Goal: Task Accomplishment & Management: Manage account settings

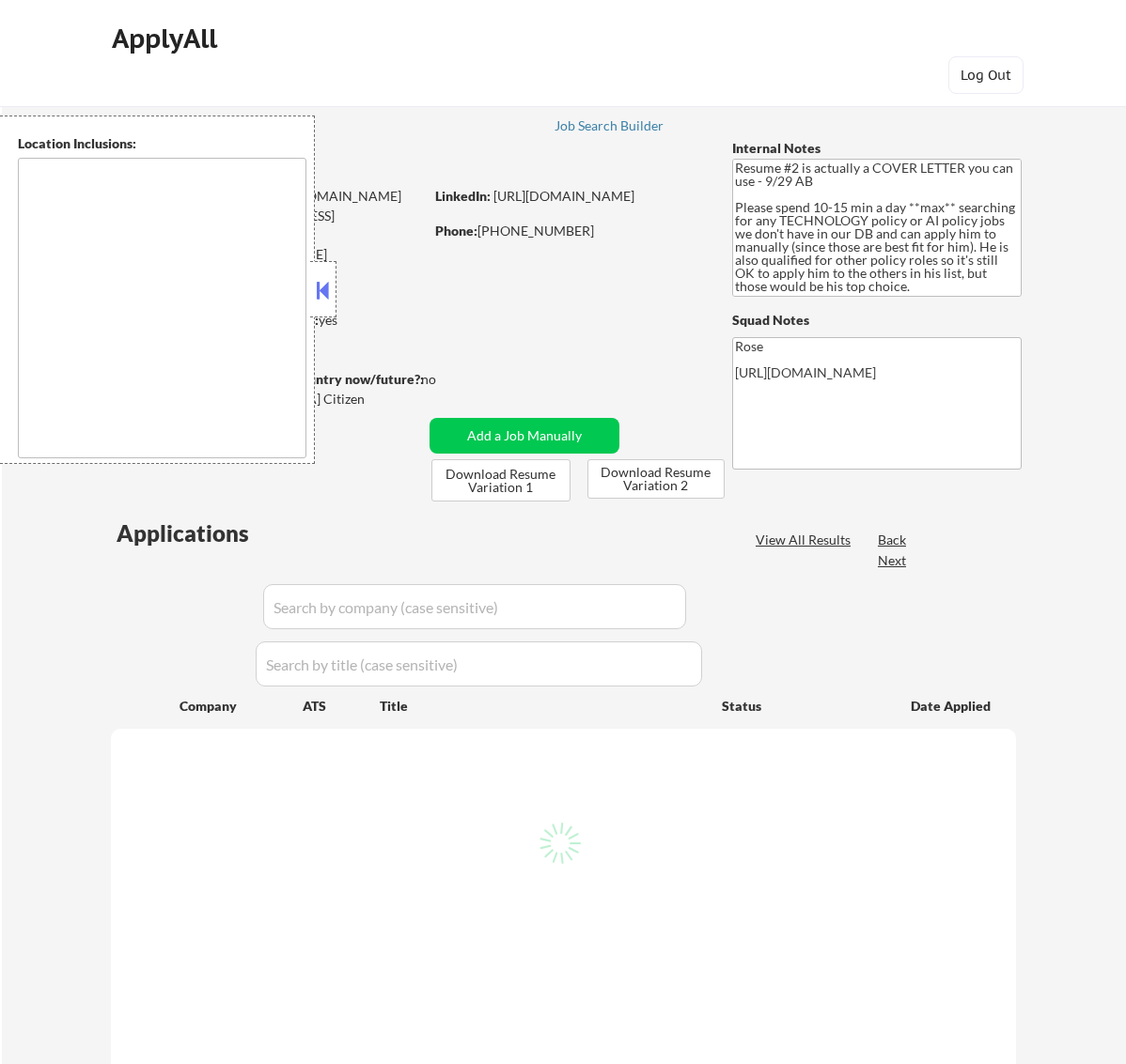
type textarea "[GEOGRAPHIC_DATA], [GEOGRAPHIC_DATA] [GEOGRAPHIC_DATA], [GEOGRAPHIC_DATA] [GEOG…"
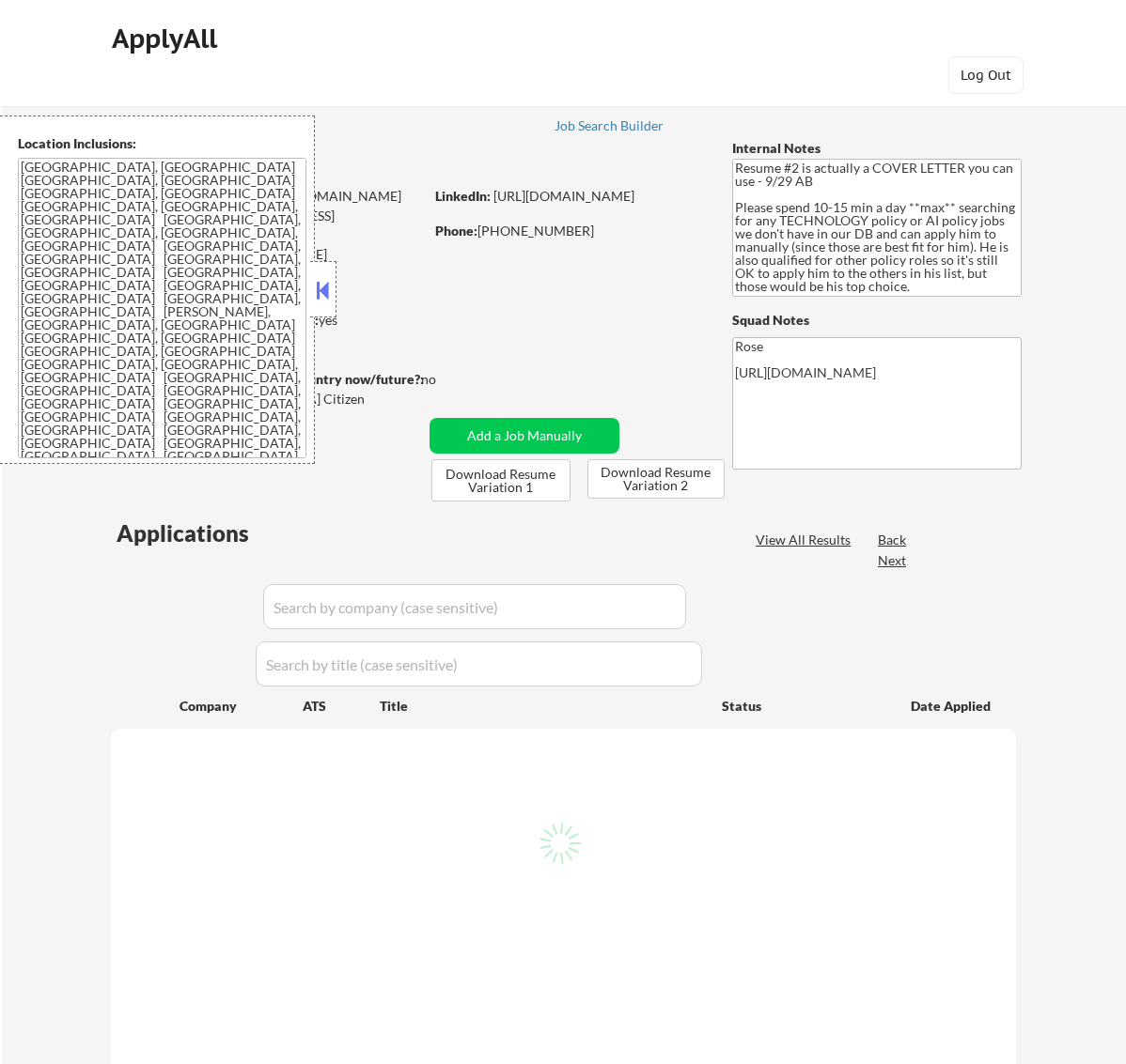
select select ""pending""
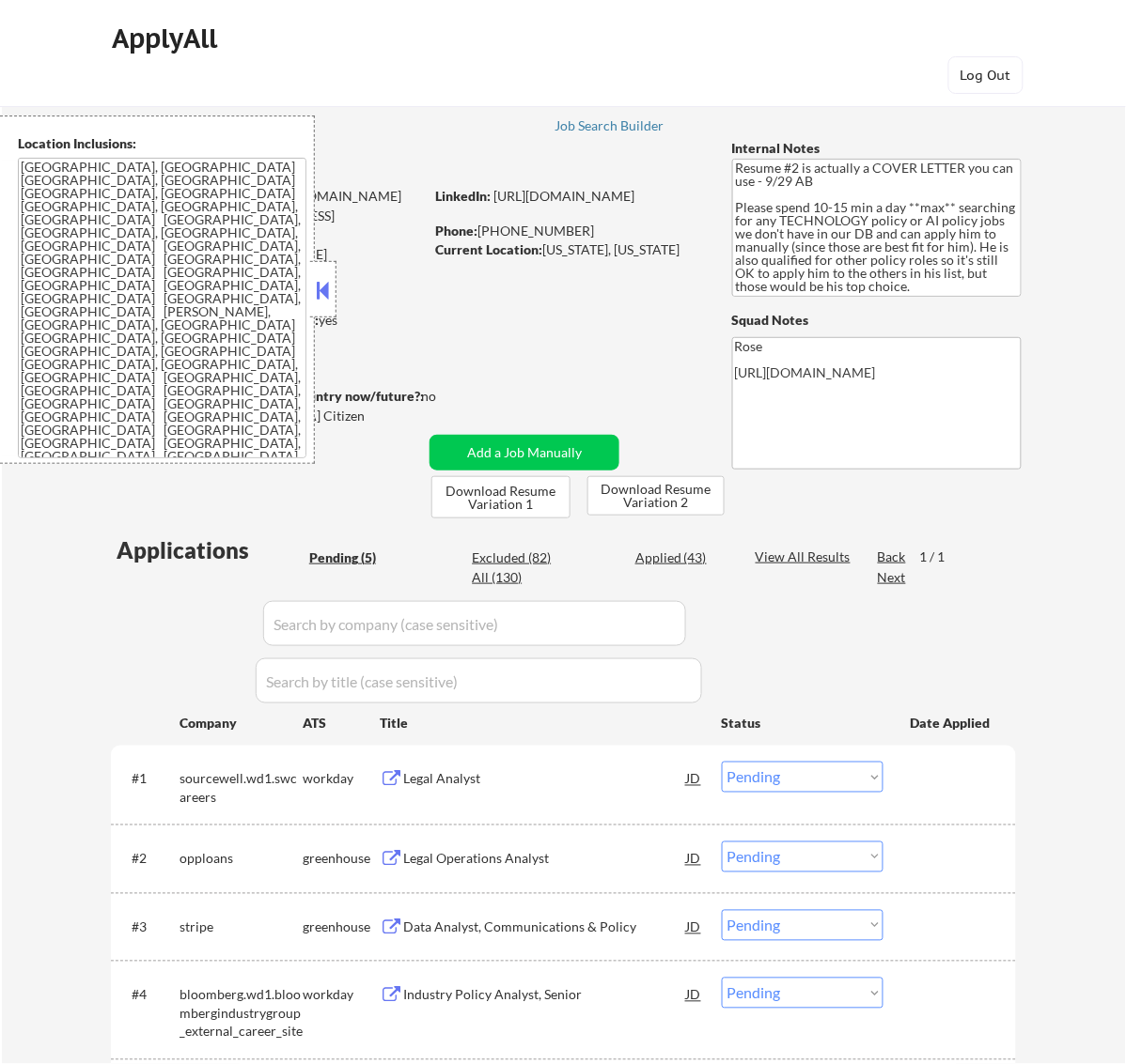
click at [321, 284] on button at bounding box center [322, 290] width 20 height 28
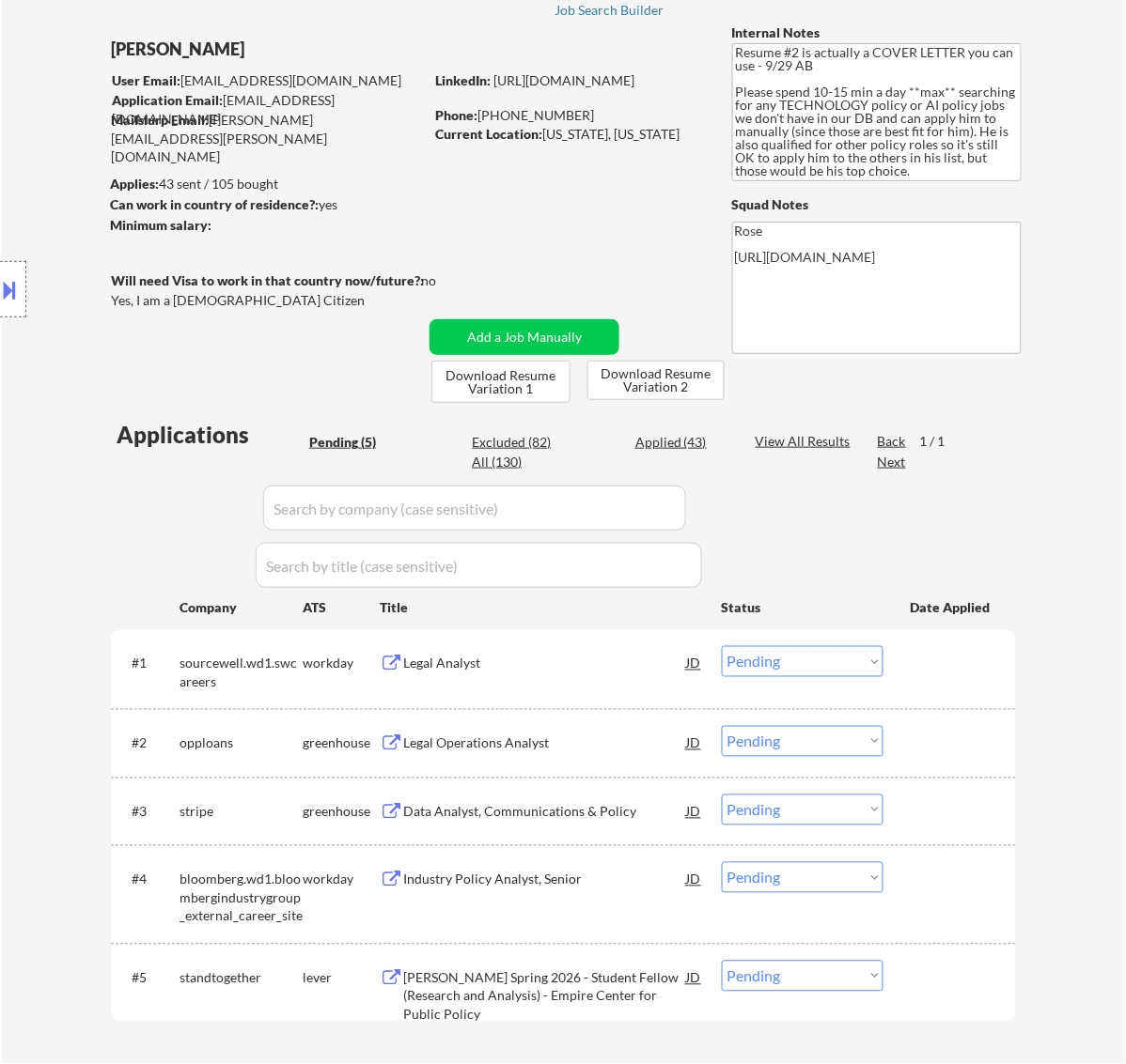
scroll to position [118, 0]
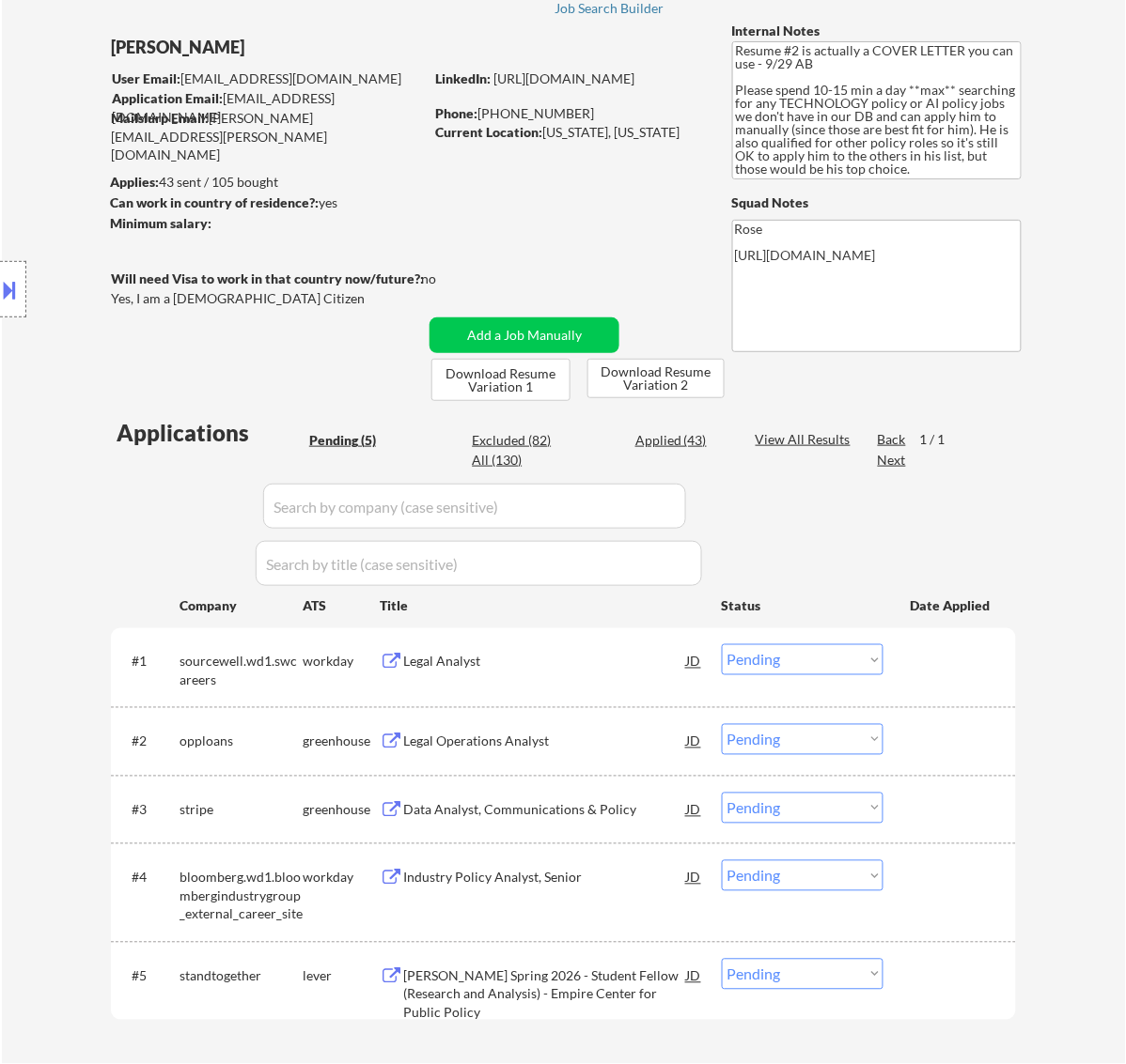
click at [8, 292] on button at bounding box center [10, 290] width 20 height 31
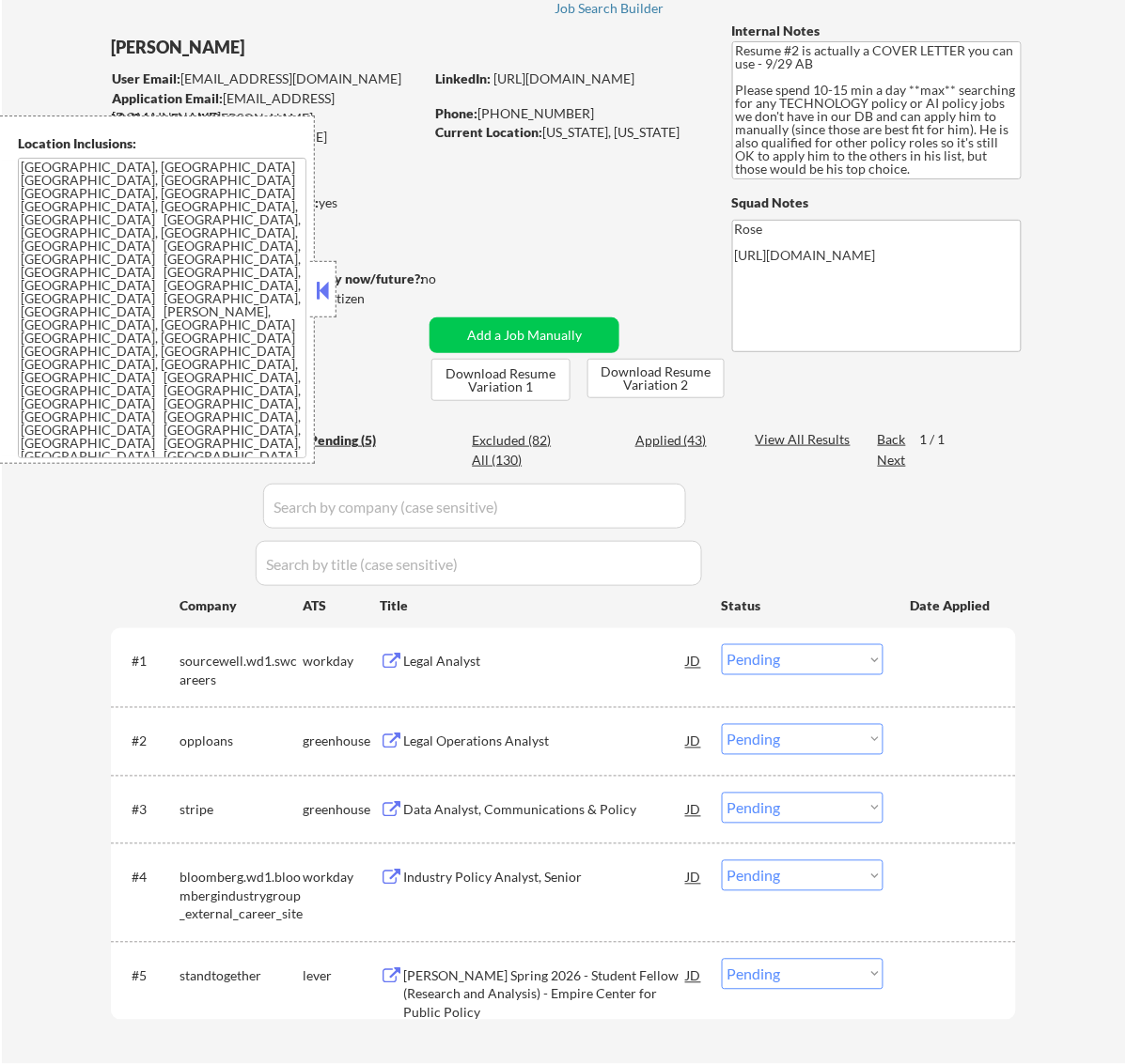
click at [322, 283] on button at bounding box center [322, 290] width 20 height 28
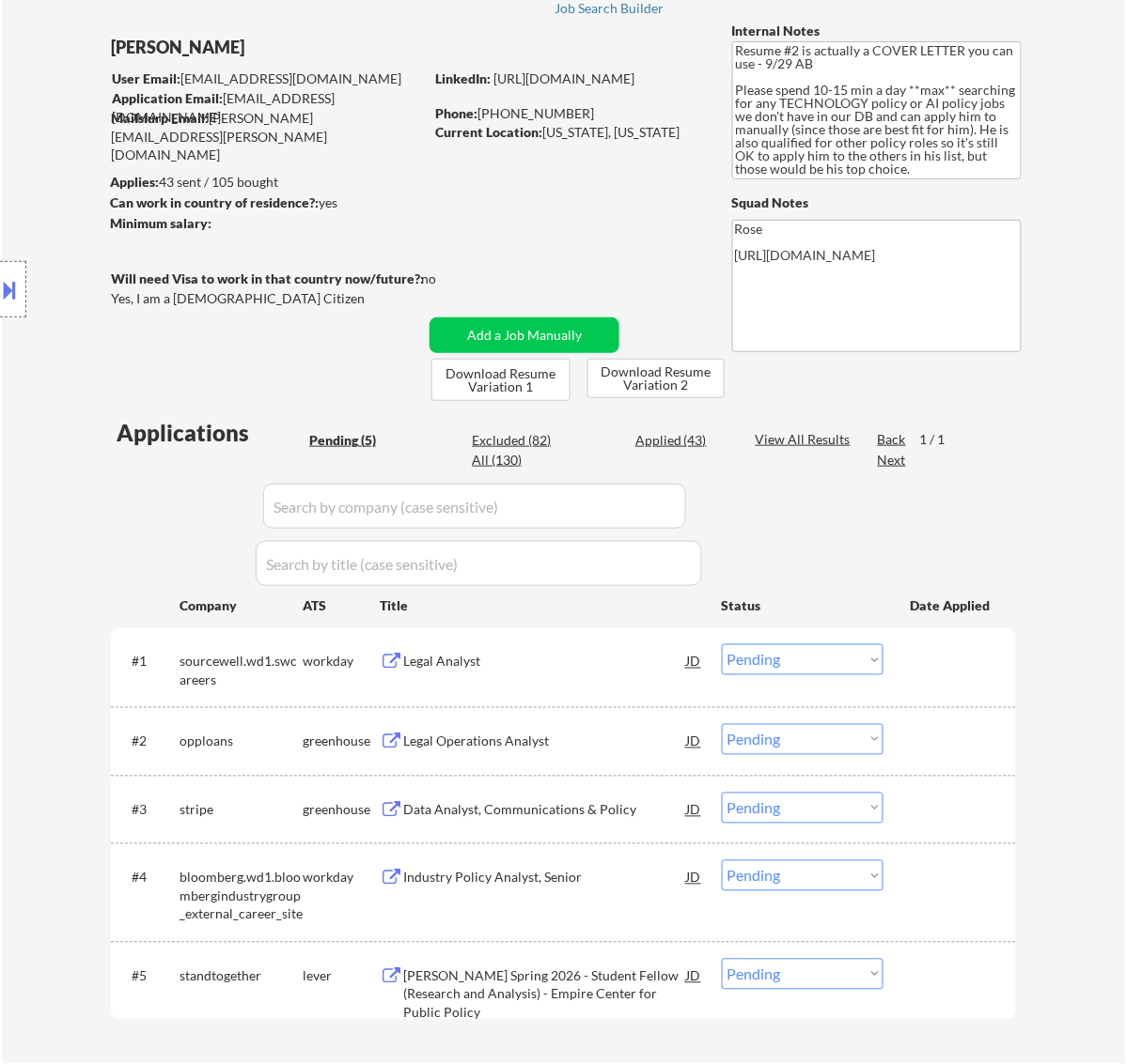
click at [18, 290] on button at bounding box center [10, 290] width 20 height 31
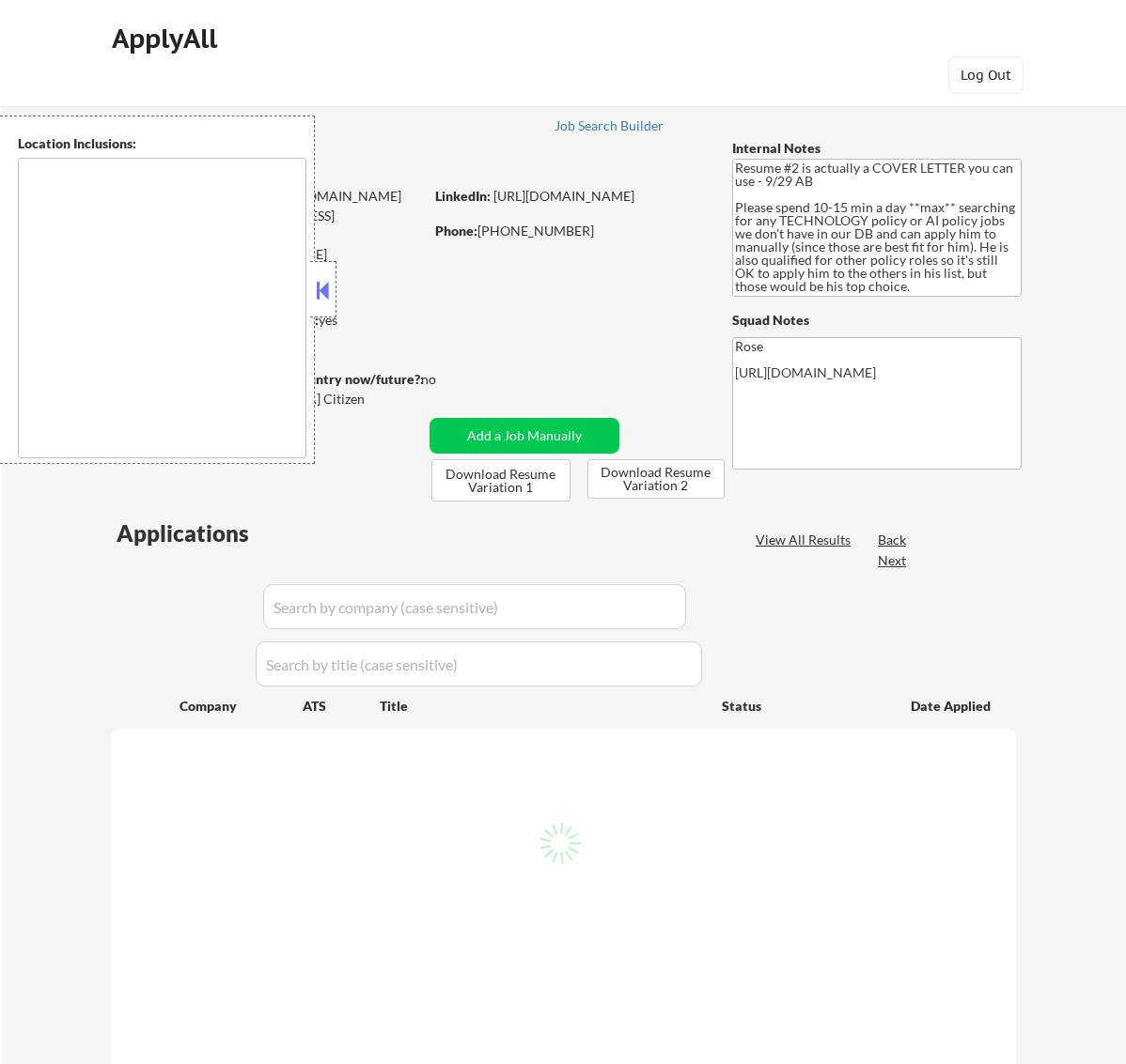
type textarea "Arlington, VA Alexandria, VA Bethesda, MD Silver Spring, MD Falls Church, VA Hy…"
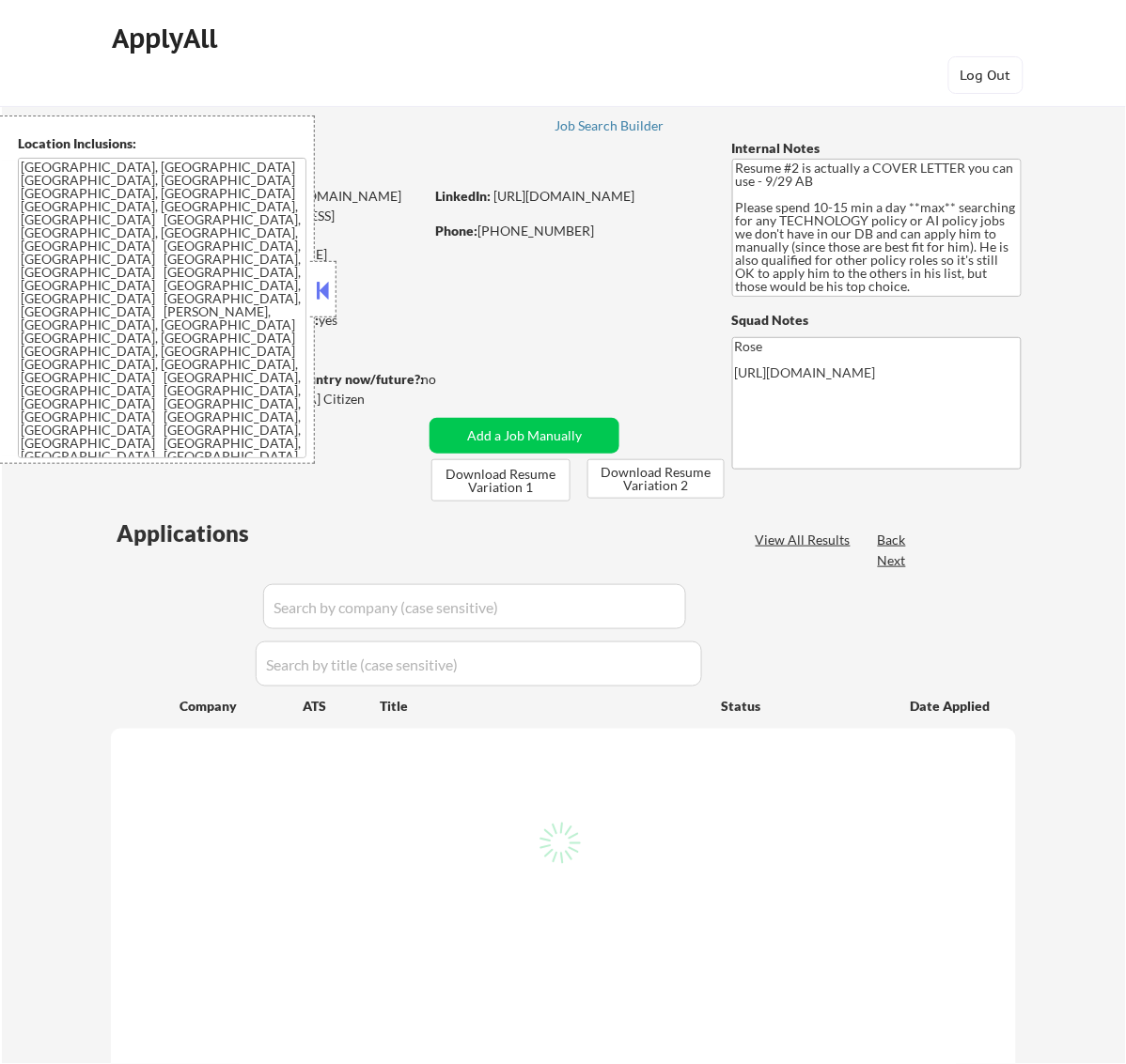
select select ""pending""
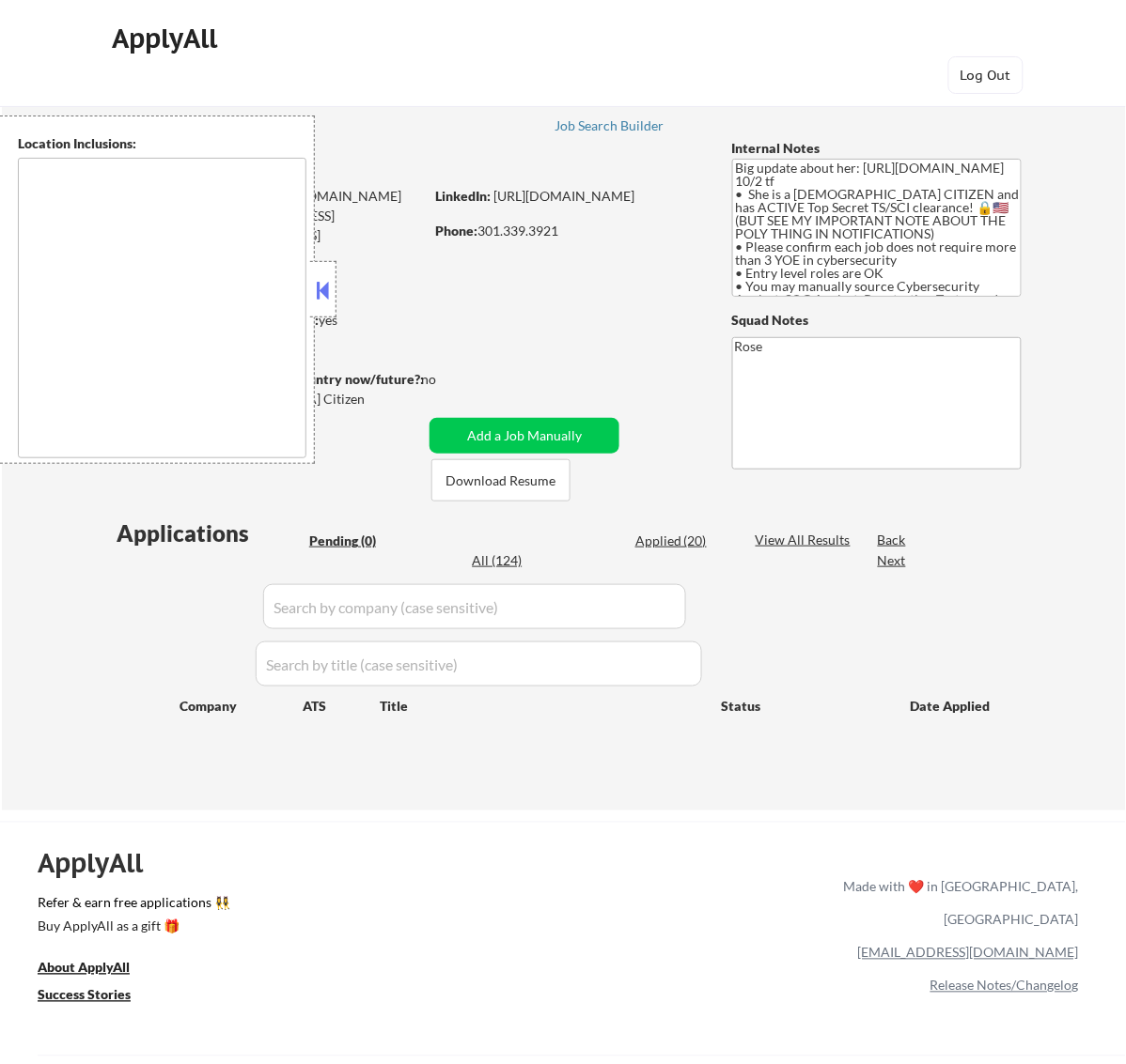
type textarea "[GEOGRAPHIC_DATA], [GEOGRAPHIC_DATA] [GEOGRAPHIC_DATA], [GEOGRAPHIC_DATA] [GEOG…"
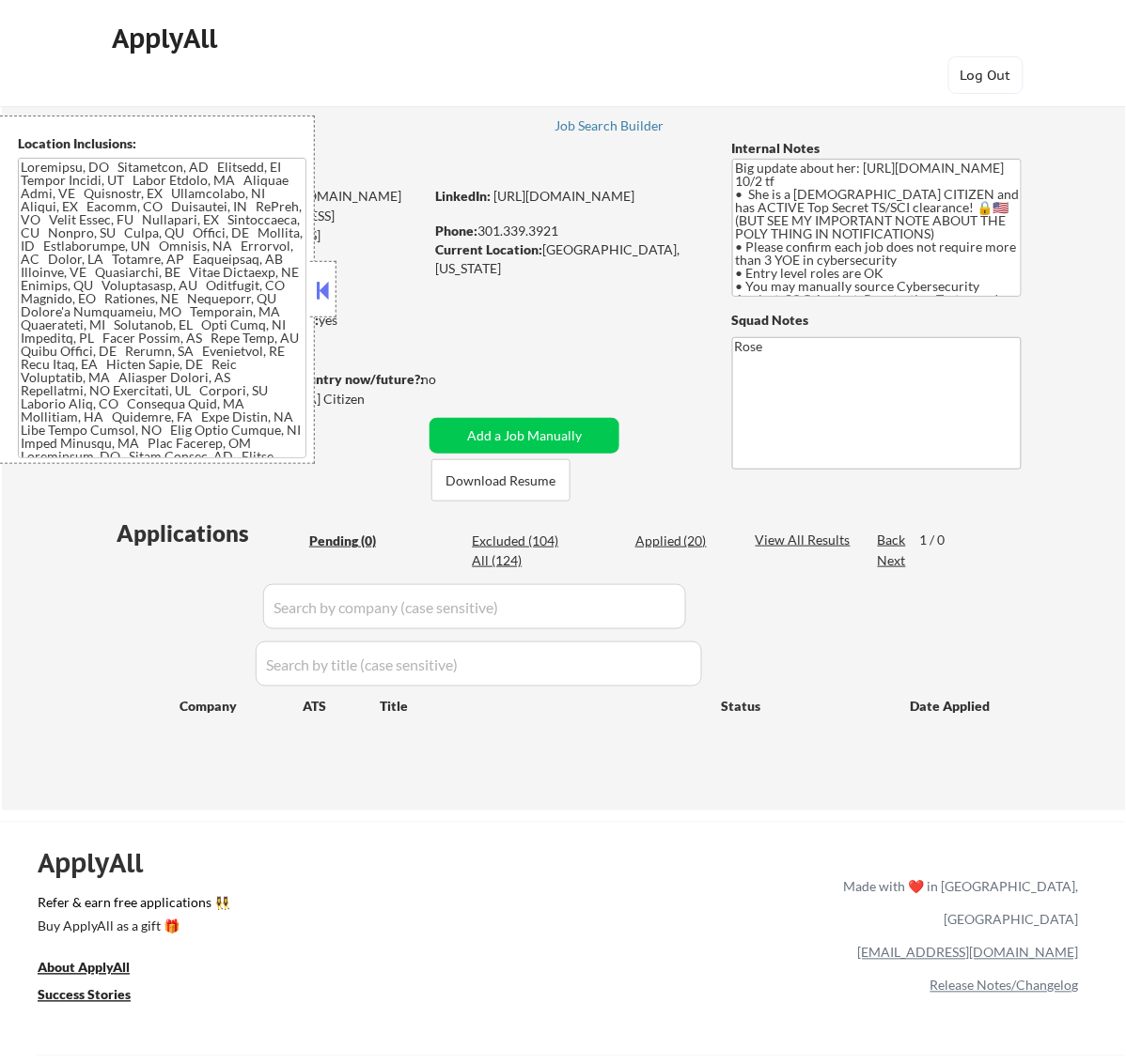
select select ""pending""
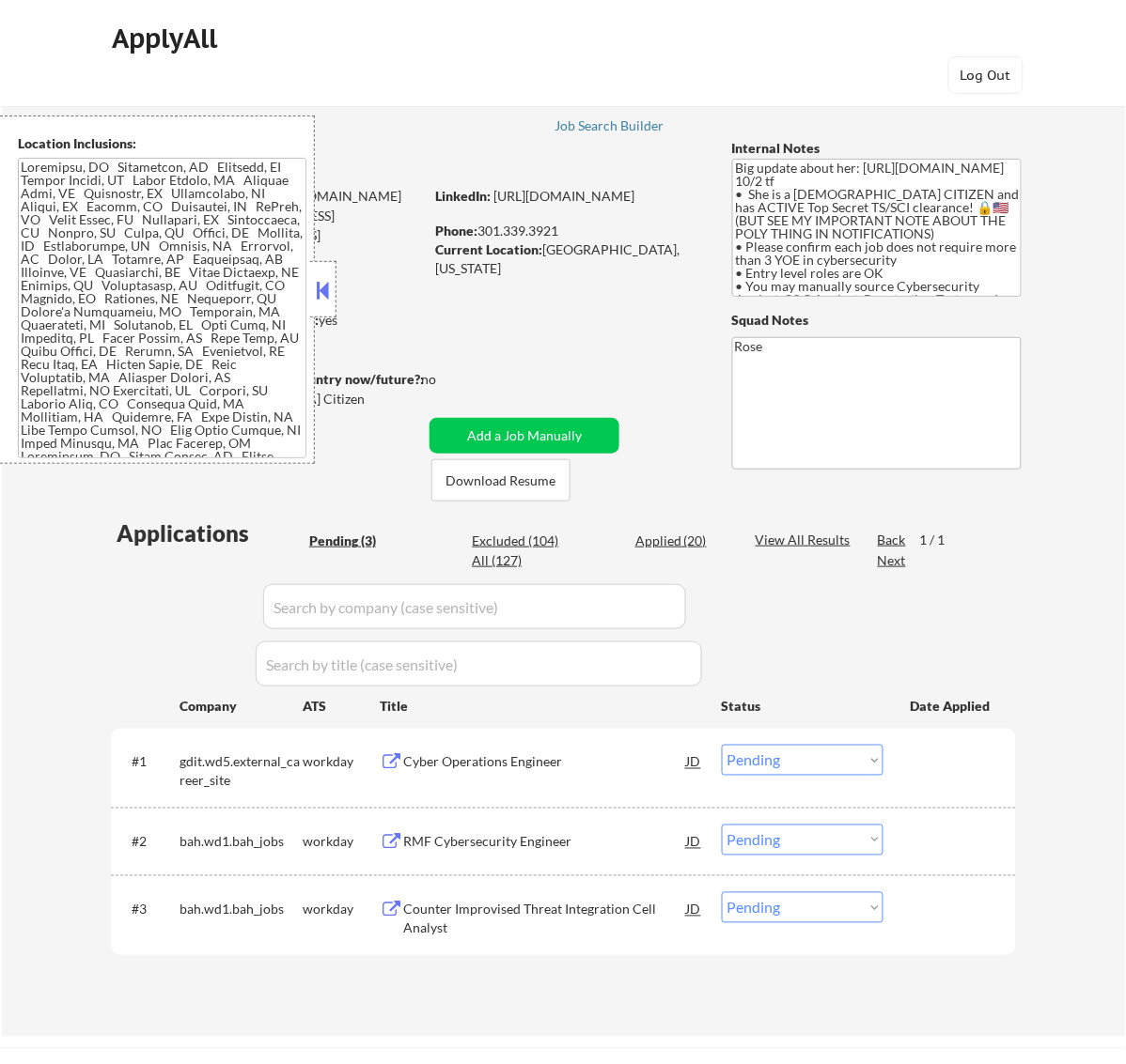
click at [322, 288] on button at bounding box center [322, 290] width 20 height 28
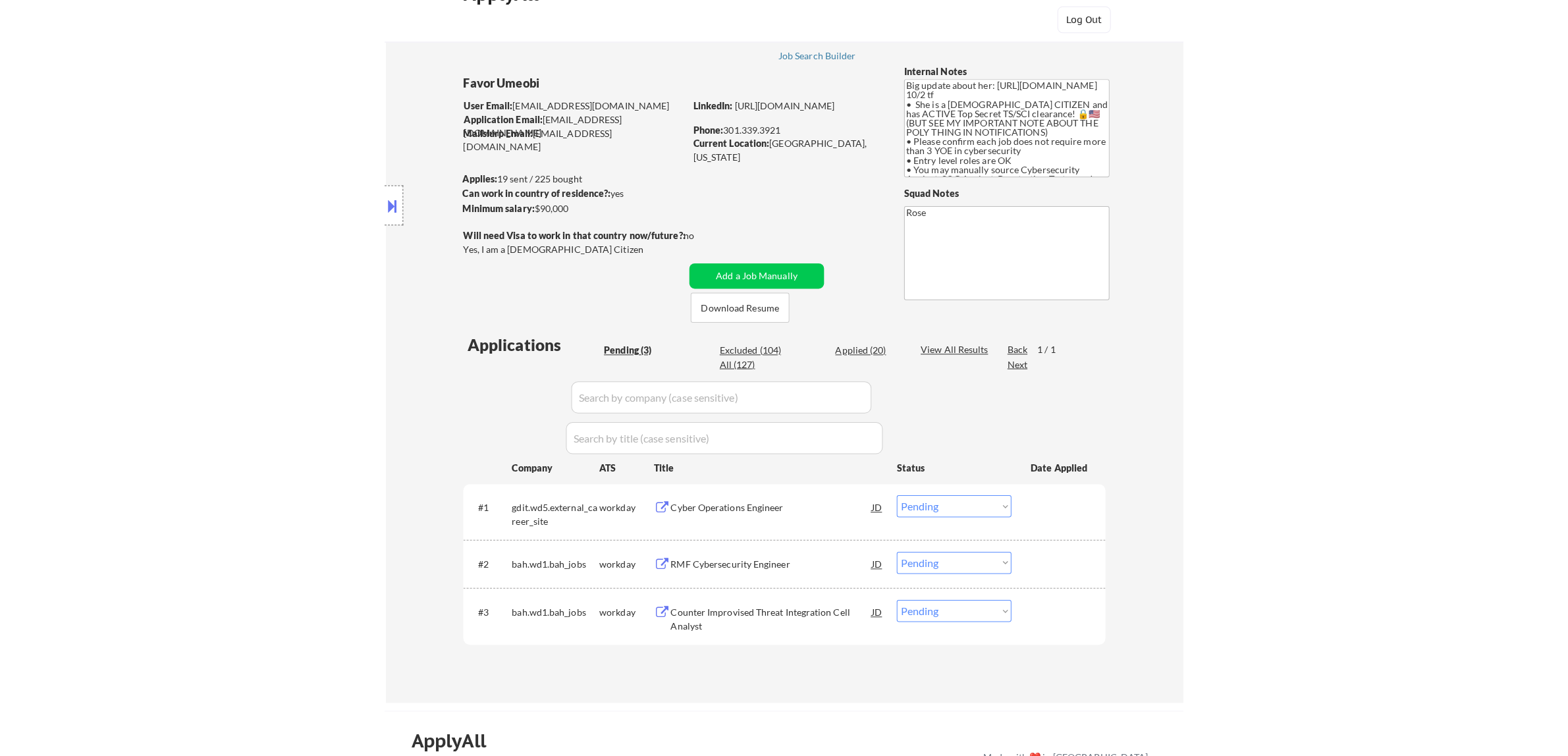
scroll to position [83, 0]
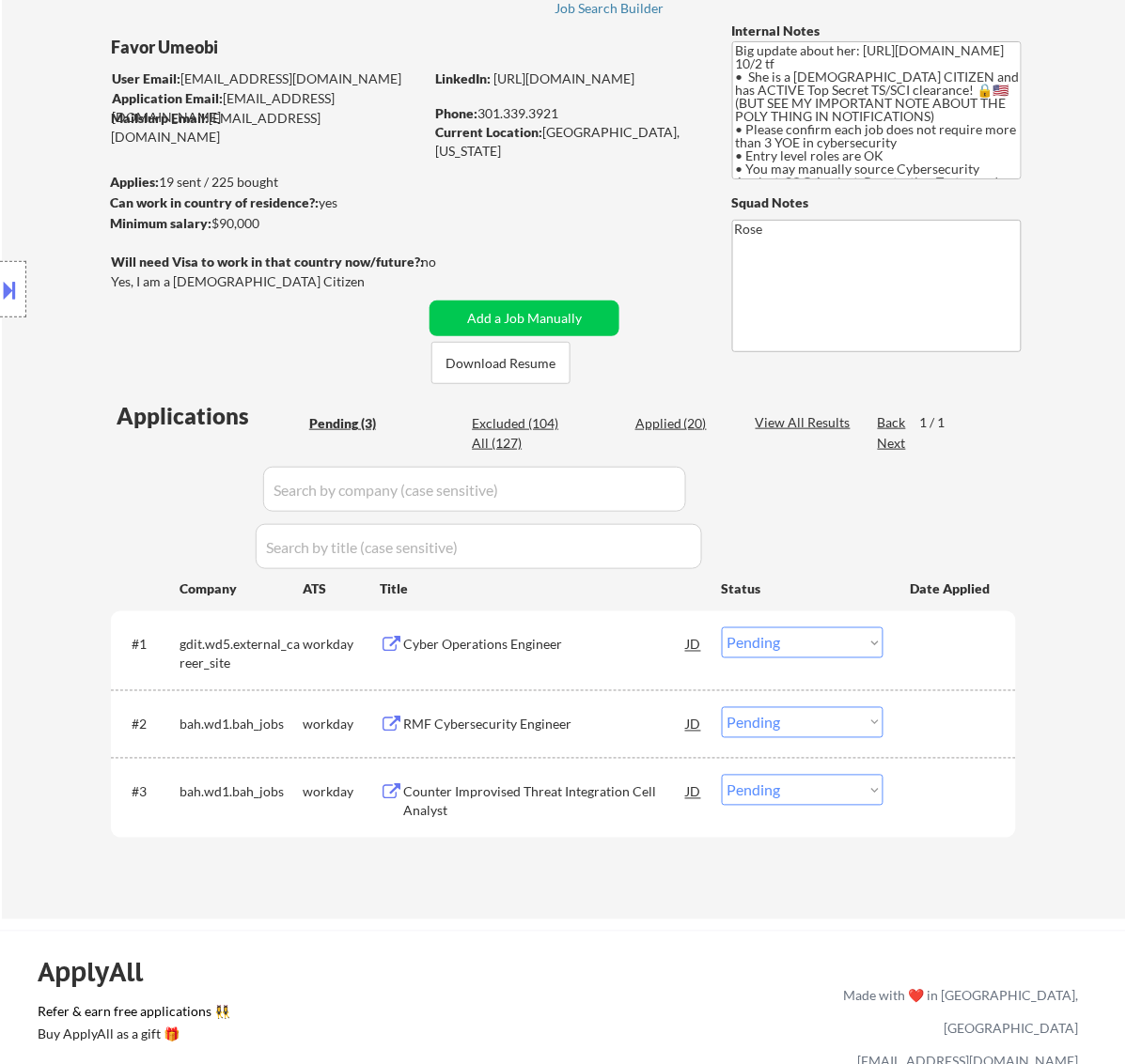
click at [580, 639] on div "Cyber Operations Engineer" at bounding box center [545, 645] width 284 height 18
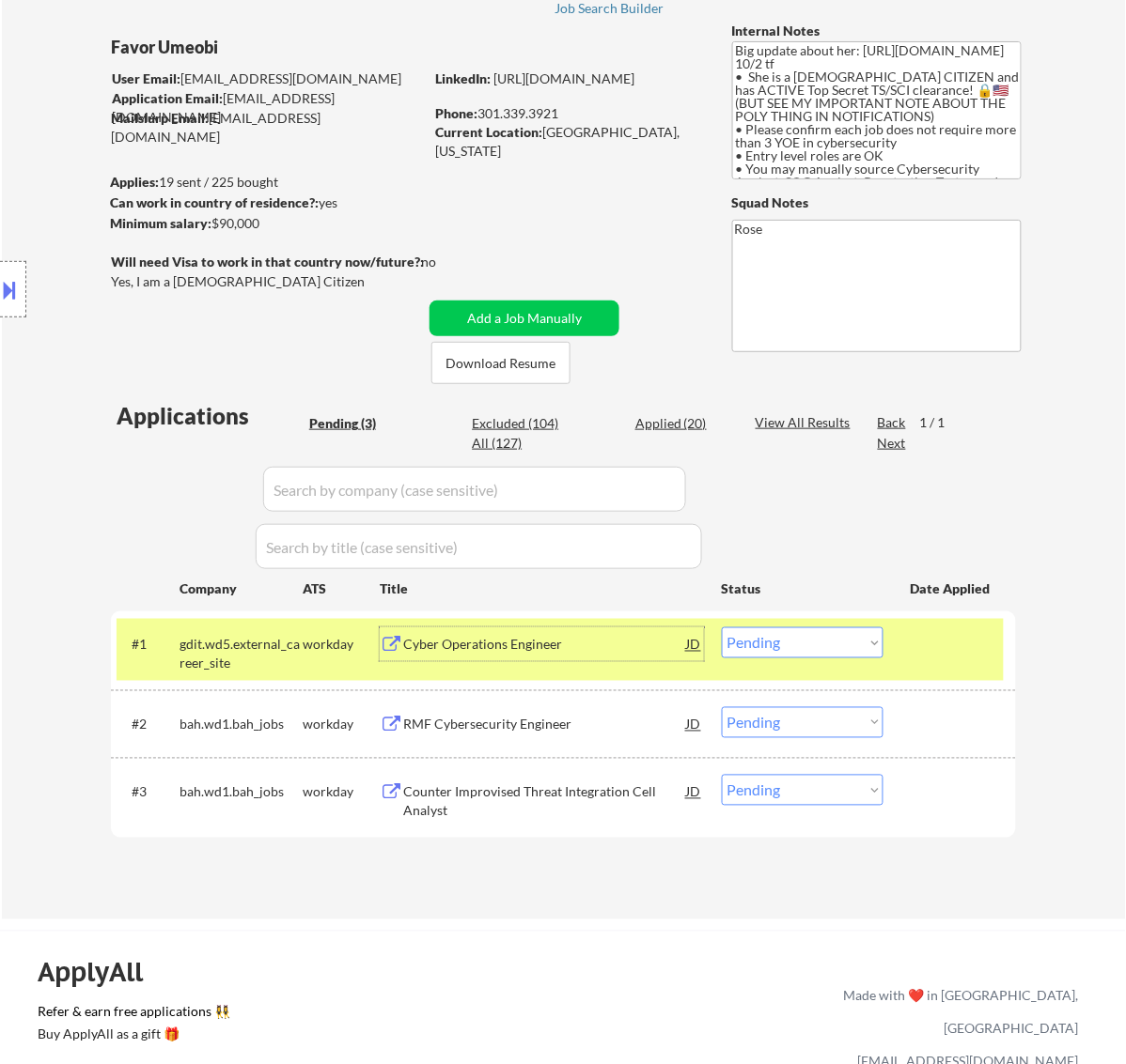
click at [843, 639] on select "Choose an option... Pending Applied Excluded (Questions) Excluded (Expired) Exc…" at bounding box center [802, 643] width 161 height 31
click at [721, 628] on select "Choose an option... Pending Applied Excluded (Questions) Excluded (Expired) Exc…" at bounding box center [802, 643] width 161 height 31
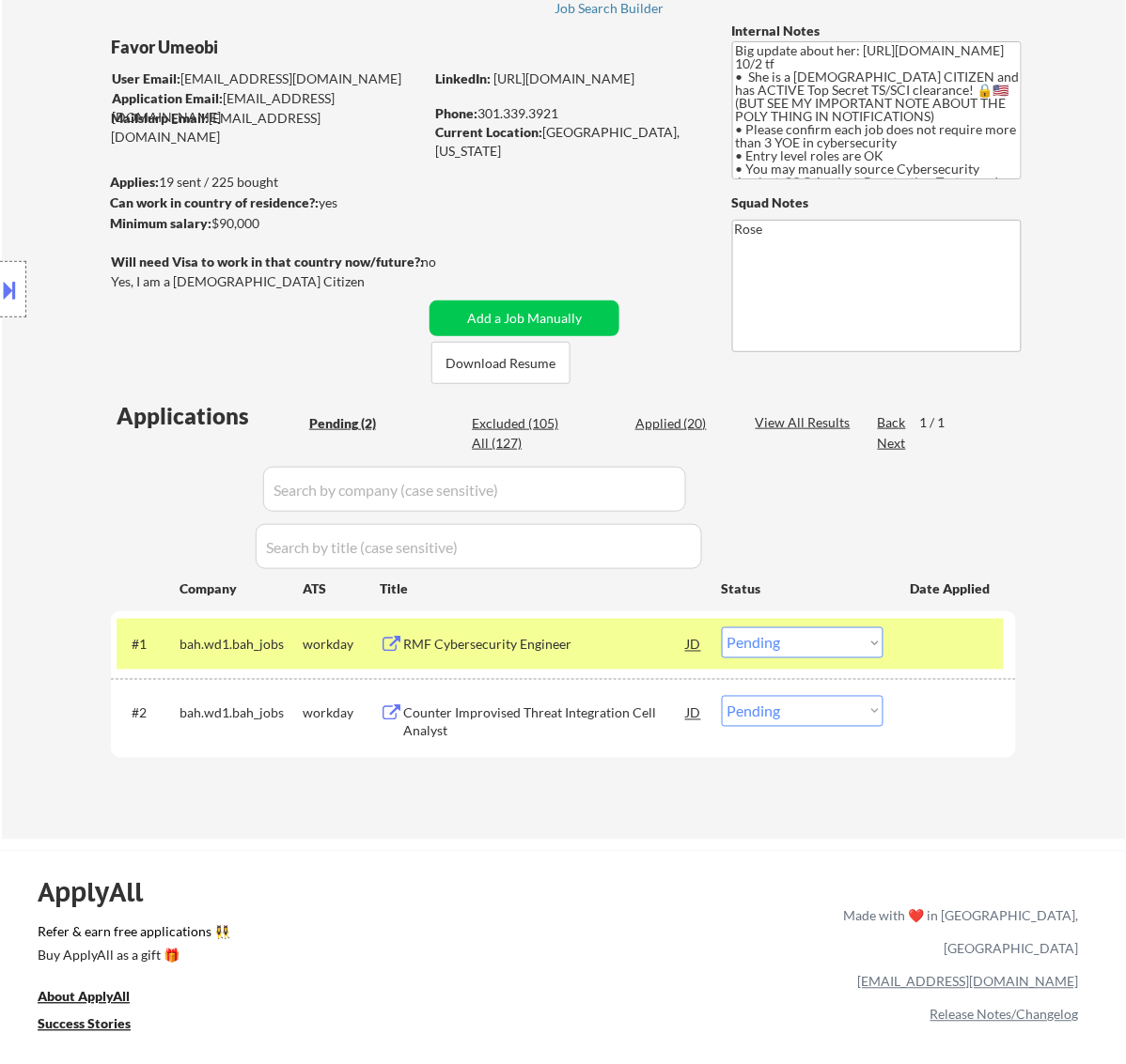
click at [651, 636] on div "RMF Cybersecurity Engineer" at bounding box center [545, 645] width 284 height 18
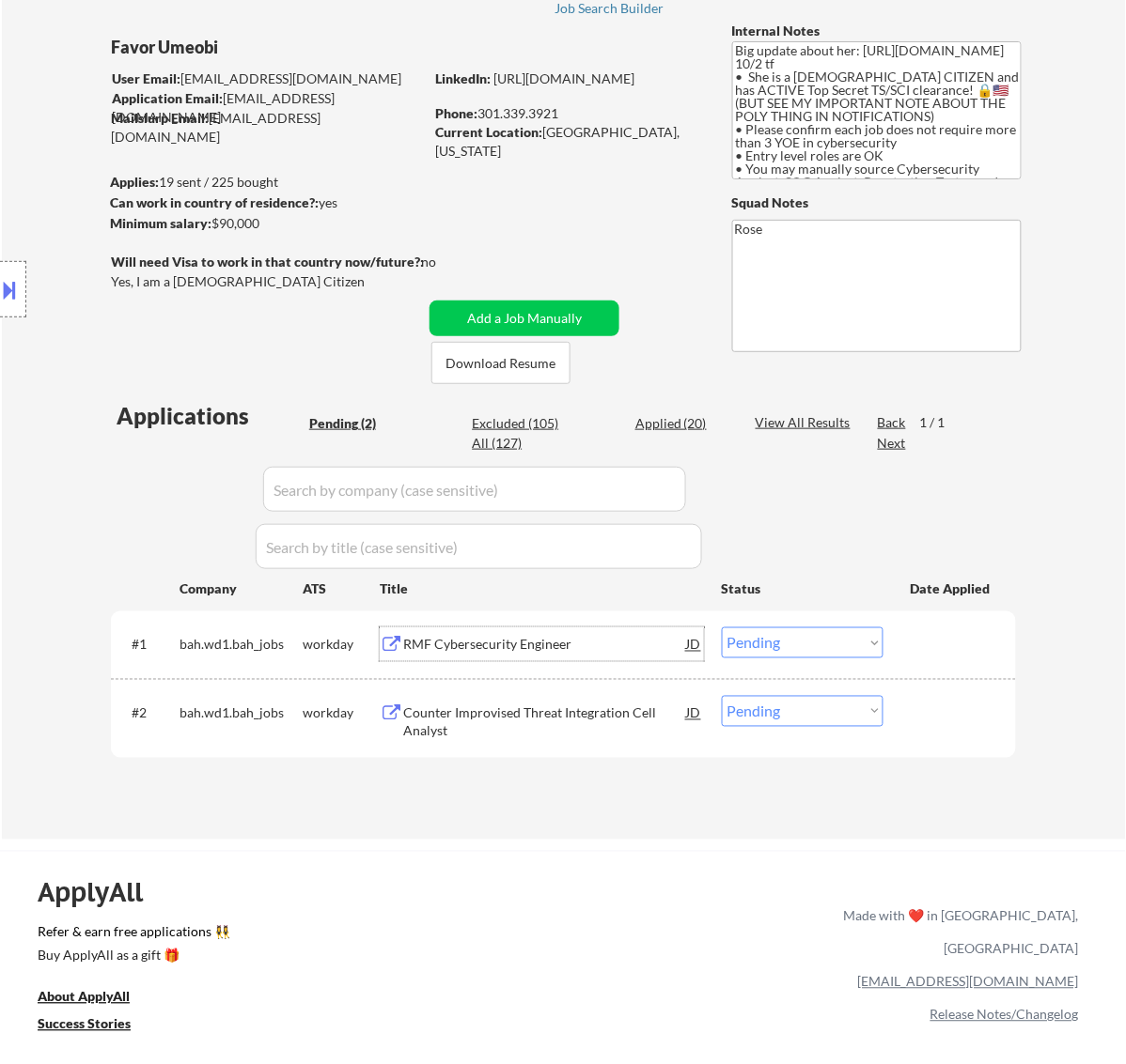
click at [809, 644] on select "Choose an option... Pending Applied Excluded (Questions) Excluded (Expired) Exc…" at bounding box center [802, 643] width 161 height 31
click at [721, 628] on select "Choose an option... Pending Applied Excluded (Questions) Excluded (Expired) Exc…" at bounding box center [802, 643] width 161 height 31
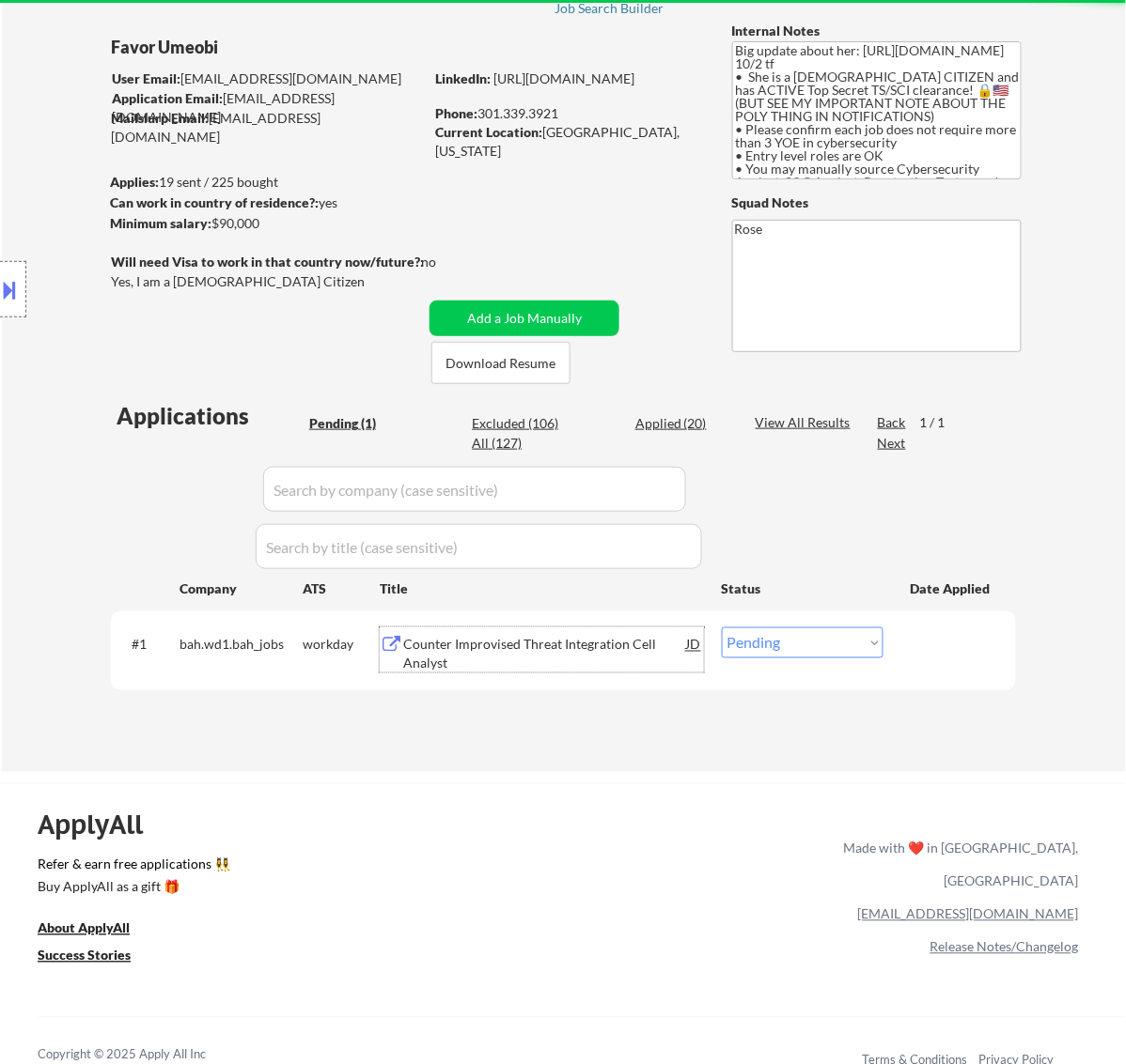
click at [534, 640] on div "Counter Improvised Threat Integration Cell Analyst" at bounding box center [545, 655] width 284 height 37
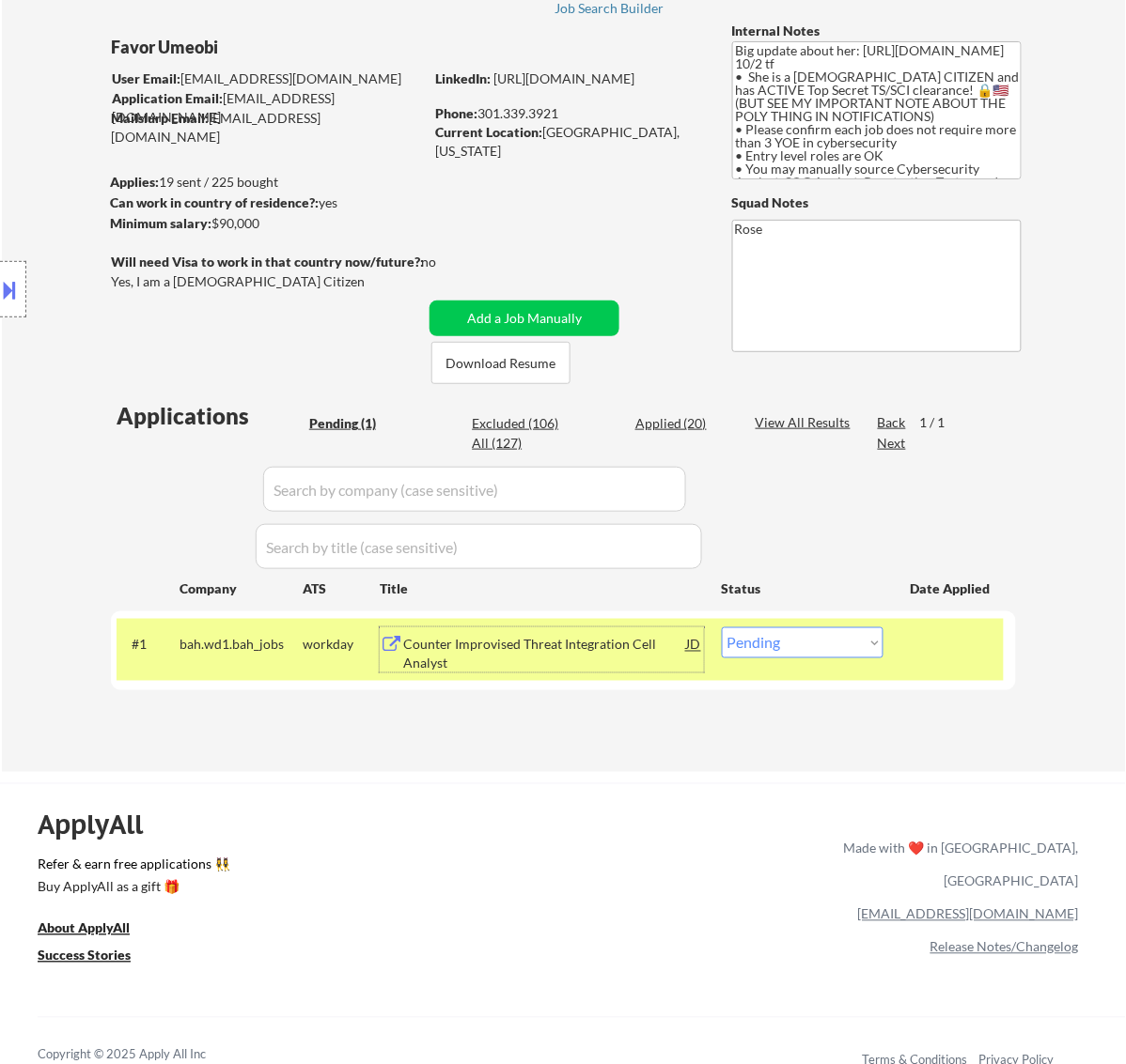
click at [848, 641] on select "Choose an option... Pending Applied Excluded (Questions) Excluded (Expired) Exc…" at bounding box center [802, 643] width 161 height 31
select select ""excluded__bad_match_""
click at [721, 628] on select "Choose an option... Pending Applied Excluded (Questions) Excluded (Expired) Exc…" at bounding box center [802, 643] width 161 height 31
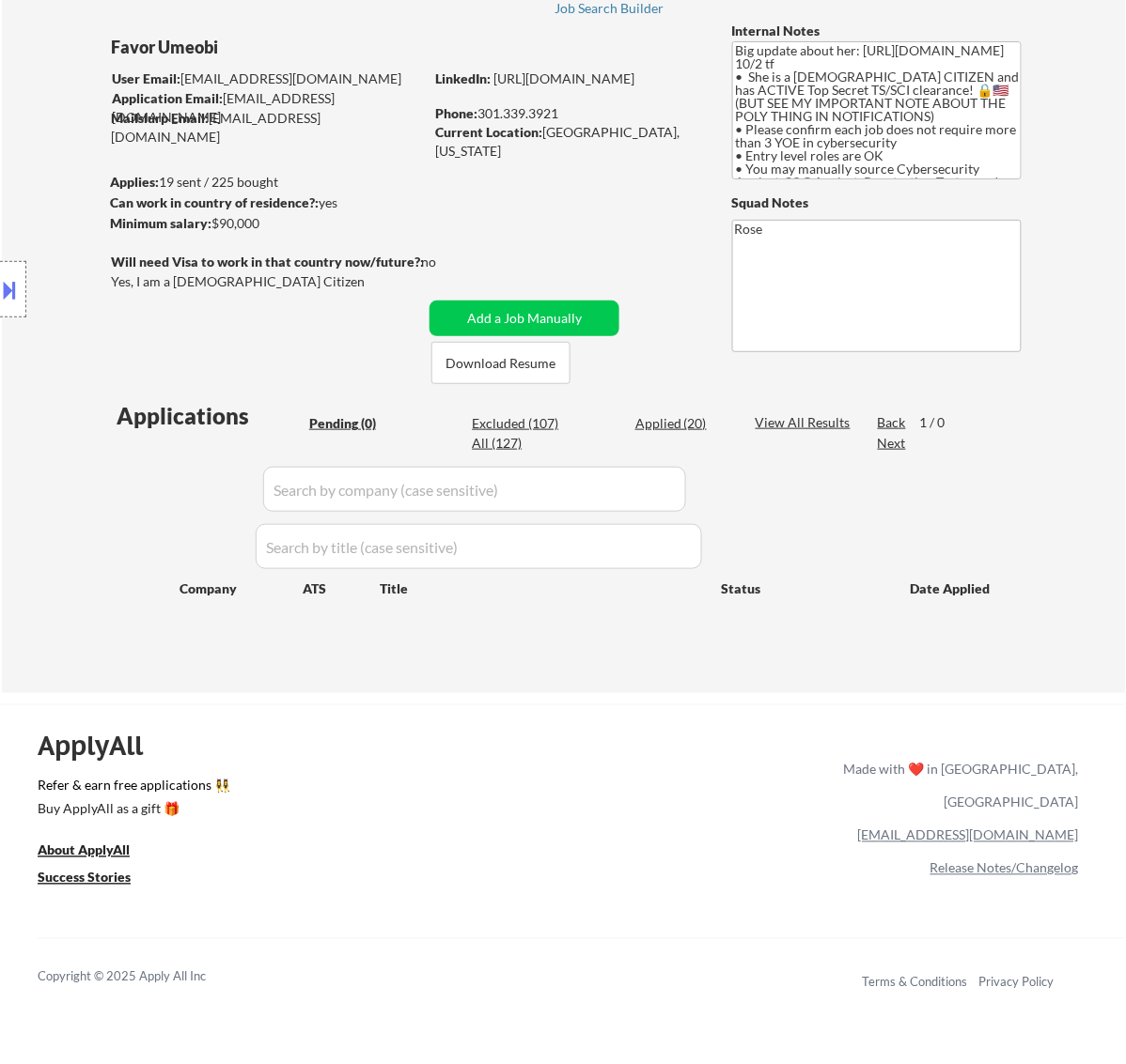
click at [542, 423] on div "Excluded (107)" at bounding box center [518, 423] width 94 height 18
click at [514, 423] on div "Excluded (107)" at bounding box center [518, 423] width 94 height 18
select select ""excluded__expired_""
select select ""excluded__location_""
select select ""excluded__bad_match_""
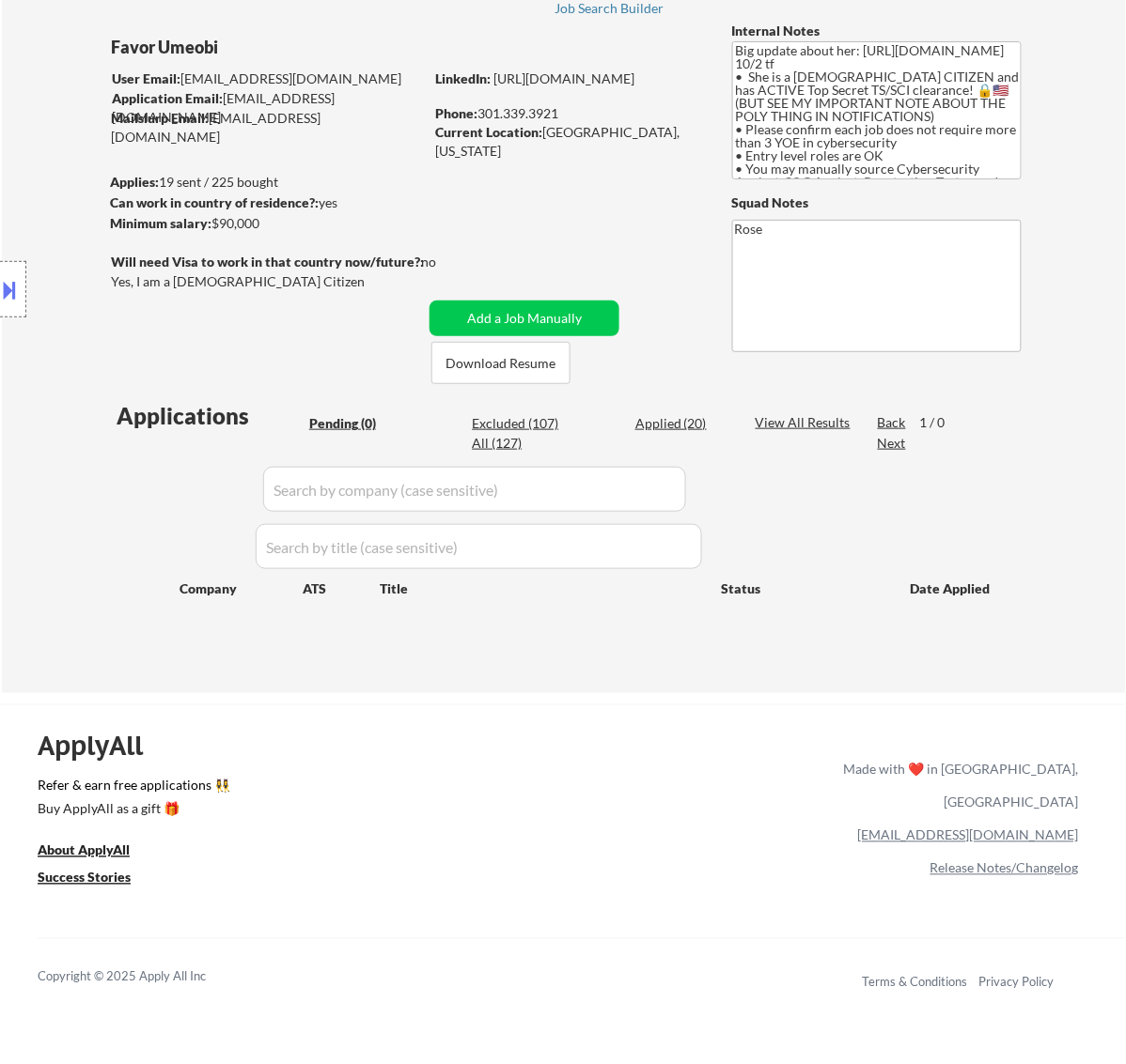
select select ""excluded__bad_match_""
select select ""excluded__expired_""
select select ""excluded__bad_match_""
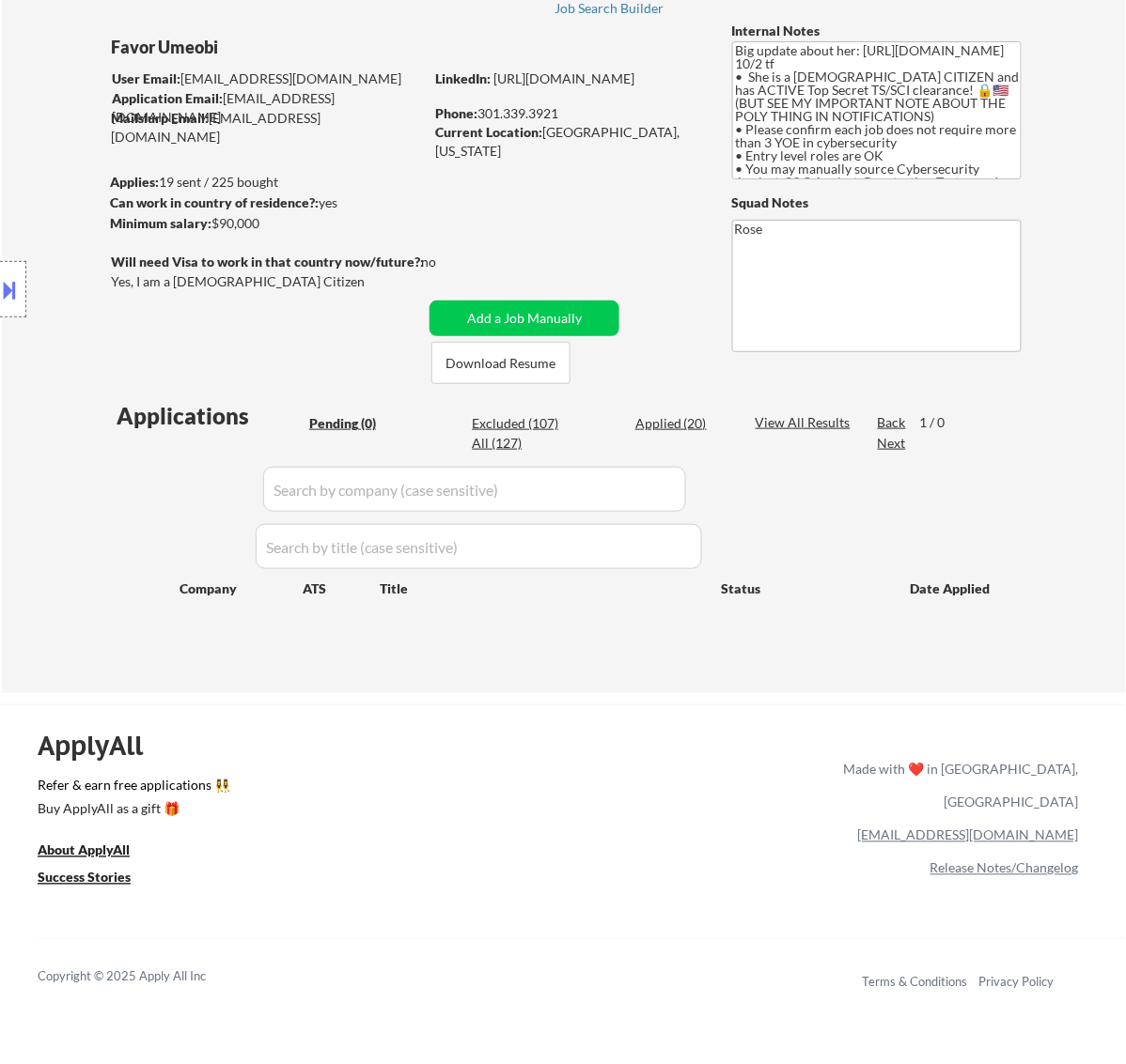
select select ""excluded__expired_""
select select ""excluded__bad_match_""
select select ""excluded__expired_""
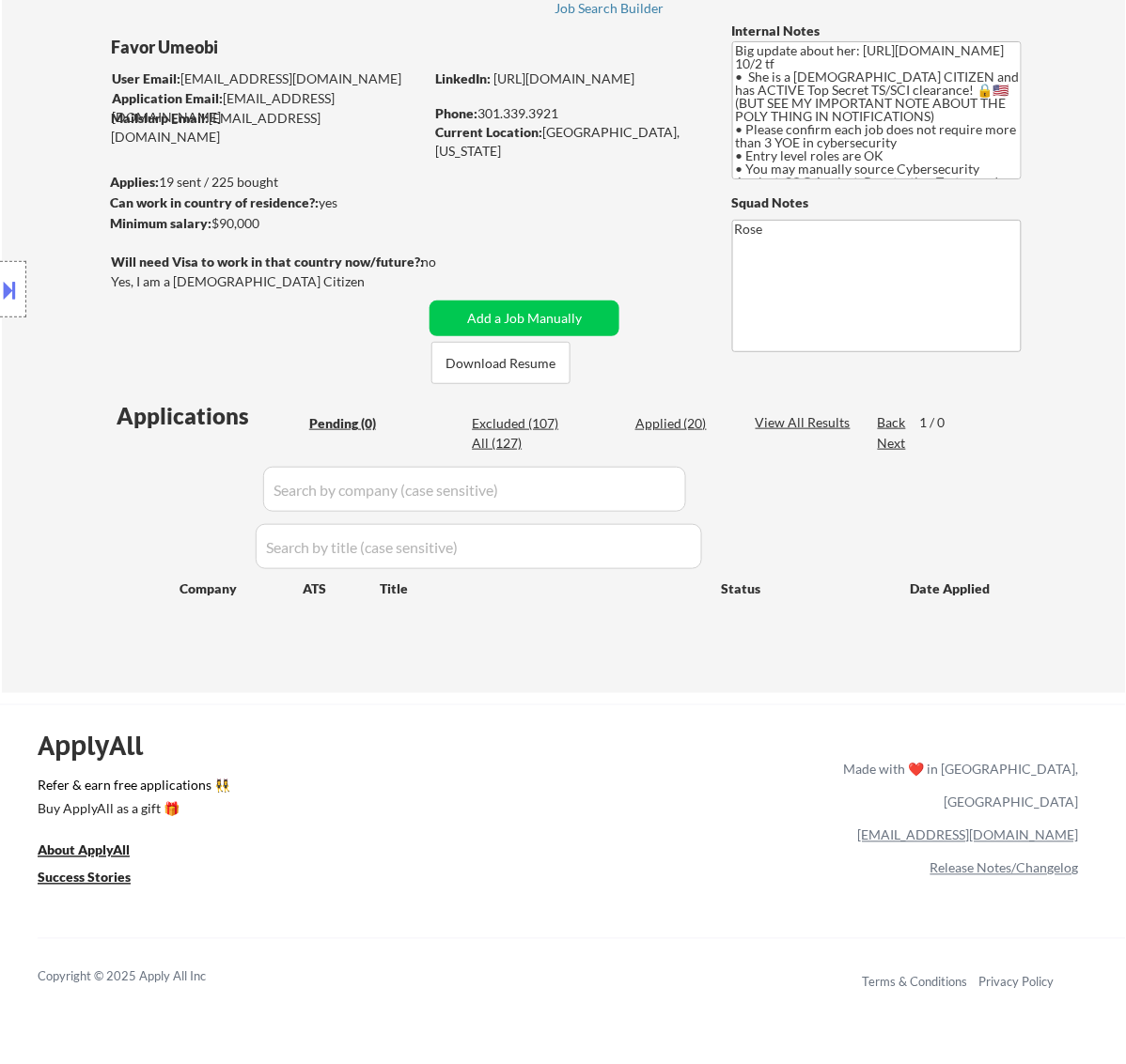
select select ""excluded__bad_match_""
select select ""excluded__location_""
select select ""excluded__bad_match_""
select select ""excluded__expired_""
select select ""excluded__bad_match_""
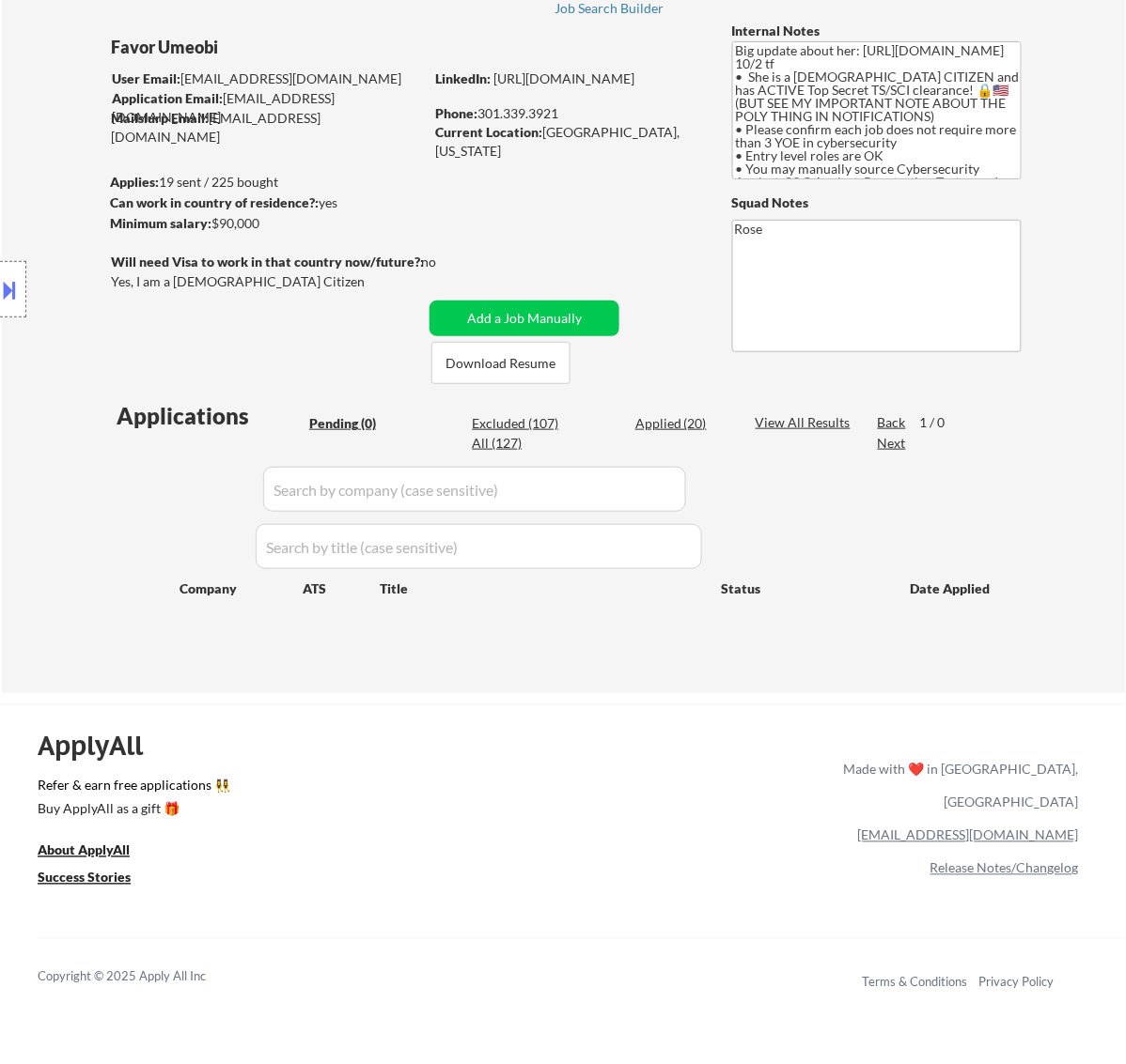
select select ""excluded__bad_match_""
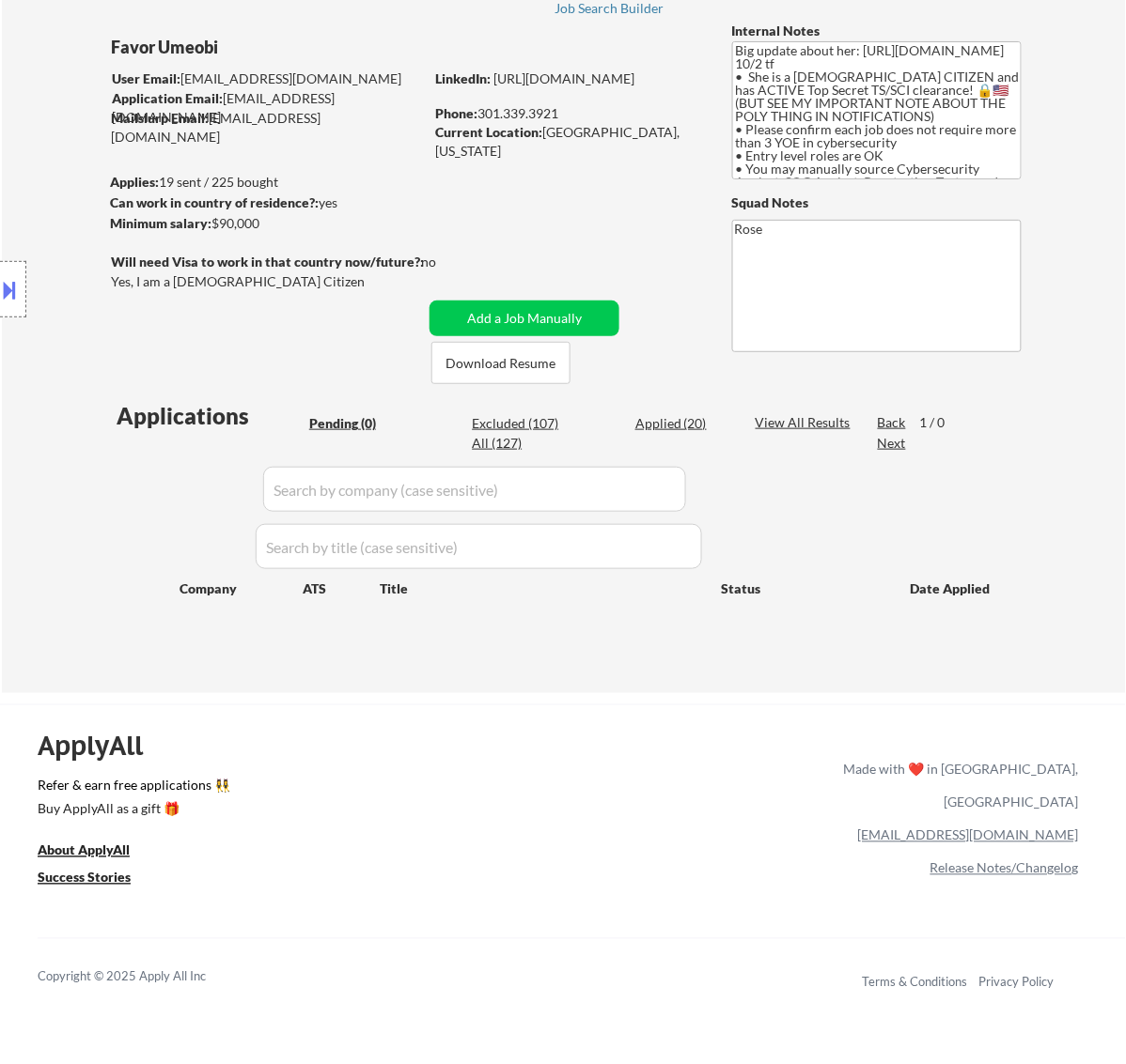
select select ""excluded__location_""
select select ""excluded__bad_match_""
select select ""excluded__expired_""
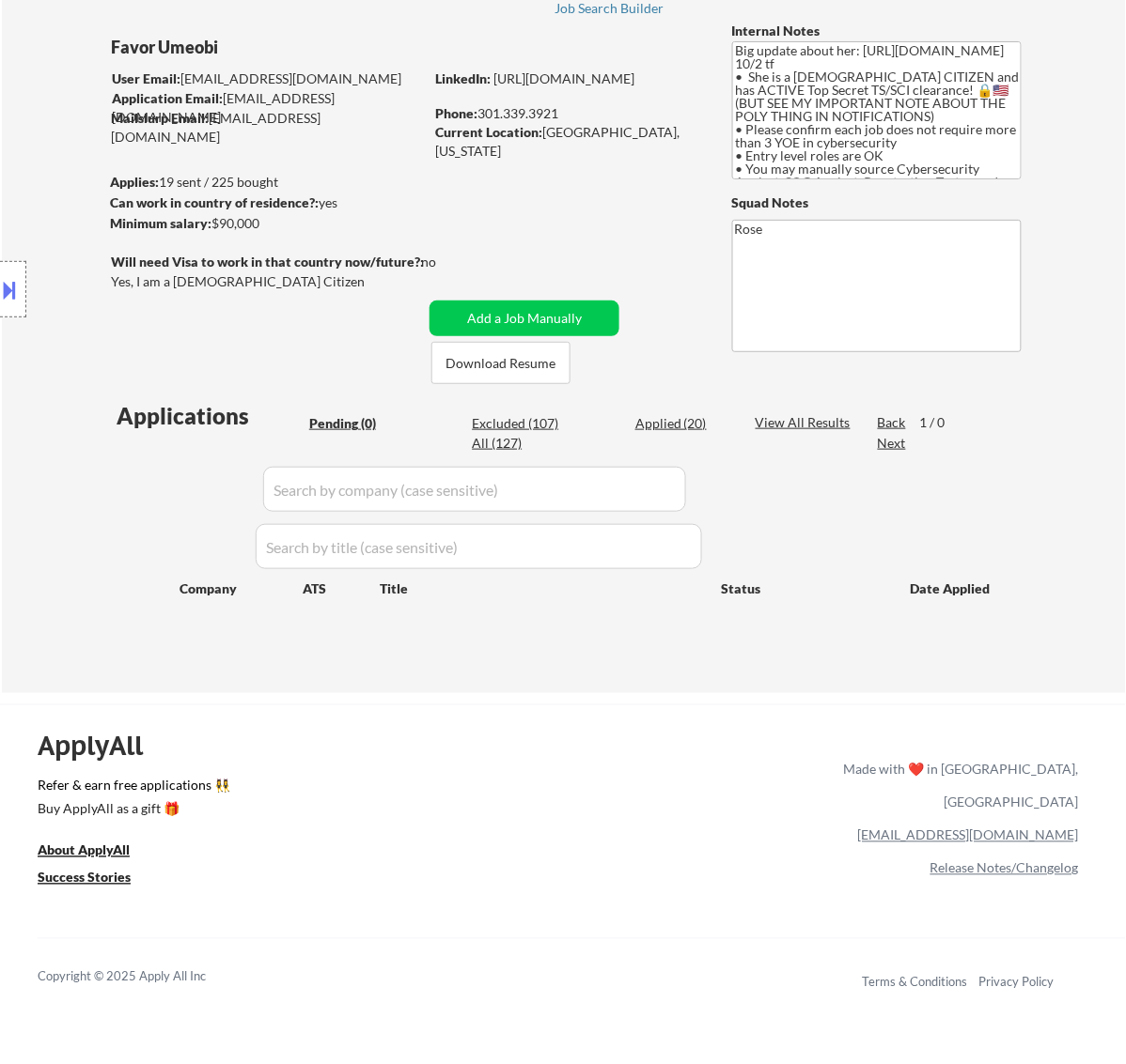
select select ""excluded__bad_match_""
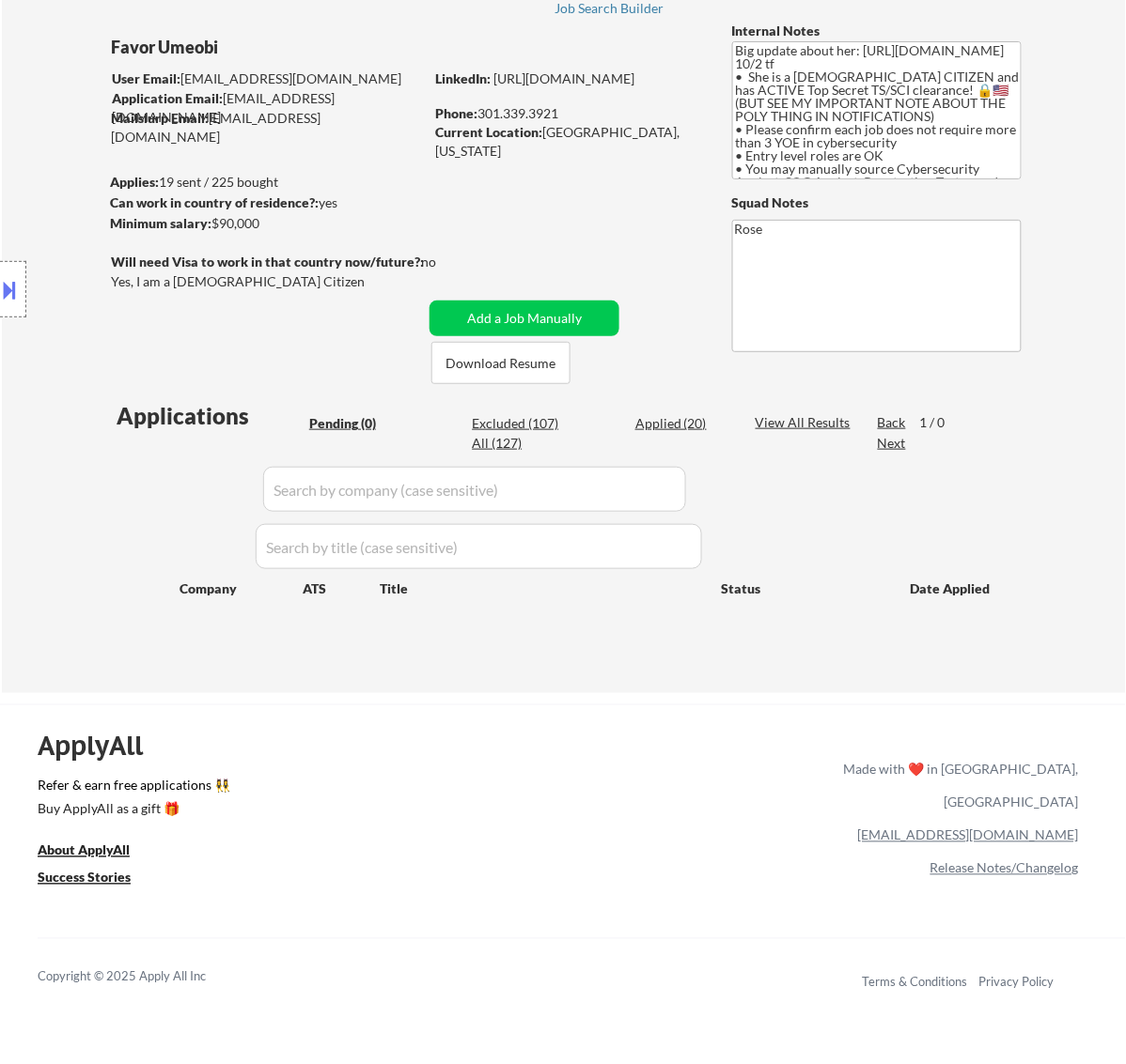
select select ""excluded__expired_""
select select ""excluded__bad_match_""
select select ""excluded__expired_""
select select ""excluded__bad_match_""
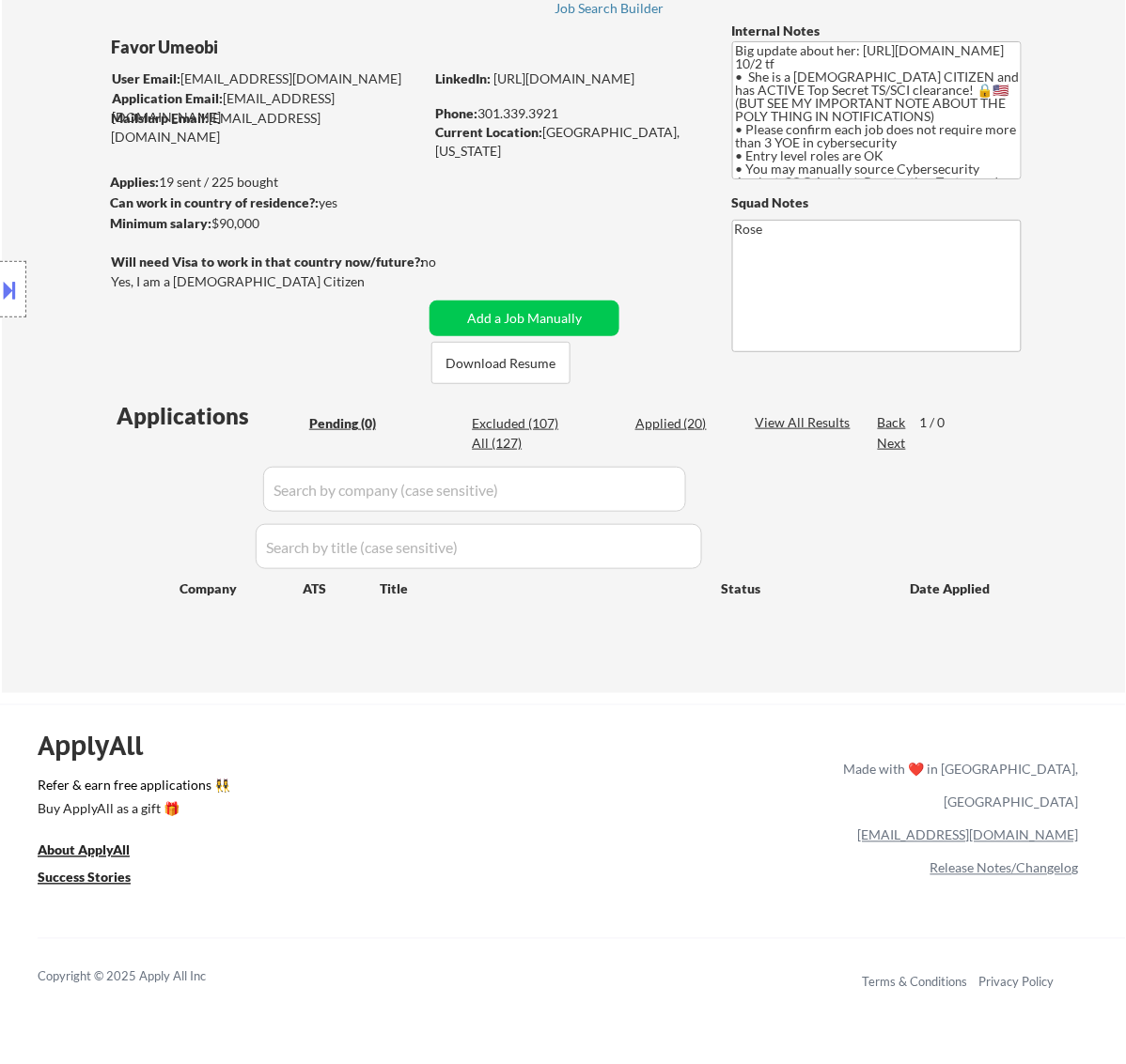
select select ""excluded__bad_match_""
select select ""excluded__expired_""
select select ""excluded__bad_match_""
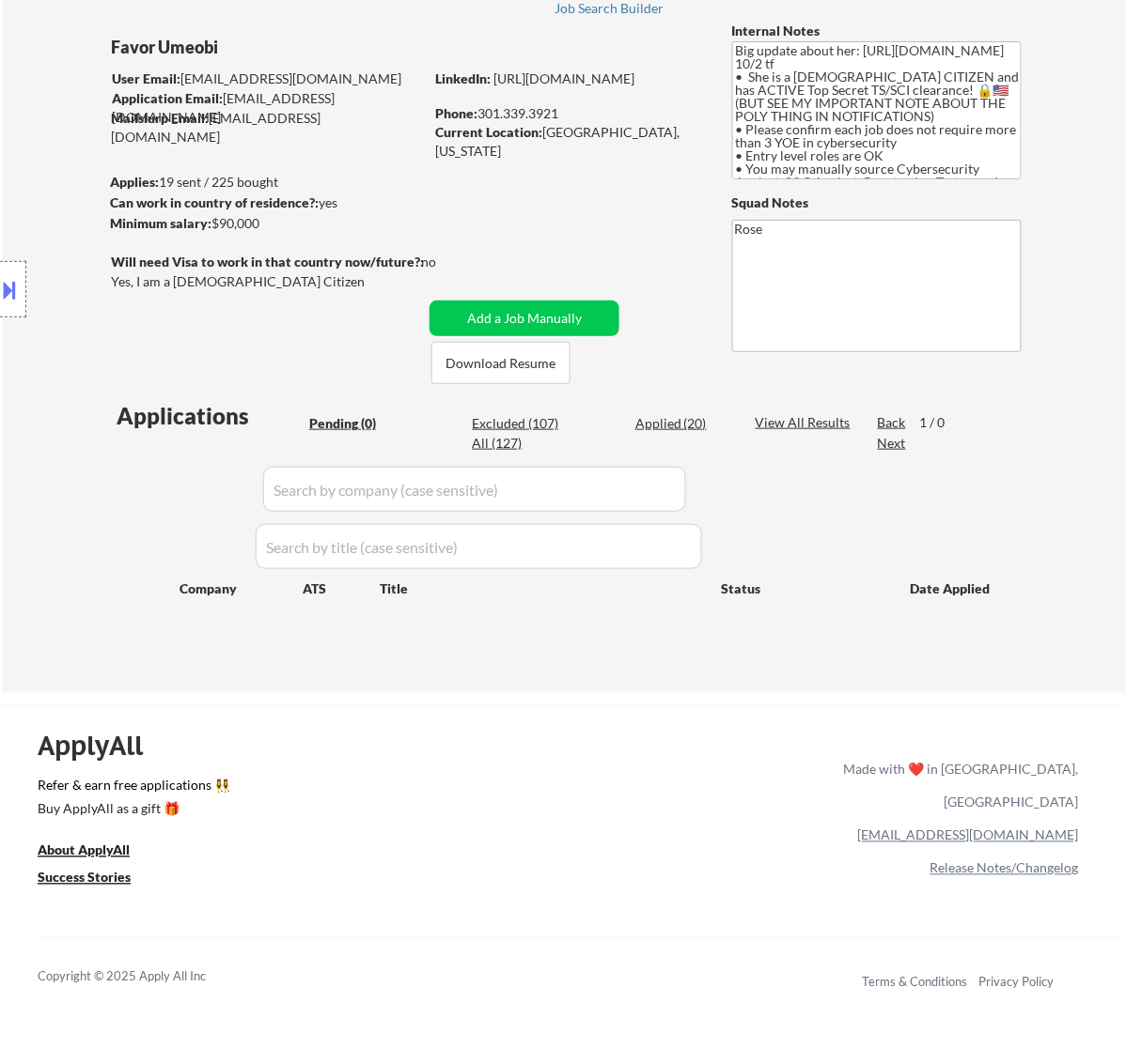
select select ""excluded__bad_match_""
select select ""excluded__expired_""
select select ""excluded__bad_match_""
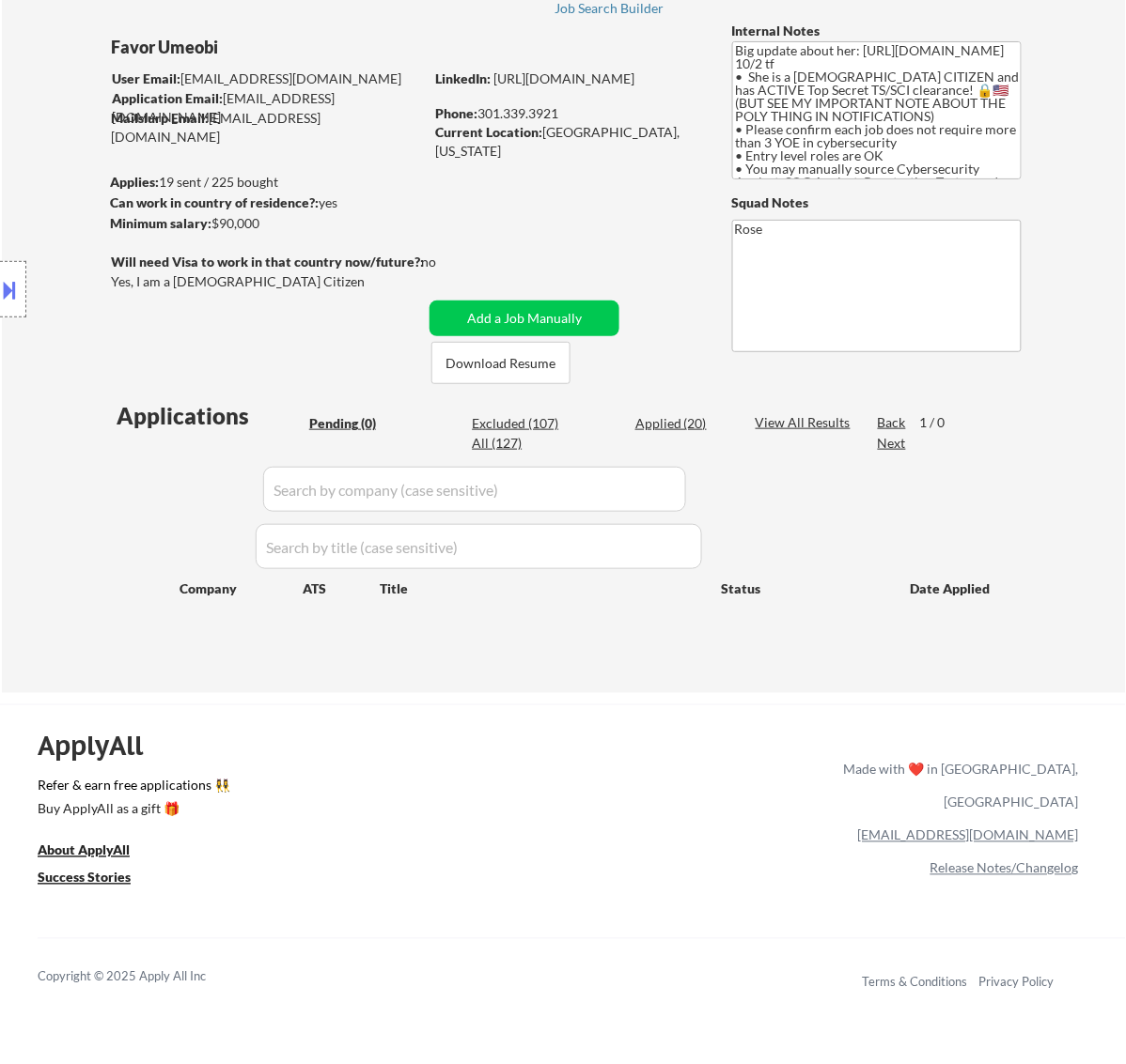
select select ""excluded__expired_""
select select ""excluded__bad_match_""
select select ""excluded__expired_""
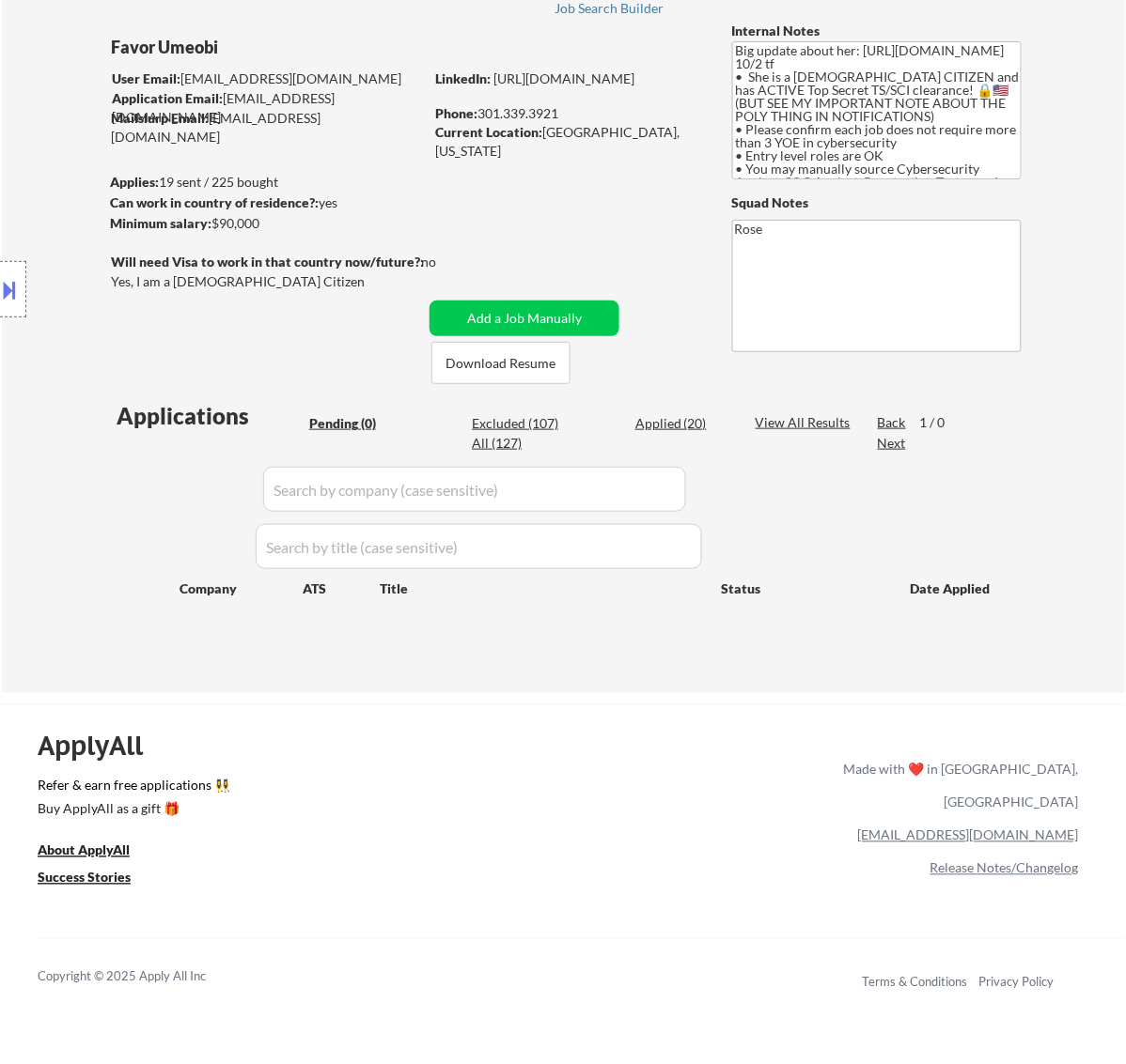
select select ""excluded__bad_match_""
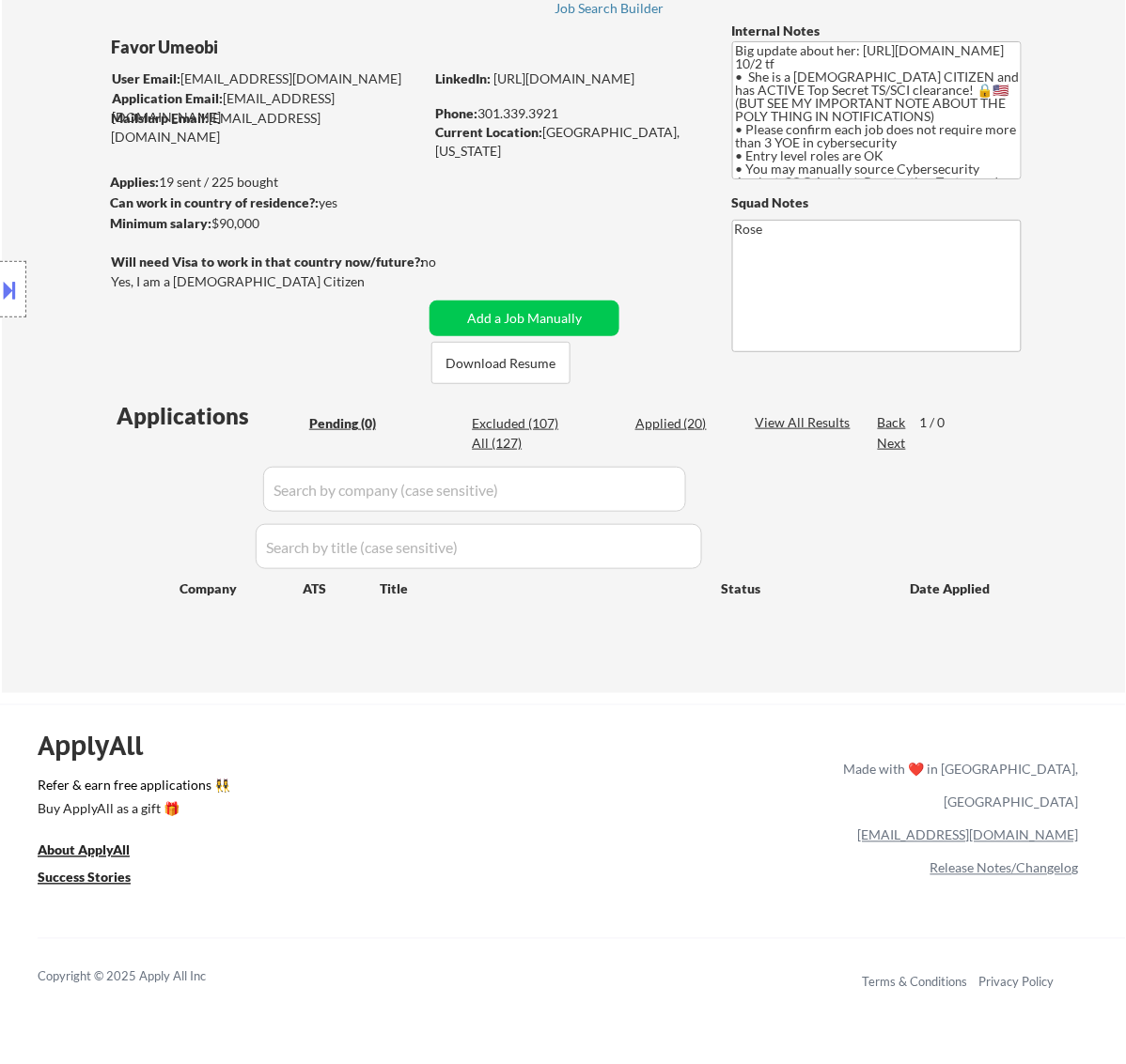
select select ""excluded__location_""
select select ""excluded__bad_match_""
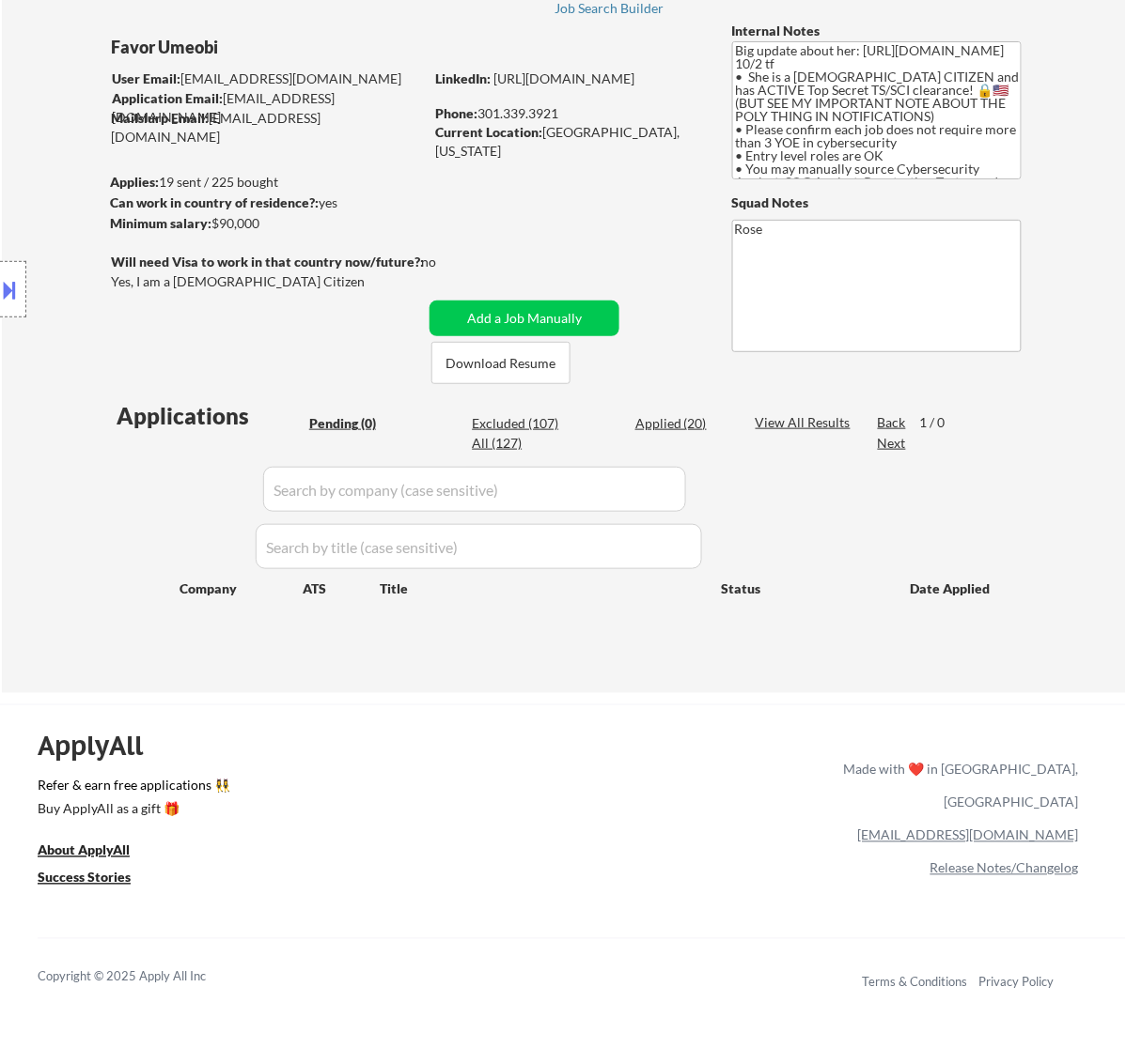
select select ""excluded__bad_match_""
select select ""excluded__expired_""
select select ""excluded__bad_match_""
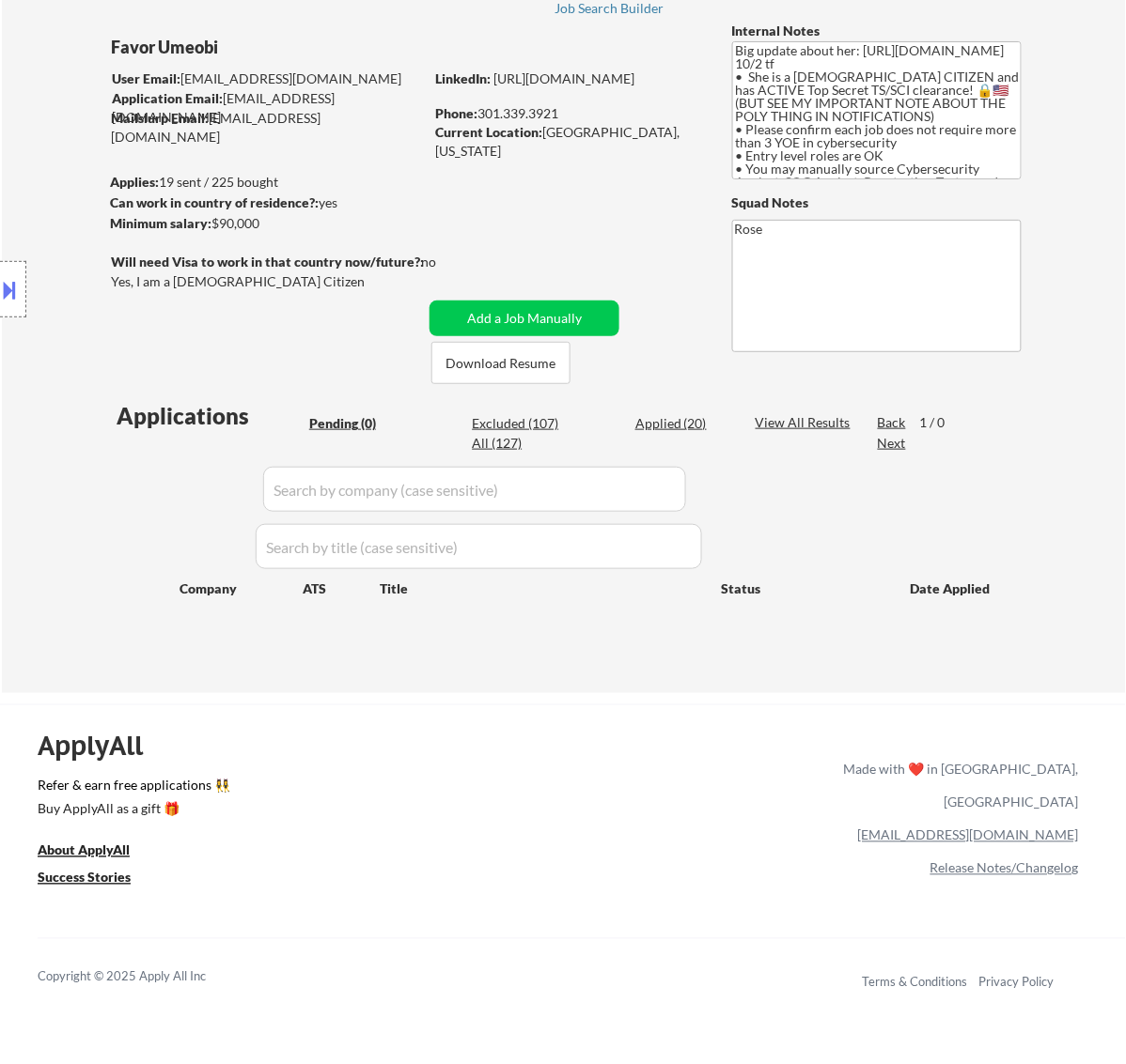
select select ""excluded__bad_match_""
select select ""excluded__expired_""
select select ""excluded__bad_match_""
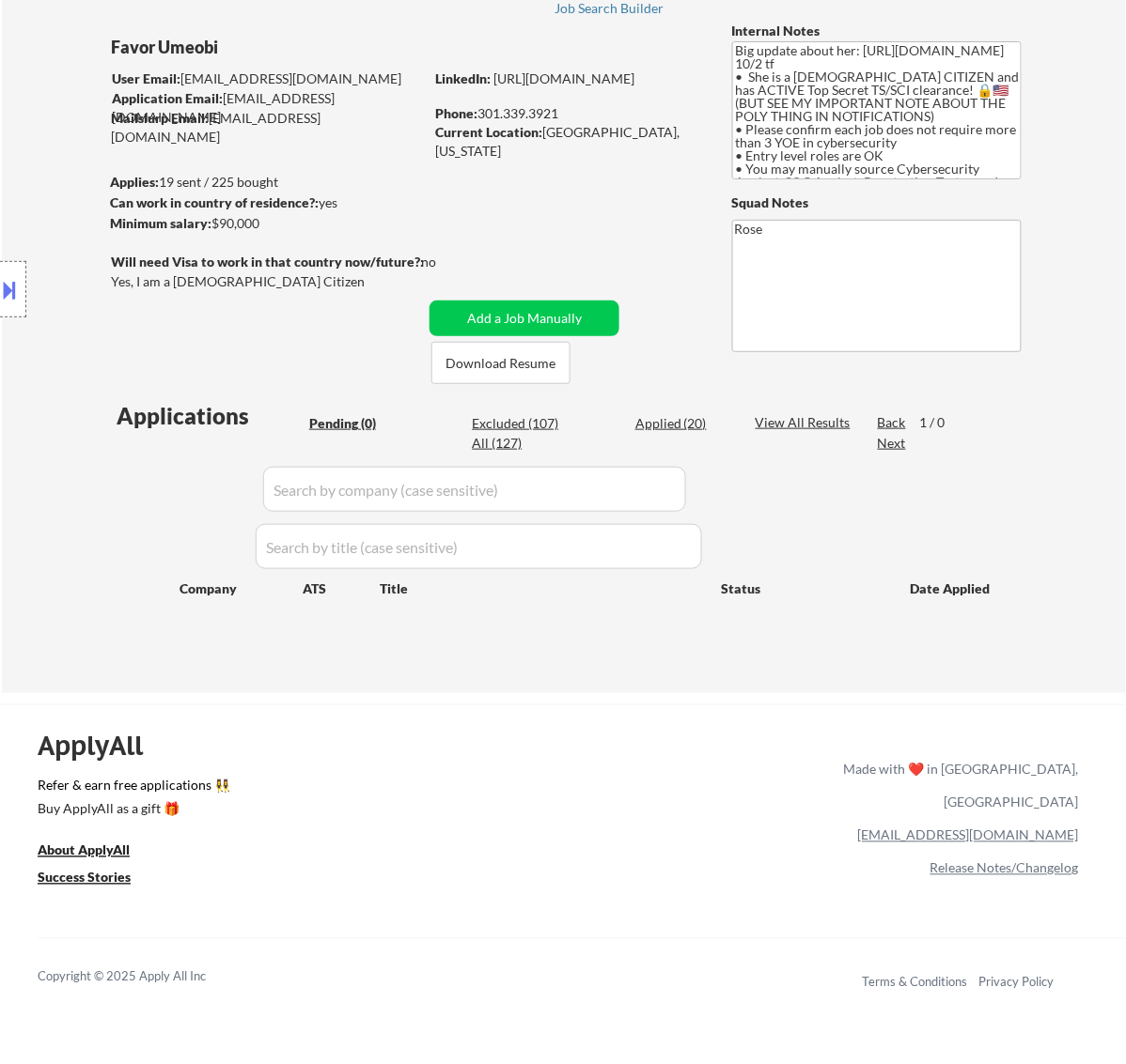
select select ""excluded__location_""
select select ""excluded__expired_""
select select ""excluded__bad_match_""
select select ""excluded__expired_""
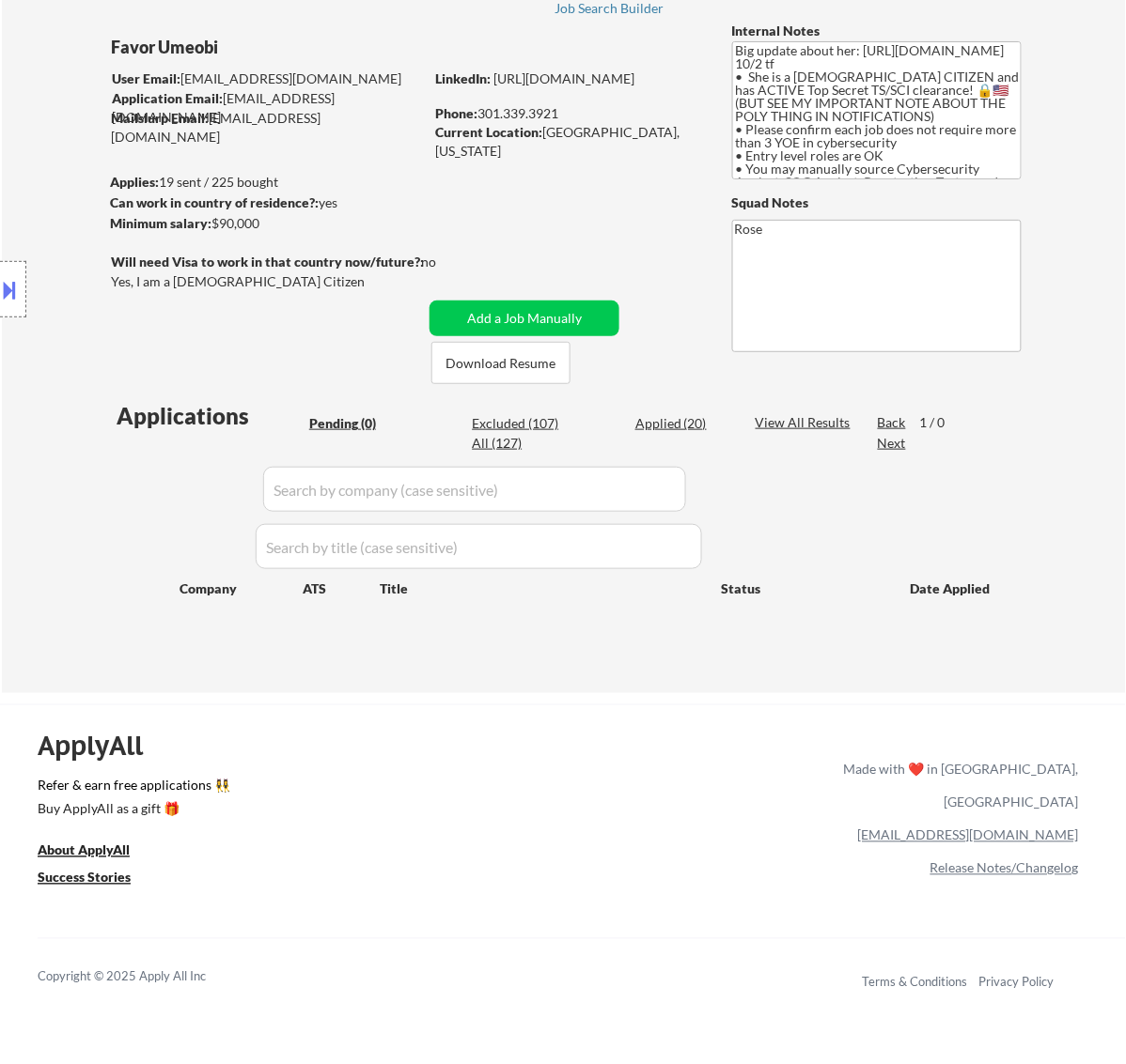
select select ""excluded__expired_""
select select ""excluded__bad_match_""
select select ""excluded__expired_""
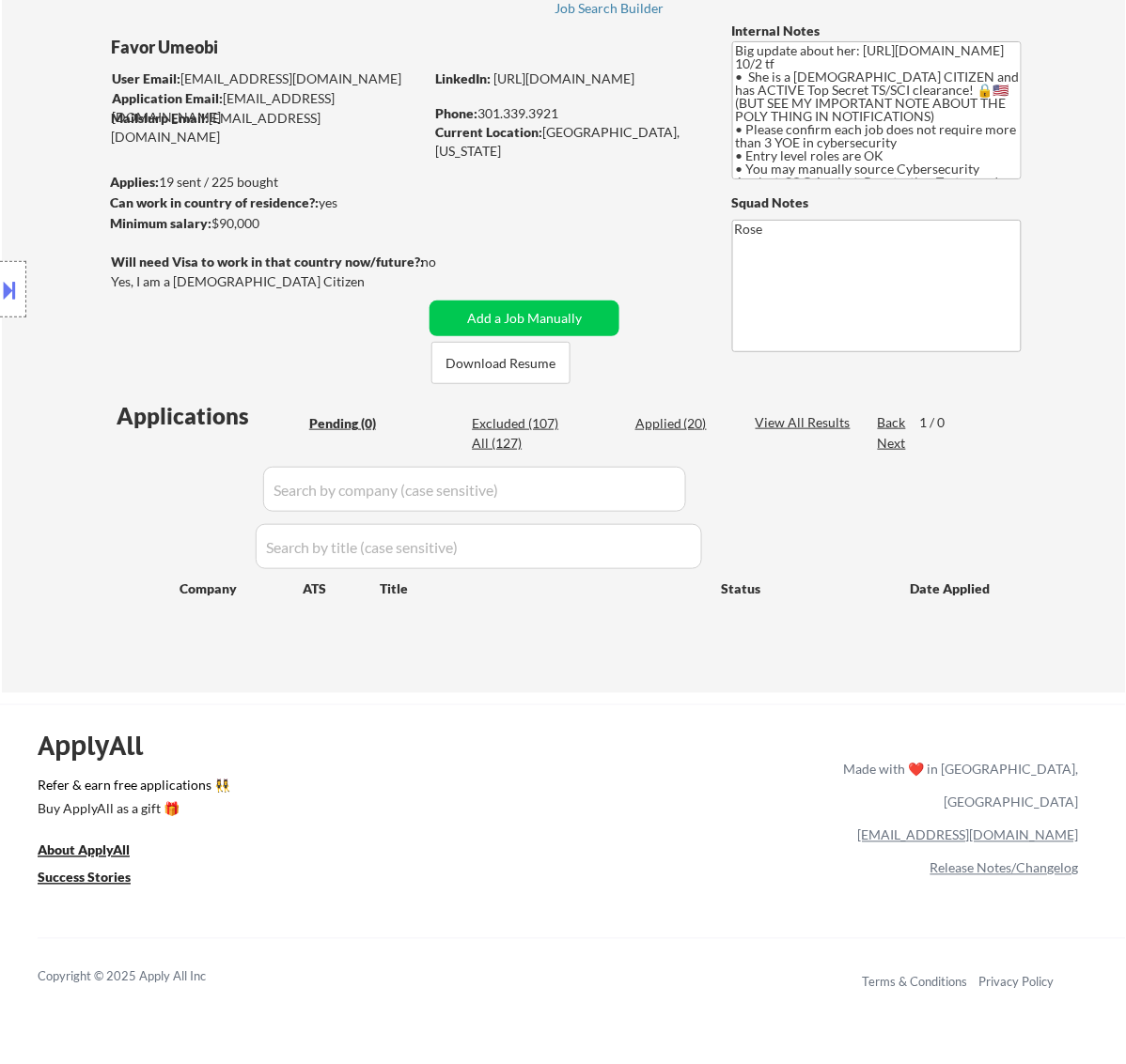
select select ""excluded__bad_match_""
select select ""excluded__expired_""
select select ""excluded__bad_match_""
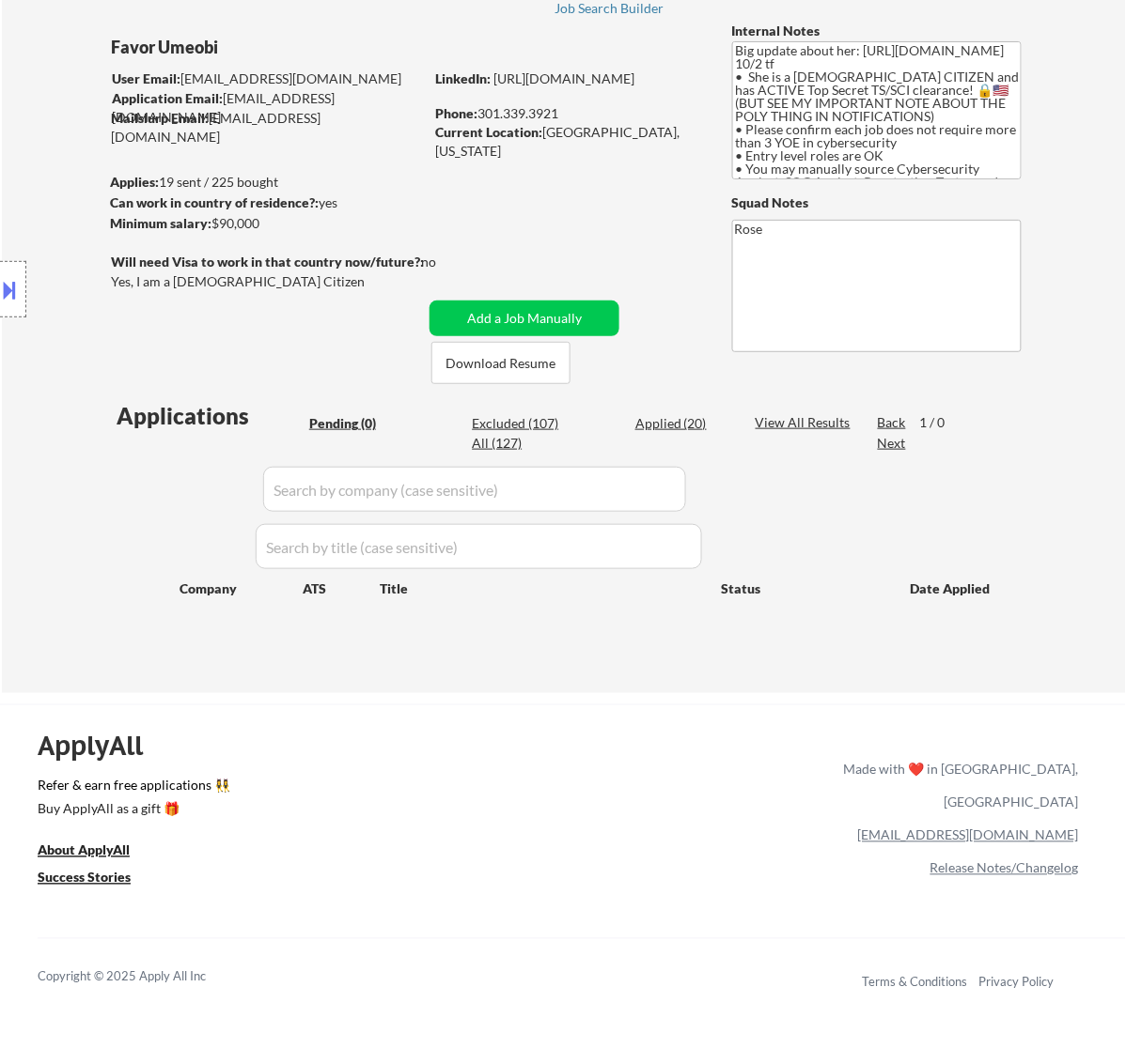
select select ""excluded__bad_match_""
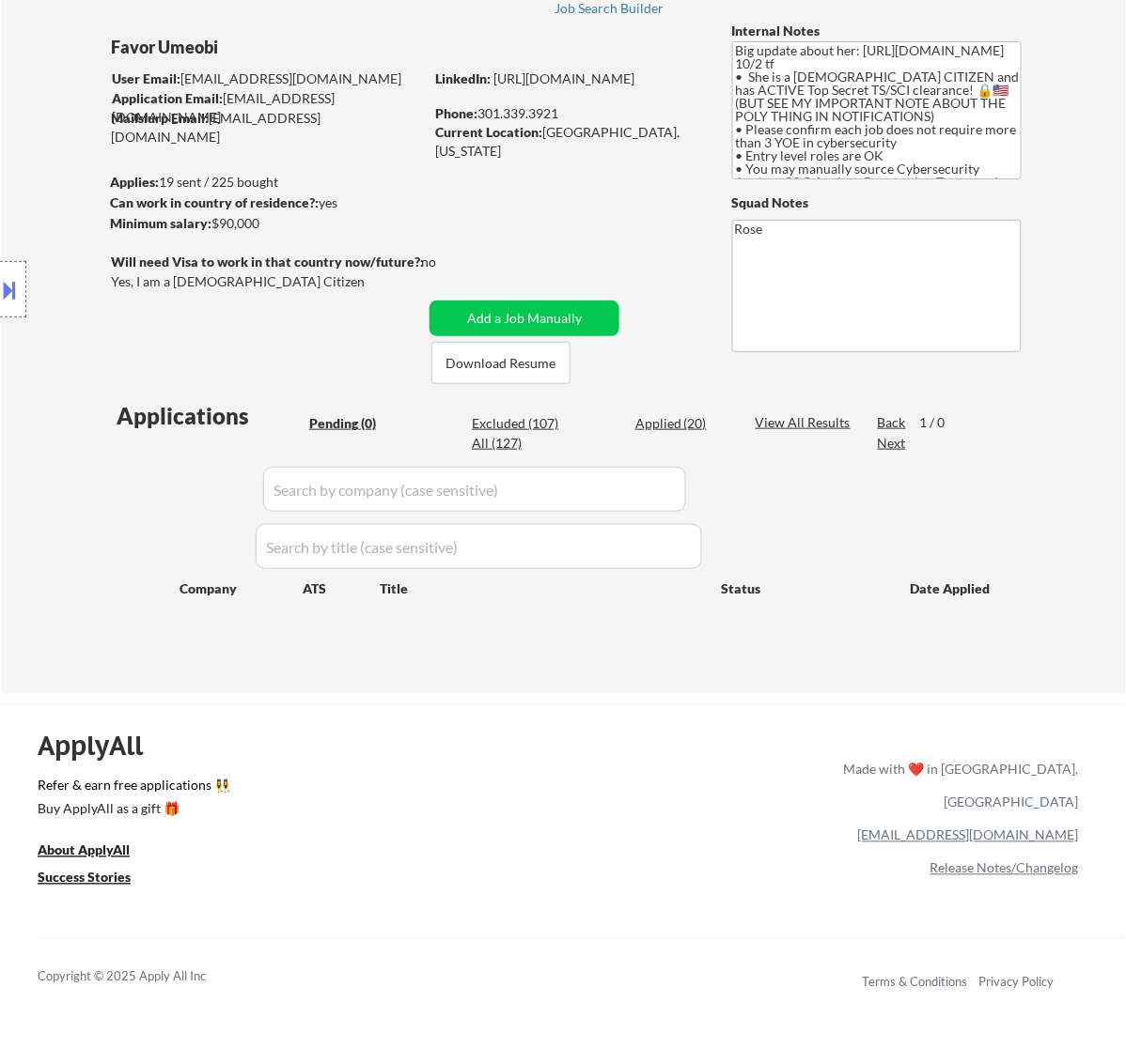
select select ""excluded__location_""
select select ""excluded__expired_""
select select ""excluded__bad_match_""
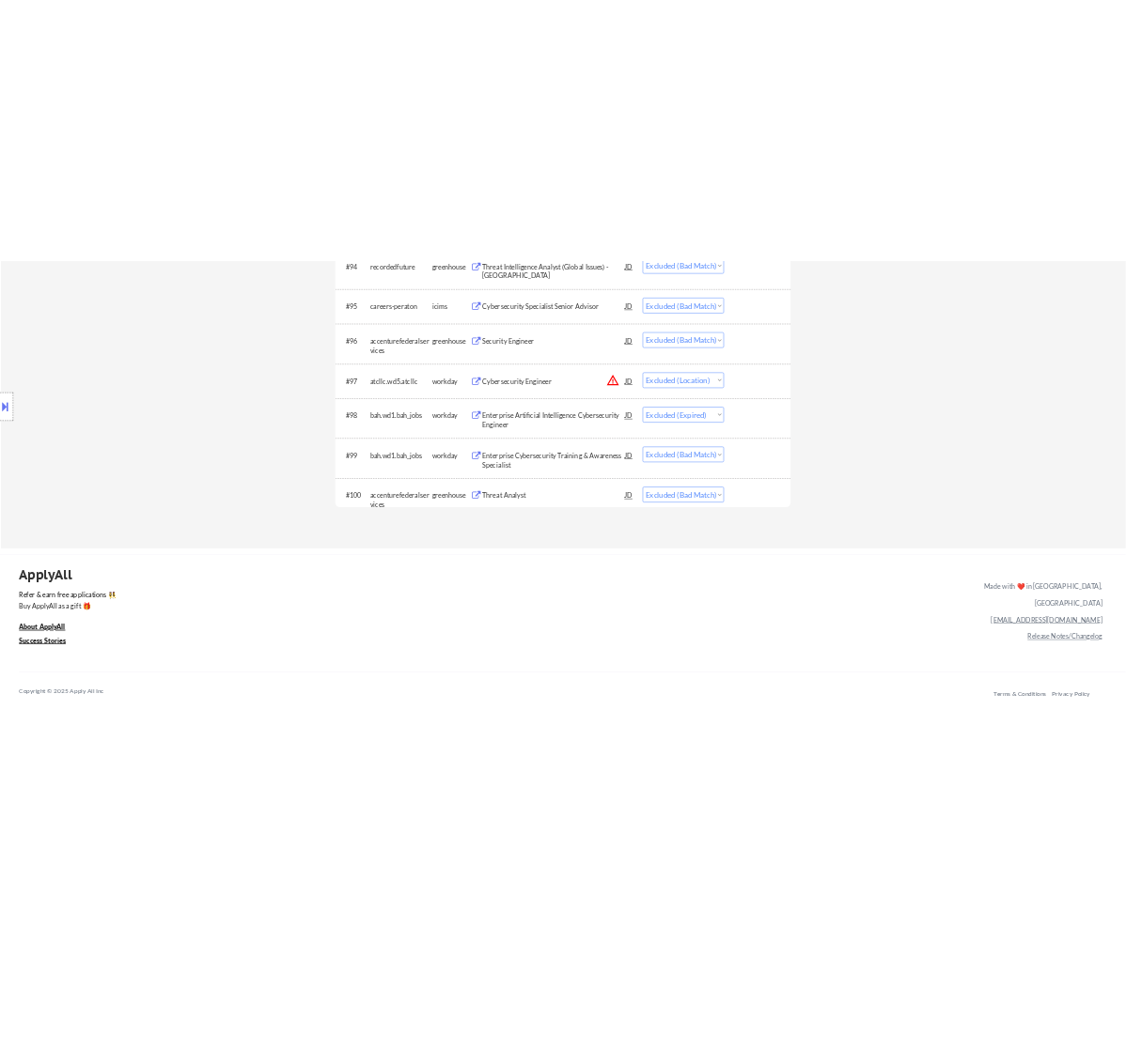
scroll to position [7516, 0]
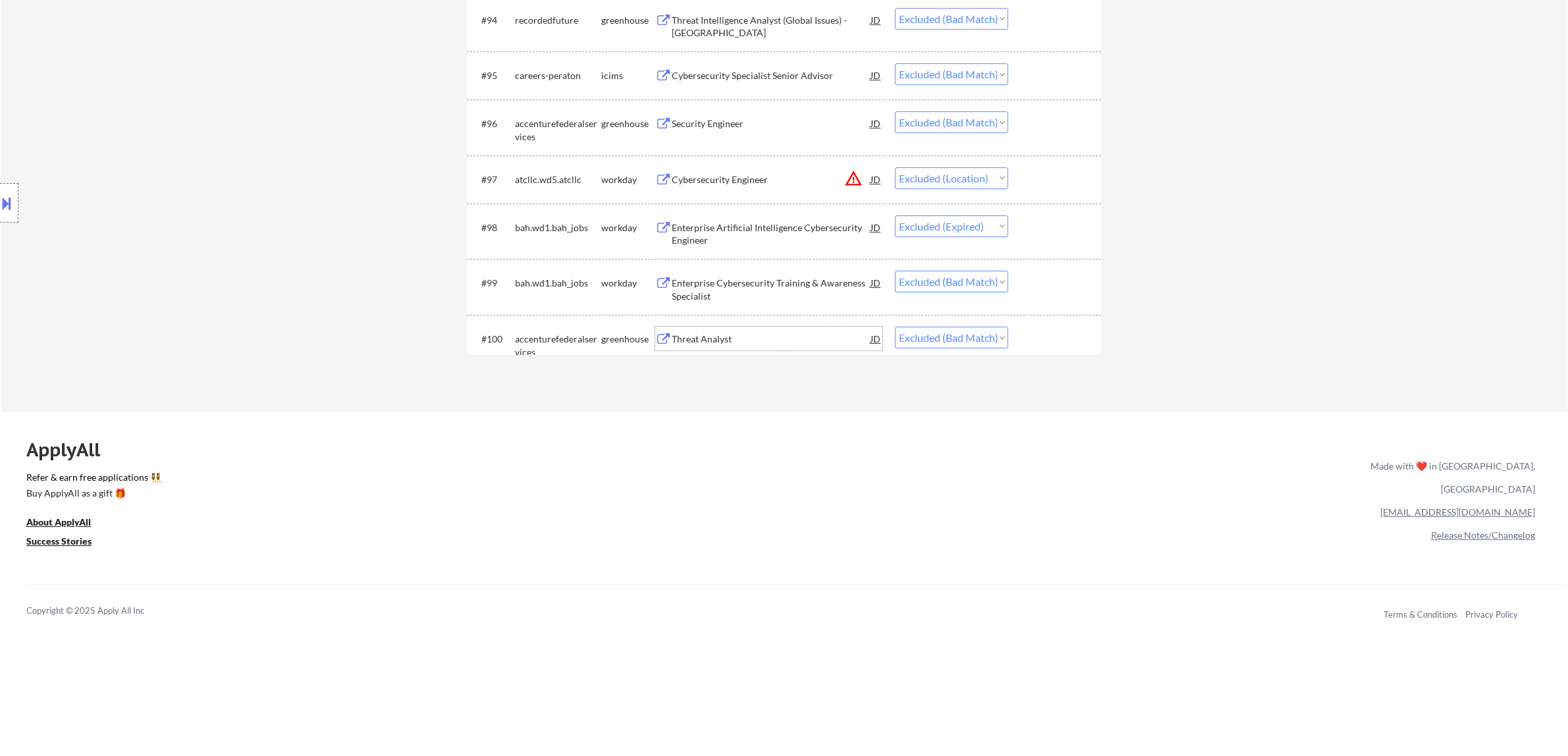
click at [788, 338] on div "Threat Analyst" at bounding box center [771, 338] width 199 height 13
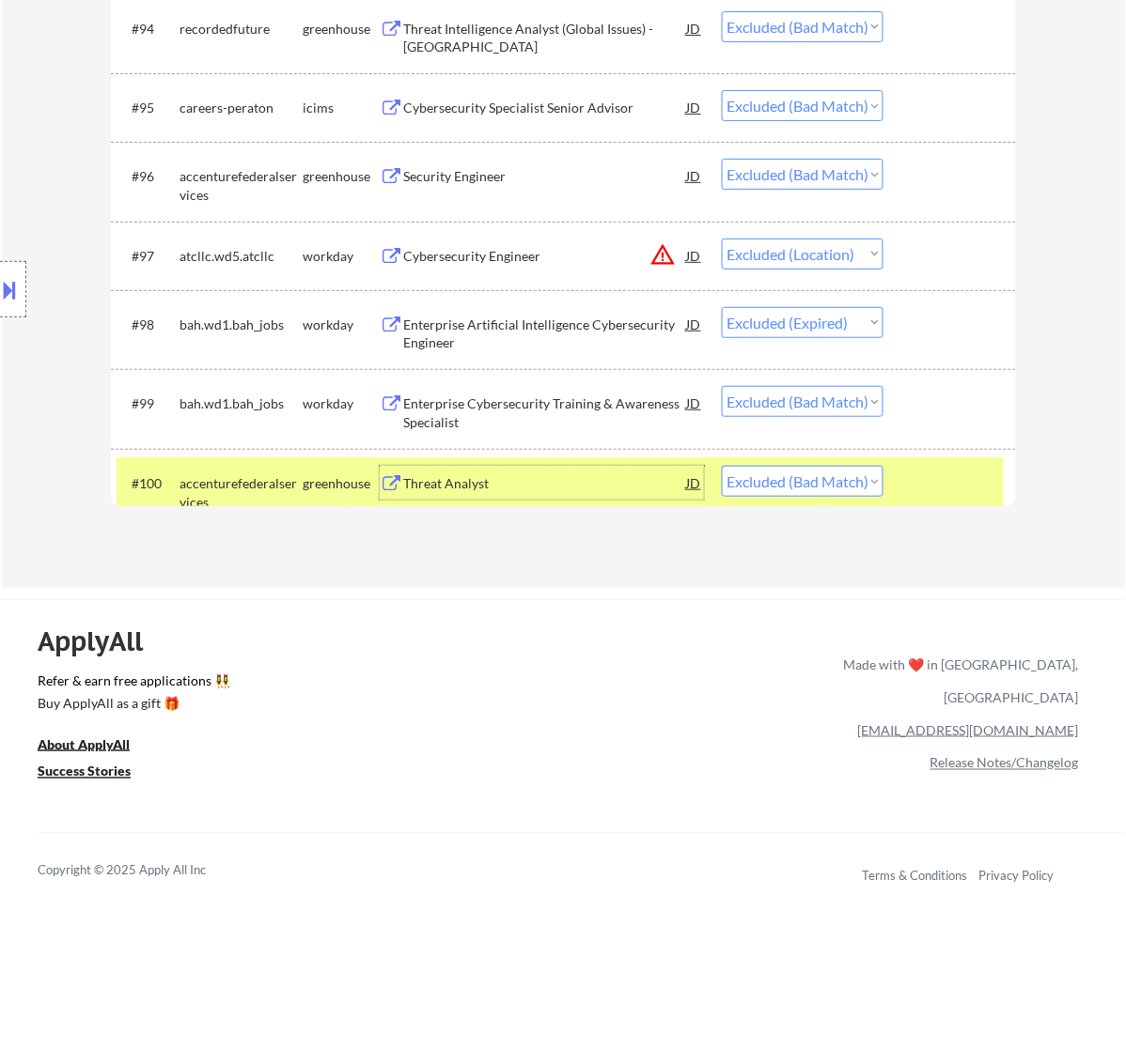
click at [833, 485] on select "Choose an option... Pending Applied Excluded (Questions) Excluded (Expired) Exc…" at bounding box center [802, 482] width 161 height 31
click at [721, 466] on select "Choose an option... Pending Applied Excluded (Questions) Excluded (Expired) Exc…" at bounding box center [802, 482] width 161 height 31
select select ""excluded__bad_match_""
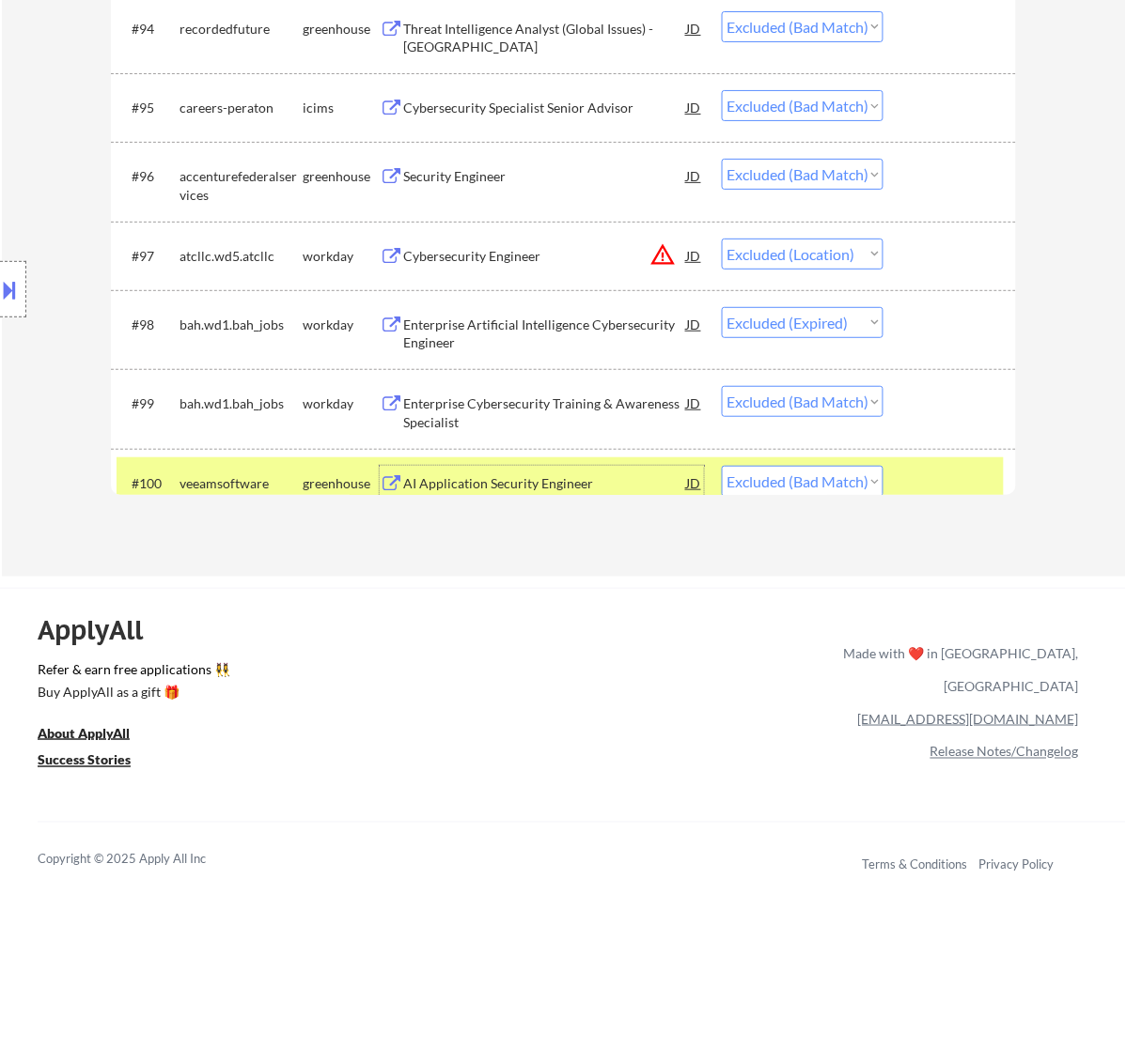
click at [635, 481] on div "AI Application Security Engineer" at bounding box center [545, 483] width 284 height 18
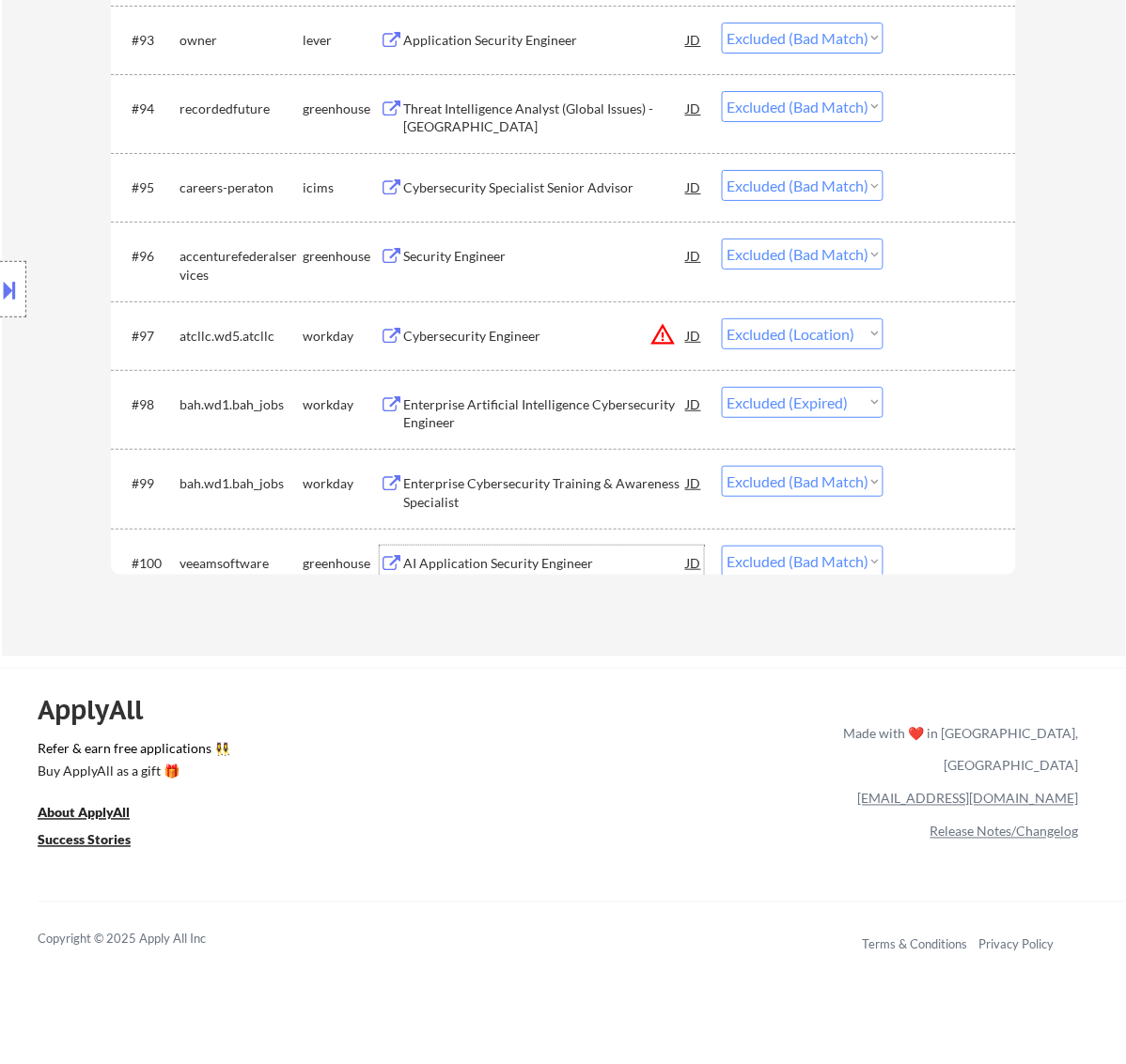
scroll to position [7398, 0]
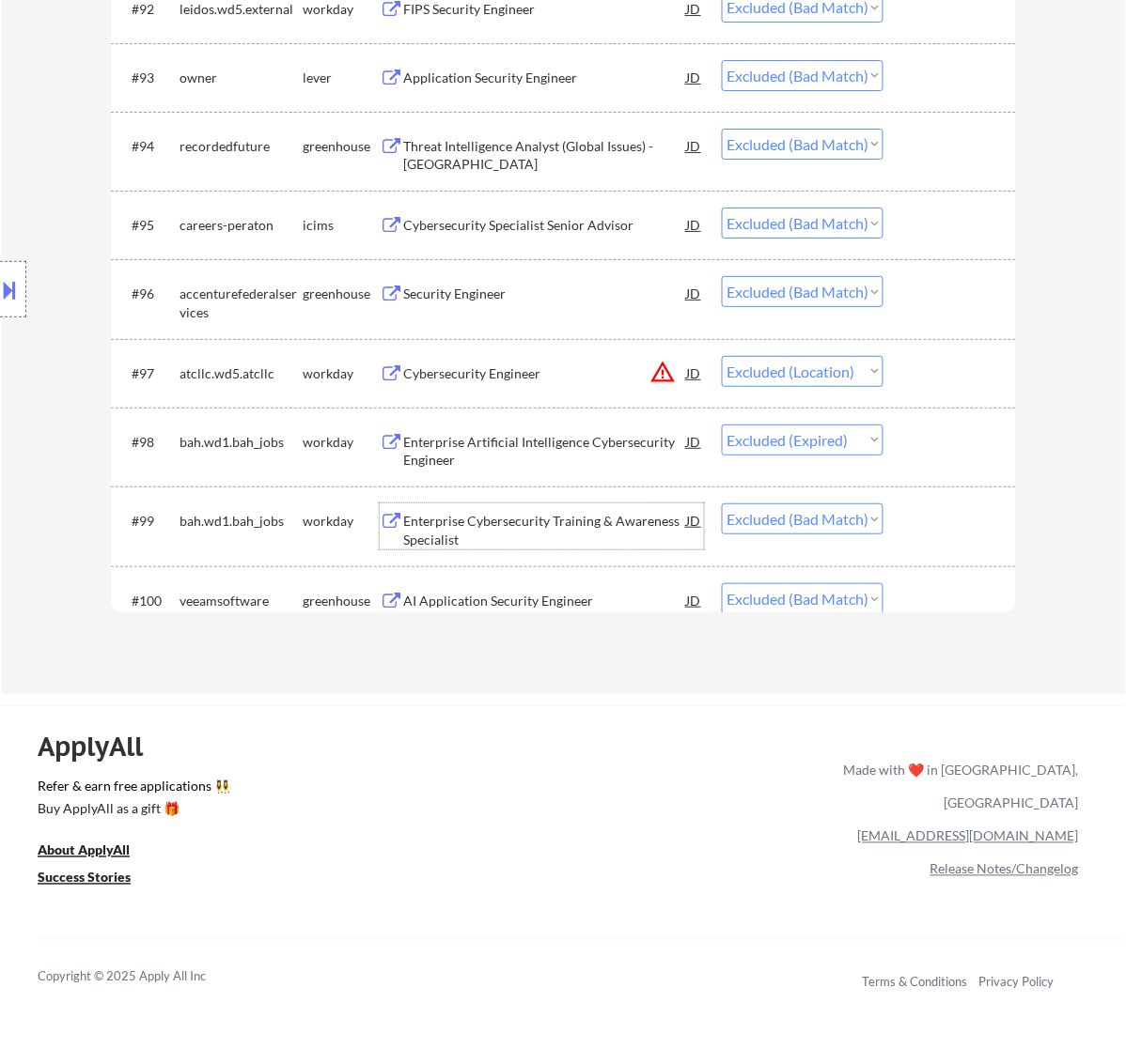
click at [627, 517] on div "Enterprise Cybersecurity Training & Awareness Specialist" at bounding box center [545, 530] width 284 height 37
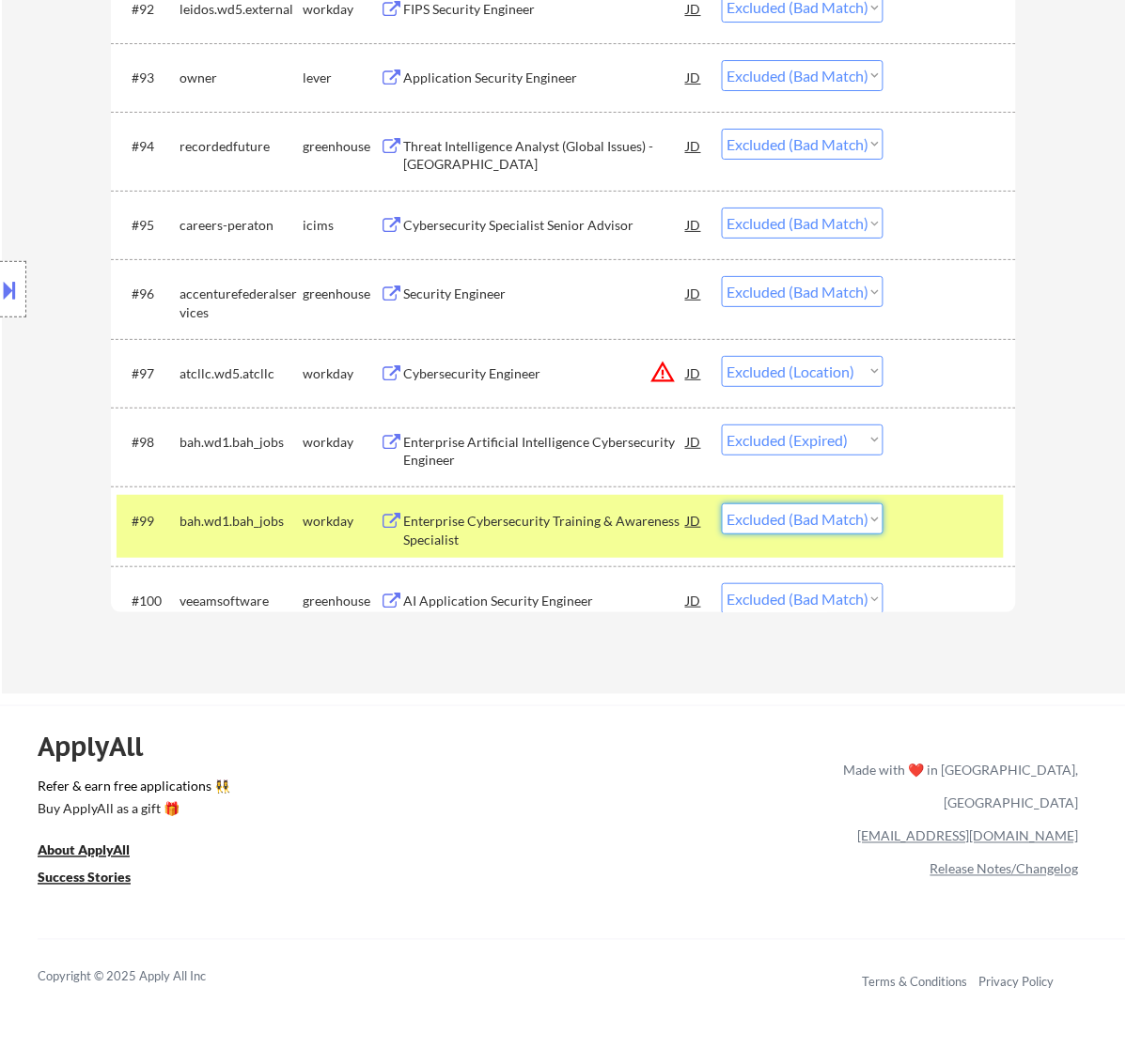
click at [830, 510] on select "Choose an option... Pending Applied Excluded (Questions) Excluded (Expired) Exc…" at bounding box center [802, 519] width 161 height 31
click at [721, 504] on select "Choose an option... Pending Applied Excluded (Questions) Excluded (Expired) Exc…" at bounding box center [802, 519] width 161 height 31
select select ""excluded__bad_match_""
select select ""excluded__expired_""
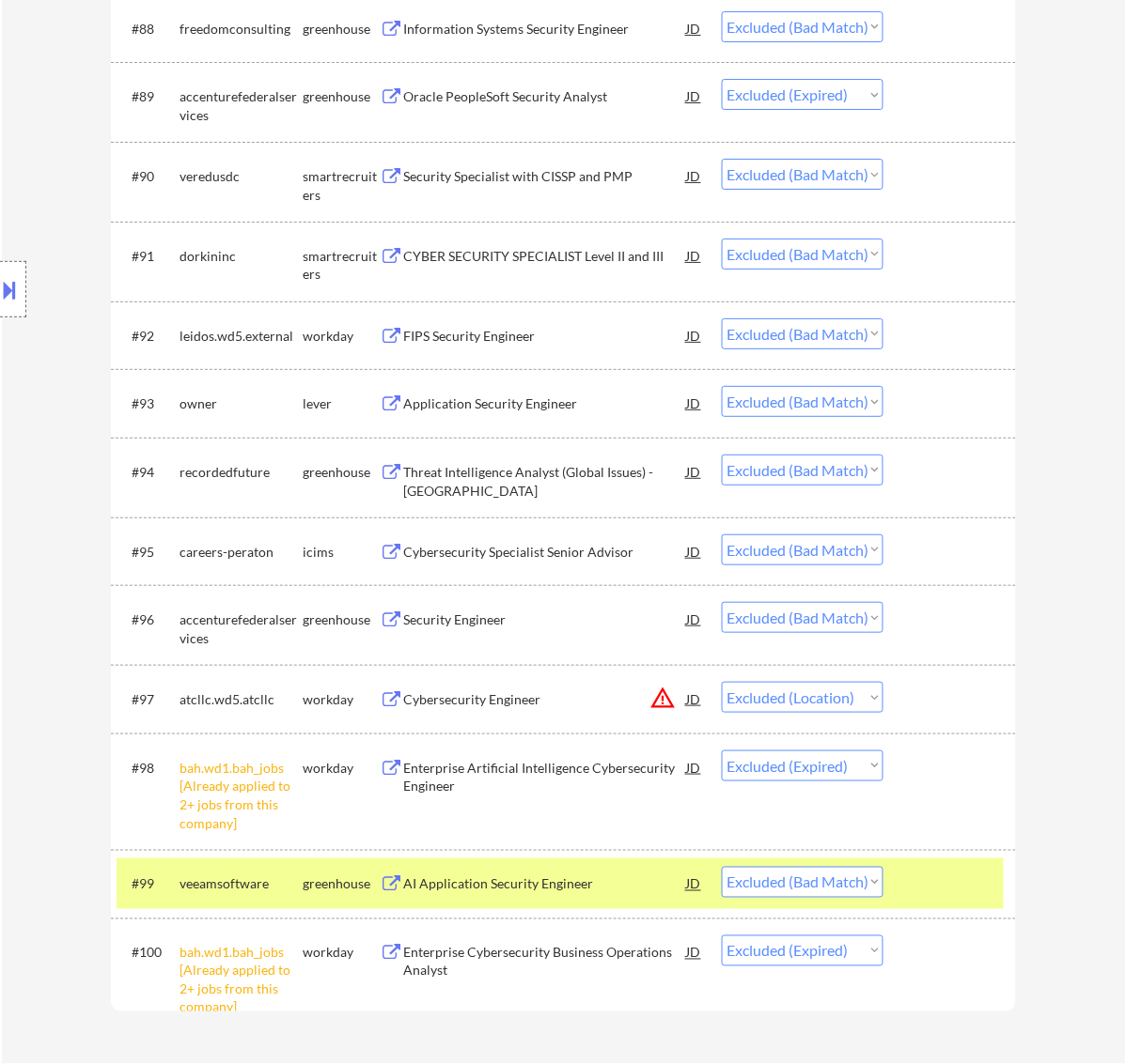
click at [988, 876] on div at bounding box center [952, 883] width 83 height 34
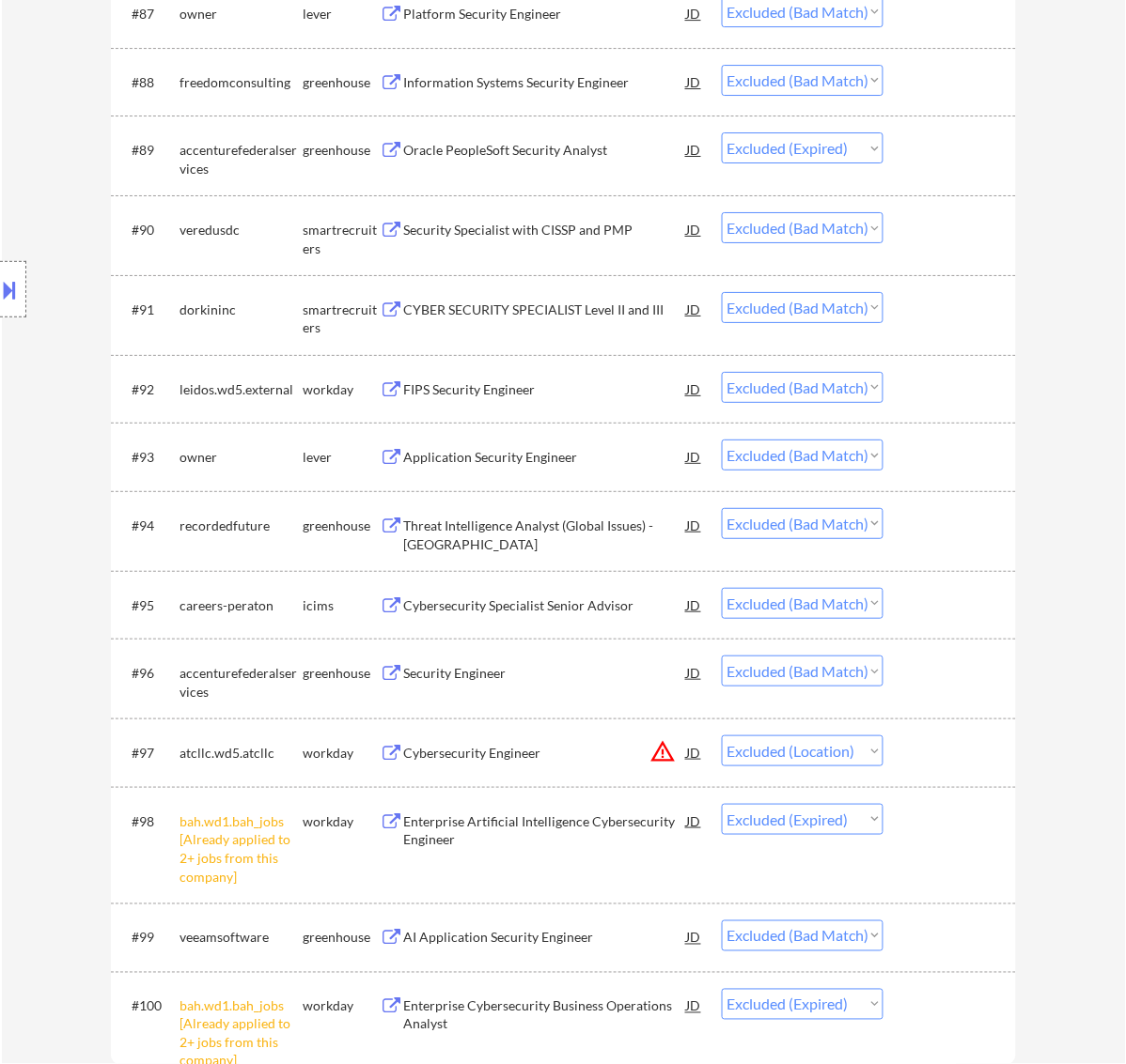
scroll to position [7418, 0]
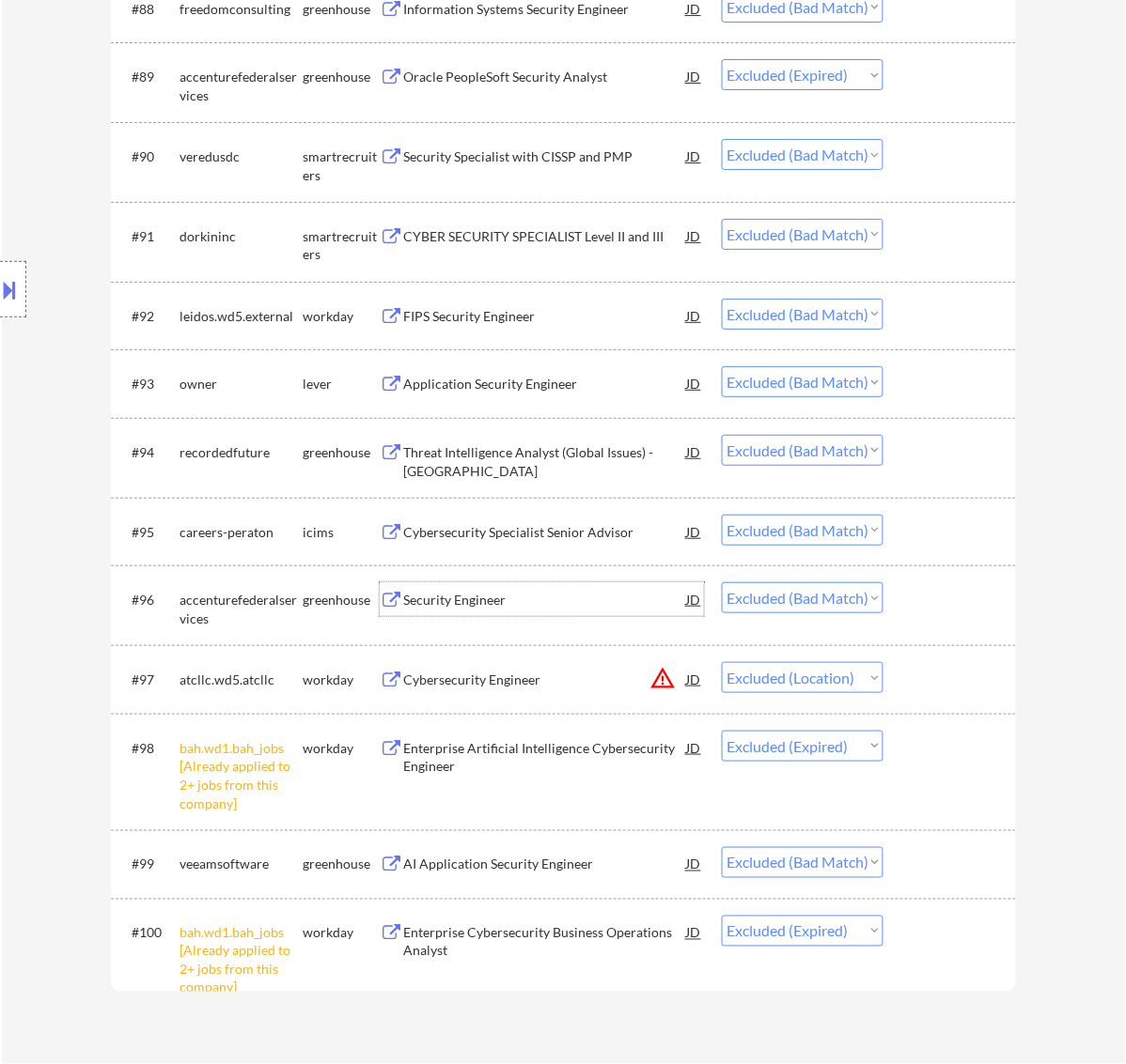
click at [566, 599] on div "Security Engineer" at bounding box center [545, 600] width 284 height 18
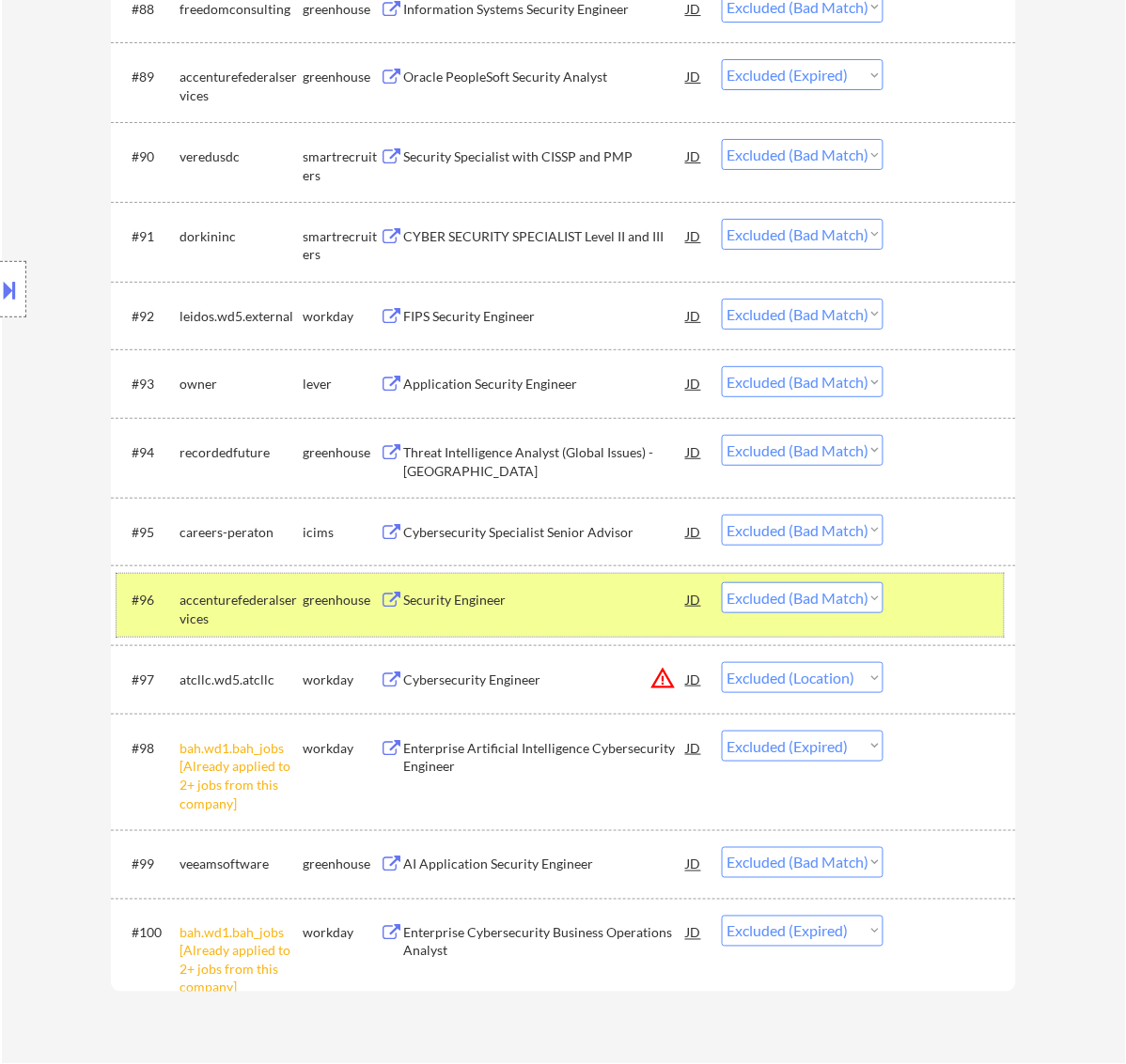
click at [956, 602] on div at bounding box center [952, 599] width 83 height 34
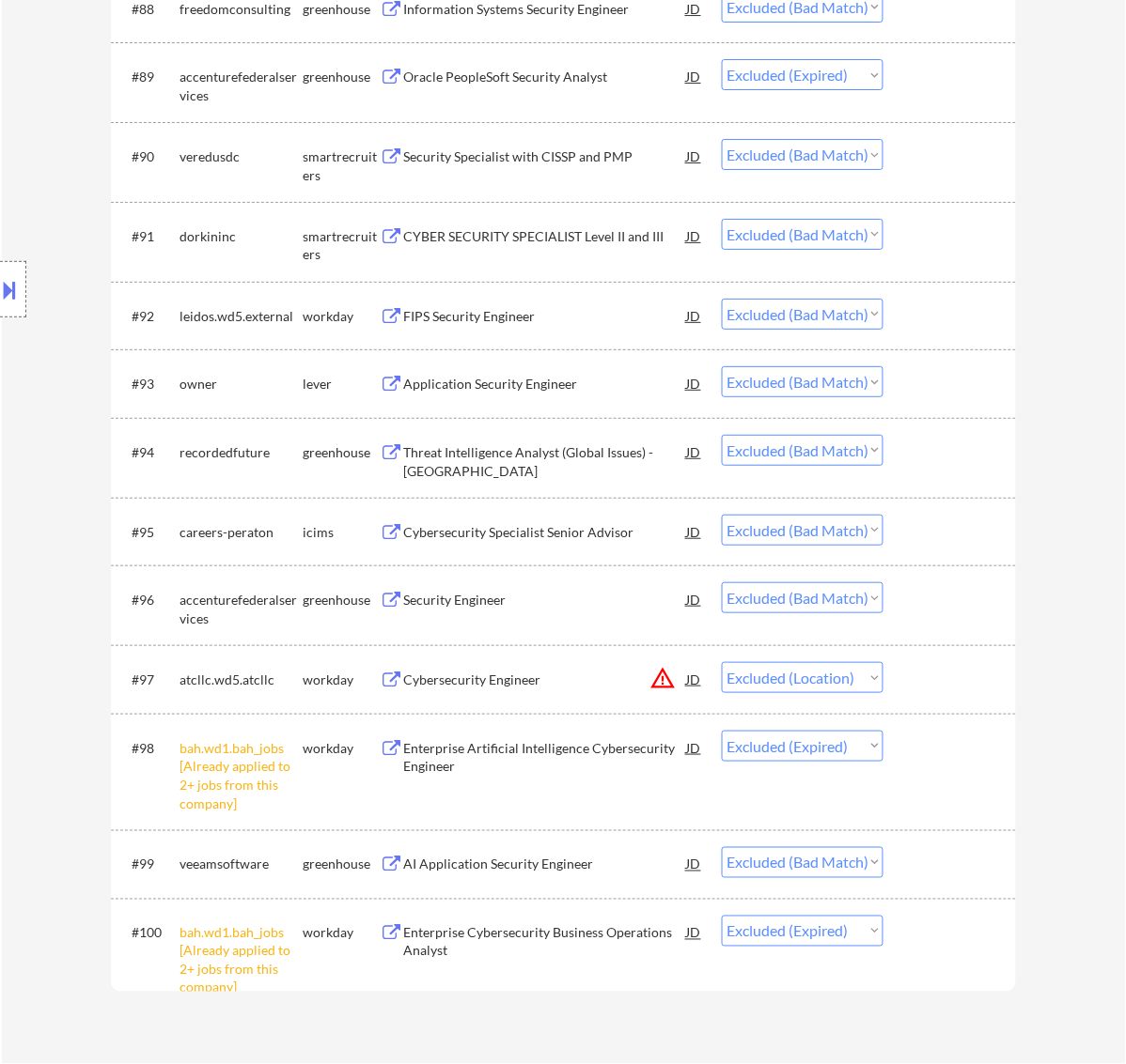
click at [584, 519] on div "Cybersecurity Specialist Senior Advisor" at bounding box center [545, 531] width 284 height 34
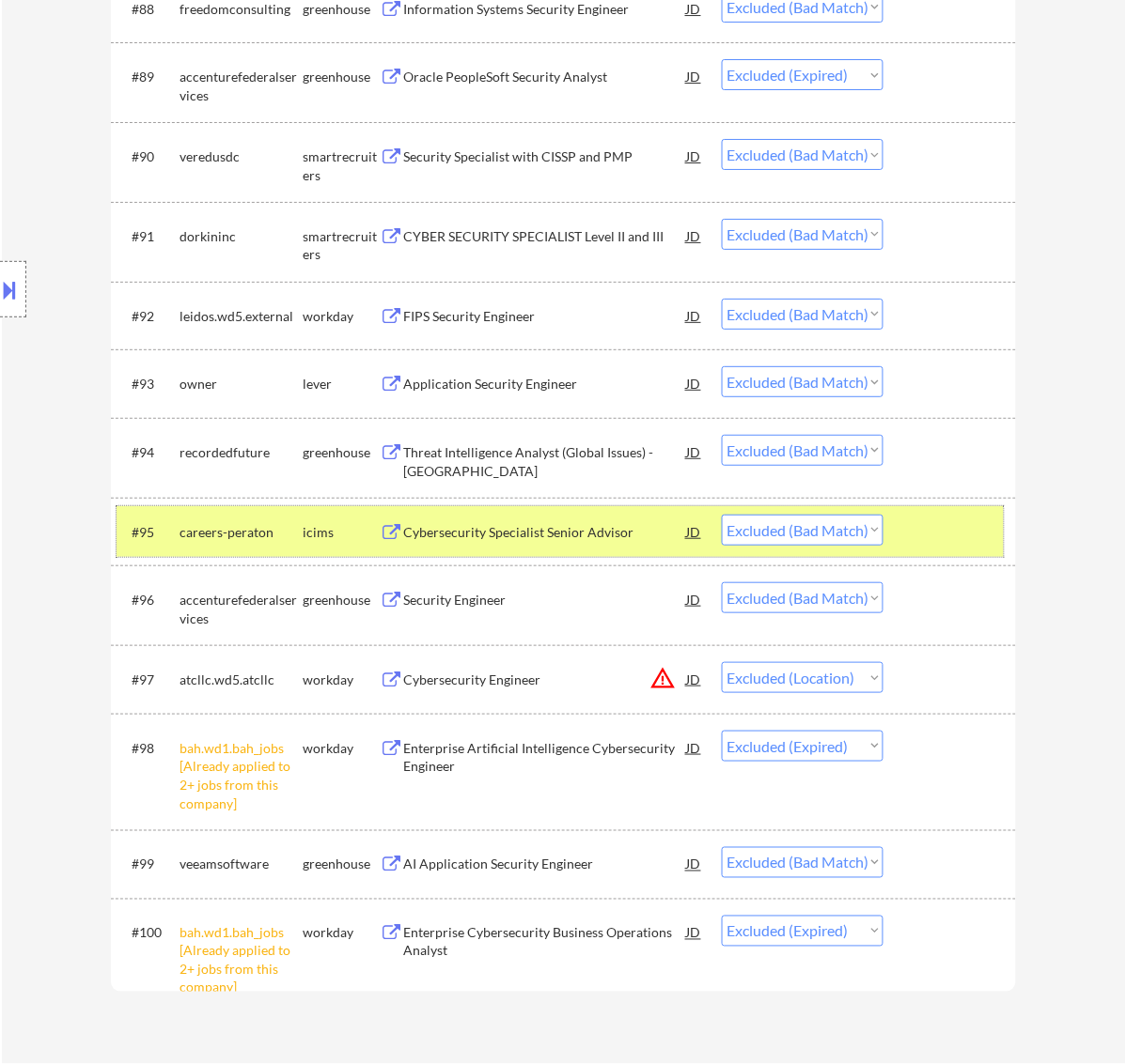
click at [961, 526] on div at bounding box center [952, 531] width 83 height 34
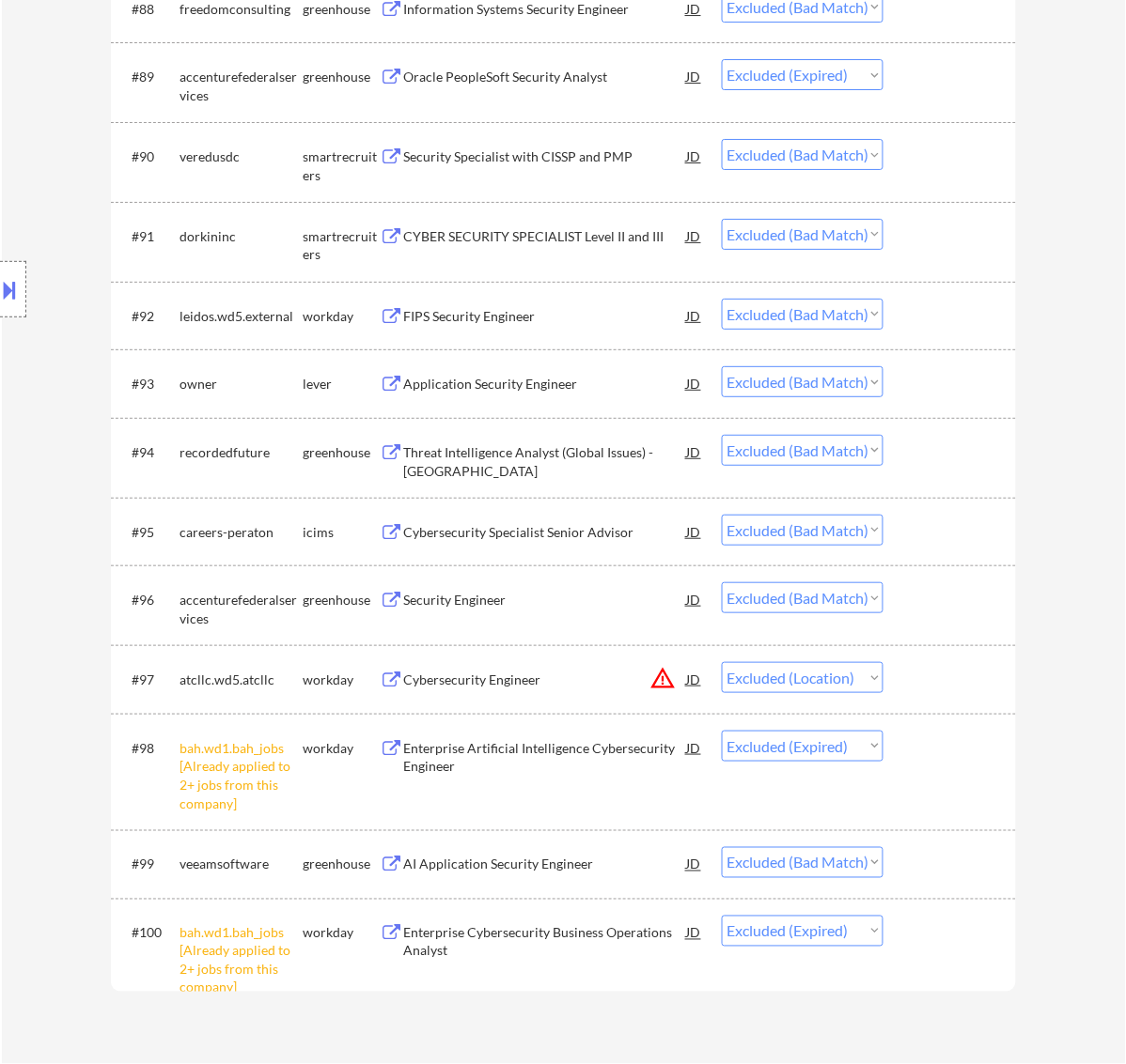
click at [549, 439] on div "Threat Intelligence Analyst (Global Issues) - Latin America" at bounding box center [545, 457] width 284 height 45
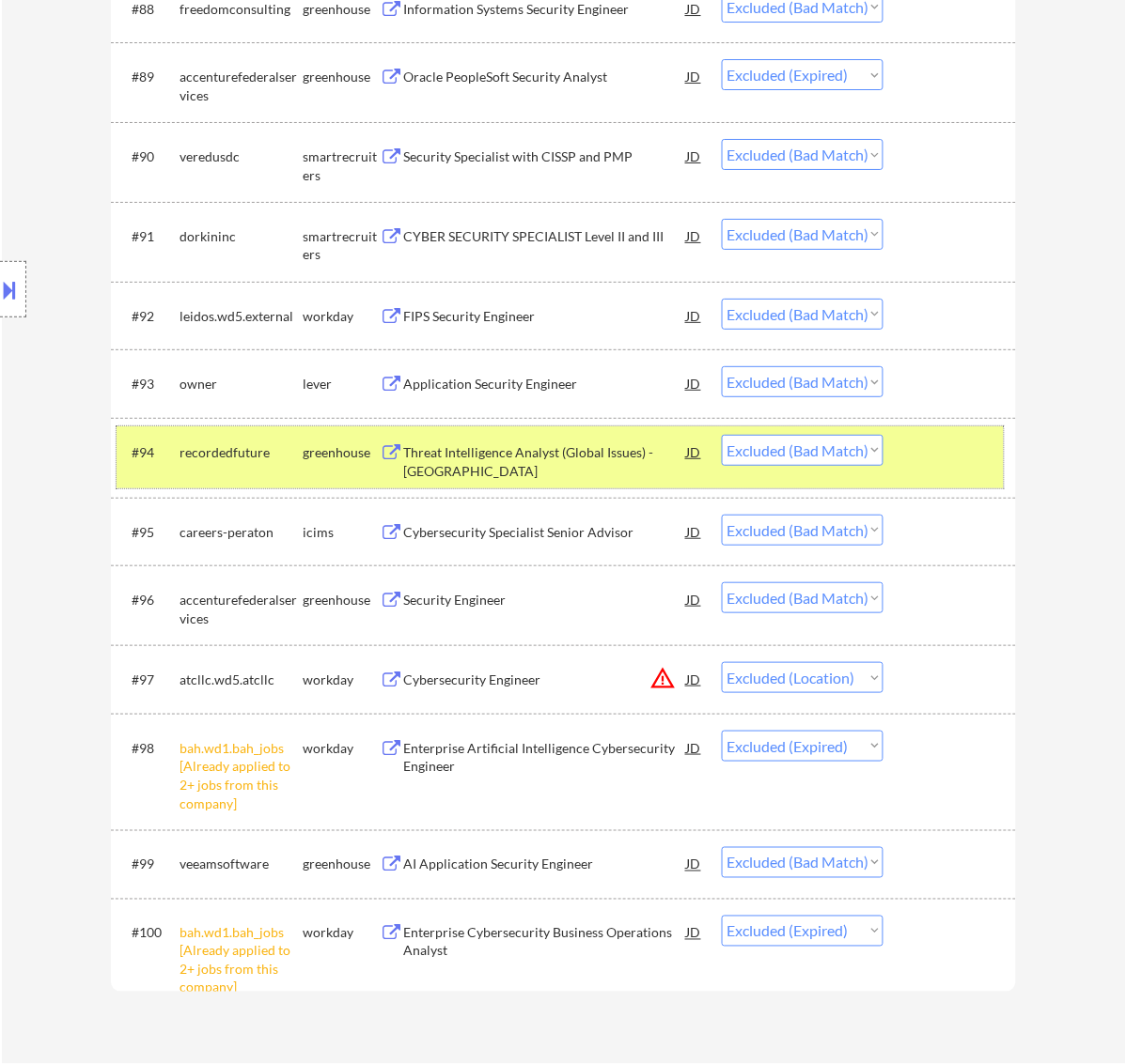
click at [997, 465] on div "#94 recordedfuture greenhouse Threat Intelligence Analyst (Global Issues) - Lat…" at bounding box center [560, 458] width 887 height 62
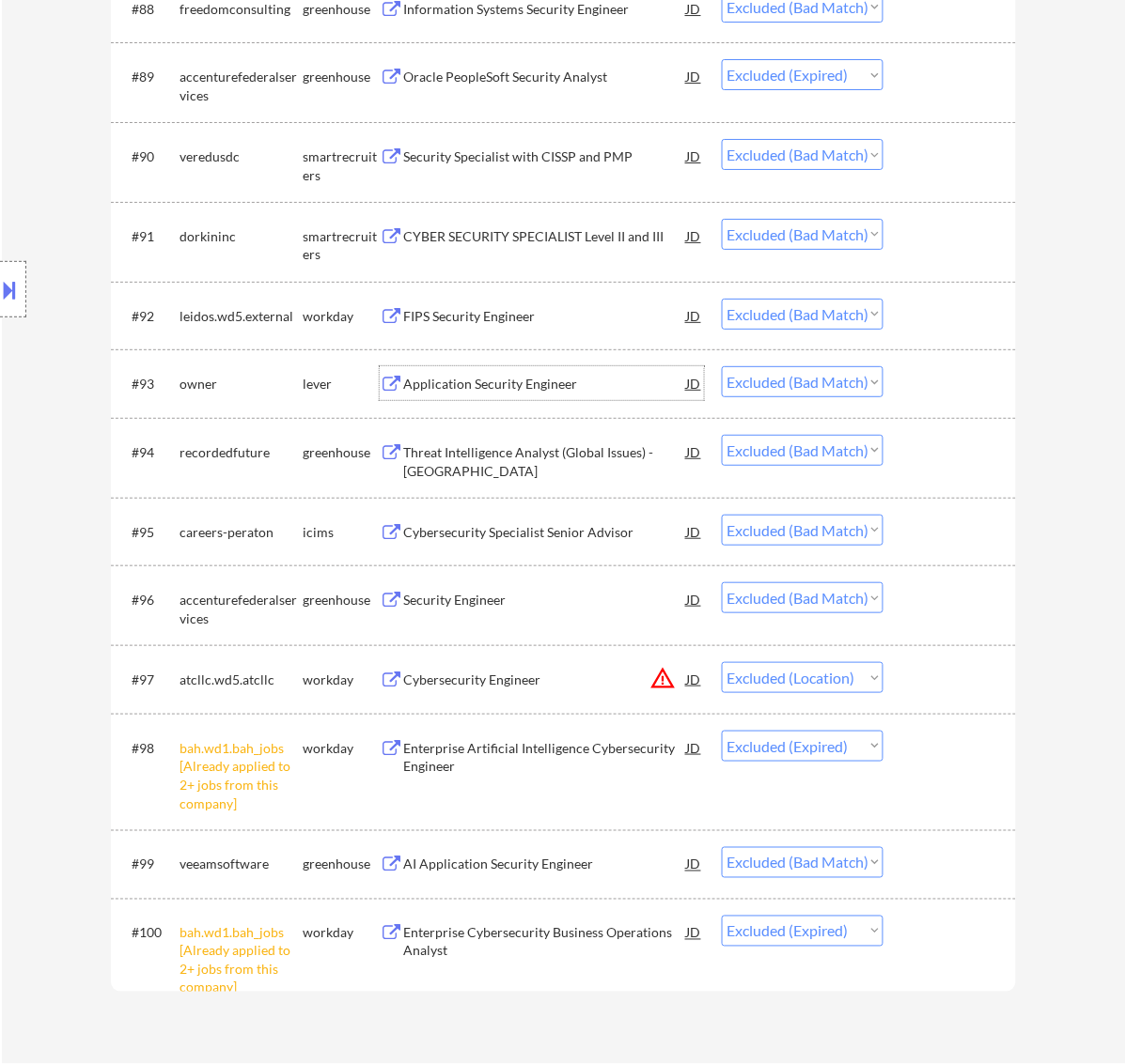
click at [534, 372] on div "Application Security Engineer" at bounding box center [545, 382] width 284 height 34
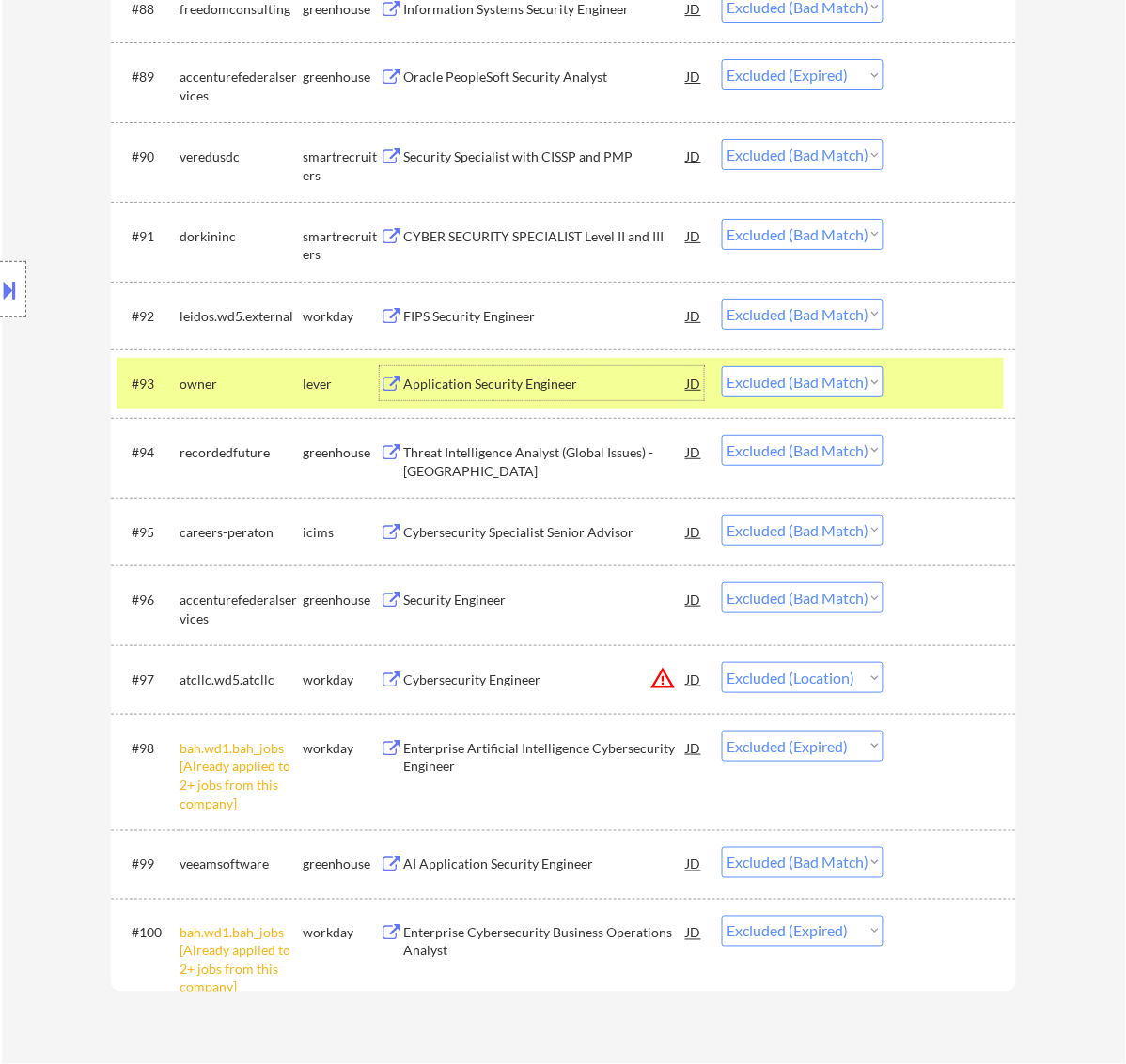
click at [957, 404] on div "#93 owner lever Application Security Engineer JD Choose an option... Pending Ap…" at bounding box center [560, 383] width 887 height 51
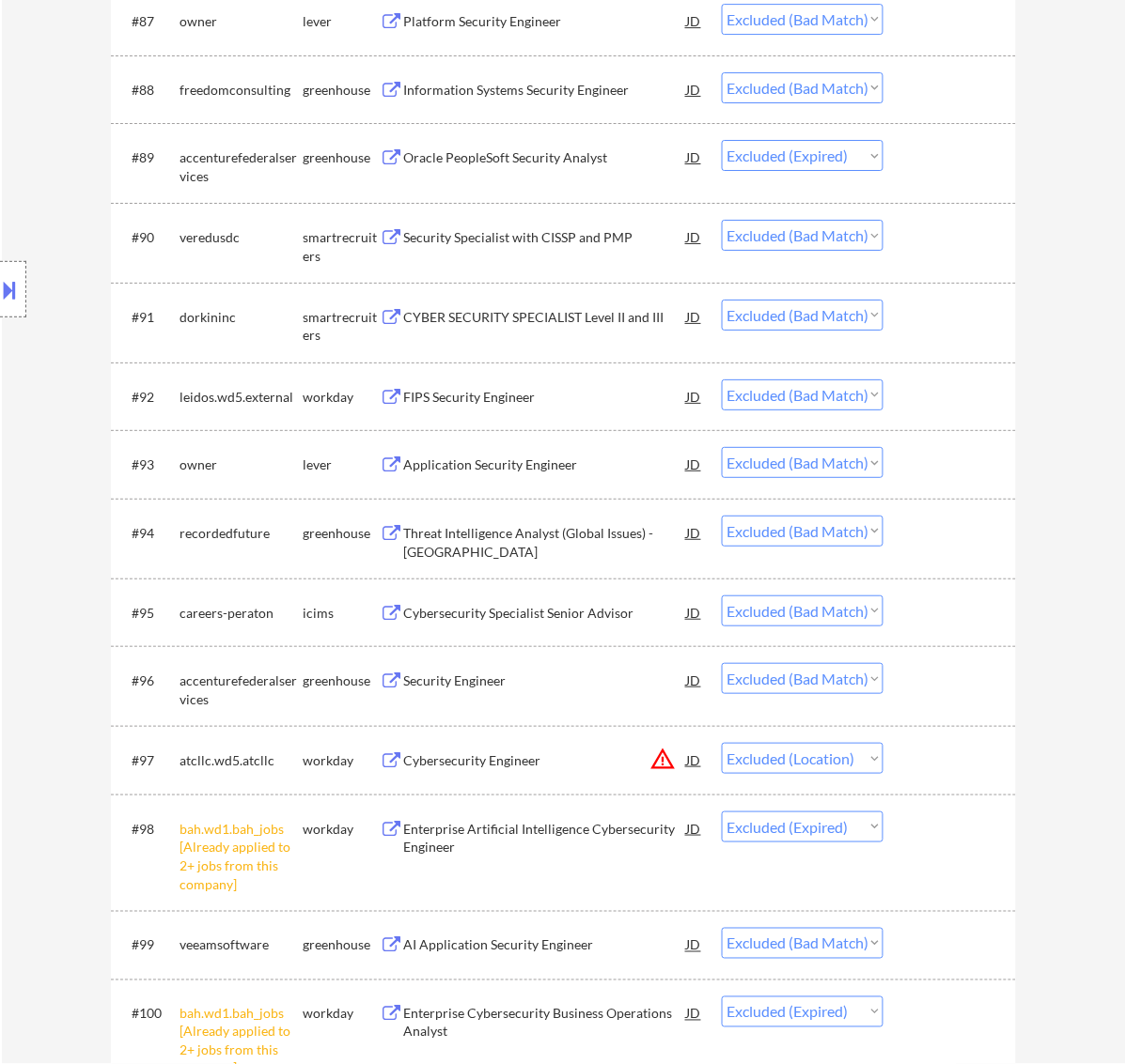
scroll to position [7300, 0]
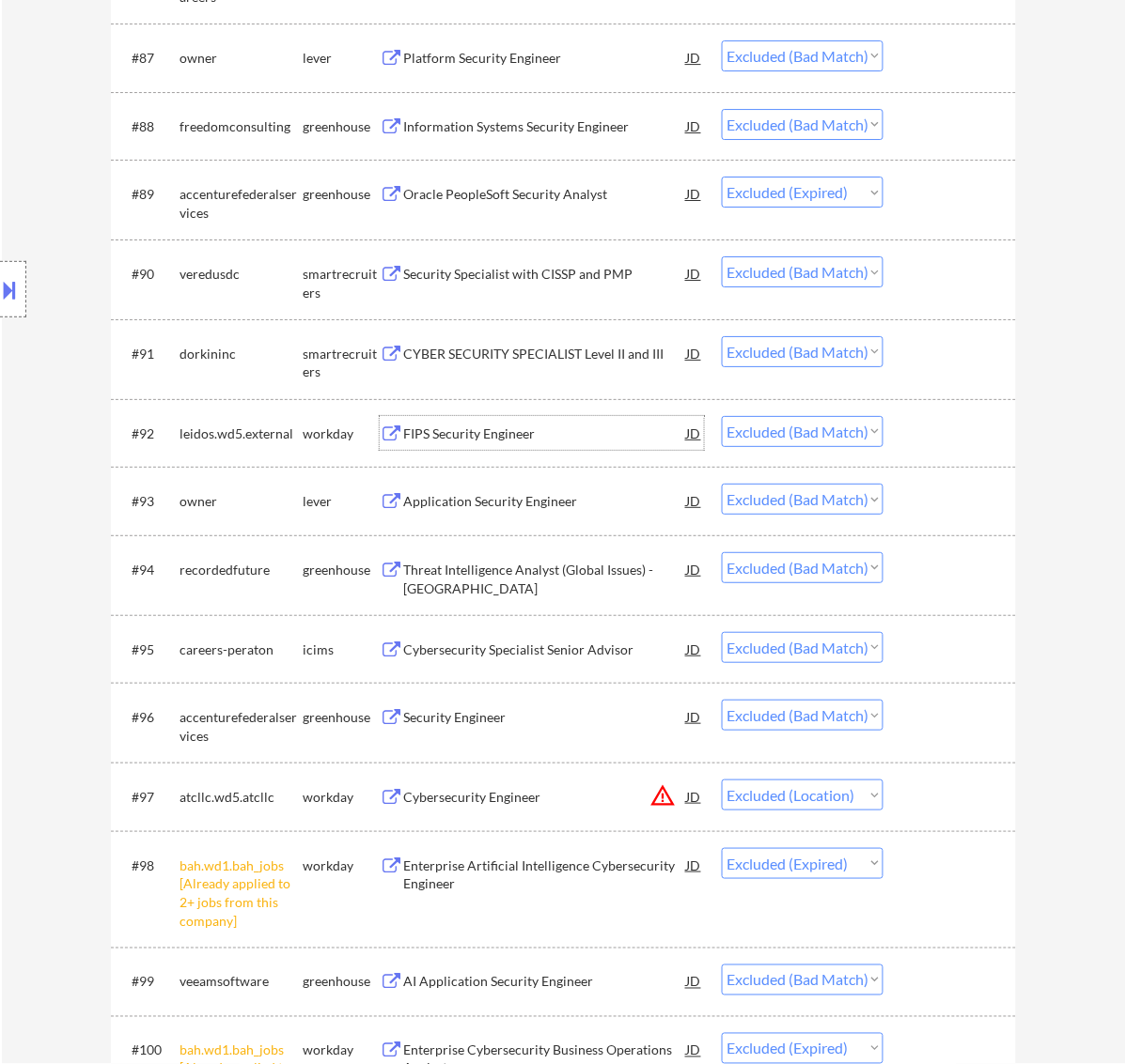
click at [545, 433] on div "FIPS Security Engineer" at bounding box center [545, 434] width 284 height 18
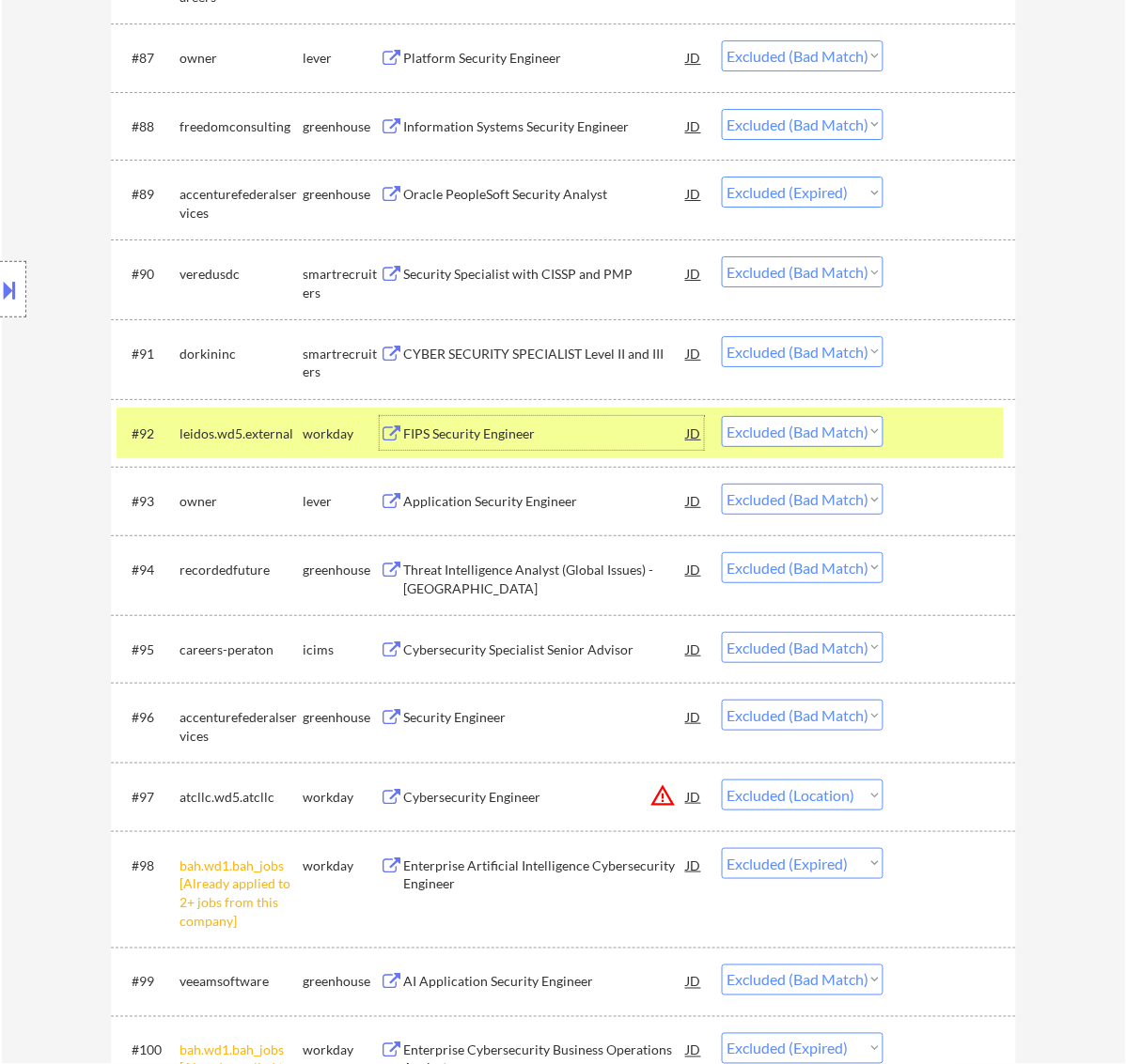
click at [907, 419] on div "#92 leidos.wd5.external workday FIPS Security Engineer JD Choose an option... P…" at bounding box center [560, 433] width 887 height 51
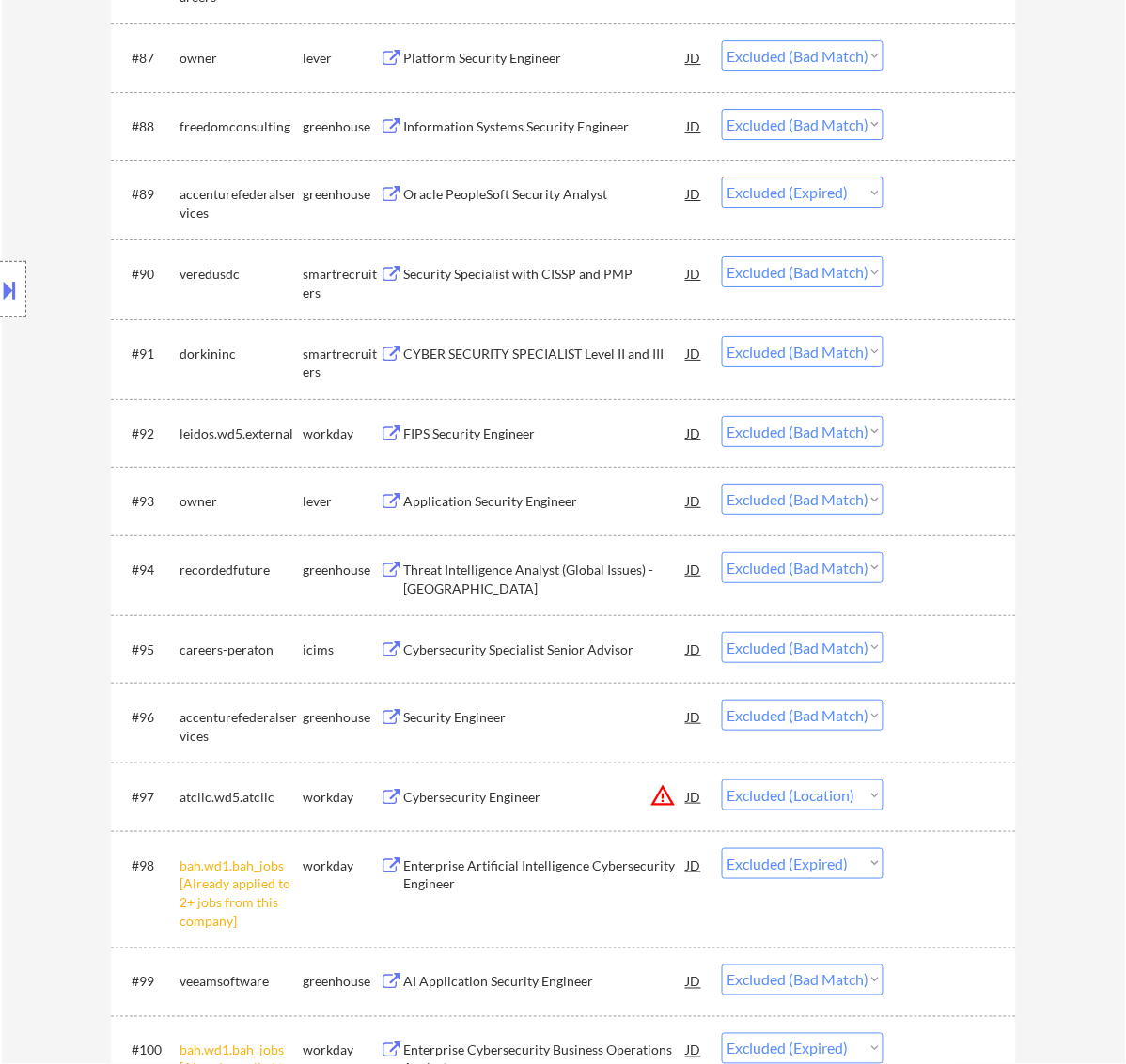
click at [495, 357] on div "CYBER SECURITY SPECIALIST Level II and III" at bounding box center [545, 353] width 284 height 18
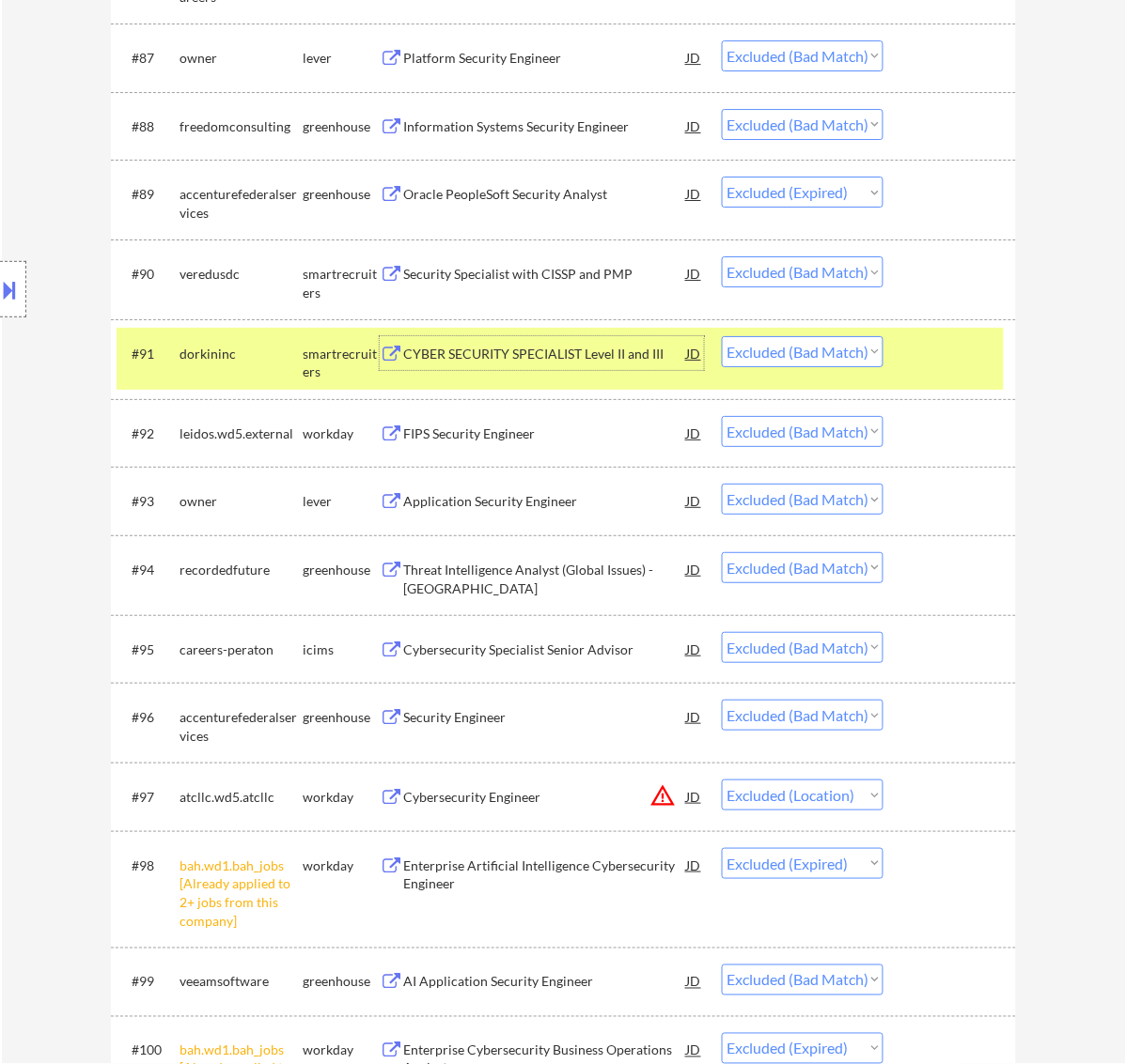
click at [1003, 363] on div "#91 dorkininc smartrecruiters CYBER SECURITY SPECIALIST Level II and III JD Cho…" at bounding box center [563, 359] width 905 height 80
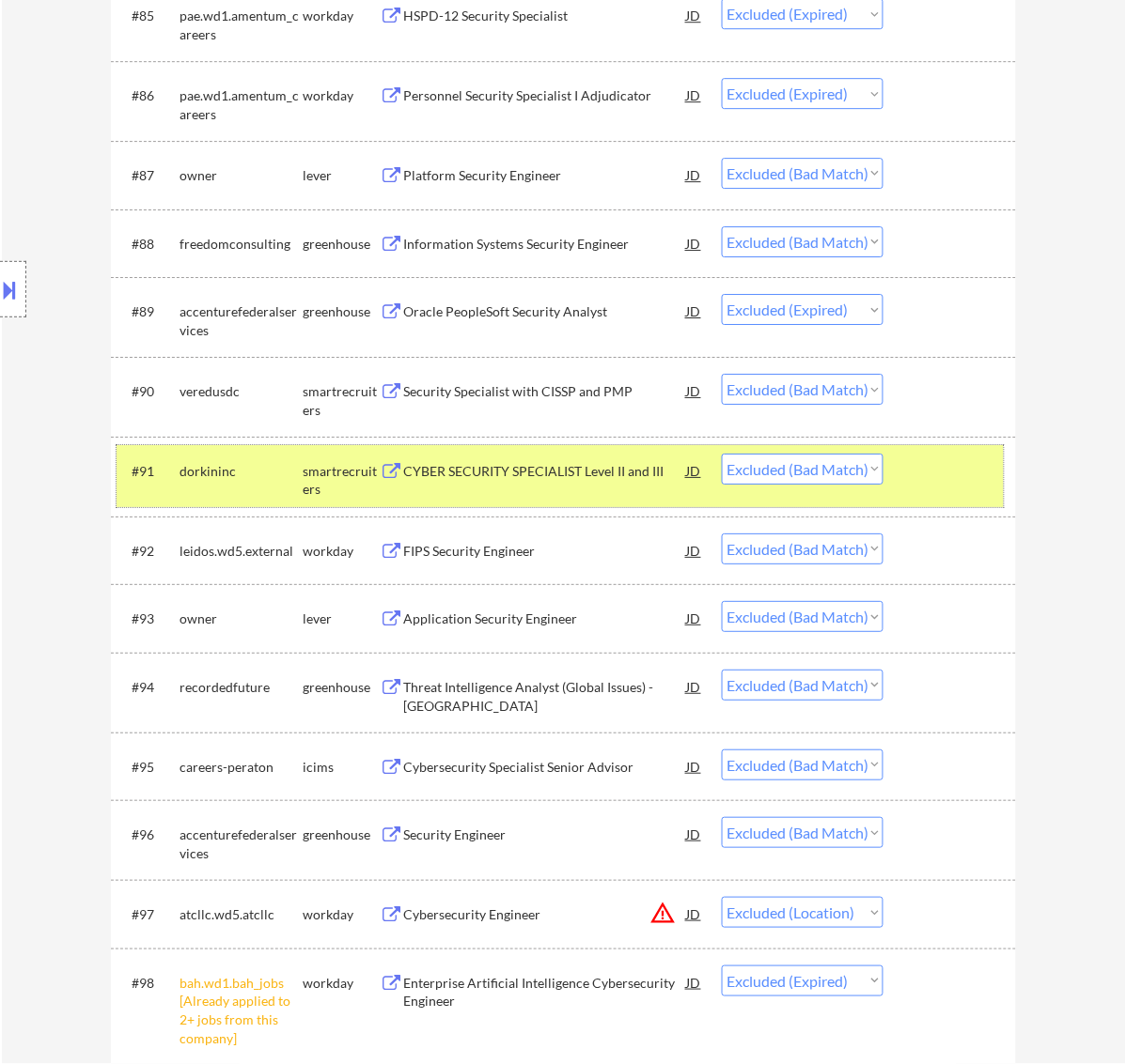
click at [955, 465] on div at bounding box center [952, 470] width 83 height 34
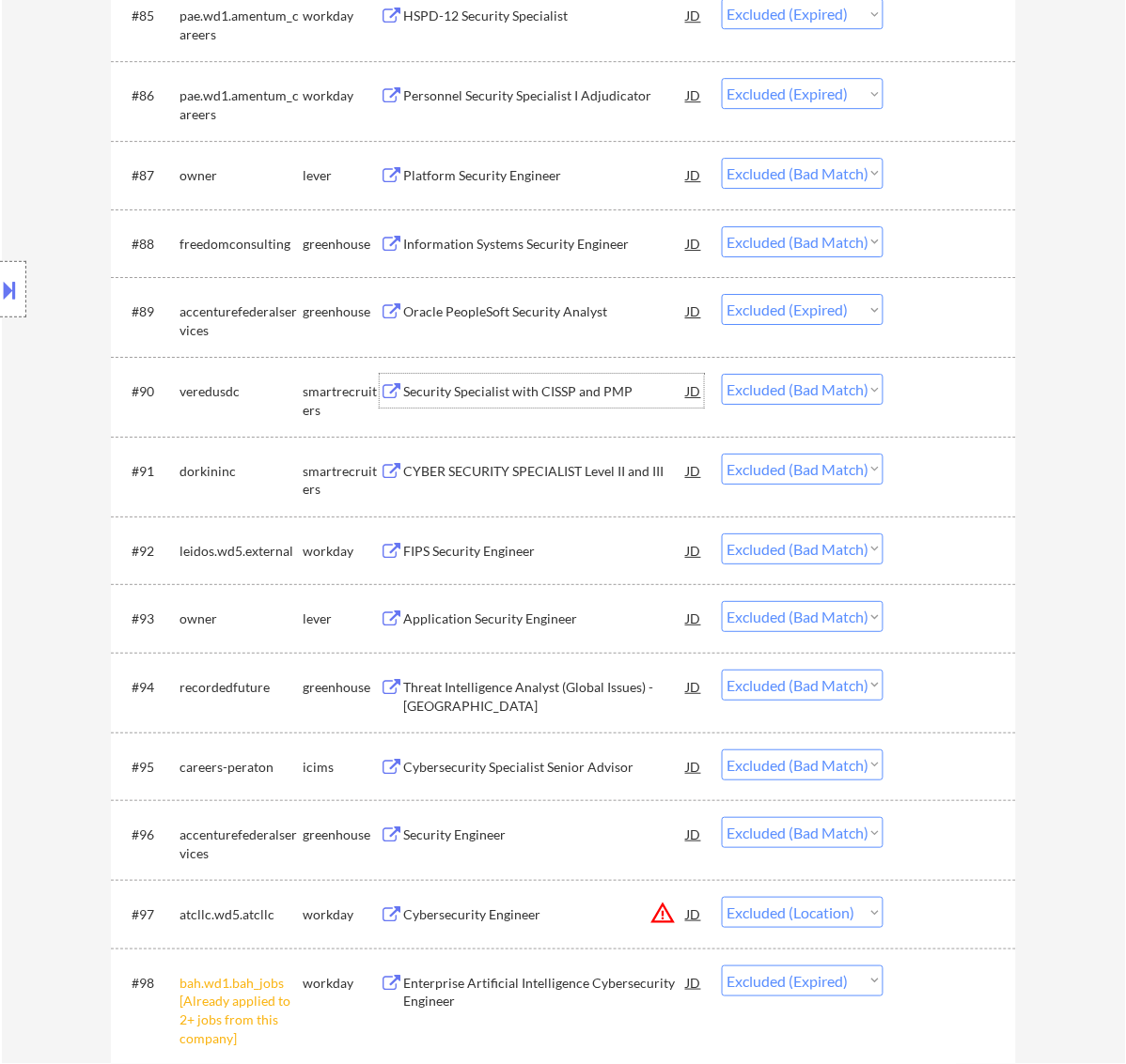
click at [503, 385] on div "Security Specialist with CISSP and PMP" at bounding box center [545, 391] width 284 height 18
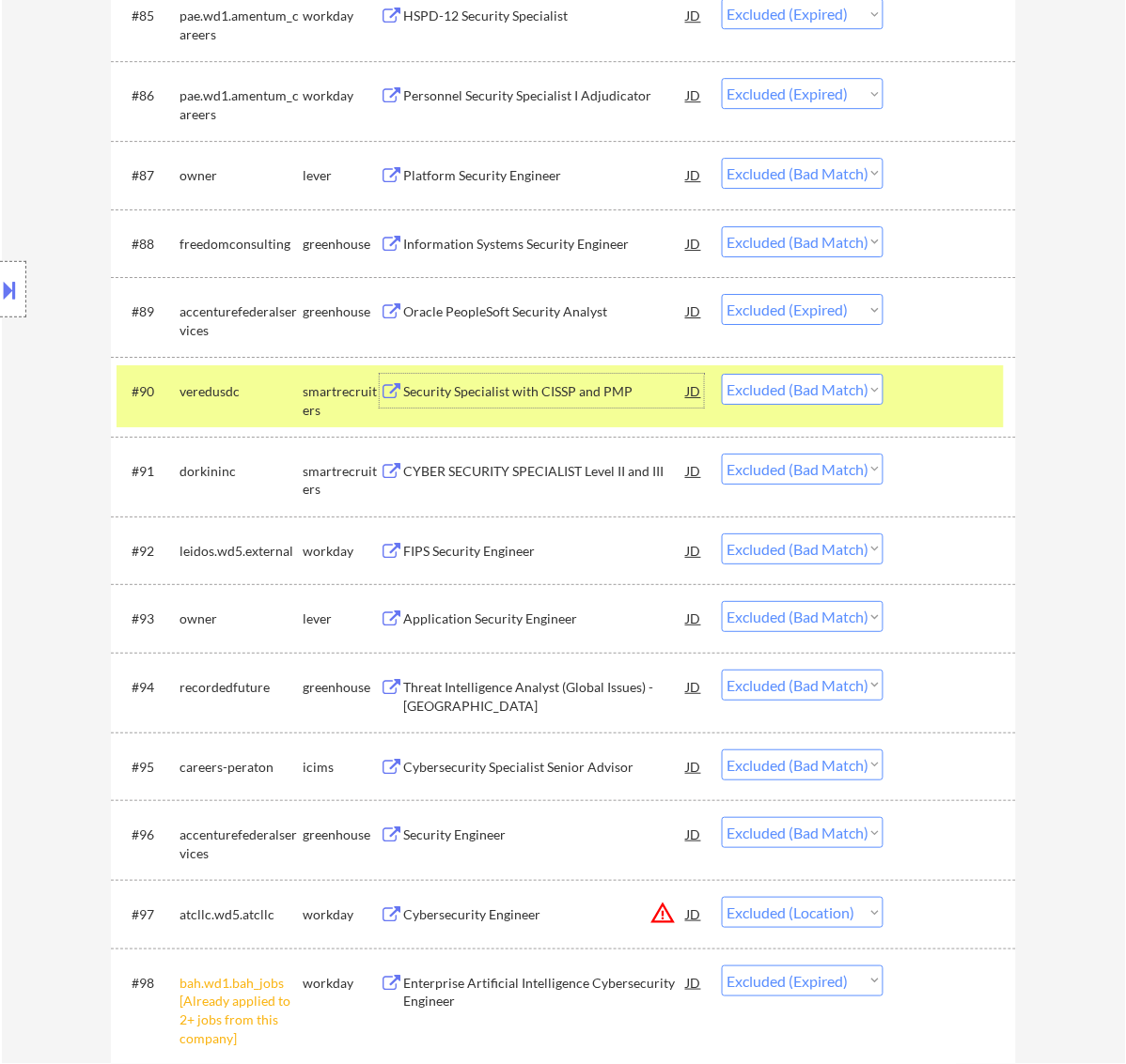
click at [925, 388] on div at bounding box center [952, 390] width 83 height 34
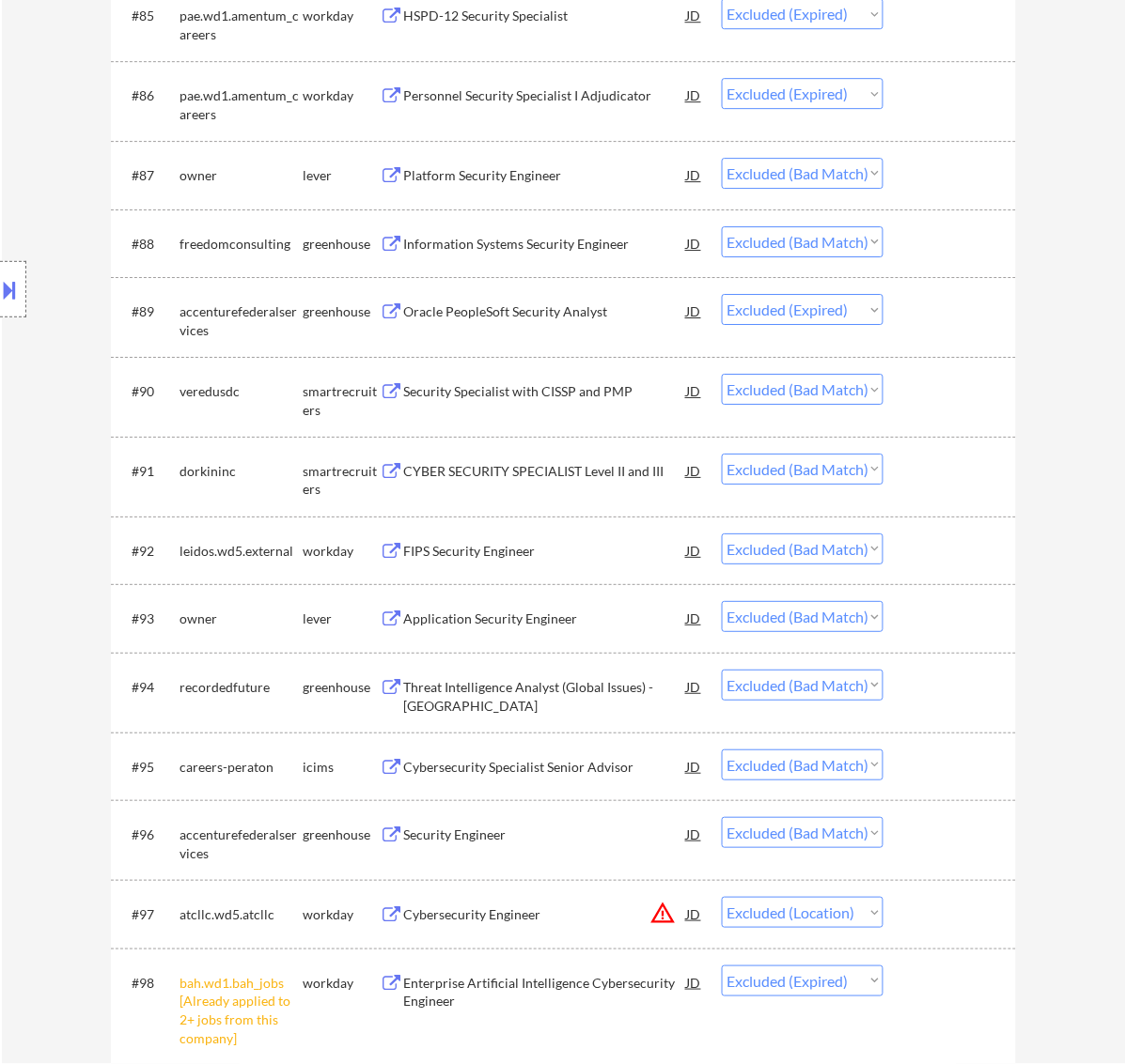
scroll to position [7066, 0]
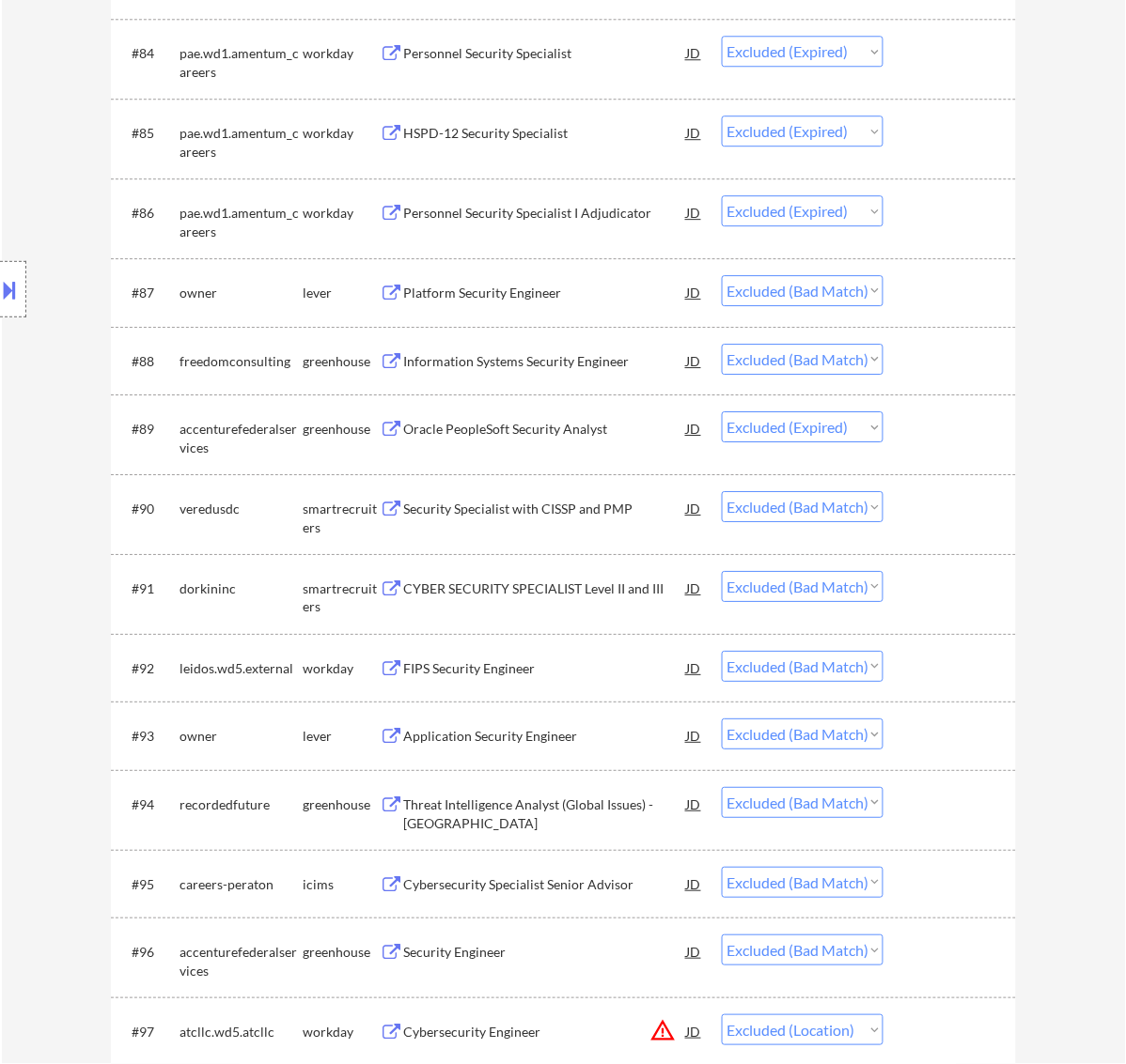
click at [550, 352] on div "Information Systems Security Engineer" at bounding box center [545, 361] width 284 height 18
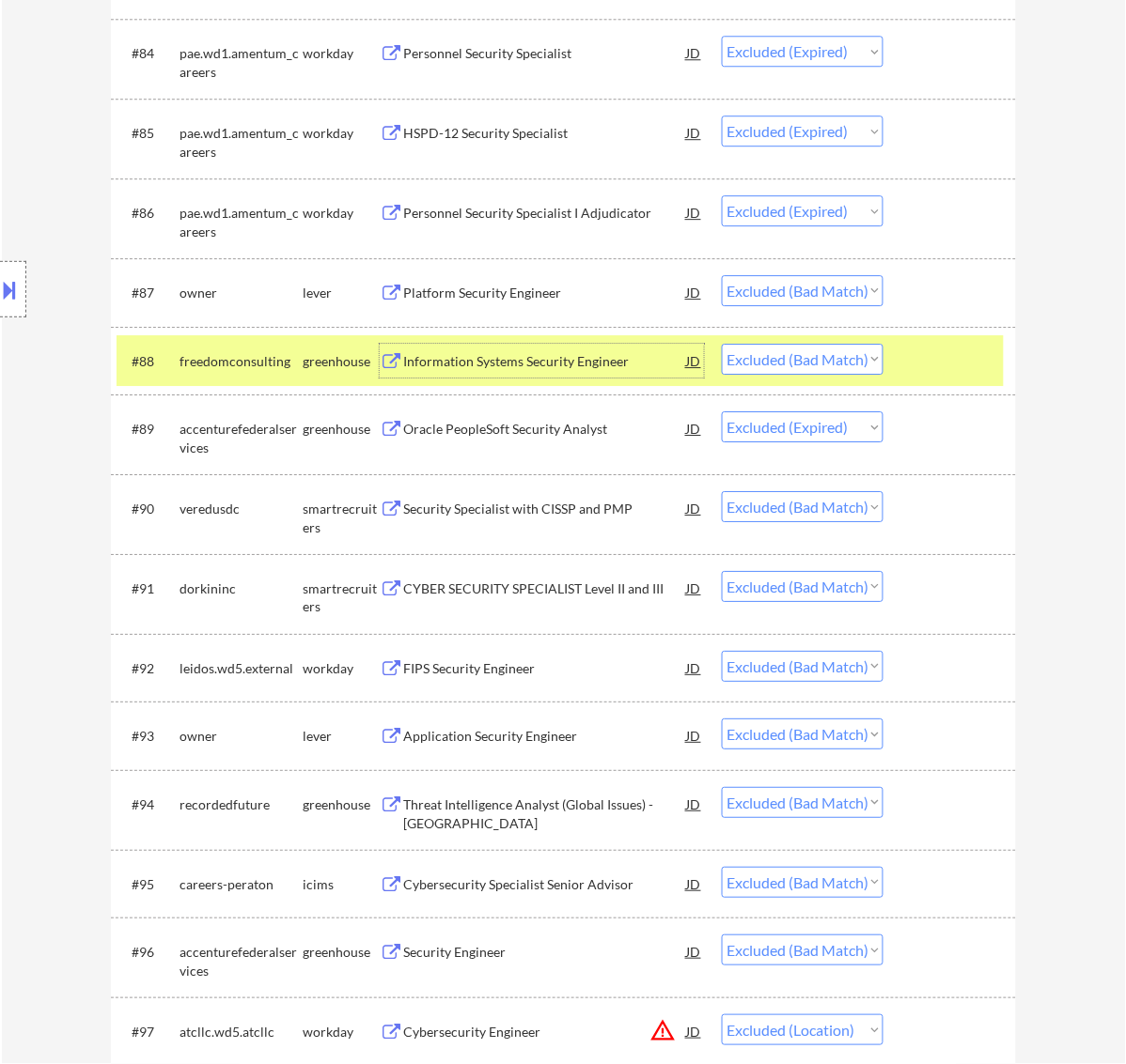
click at [17, 284] on button at bounding box center [10, 290] width 20 height 31
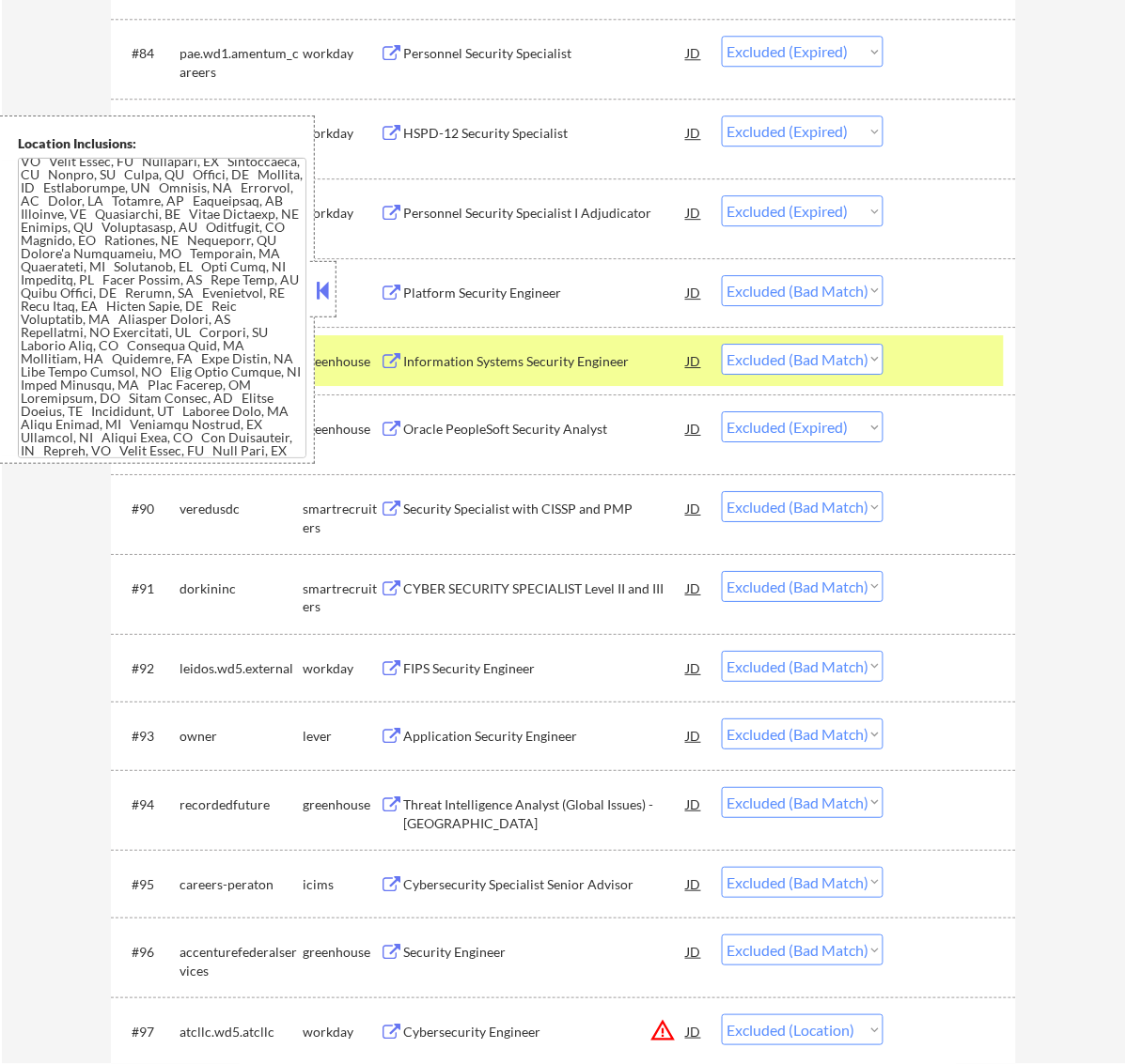
scroll to position [118, 0]
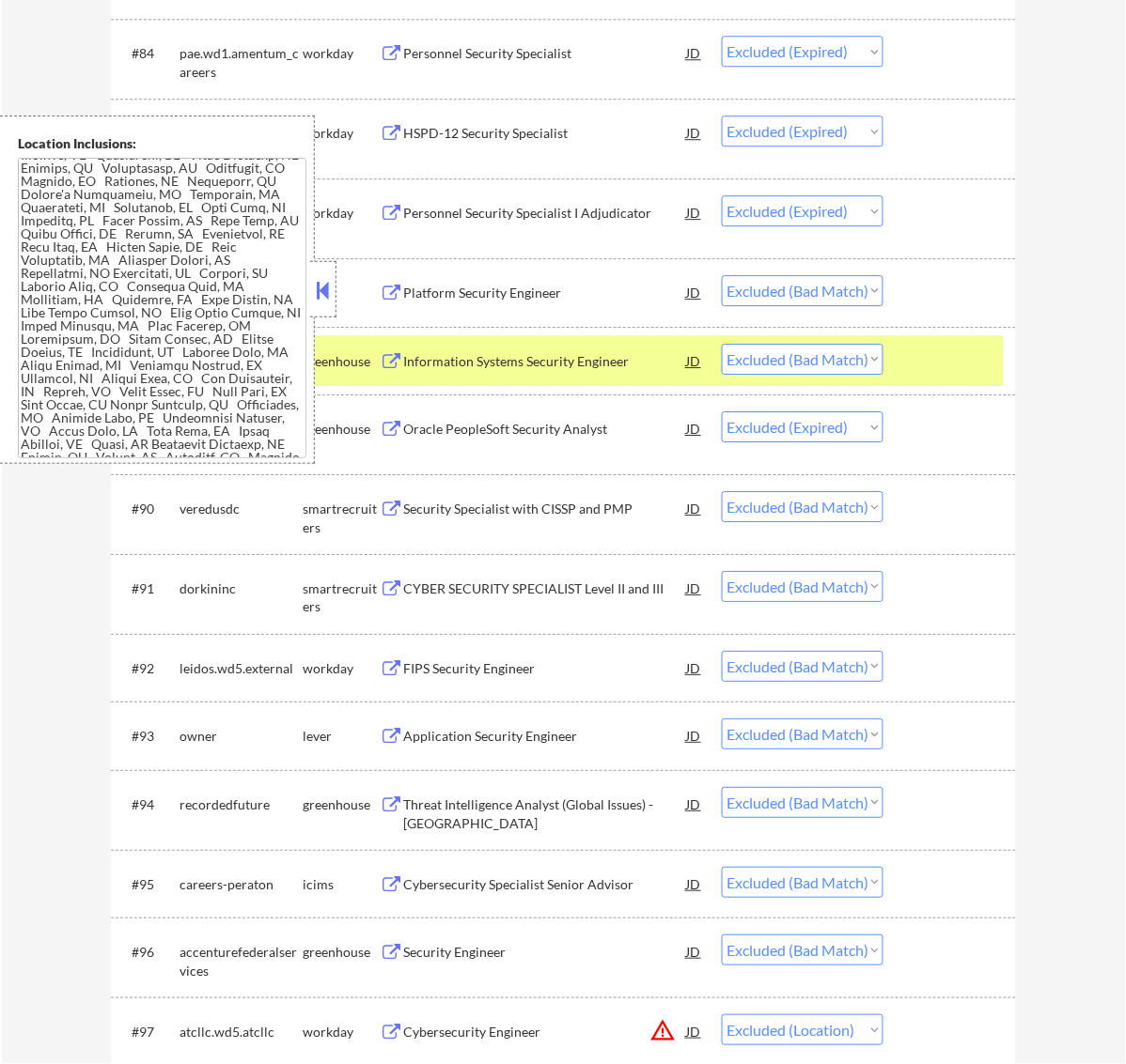
click at [330, 285] on button at bounding box center [322, 290] width 20 height 28
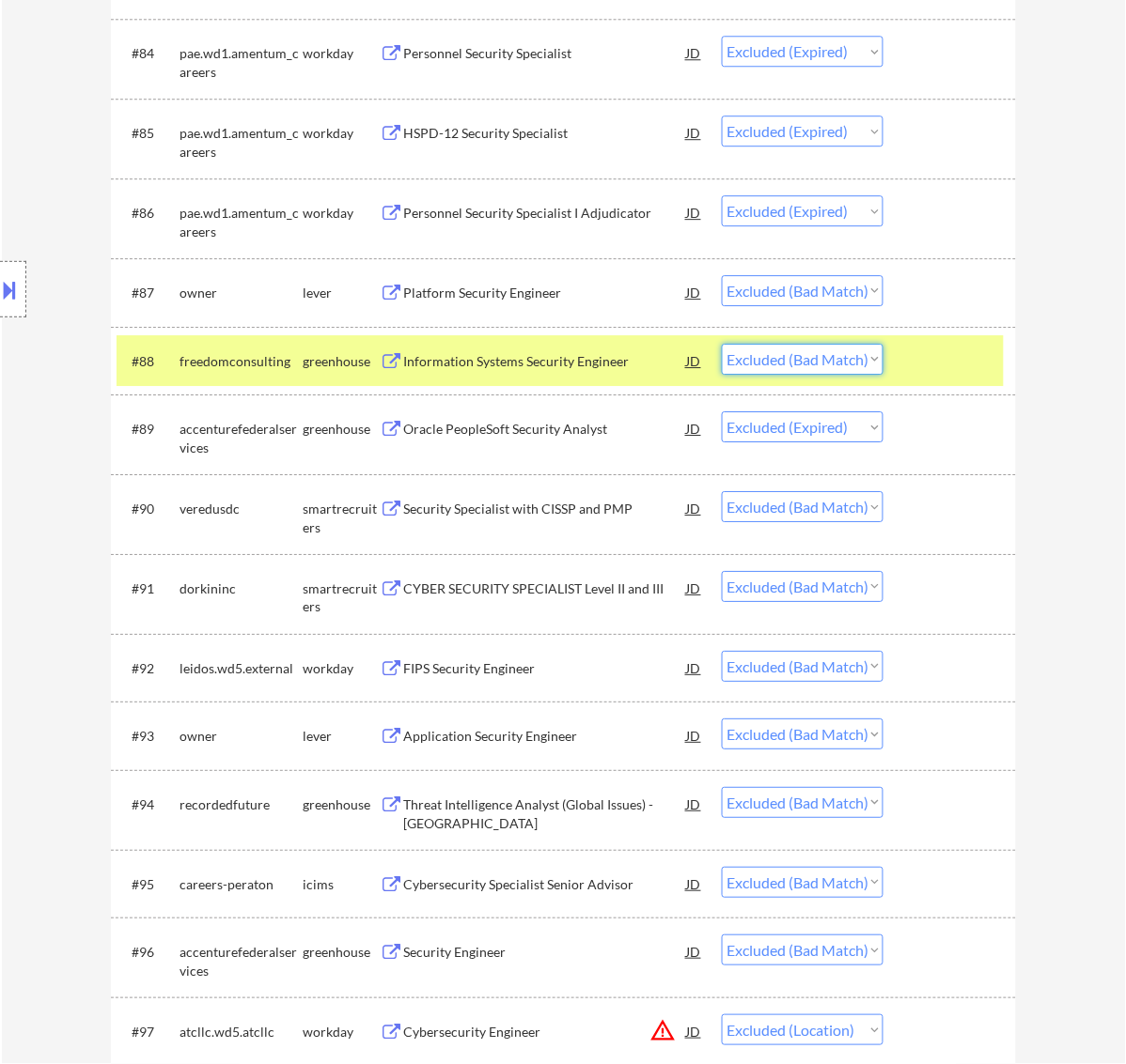
click at [815, 353] on select "Choose an option... Pending Applied Excluded (Questions) Excluded (Expired) Exc…" at bounding box center [802, 359] width 161 height 31
click at [721, 344] on select "Choose an option... Pending Applied Excluded (Questions) Excluded (Expired) Exc…" at bounding box center [802, 359] width 161 height 31
select select ""excluded__expired_""
select select ""excluded__bad_match_""
select select ""excluded__location_""
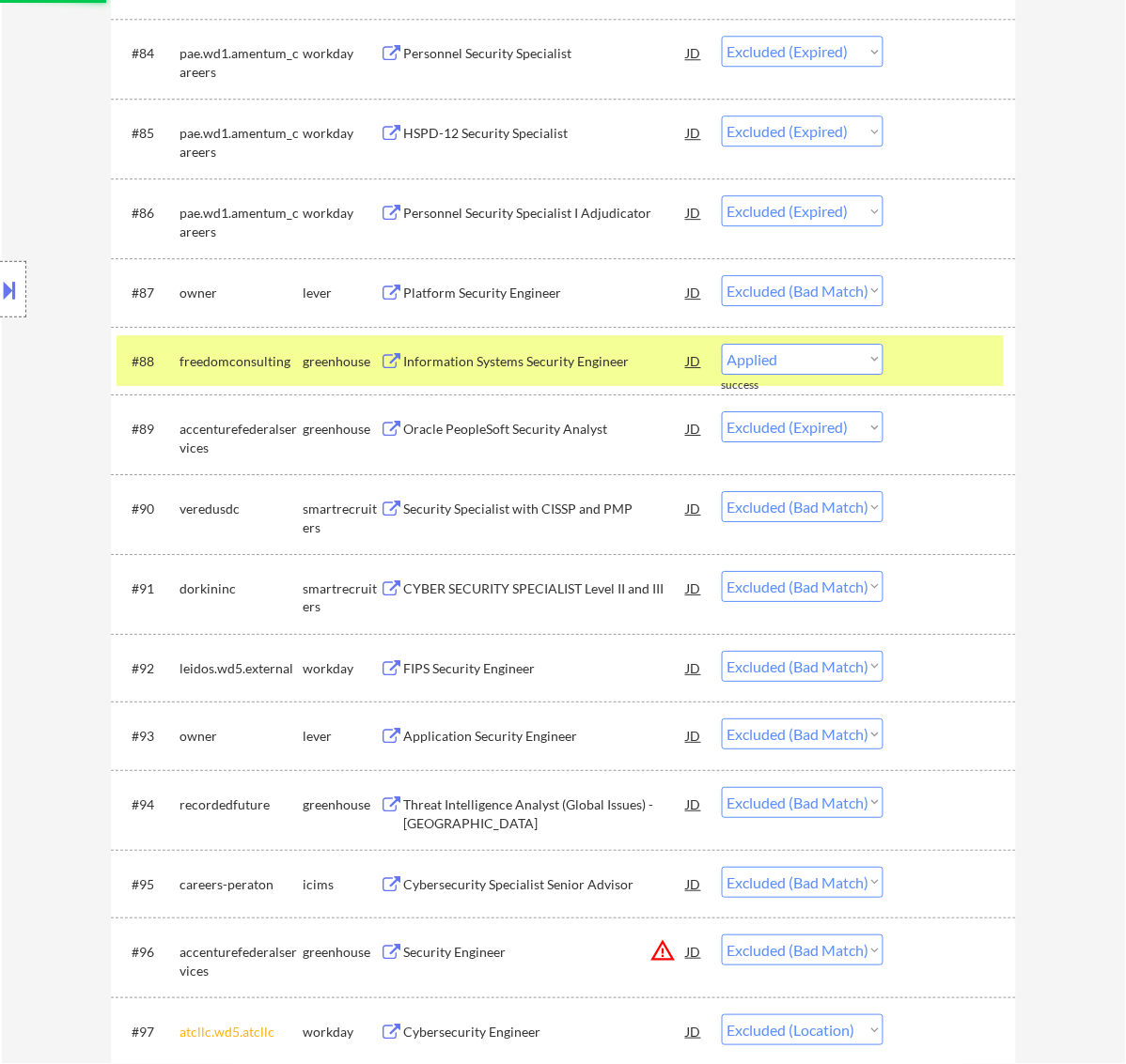
select select ""excluded__expired_""
select select ""excluded__bad_match_""
select select ""excluded__expired_""
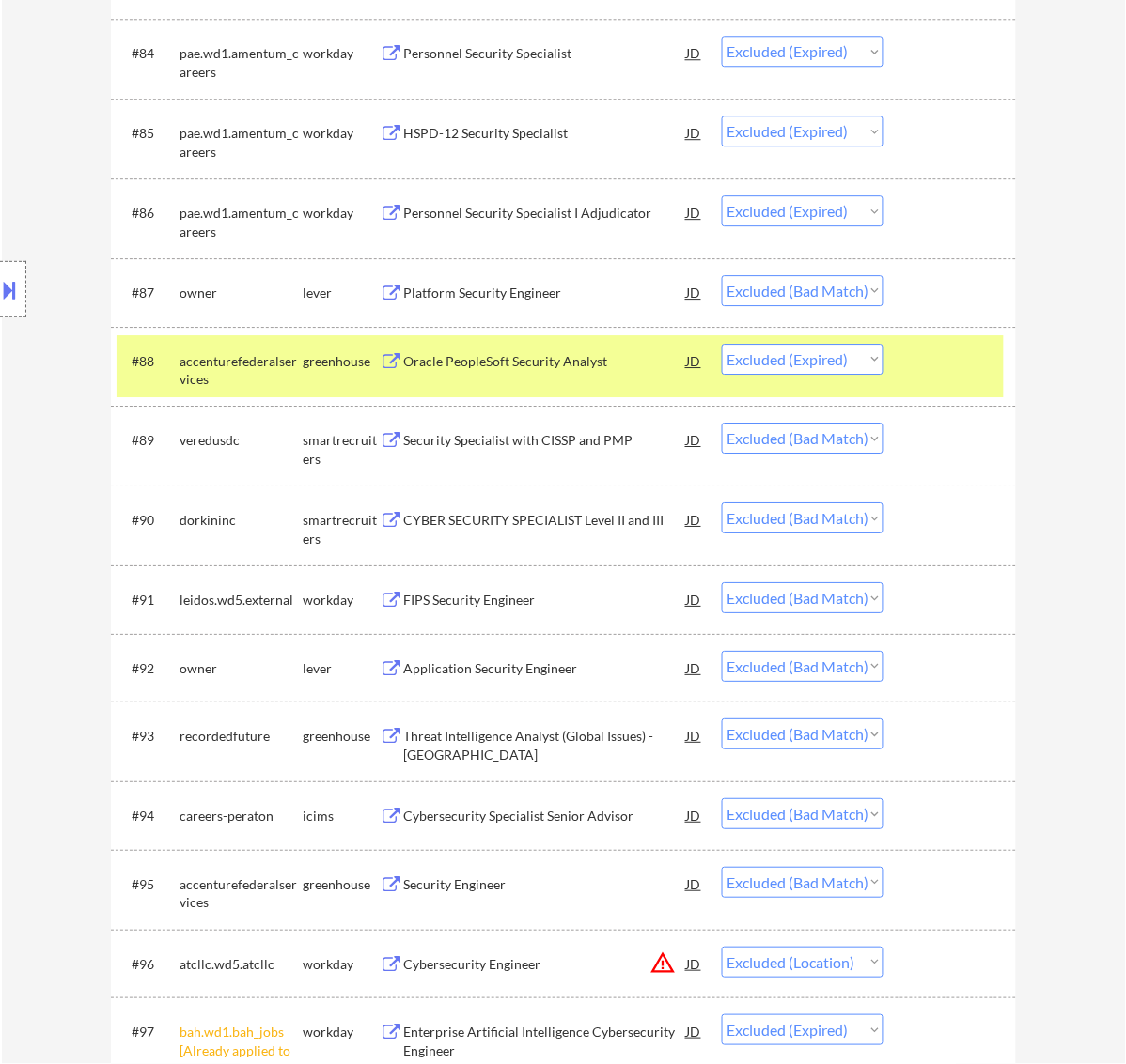
click at [958, 362] on div at bounding box center [952, 360] width 83 height 34
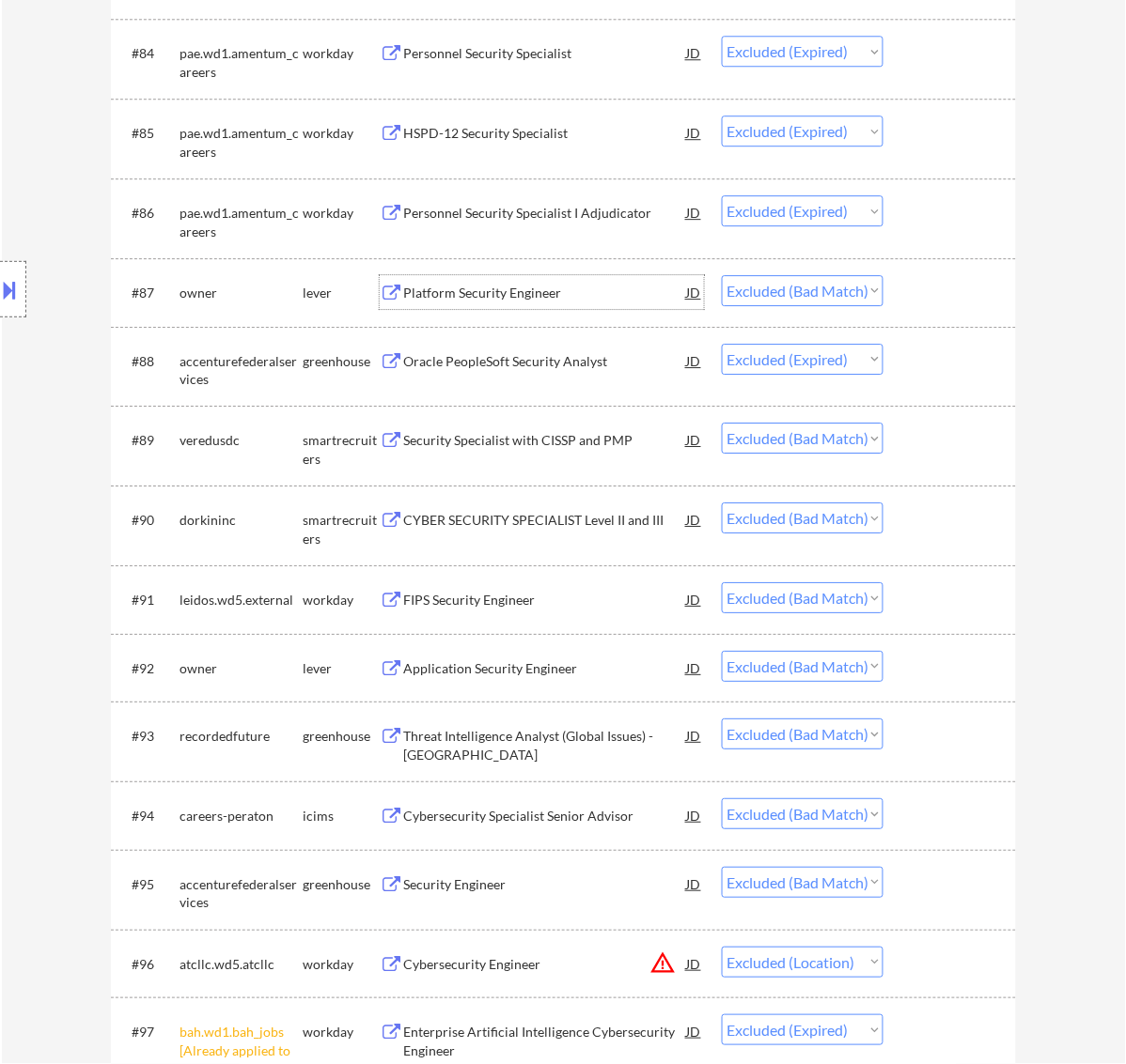
click at [574, 280] on div "Platform Security Engineer" at bounding box center [545, 292] width 284 height 34
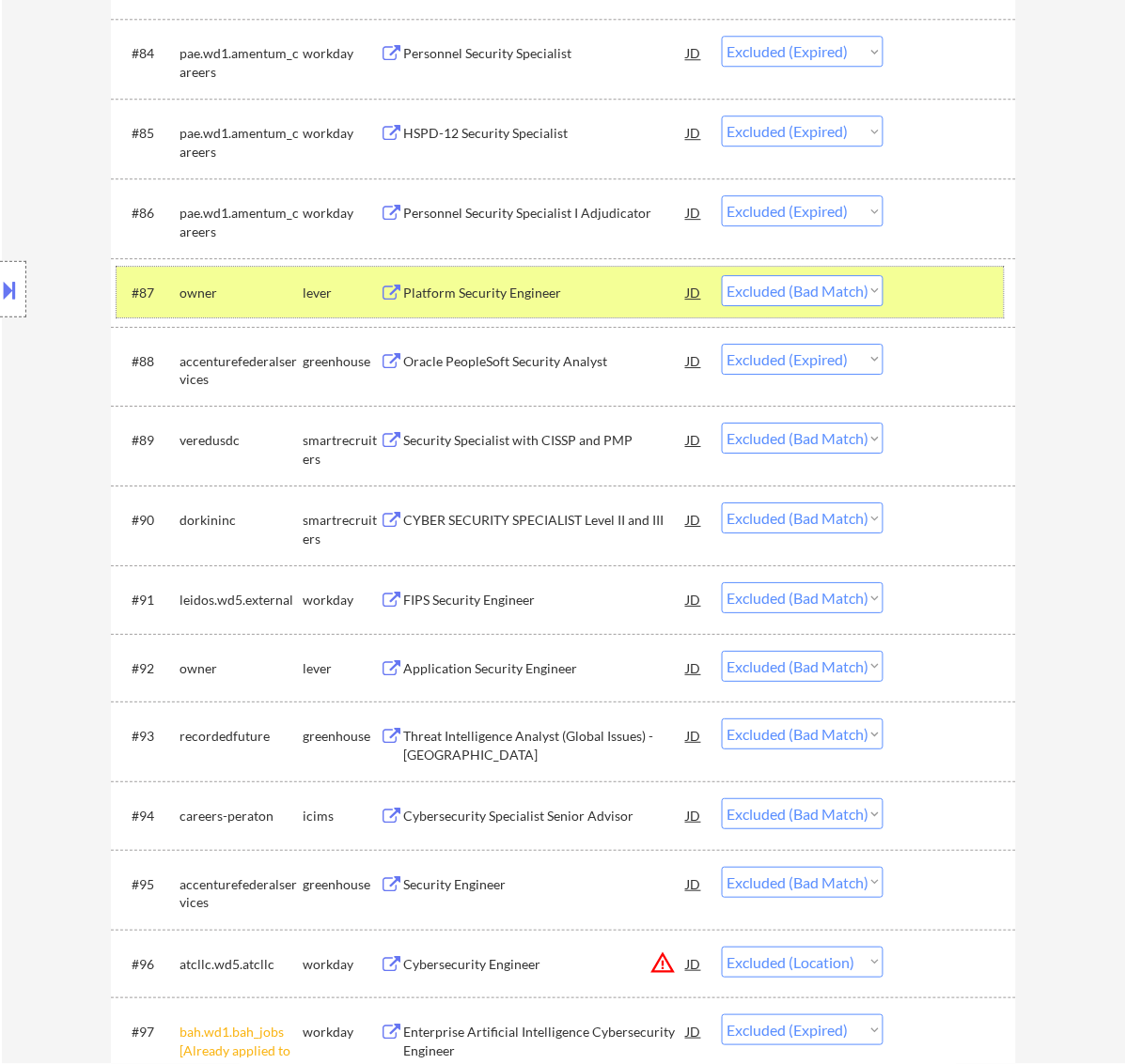
click at [932, 294] on div at bounding box center [952, 292] width 83 height 34
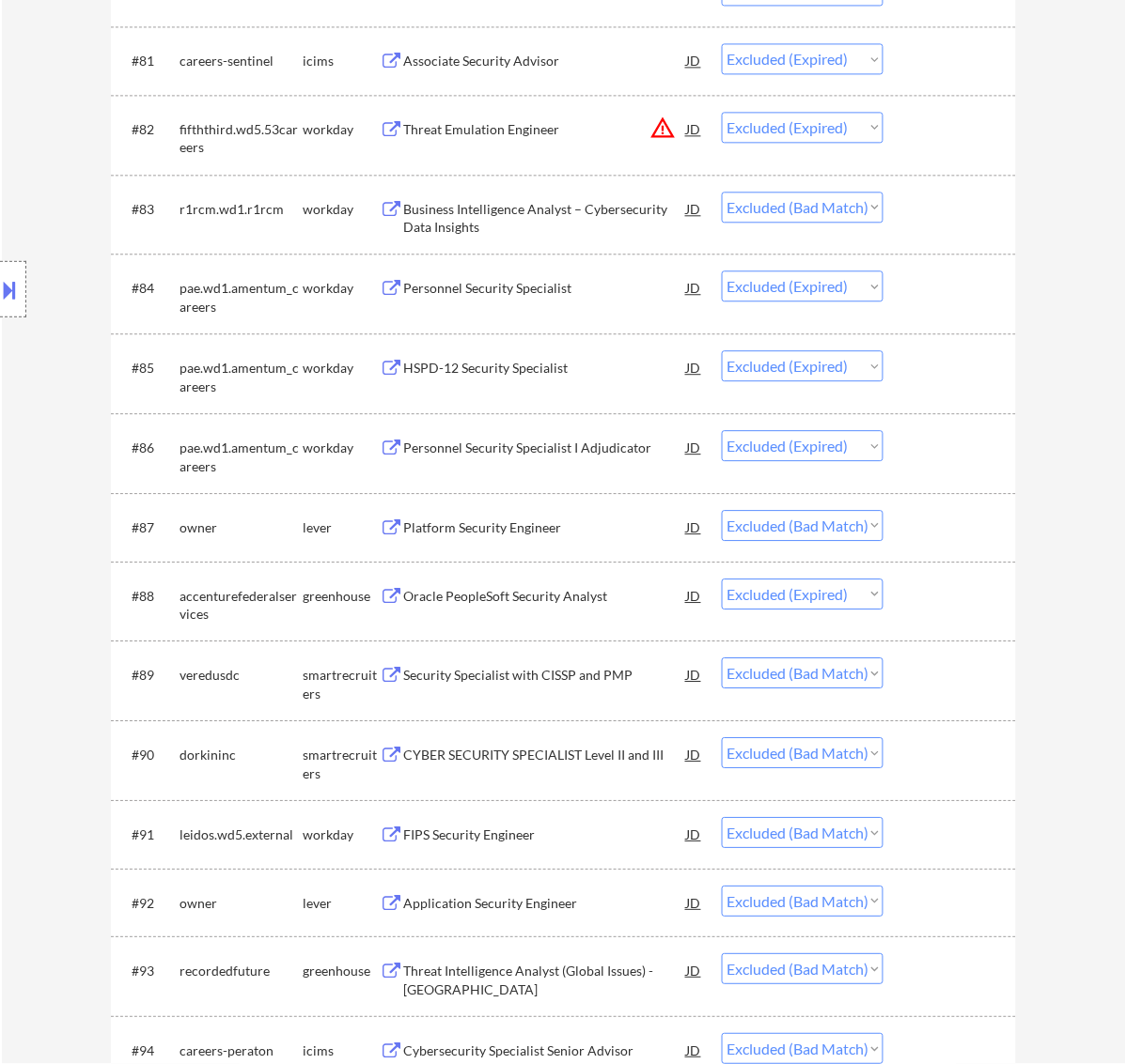
scroll to position [6713, 0]
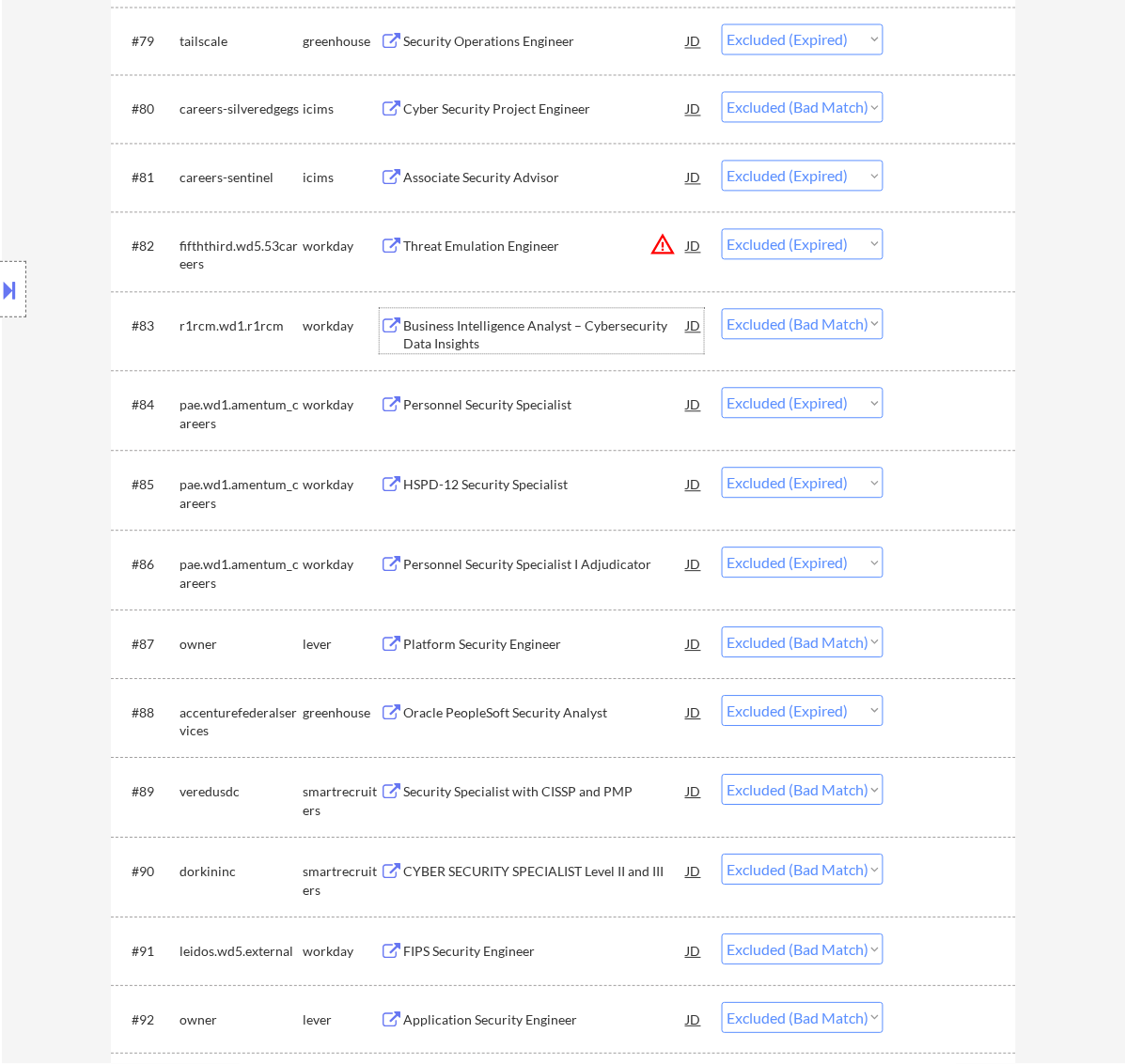
click at [554, 325] on div "Business Intelligence Analyst – Cybersecurity Data Insights" at bounding box center [545, 336] width 284 height 37
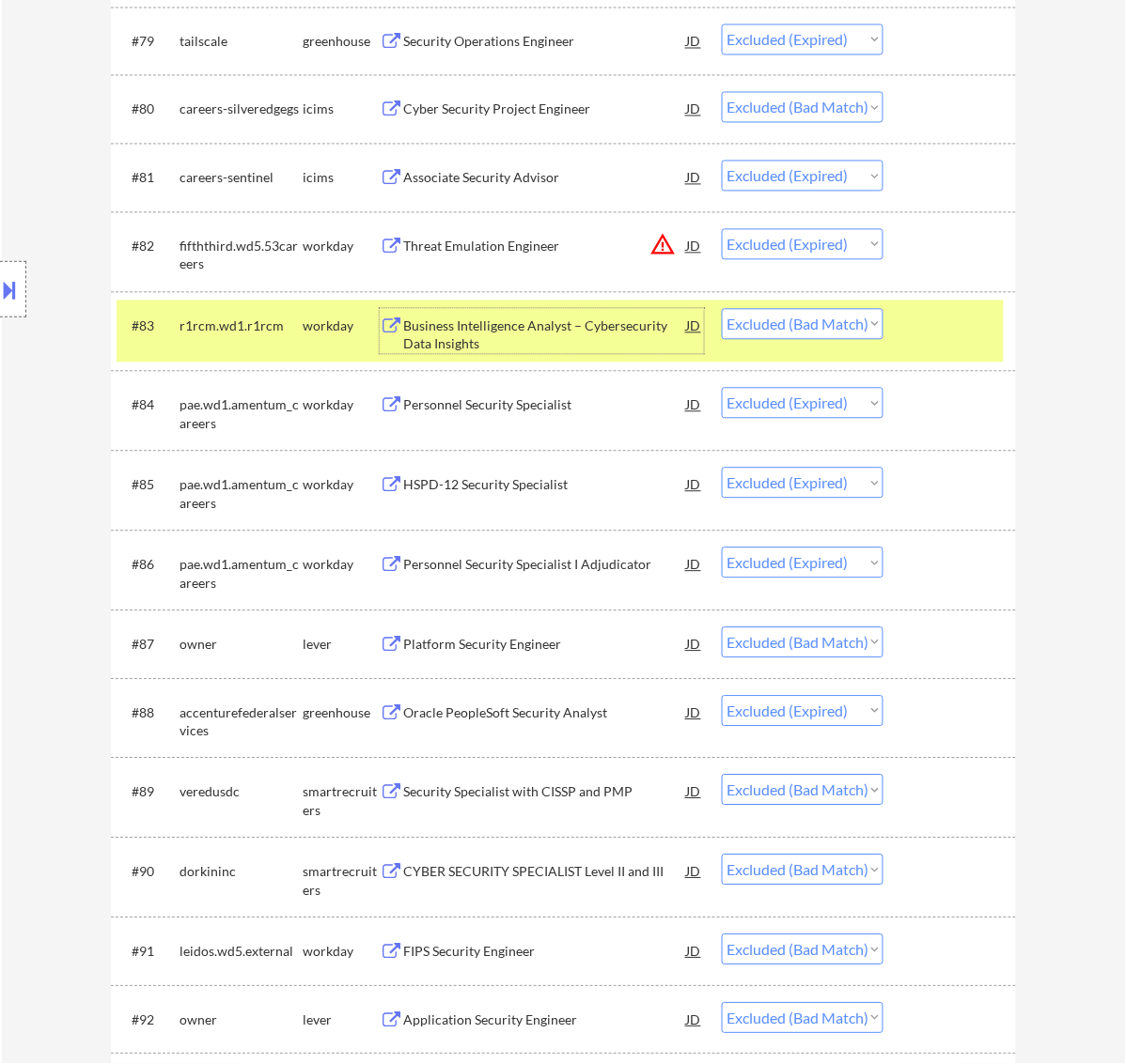
click at [944, 315] on div at bounding box center [952, 325] width 83 height 34
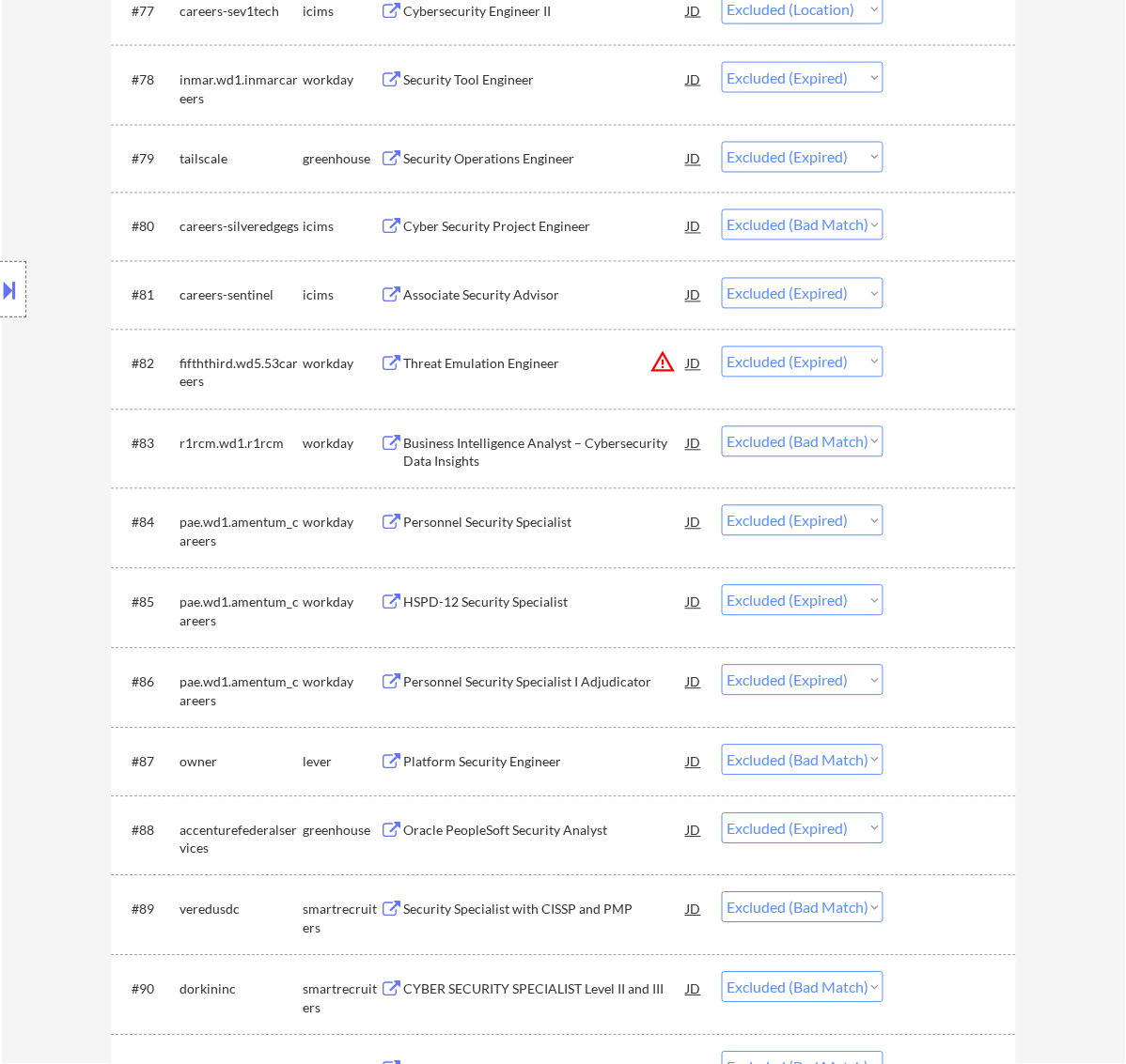
scroll to position [6479, 0]
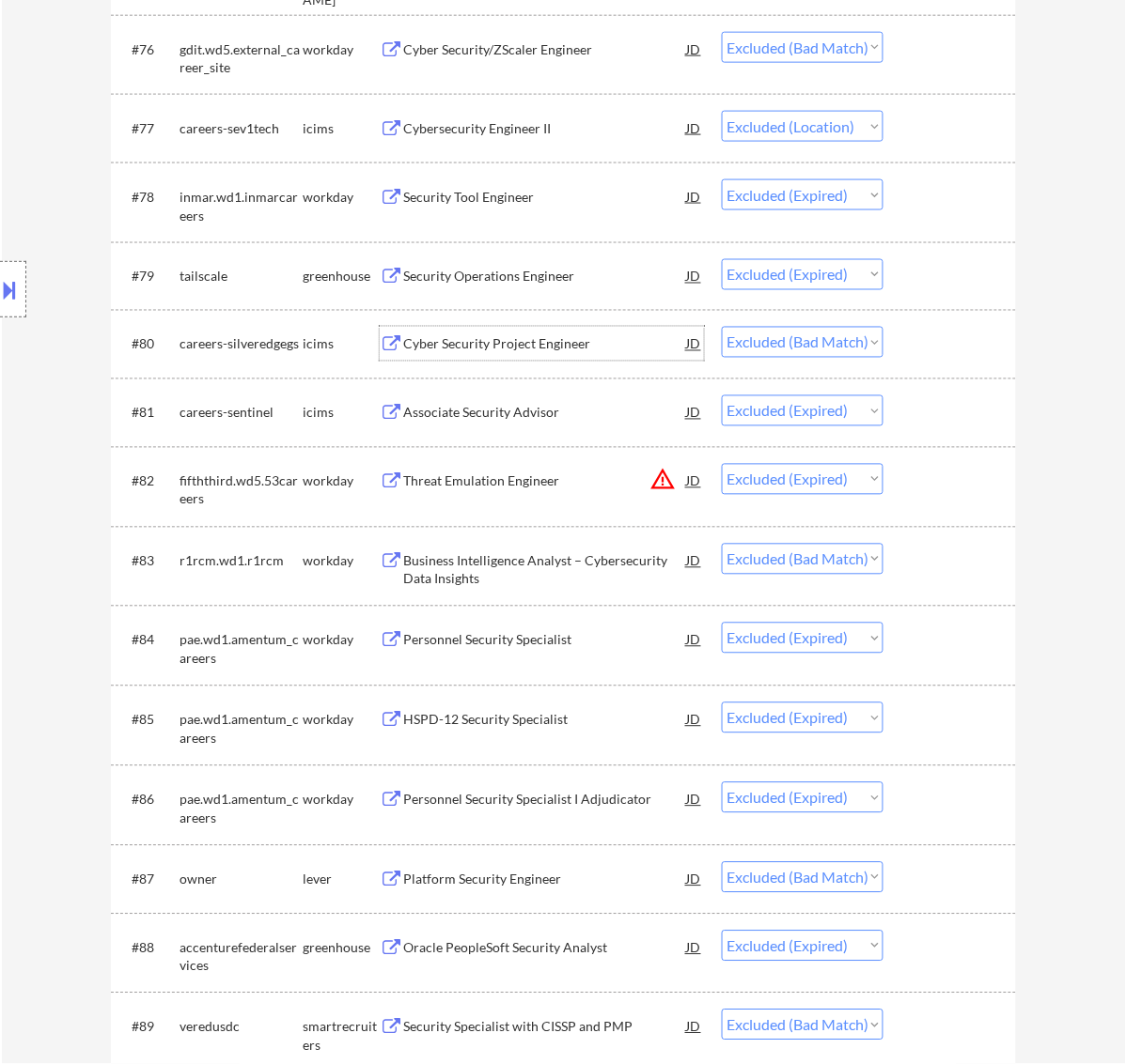
click at [519, 335] on div "Cyber Security Project Engineer" at bounding box center [545, 344] width 284 height 18
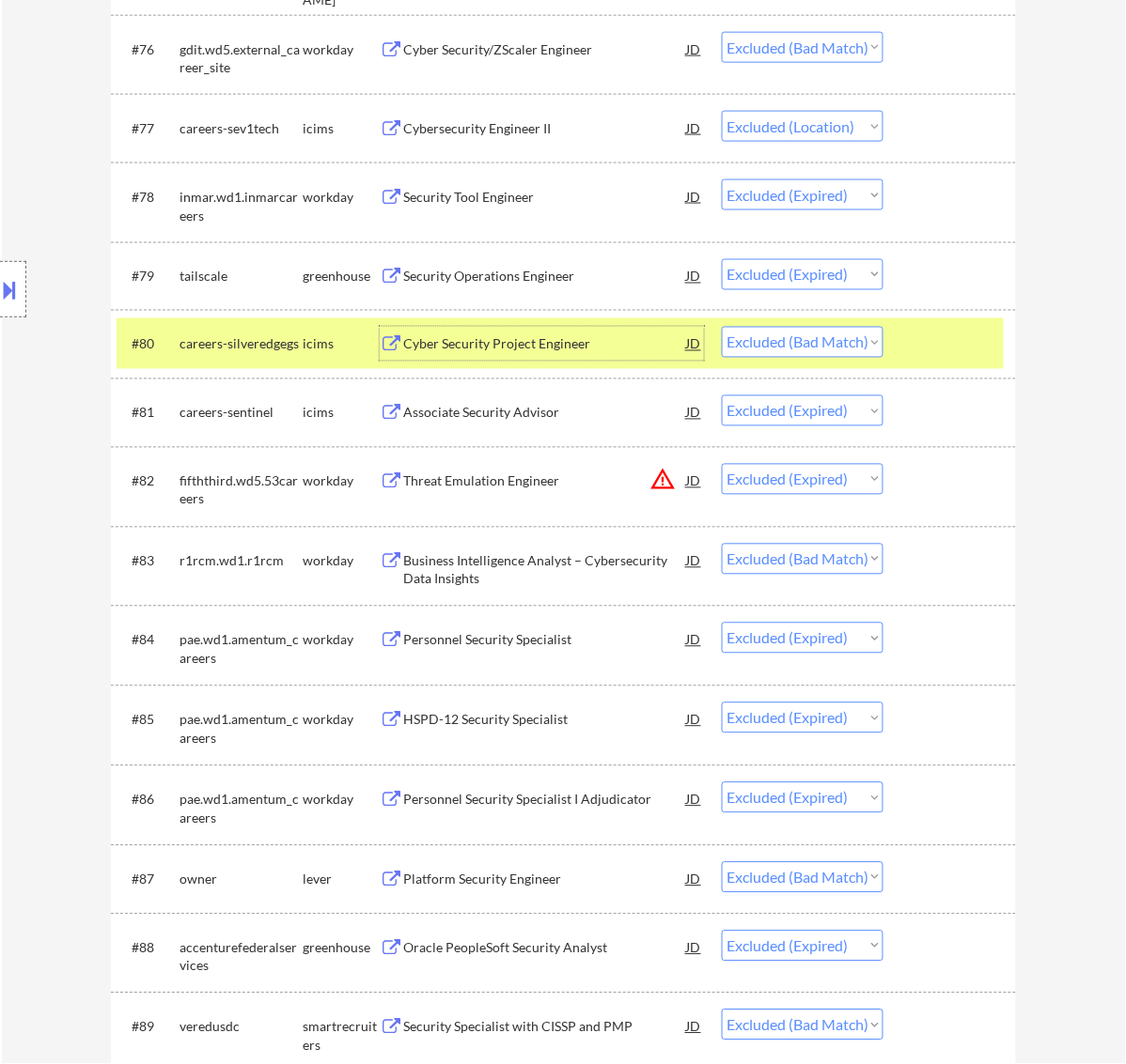
click at [970, 358] on div at bounding box center [952, 344] width 83 height 34
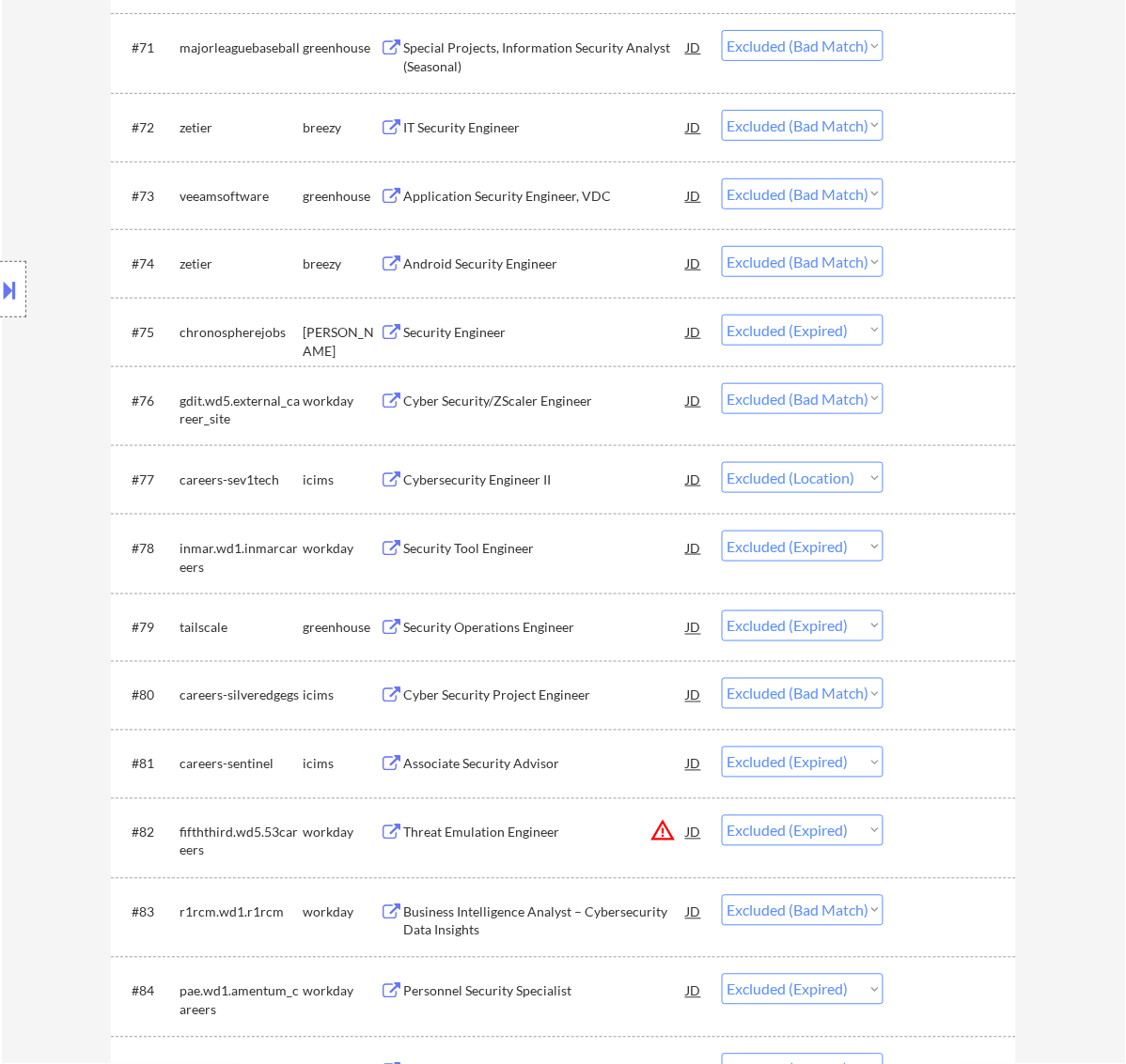
scroll to position [6126, 0]
click at [548, 393] on div "Cyber Security/ZScaler Engineer" at bounding box center [545, 402] width 284 height 18
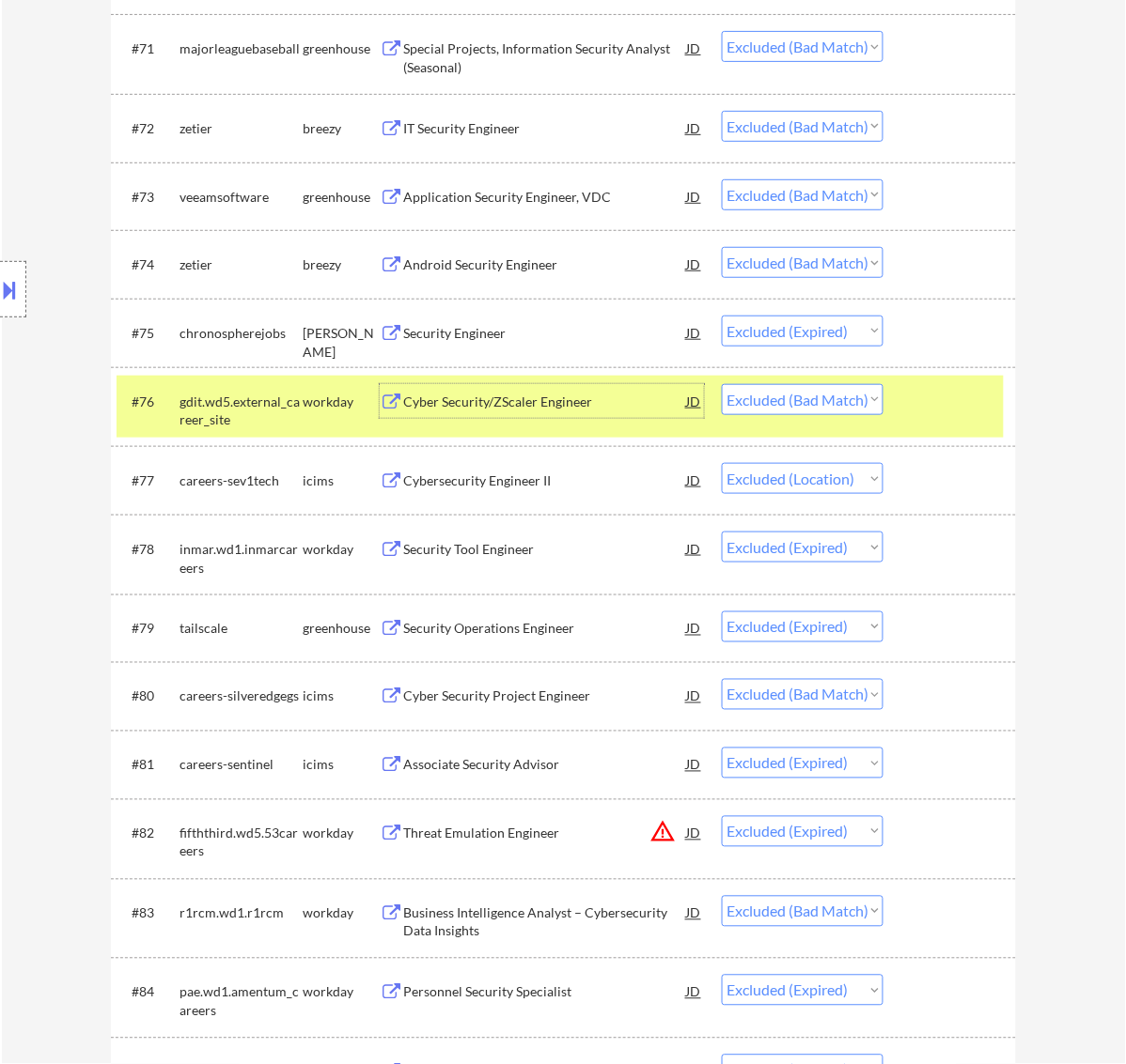
click at [917, 402] on div at bounding box center [952, 401] width 83 height 34
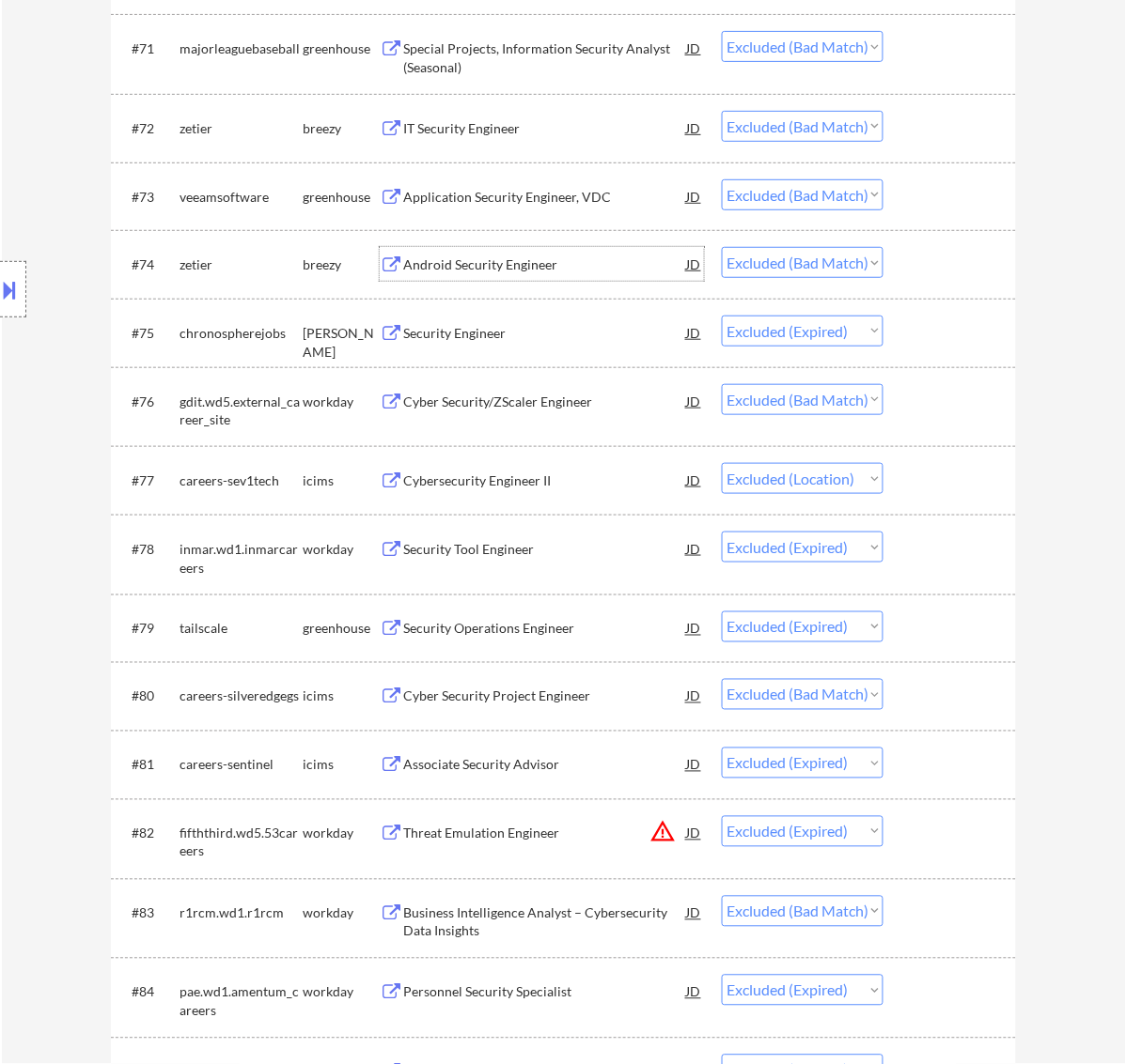
click at [572, 263] on div "Android Security Engineer" at bounding box center [545, 265] width 284 height 18
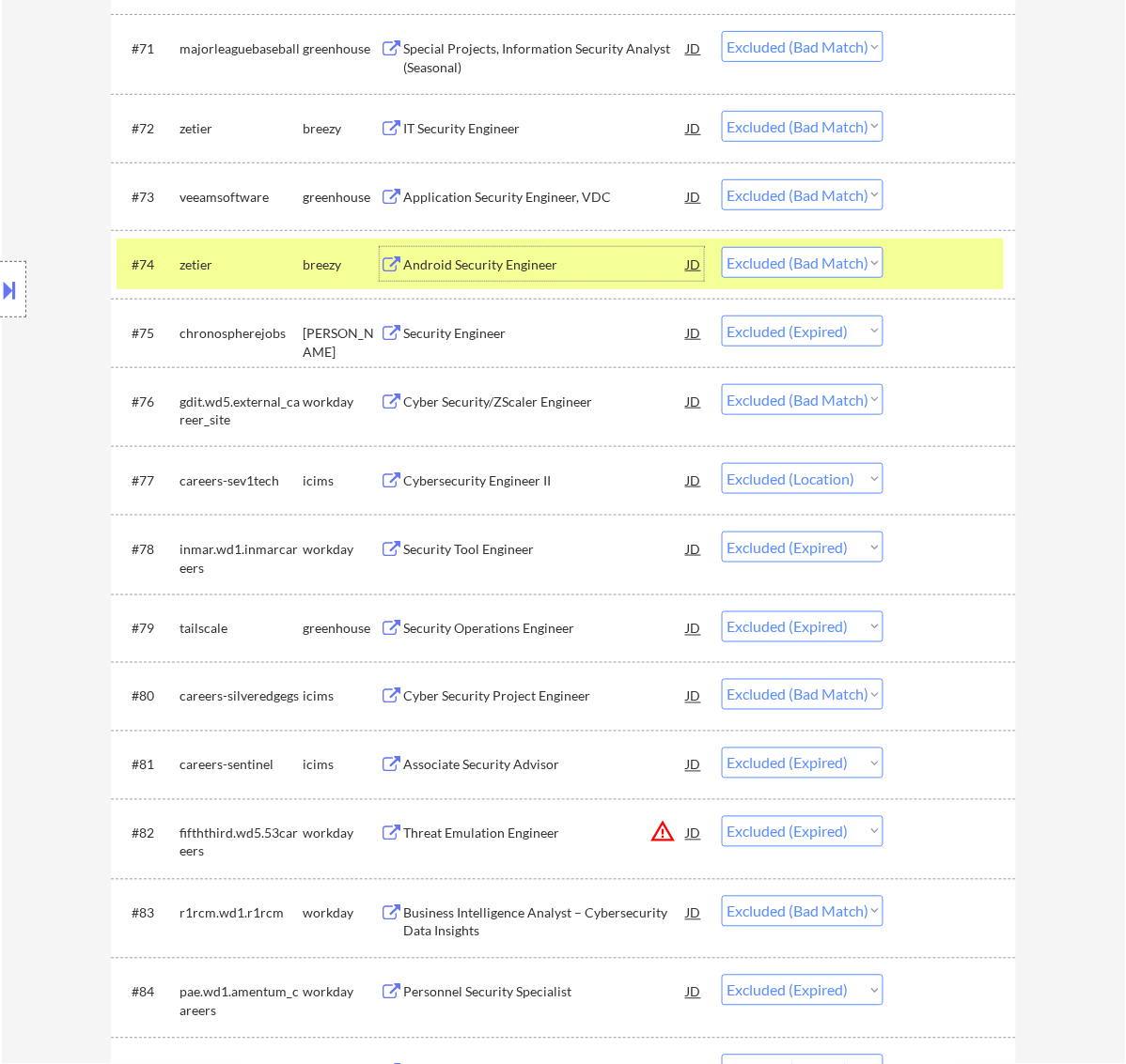
drag, startPoint x: 912, startPoint y: 266, endPoint x: 887, endPoint y: 266, distance: 25.0
click at [913, 266] on div at bounding box center [952, 264] width 83 height 34
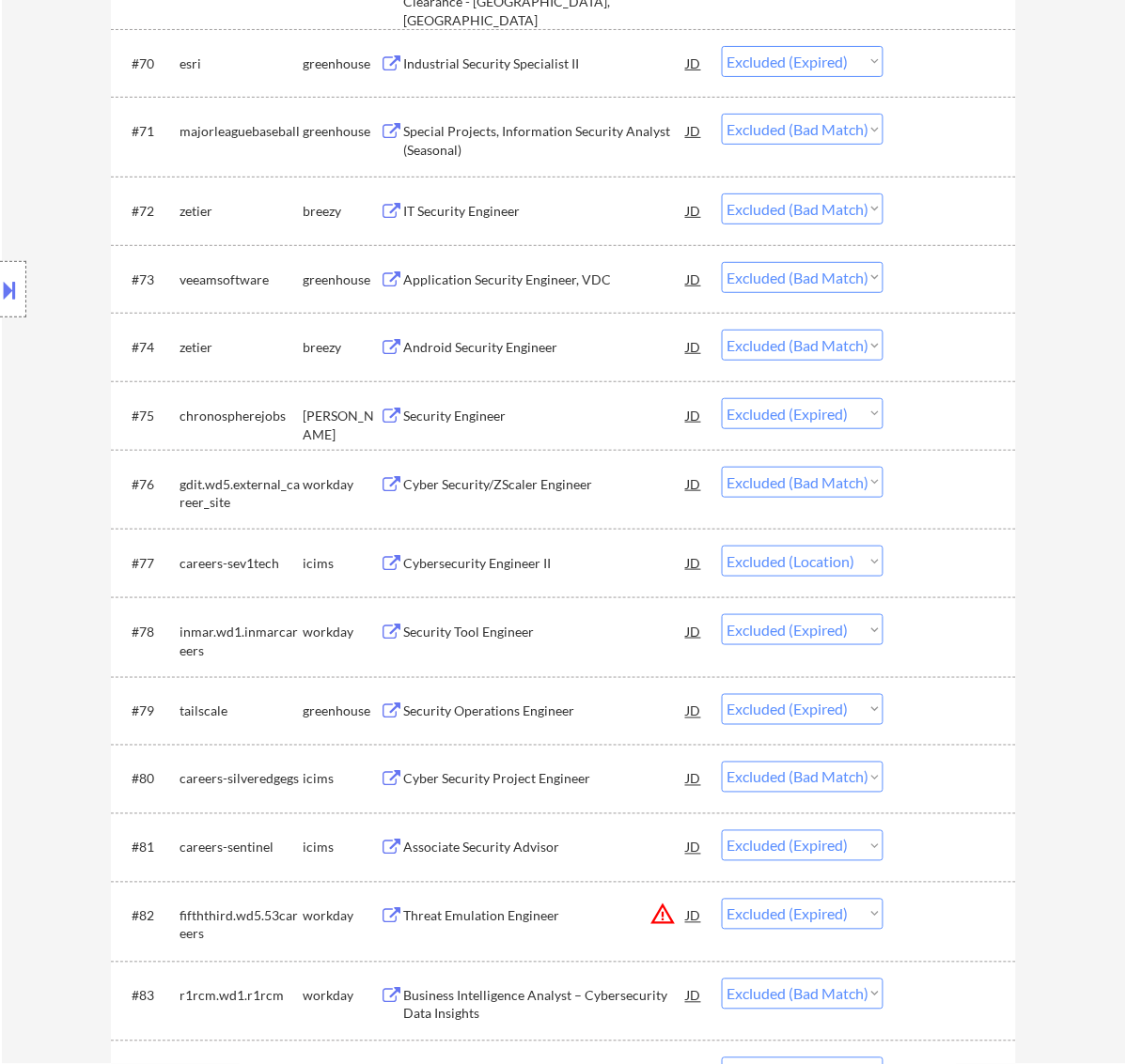
scroll to position [6008, 0]
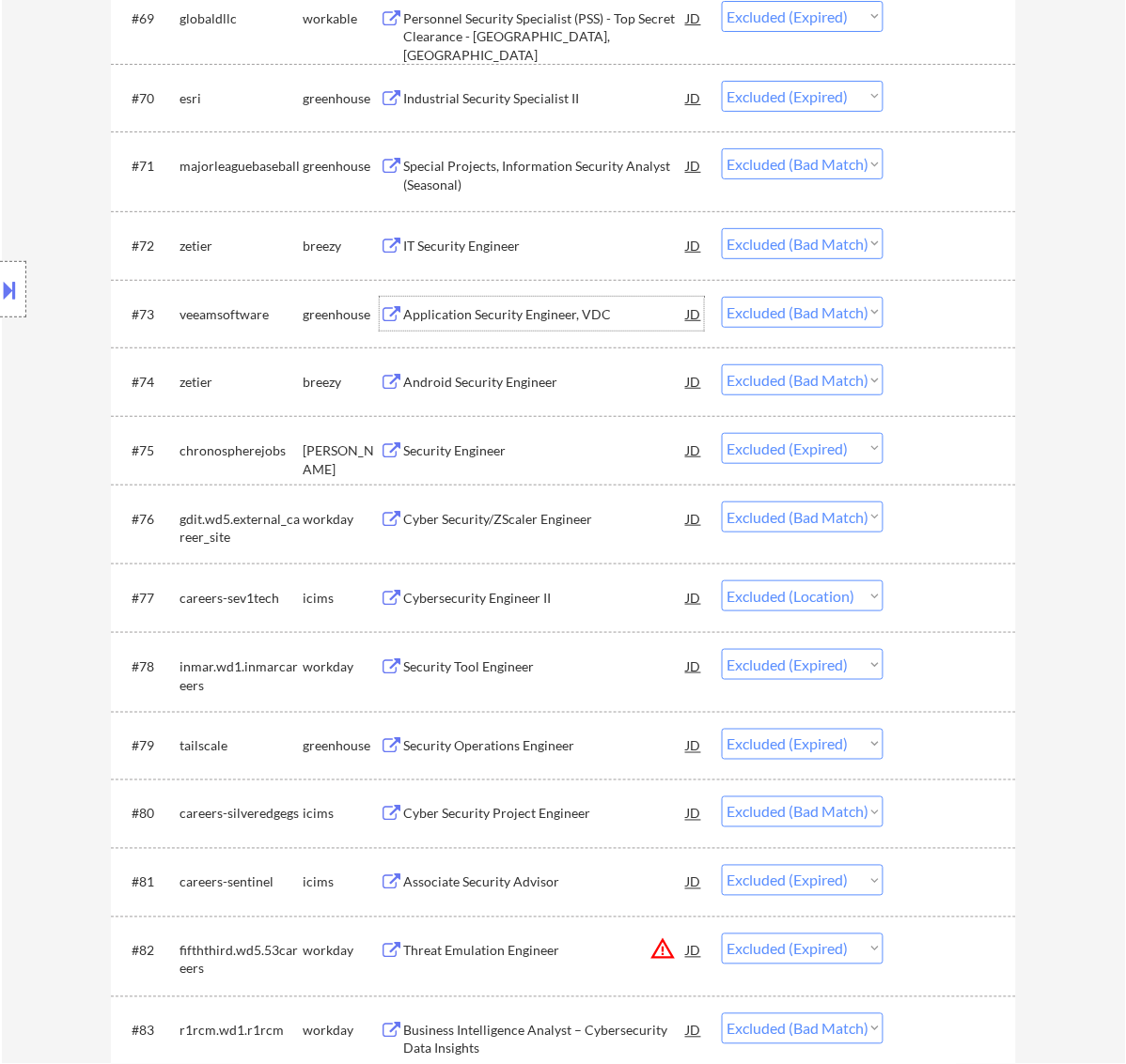
click at [509, 298] on div "Application Security Engineer, VDC" at bounding box center [545, 313] width 284 height 34
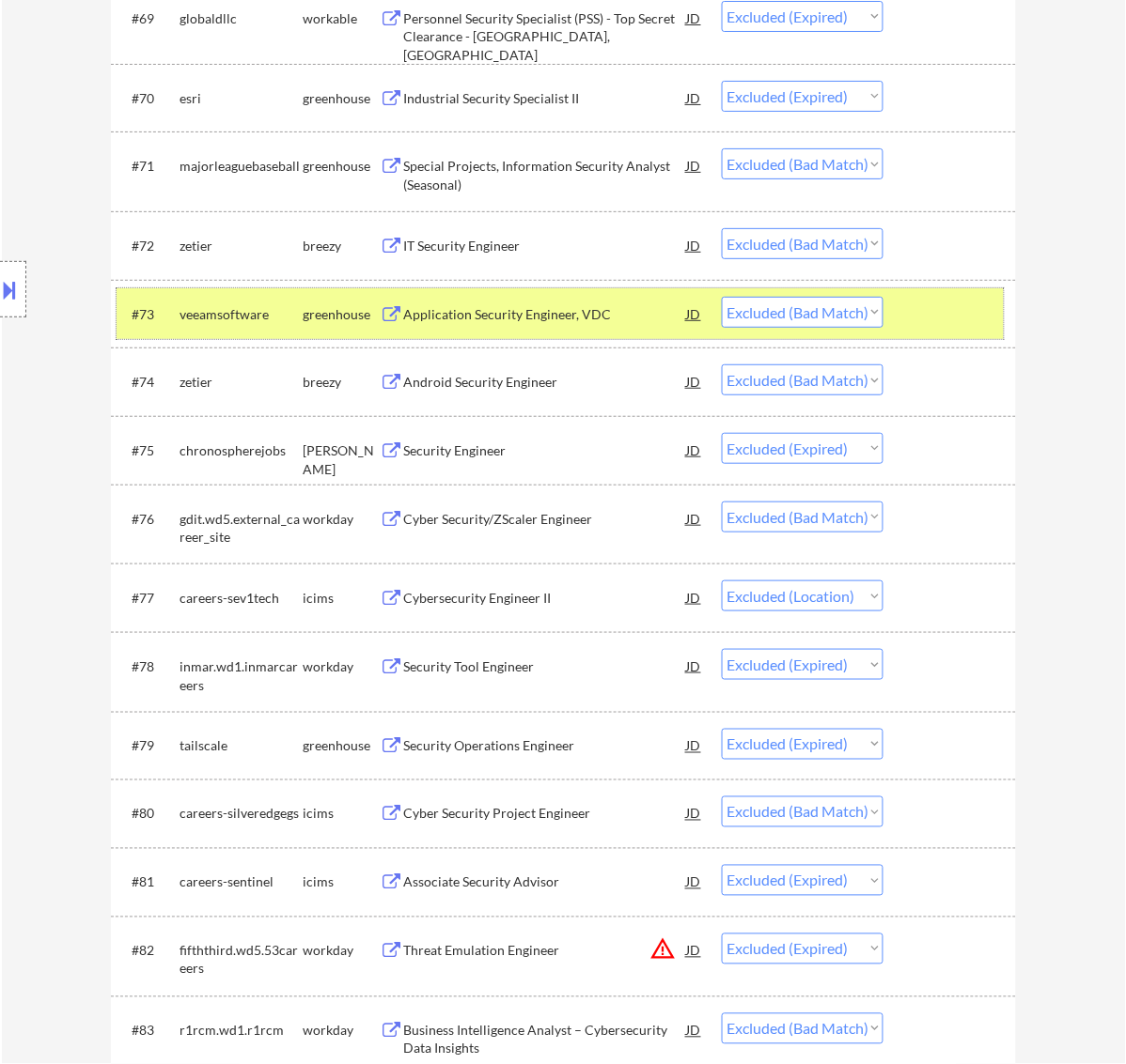
click at [964, 303] on div at bounding box center [952, 313] width 83 height 34
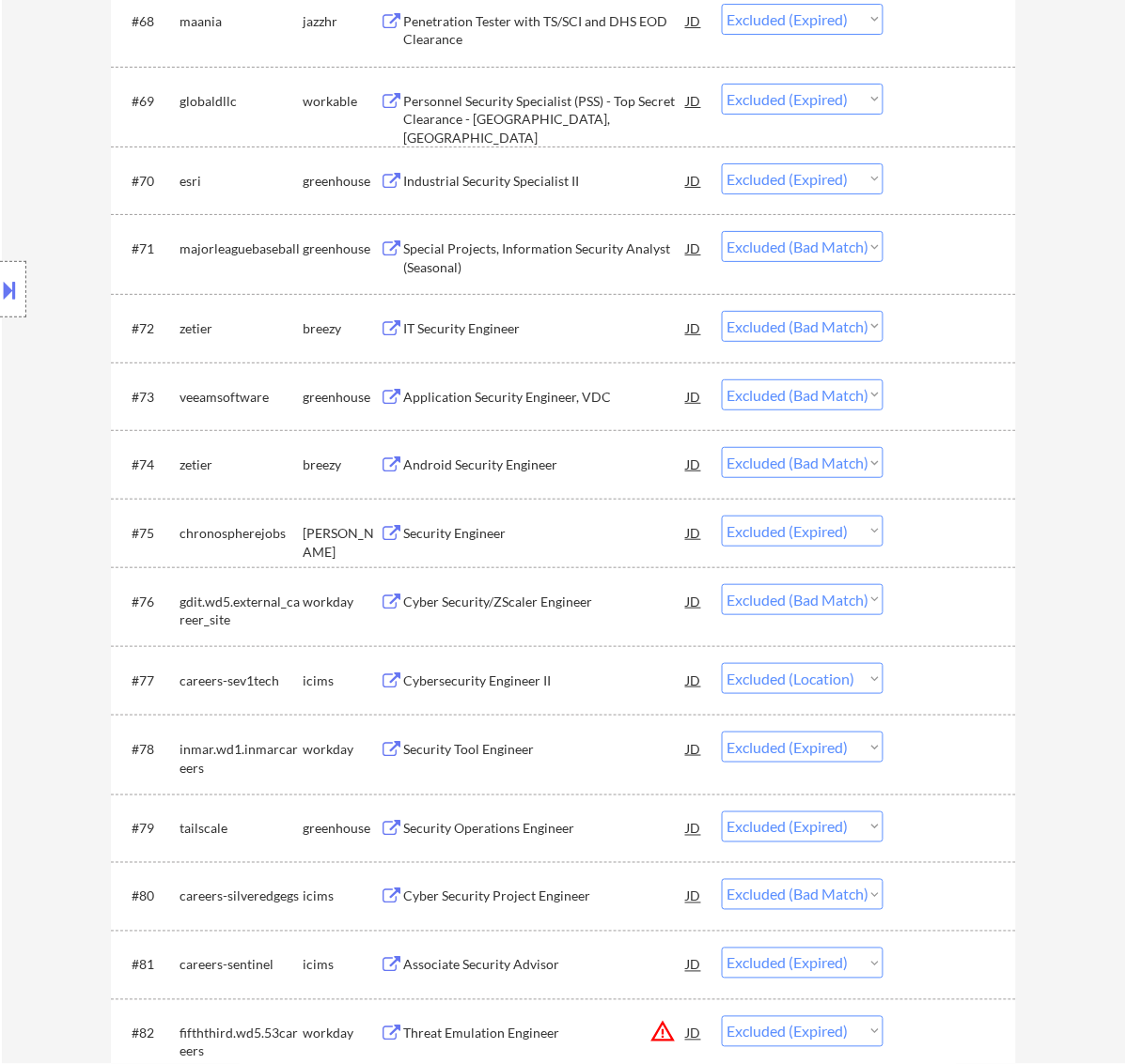
scroll to position [5892, 0]
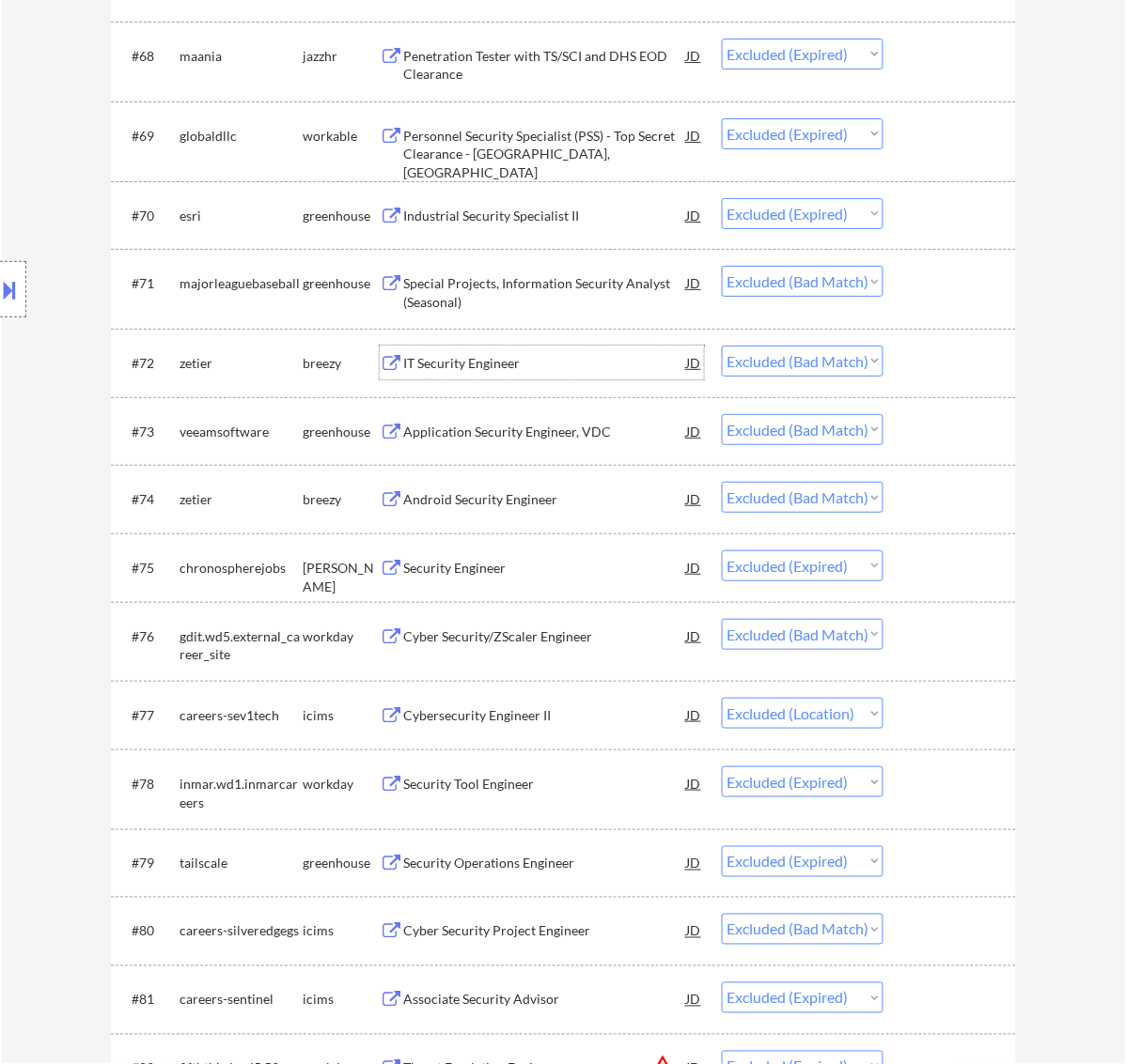
click at [576, 362] on div "IT Security Engineer" at bounding box center [545, 363] width 284 height 18
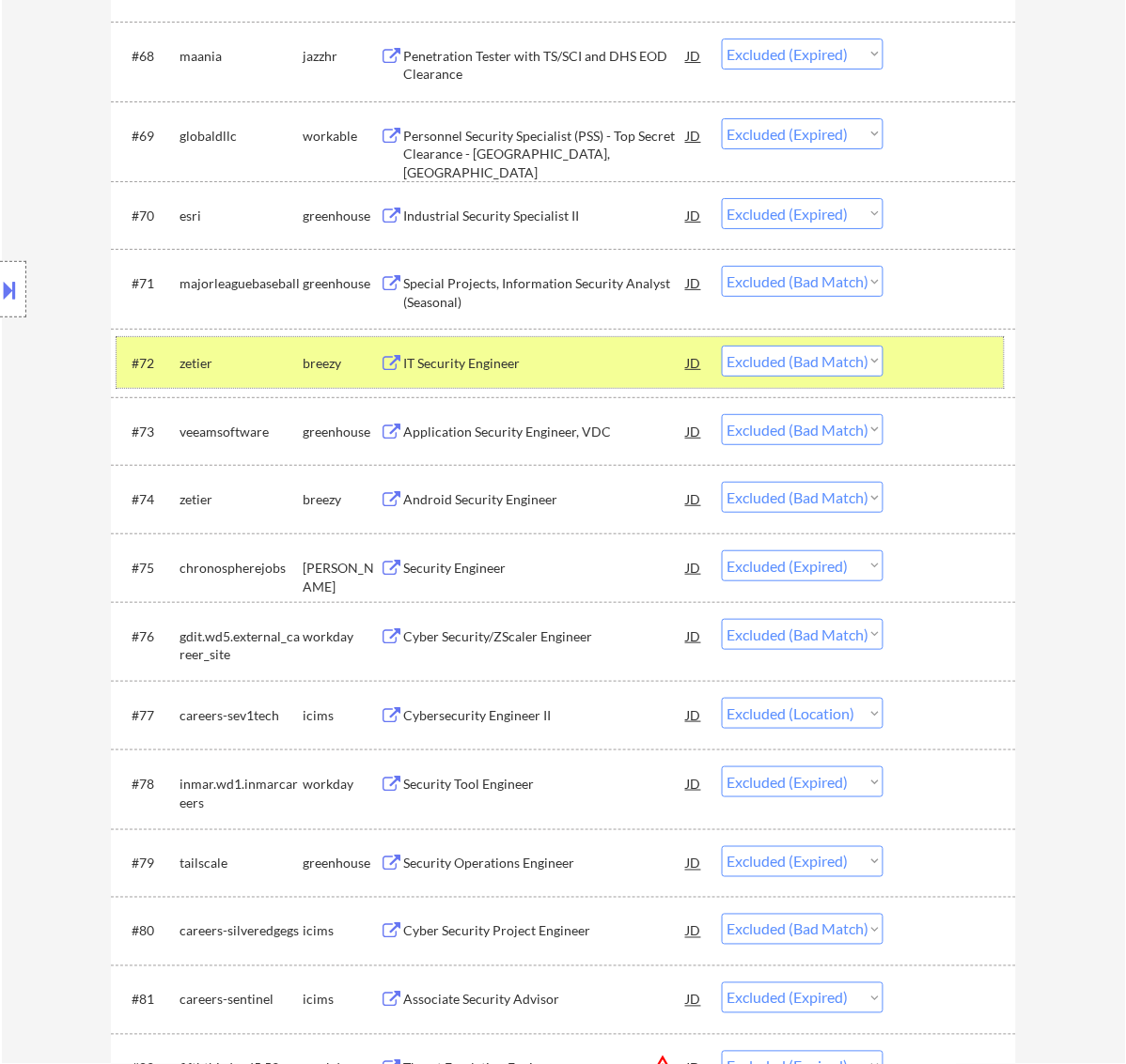
click at [963, 359] on div at bounding box center [952, 362] width 83 height 34
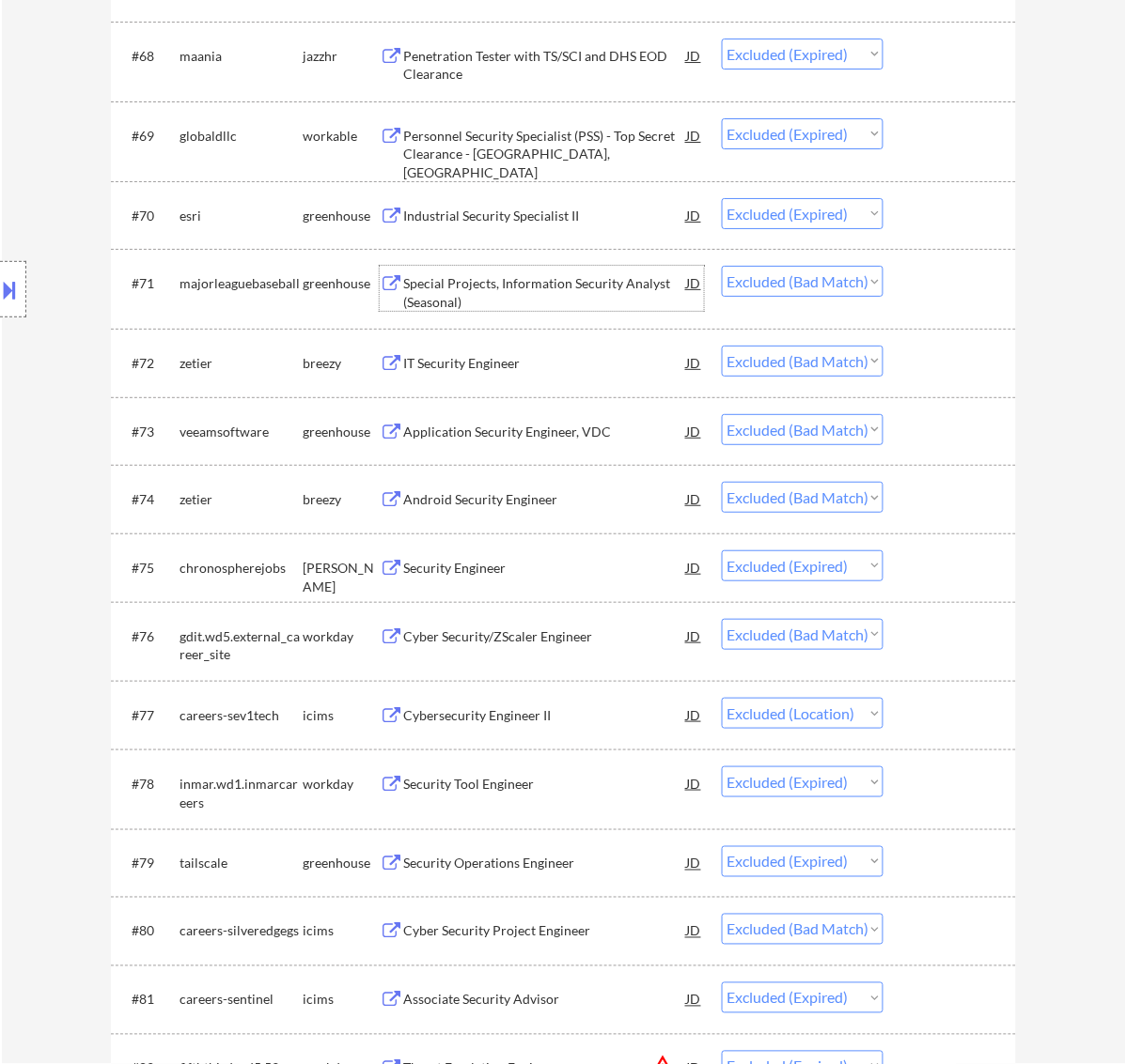
click at [593, 282] on div "Special Projects, Information Security Analyst (Seasonal)" at bounding box center [545, 293] width 284 height 37
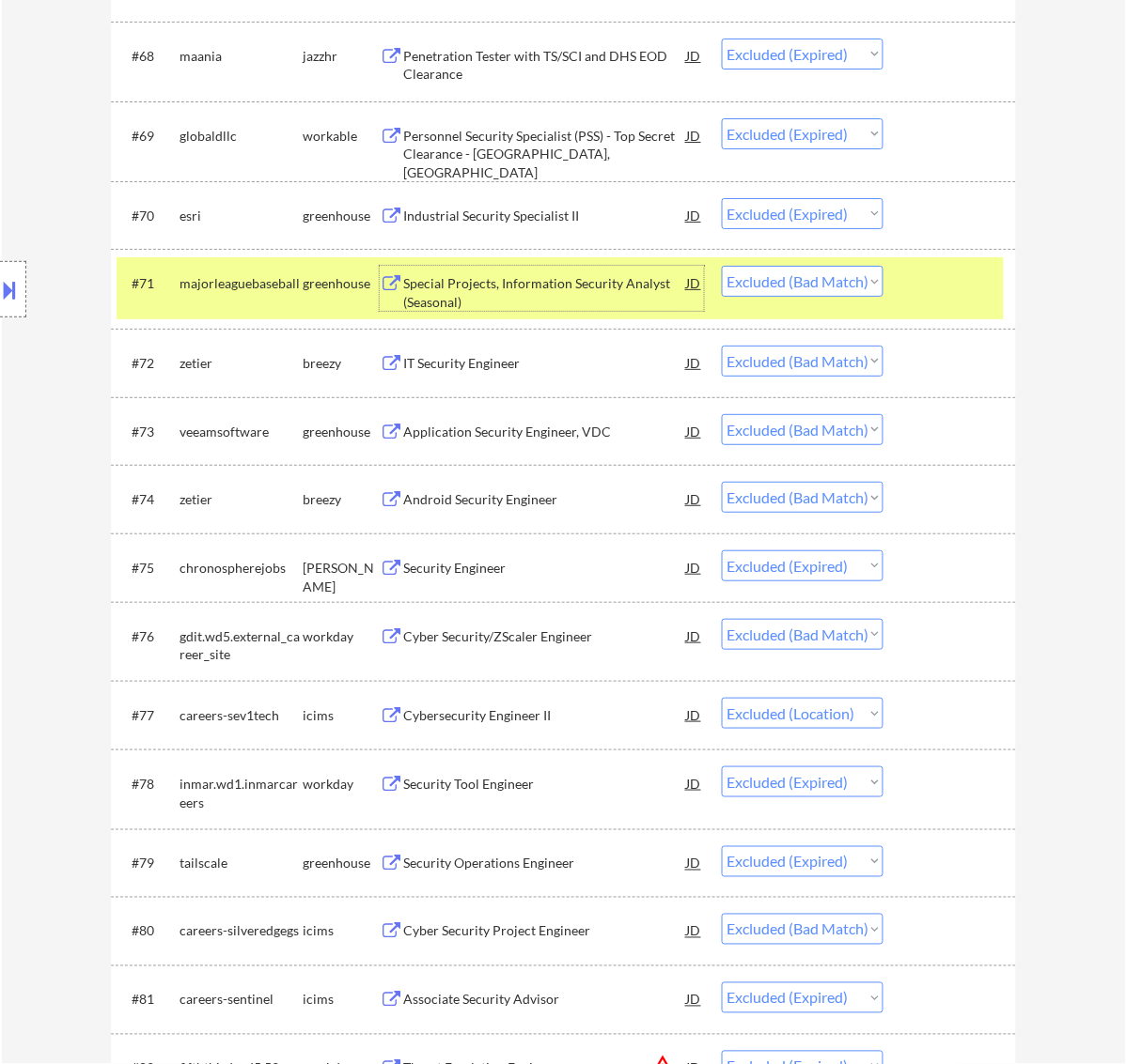
click at [851, 270] on select "Choose an option... Pending Applied Excluded (Questions) Excluded (Expired) Exc…" at bounding box center [802, 281] width 161 height 31
select select ""excluded__salary_""
click at [721, 266] on select "Choose an option... Pending Applied Excluded (Questions) Excluded (Expired) Exc…" at bounding box center [802, 281] width 161 height 31
click at [973, 277] on div at bounding box center [952, 282] width 83 height 34
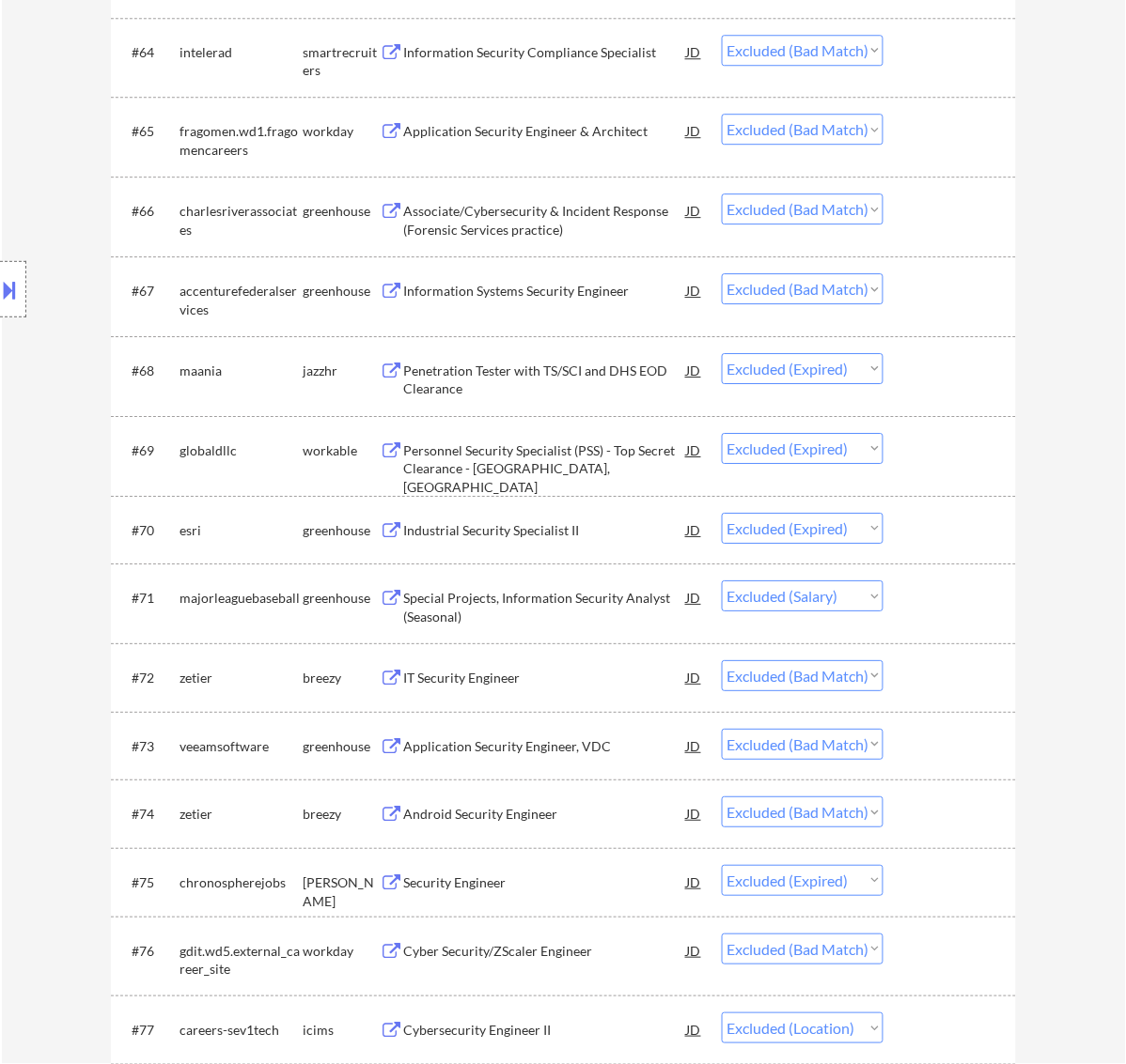
scroll to position [5539, 0]
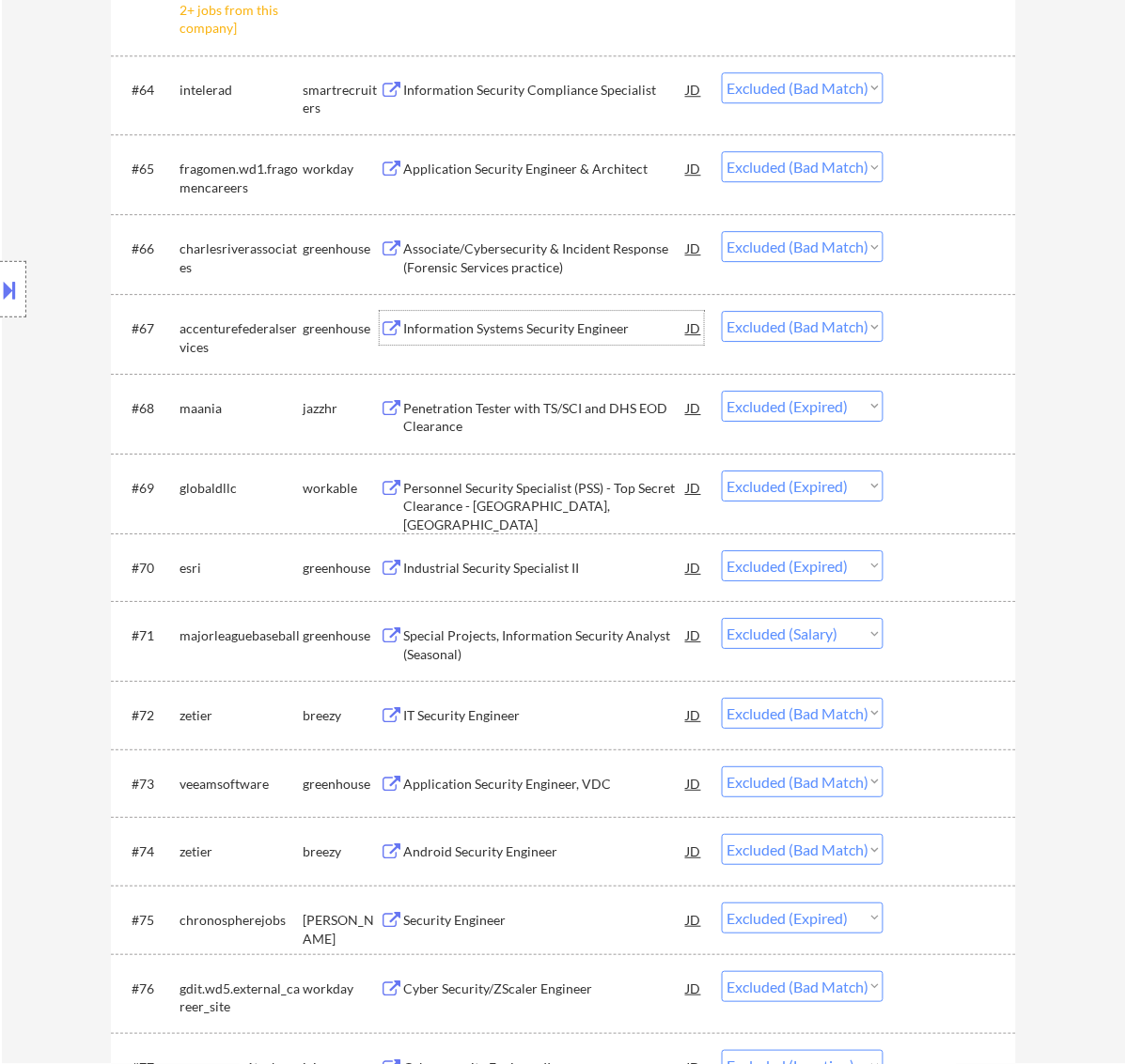
click at [604, 320] on div "Information Systems Security Engineer" at bounding box center [545, 328] width 284 height 18
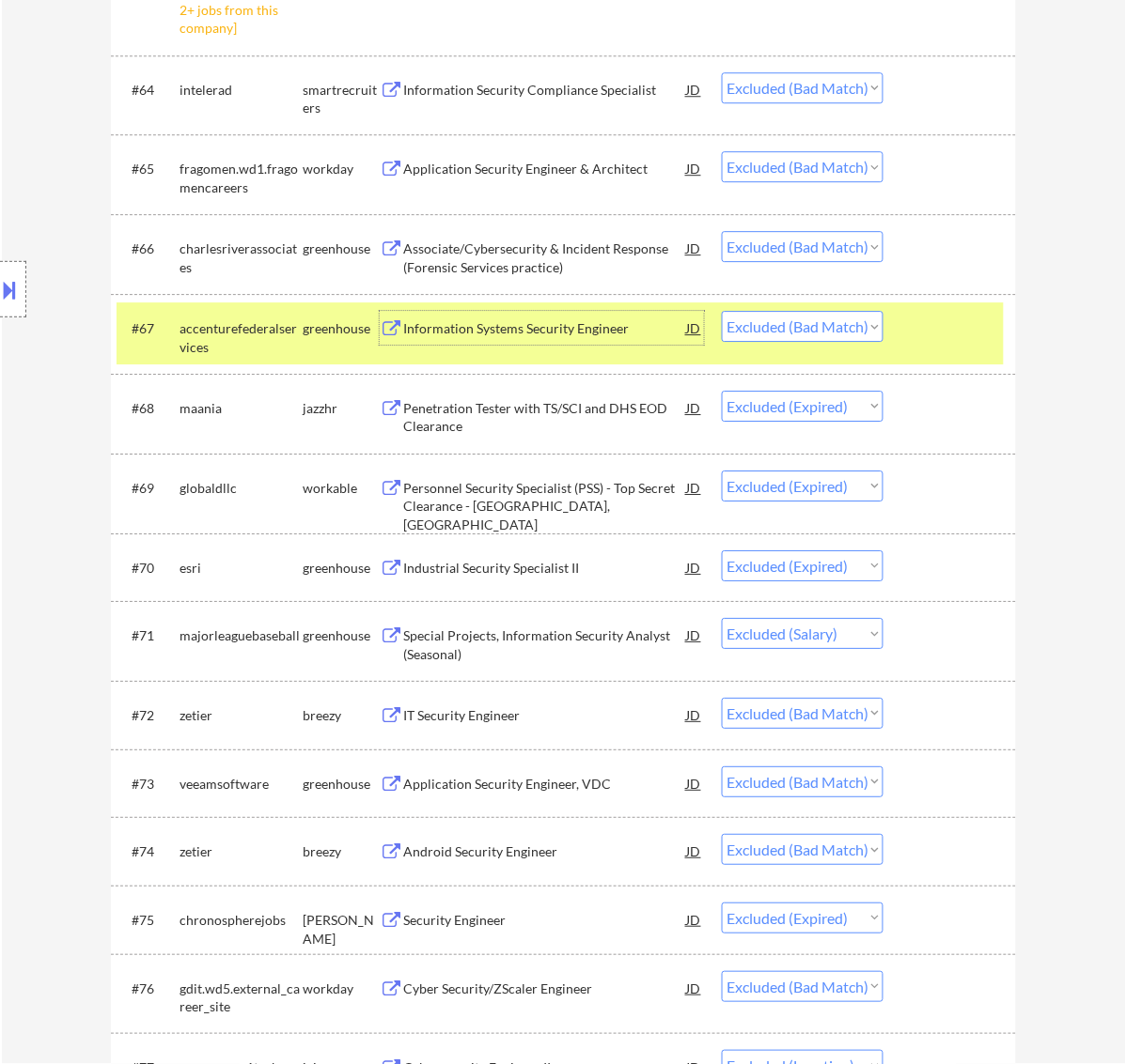
click at [918, 329] on div at bounding box center [952, 327] width 83 height 34
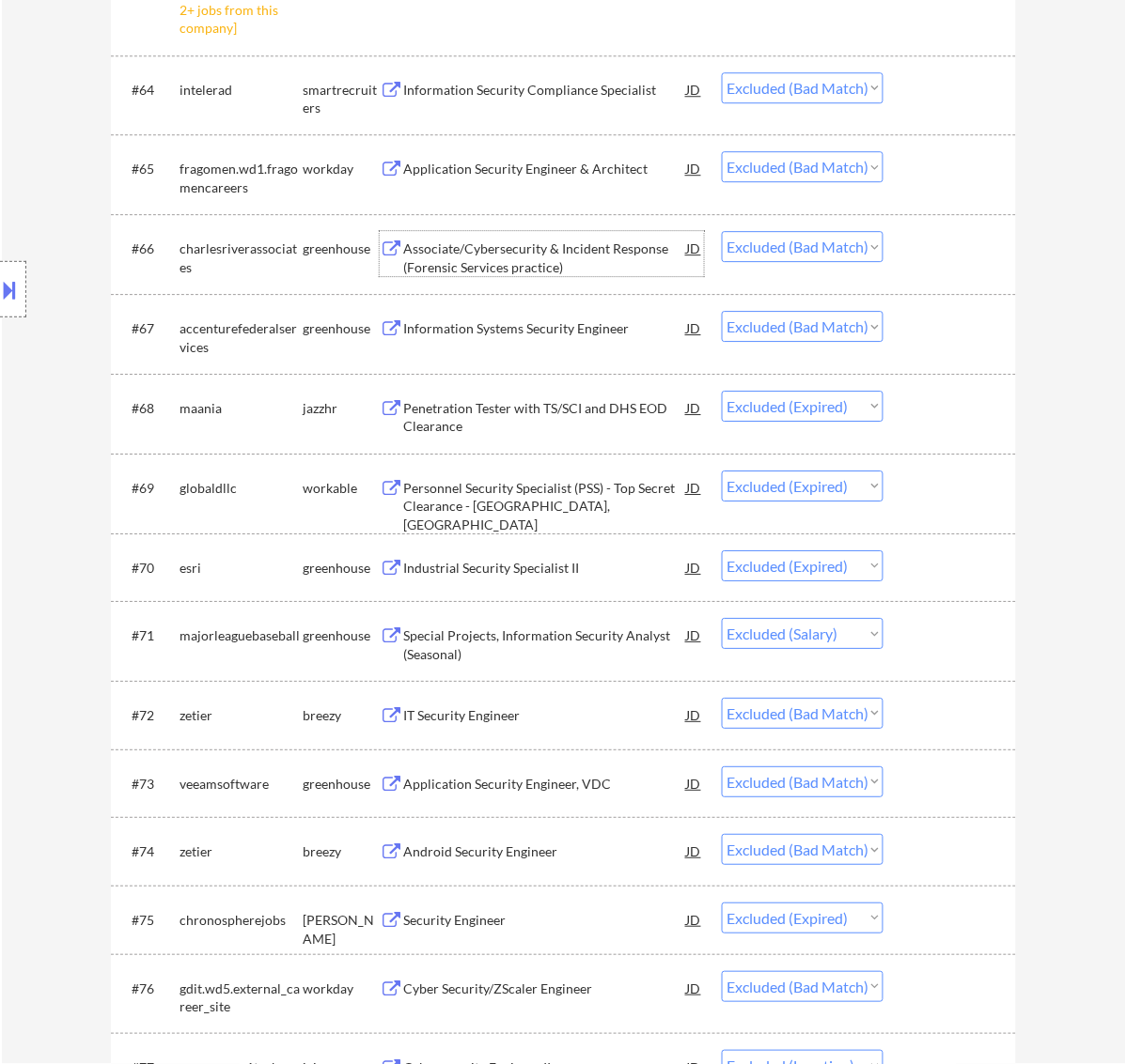
click at [545, 237] on div "Associate/Cybersecurity & Incident Response (Forensic Services practice)" at bounding box center [545, 253] width 284 height 45
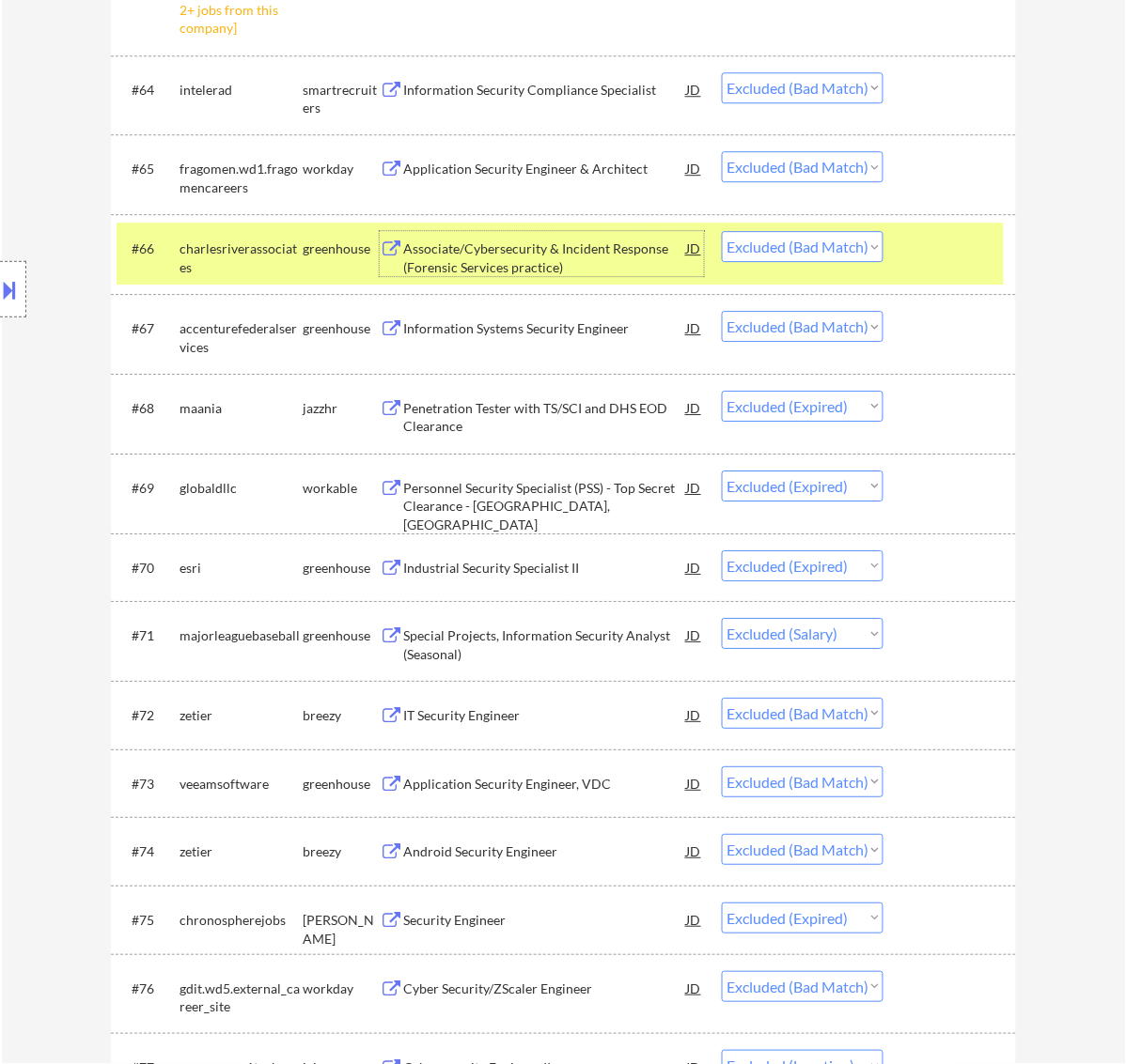
click at [24, 292] on div at bounding box center [13, 289] width 26 height 56
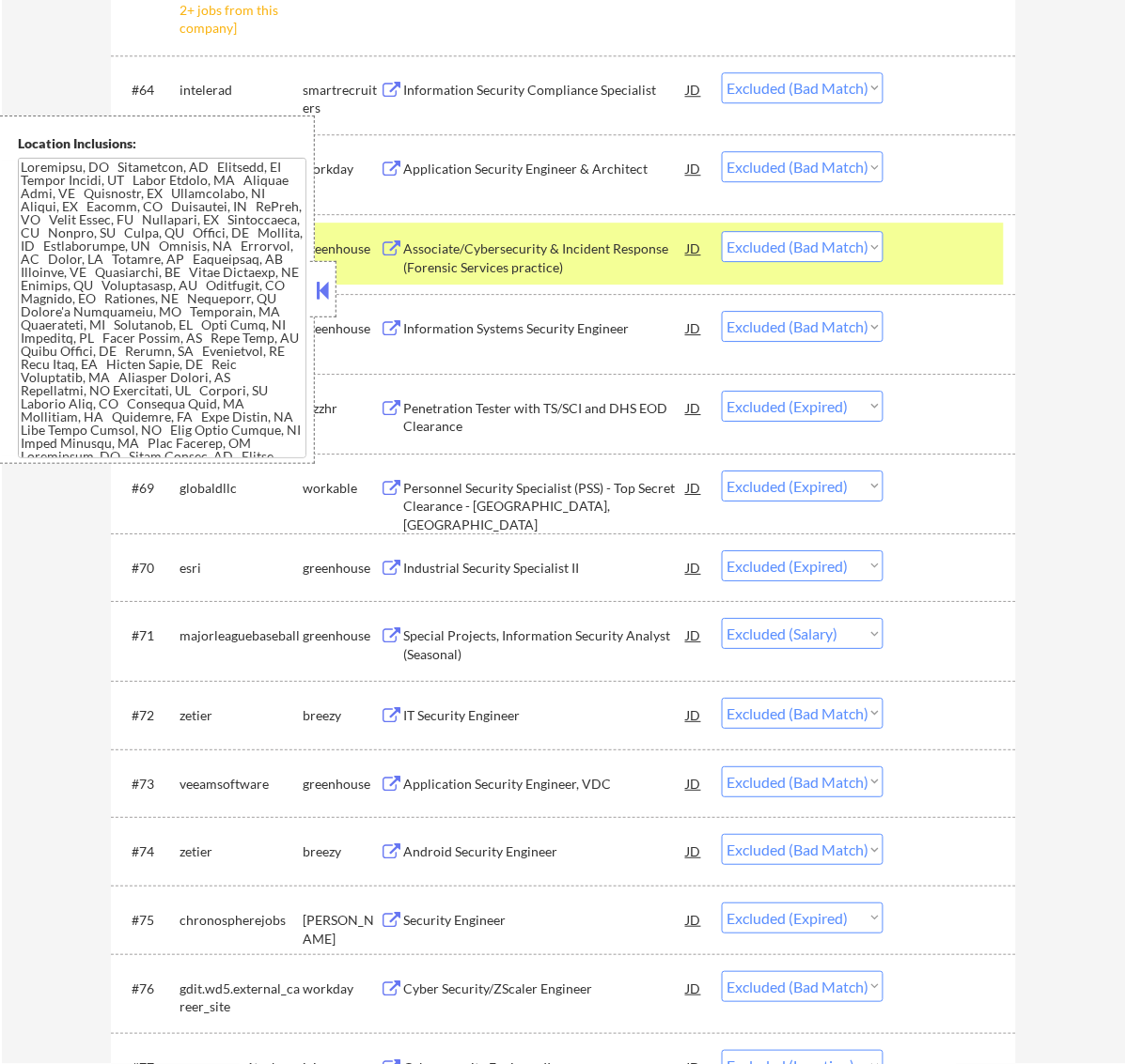
click at [326, 289] on button at bounding box center [322, 290] width 20 height 28
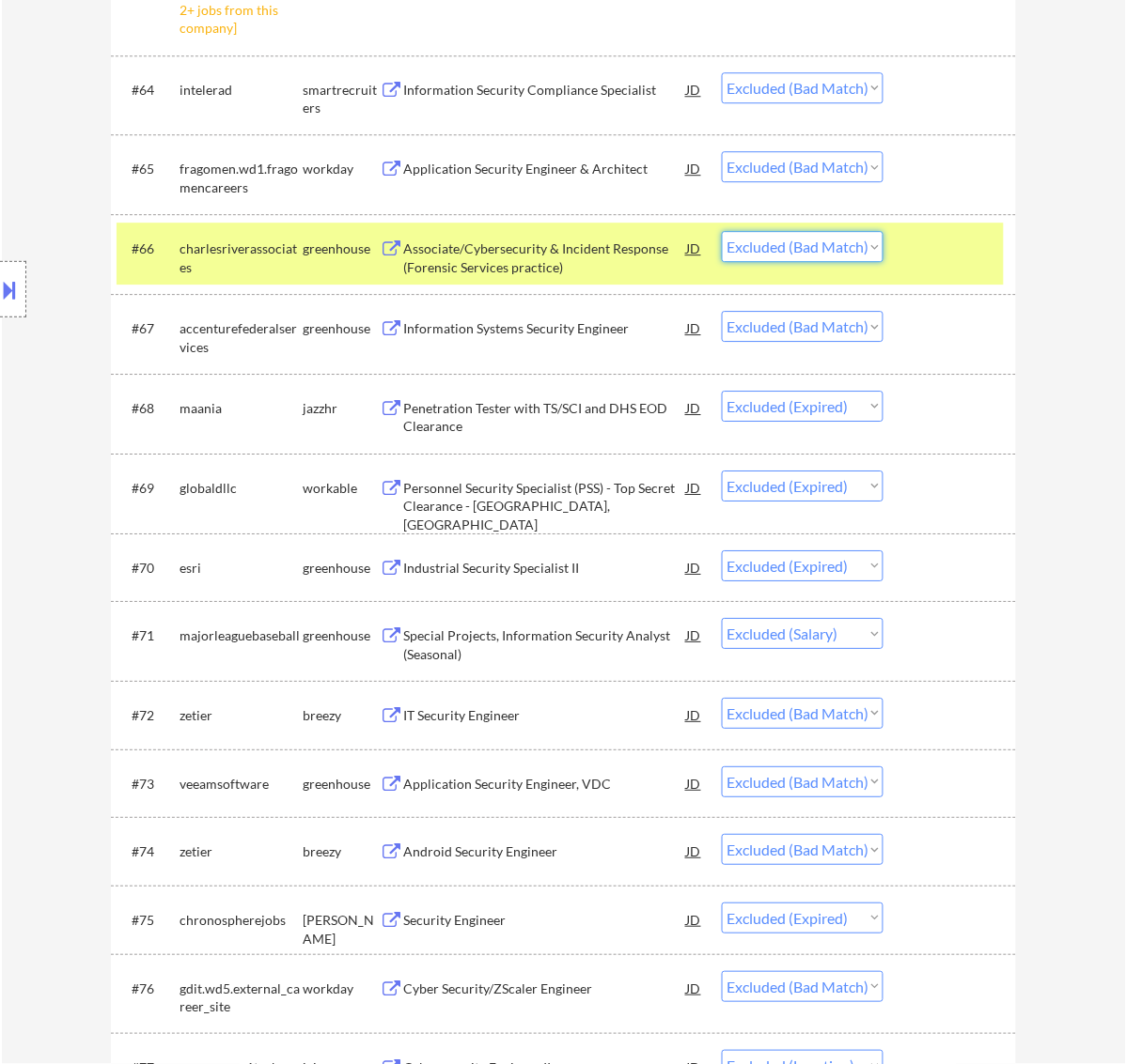
click at [858, 250] on select "Choose an option... Pending Applied Excluded (Questions) Excluded (Expired) Exc…" at bounding box center [802, 246] width 161 height 31
select select ""excluded__location_""
click at [721, 231] on select "Choose an option... Pending Applied Excluded (Questions) Excluded (Expired) Exc…" at bounding box center [802, 246] width 161 height 31
click at [926, 244] on div at bounding box center [952, 247] width 83 height 34
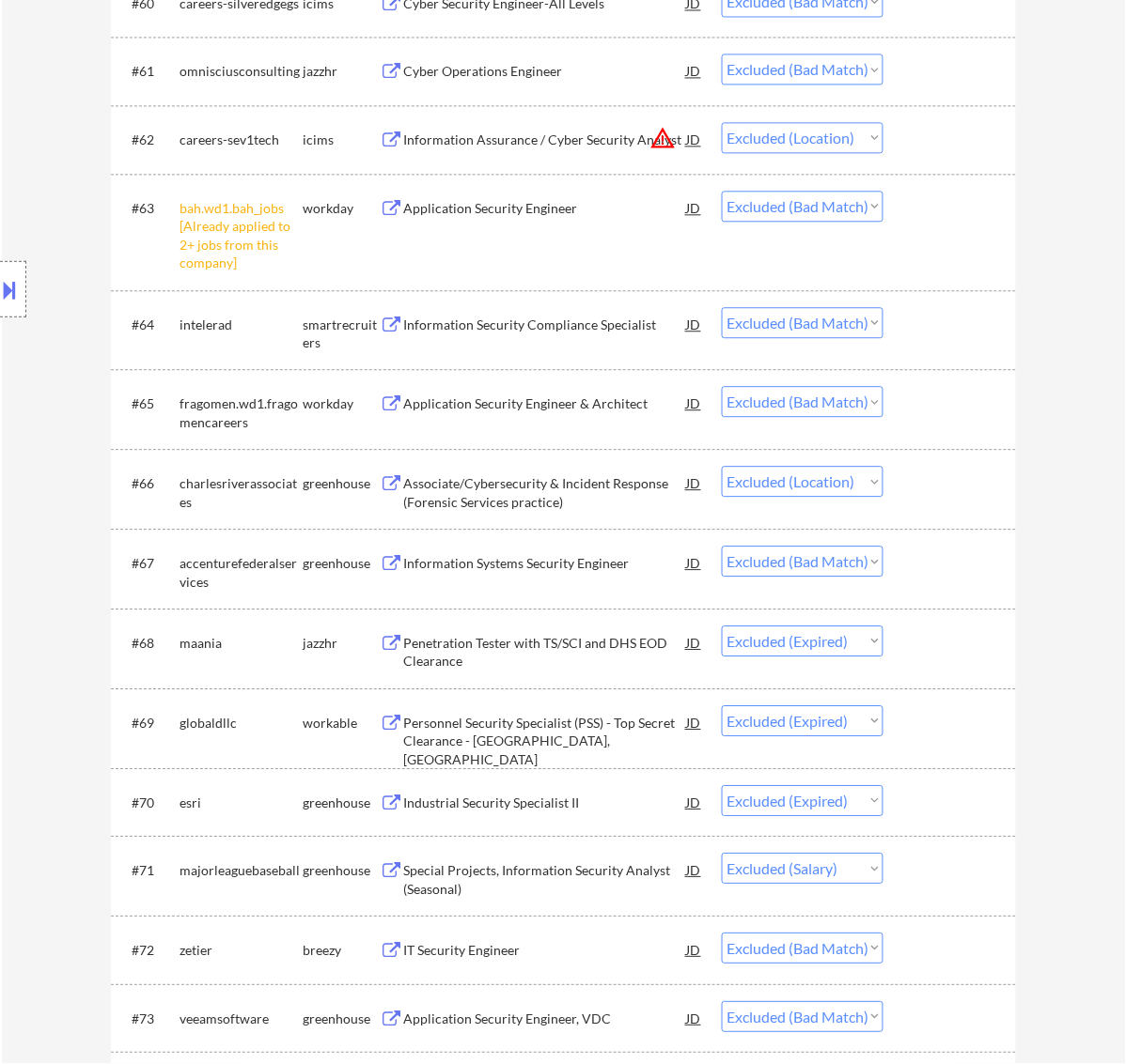
scroll to position [5421, 0]
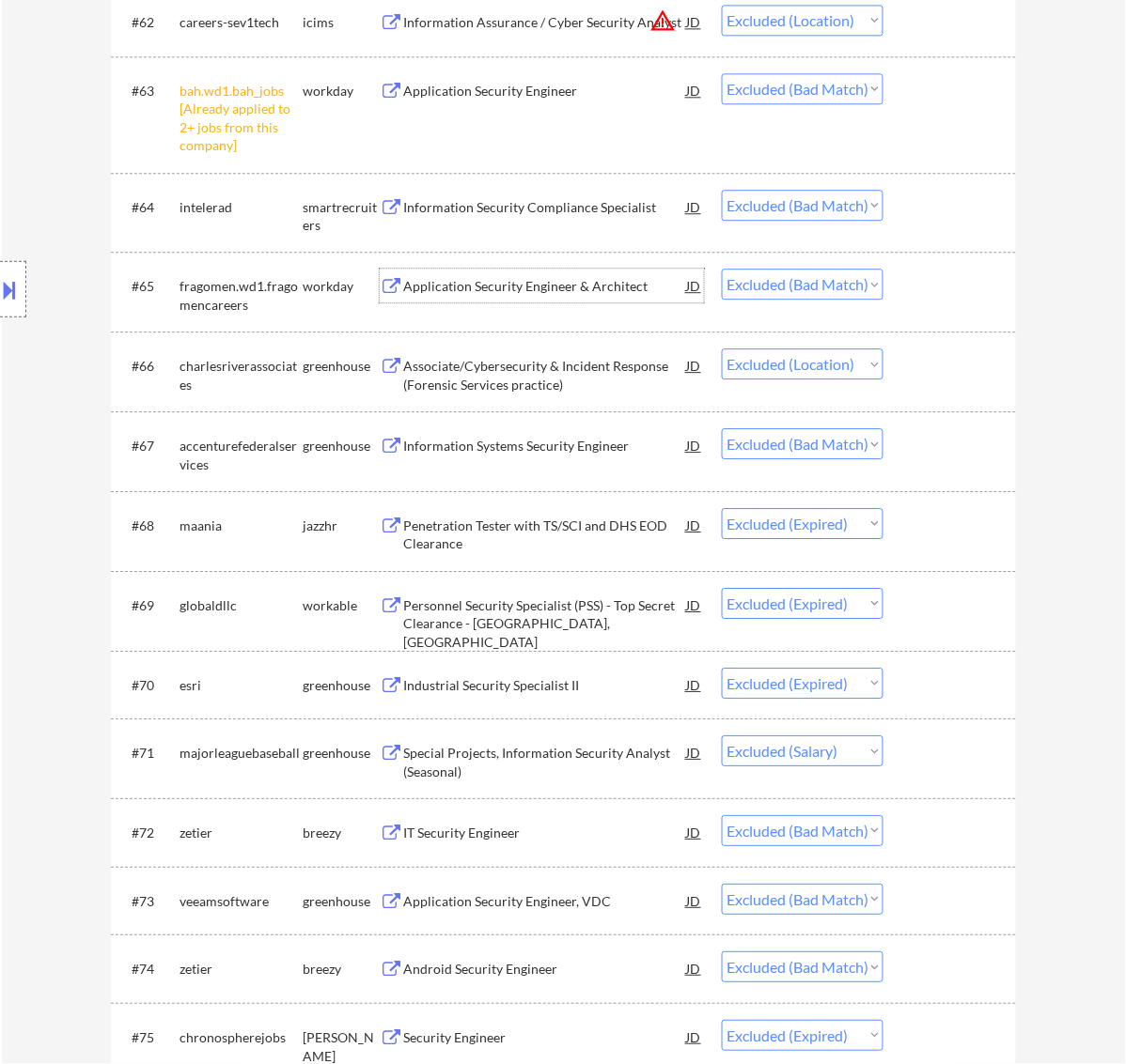
click at [578, 285] on div "Application Security Engineer & Architect" at bounding box center [545, 286] width 284 height 18
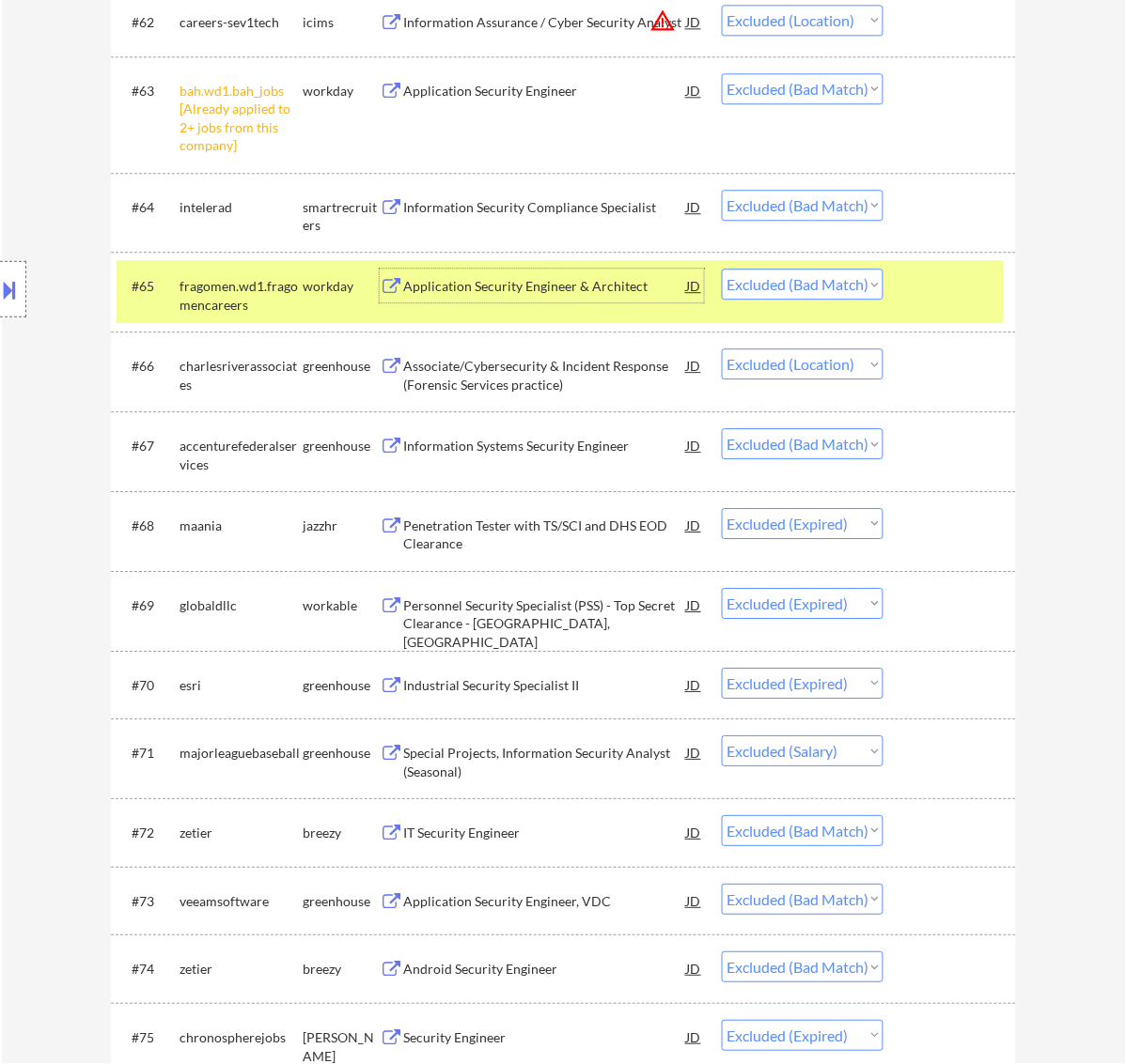
click at [919, 294] on div at bounding box center [952, 285] width 83 height 34
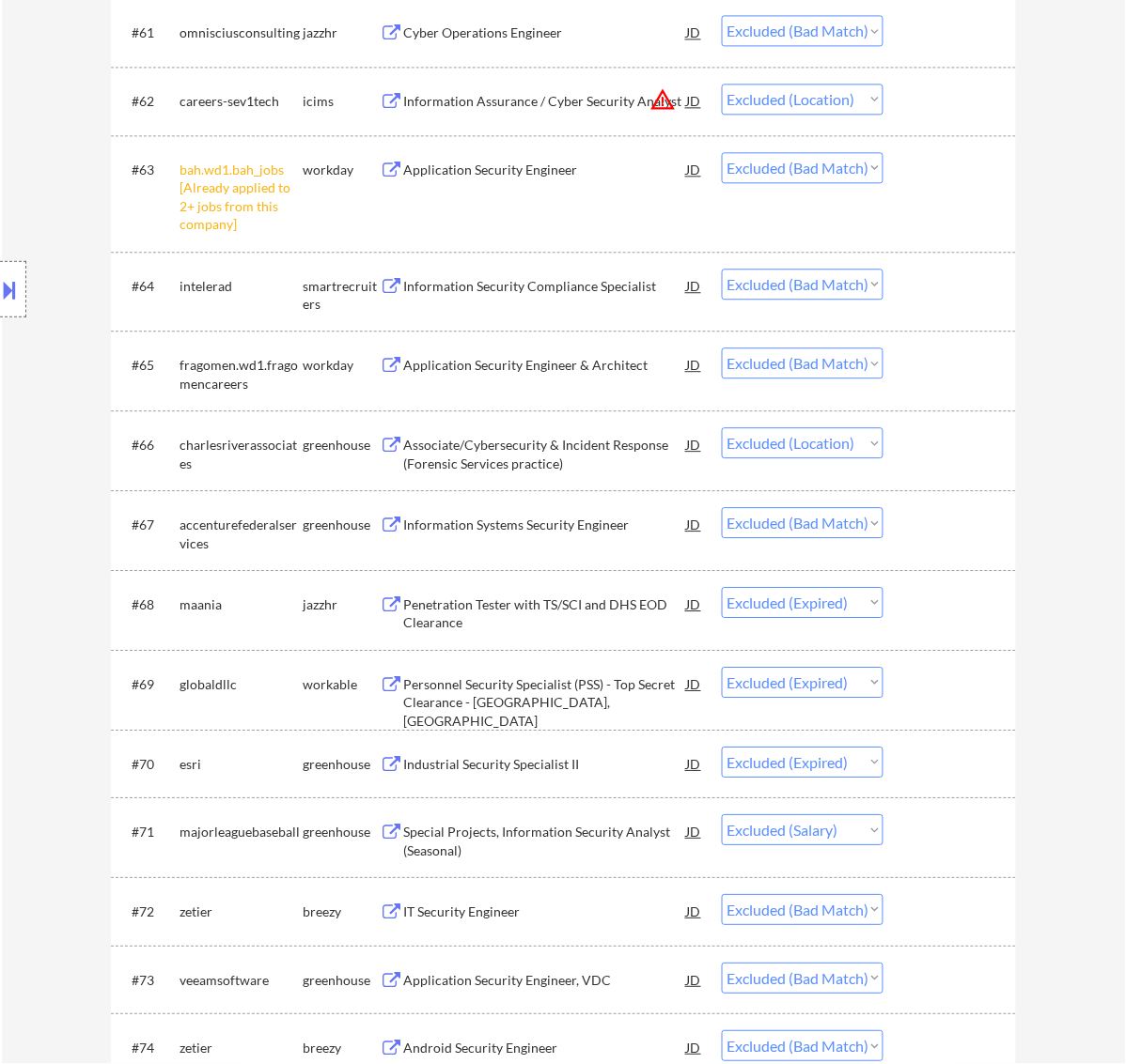
scroll to position [5305, 0]
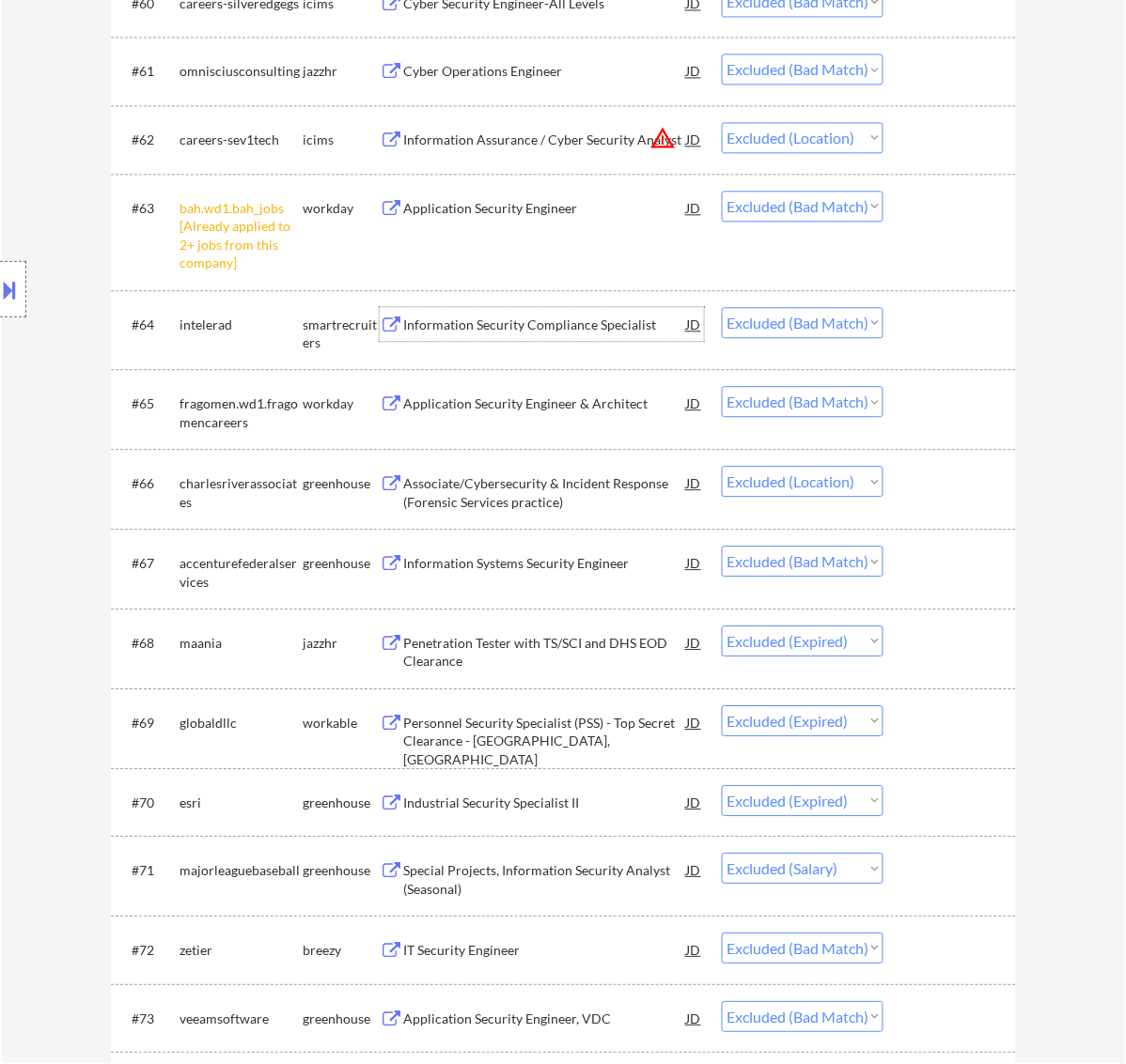
click at [472, 330] on div "Information Security Compliance Specialist" at bounding box center [545, 324] width 284 height 18
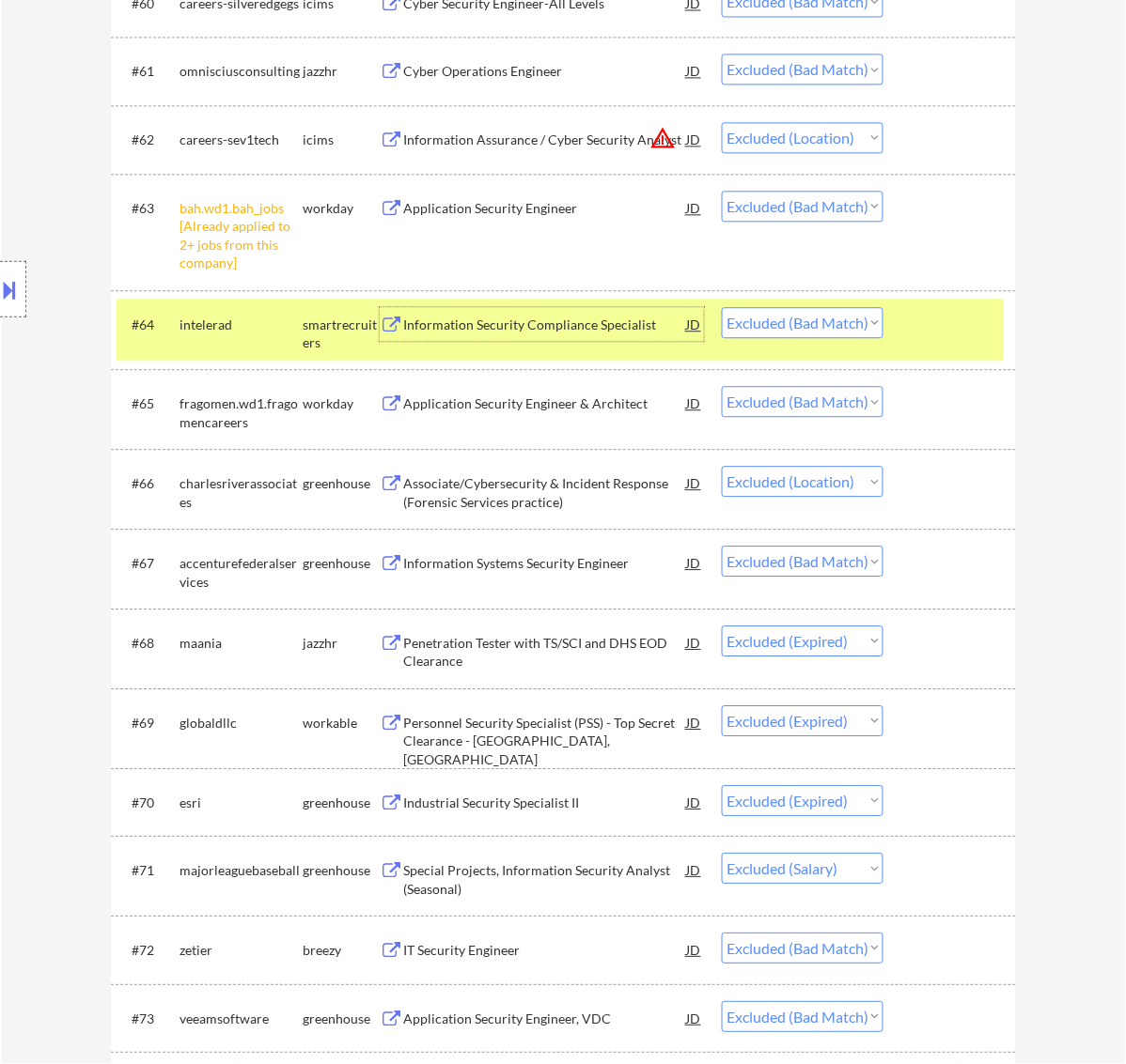
click at [964, 330] on div at bounding box center [952, 323] width 83 height 34
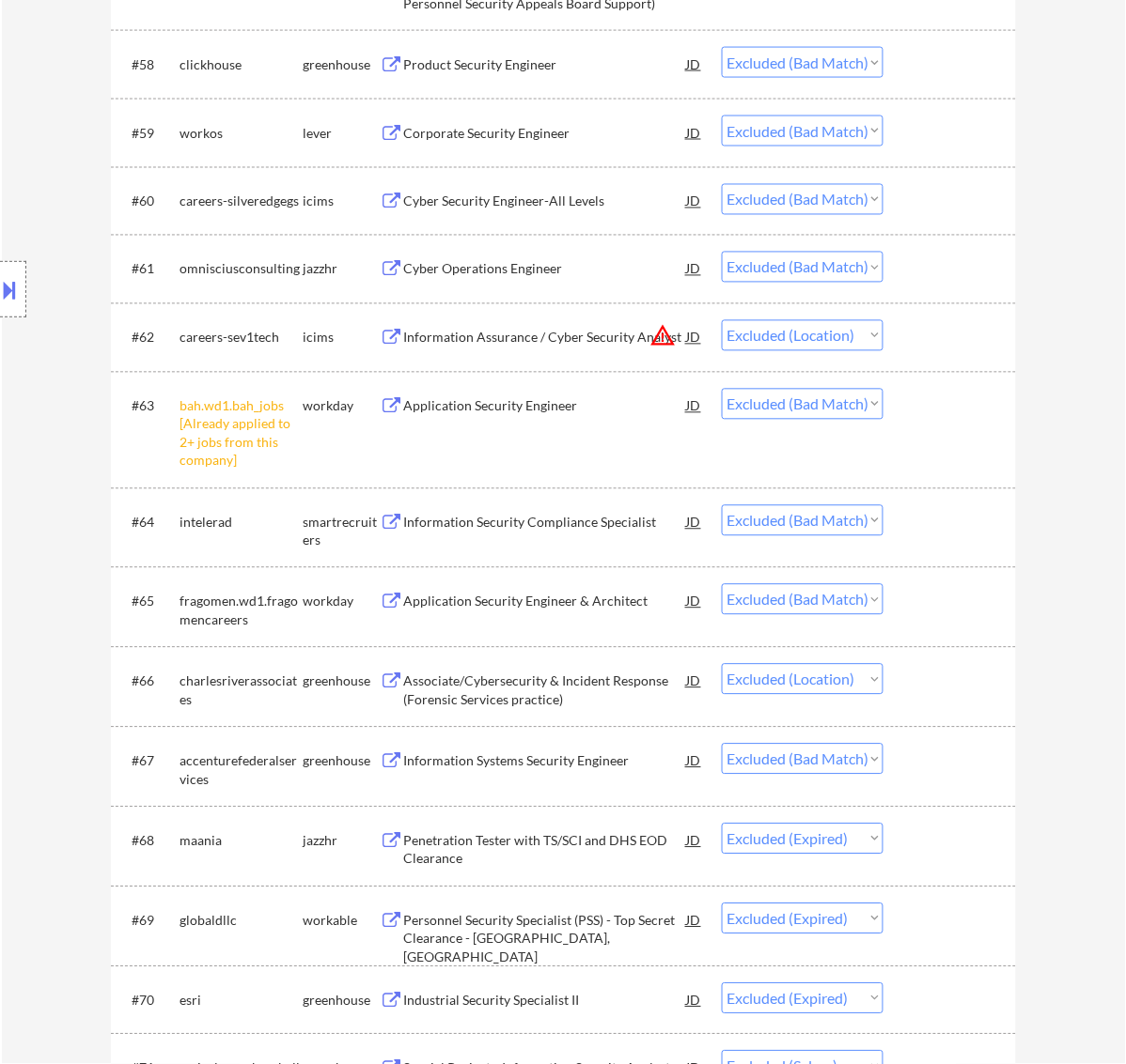
scroll to position [5069, 0]
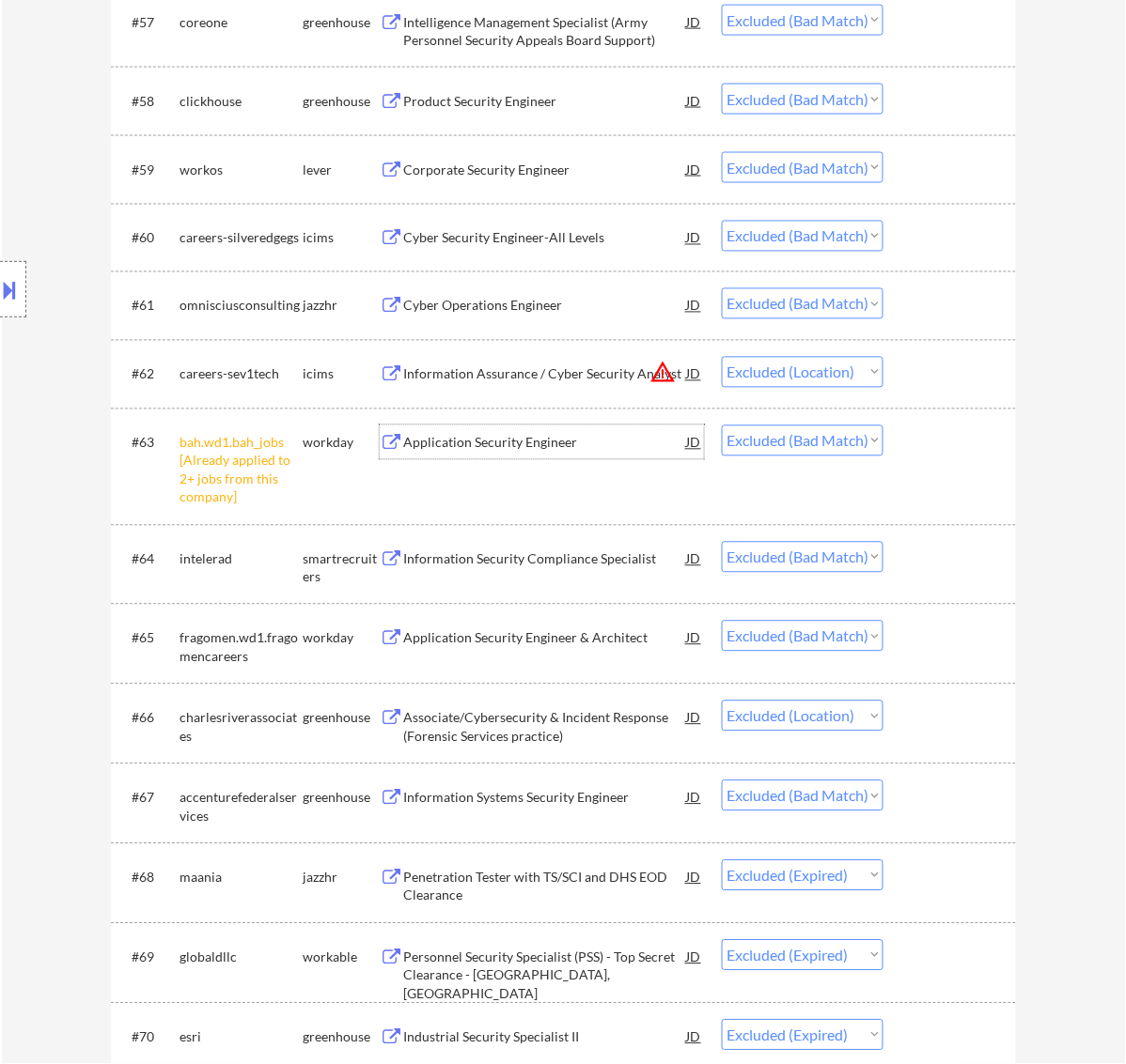
click at [585, 442] on div "Application Security Engineer" at bounding box center [545, 443] width 284 height 18
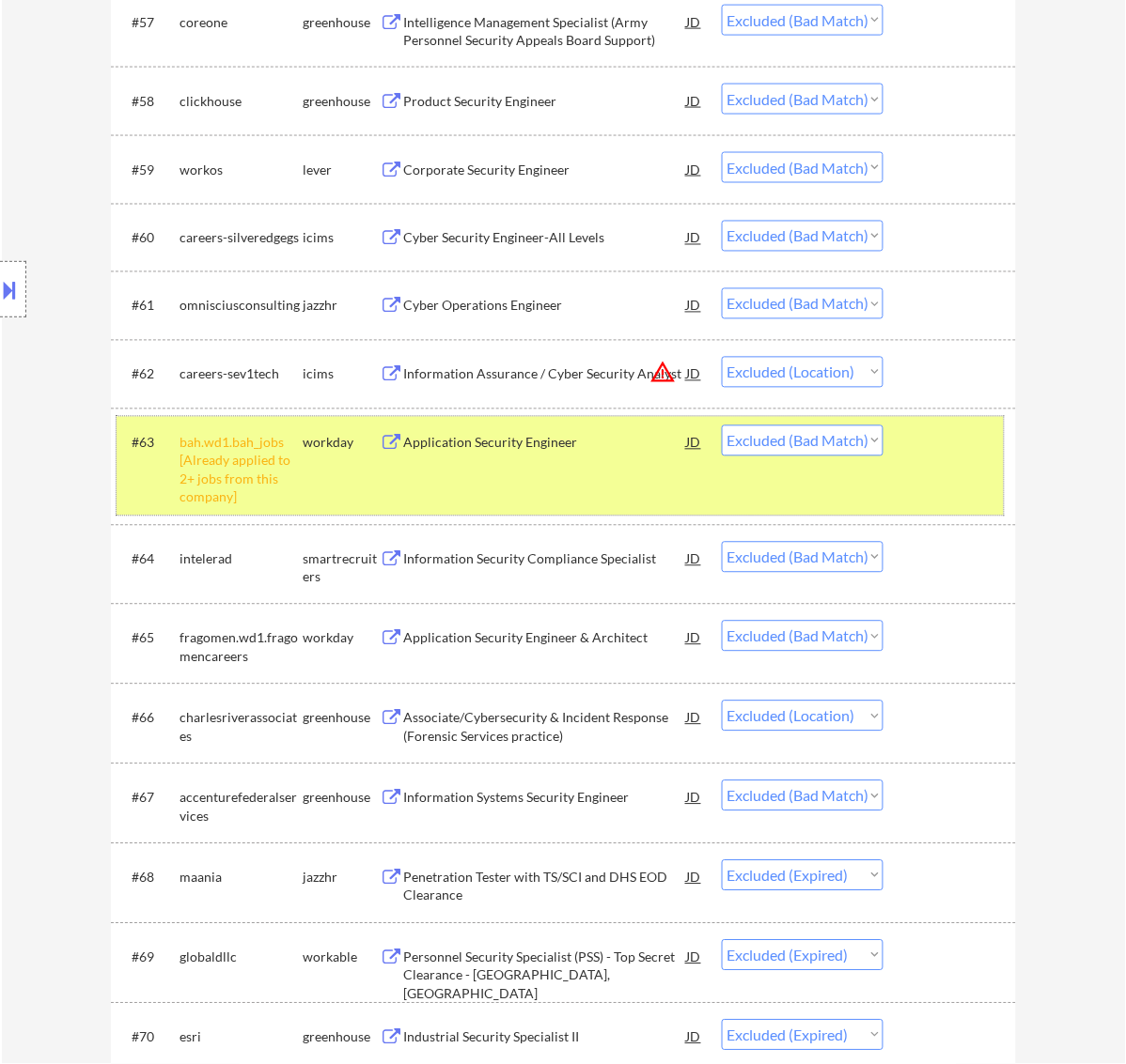
click at [983, 452] on div at bounding box center [952, 442] width 83 height 34
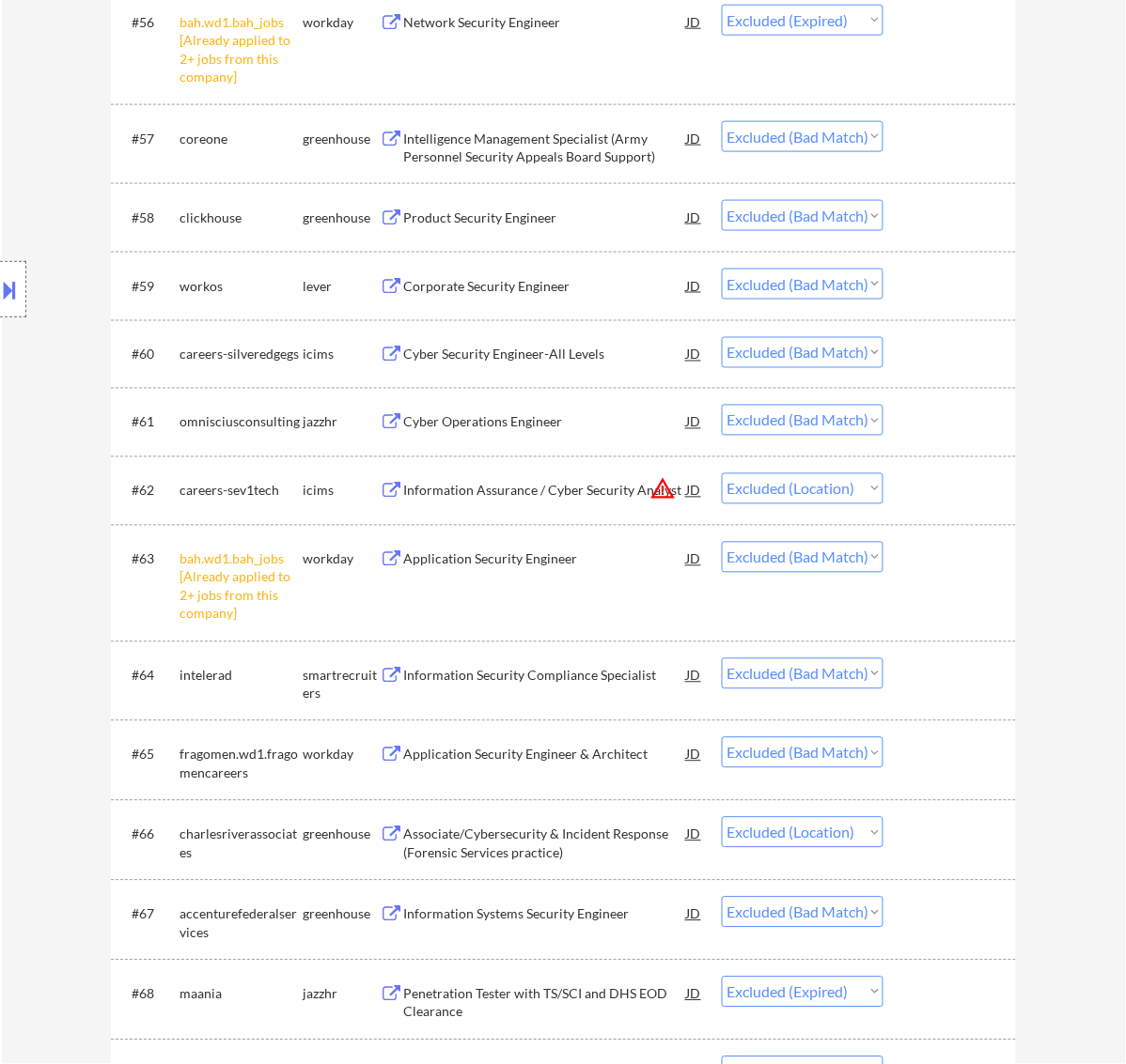
scroll to position [4952, 0]
click at [561, 426] on div "Cyber Operations Engineer" at bounding box center [545, 423] width 284 height 18
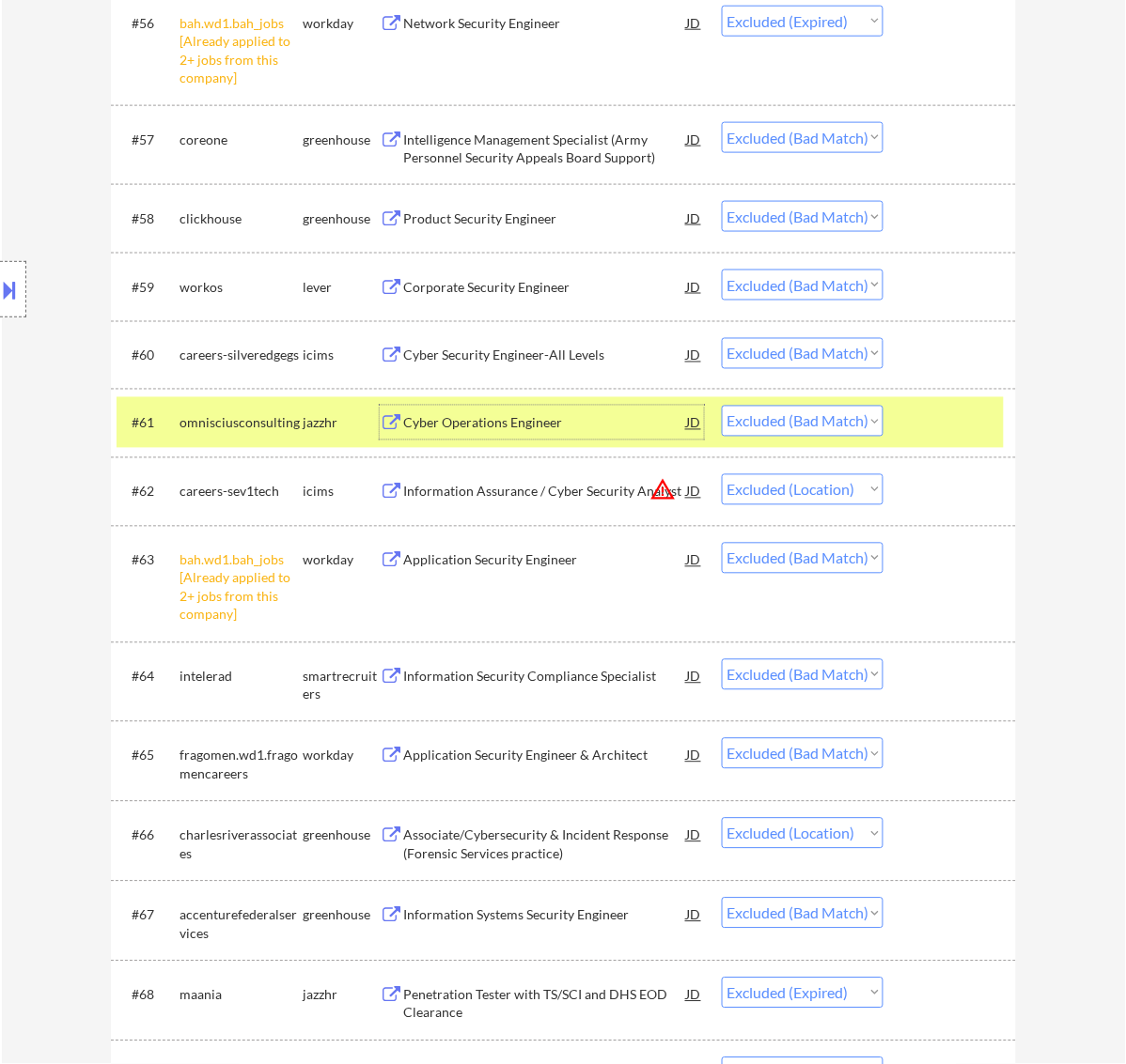
click at [8, 287] on button at bounding box center [10, 290] width 20 height 31
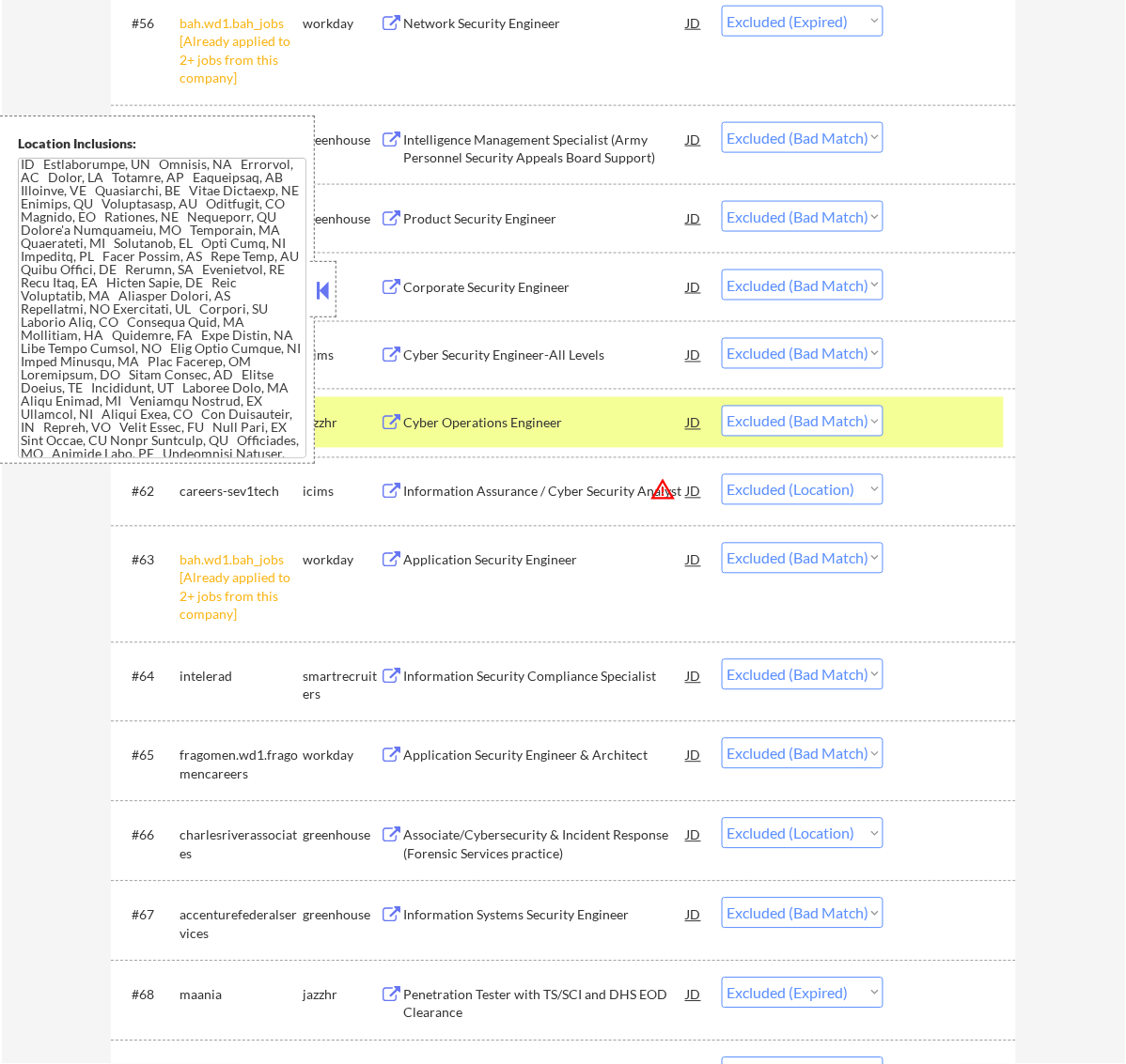
scroll to position [118, 0]
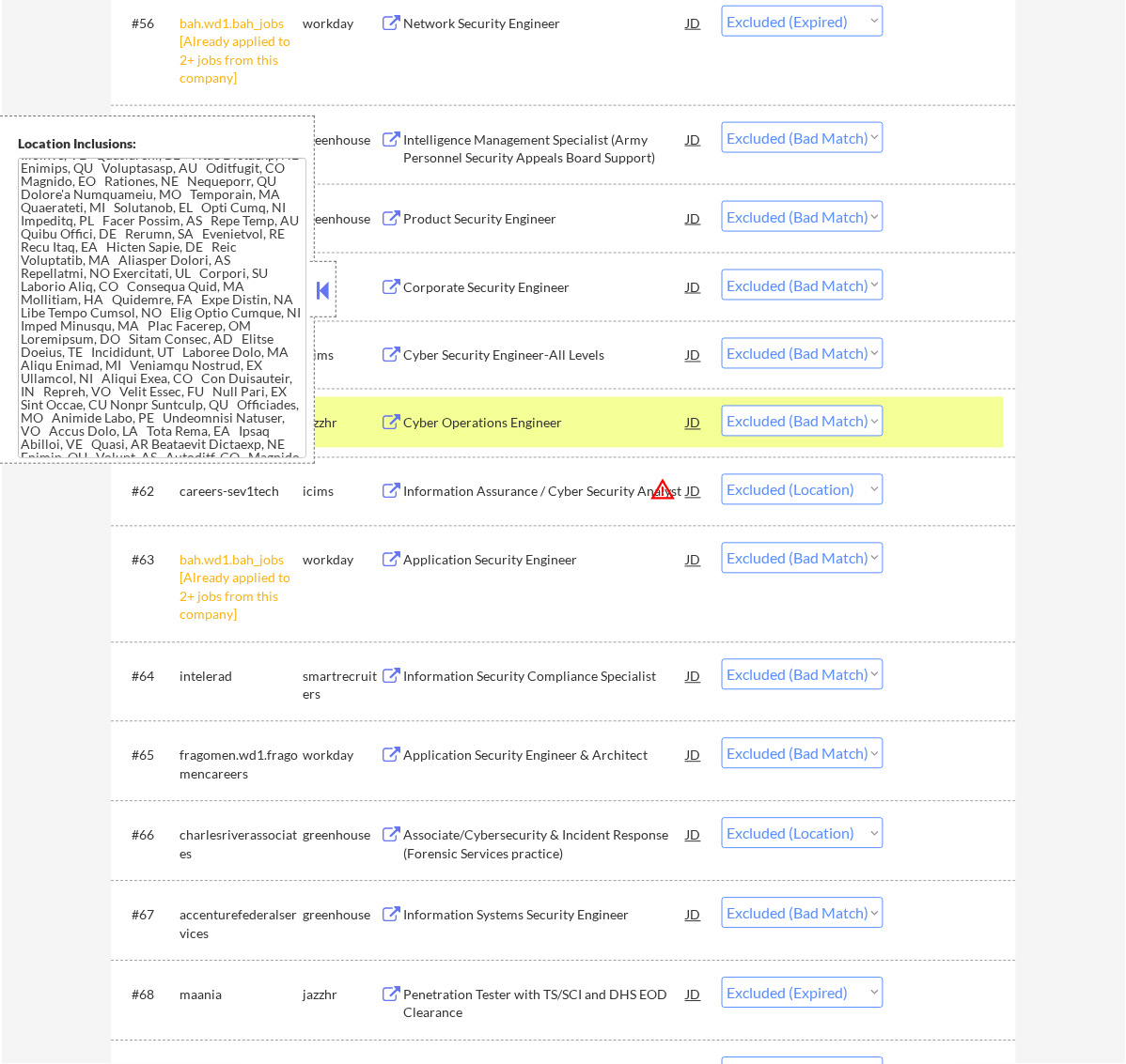
click at [318, 293] on button at bounding box center [322, 290] width 20 height 28
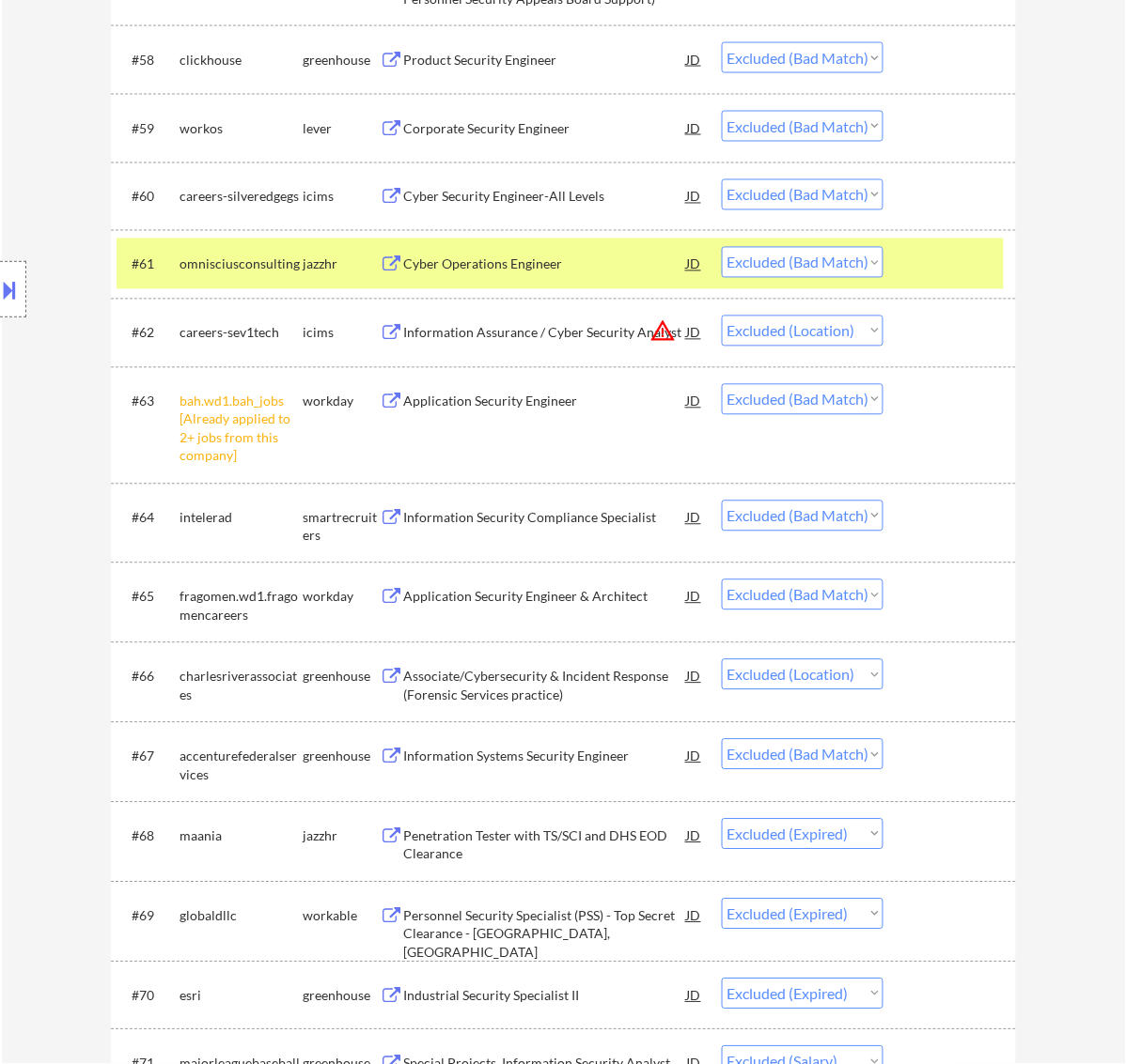
scroll to position [5069, 0]
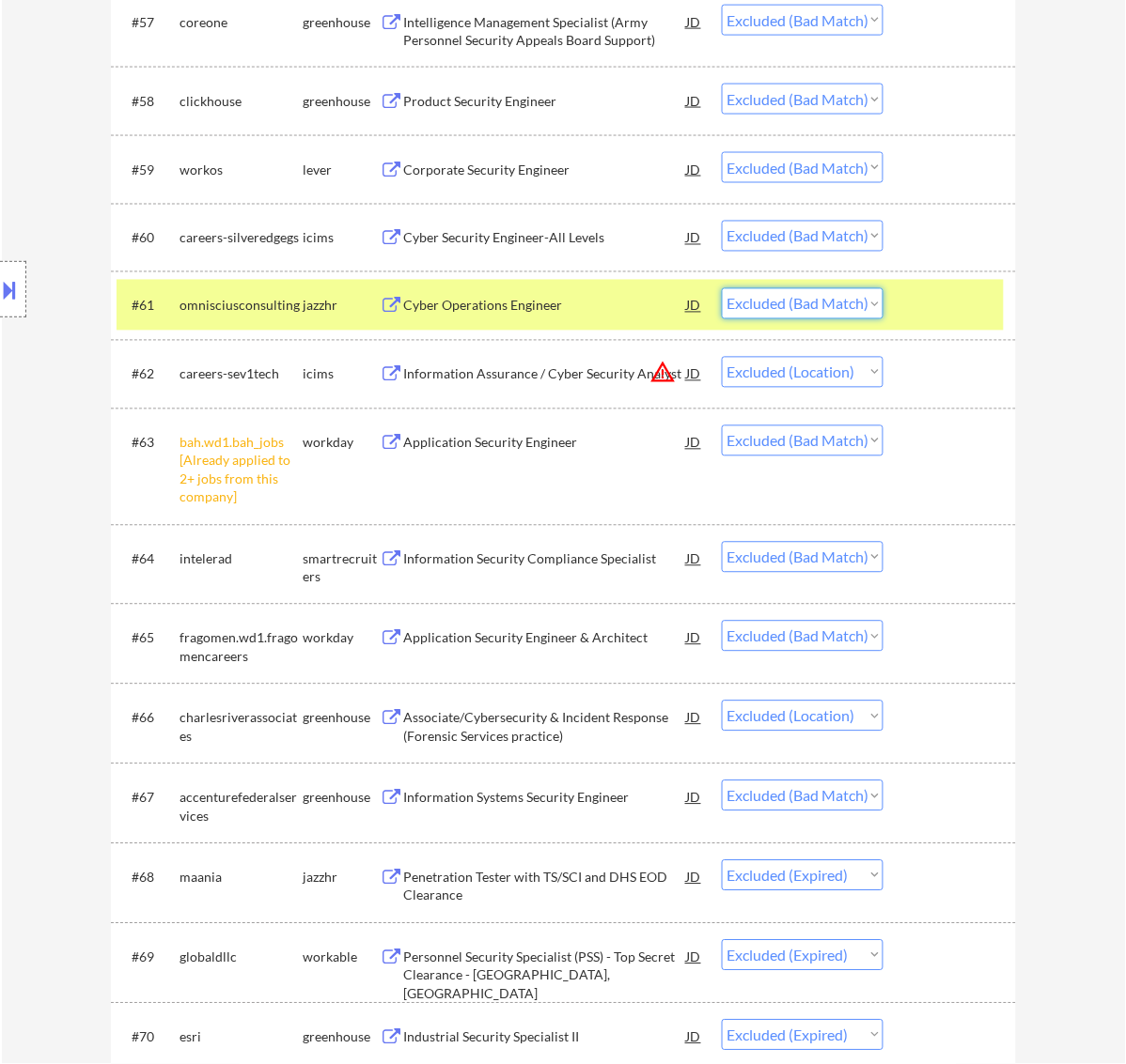
click at [851, 292] on select "Choose an option... Pending Applied Excluded (Questions) Excluded (Expired) Exc…" at bounding box center [802, 304] width 161 height 31
click at [721, 289] on select "Choose an option... Pending Applied Excluded (Questions) Excluded (Expired) Exc…" at bounding box center [802, 304] width 161 height 31
select select ""excluded__location_""
select select ""excluded__bad_match_""
select select ""excluded__location_""
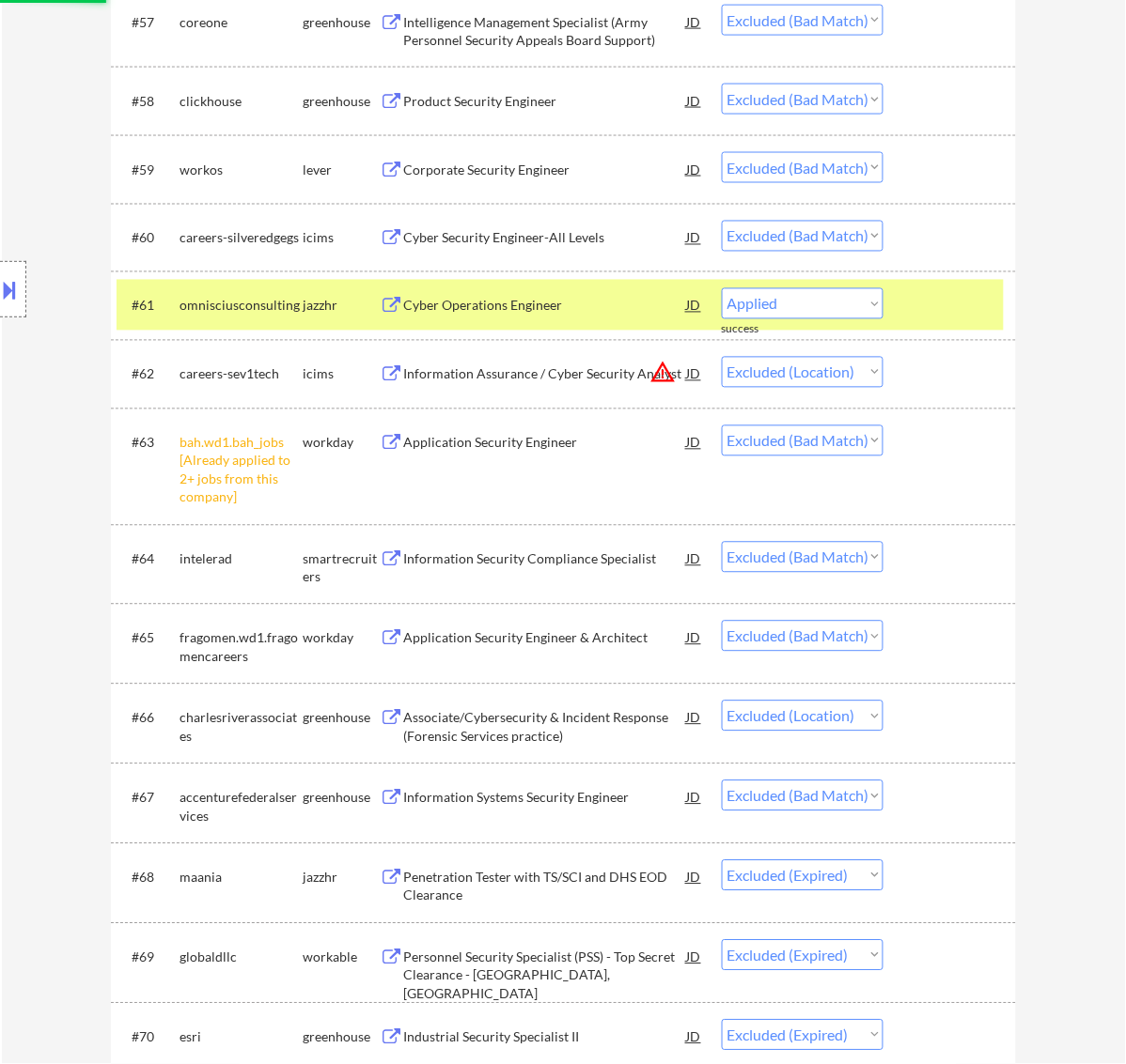
select select ""excluded__bad_match_""
select select ""excluded__expired_""
select select ""excluded__salary_""
select select ""excluded__bad_match_""
select select ""excluded__expired_""
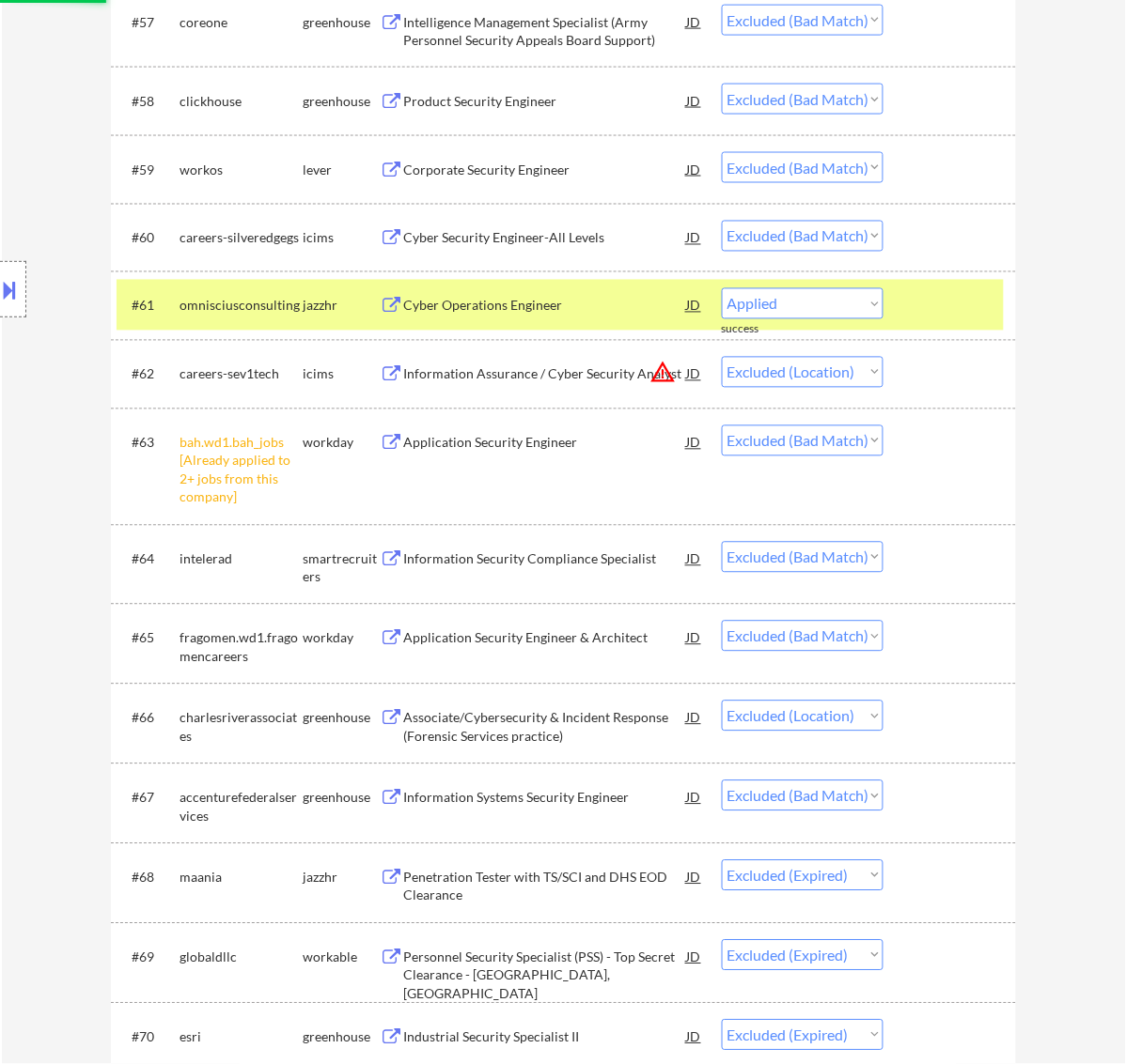
select select ""excluded__bad_match_""
select select ""excluded__location_""
select select ""excluded__expired_""
select select ""excluded__bad_match_""
select select ""excluded__expired_""
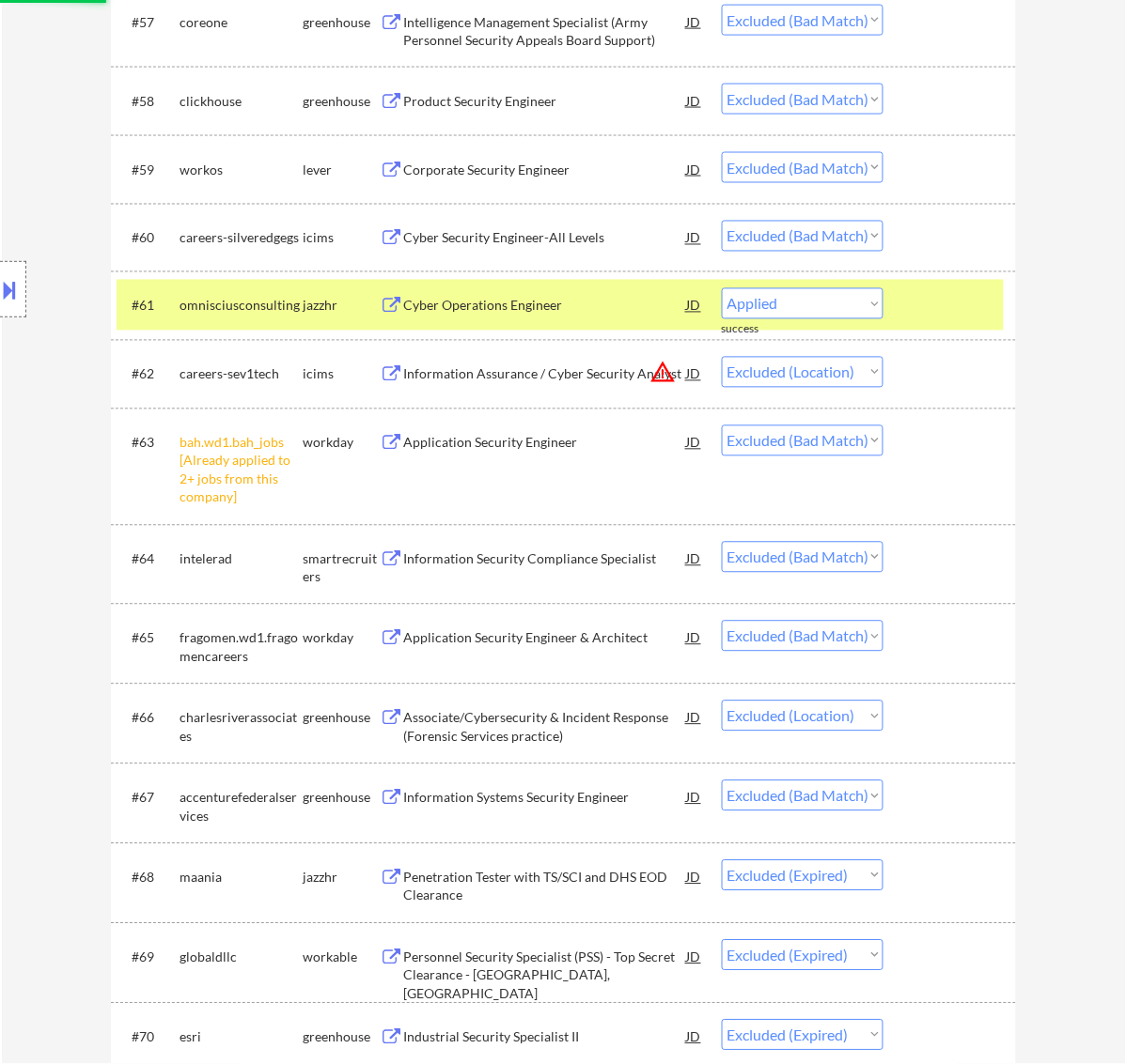
select select ""excluded__bad_match_""
select select ""excluded__expired_""
select select ""excluded__bad_match_""
select select ""excluded__expired_""
select select ""excluded__bad_match_""
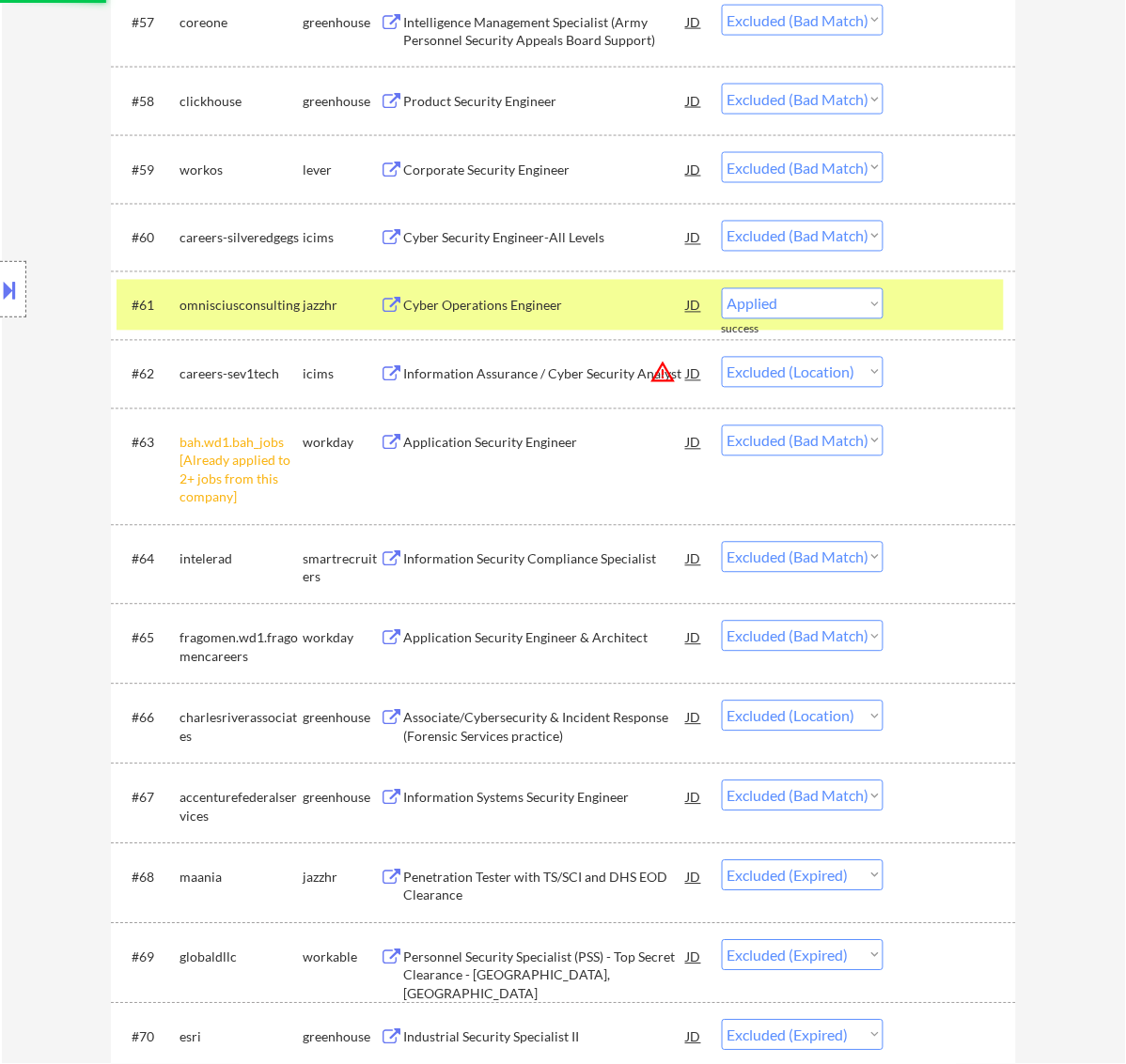
select select ""excluded__location_""
select select ""excluded__expired_""
select select ""excluded__bad_match_""
select select ""excluded__expired_""
select select ""excluded__bad_match_""
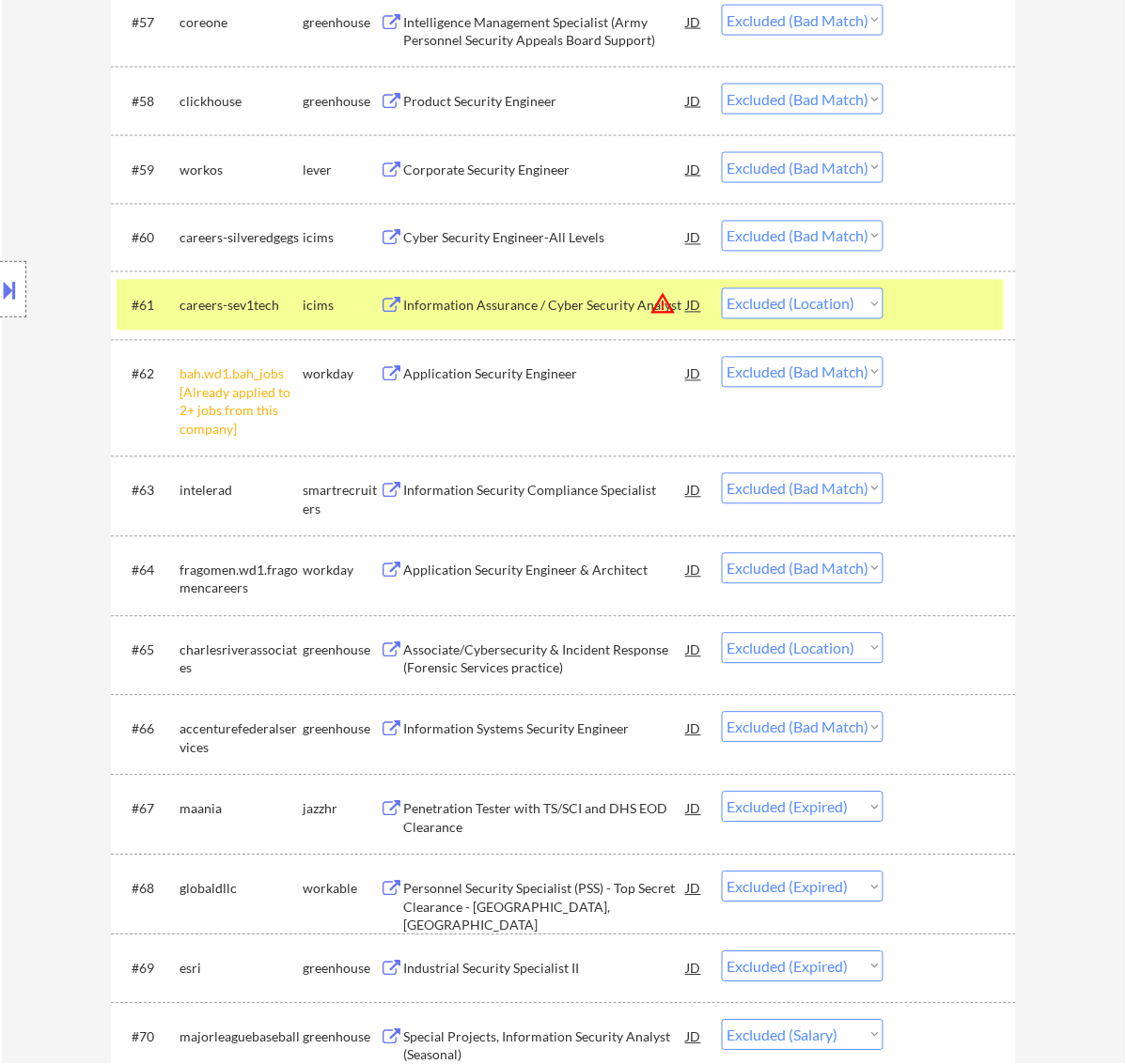
click at [937, 310] on div at bounding box center [952, 305] width 83 height 34
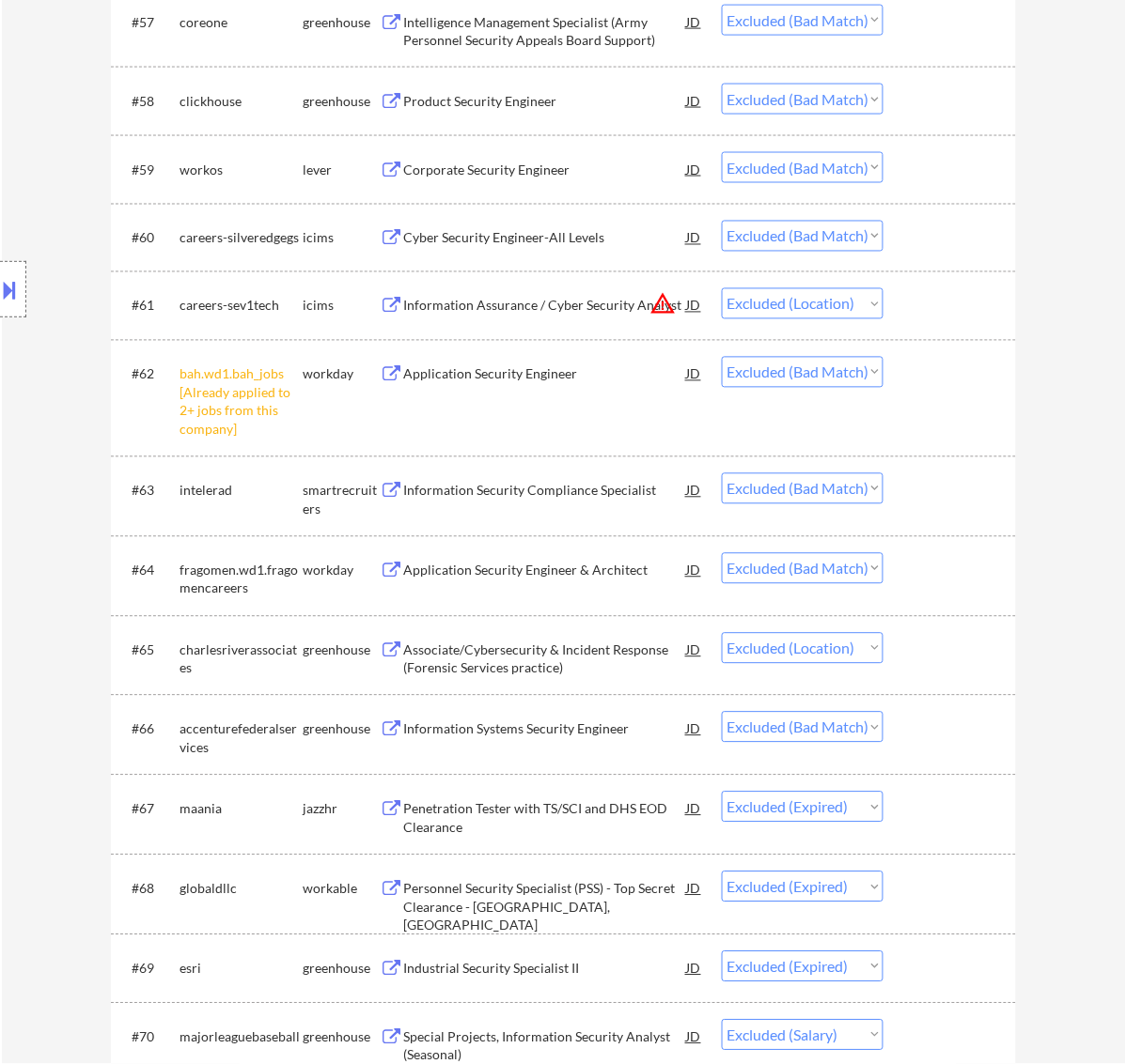
click at [531, 235] on div "Cyber Security Engineer-All Levels" at bounding box center [545, 238] width 284 height 18
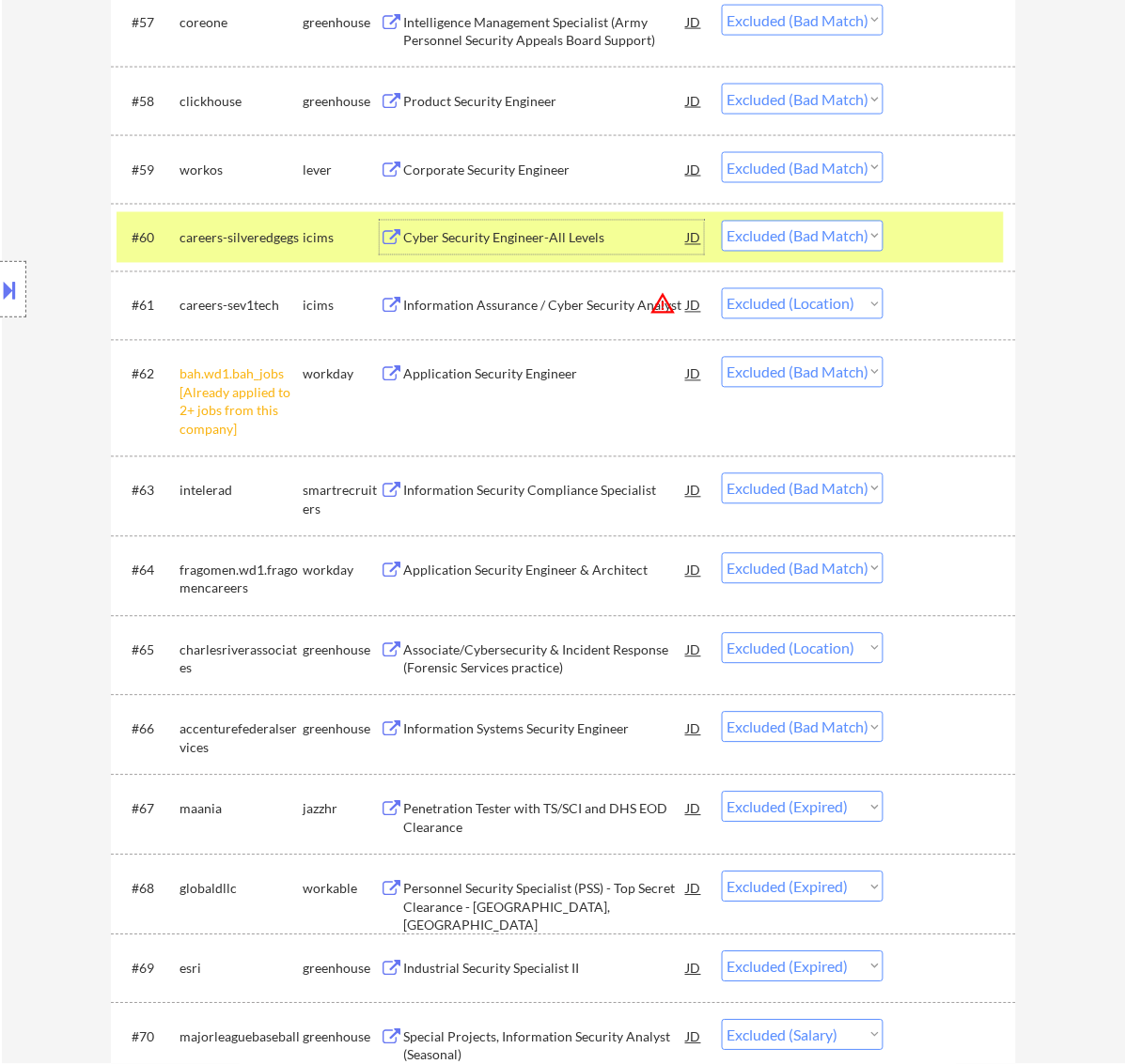
click at [931, 245] on div at bounding box center [952, 238] width 83 height 34
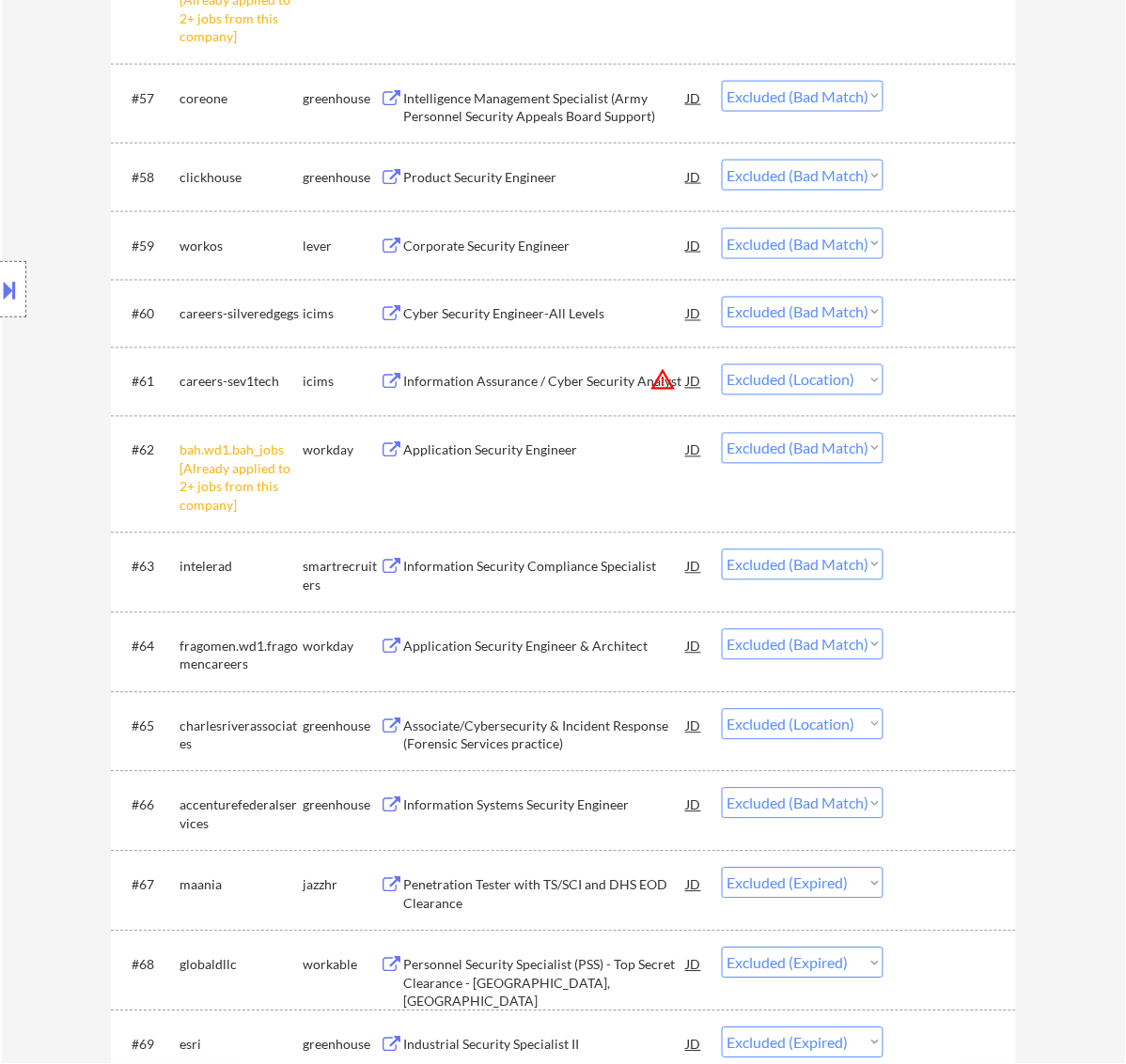
scroll to position [4952, 0]
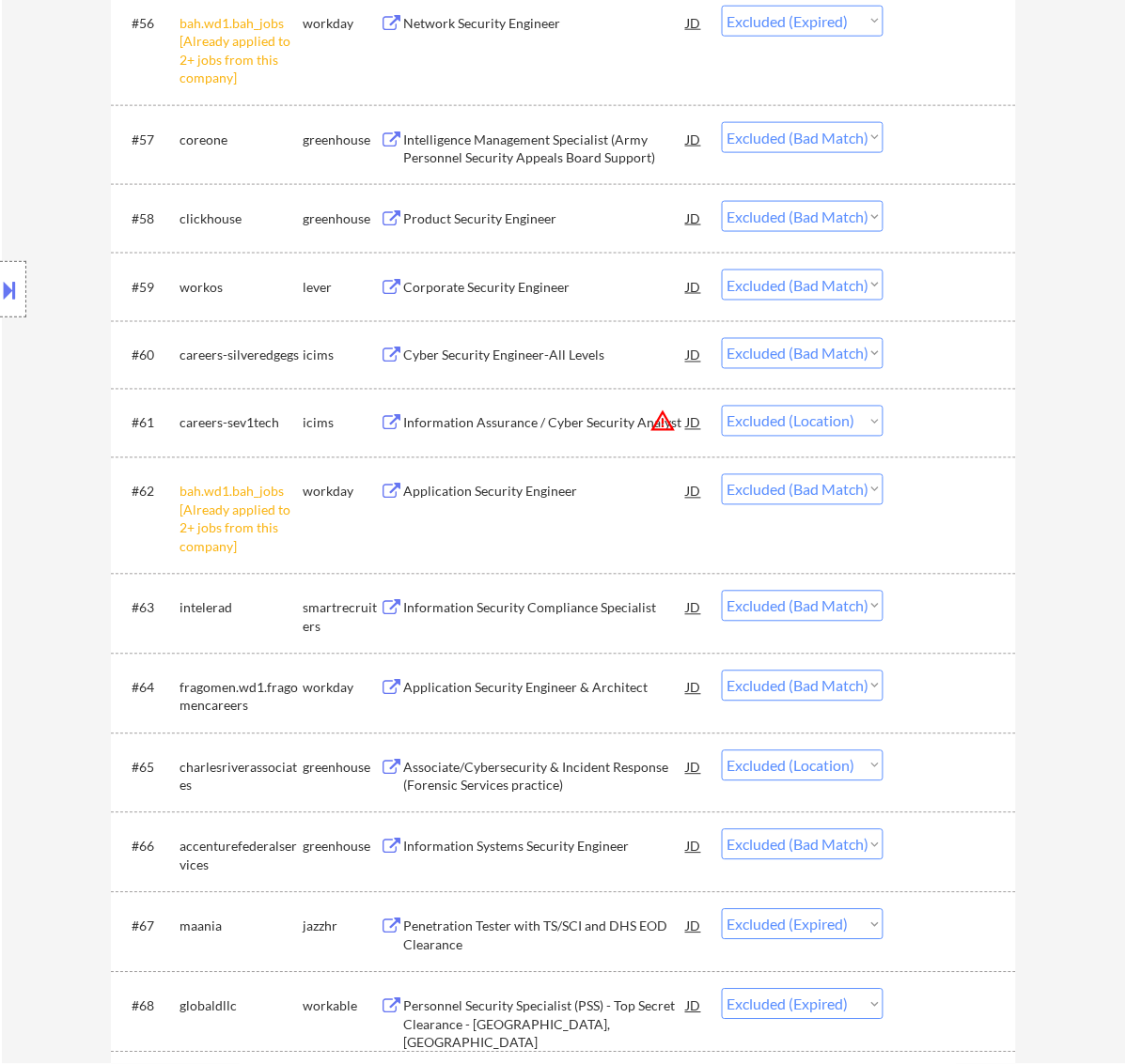
click at [536, 283] on div "Corporate Security Engineer" at bounding box center [545, 287] width 284 height 18
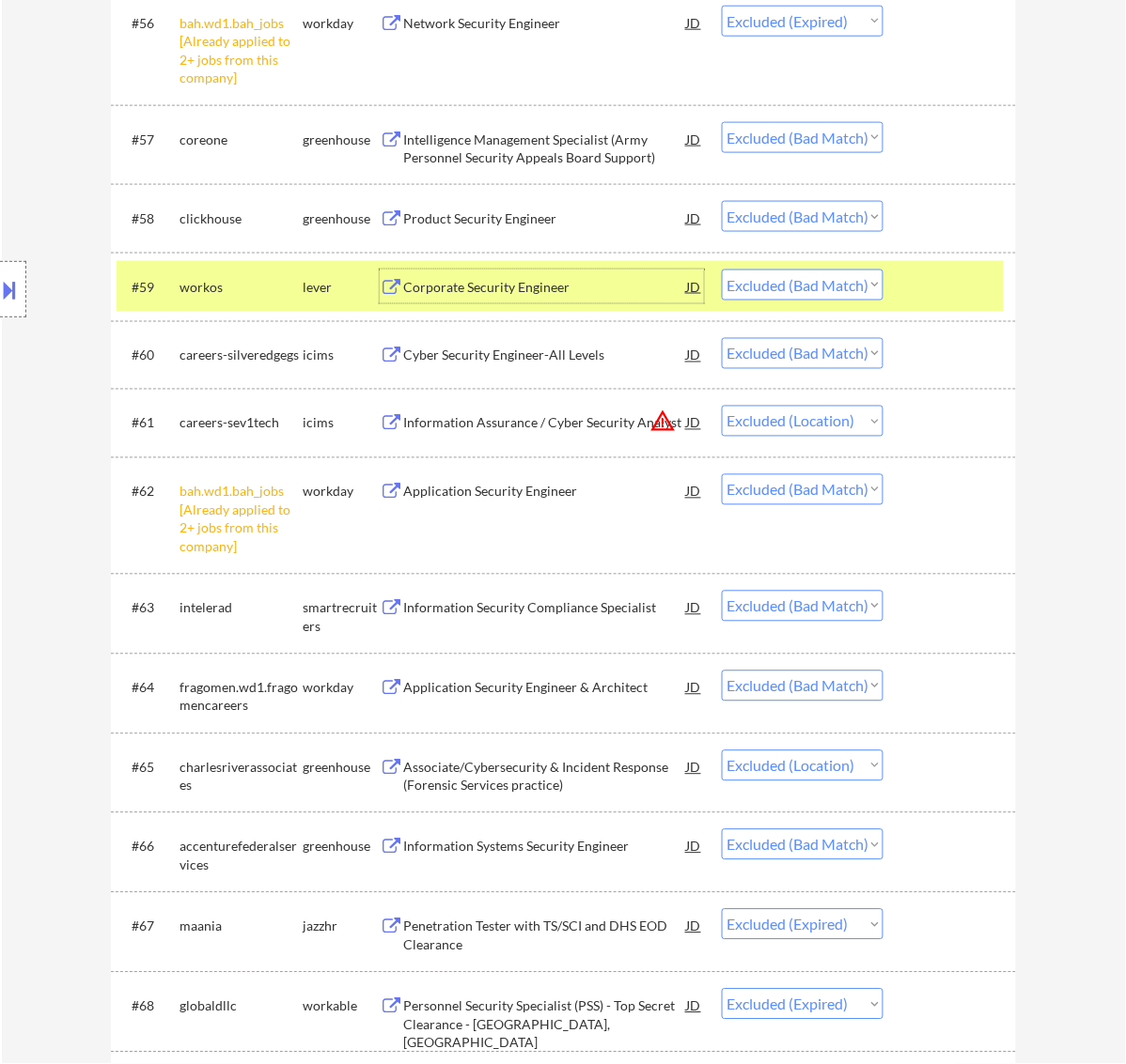
click at [916, 288] on div at bounding box center [952, 286] width 83 height 34
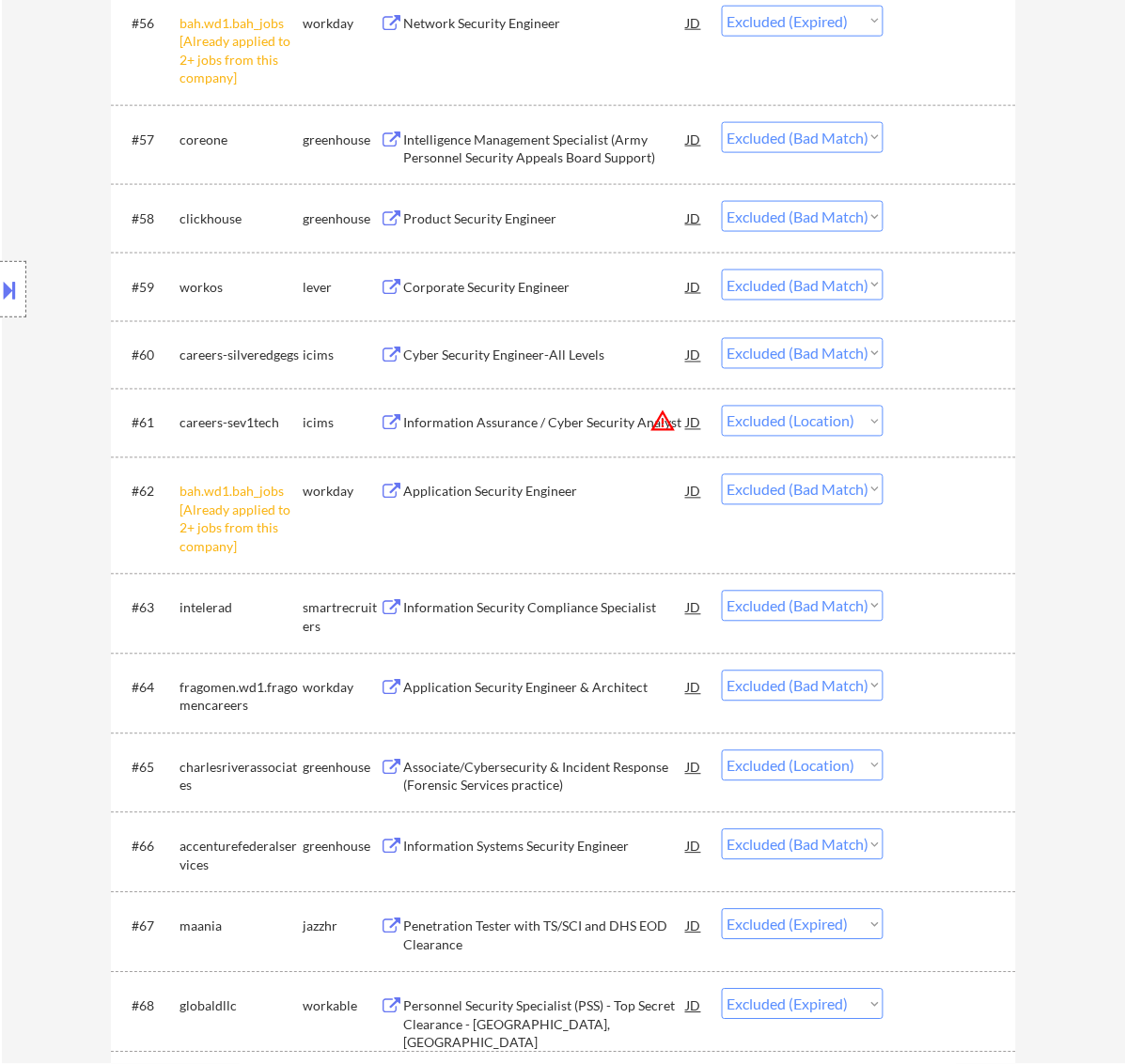
click at [527, 231] on div "Product Security Engineer" at bounding box center [545, 217] width 284 height 34
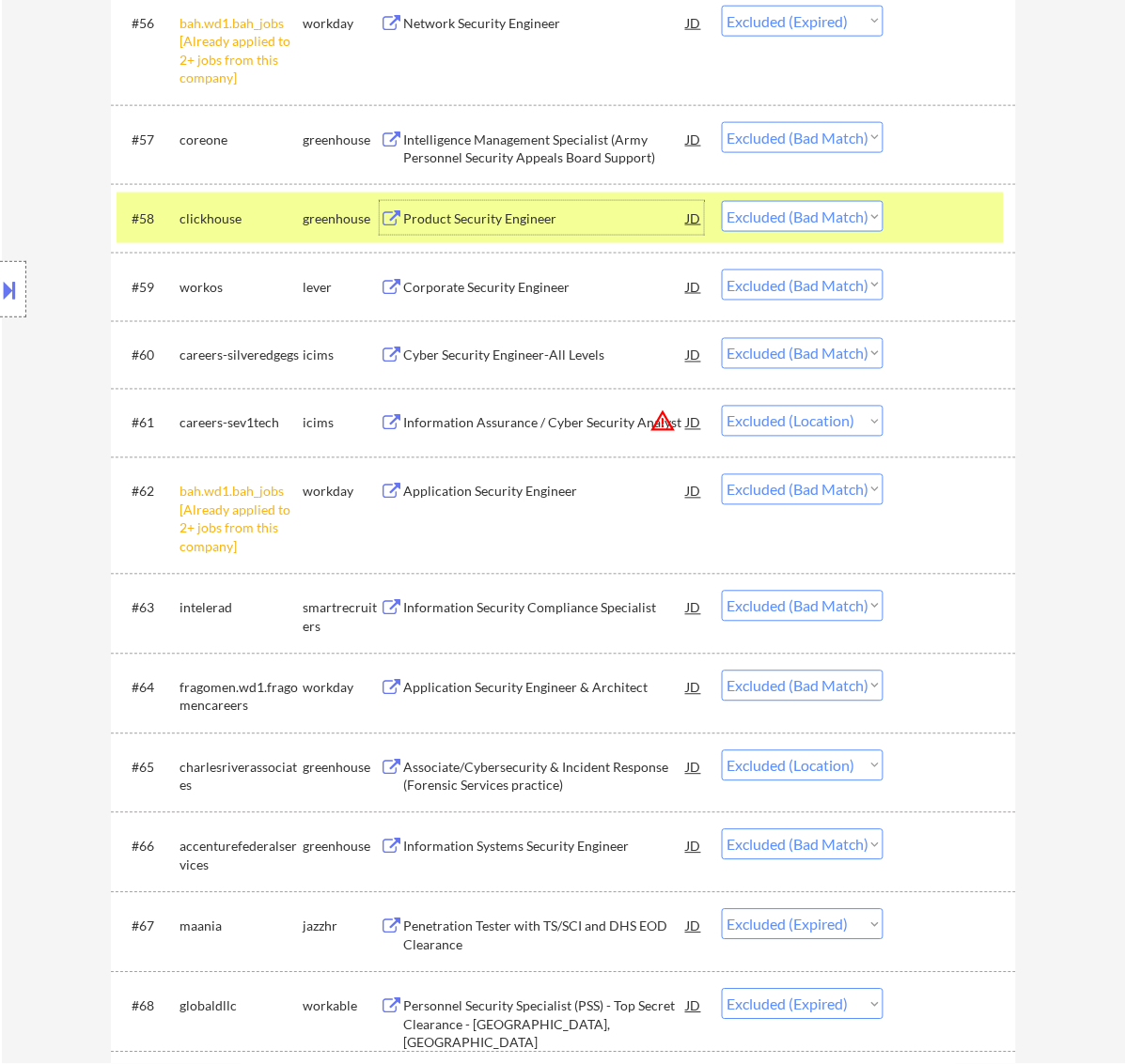
click at [923, 208] on div at bounding box center [952, 217] width 83 height 34
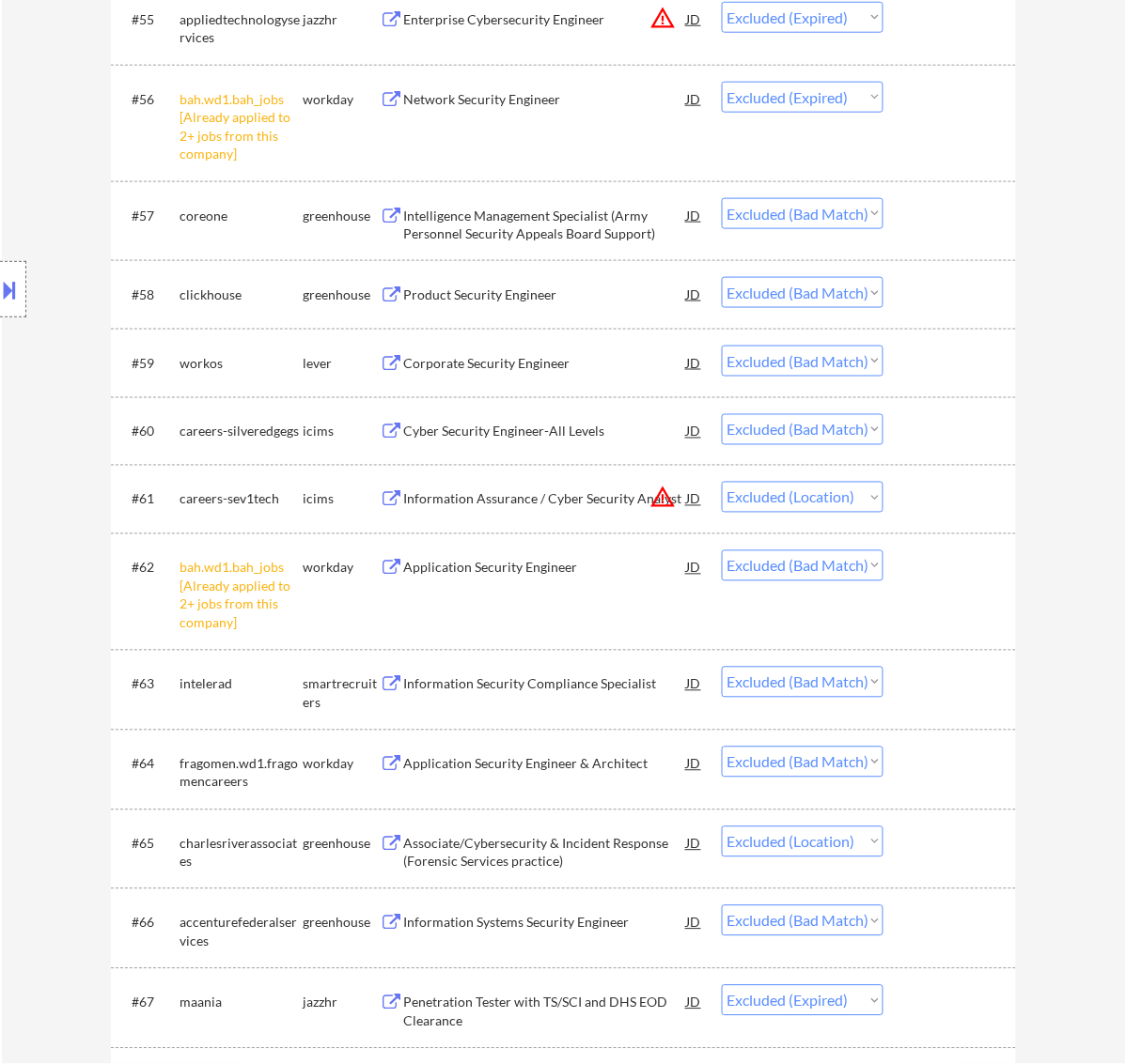
scroll to position [4717, 0]
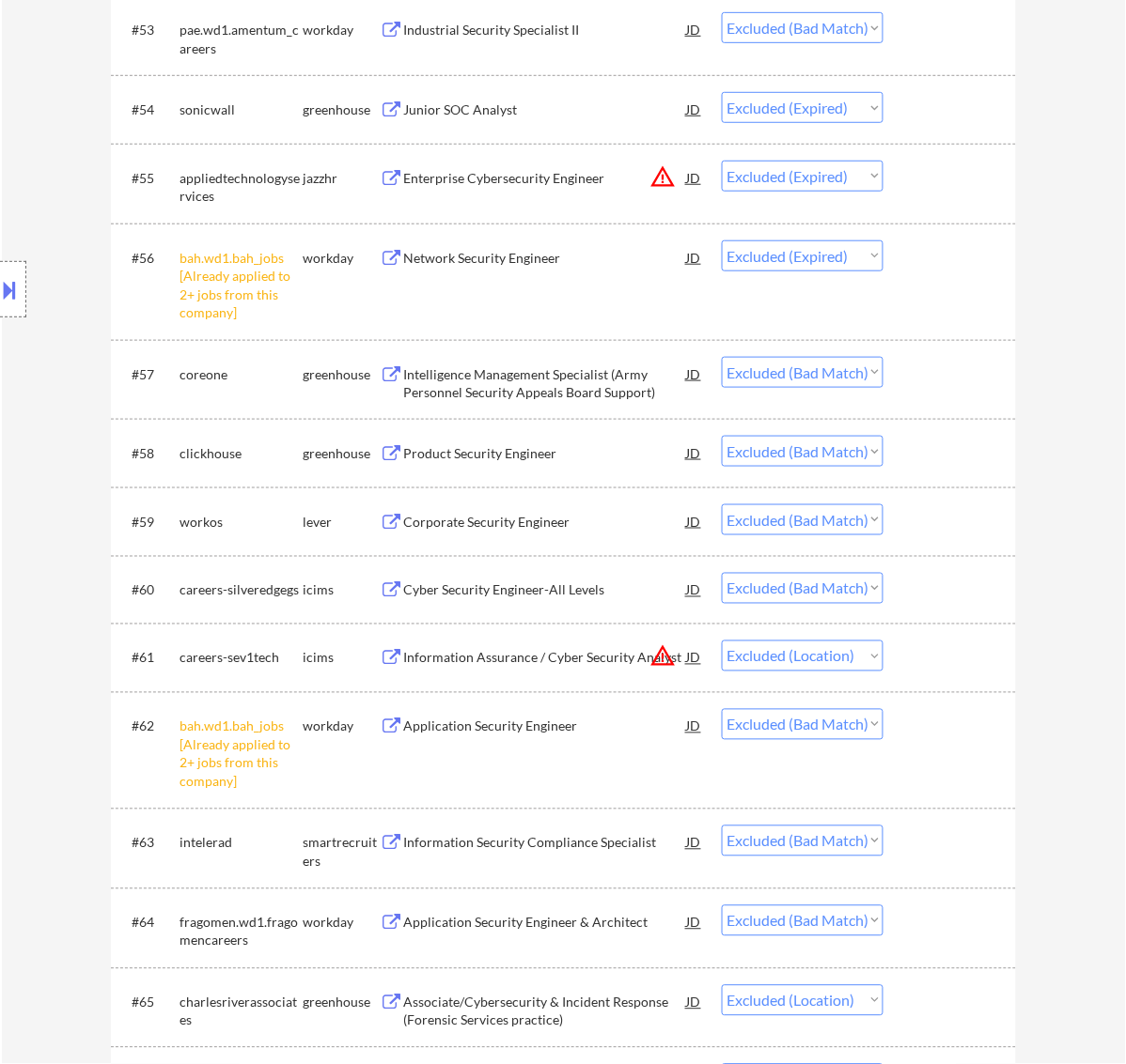
click at [524, 383] on div "Intelligence Management Specialist (Army Personnel Security Appeals Board Suppo…" at bounding box center [545, 383] width 284 height 37
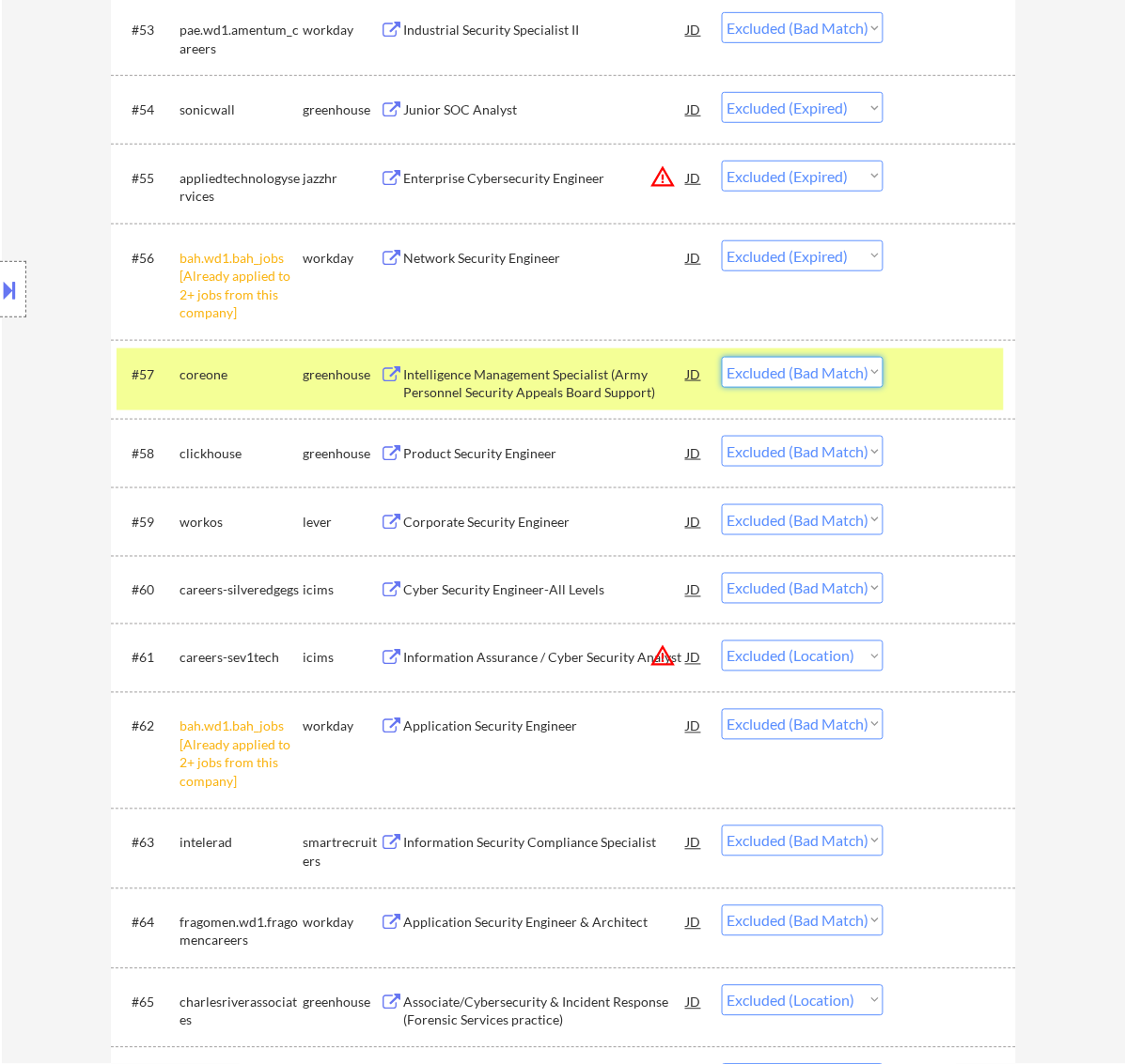
click at [824, 372] on select "Choose an option... Pending Applied Excluded (Questions) Excluded (Expired) Exc…" at bounding box center [802, 373] width 161 height 31
select select ""excluded__expired_""
click at [721, 357] on select "Choose an option... Pending Applied Excluded (Questions) Excluded (Expired) Exc…" at bounding box center [802, 373] width 161 height 31
click at [957, 371] on div at bounding box center [952, 374] width 83 height 34
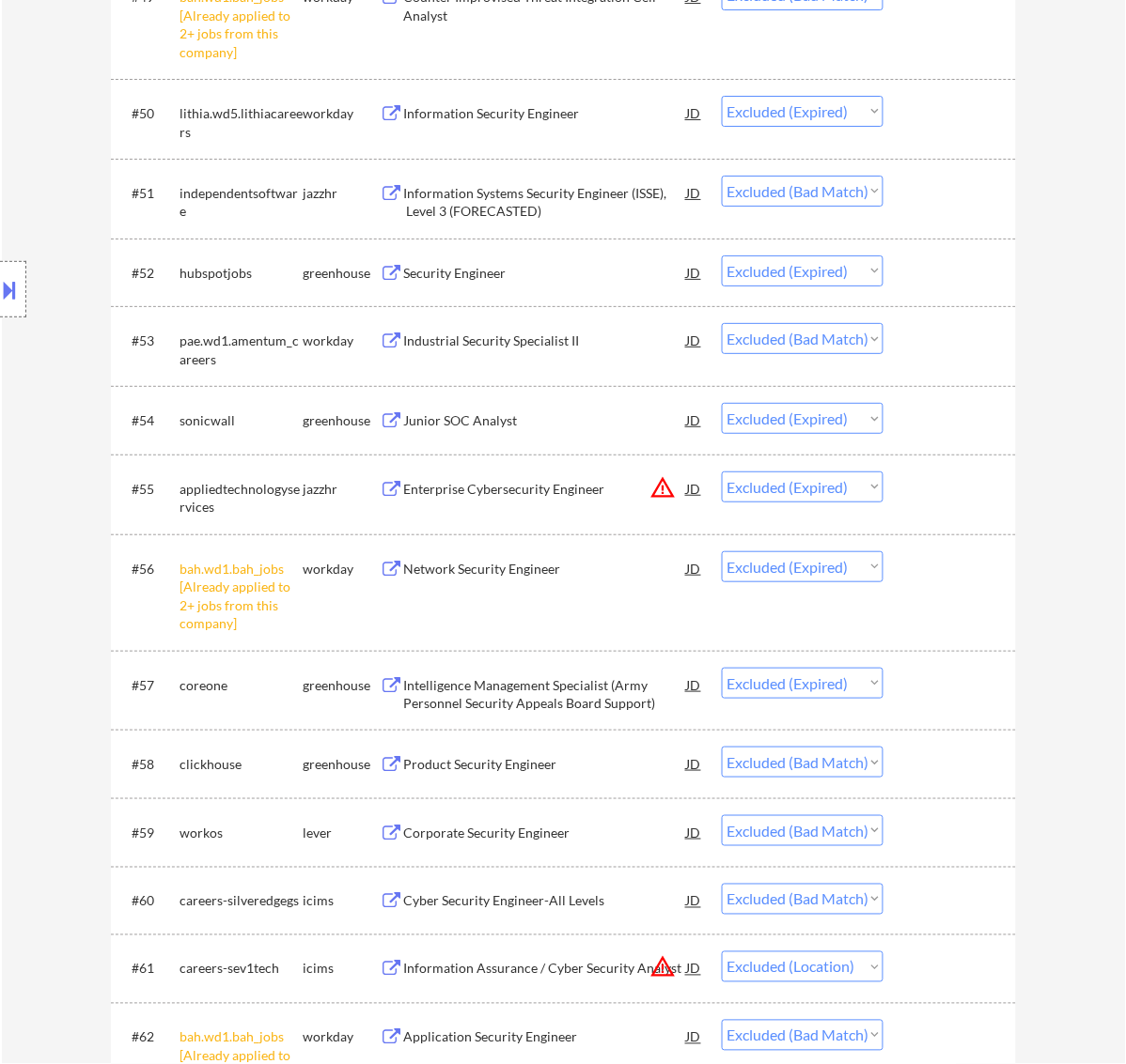
scroll to position [4365, 0]
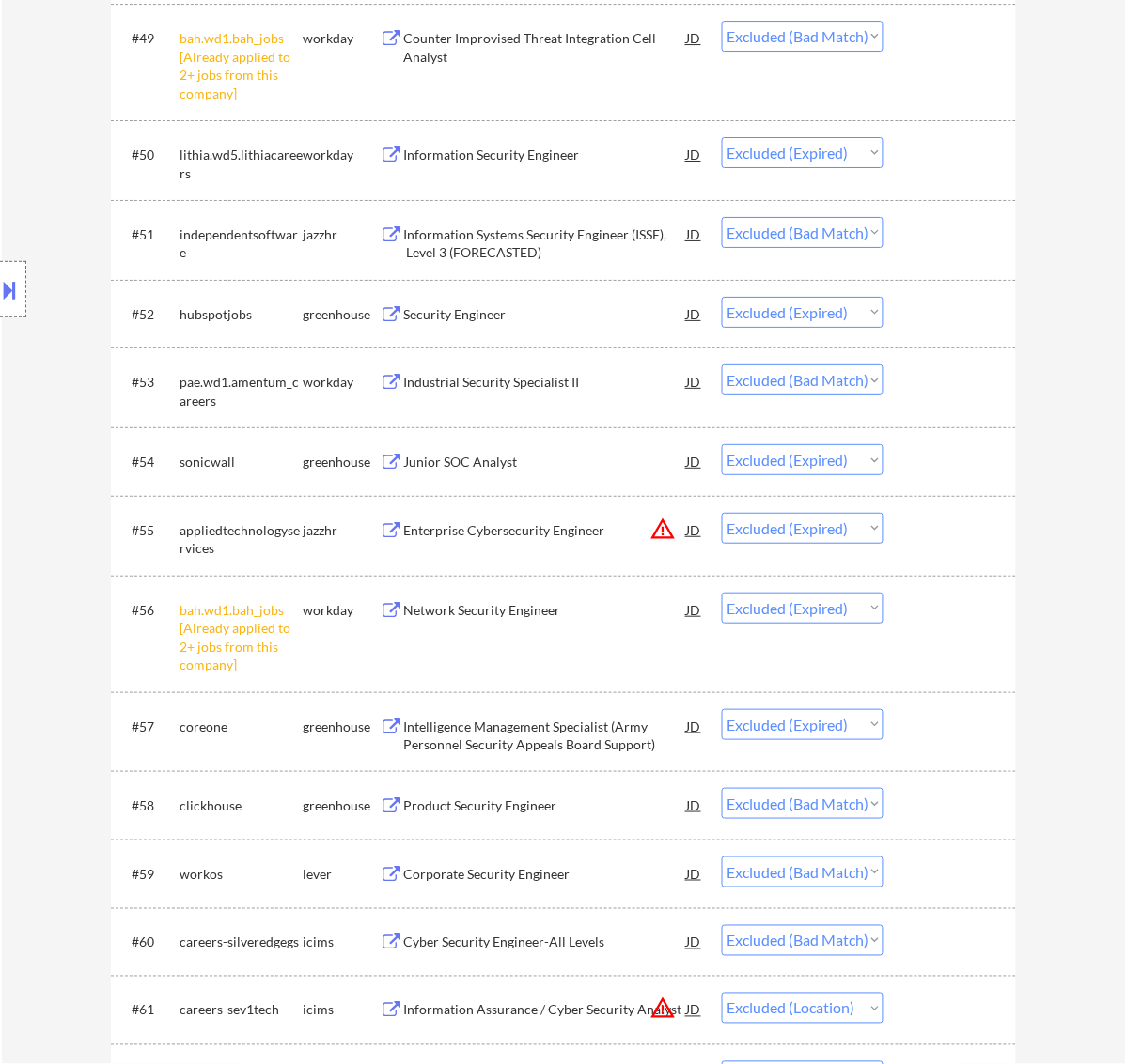
click at [520, 386] on div "Industrial Security Specialist II" at bounding box center [545, 381] width 284 height 18
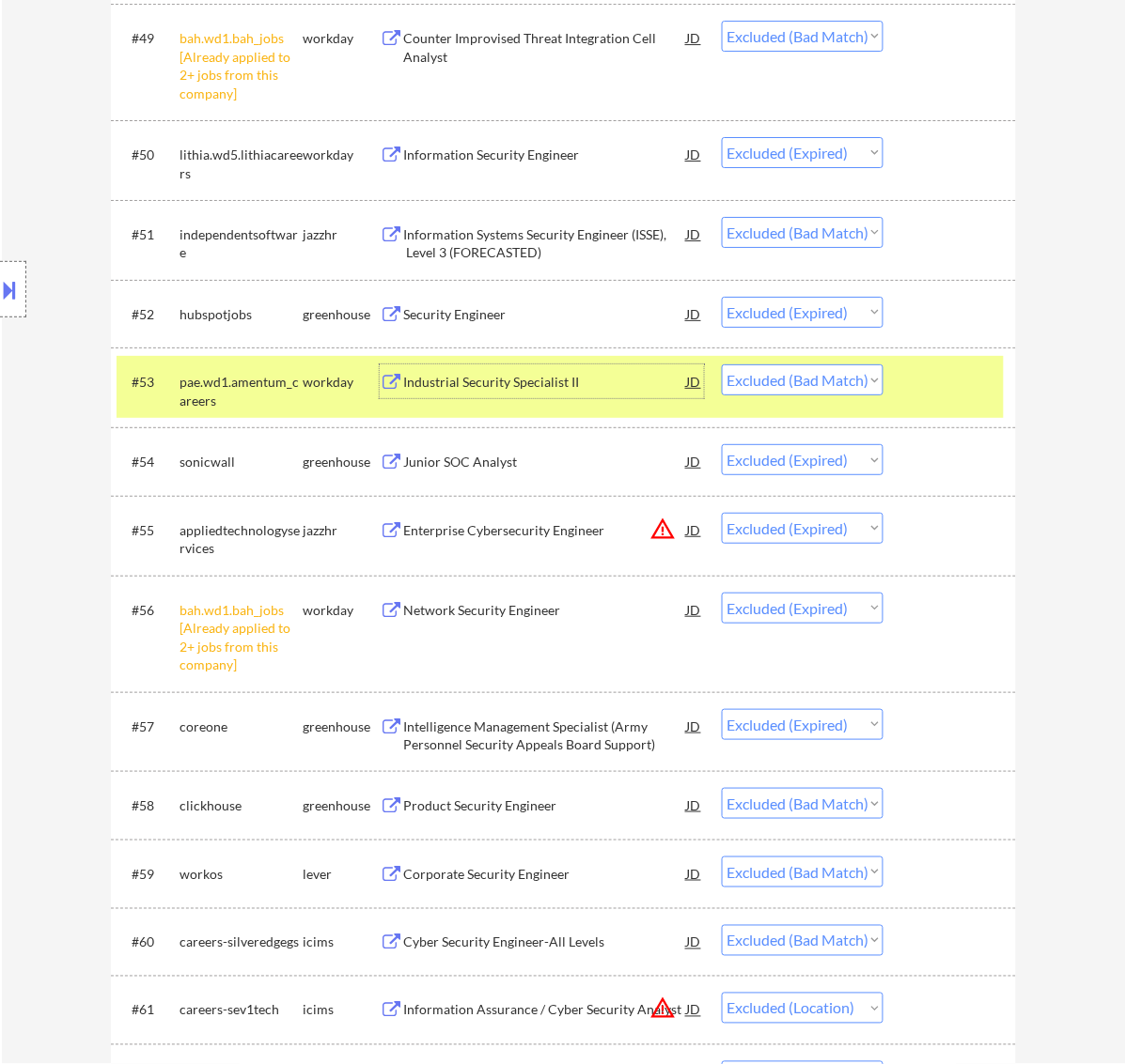
click at [938, 371] on div at bounding box center [952, 381] width 83 height 34
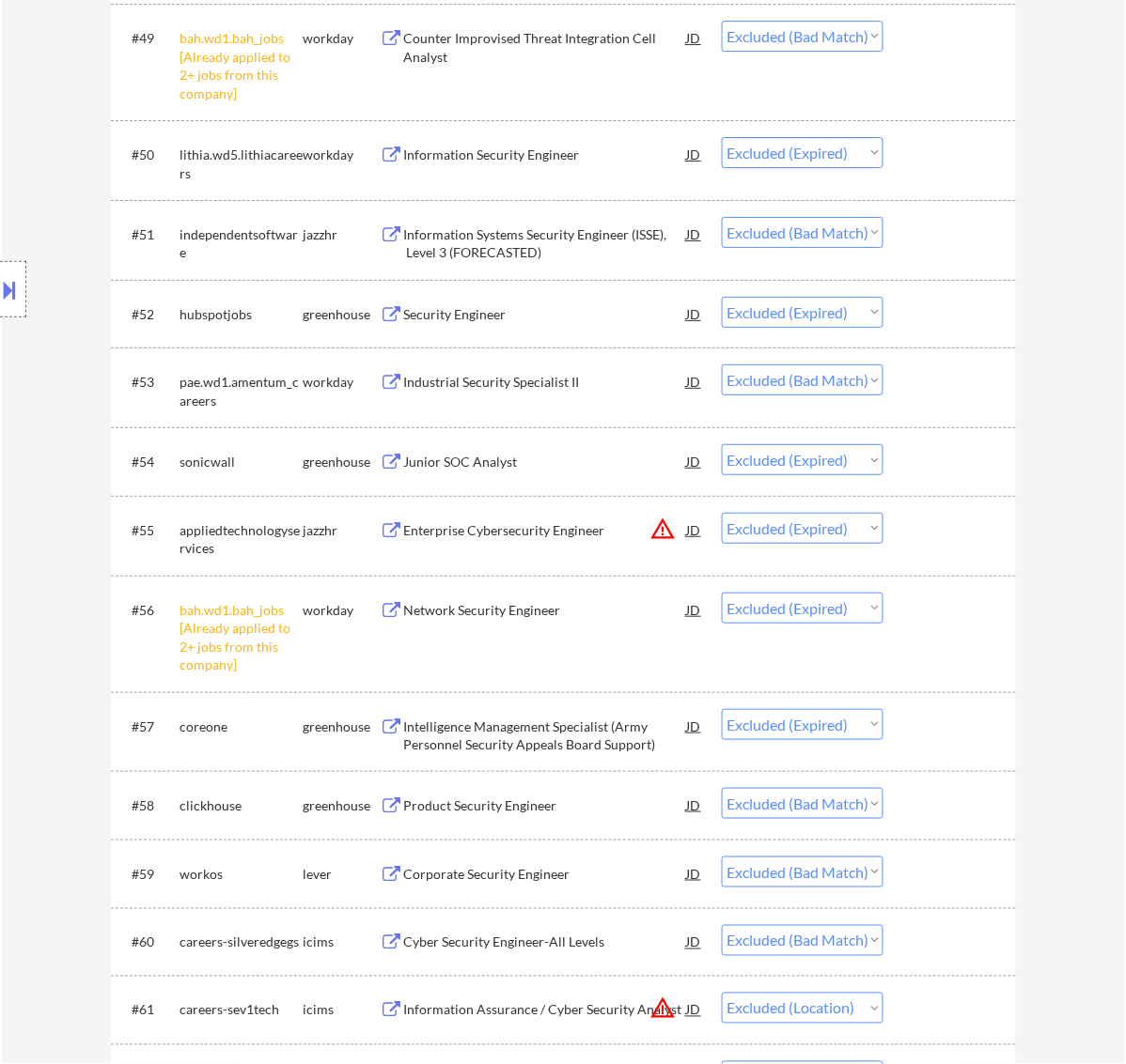
scroll to position [4247, 0]
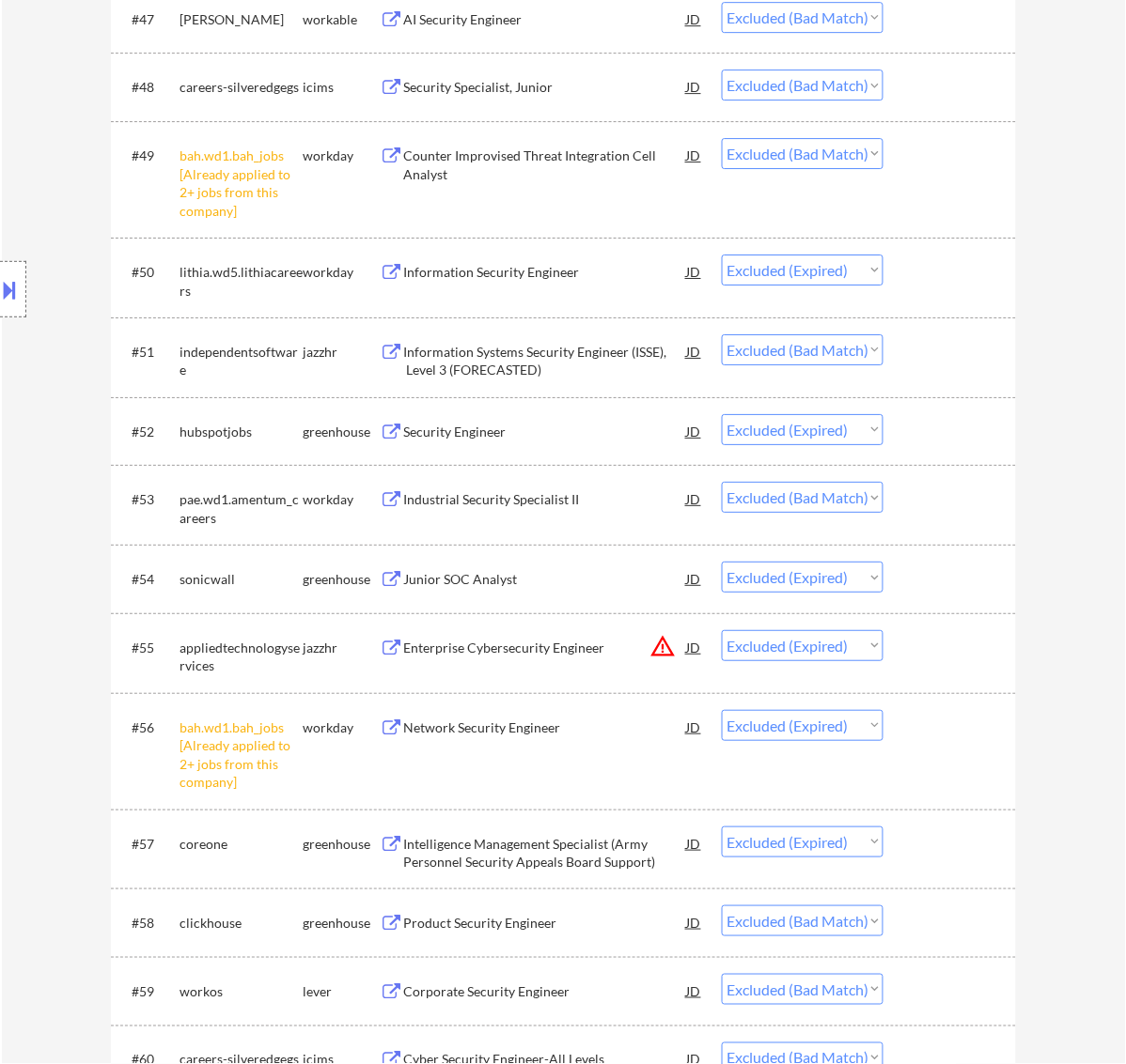
click at [608, 359] on div "Information Systems Security Engineer (ISSE), Level 3 (FORECASTED)" at bounding box center [545, 361] width 284 height 37
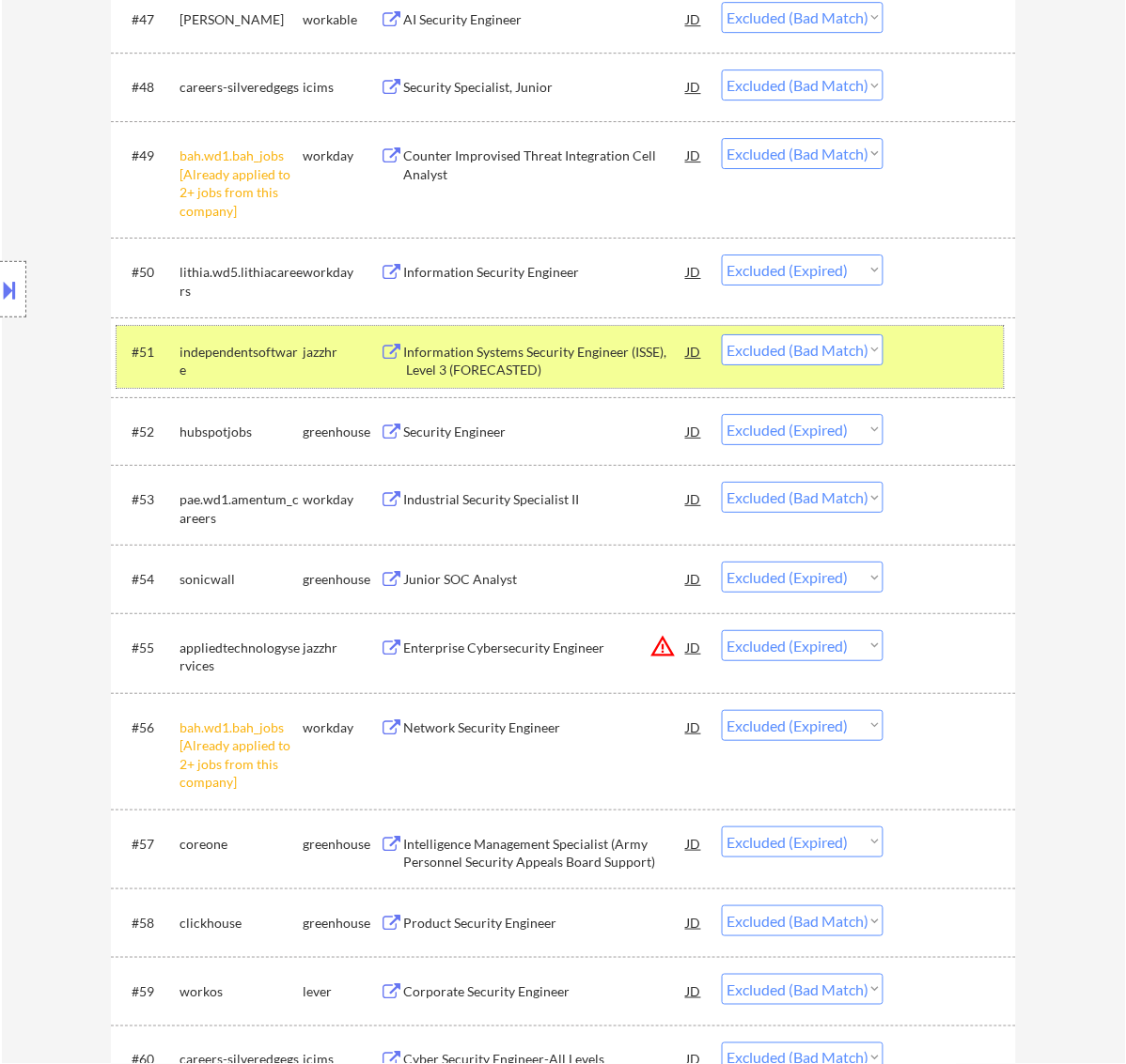
click at [963, 362] on div at bounding box center [952, 350] width 83 height 34
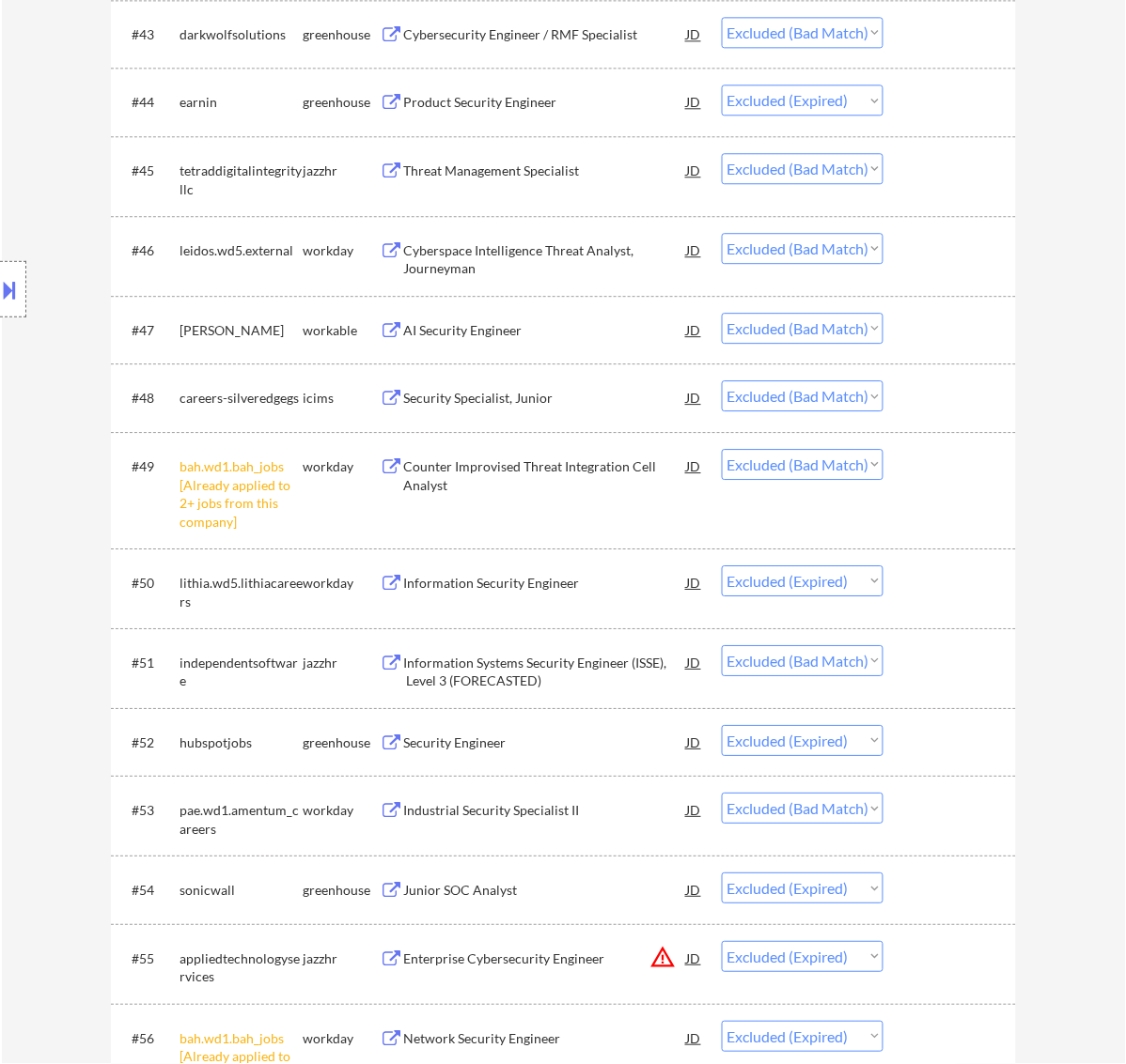
scroll to position [3895, 0]
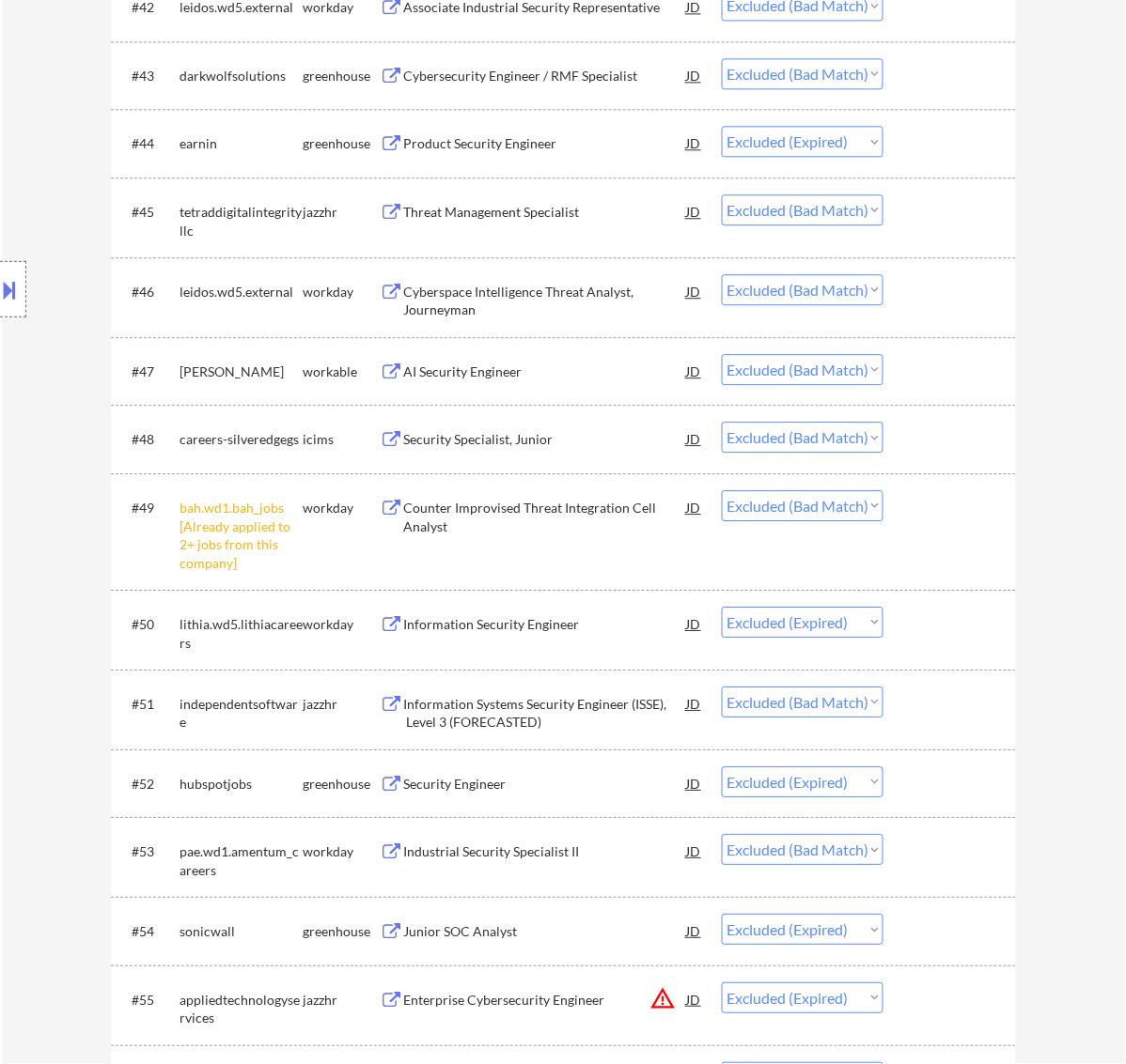
click at [561, 513] on div "Counter Improvised Threat Integration Cell Analyst" at bounding box center [545, 518] width 284 height 37
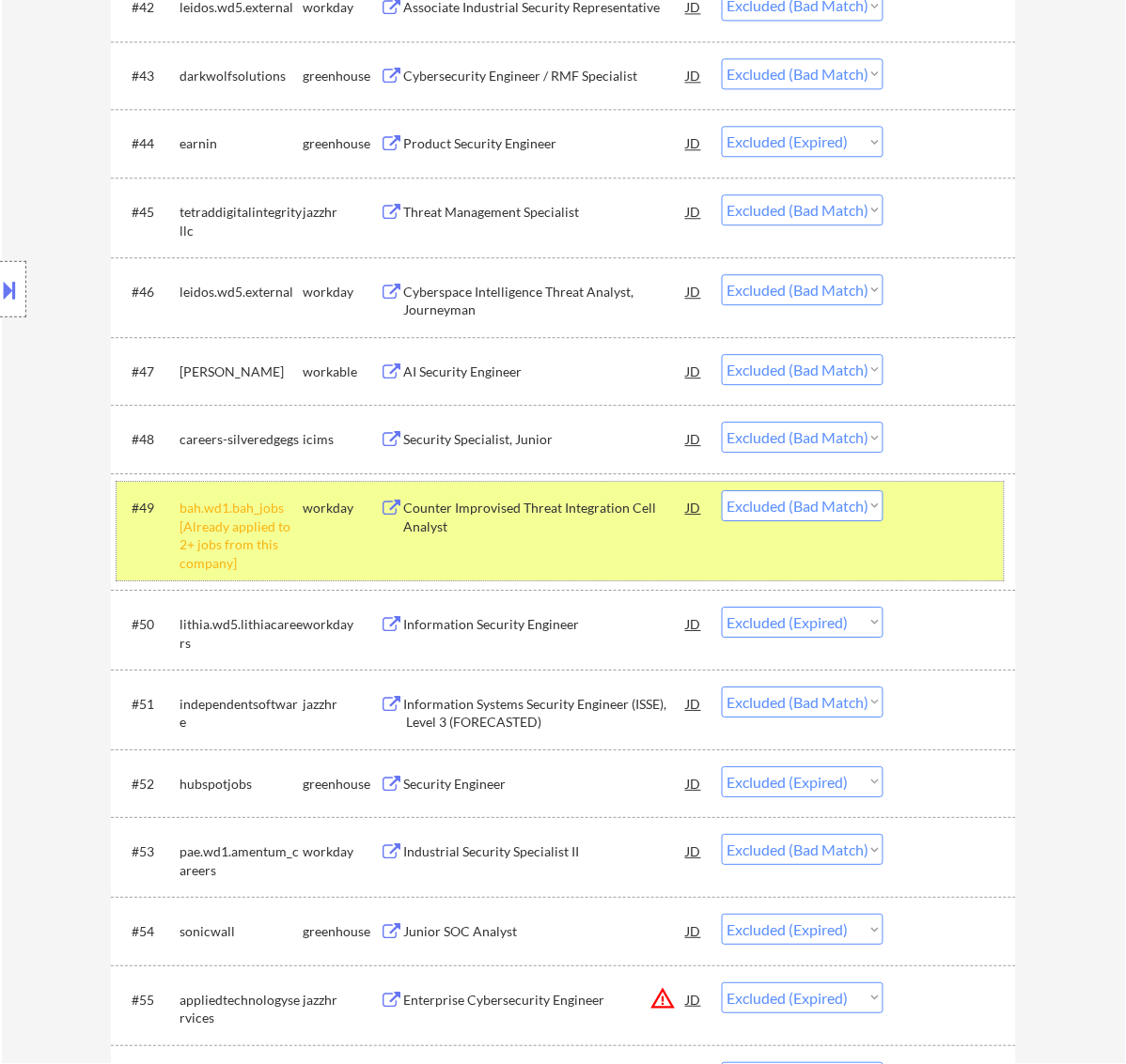
click at [947, 510] on div at bounding box center [952, 507] width 83 height 34
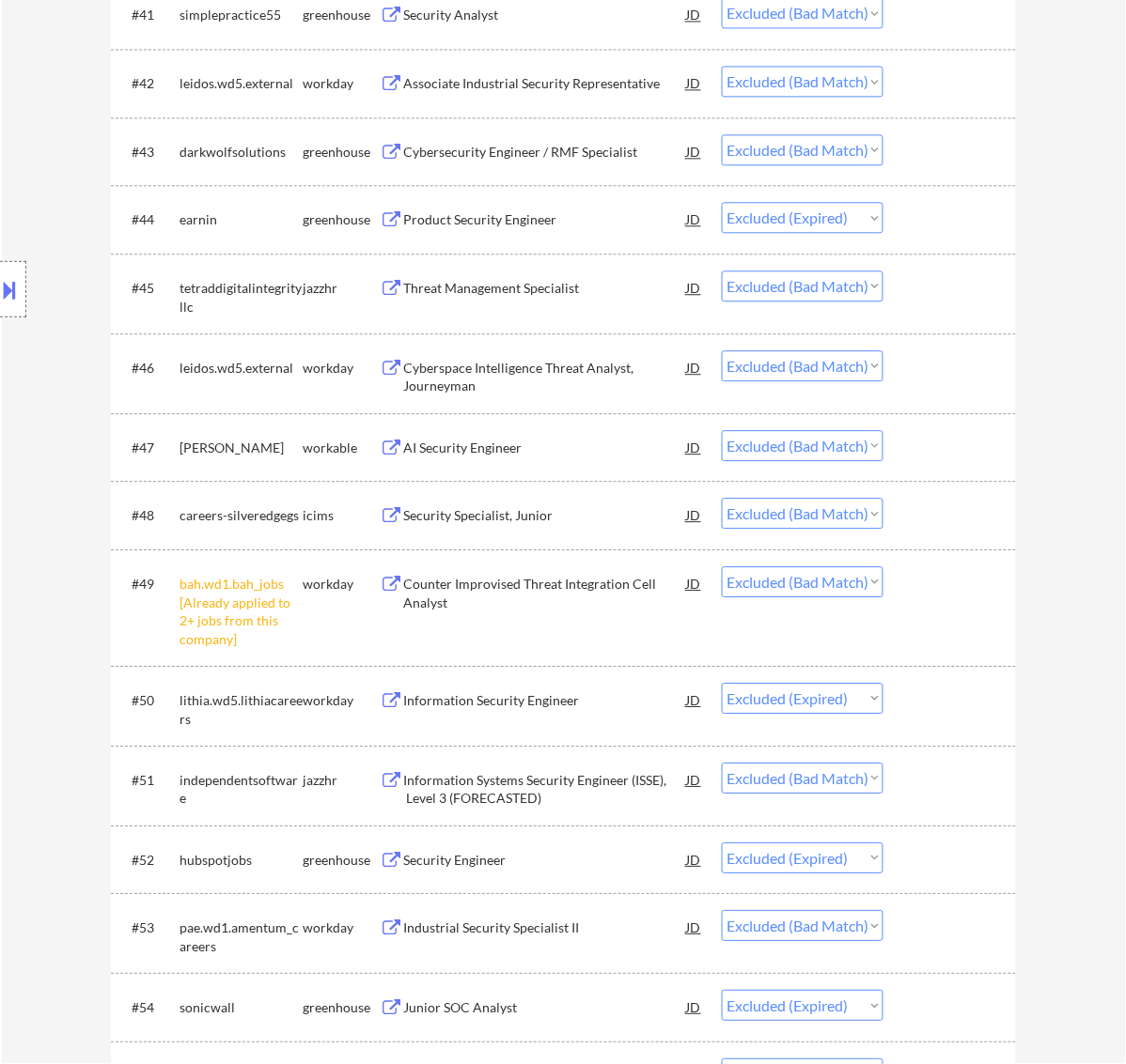
scroll to position [3777, 0]
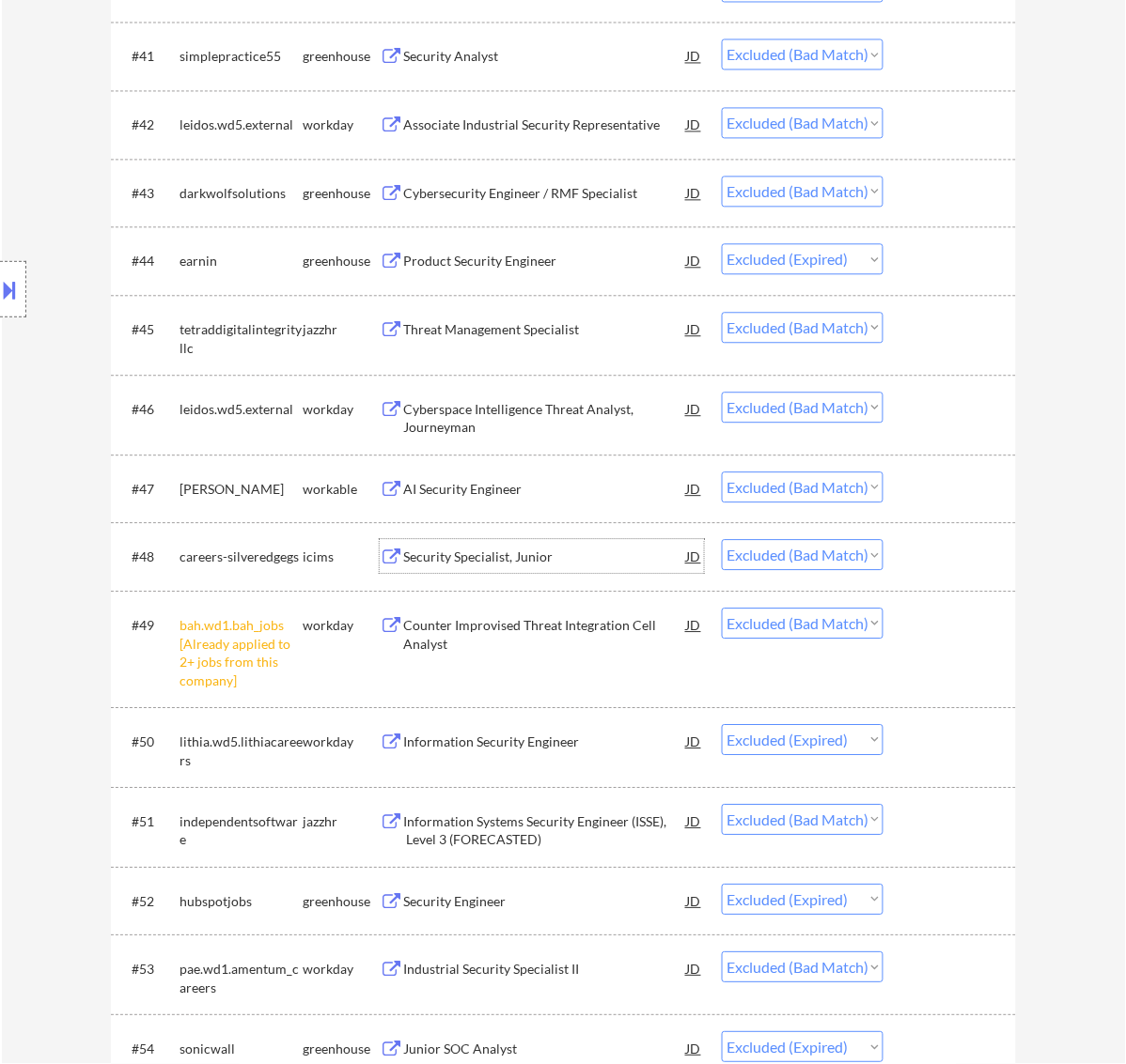
click at [504, 554] on div "Security Specialist, Junior" at bounding box center [545, 556] width 284 height 18
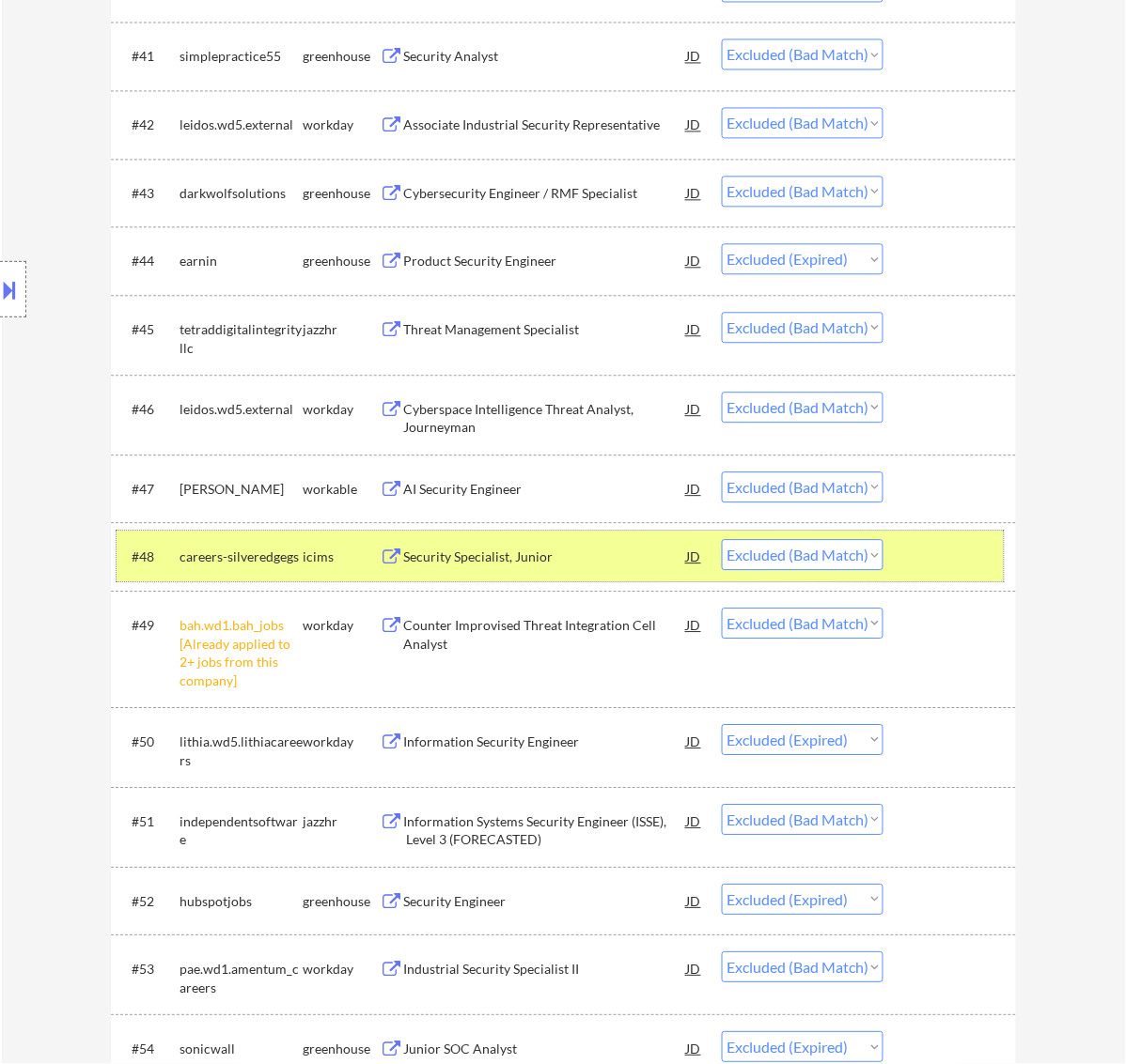
click at [972, 565] on div at bounding box center [952, 556] width 83 height 34
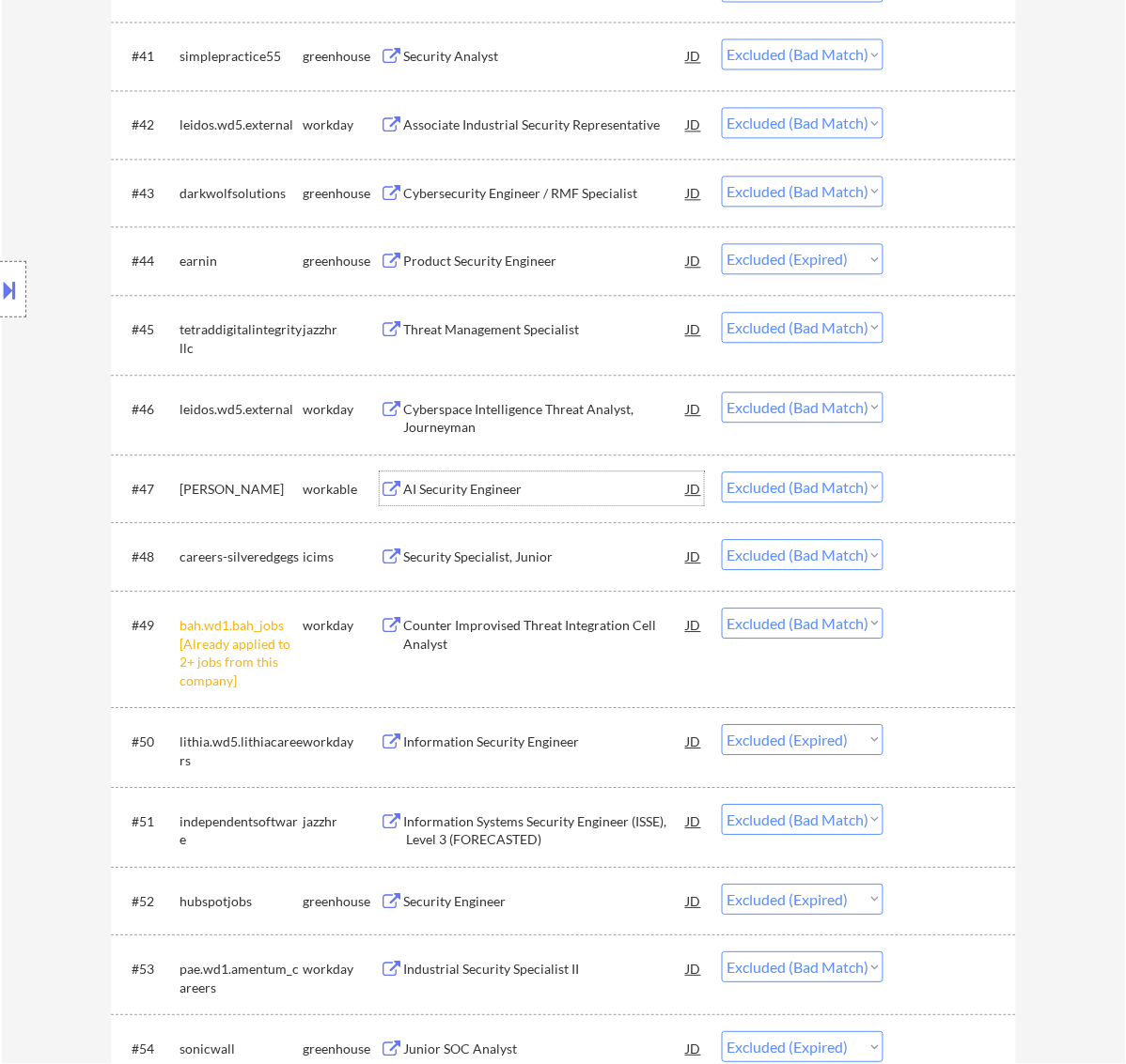
click at [574, 496] on div "AI Security Engineer" at bounding box center [545, 489] width 284 height 18
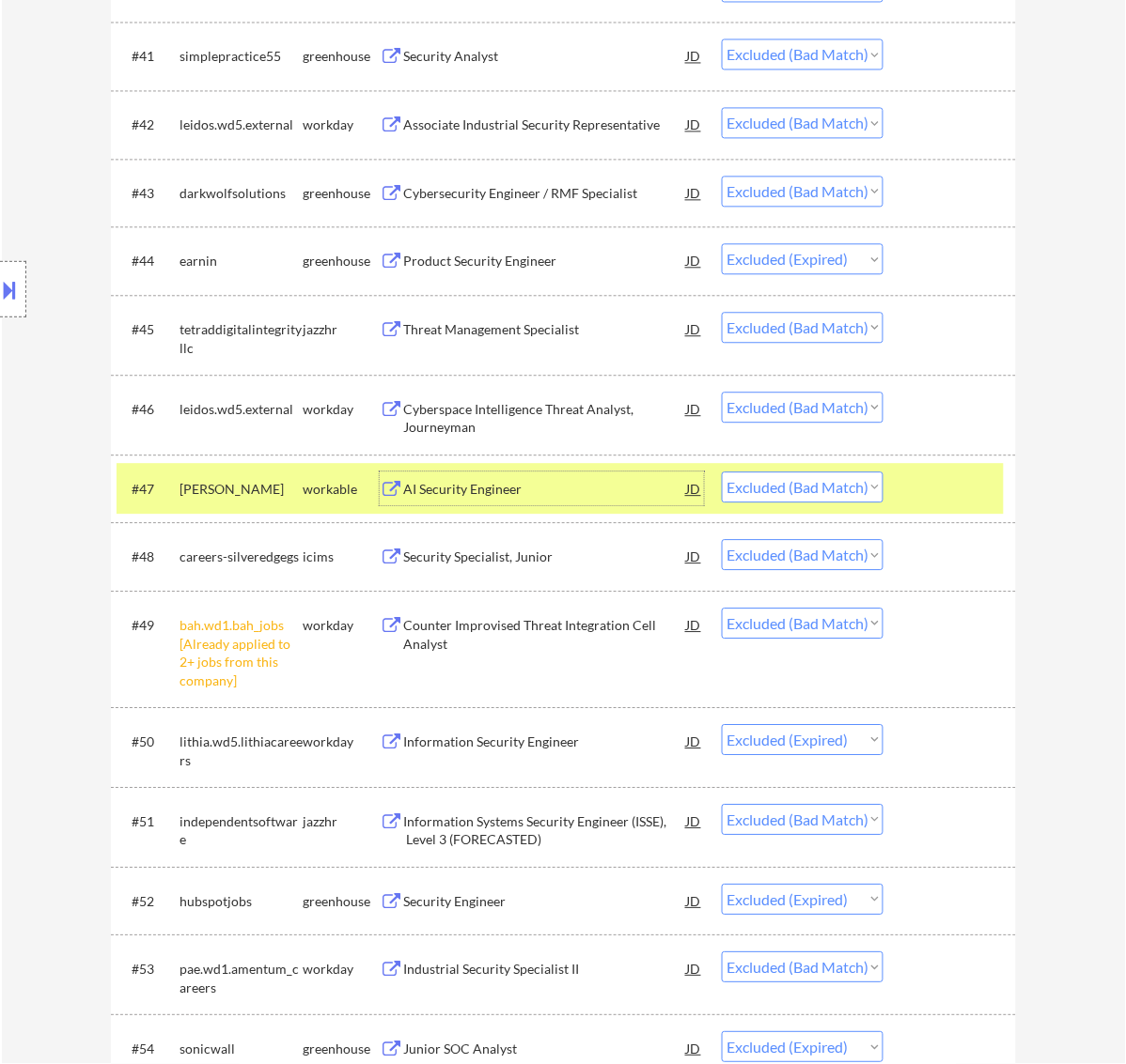
click at [936, 490] on div at bounding box center [952, 488] width 83 height 34
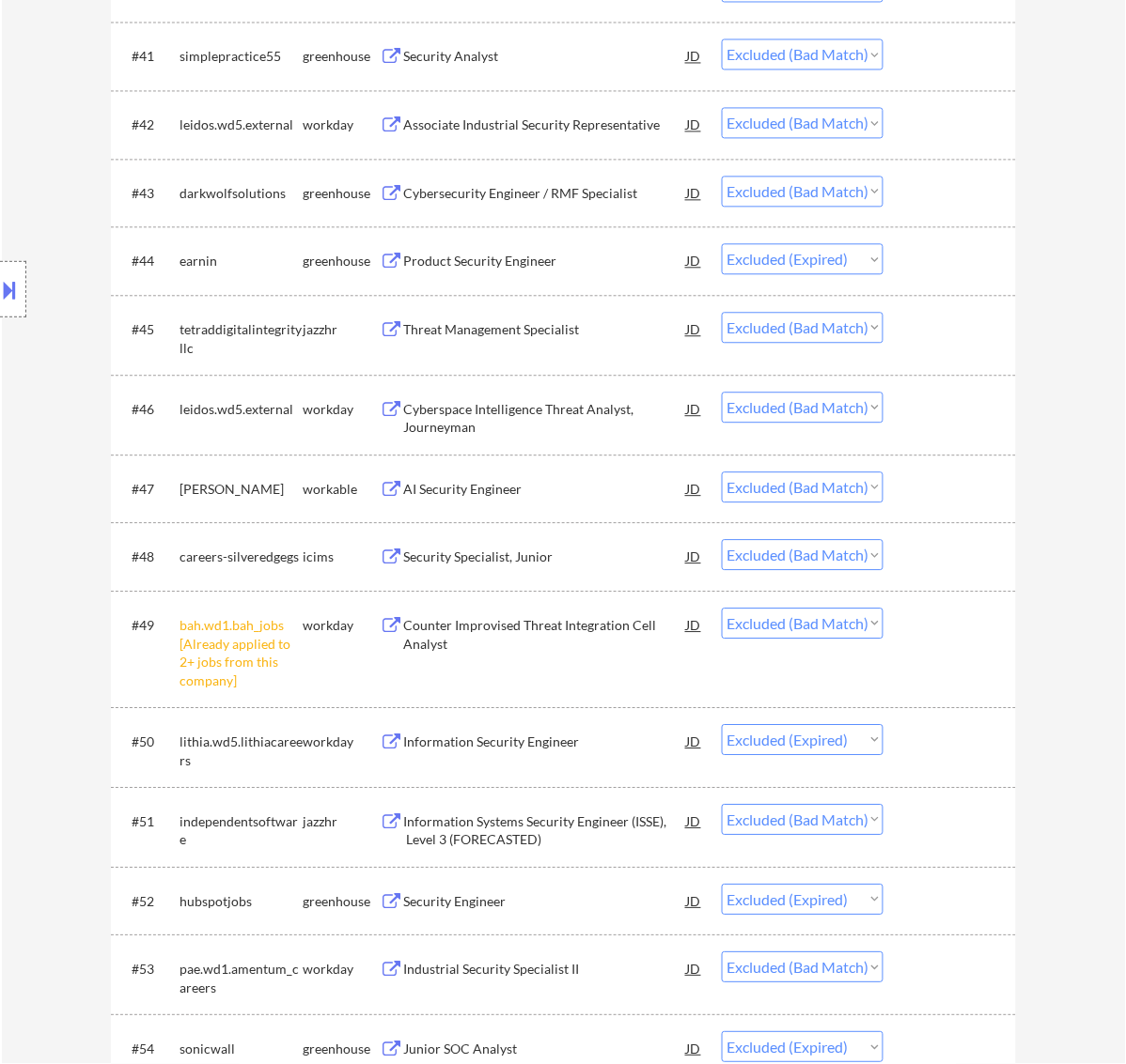
click at [536, 416] on div "Cyberspace Intelligence Threat Analyst, Journeyman" at bounding box center [545, 418] width 284 height 37
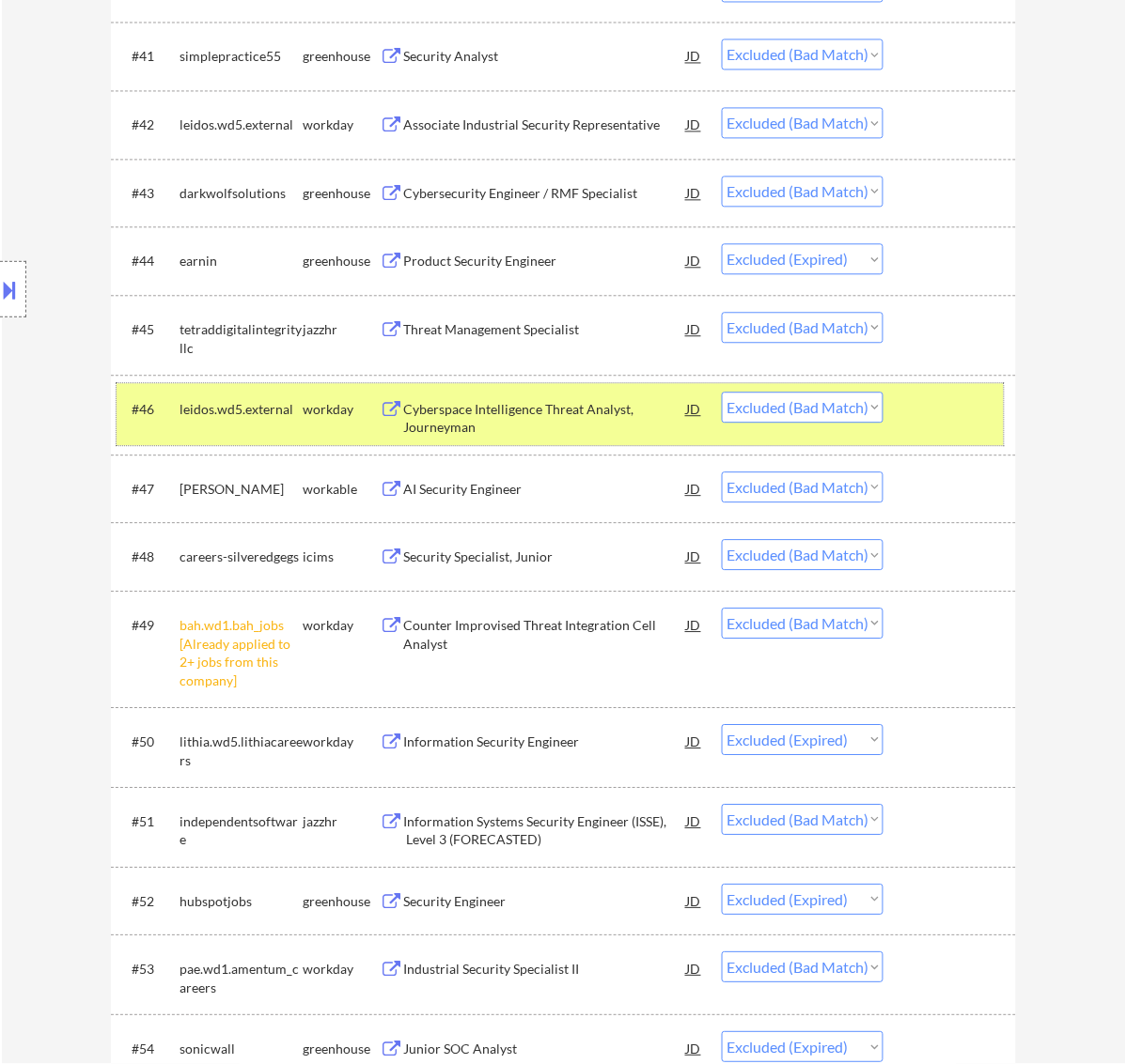
click at [935, 405] on div at bounding box center [952, 408] width 83 height 34
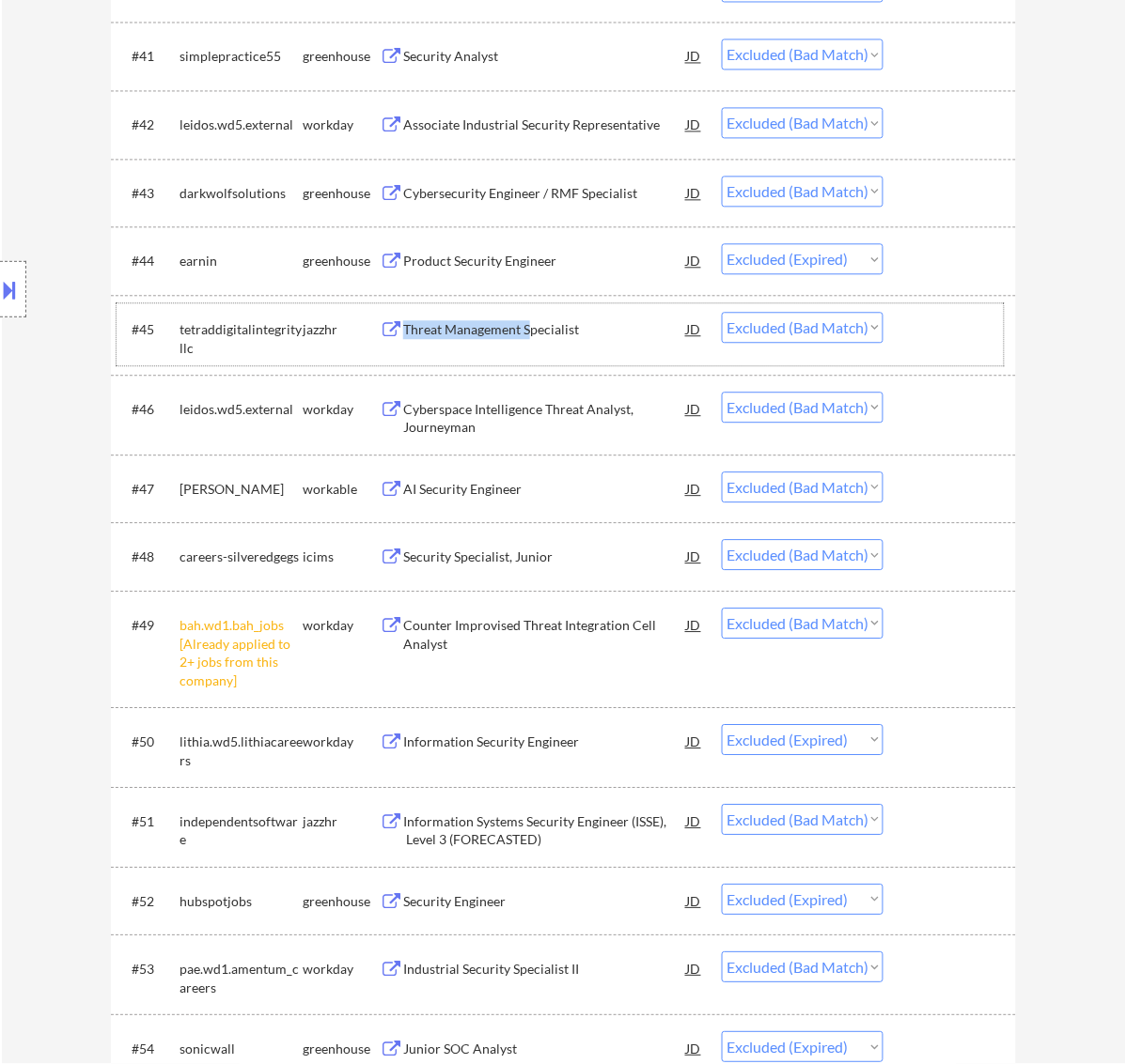
click at [532, 345] on div "#45 tetraddigitalintegrityllc jazzhr Threat Management Specialist JD Choose an …" at bounding box center [560, 334] width 887 height 62
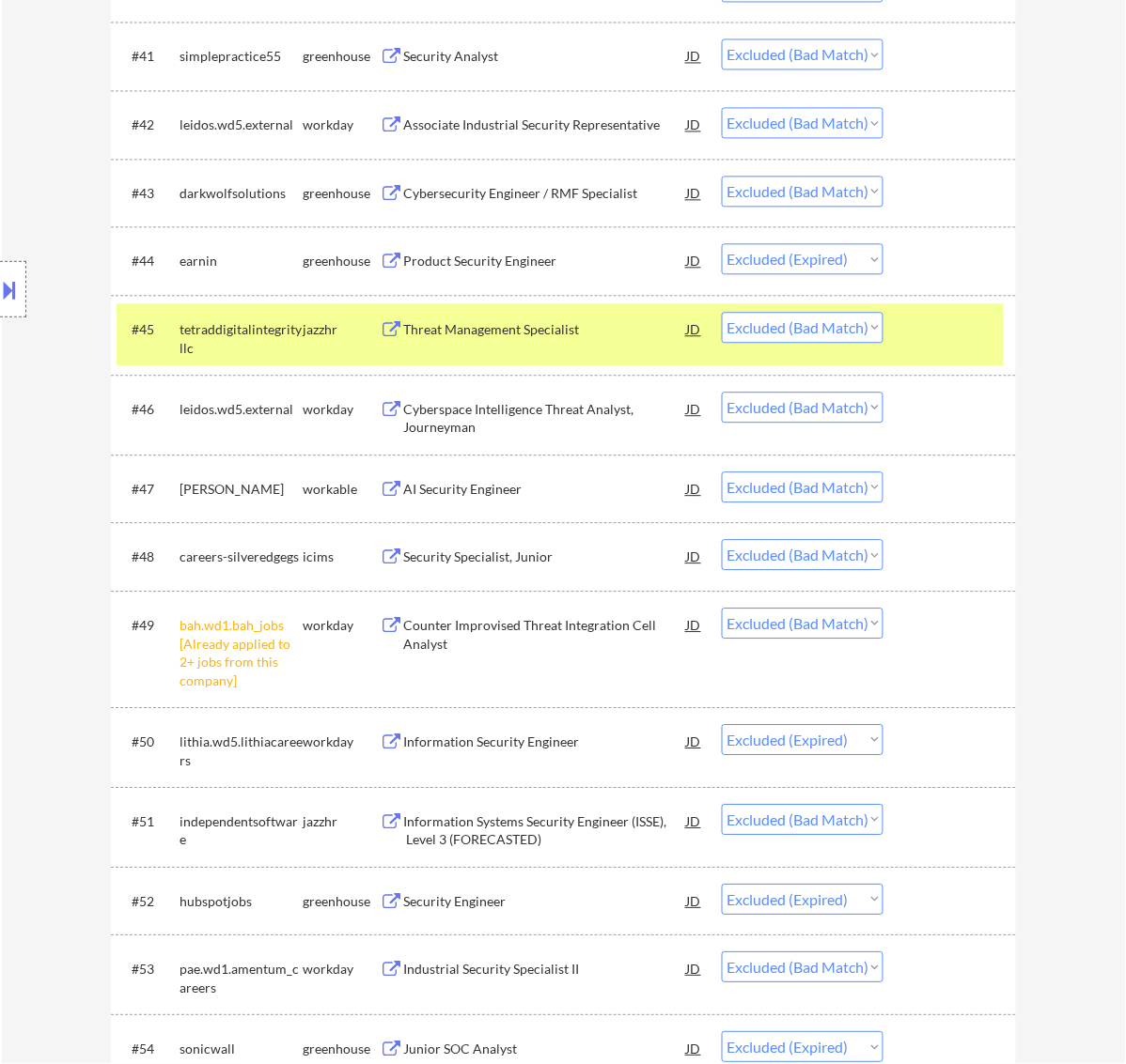
click at [554, 333] on div "Threat Management Specialist" at bounding box center [545, 329] width 284 height 18
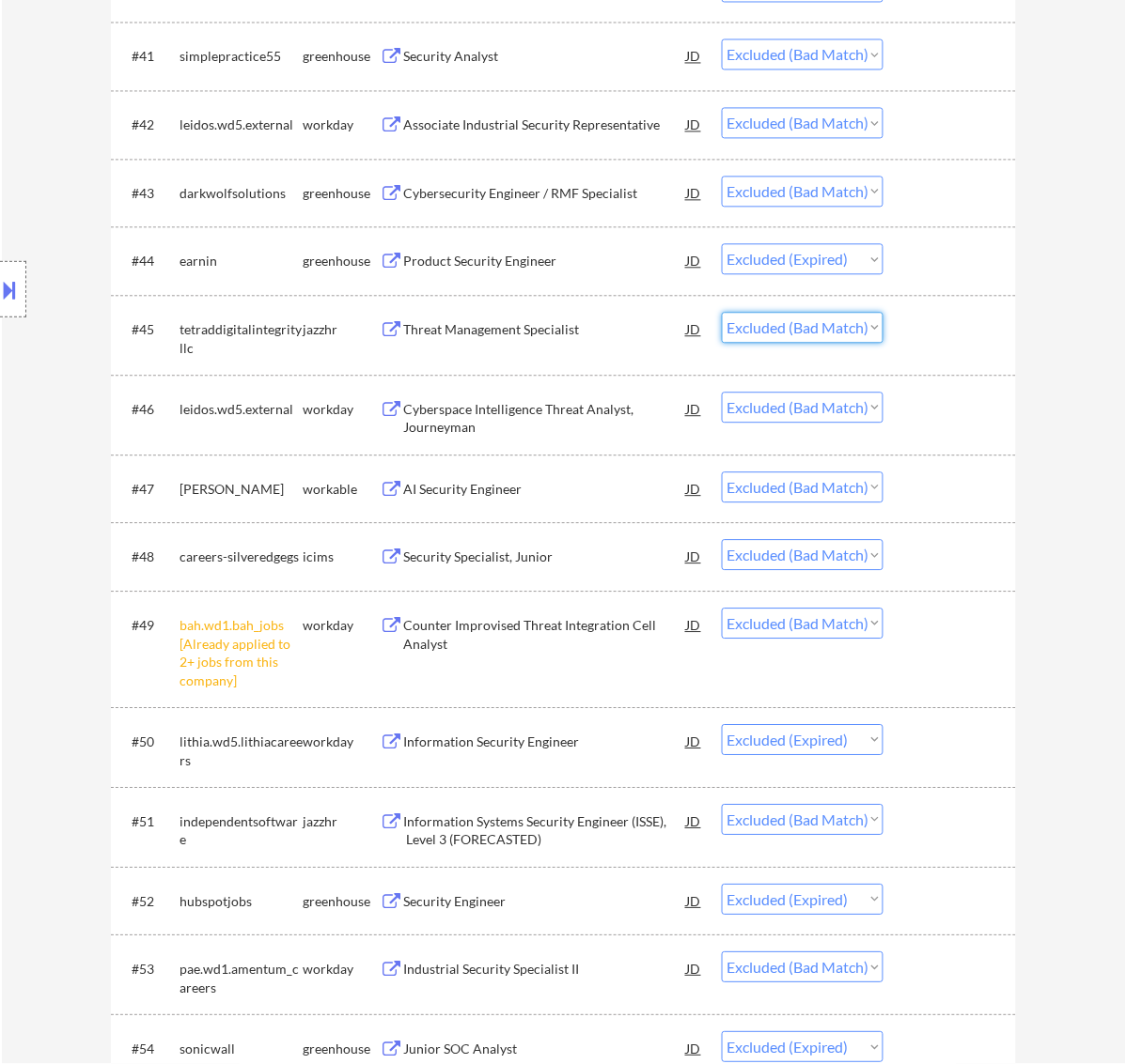
click at [838, 326] on select "Choose an option... Pending Applied Excluded (Questions) Excluded (Expired) Exc…" at bounding box center [802, 327] width 161 height 31
select select ""excluded__expired_""
click at [721, 312] on select "Choose an option... Pending Applied Excluded (Questions) Excluded (Expired) Exc…" at bounding box center [802, 327] width 161 height 31
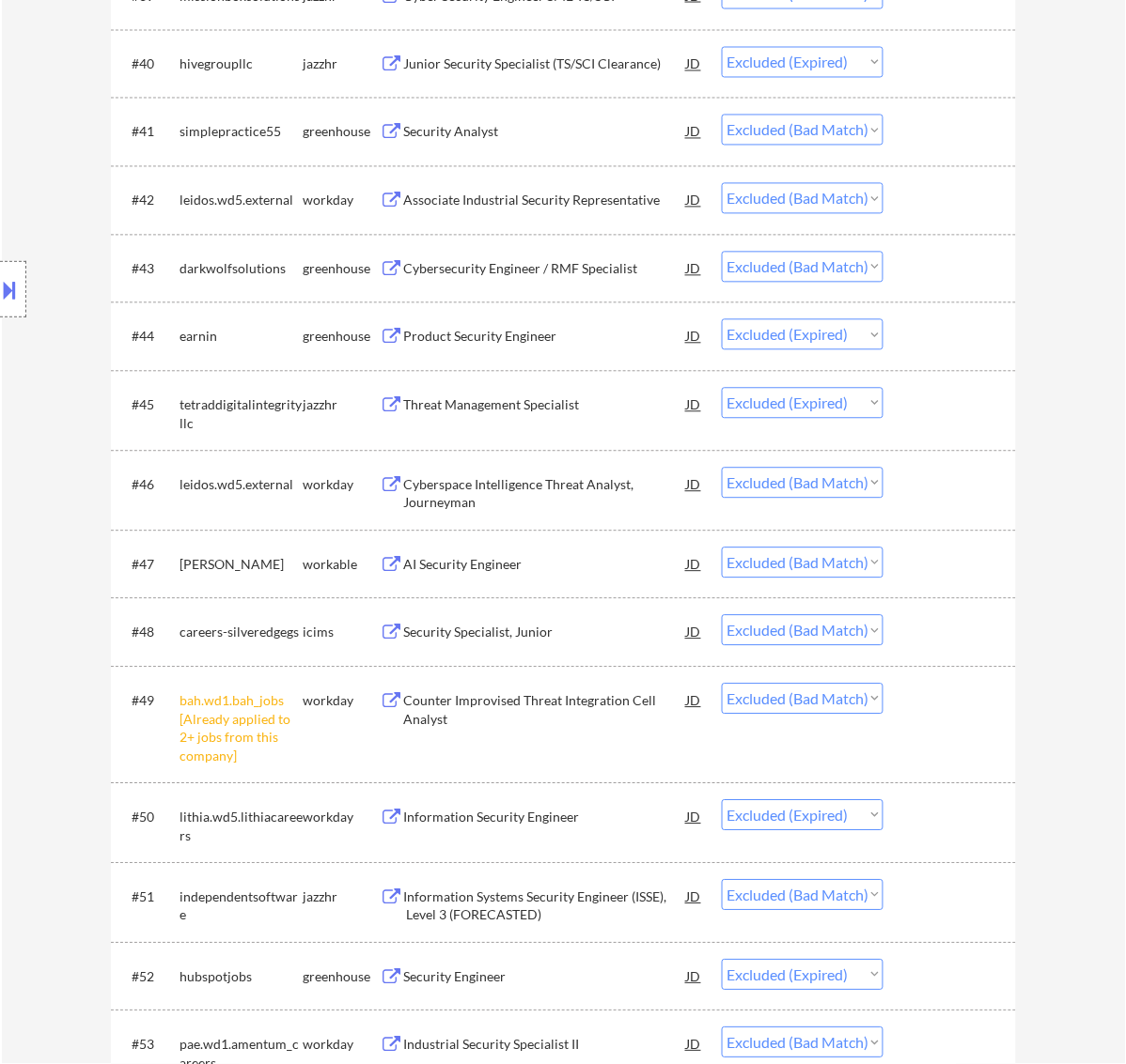
scroll to position [3660, 0]
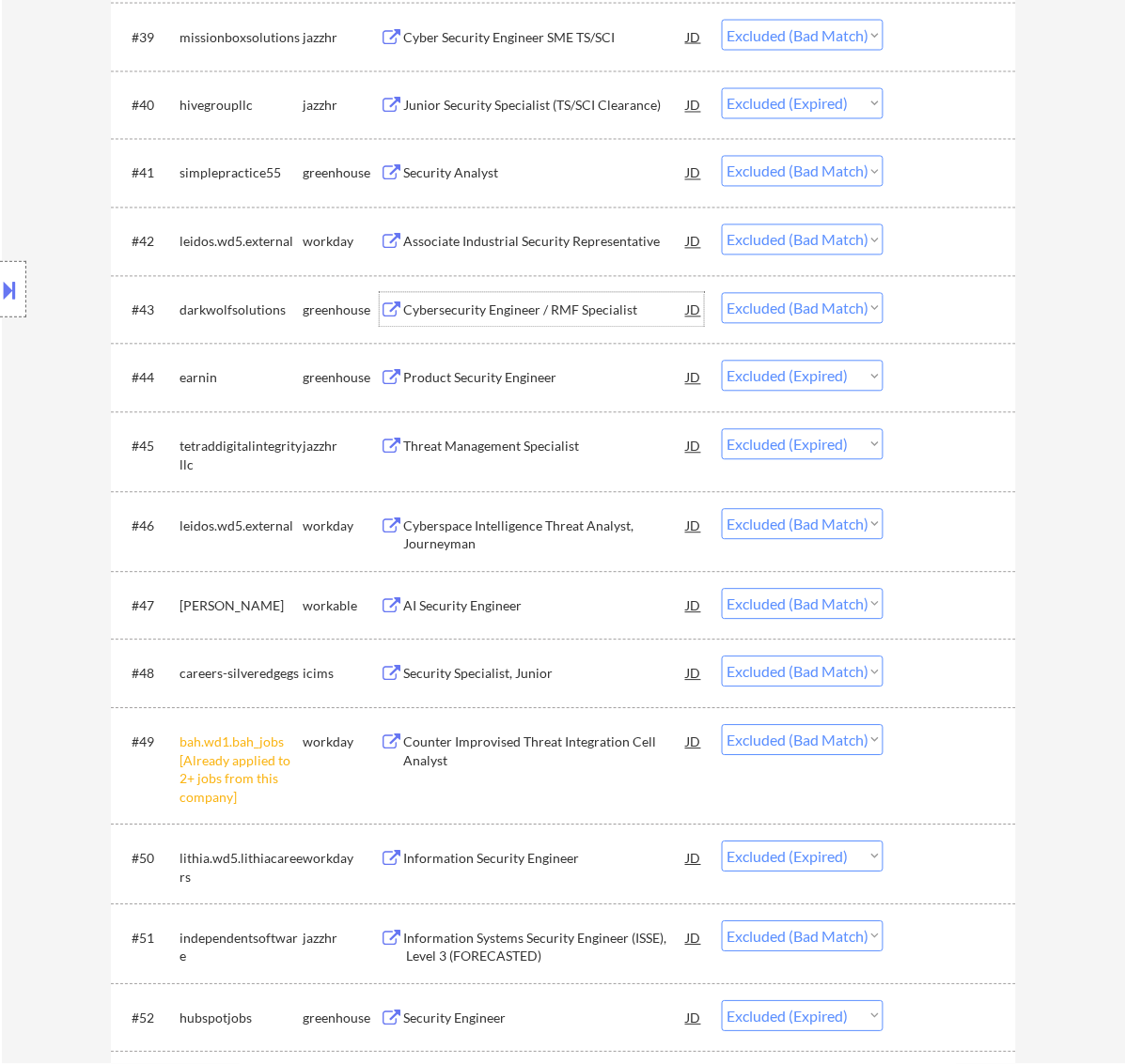
click at [589, 310] on div "Cybersecurity Engineer / RMF Specialist" at bounding box center [545, 310] width 284 height 18
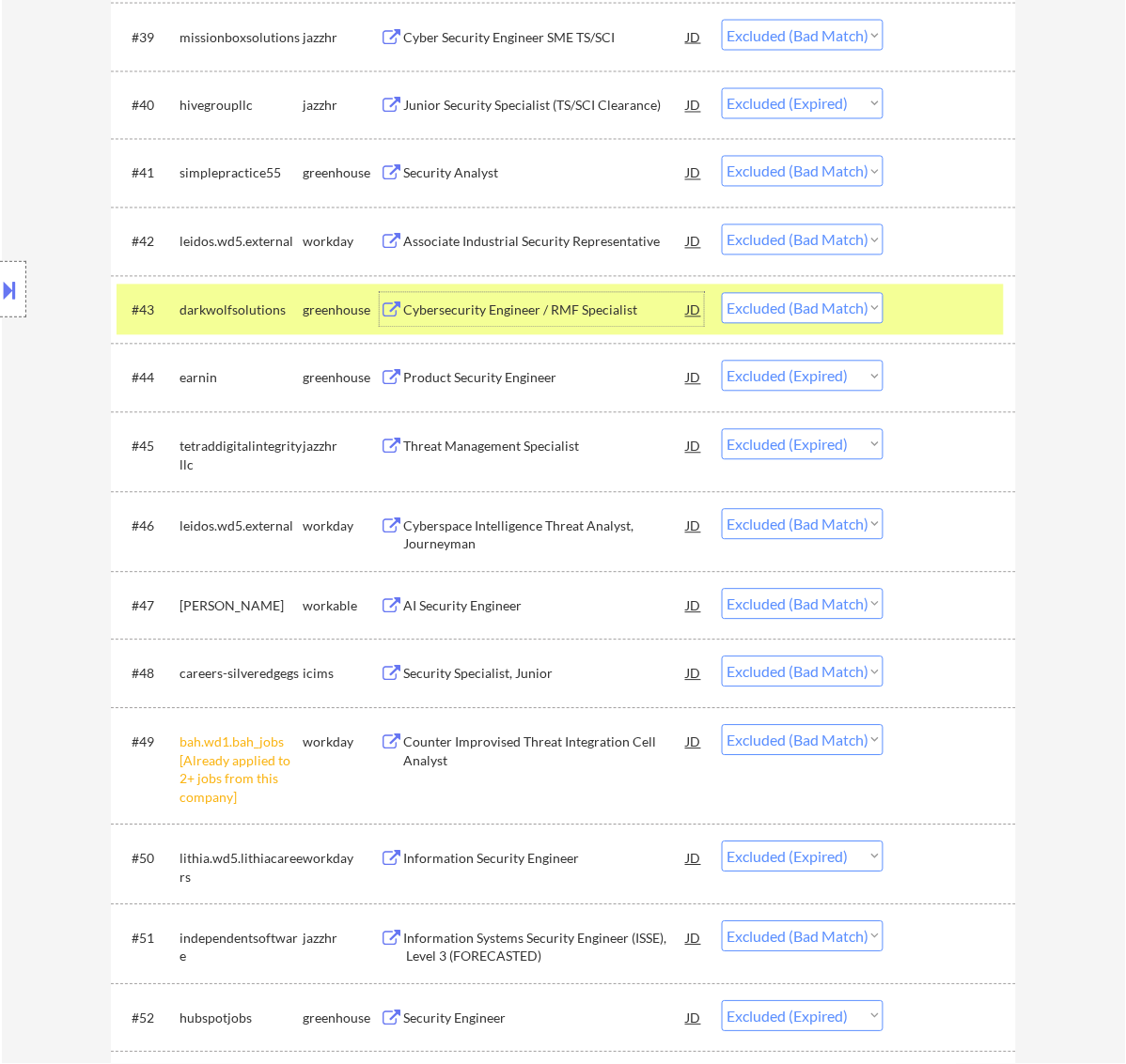
click at [916, 311] on div at bounding box center [952, 310] width 83 height 34
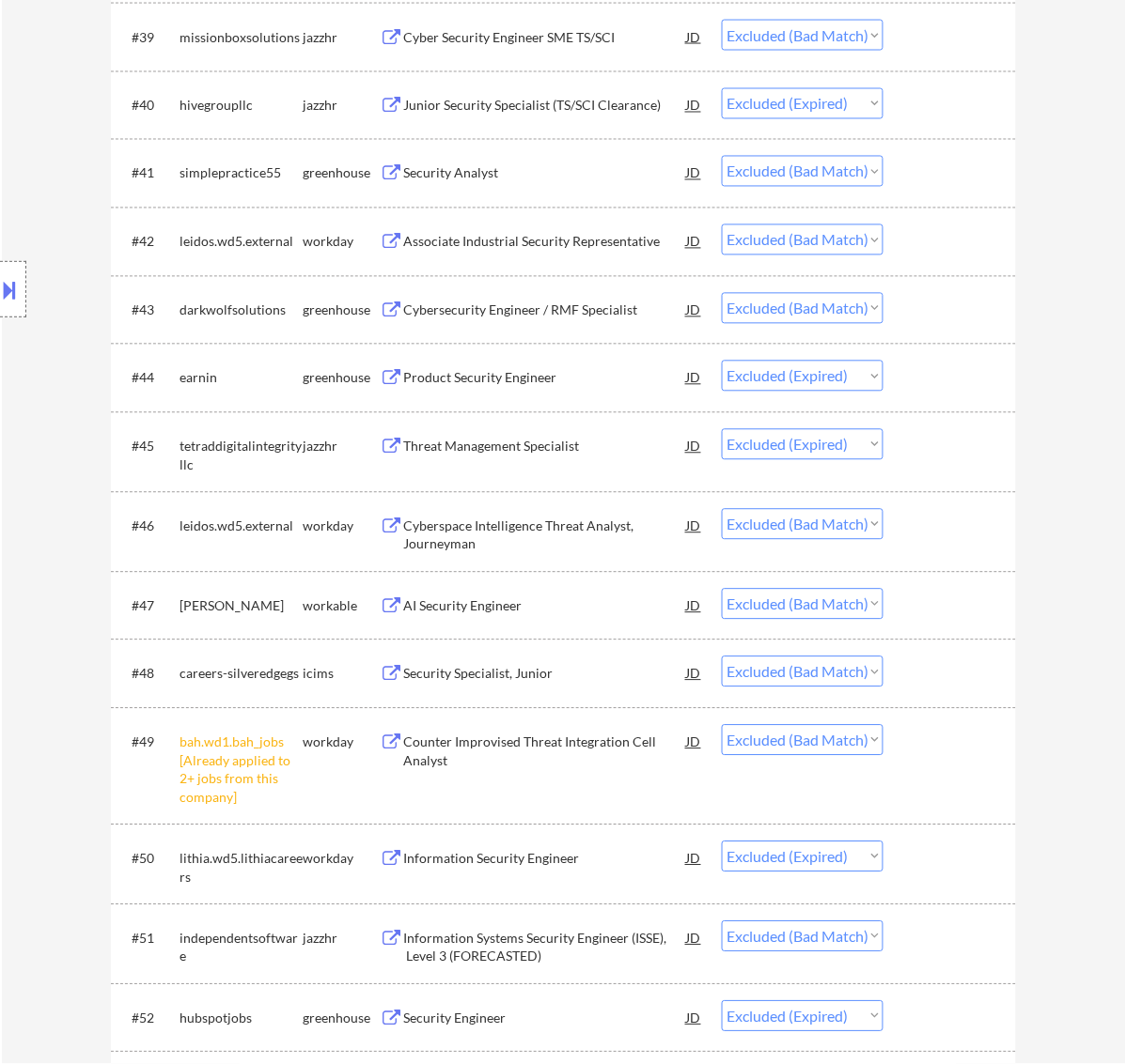
click at [592, 233] on div "Associate Industrial Security Representative" at bounding box center [545, 241] width 284 height 18
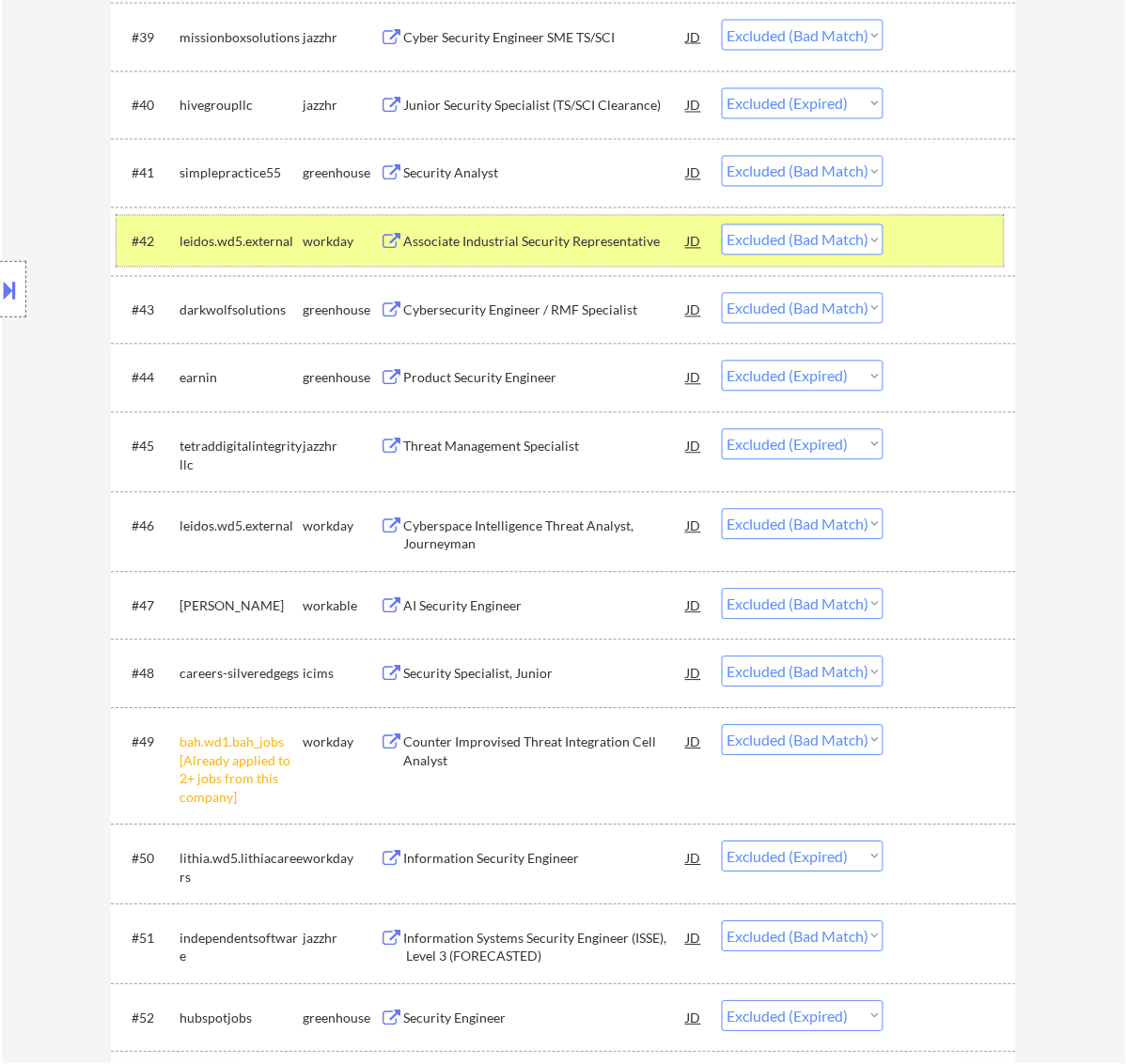
click at [900, 233] on div "#42 leidos.wd5.external workday Associate Industrial Security Representative JD…" at bounding box center [560, 241] width 887 height 51
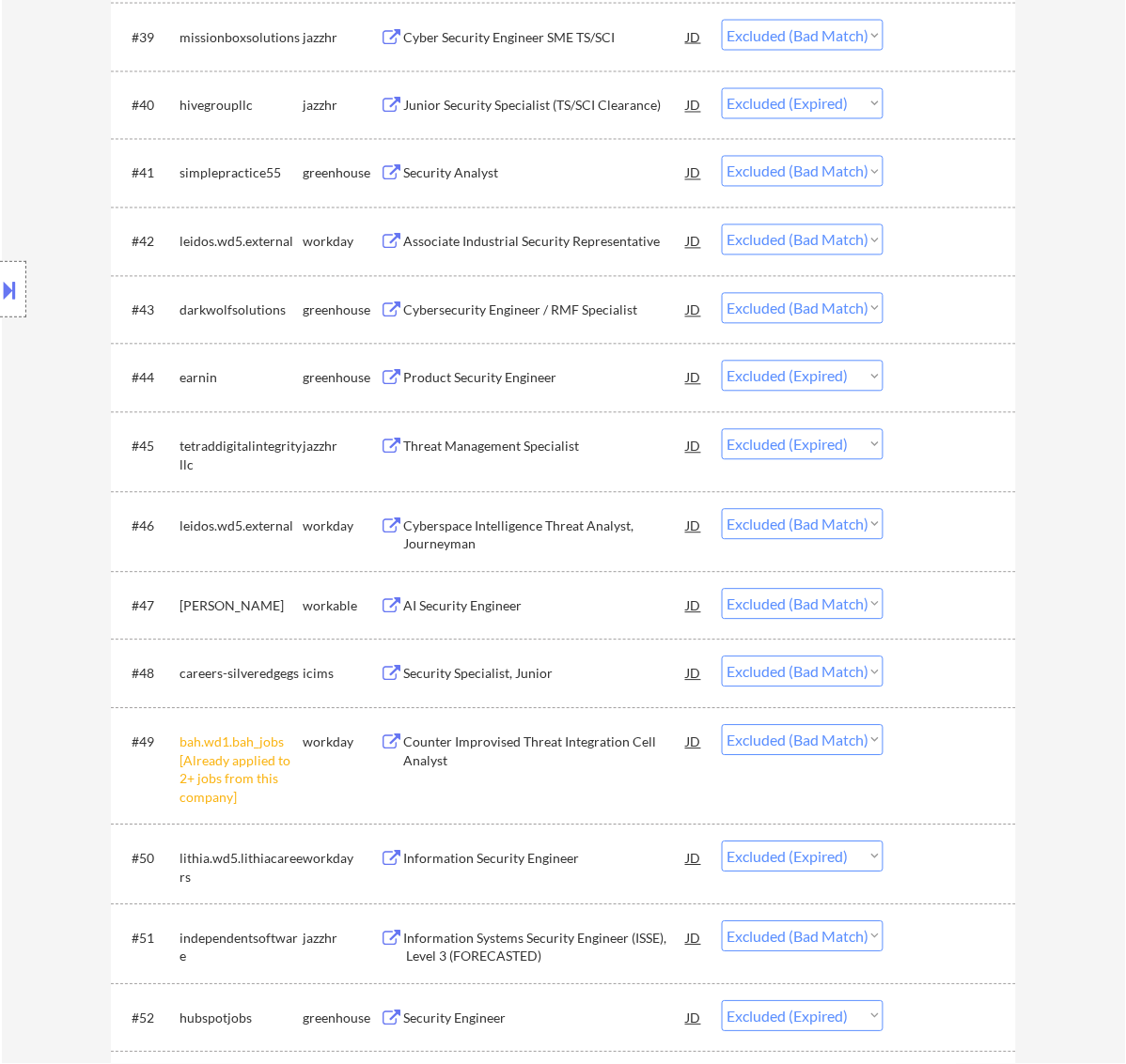
click at [512, 166] on div "Security Analyst" at bounding box center [545, 173] width 284 height 18
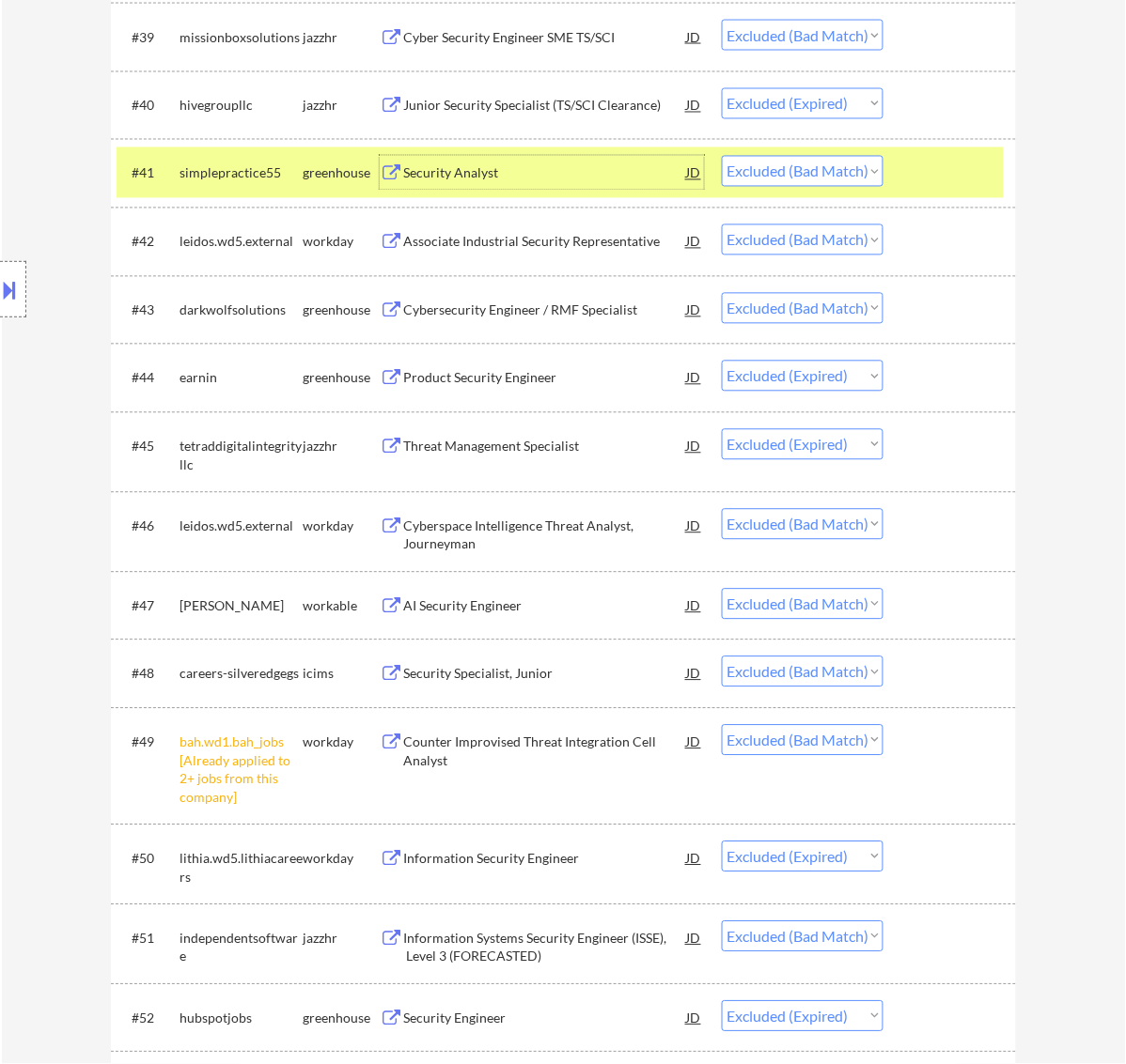
click at [921, 167] on div at bounding box center [952, 173] width 83 height 34
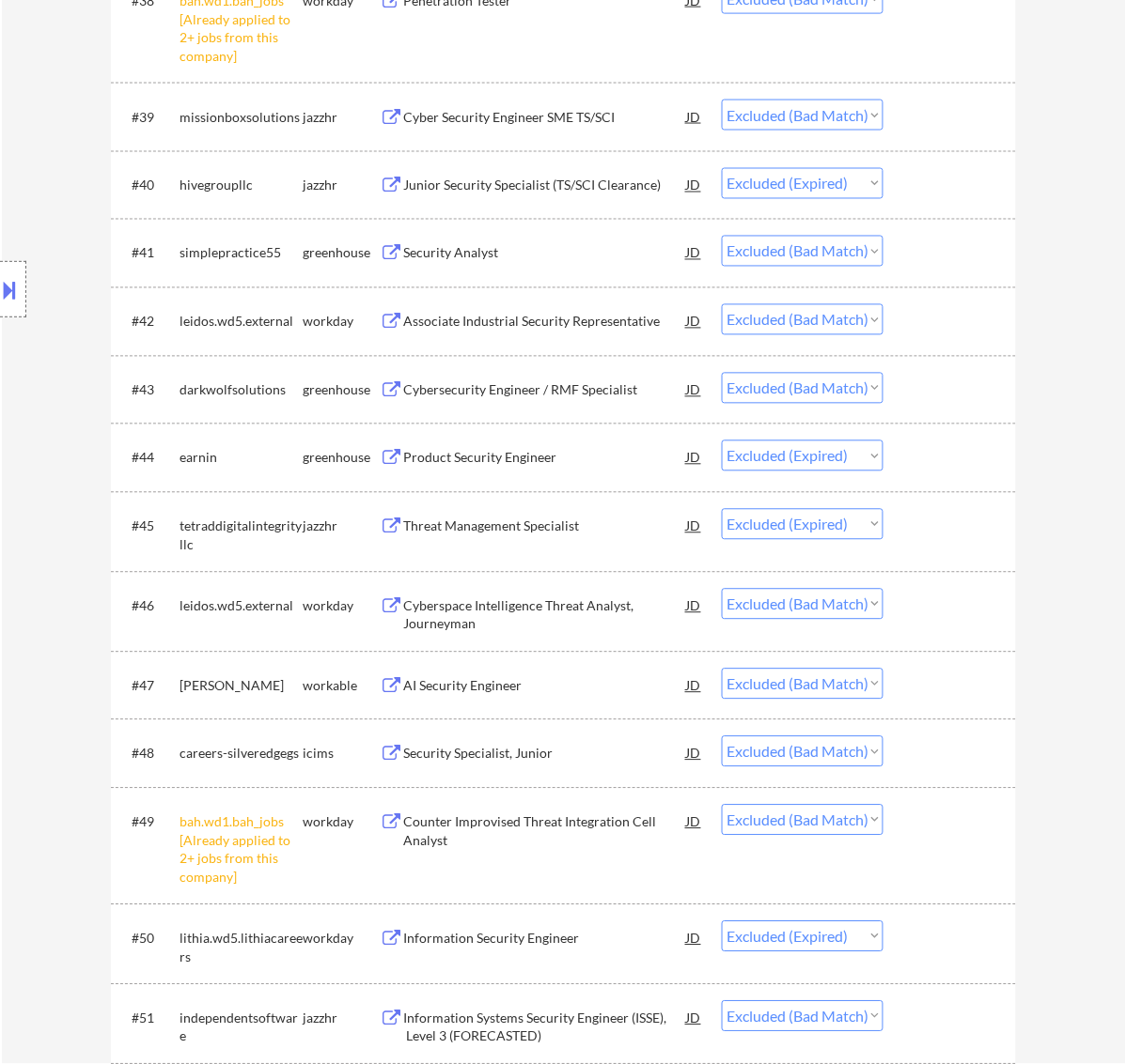
scroll to position [3542, 0]
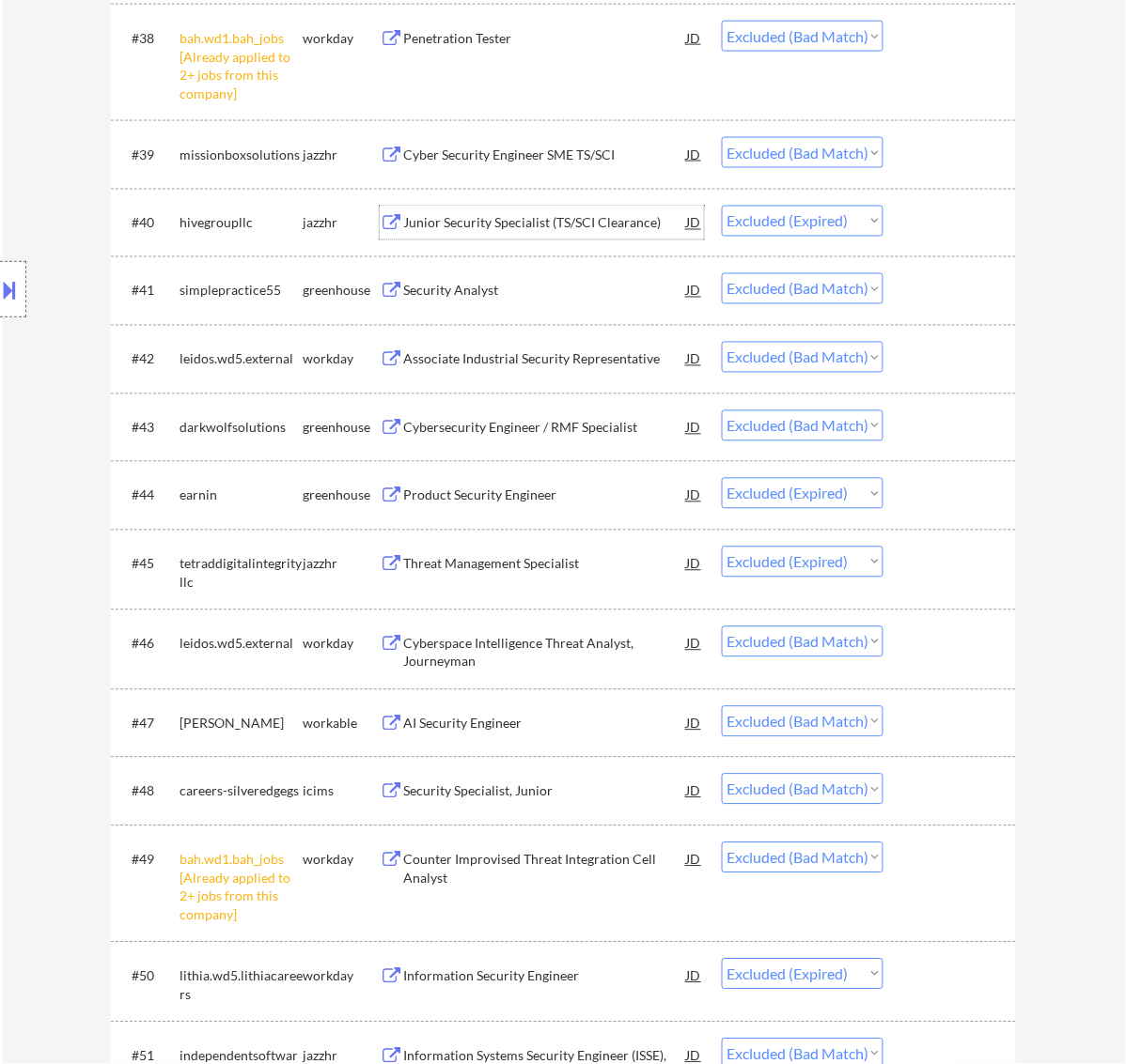
click at [541, 216] on div "Junior Security Specialist (TS/SCI Clearance)" at bounding box center [545, 223] width 284 height 18
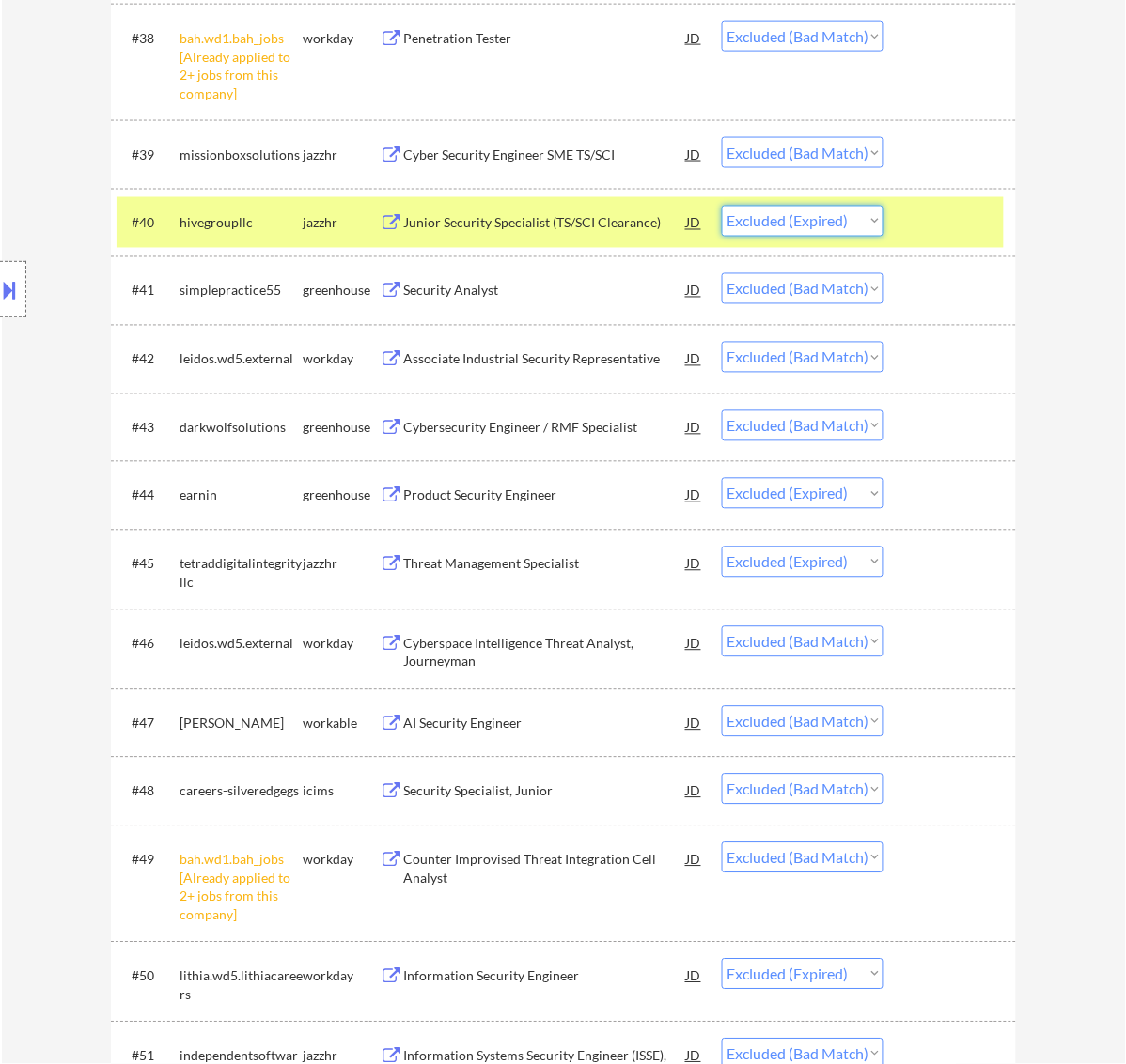
click at [829, 223] on select "Choose an option... Pending Applied Excluded (Questions) Excluded (Expired) Exc…" at bounding box center [802, 221] width 161 height 31
click at [990, 303] on div at bounding box center [952, 290] width 83 height 34
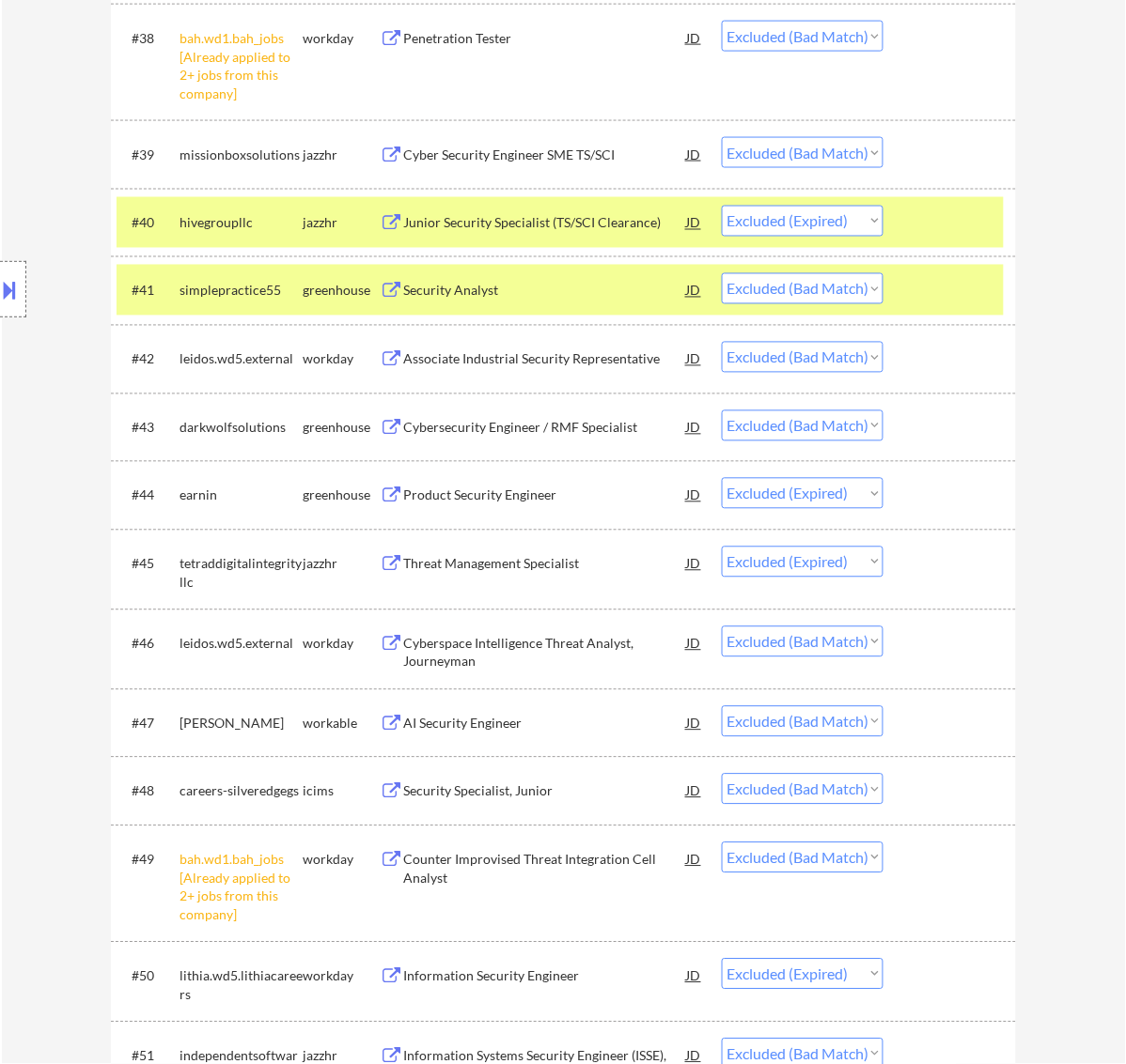
click at [978, 293] on div at bounding box center [952, 290] width 83 height 34
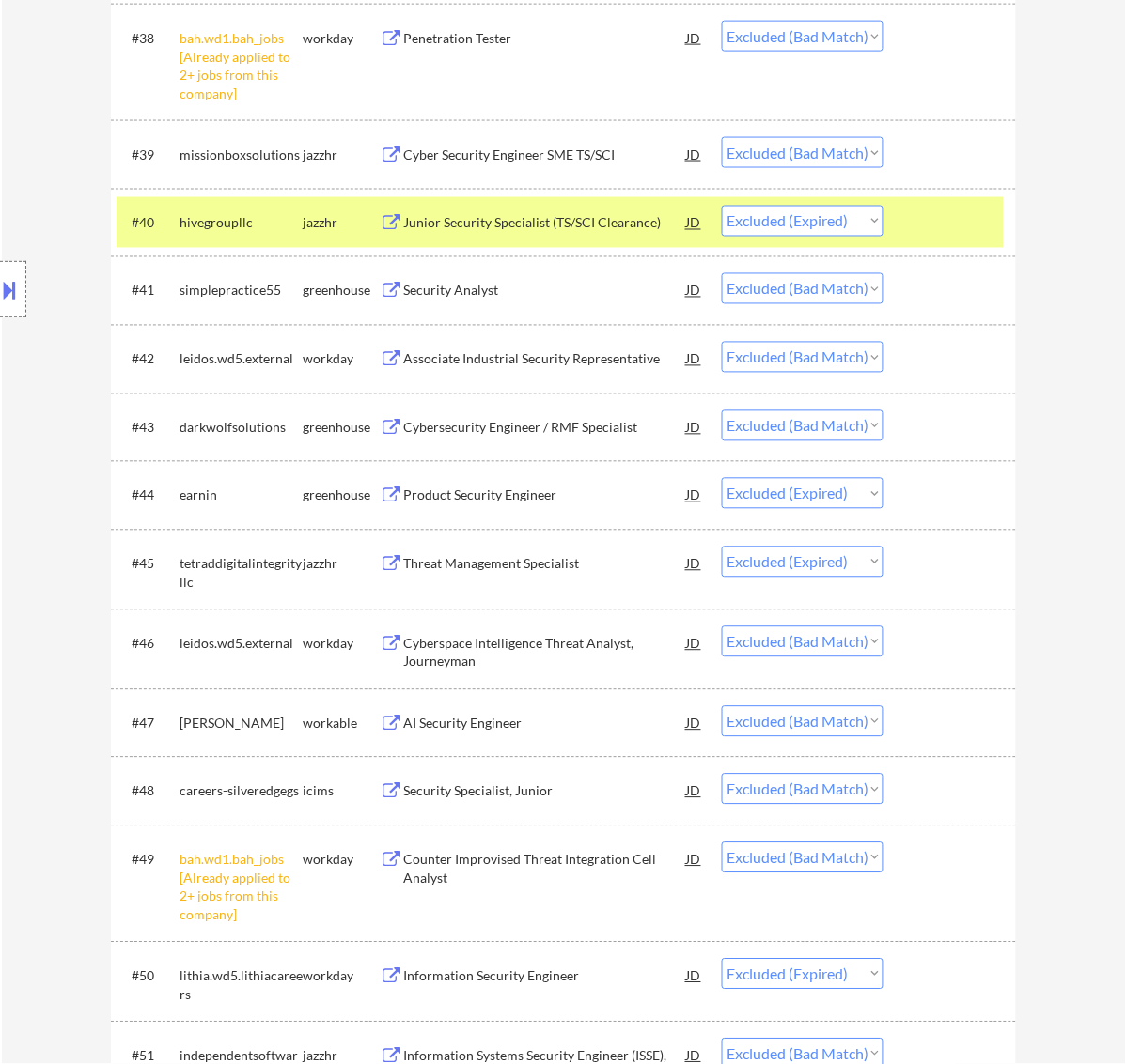
click at [959, 224] on div at bounding box center [952, 222] width 83 height 34
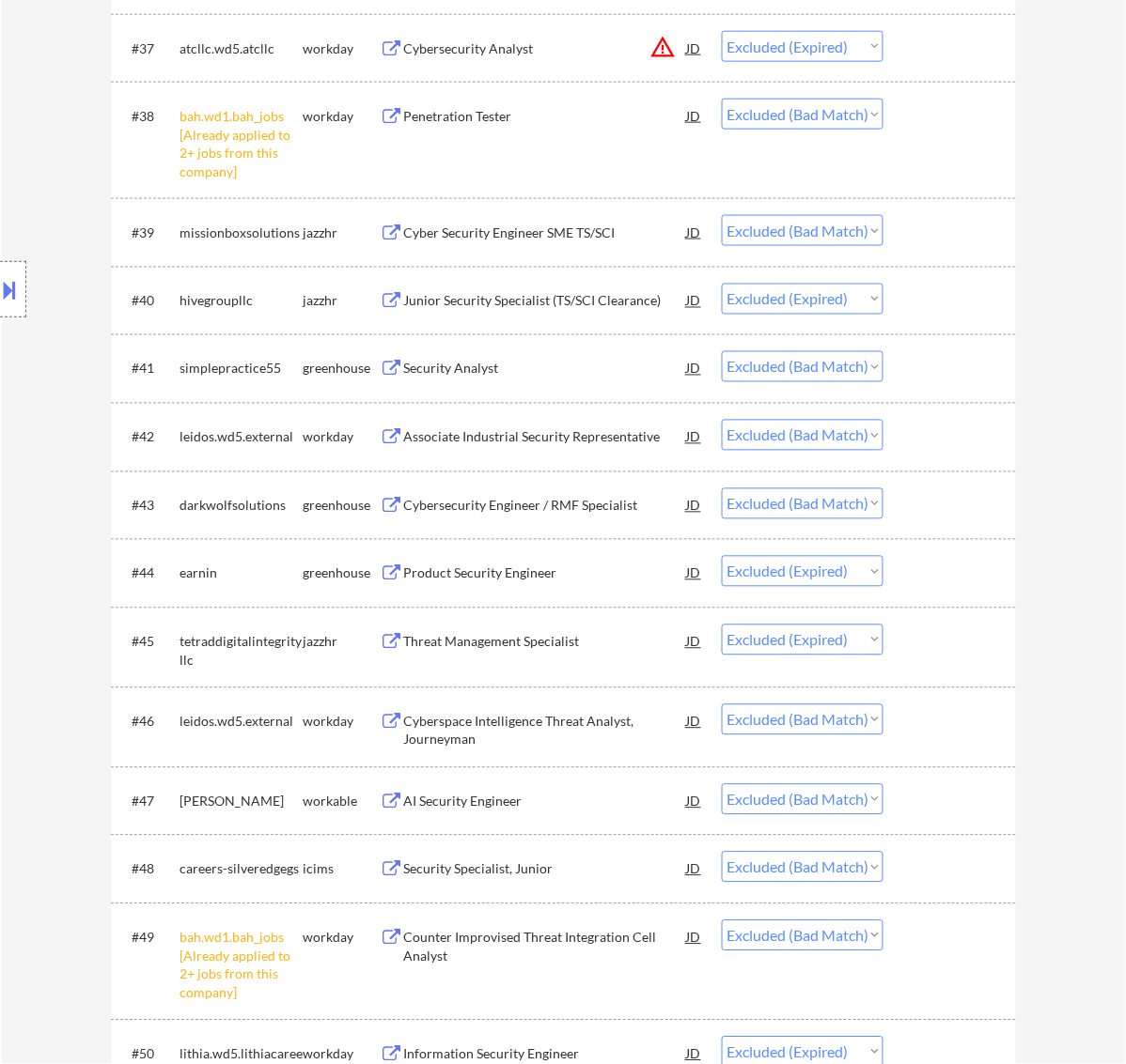
scroll to position [3426, 0]
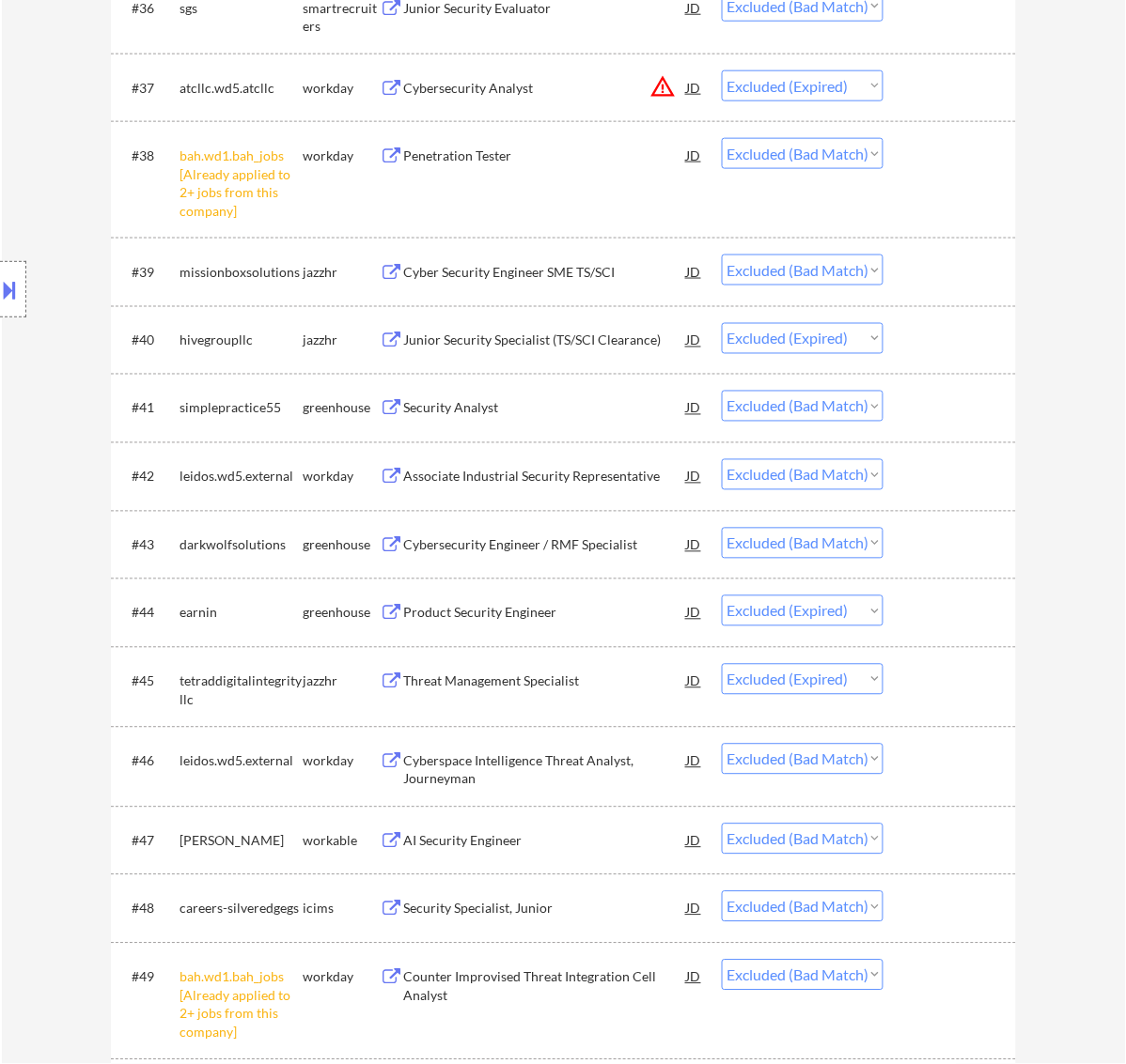
click at [539, 285] on div "Cyber Security Engineer SME TS/SCI" at bounding box center [545, 271] width 284 height 34
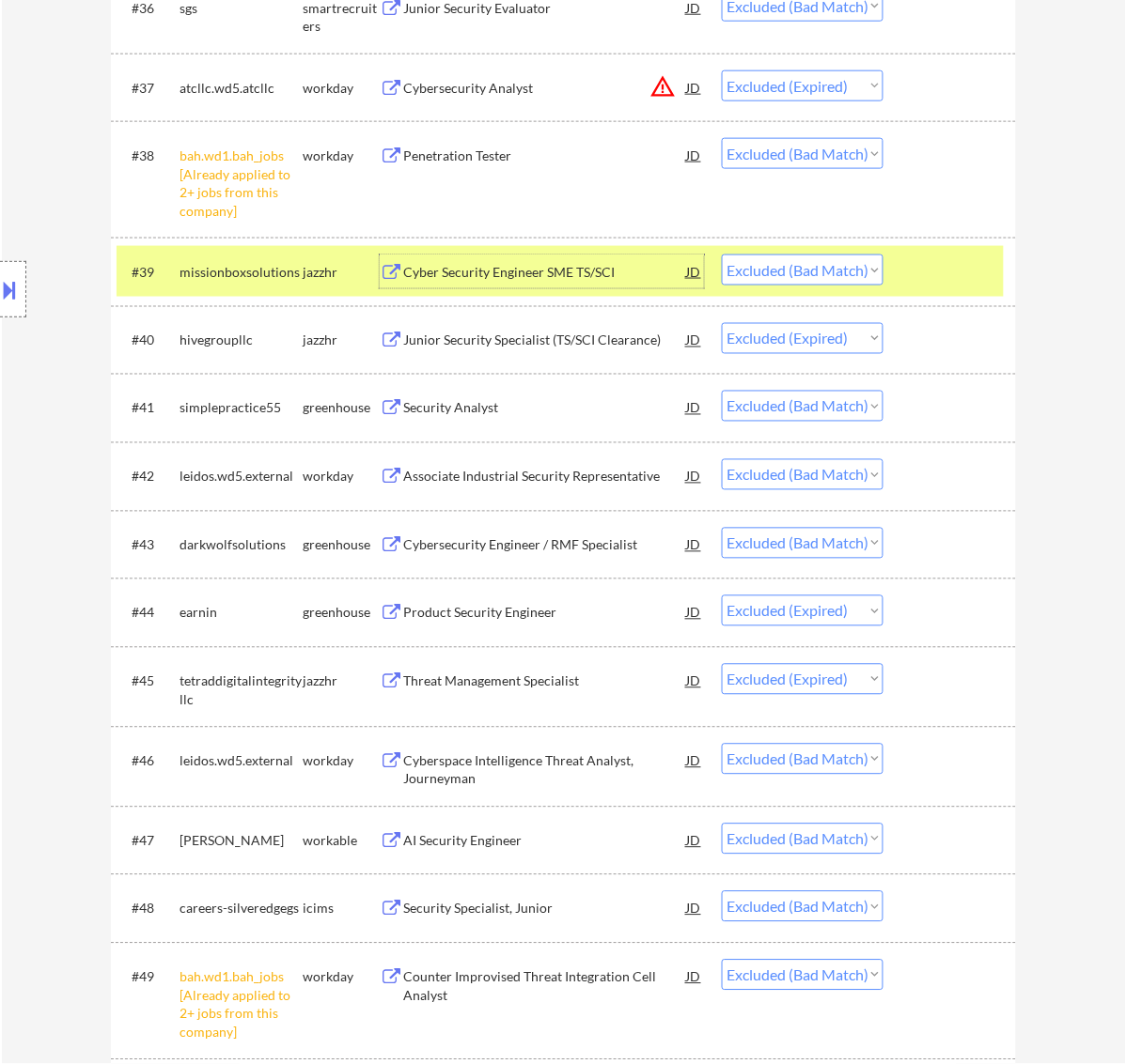
click at [869, 268] on select "Choose an option... Pending Applied Excluded (Questions) Excluded (Expired) Exc…" at bounding box center [802, 270] width 161 height 31
select select ""excluded__expired_""
click at [721, 255] on select "Choose an option... Pending Applied Excluded (Questions) Excluded (Expired) Exc…" at bounding box center [802, 270] width 161 height 31
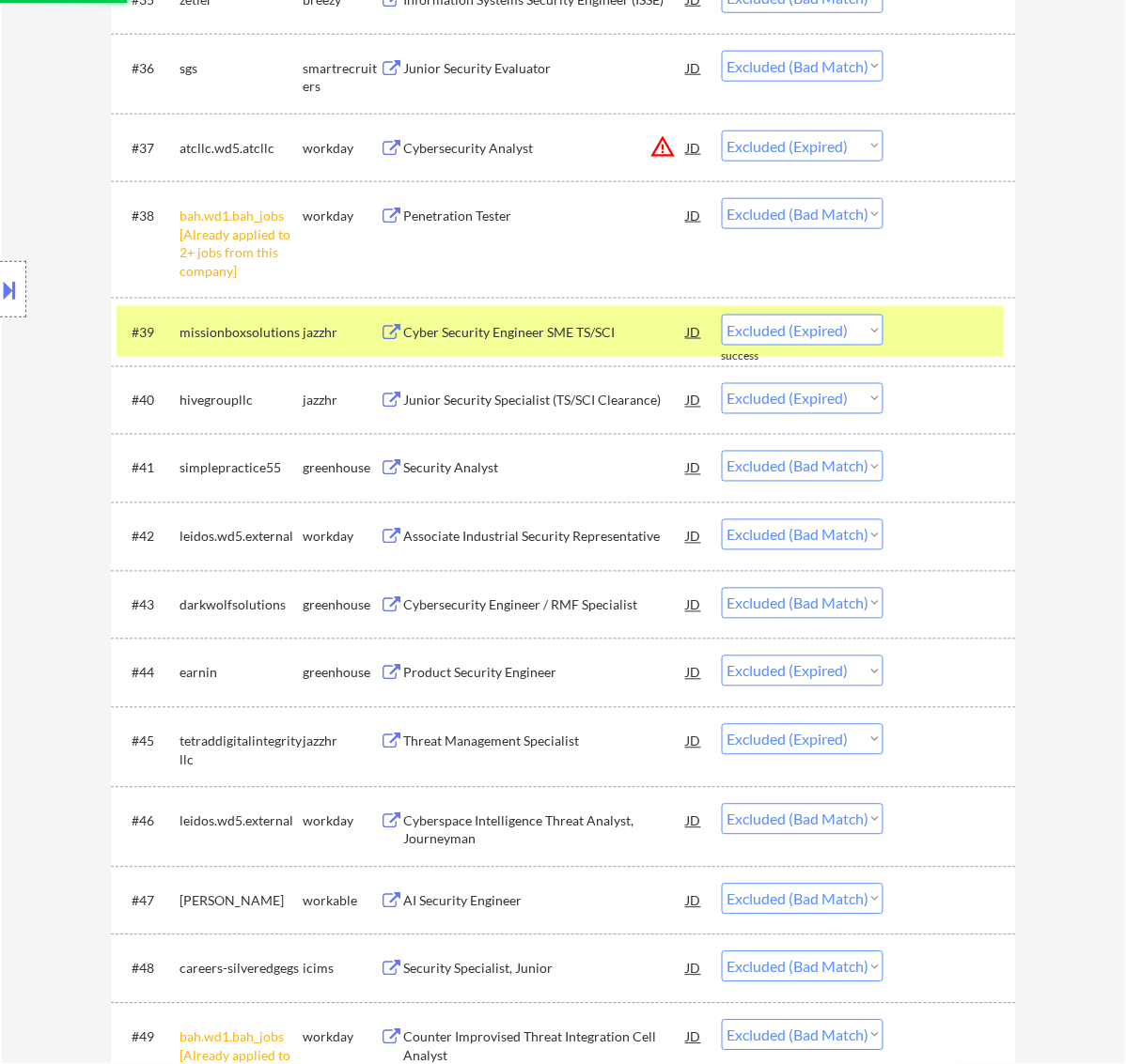
scroll to position [3308, 0]
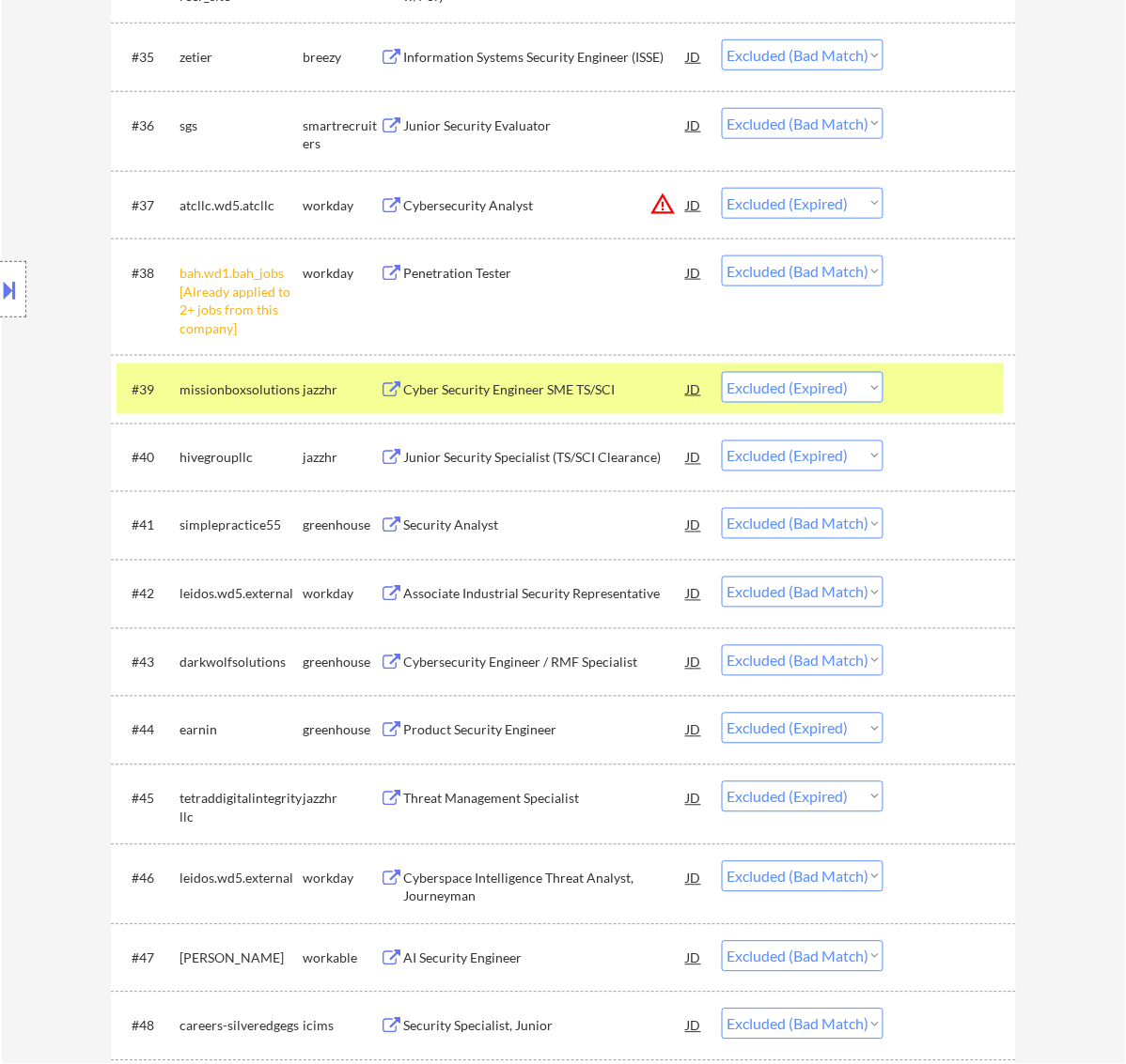
click at [628, 267] on div "Penetration Tester" at bounding box center [545, 272] width 284 height 18
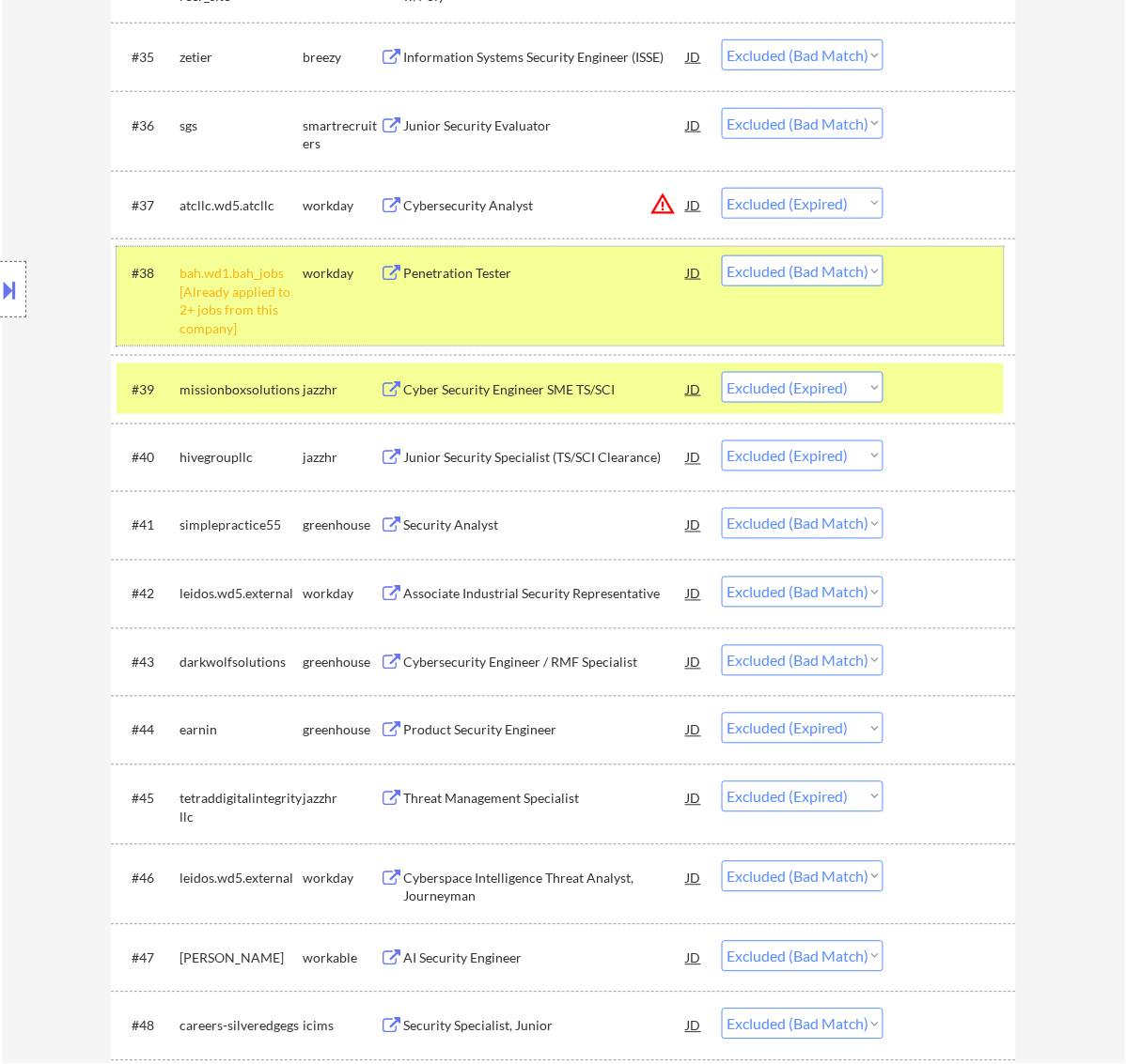
click at [941, 280] on div at bounding box center [952, 272] width 83 height 34
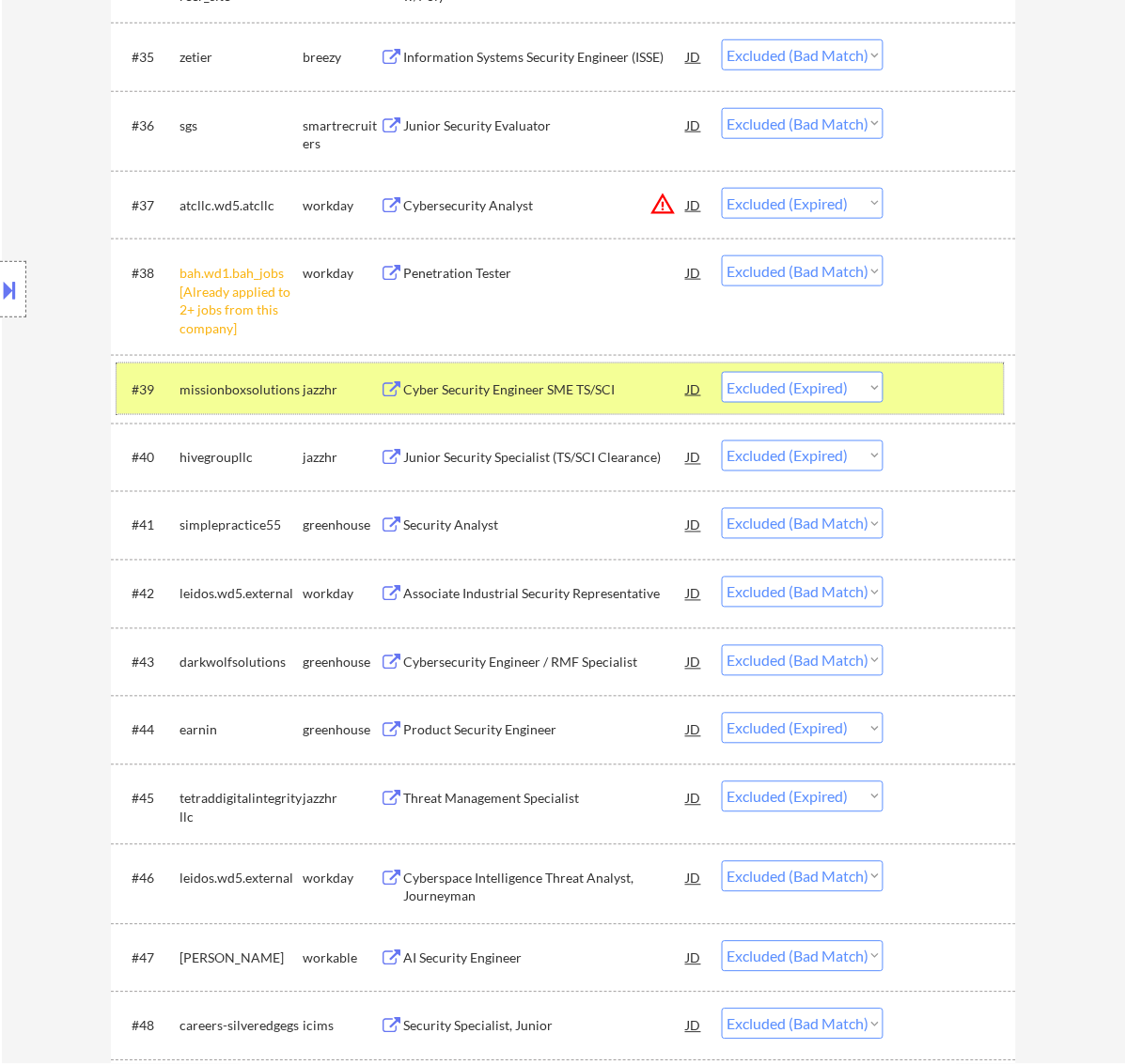
click at [983, 385] on div at bounding box center [952, 388] width 83 height 34
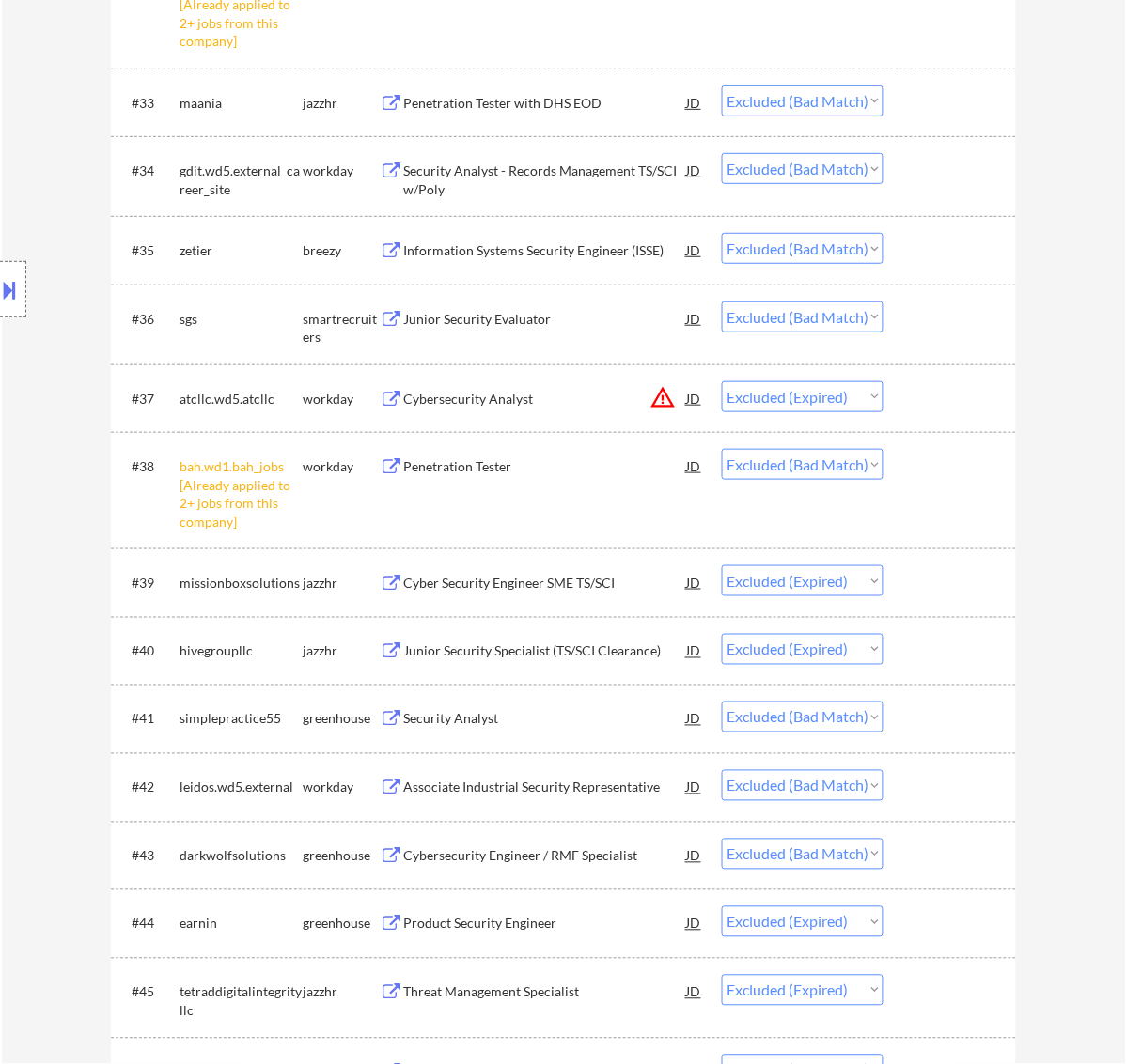
scroll to position [3073, 0]
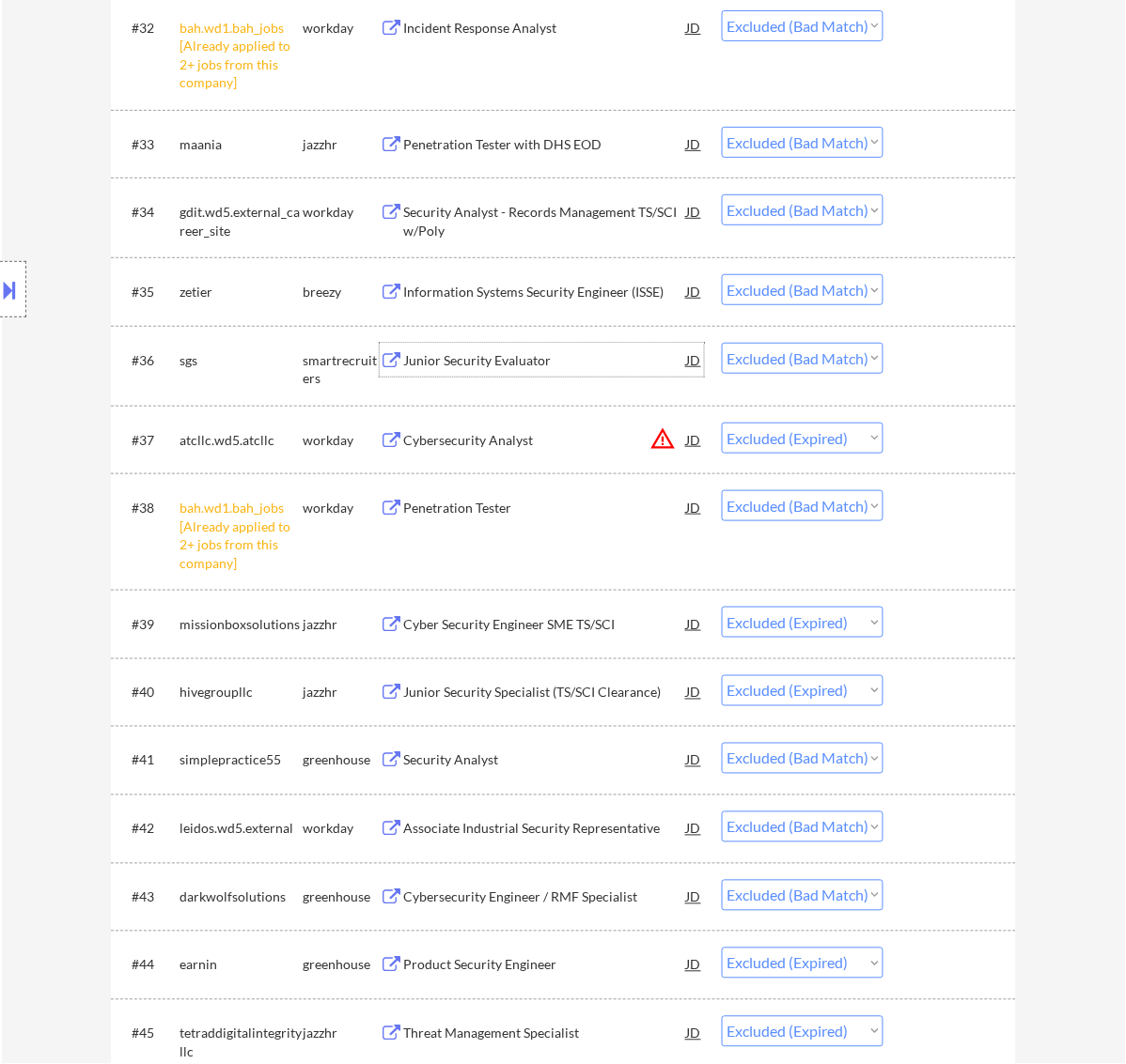
click at [545, 359] on div "Junior Security Evaluator" at bounding box center [545, 360] width 284 height 18
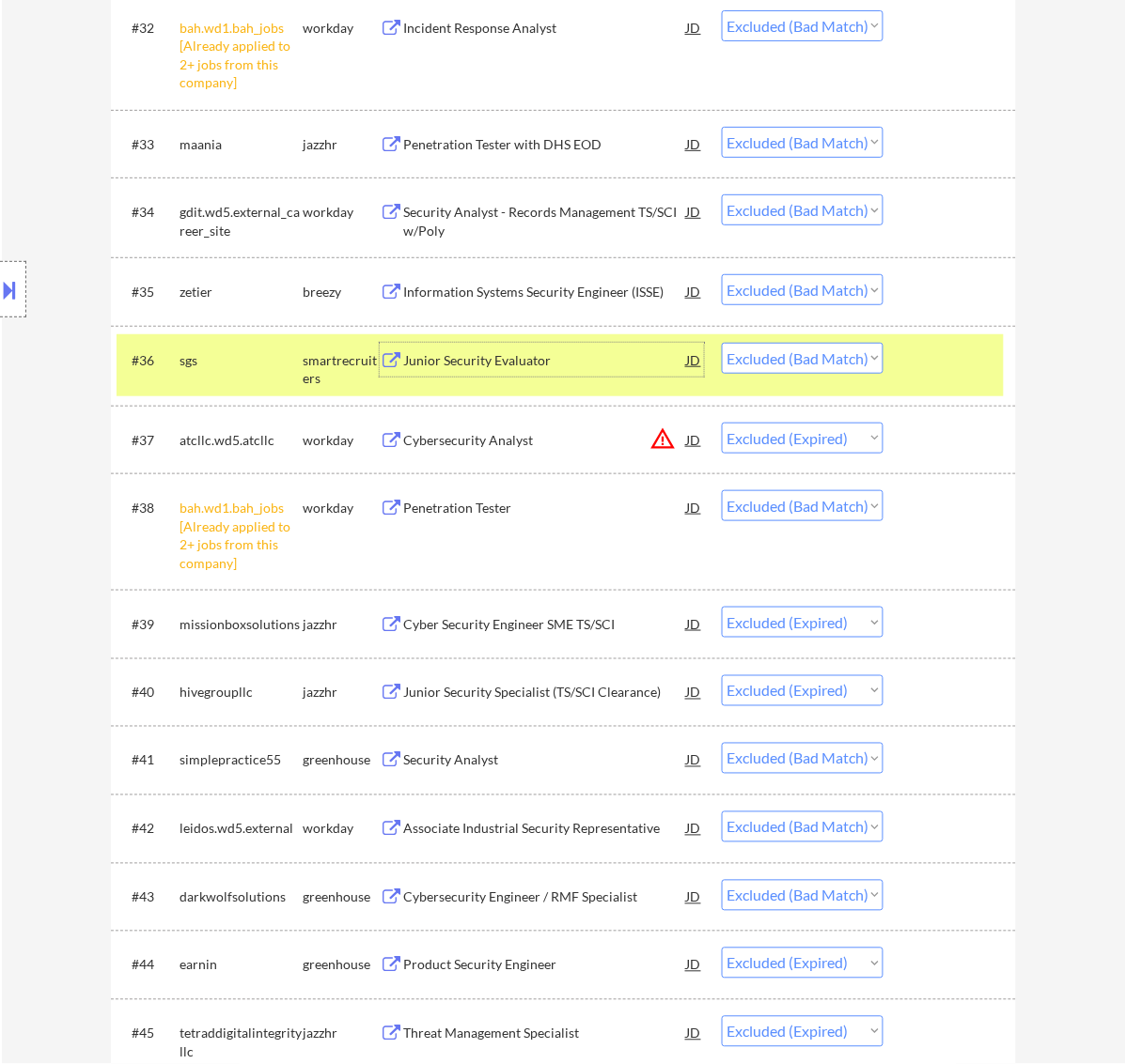
click at [856, 355] on select "Choose an option... Pending Applied Excluded (Questions) Excluded (Expired) Exc…" at bounding box center [802, 358] width 161 height 31
select select ""excluded__salary_""
click at [721, 343] on select "Choose an option... Pending Applied Excluded (Questions) Excluded (Expired) Exc…" at bounding box center [802, 358] width 161 height 31
click at [943, 377] on div "#36 sgs smartrecruiters Junior Security Evaluator JD Choose an option... Pendin…" at bounding box center [560, 365] width 887 height 62
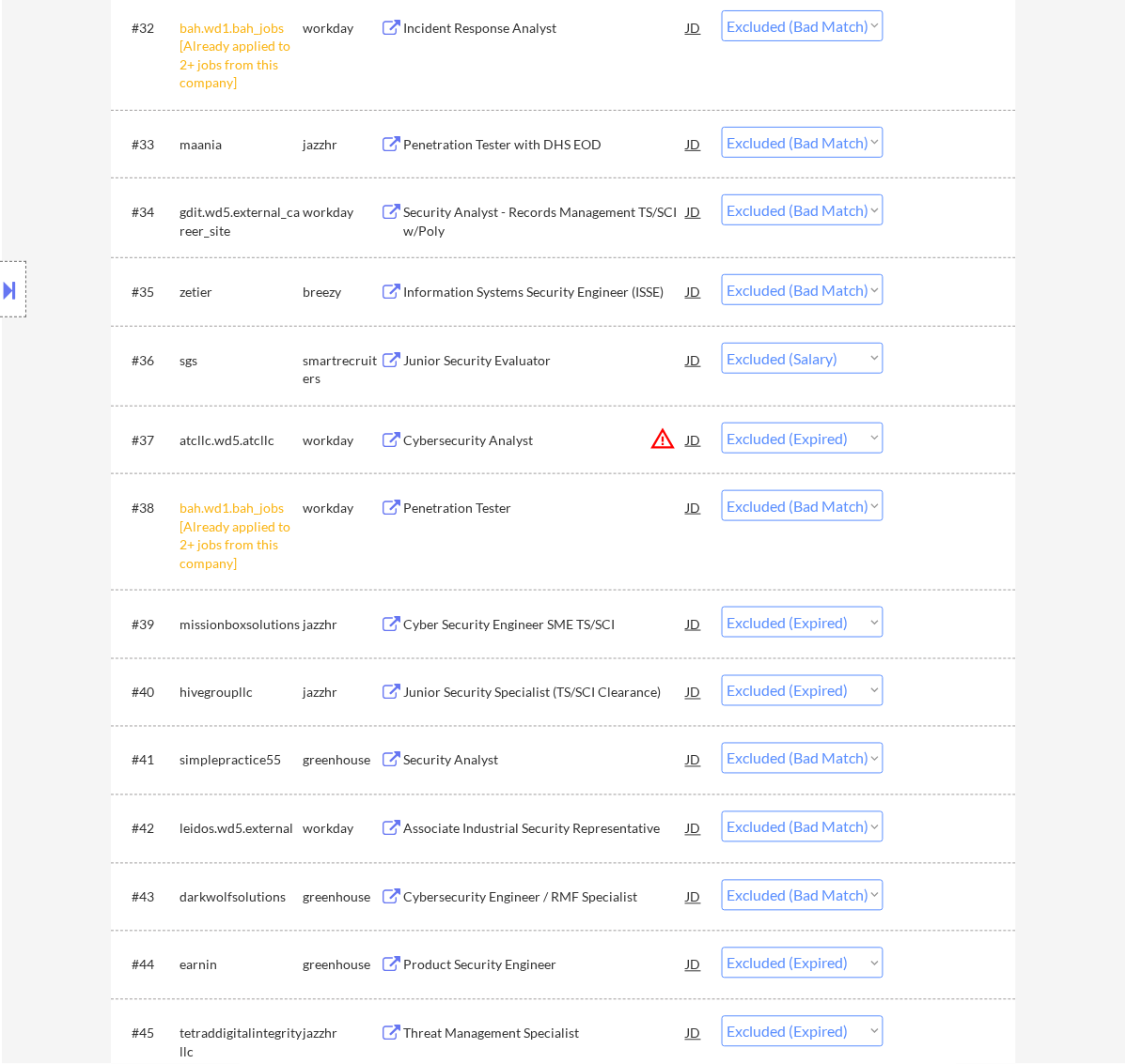
click at [562, 283] on div "Information Systems Security Engineer (ISSE)" at bounding box center [545, 292] width 284 height 18
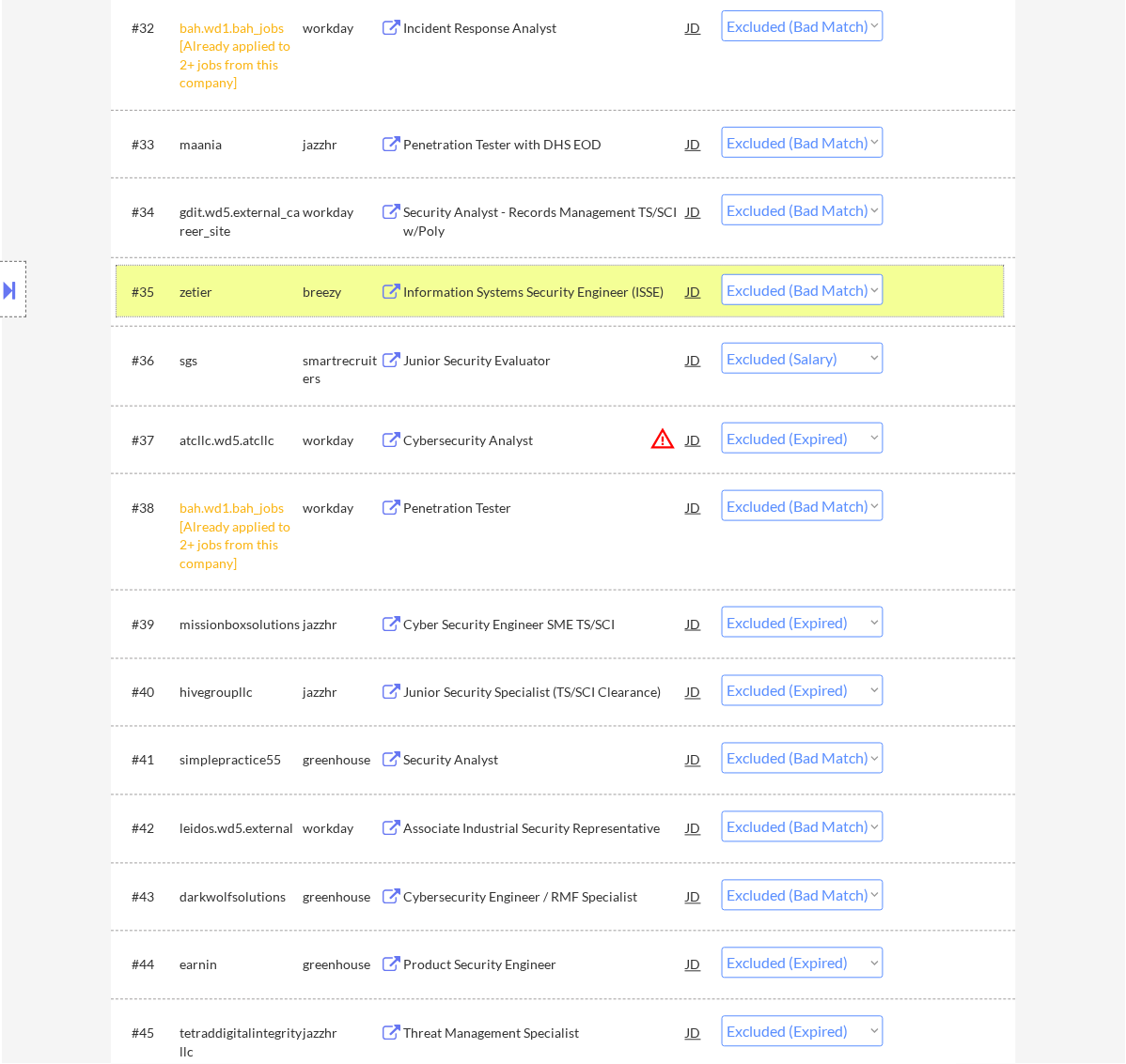
click at [943, 289] on div at bounding box center [952, 291] width 83 height 34
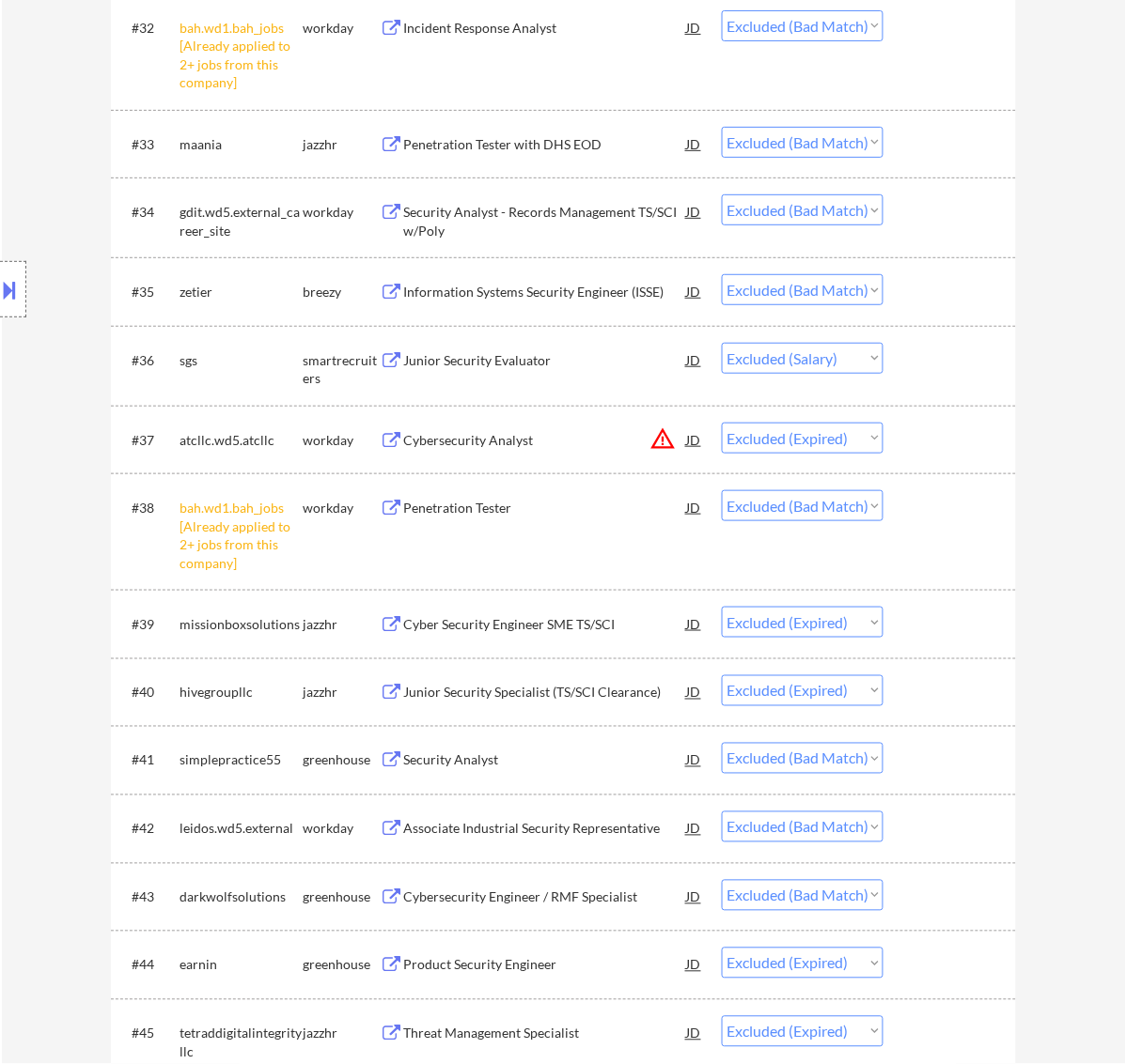
scroll to position [2955, 0]
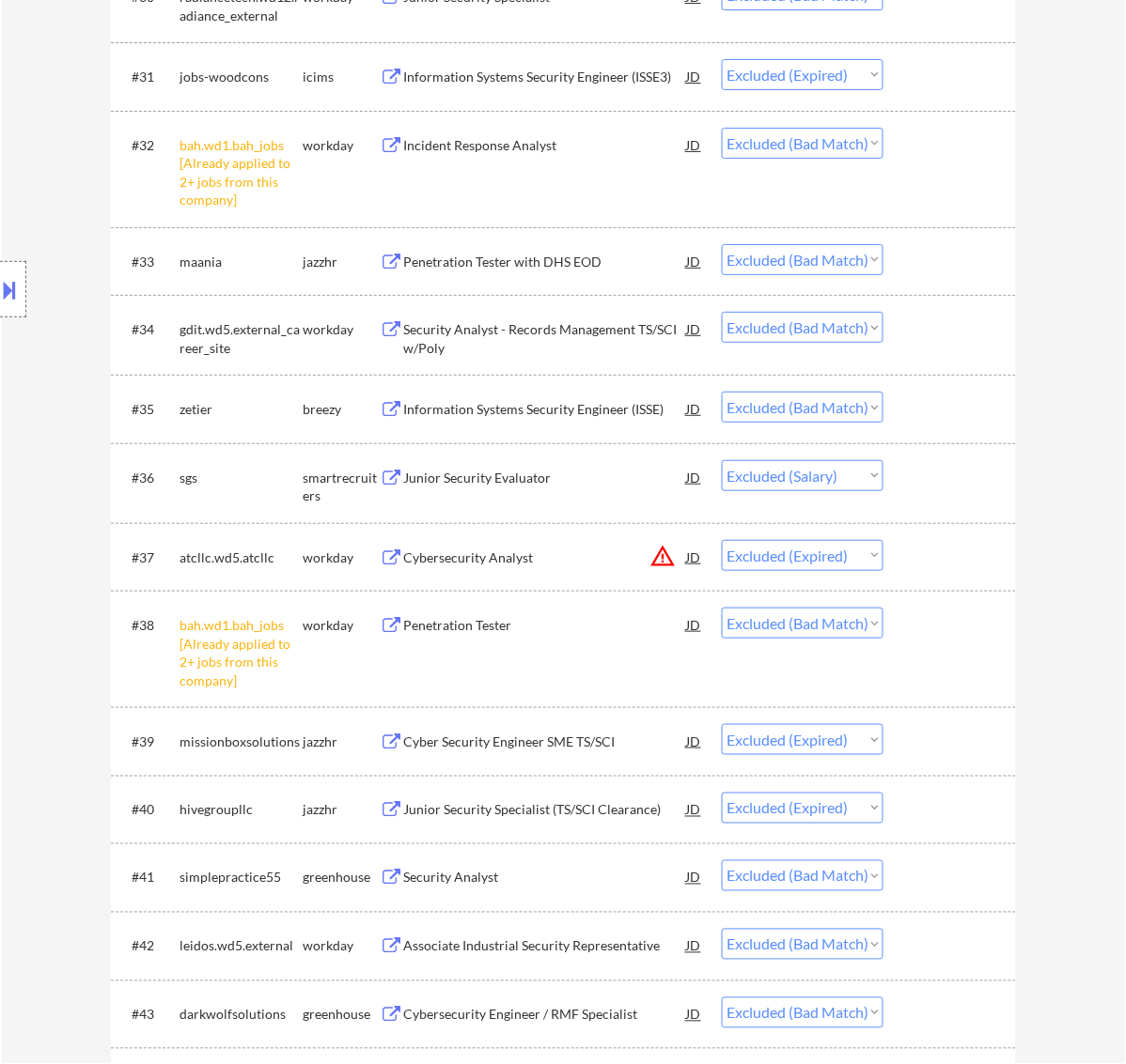
click at [585, 259] on div "Penetration Tester with DHS EOD" at bounding box center [545, 262] width 284 height 18
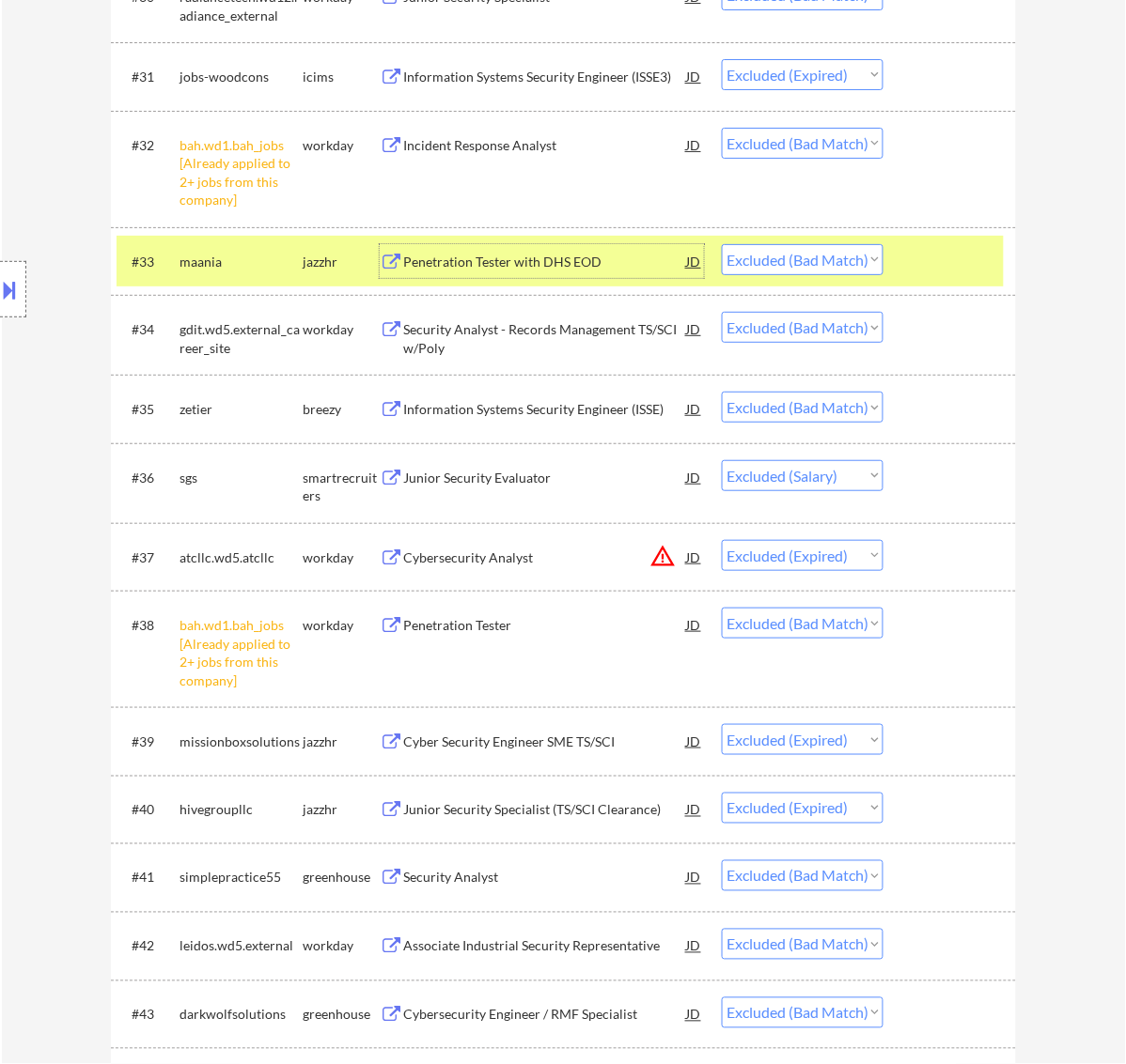
click at [916, 252] on div at bounding box center [952, 261] width 83 height 34
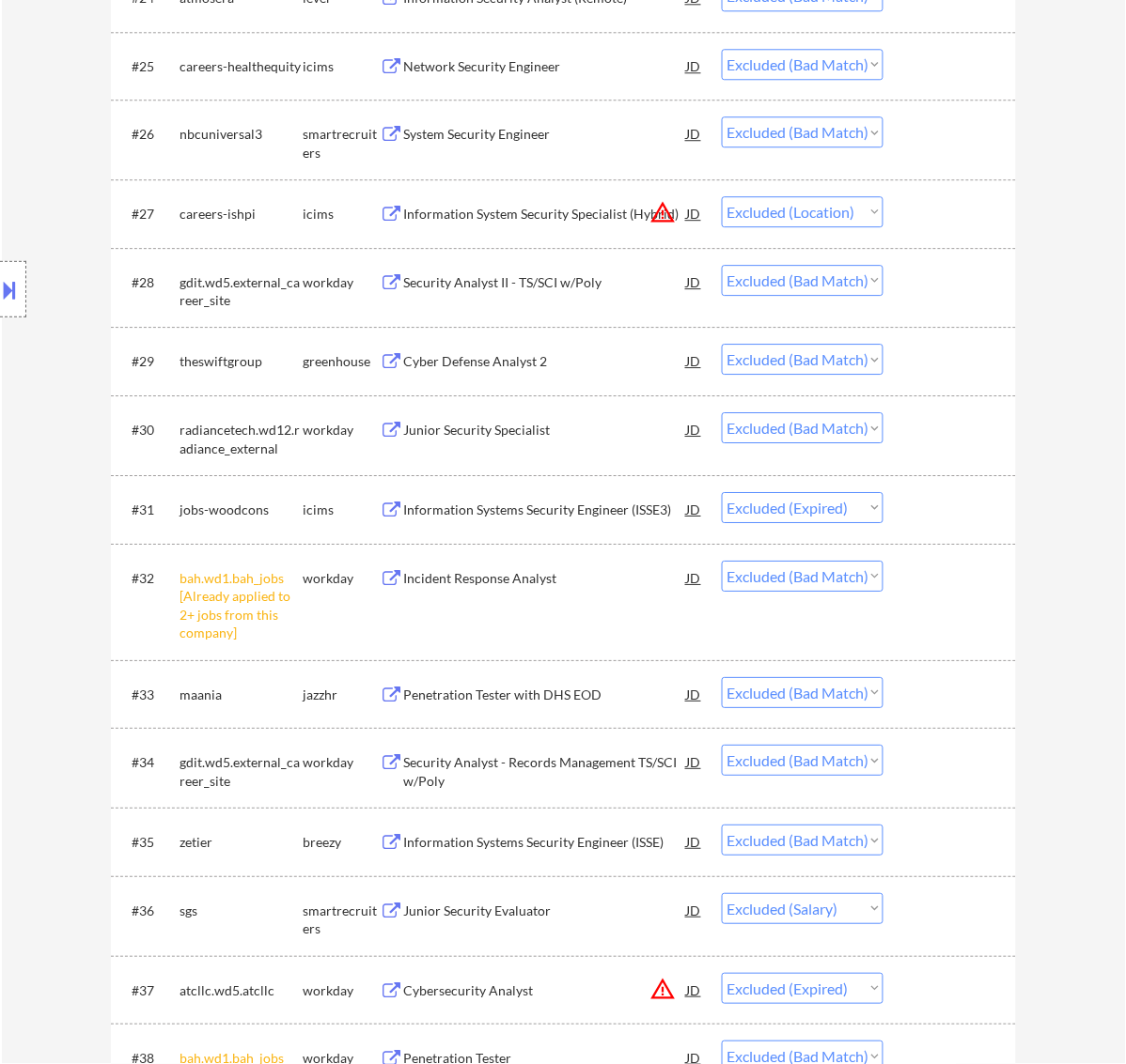
scroll to position [2486, 0]
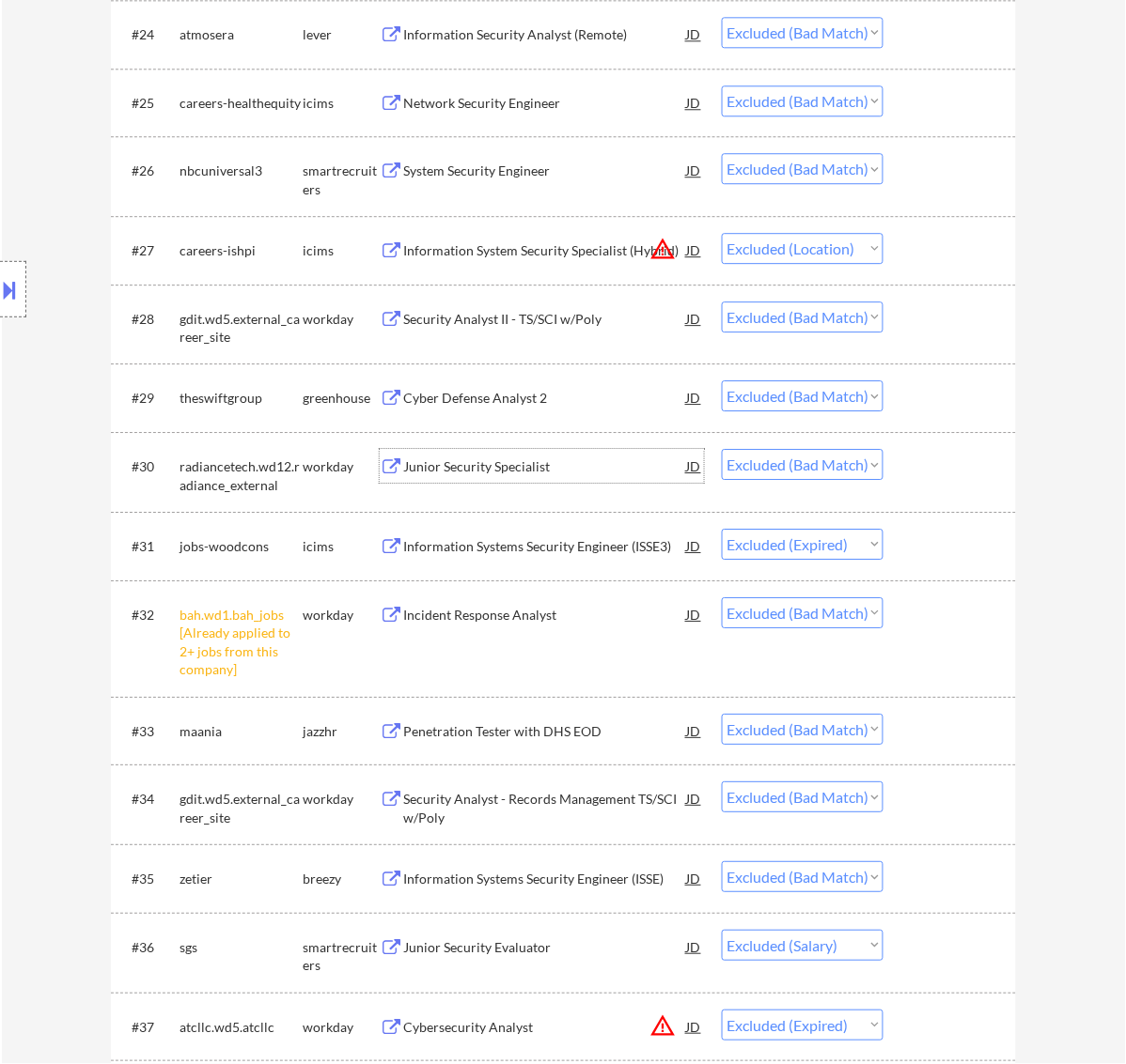
click at [603, 468] on div "Junior Security Specialist" at bounding box center [545, 466] width 284 height 18
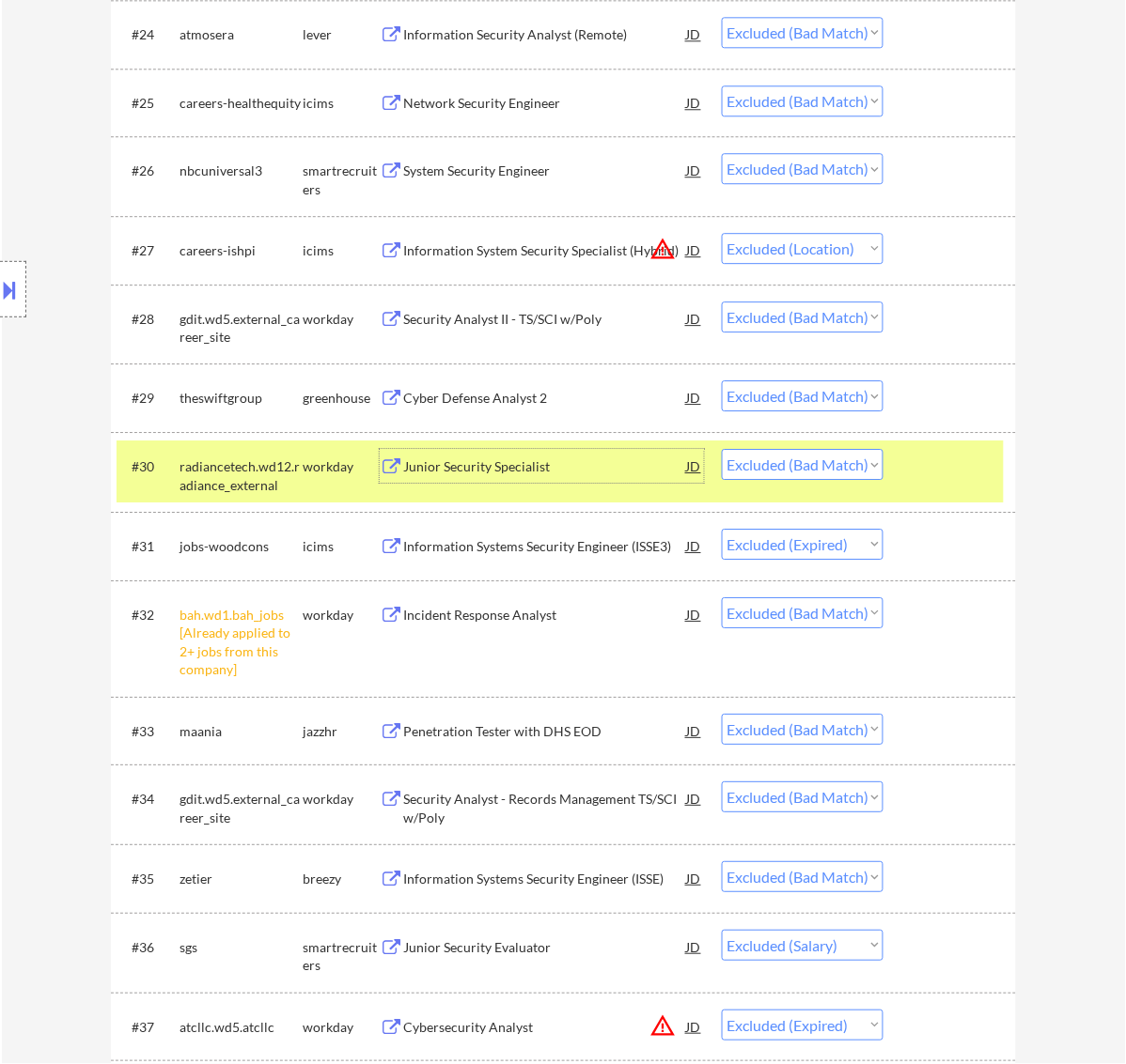
click at [938, 475] on div at bounding box center [952, 465] width 83 height 34
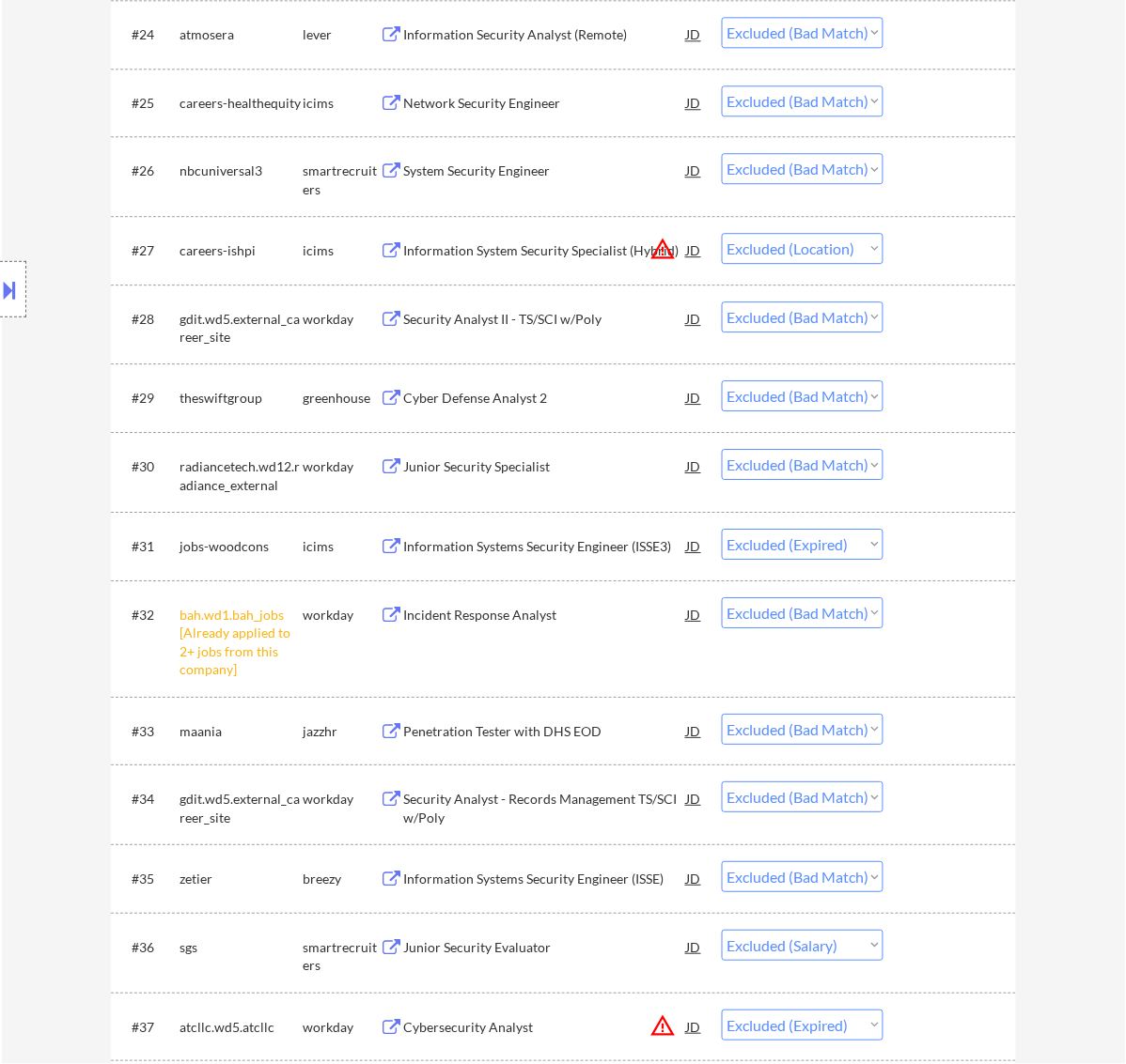
click at [564, 401] on div "Cyber Defense Analyst 2" at bounding box center [545, 398] width 284 height 18
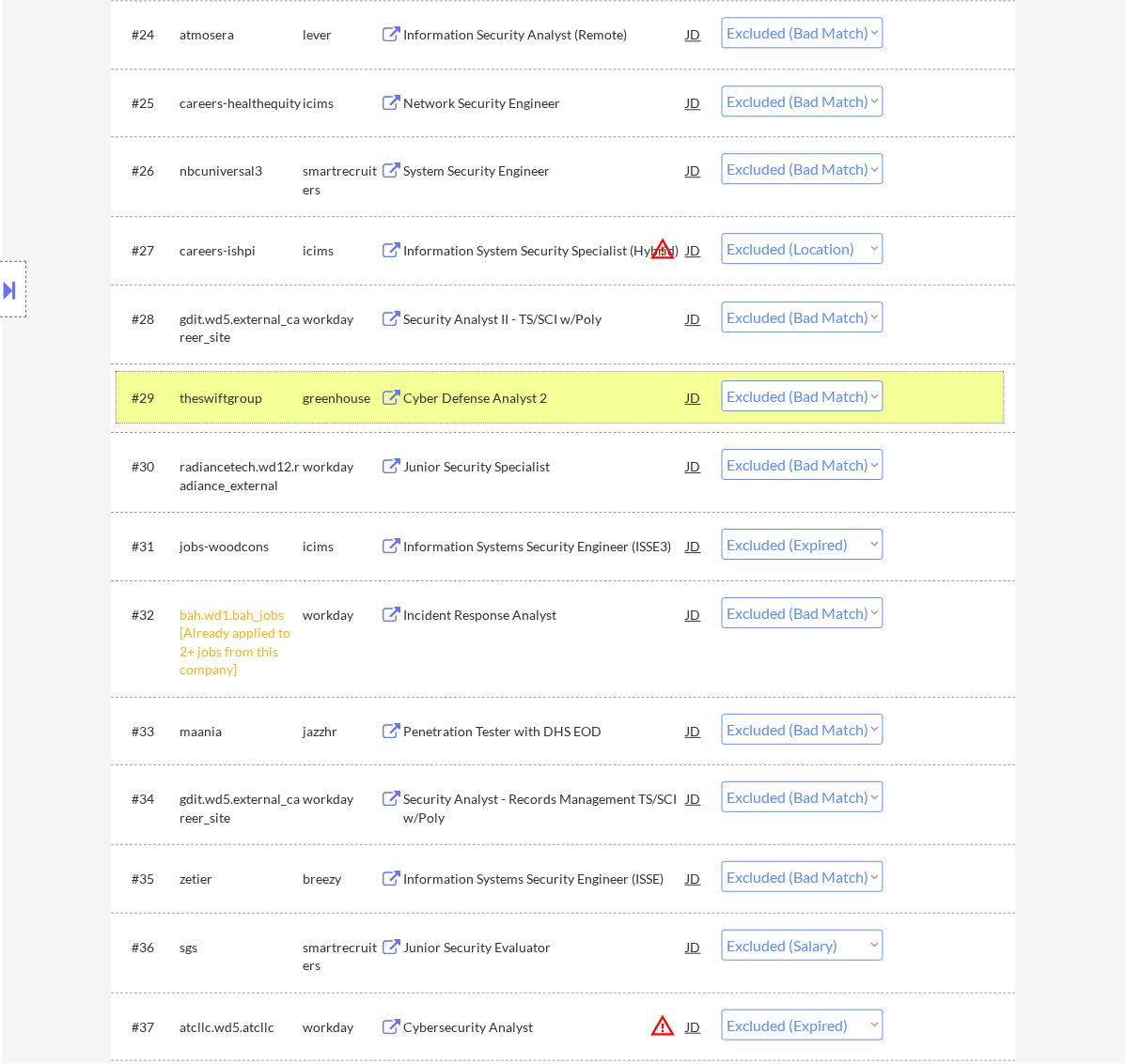
click at [911, 397] on div at bounding box center [952, 397] width 83 height 34
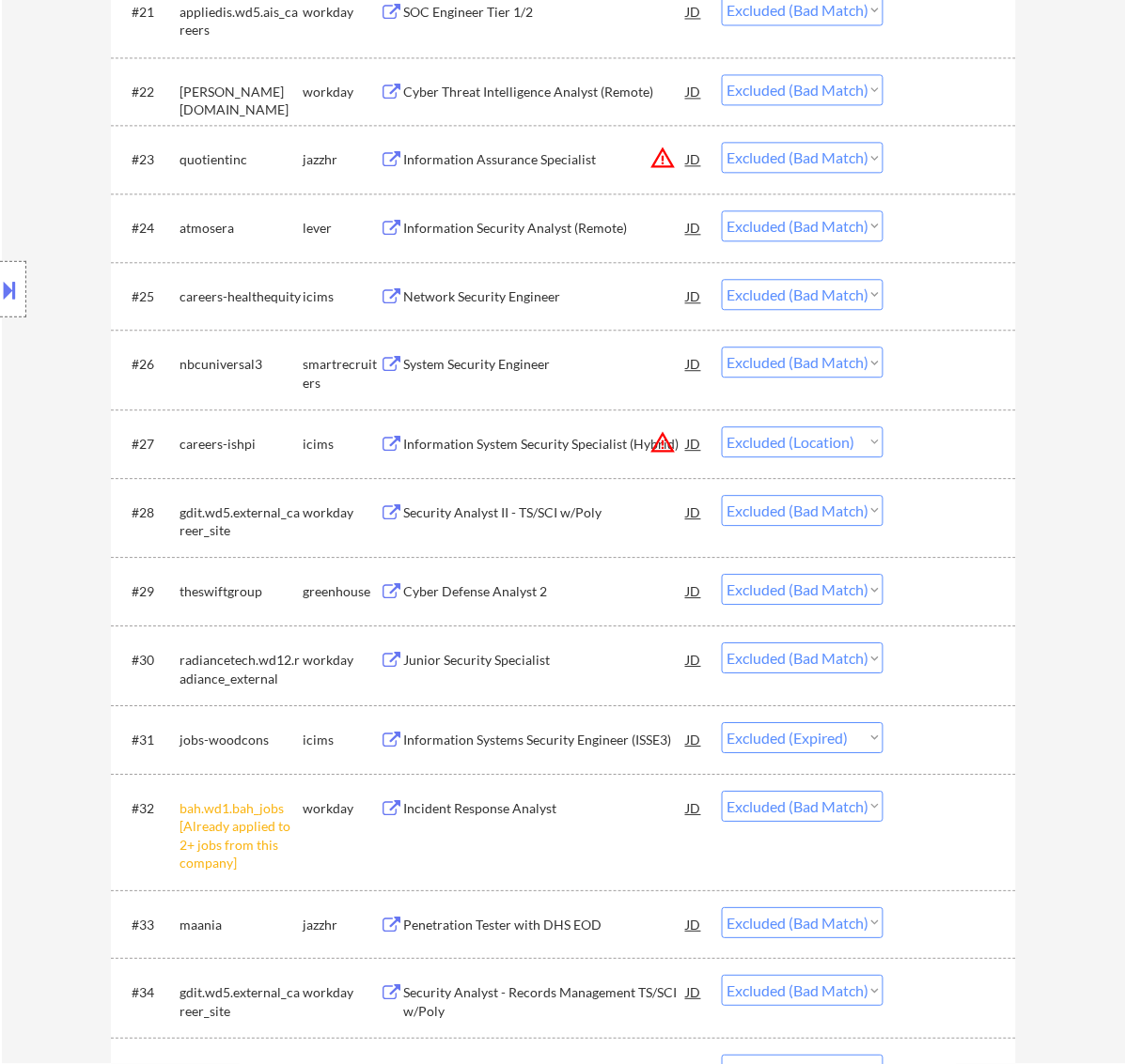
scroll to position [2251, 0]
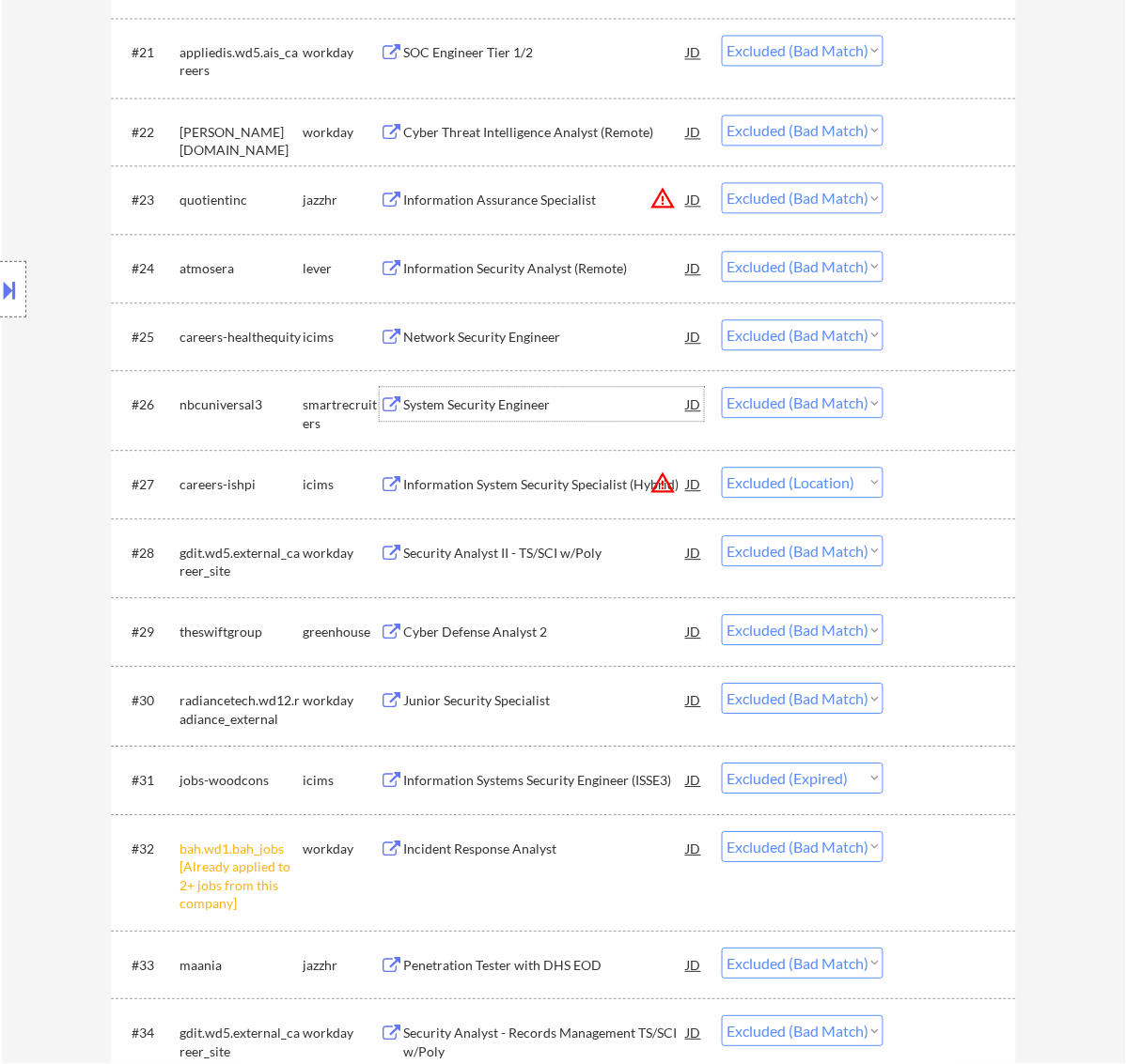
click at [529, 404] on div "System Security Engineer" at bounding box center [545, 406] width 284 height 18
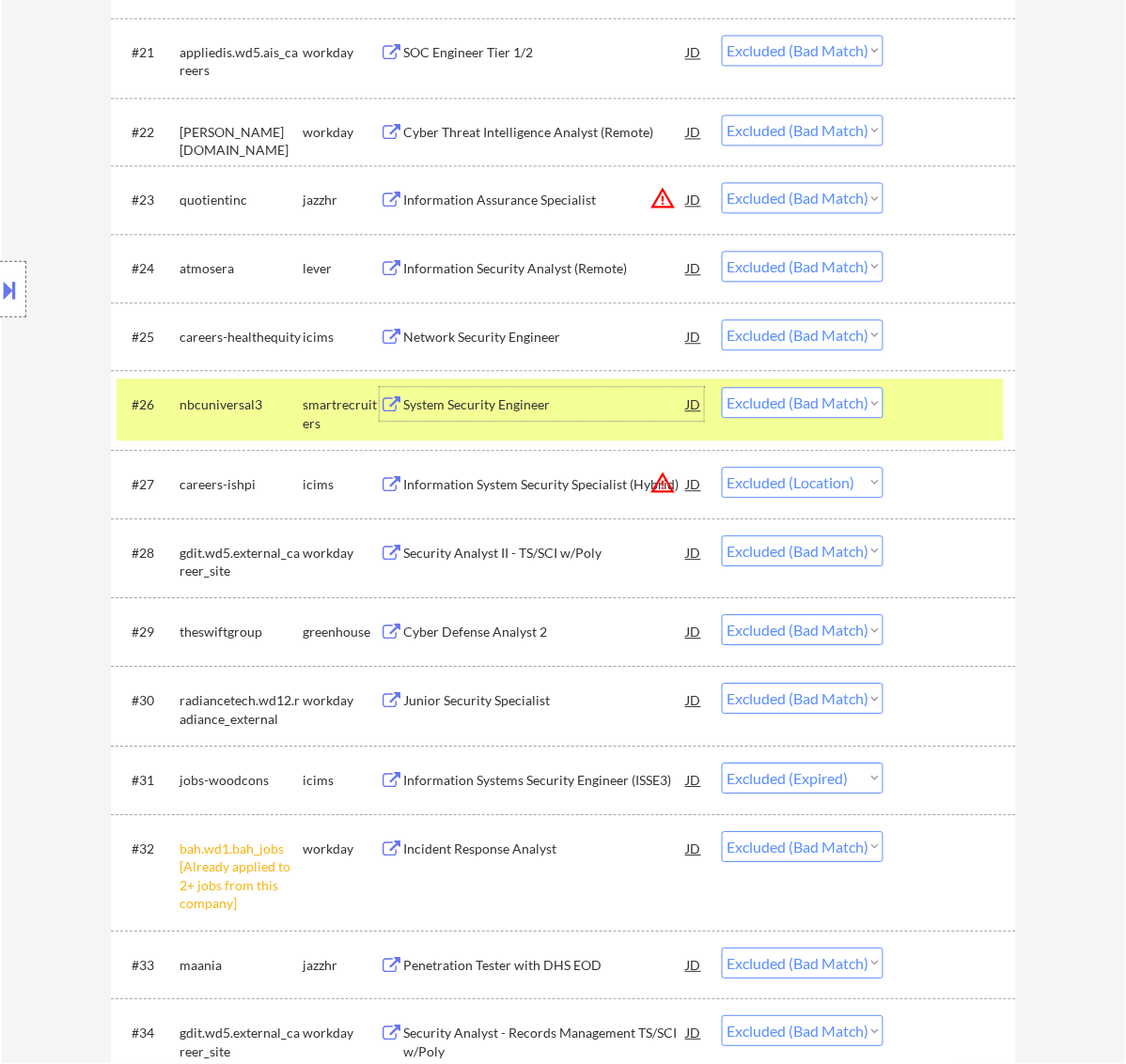
click at [908, 400] on div "#26 nbcuniversal3 smartrecruiters System Security Engineer JD Choose an option.…" at bounding box center [560, 410] width 887 height 62
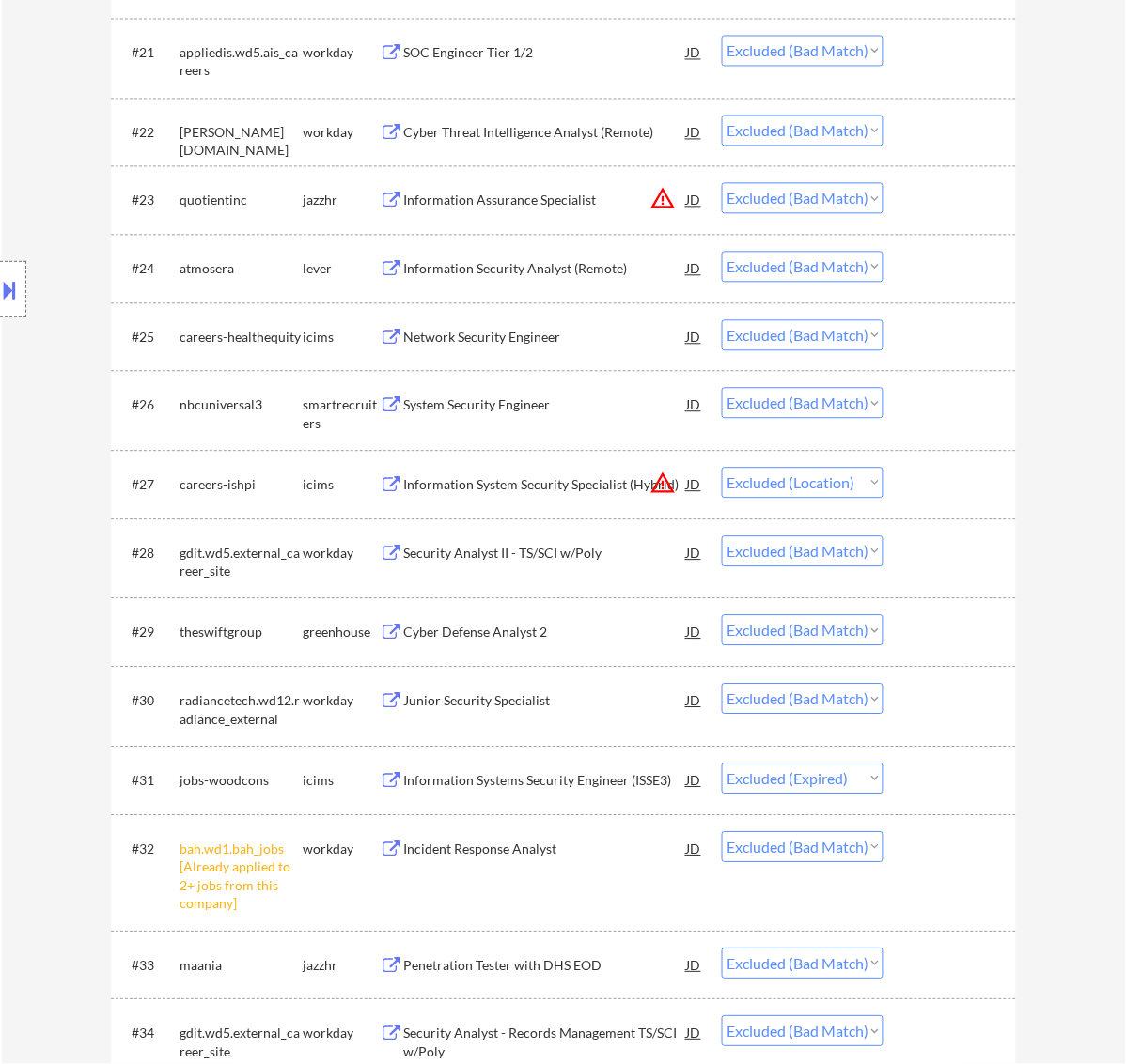
click at [545, 335] on div "Network Security Engineer" at bounding box center [545, 338] width 284 height 18
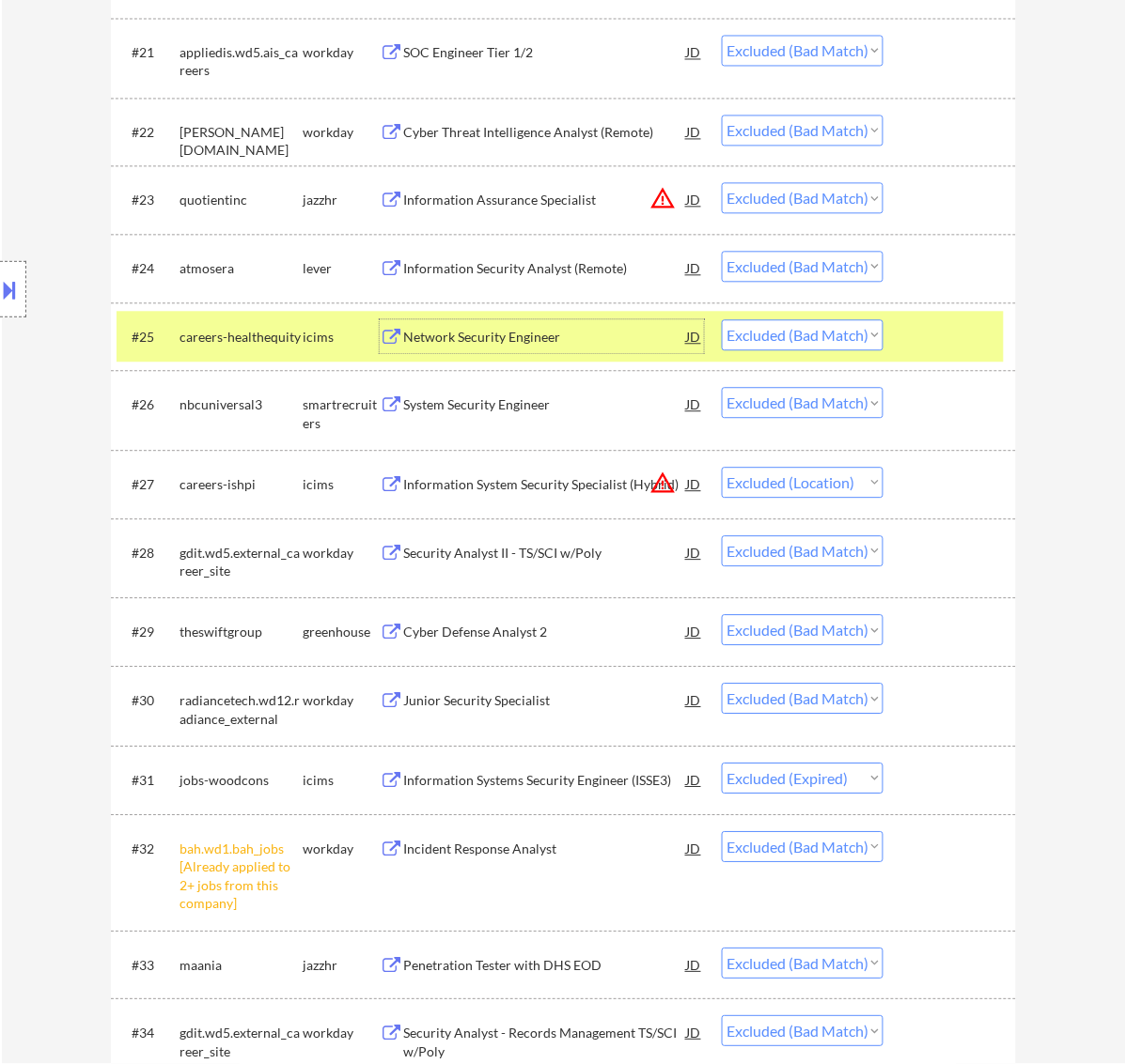
click at [943, 343] on div at bounding box center [952, 337] width 83 height 34
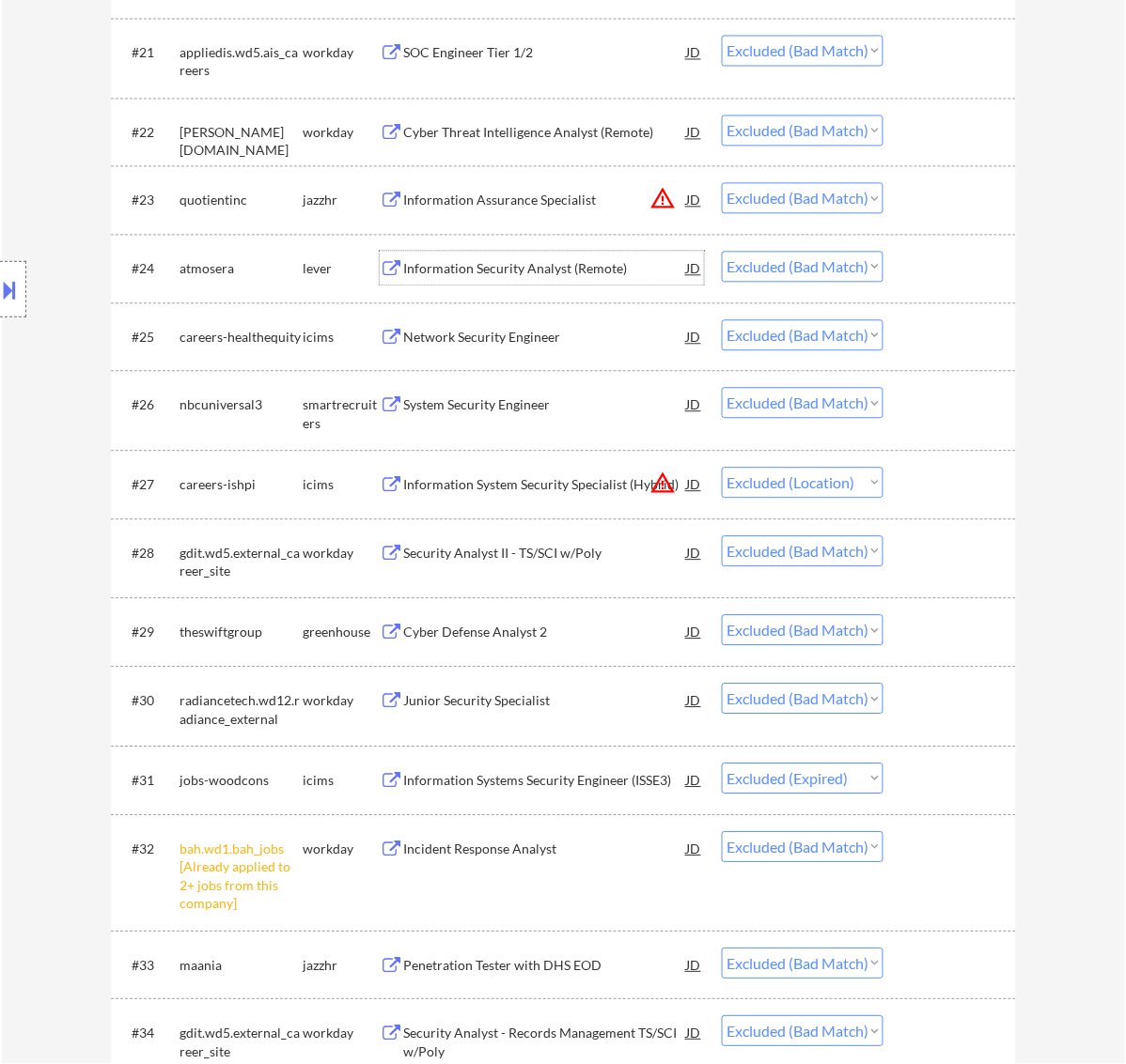
click at [559, 272] on div "Information Security Analyst (Remote)" at bounding box center [545, 269] width 284 height 18
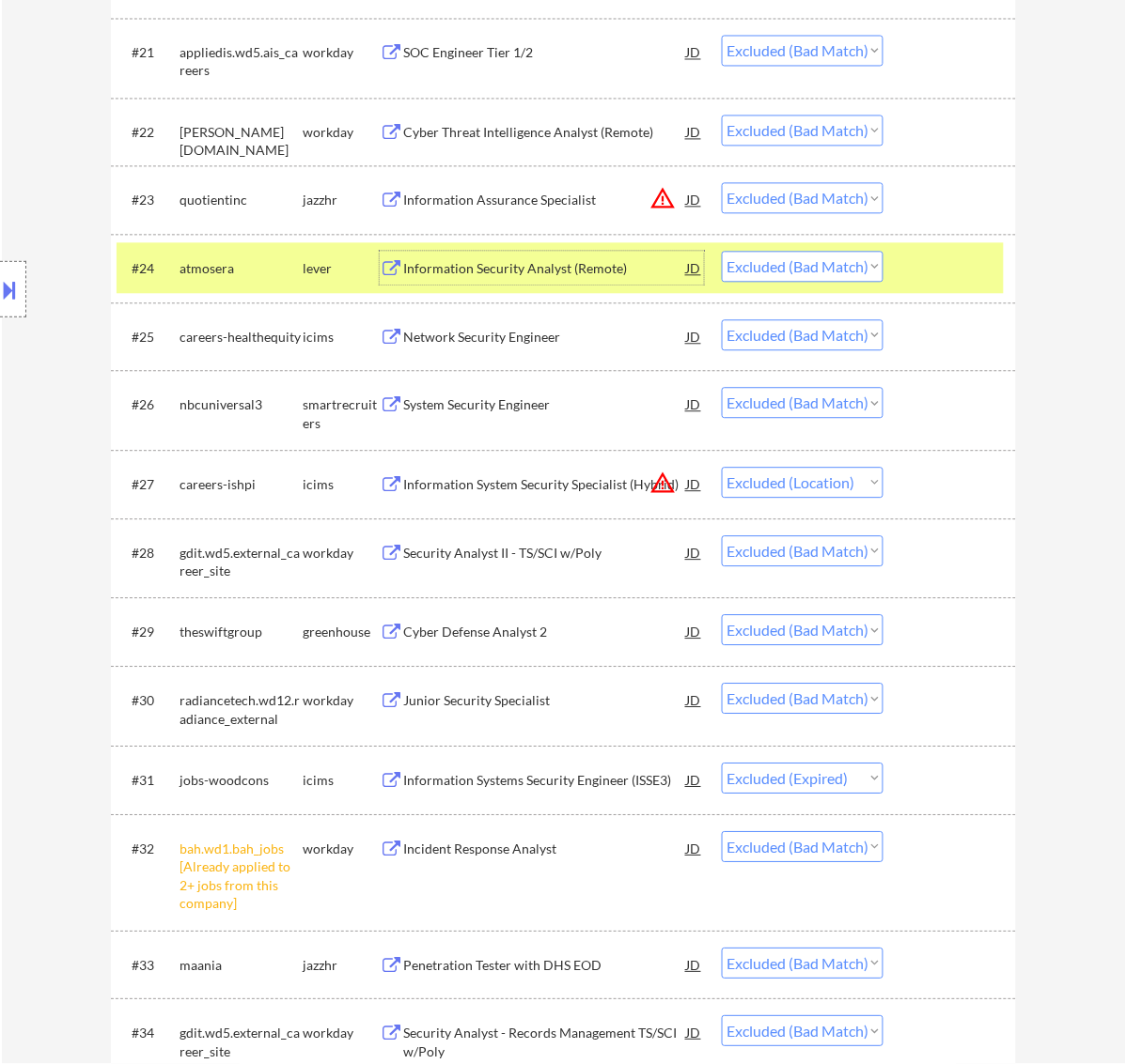
click at [905, 261] on div "#24 atmosera lever Information Security Analyst (Remote) JD Choose an option...…" at bounding box center [560, 268] width 887 height 51
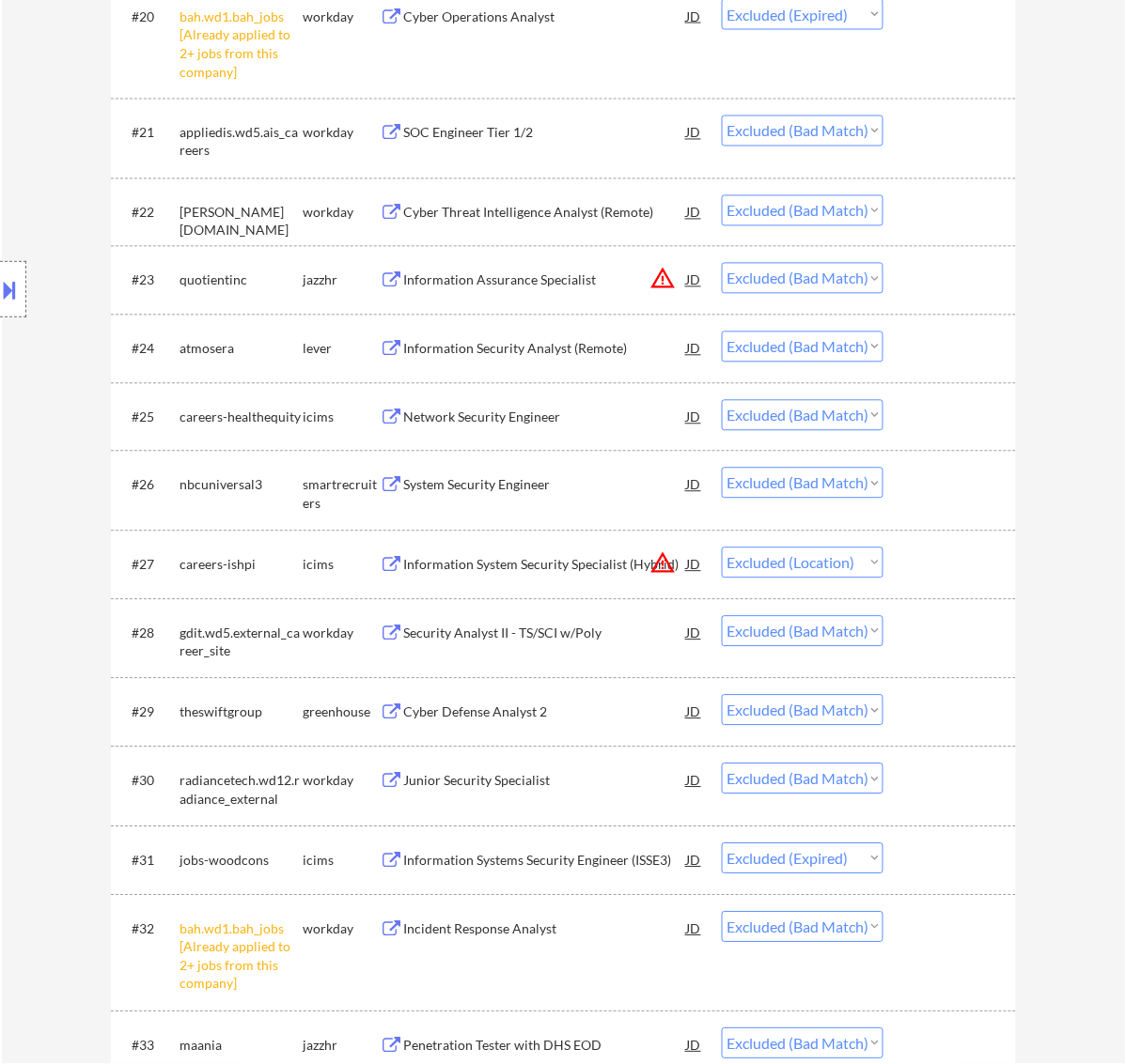
scroll to position [2134, 0]
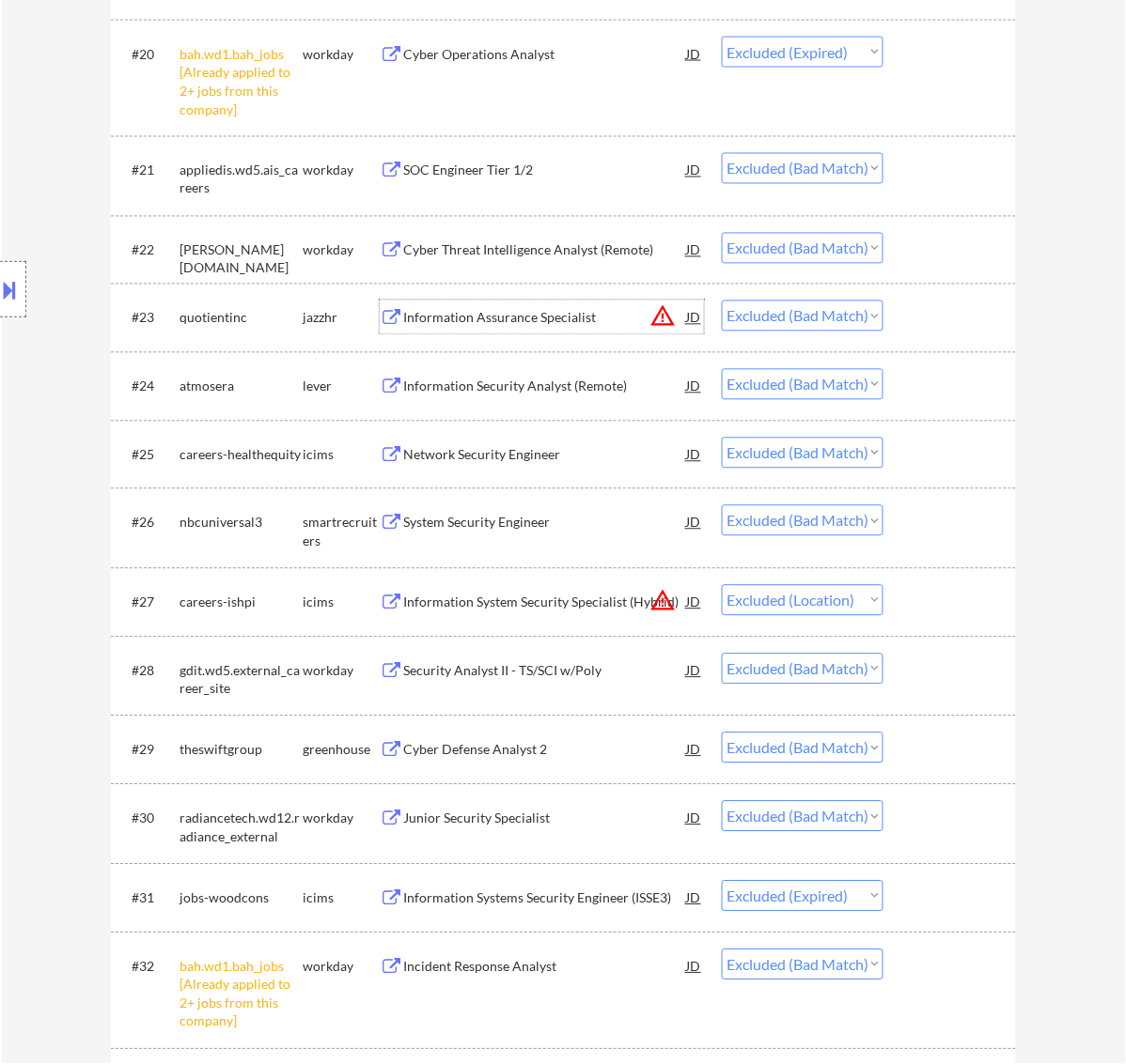
click at [548, 313] on div "Information Assurance Specialist" at bounding box center [545, 318] width 284 height 18
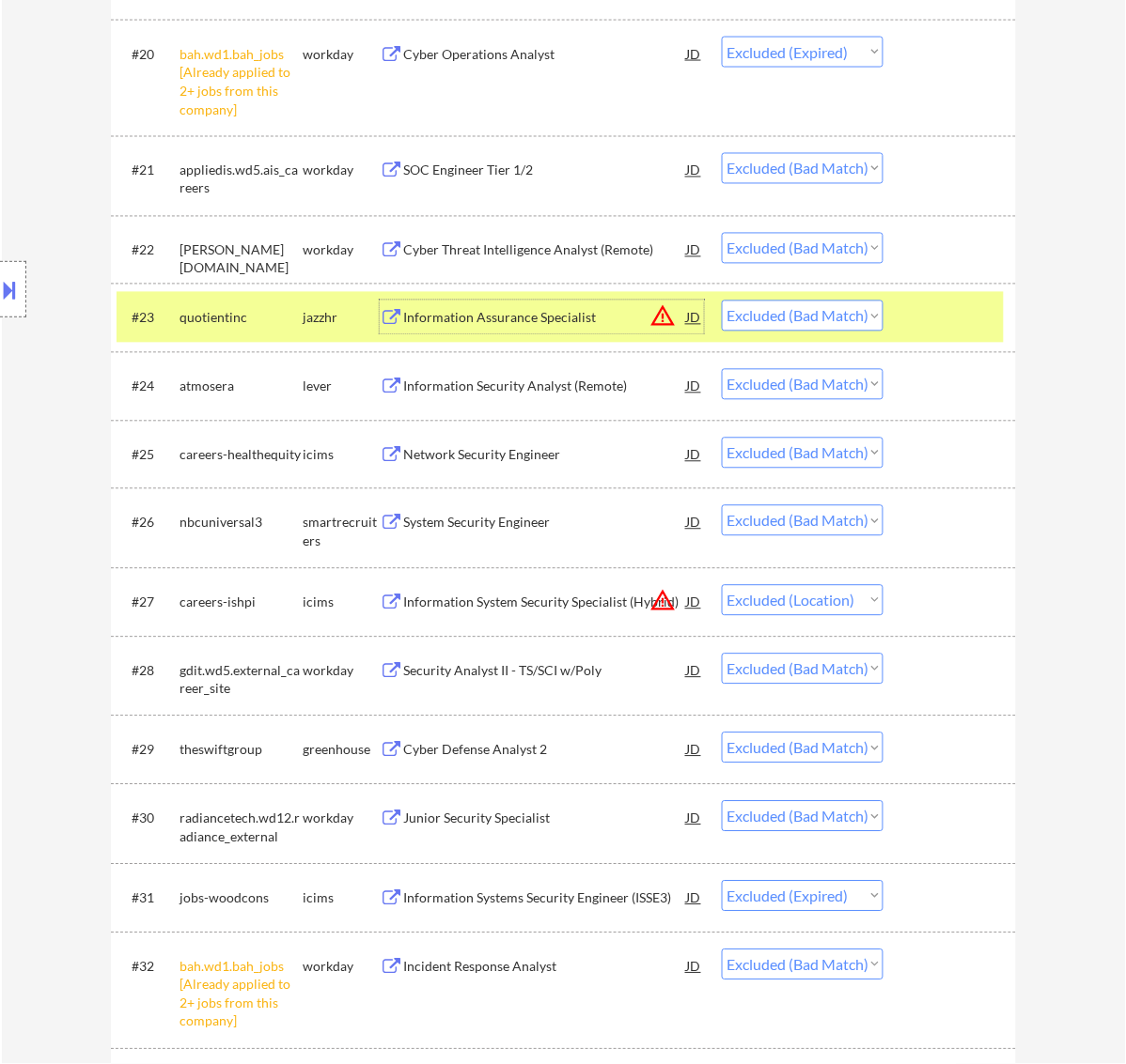
click at [903, 320] on div "#23 quotientinc jazzhr Information Assurance Specialist JD warning_amber Choose…" at bounding box center [560, 318] width 887 height 51
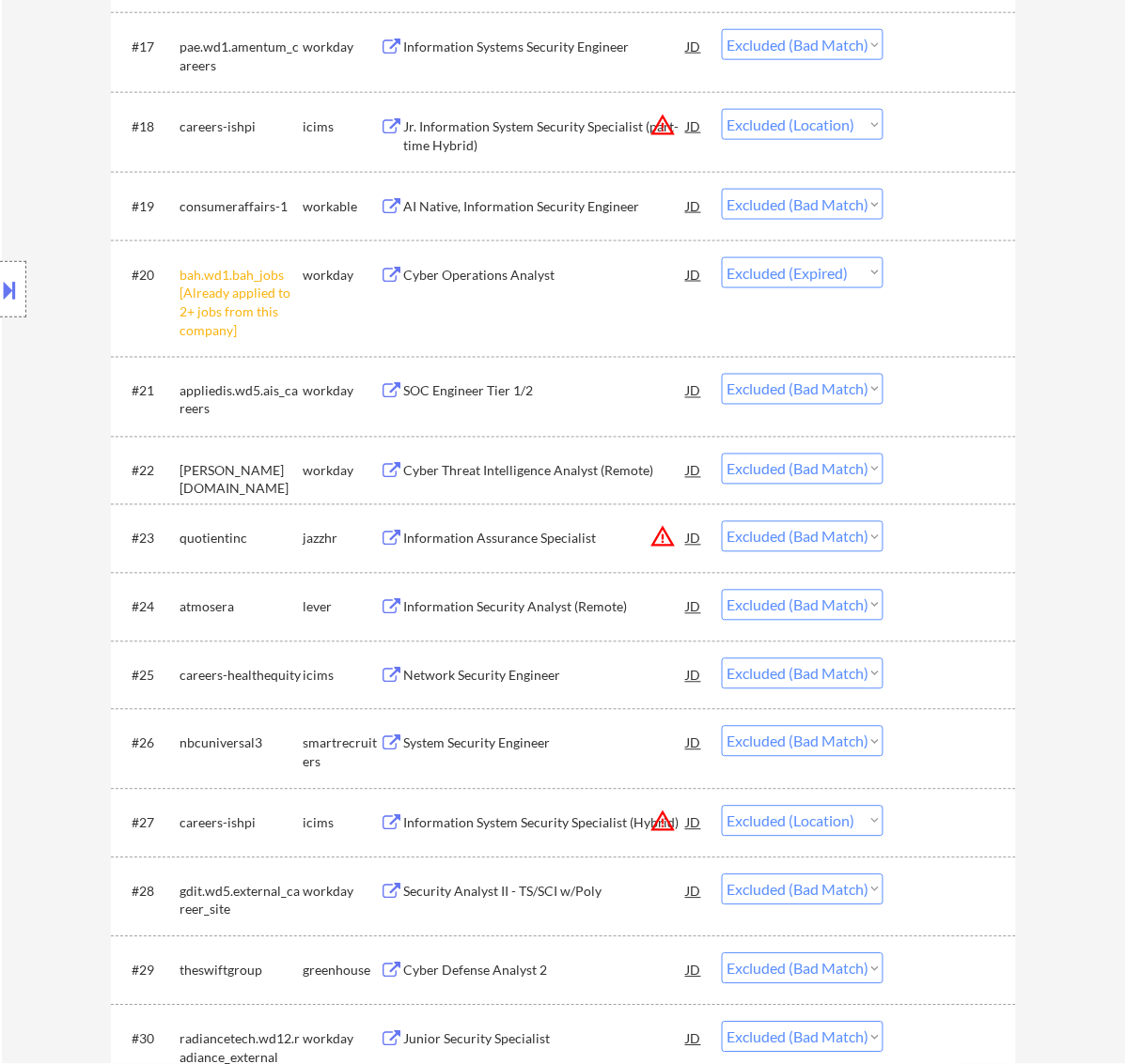
scroll to position [1898, 0]
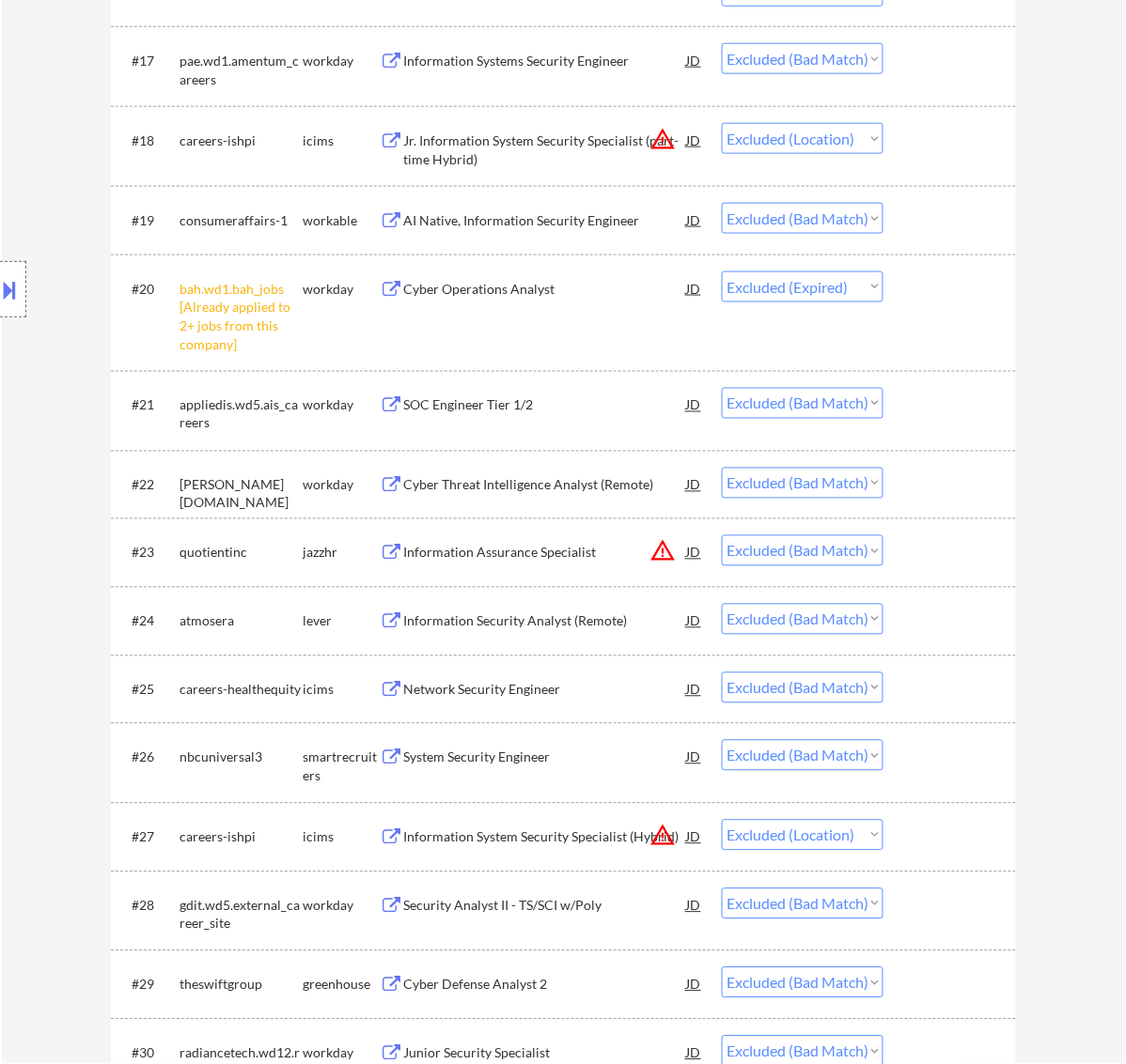
click at [609, 480] on div "Cyber Threat Intelligence Analyst (Remote)" at bounding box center [545, 485] width 284 height 18
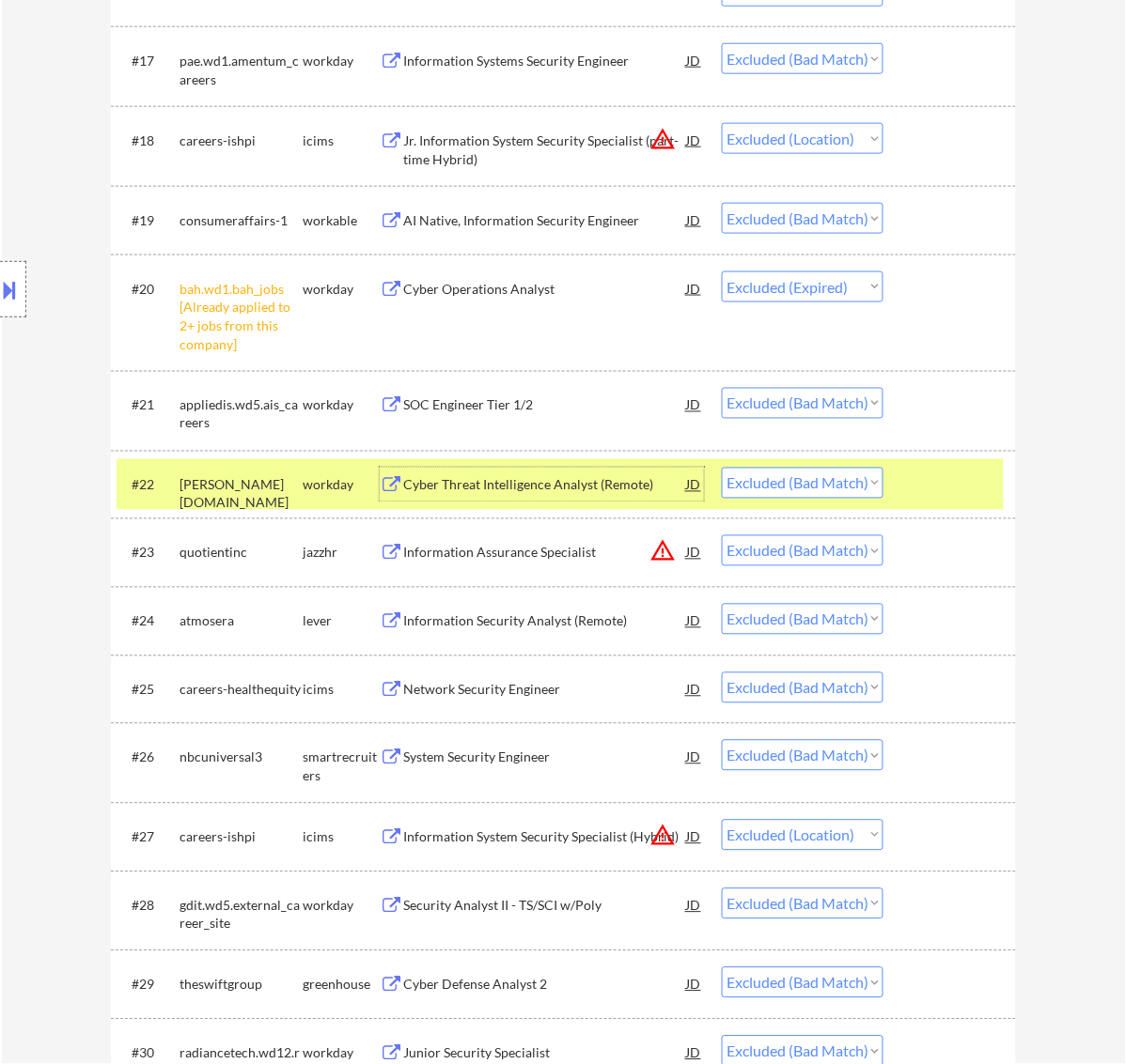
click at [855, 476] on select "Choose an option... Pending Applied Excluded (Questions) Excluded (Expired) Exc…" at bounding box center [802, 484] width 161 height 31
click at [721, 468] on select "Choose an option... Pending Applied Excluded (Questions) Excluded (Expired) Exc…" at bounding box center [802, 484] width 161 height 31
select select ""excluded__bad_match_""
select select ""excluded__location_""
select select ""excluded__bad_match_""
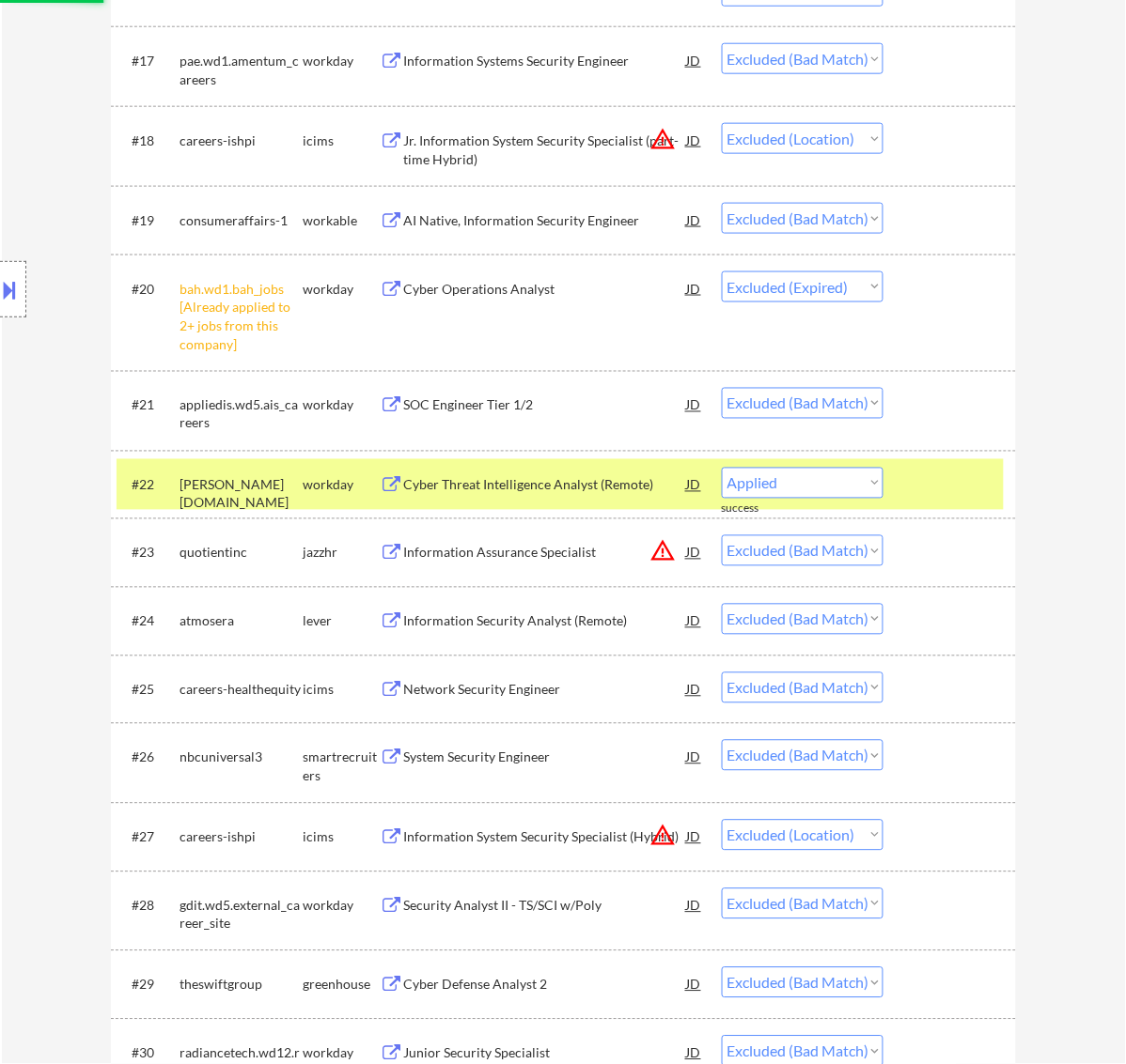
select select ""excluded__expired_""
select select ""excluded__bad_match_""
select select ""excluded__salary_""
select select ""excluded__expired_""
select select ""excluded__bad_match_""
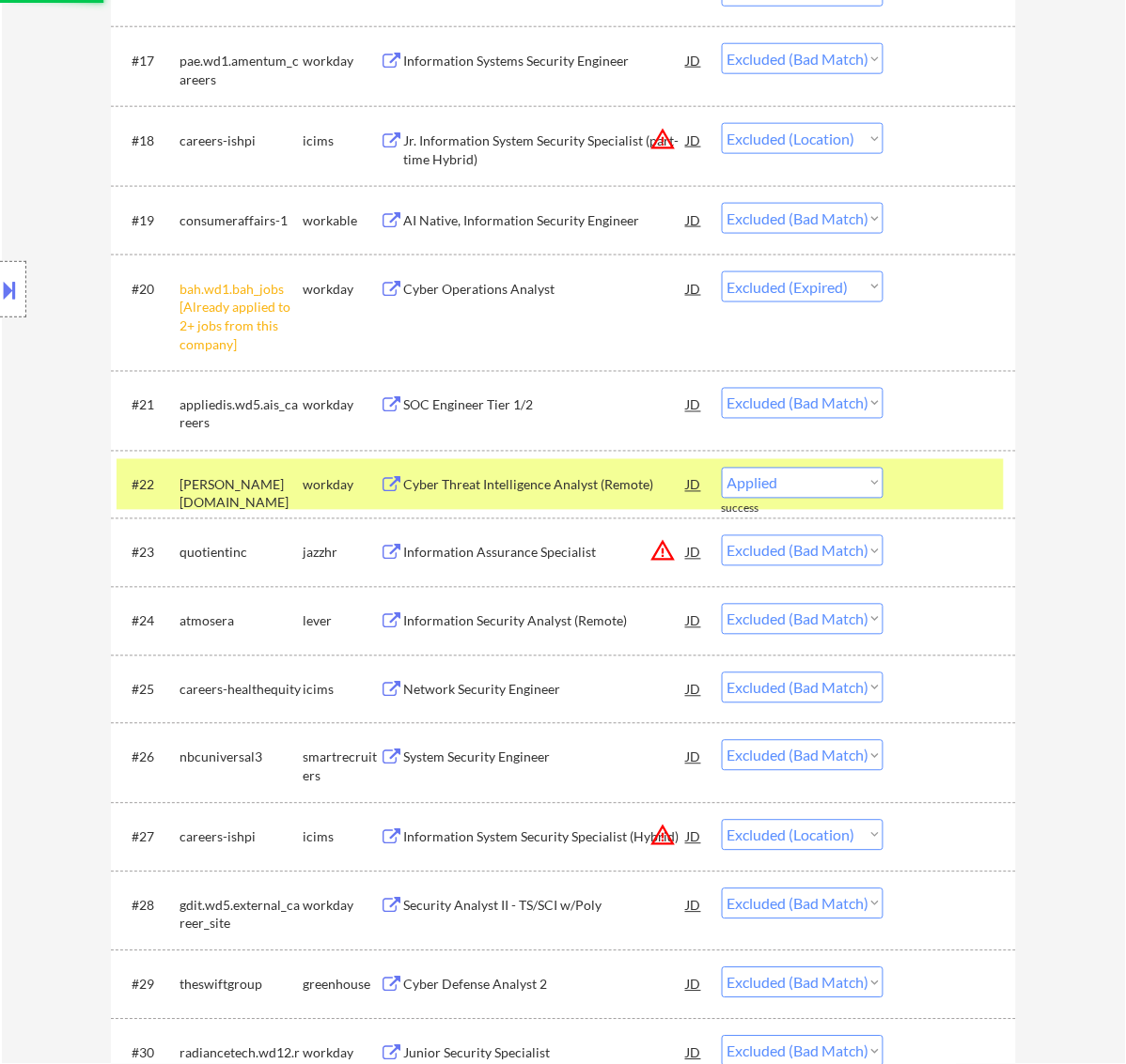
select select ""excluded__expired_""
select select ""excluded__bad_match_""
select select ""excluded__expired_""
select select ""excluded__bad_match_""
select select ""excluded__expired_""
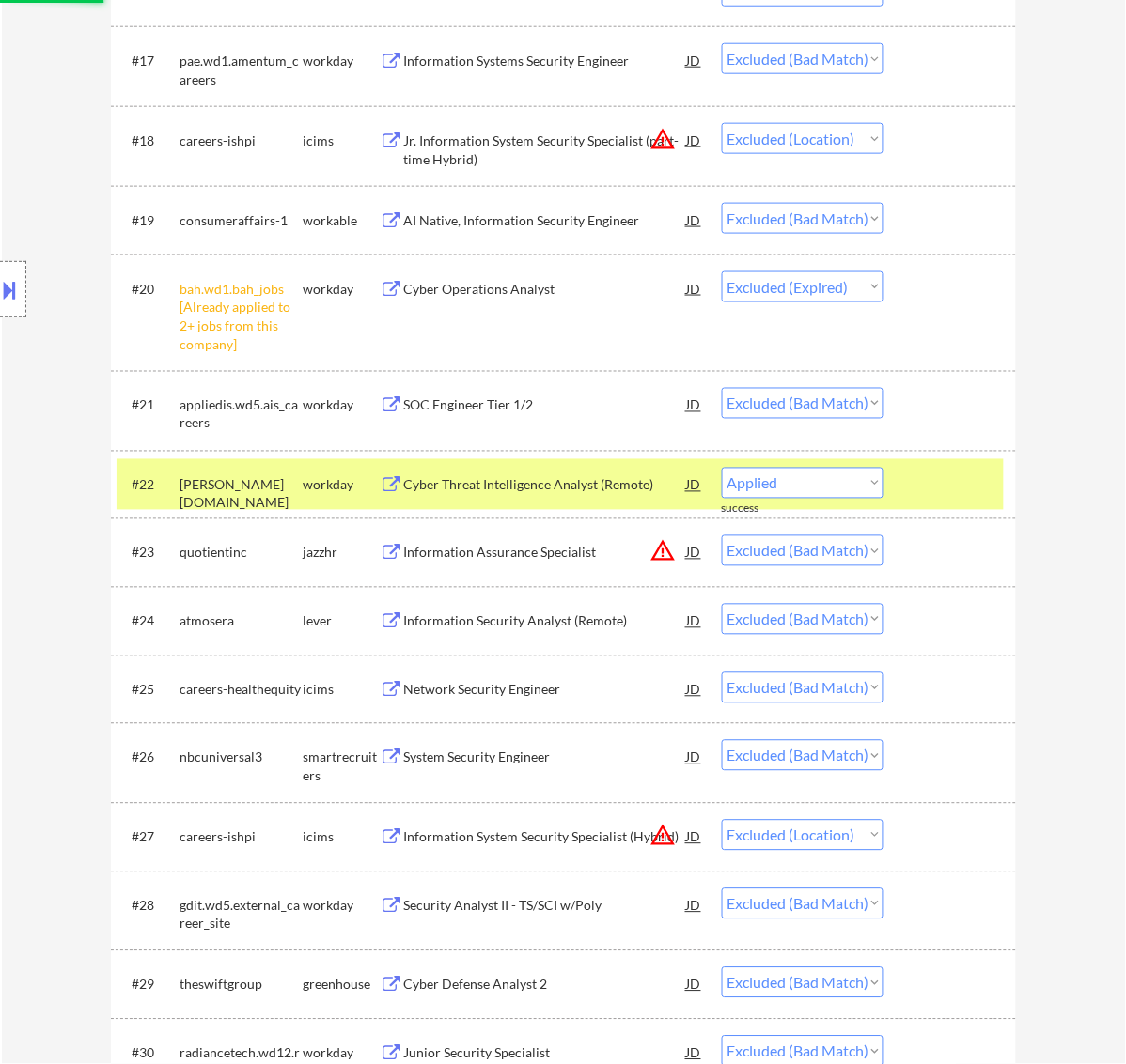
select select ""excluded__bad_match_""
select select ""excluded__expired_""
select select ""excluded__bad_match_""
select select ""excluded__expired_""
select select ""excluded__bad_match_""
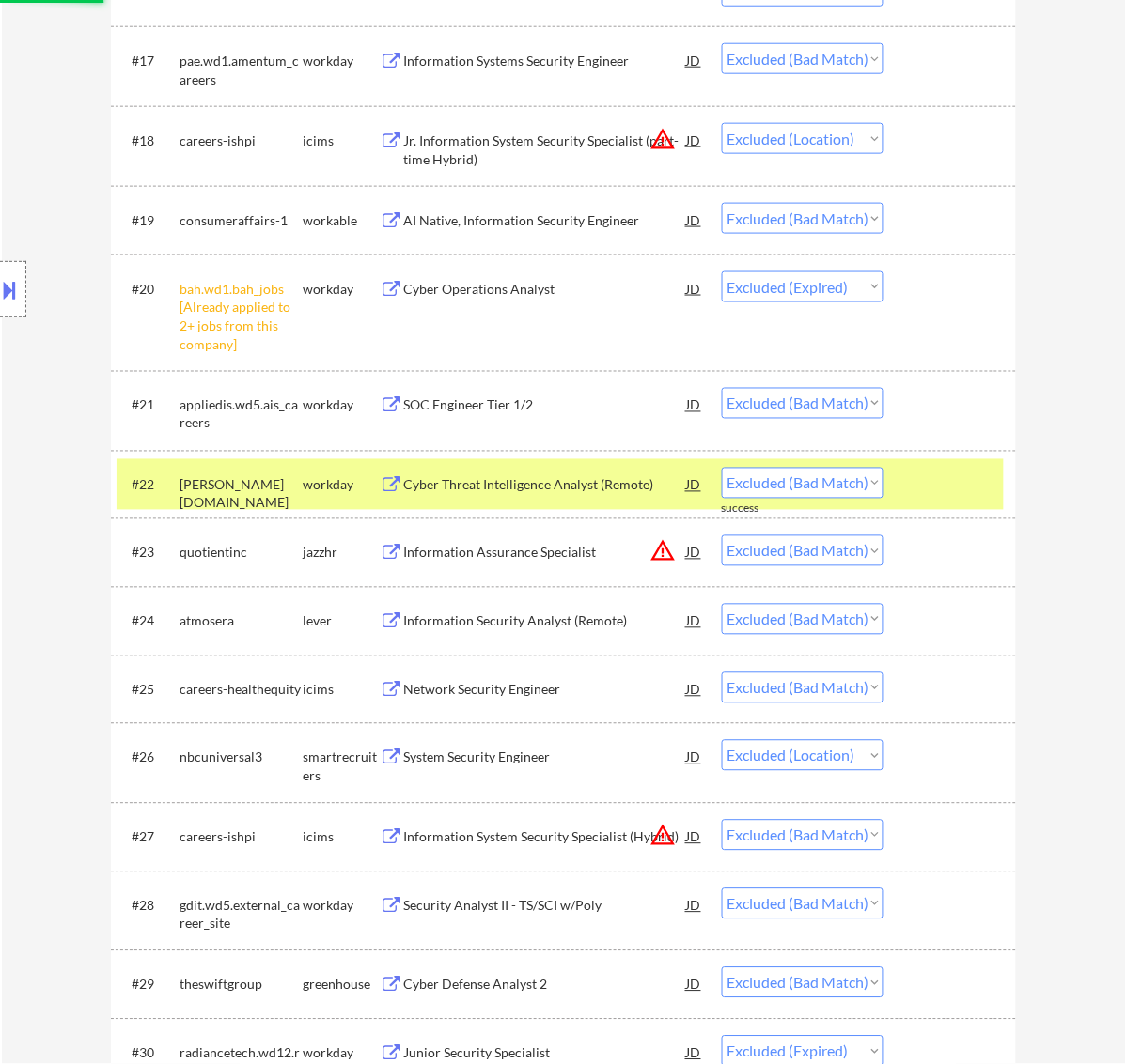
select select ""excluded__location_""
select select ""excluded__bad_match_""
select select ""excluded__location_""
select select ""excluded__bad_match_""
select select ""excluded__expired_""
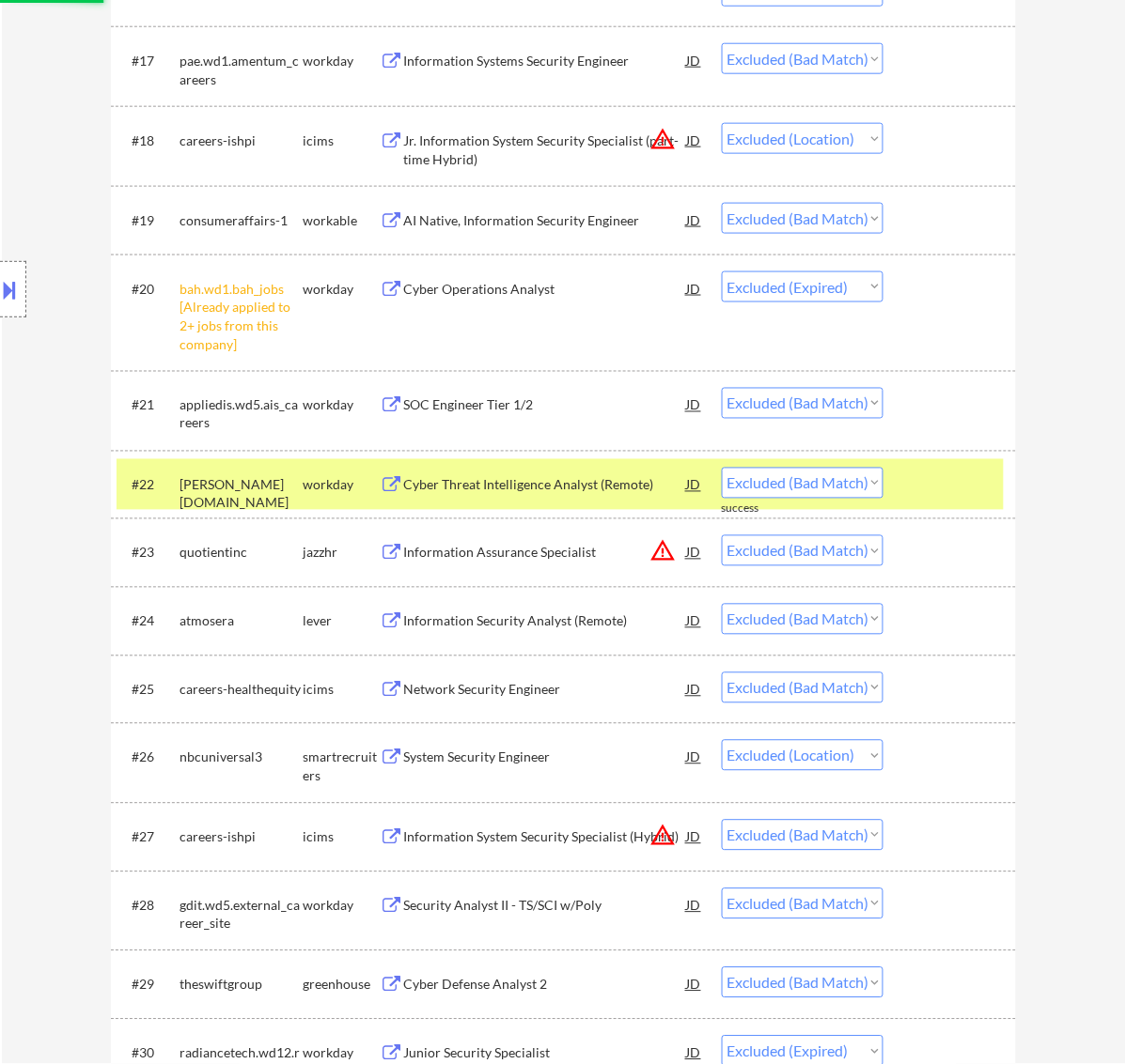
select select ""excluded__salary_""
select select ""excluded__bad_match_""
select select ""excluded__expired_""
select select ""excluded__bad_match_""
select select ""excluded__location_""
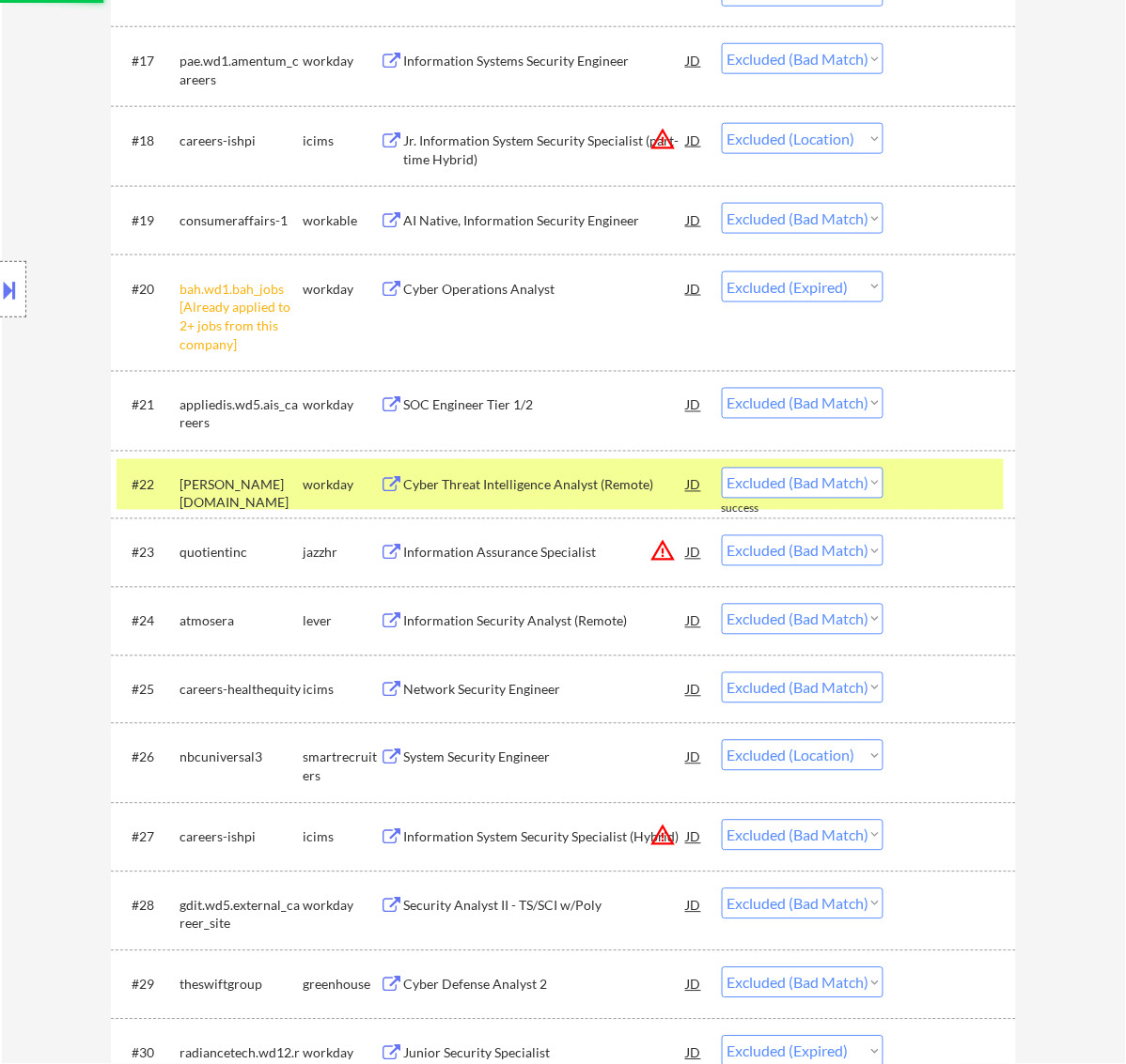
select select ""excluded__expired_""
select select ""excluded__bad_match_""
select select ""excluded__expired_""
select select ""excluded__bad_match_""
select select ""excluded__expired_""
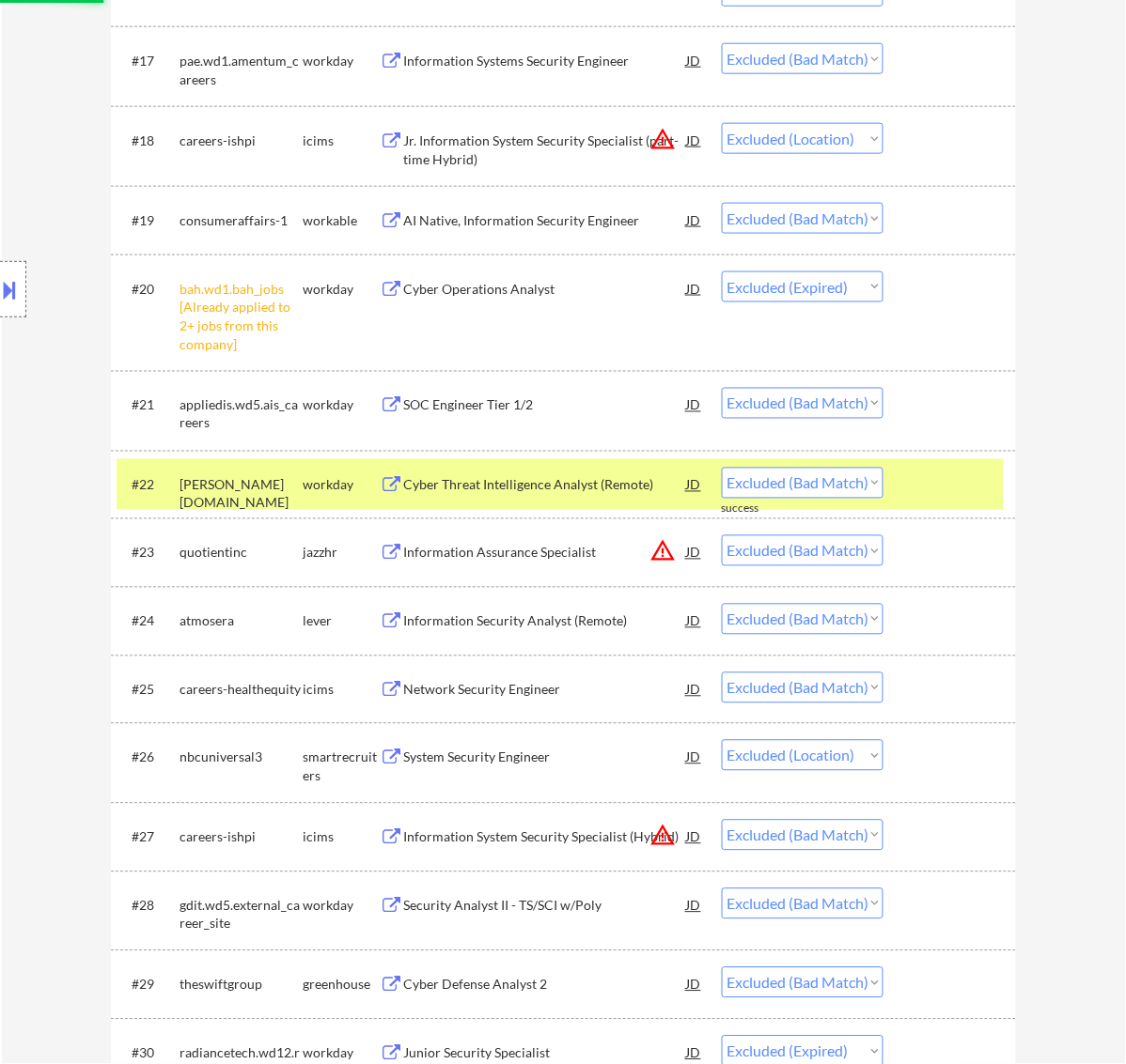
select select ""excluded__bad_match_""
select select ""excluded__expired_""
select select ""excluded__bad_match_""
select select ""excluded__location_""
select select ""excluded__expired_""
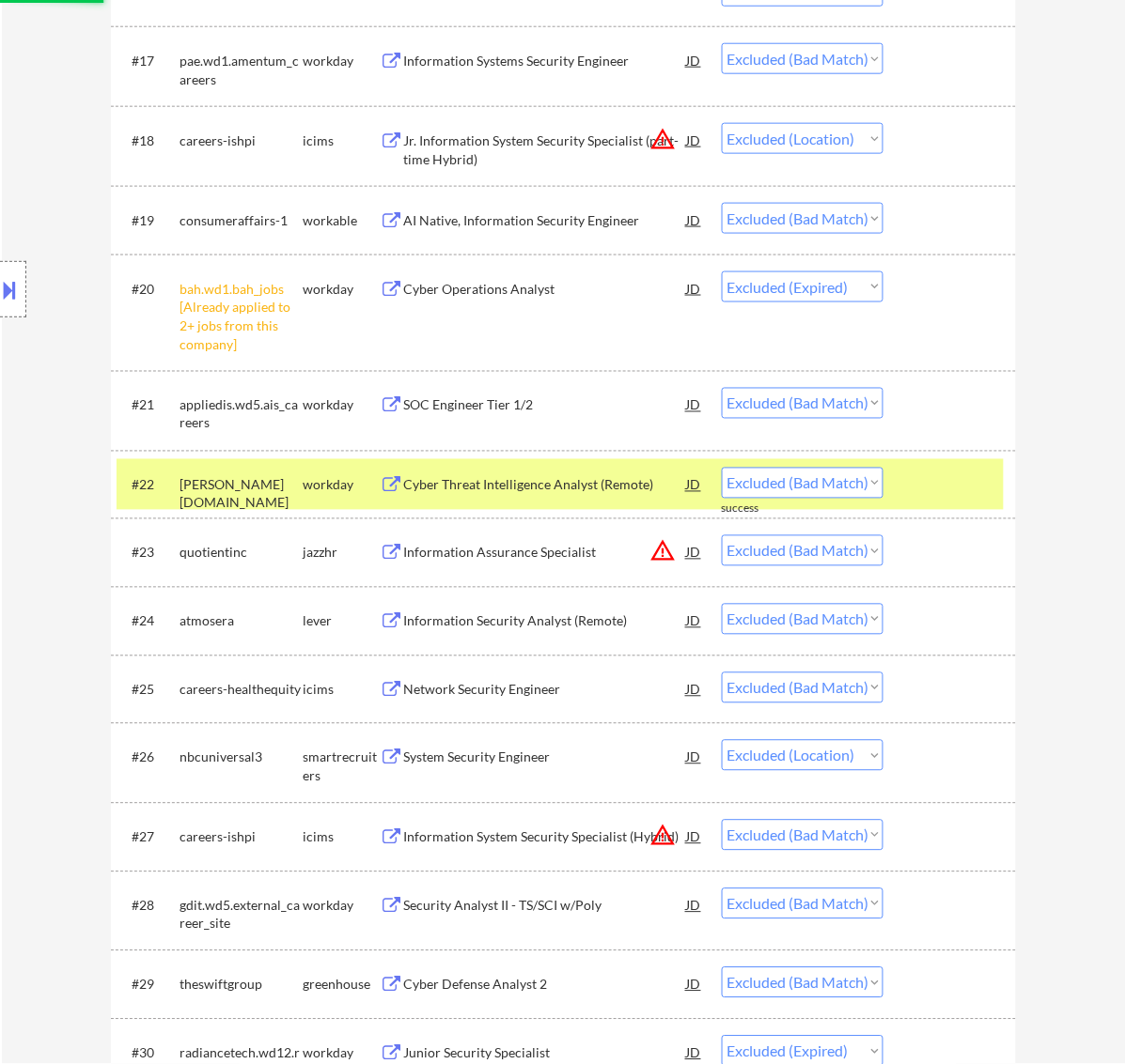
select select ""excluded__bad_match_""
select select ""excluded__expired_""
select select ""excluded__bad_match_""
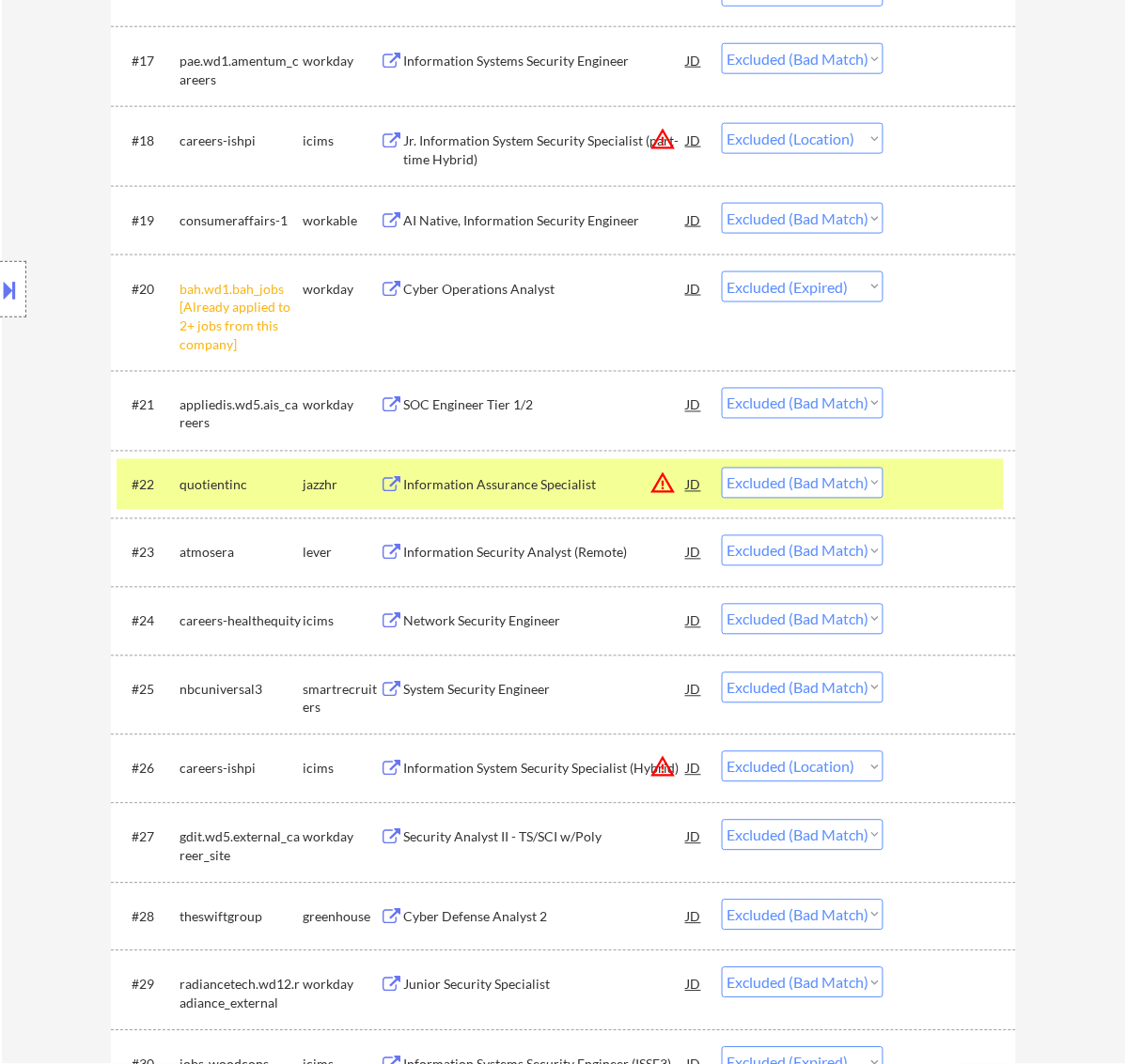
click at [537, 482] on div "Information Assurance Specialist" at bounding box center [545, 485] width 284 height 18
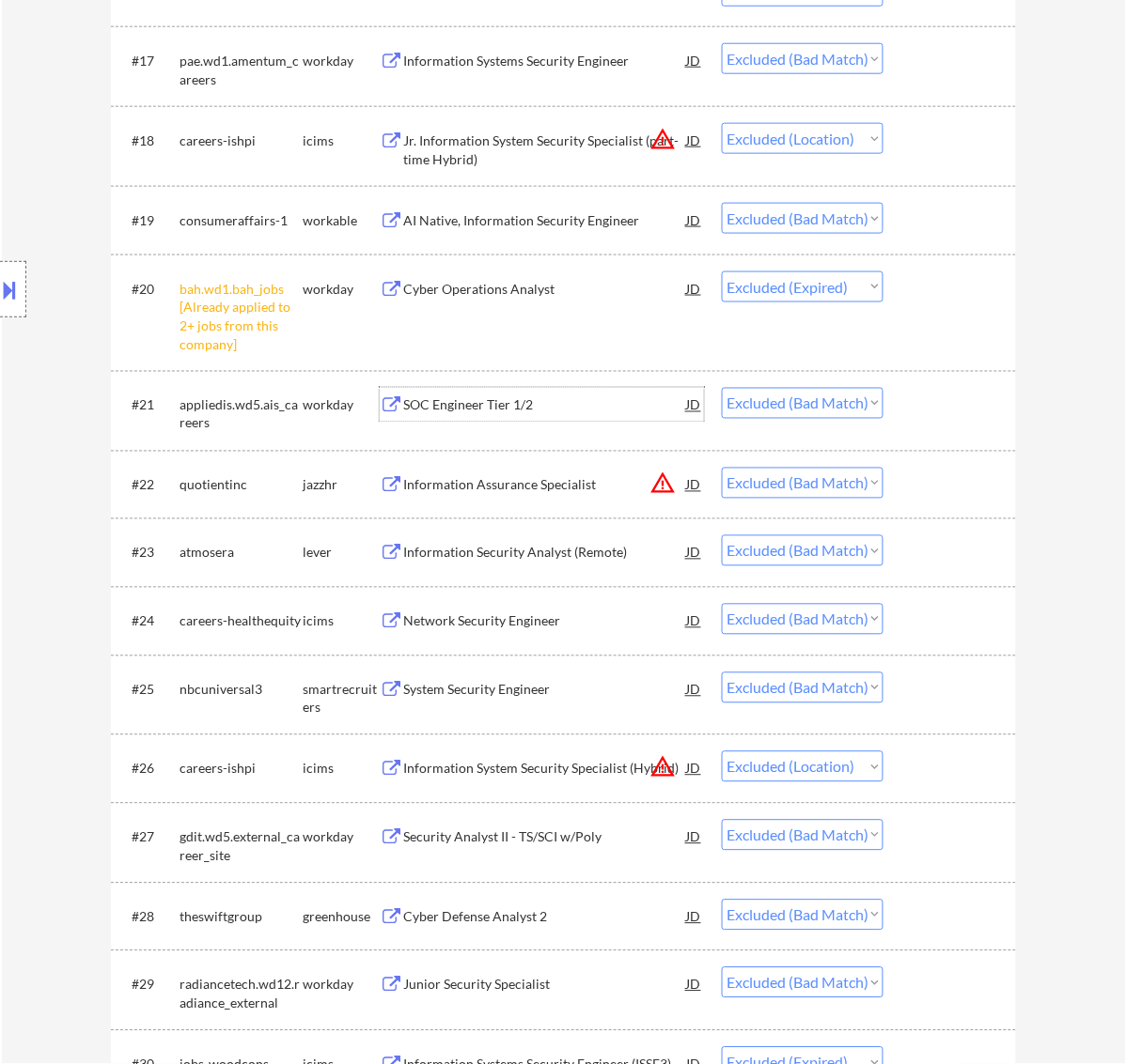
click at [551, 406] on div "SOC Engineer Tier 1/2" at bounding box center [545, 406] width 284 height 18
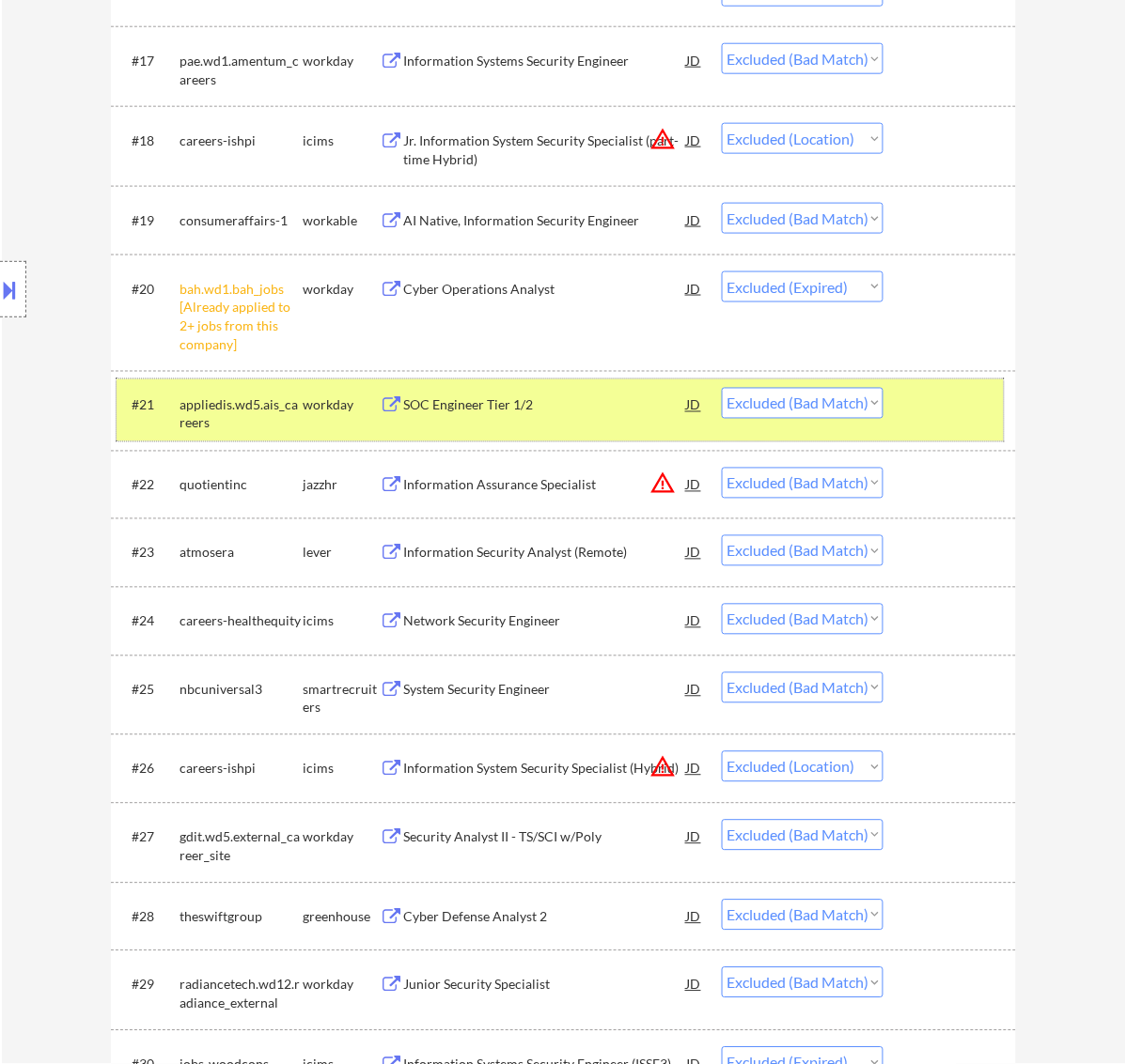
drag, startPoint x: 941, startPoint y: 413, endPoint x: 931, endPoint y: 411, distance: 10.2
click at [943, 411] on div at bounding box center [952, 405] width 83 height 34
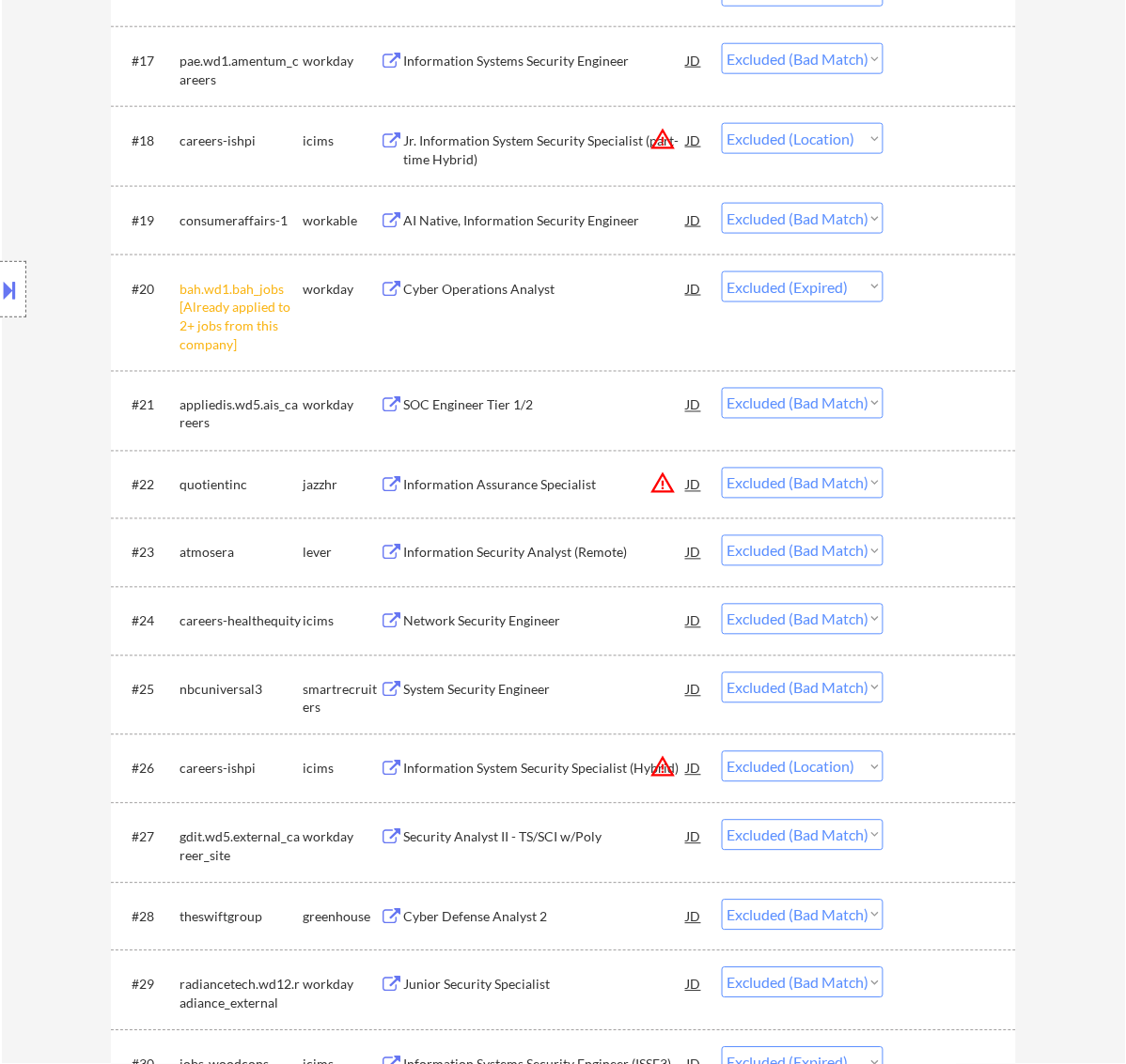
scroll to position [1781, 0]
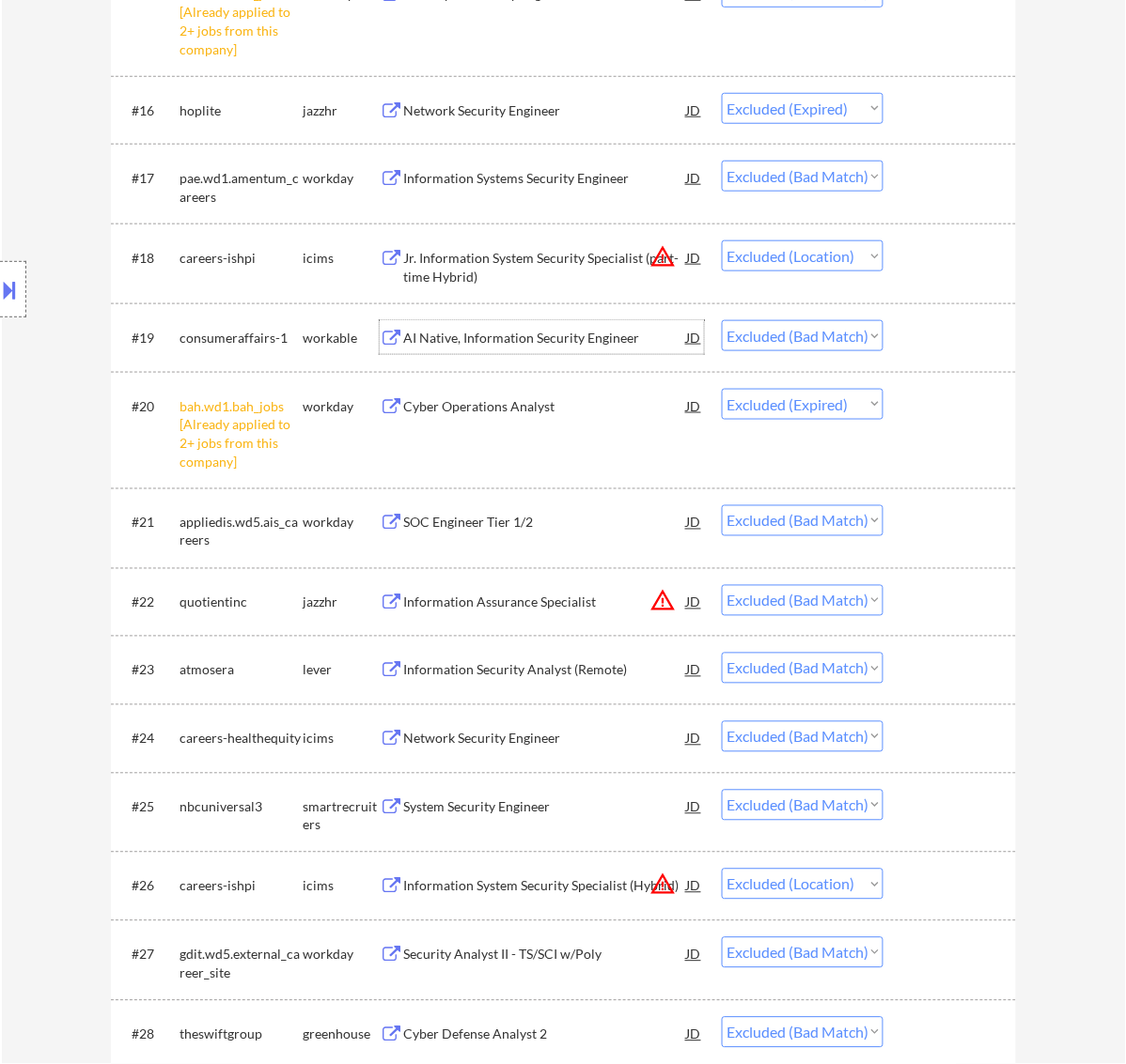
click at [528, 330] on div "AI Native, Information Security Engineer" at bounding box center [545, 338] width 284 height 18
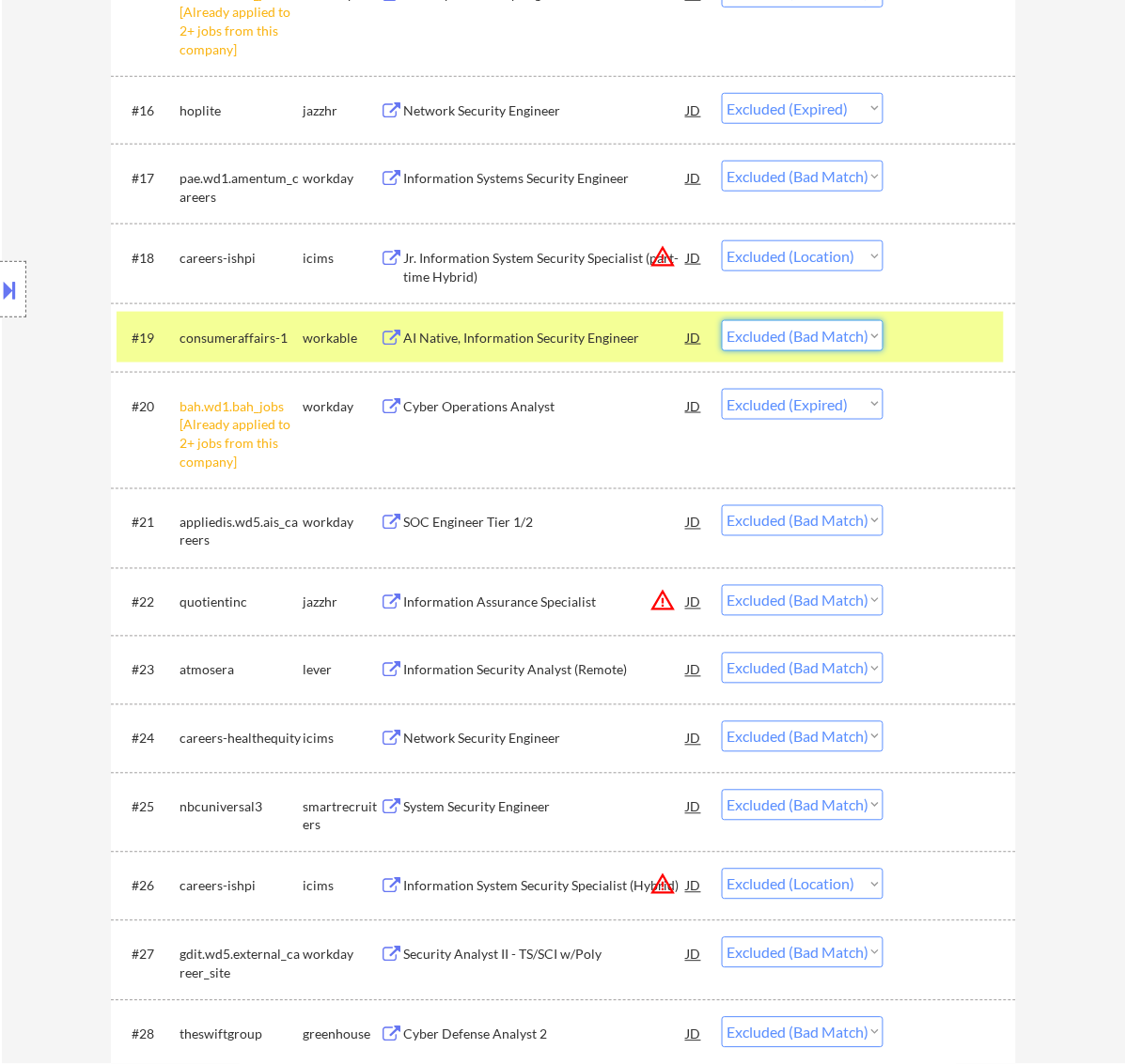
click at [864, 336] on select "Choose an option... Pending Applied Excluded (Questions) Excluded (Expired) Exc…" at bounding box center [802, 336] width 161 height 31
select select ""excluded""
click at [721, 321] on select "Choose an option... Pending Applied Excluded (Questions) Excluded (Expired) Exc…" at bounding box center [802, 336] width 161 height 31
click at [928, 345] on div at bounding box center [952, 337] width 83 height 34
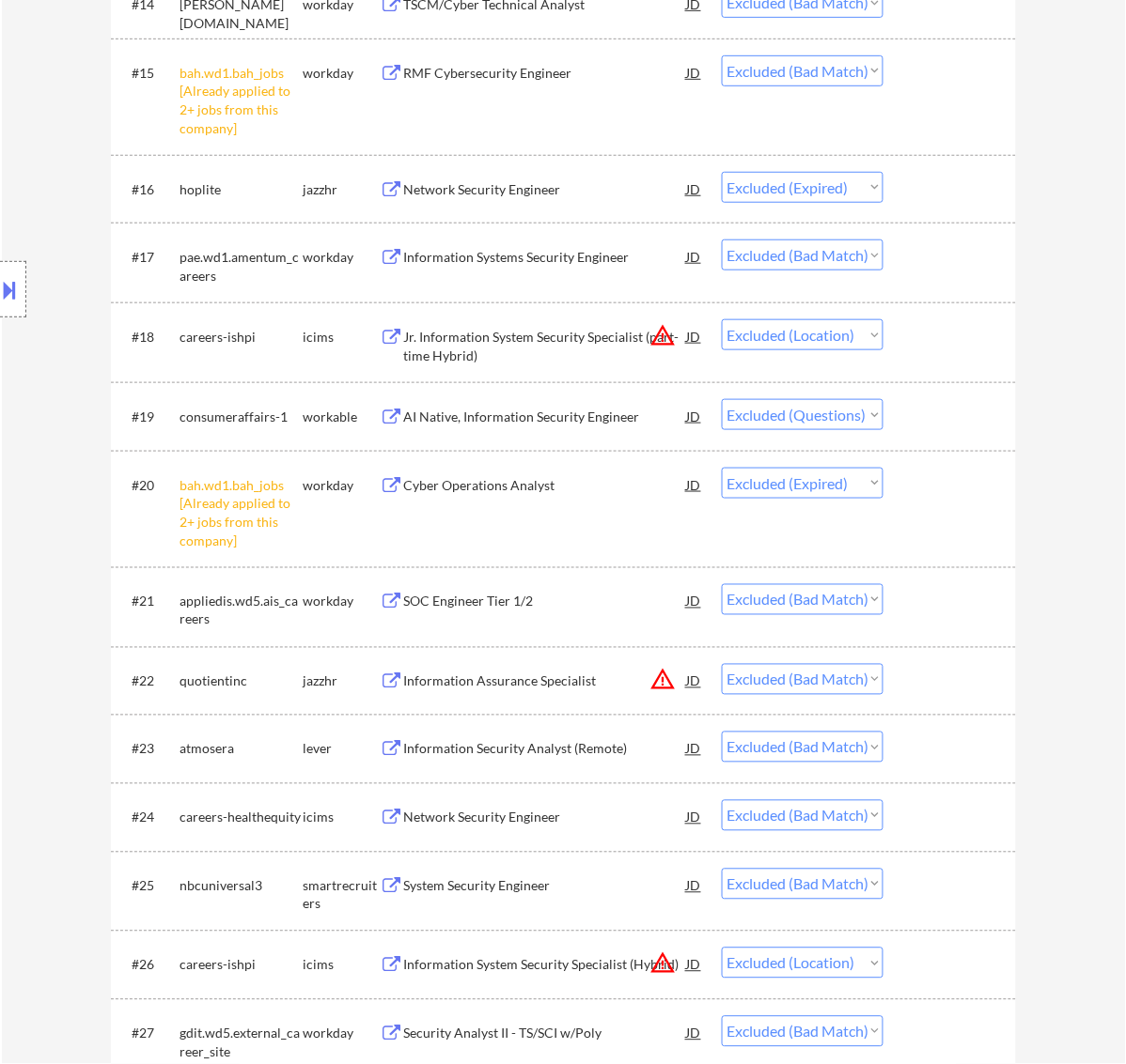
scroll to position [1664, 0]
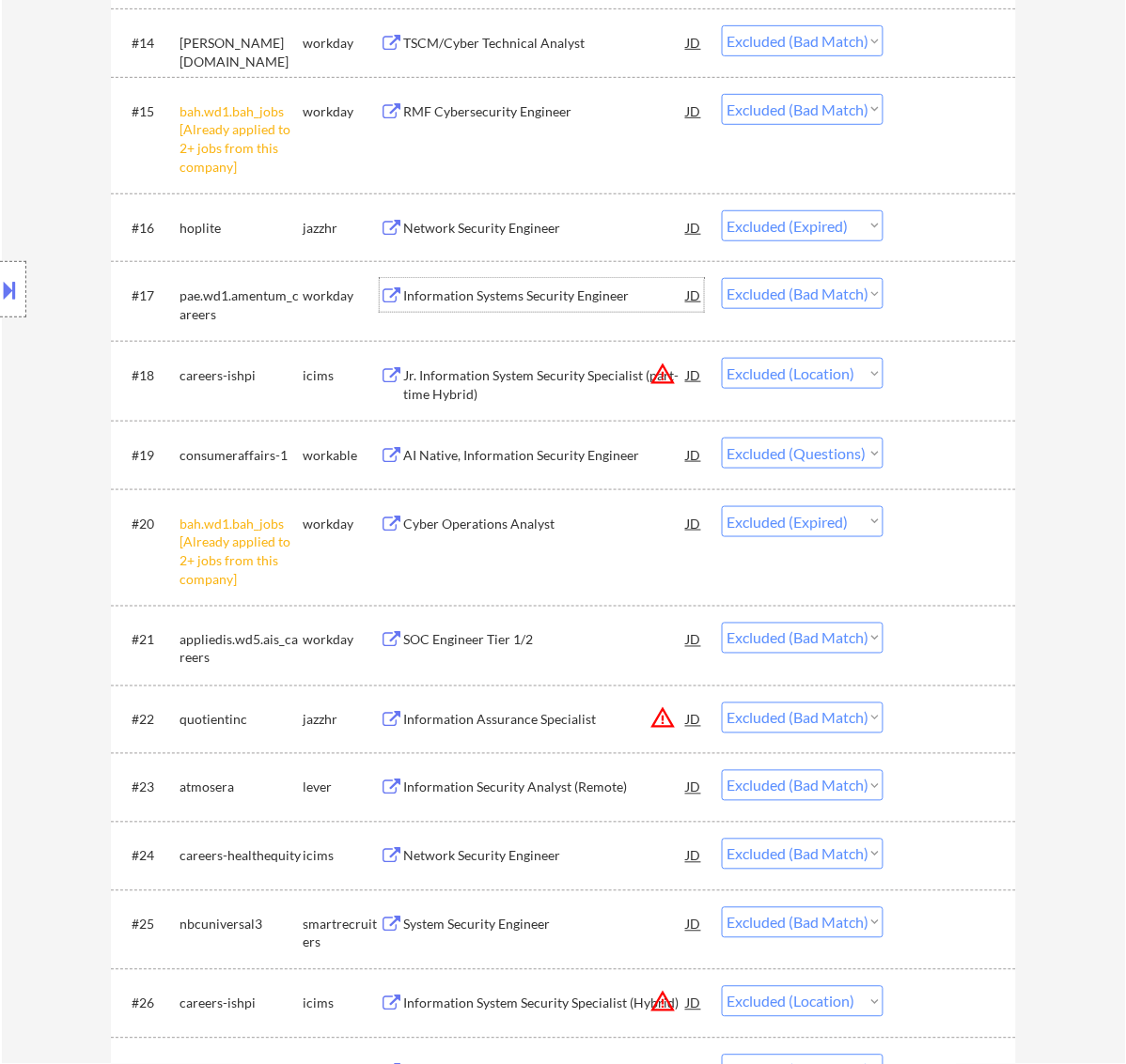
click at [531, 288] on div "Information Systems Security Engineer" at bounding box center [545, 295] width 284 height 18
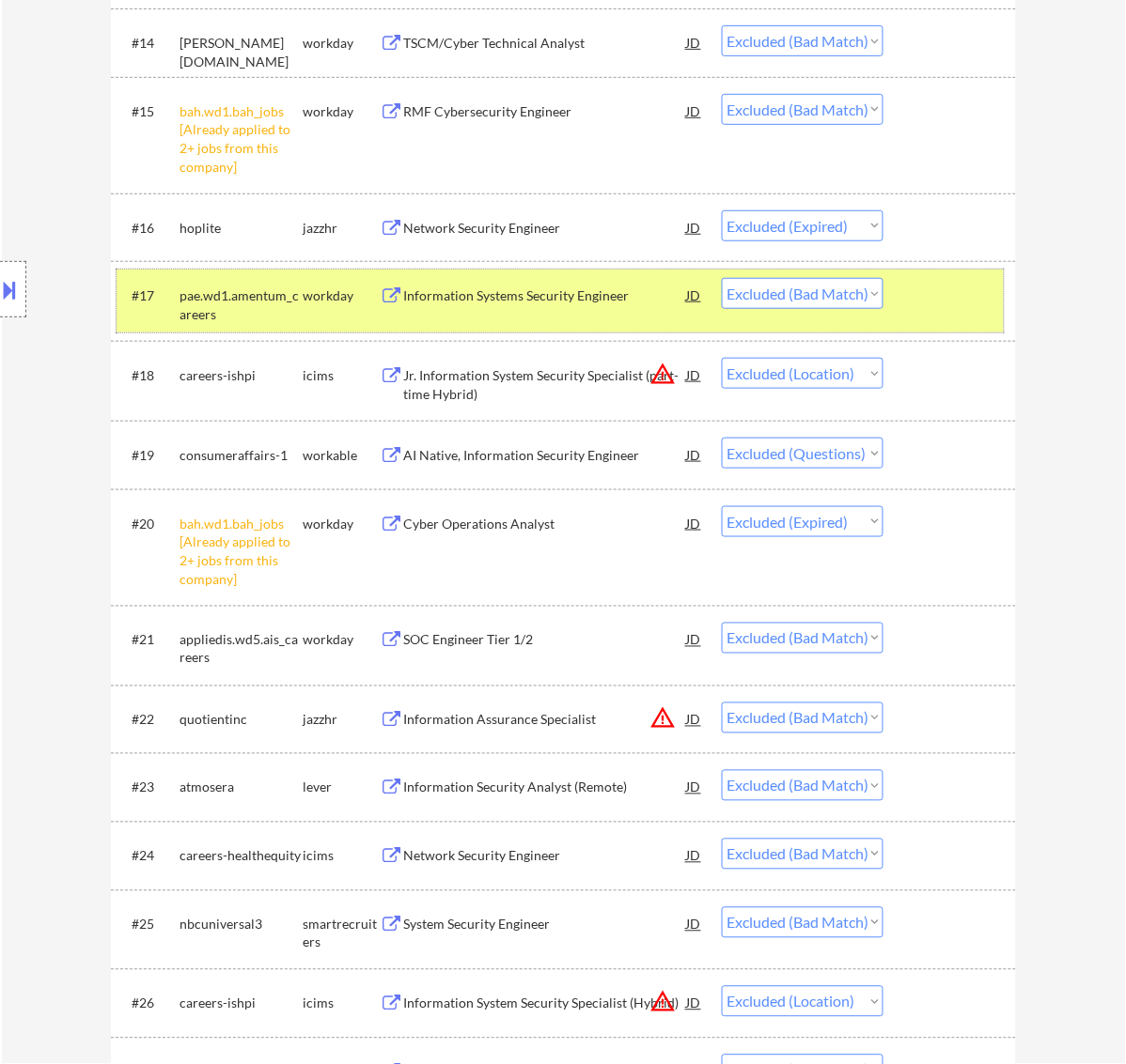
click at [937, 284] on div at bounding box center [952, 294] width 83 height 34
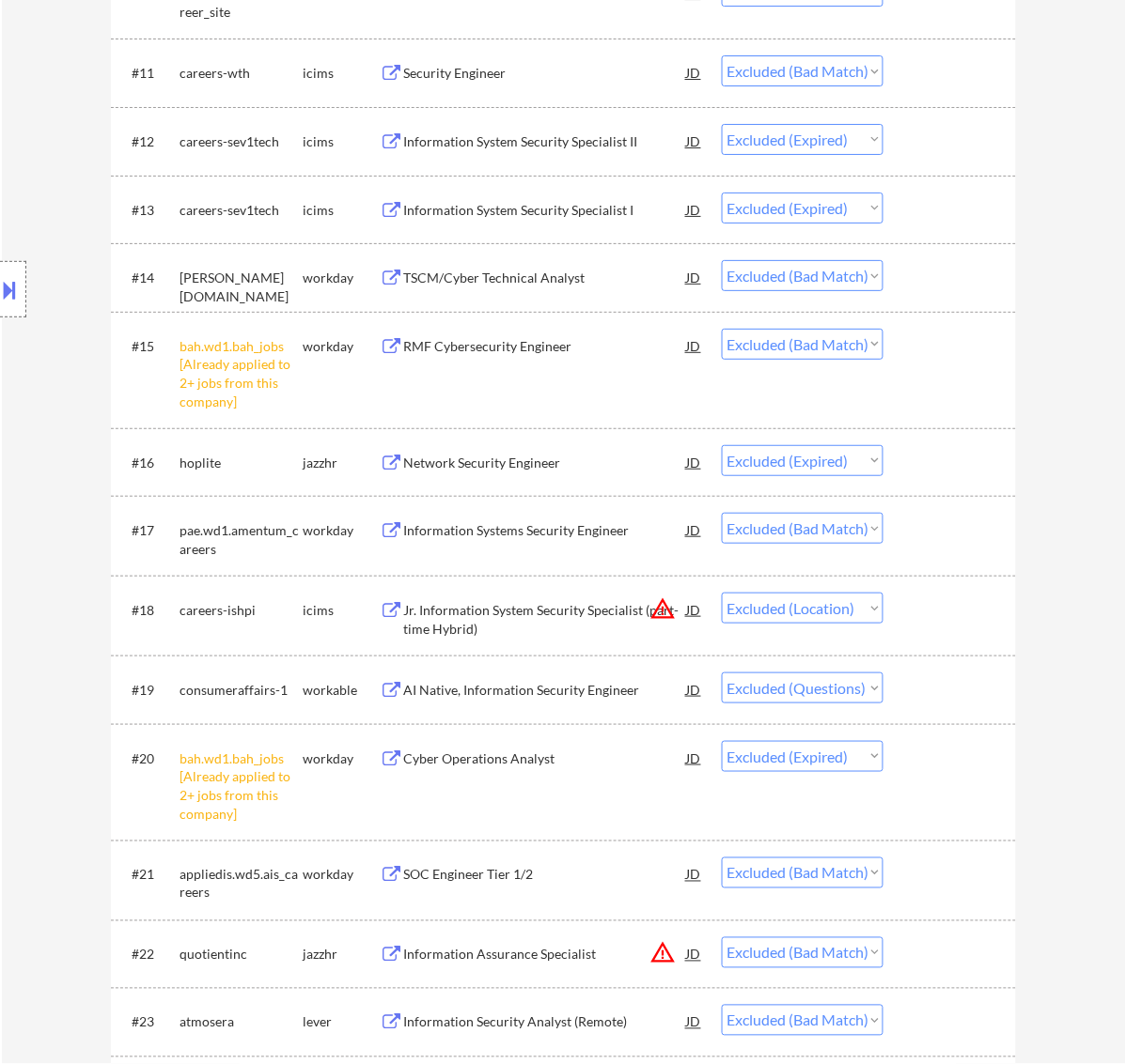
scroll to position [1311, 0]
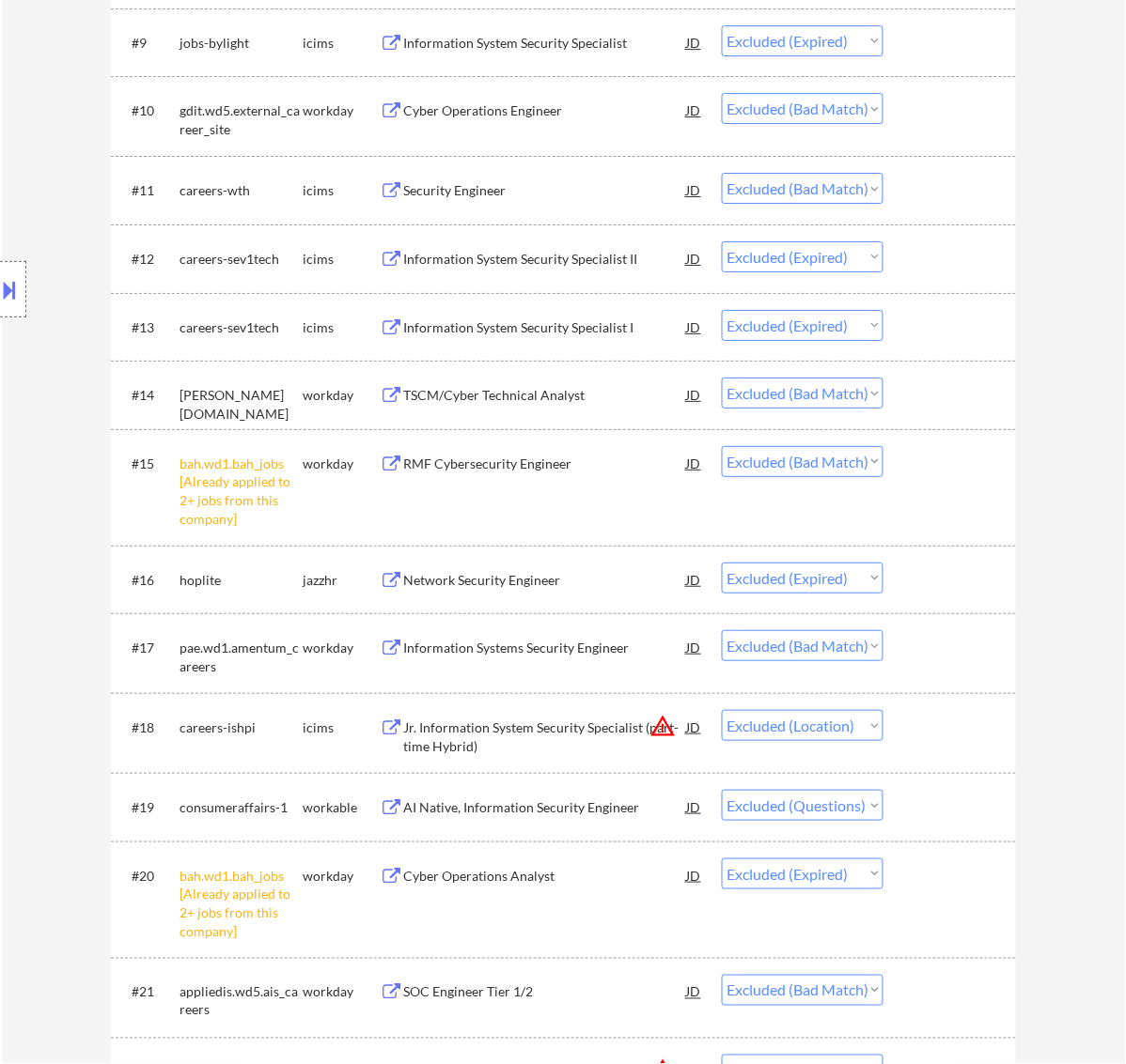
click at [538, 391] on div "TSCM/Cyber Technical Analyst" at bounding box center [545, 395] width 284 height 18
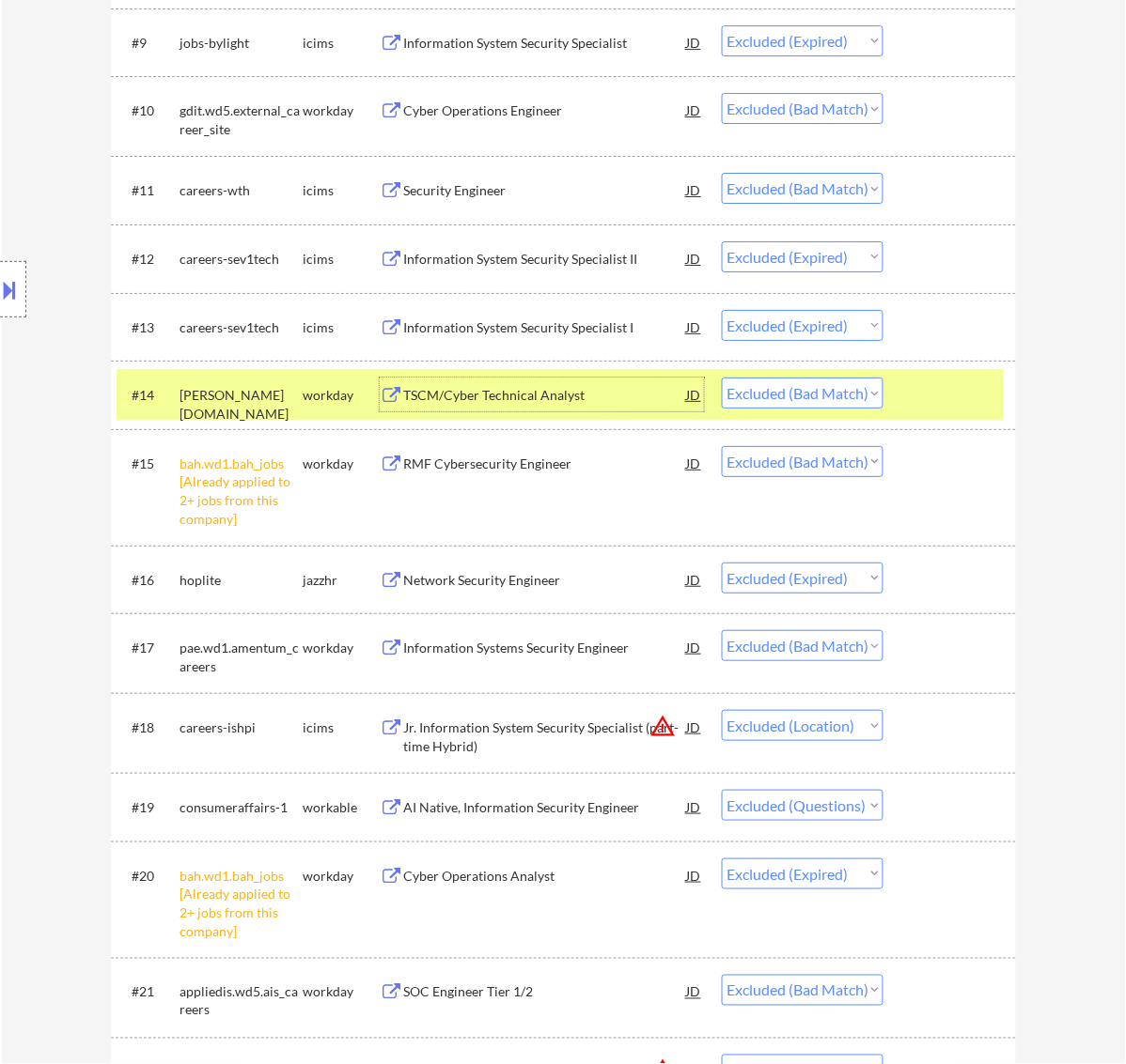
click at [925, 400] on div at bounding box center [952, 394] width 83 height 34
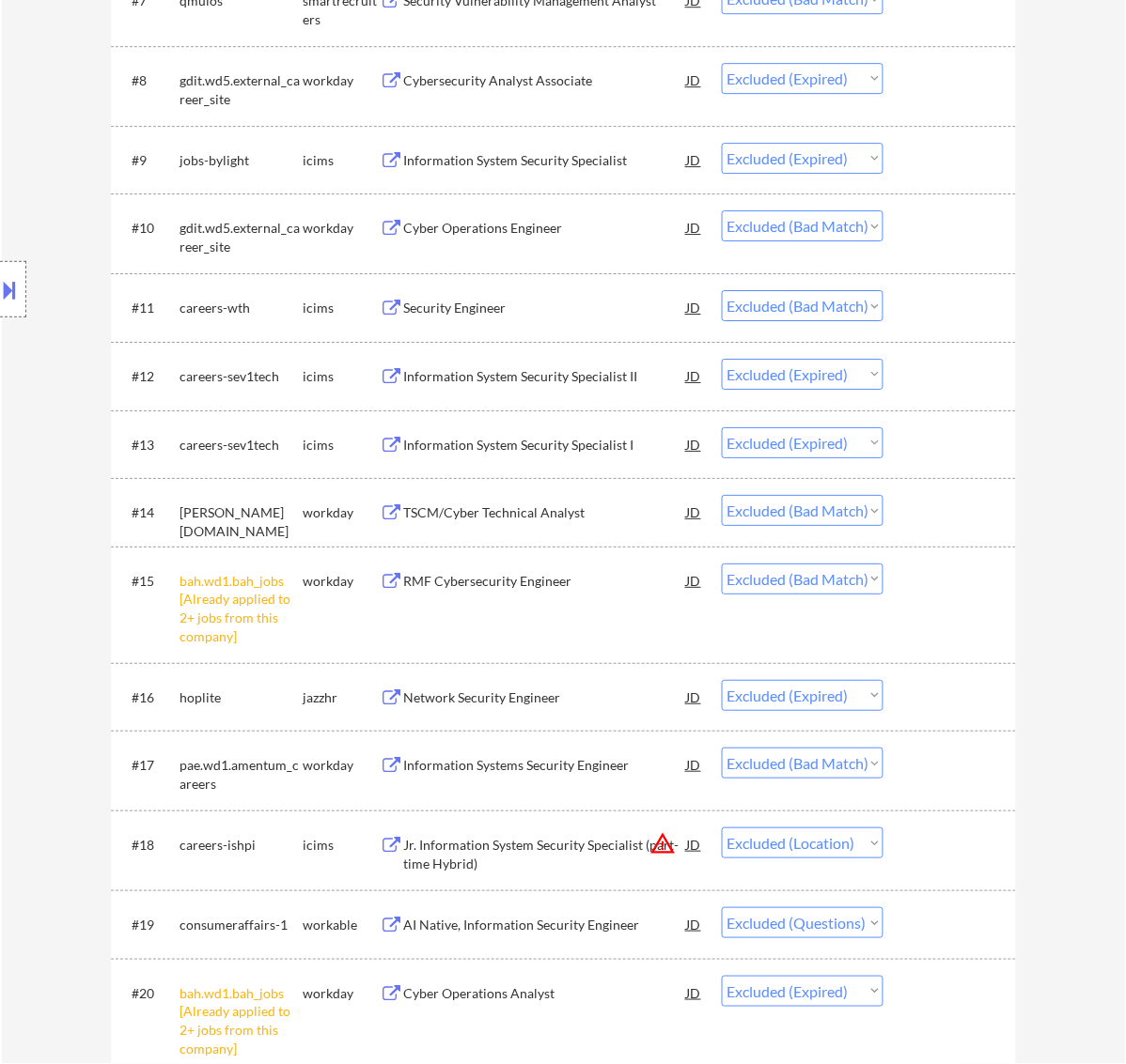
scroll to position [1077, 0]
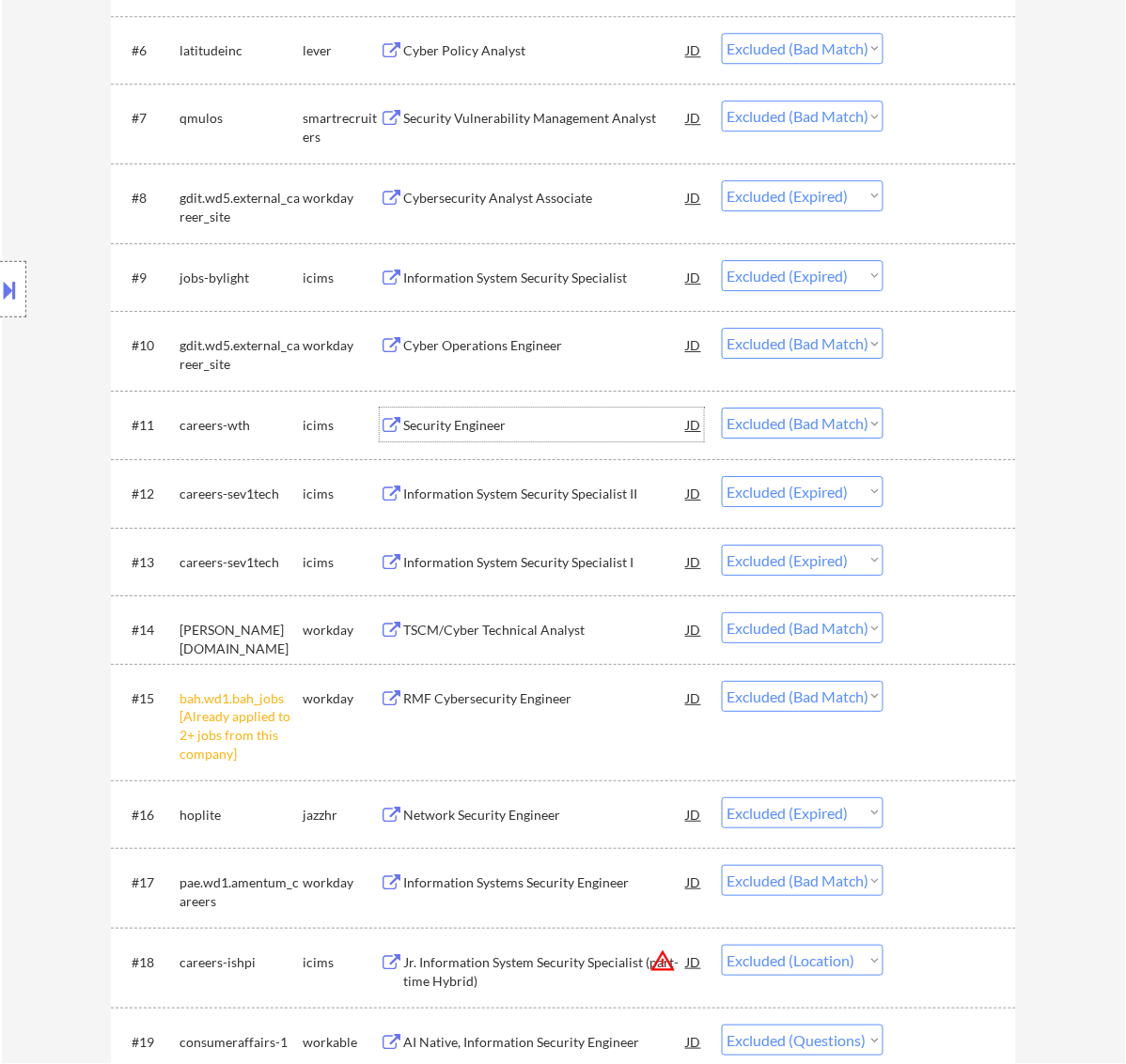
click at [509, 421] on div "Security Engineer" at bounding box center [545, 425] width 284 height 18
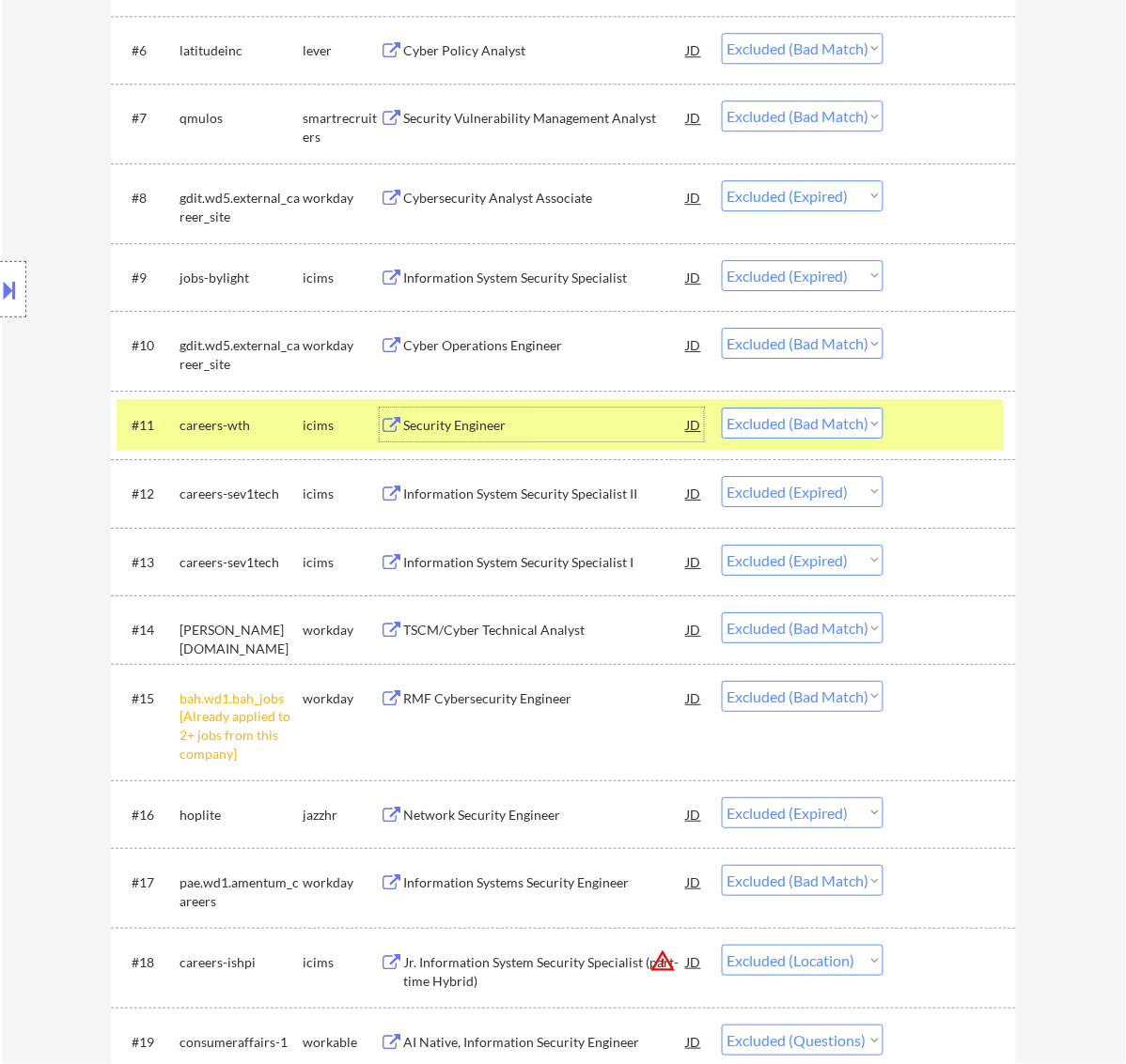
click at [911, 423] on div at bounding box center [952, 424] width 83 height 34
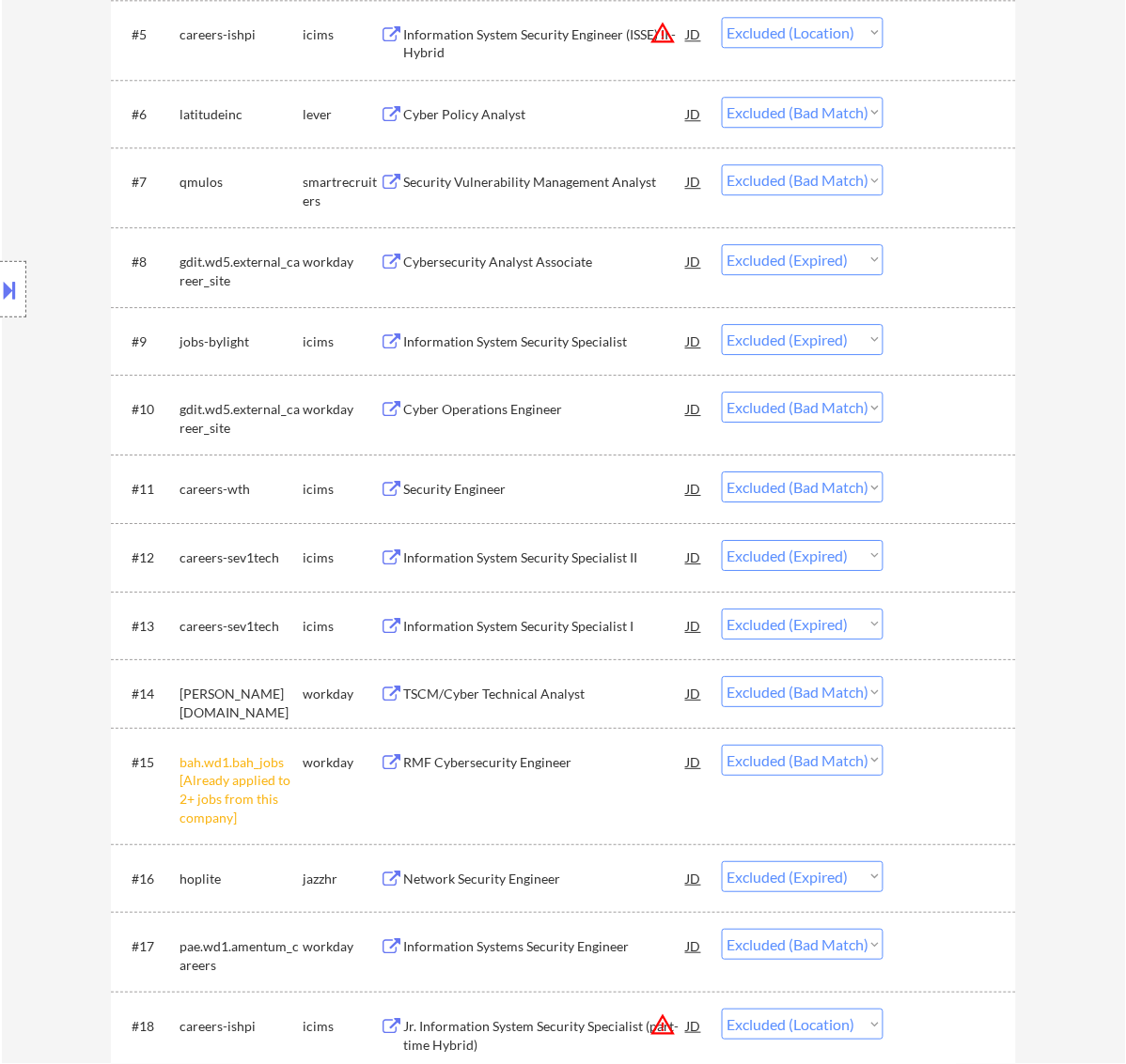
scroll to position [959, 0]
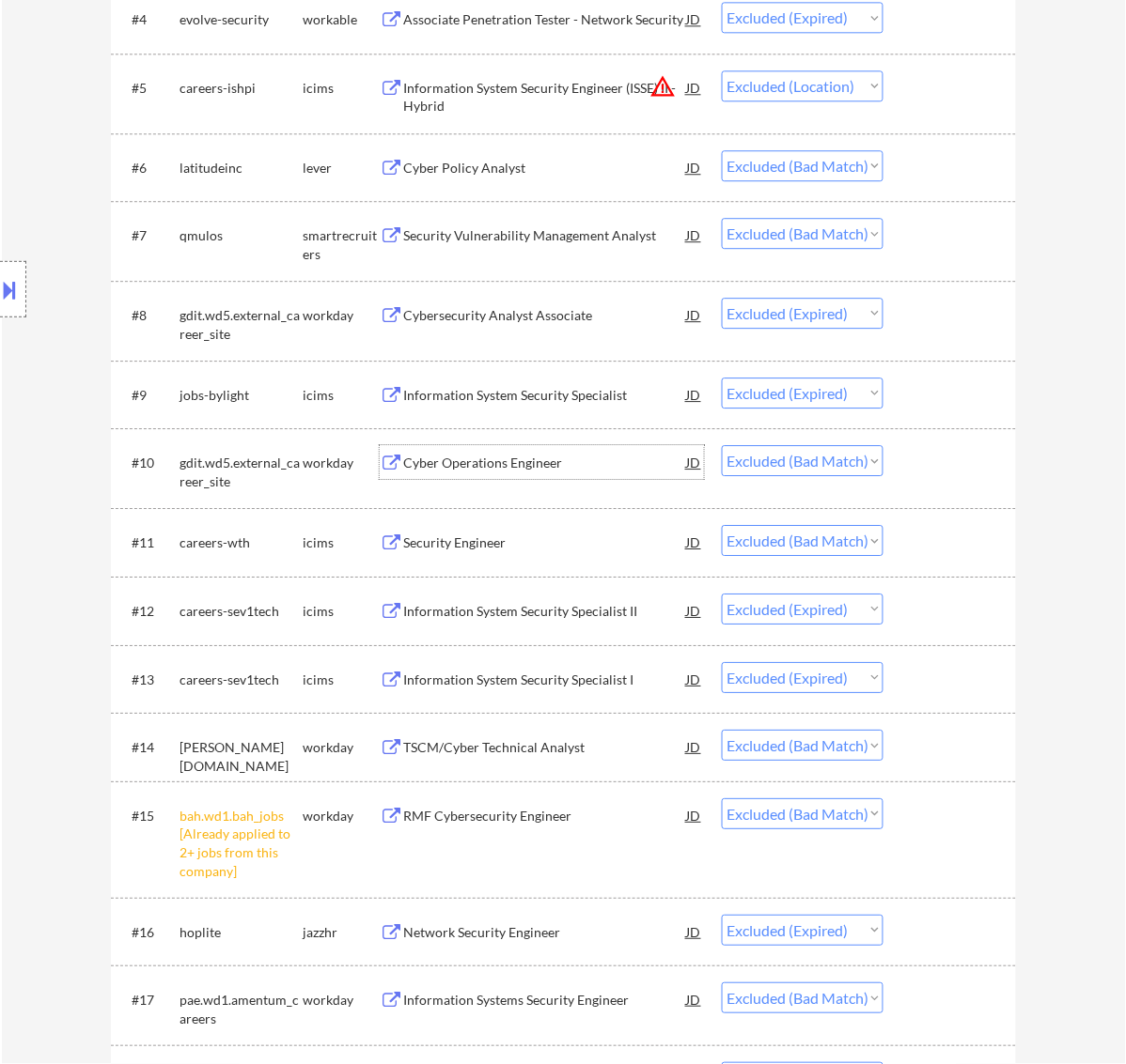
click at [545, 461] on div "Cyber Operations Engineer" at bounding box center [545, 462] width 284 height 18
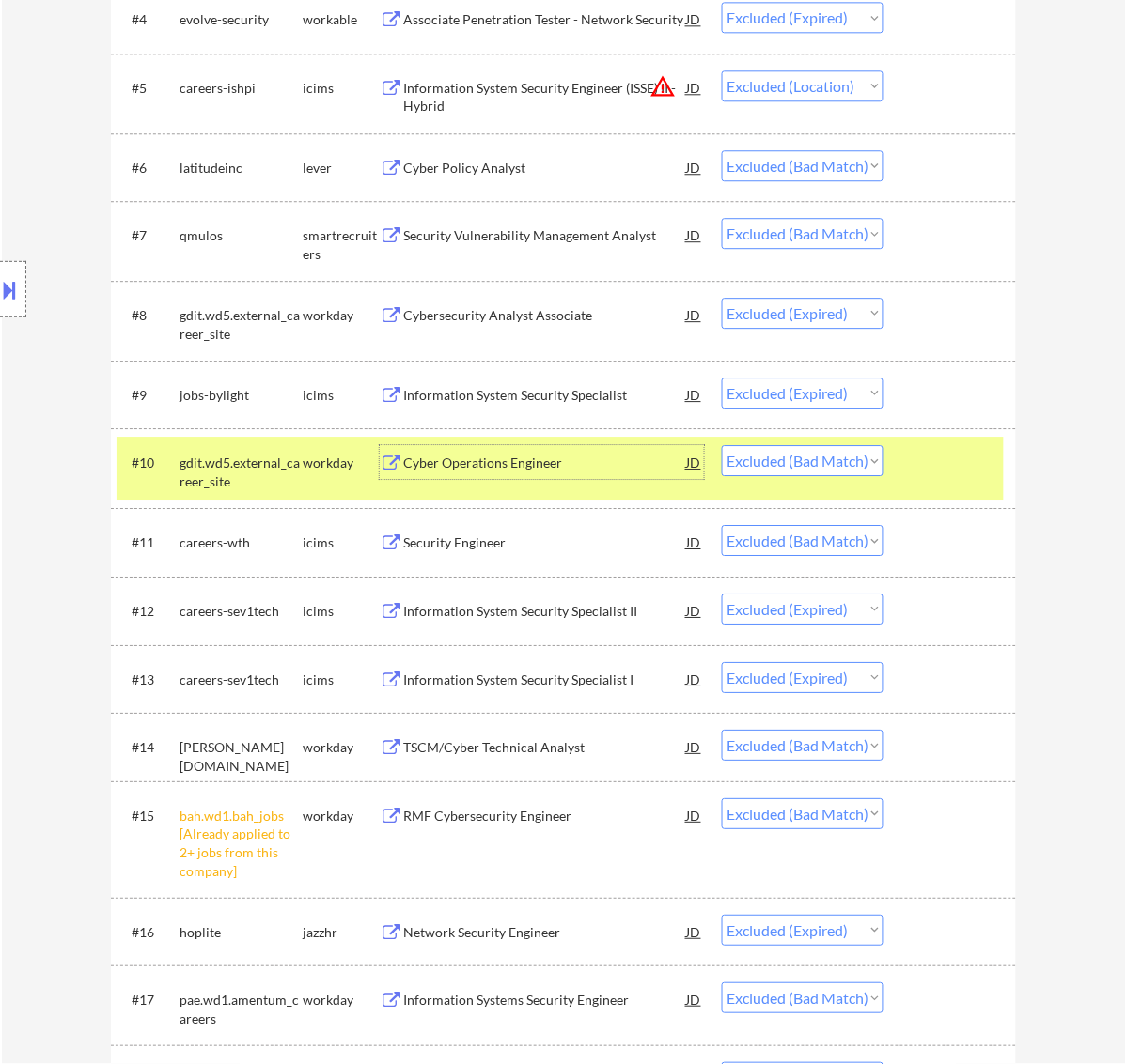
click at [969, 475] on div at bounding box center [952, 462] width 83 height 34
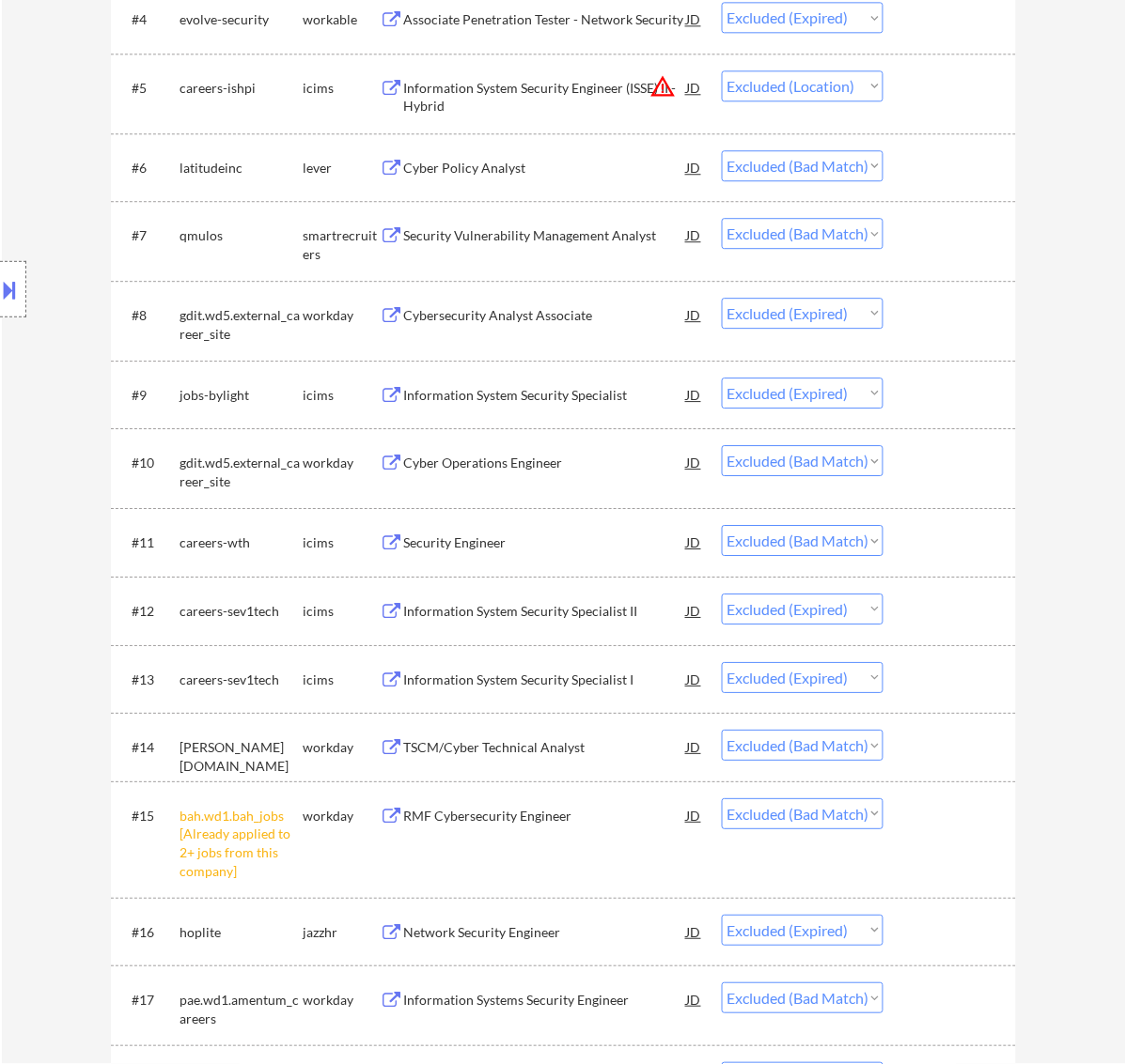
click at [526, 400] on div "Information System Security Specialist" at bounding box center [545, 395] width 284 height 18
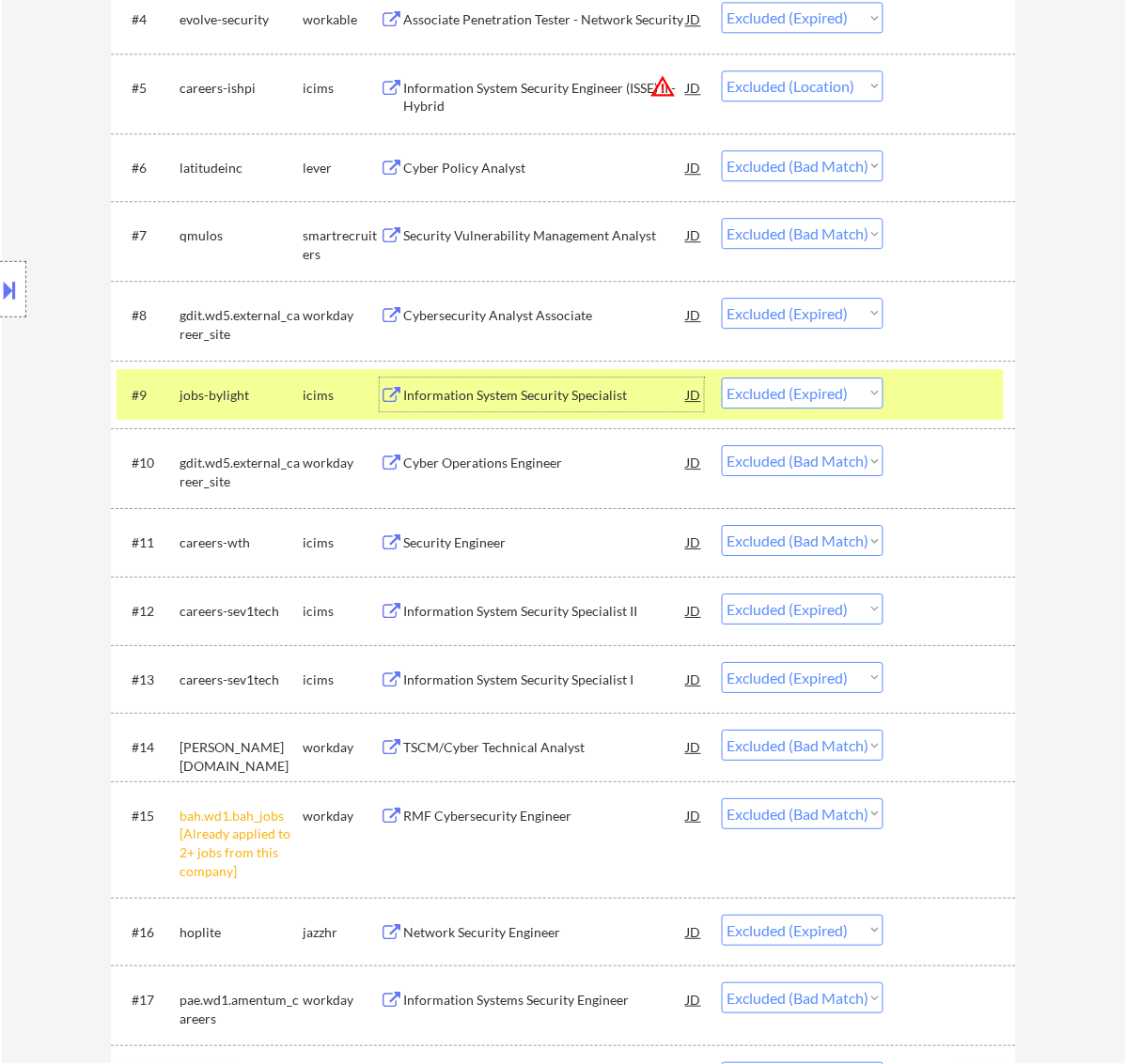
click at [926, 413] on div "#9 jobs-bylight icims Information System Security Specialist JD Choose an optio…" at bounding box center [560, 394] width 887 height 51
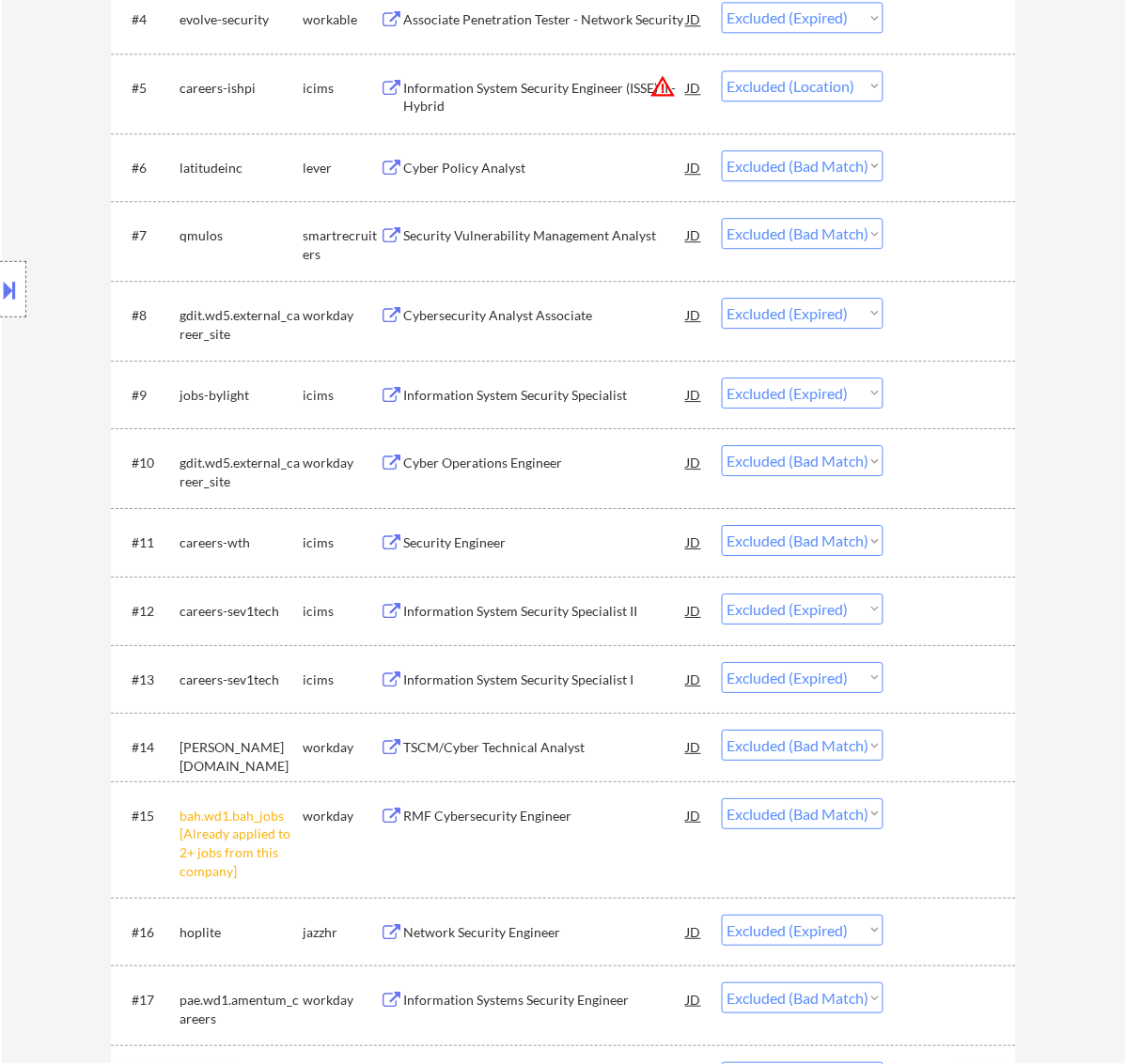
scroll to position [842, 0]
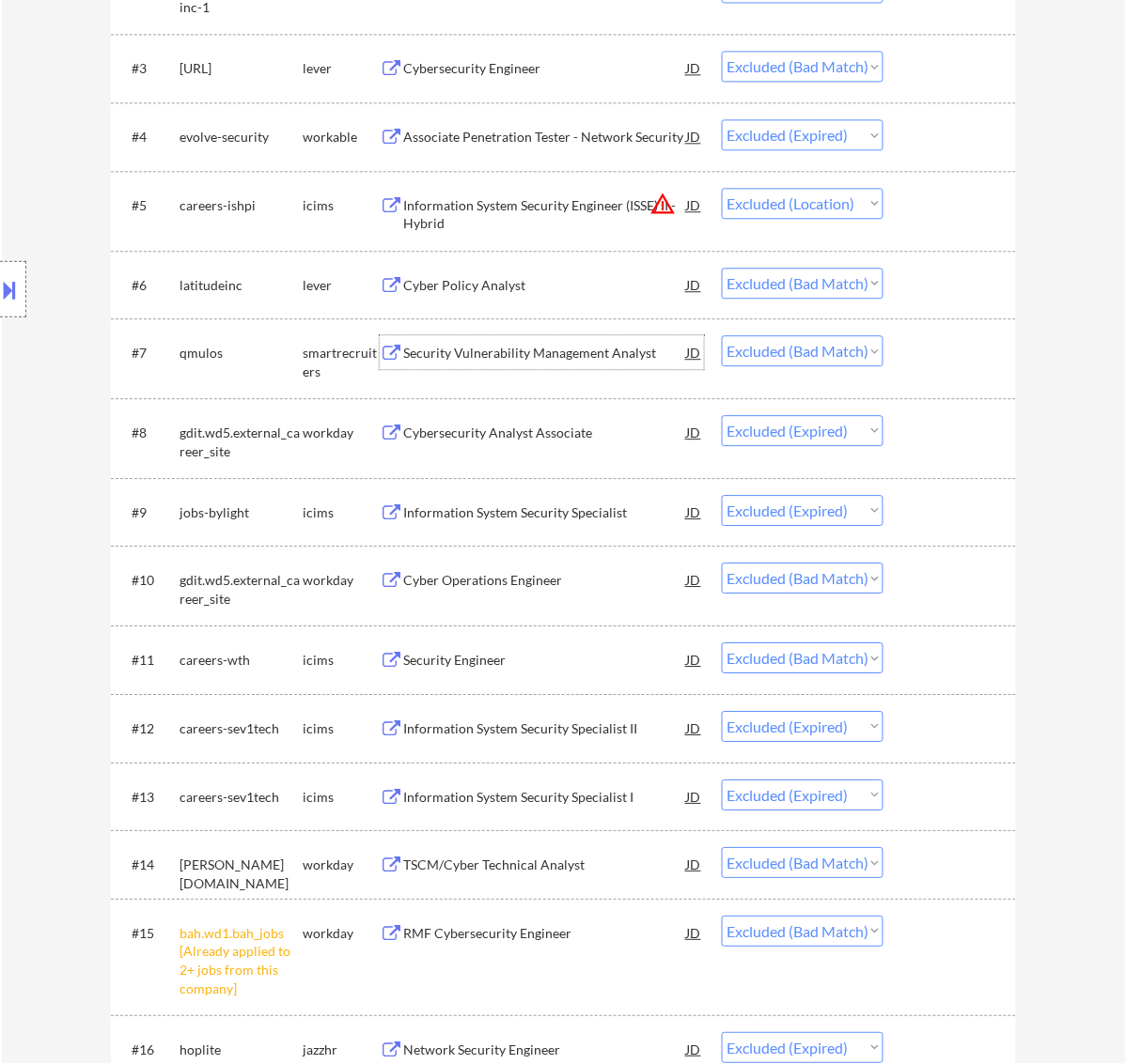
click at [523, 353] on div "Security Vulnerability Management Analyst" at bounding box center [545, 352] width 284 height 18
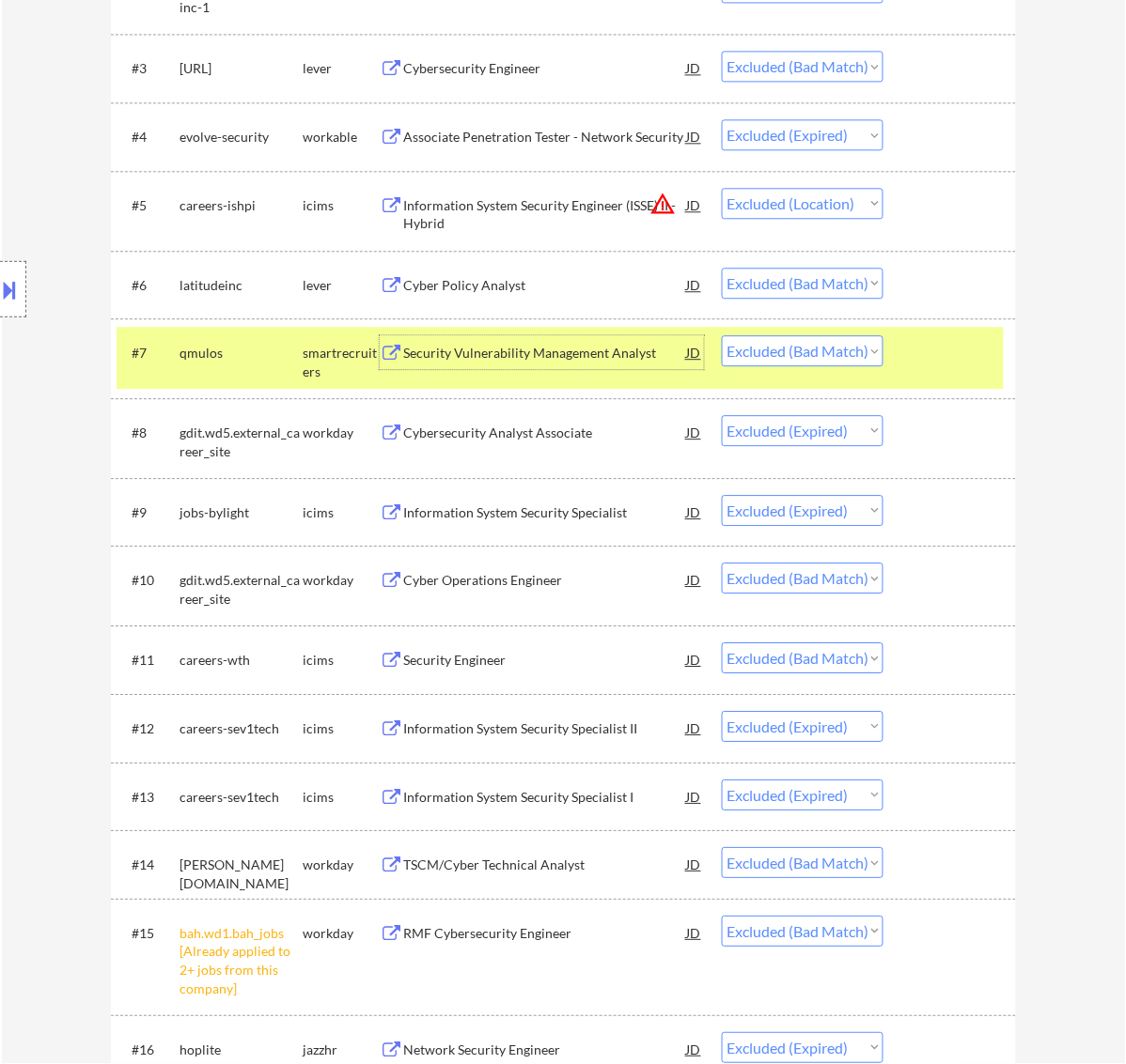
drag, startPoint x: 888, startPoint y: 348, endPoint x: 874, endPoint y: 344, distance: 14.6
click at [888, 346] on div "#7 qmulos smartrecruiters Security Vulnerability Management Analyst JD Choose a…" at bounding box center [560, 358] width 887 height 62
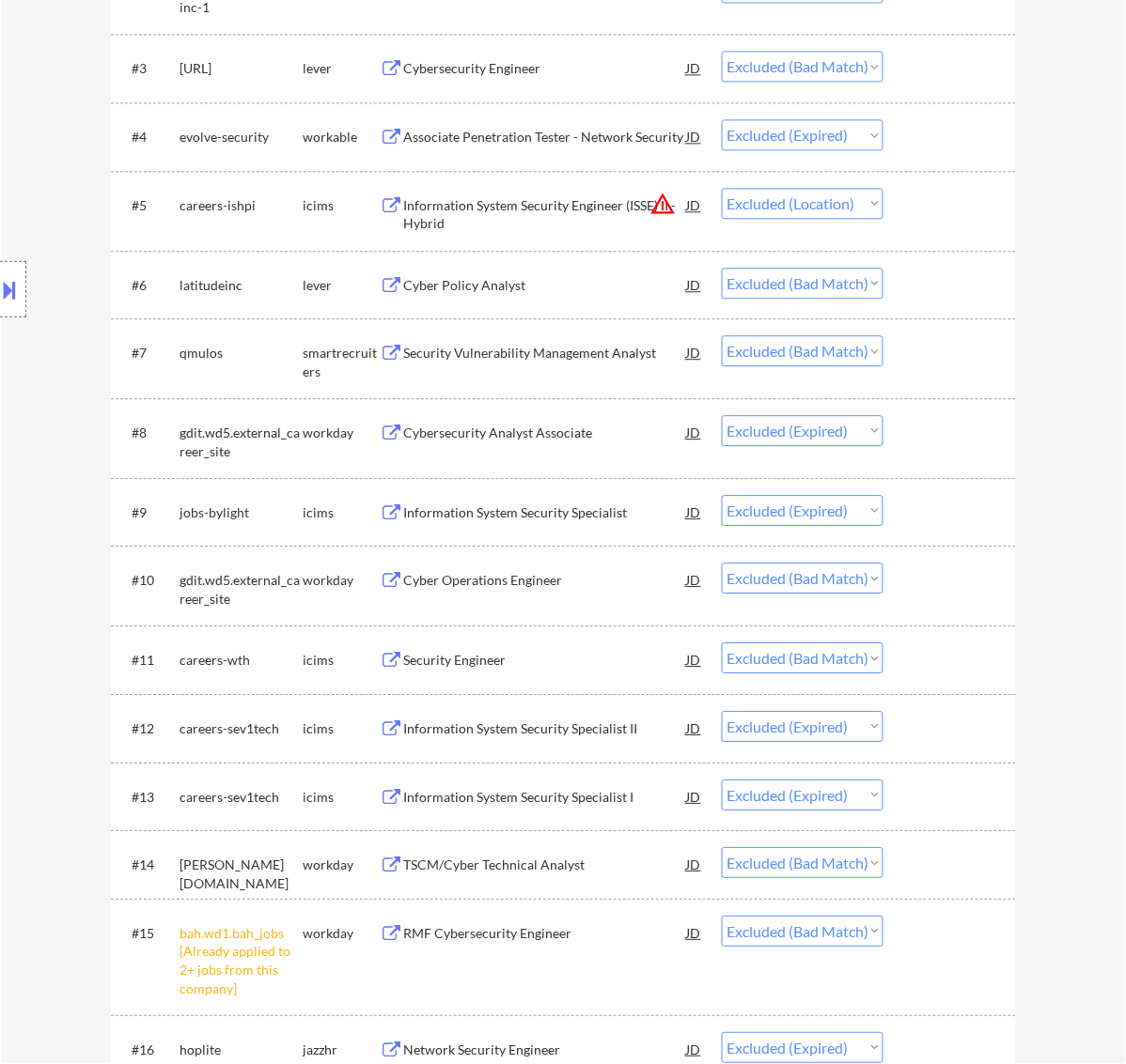
click at [474, 278] on div "Cyber Policy Analyst" at bounding box center [545, 285] width 284 height 18
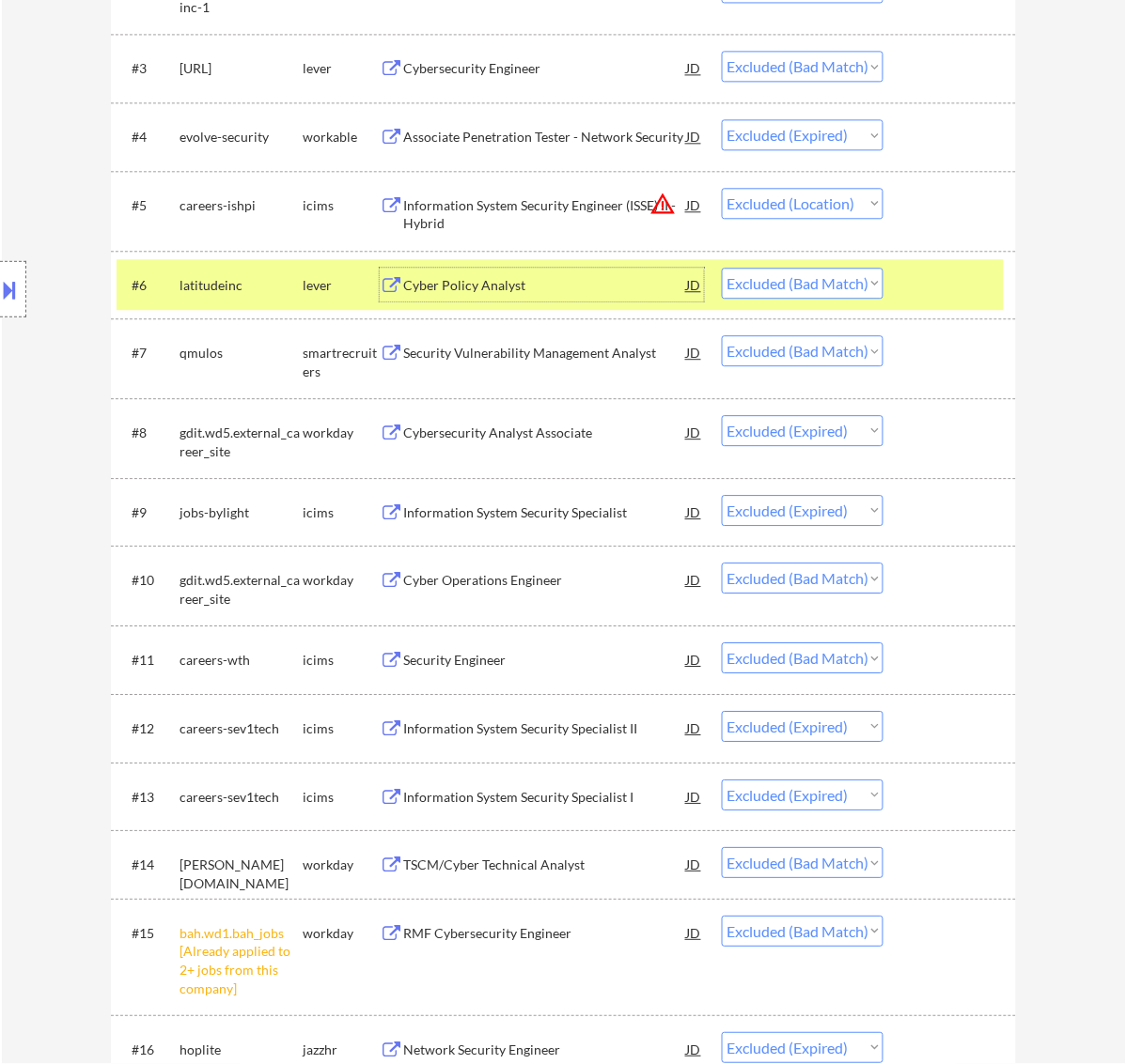
click at [937, 270] on div at bounding box center [952, 284] width 83 height 34
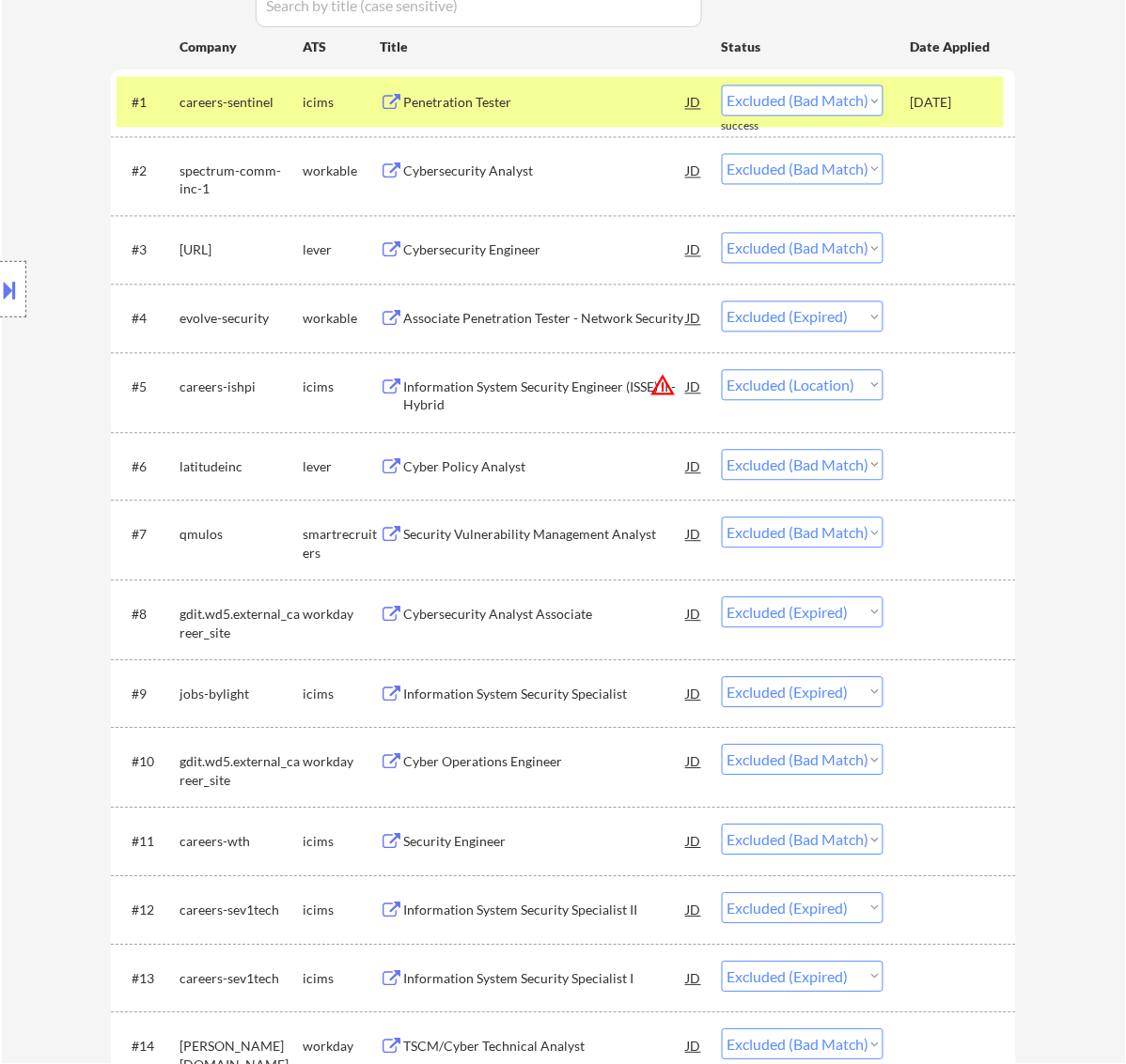
scroll to position [607, 0]
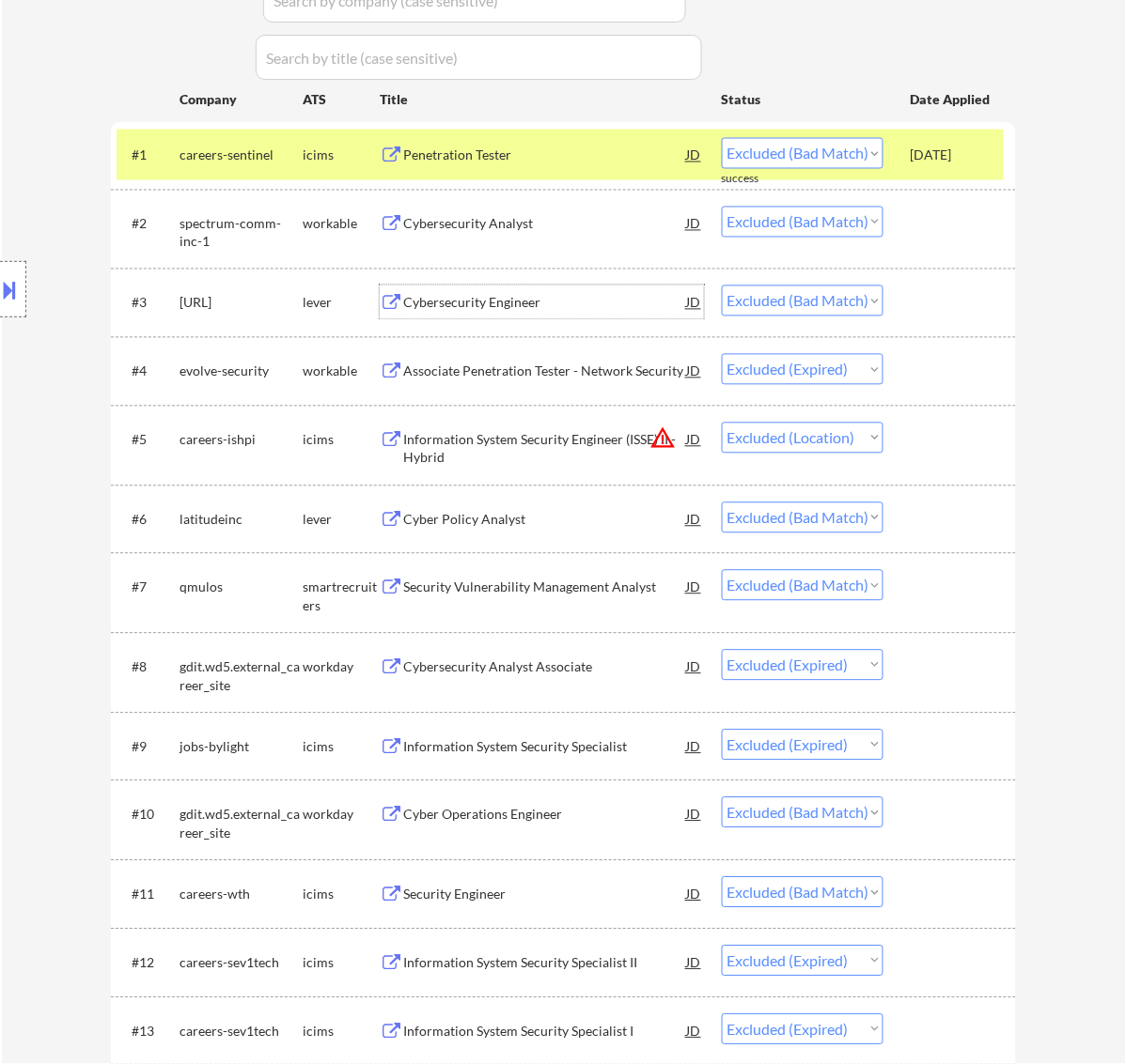
click at [522, 295] on div "Cybersecurity Engineer" at bounding box center [545, 303] width 284 height 18
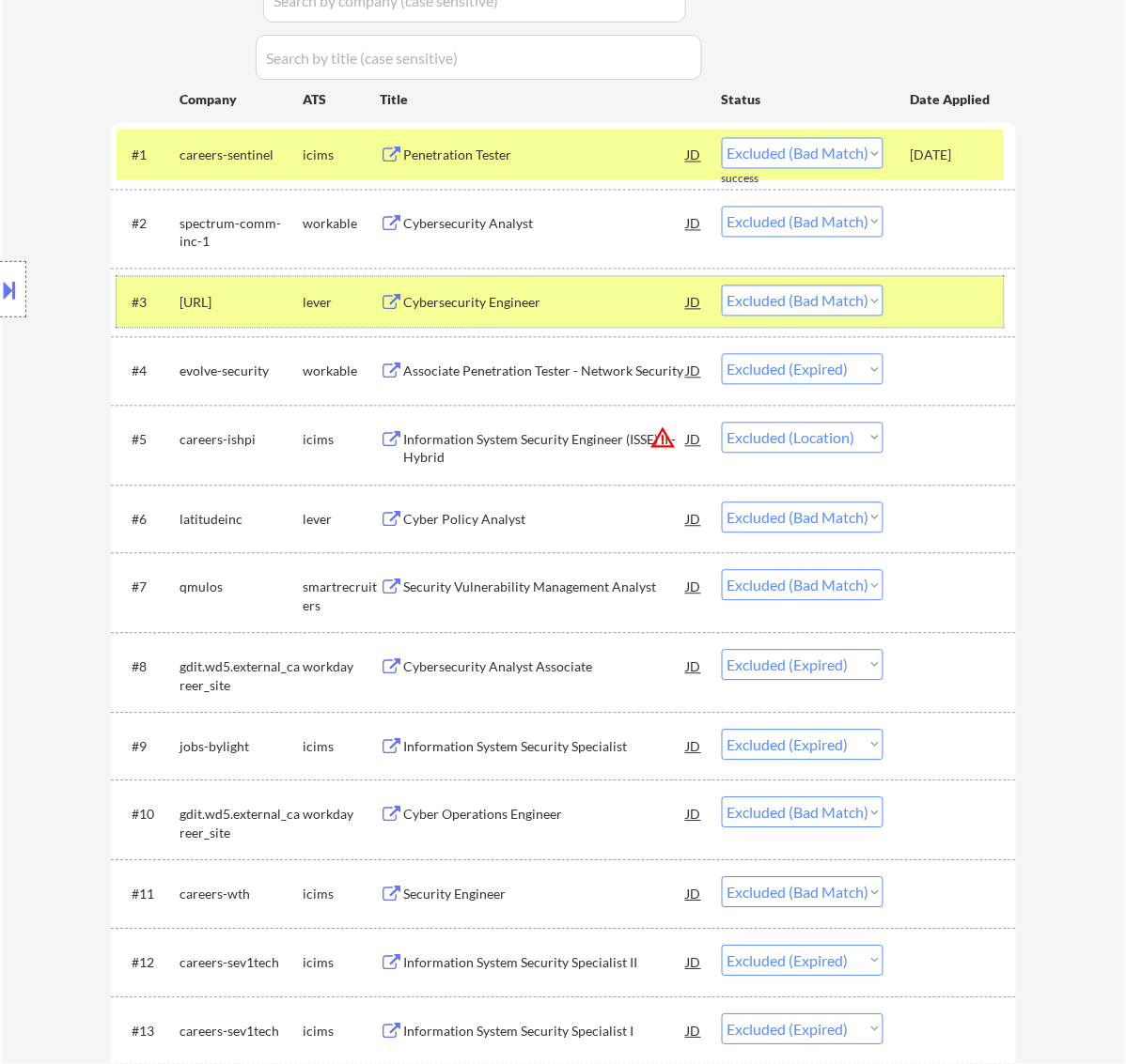
click at [922, 308] on div at bounding box center [952, 302] width 83 height 34
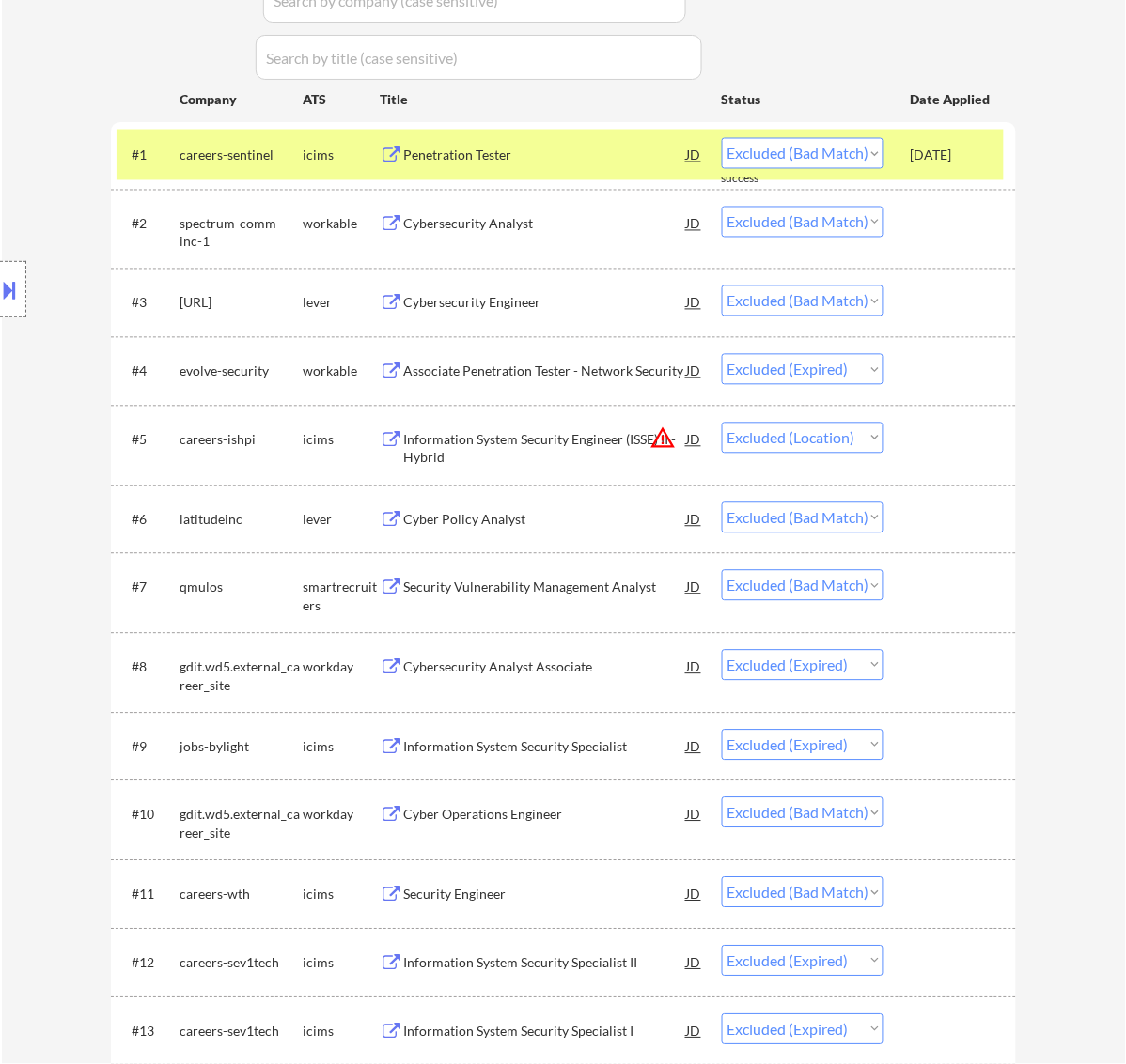
scroll to position [490, 0]
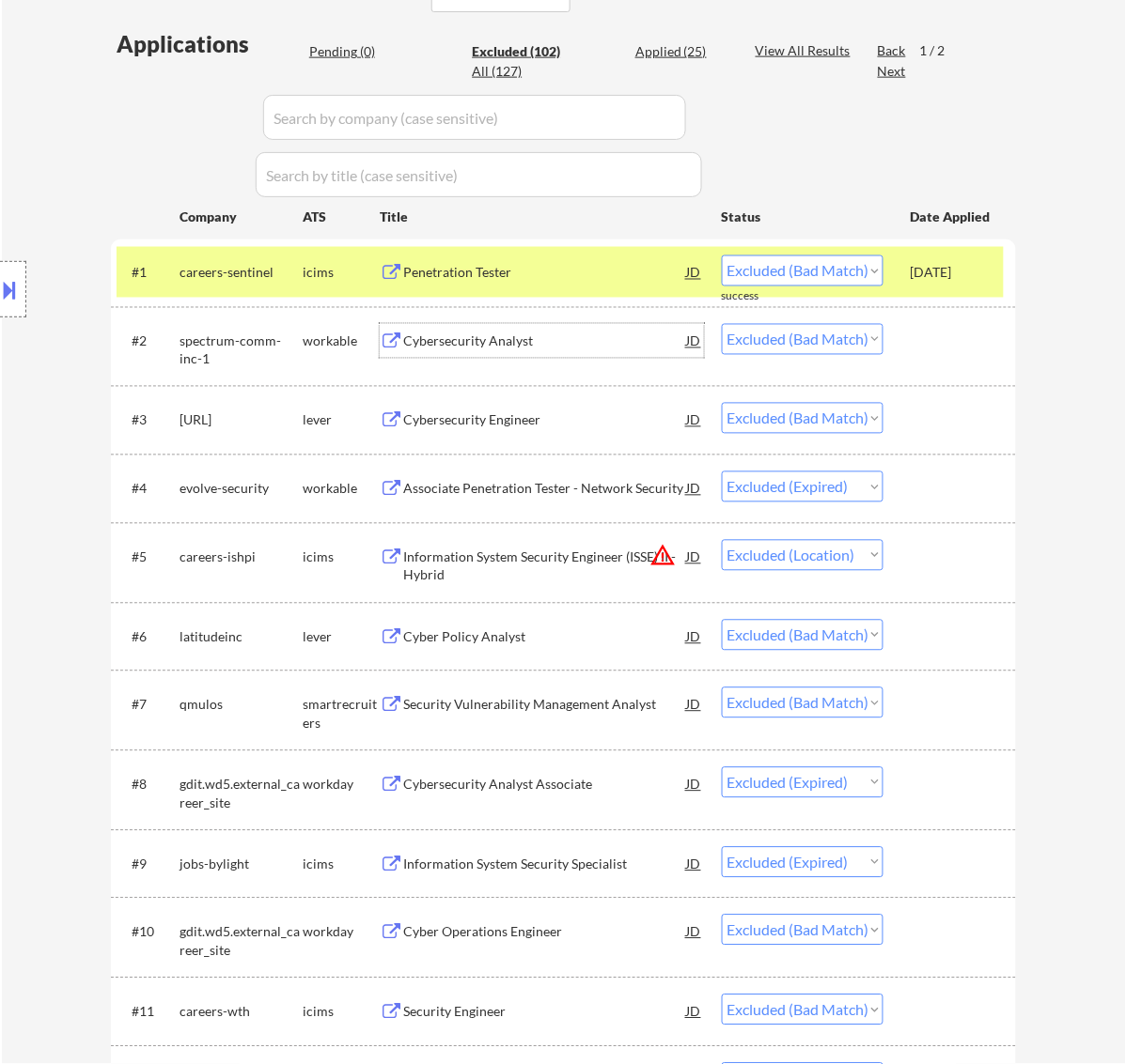
click at [557, 343] on div "Cybersecurity Analyst" at bounding box center [545, 341] width 284 height 18
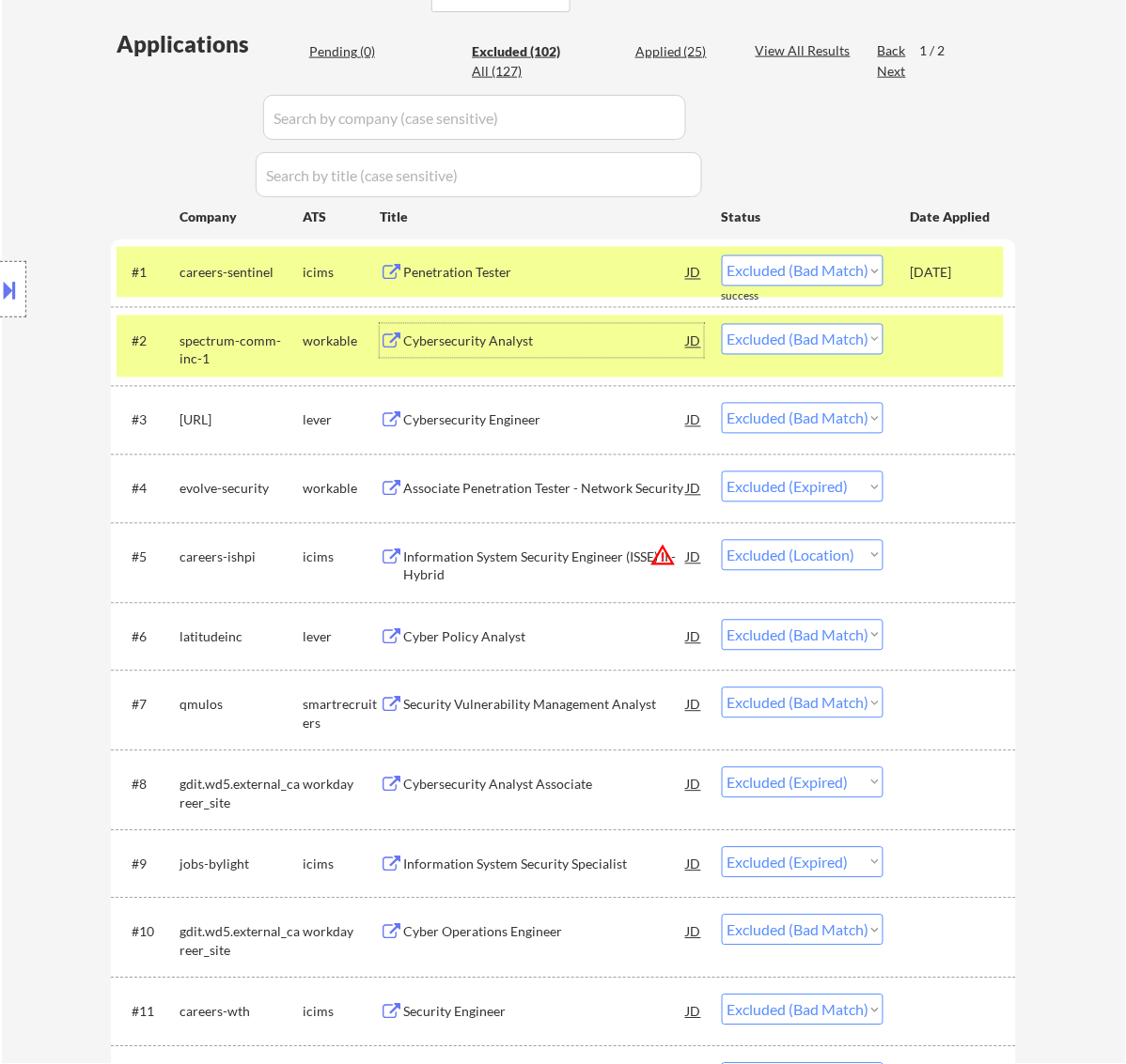
click at [959, 340] on div at bounding box center [952, 341] width 83 height 34
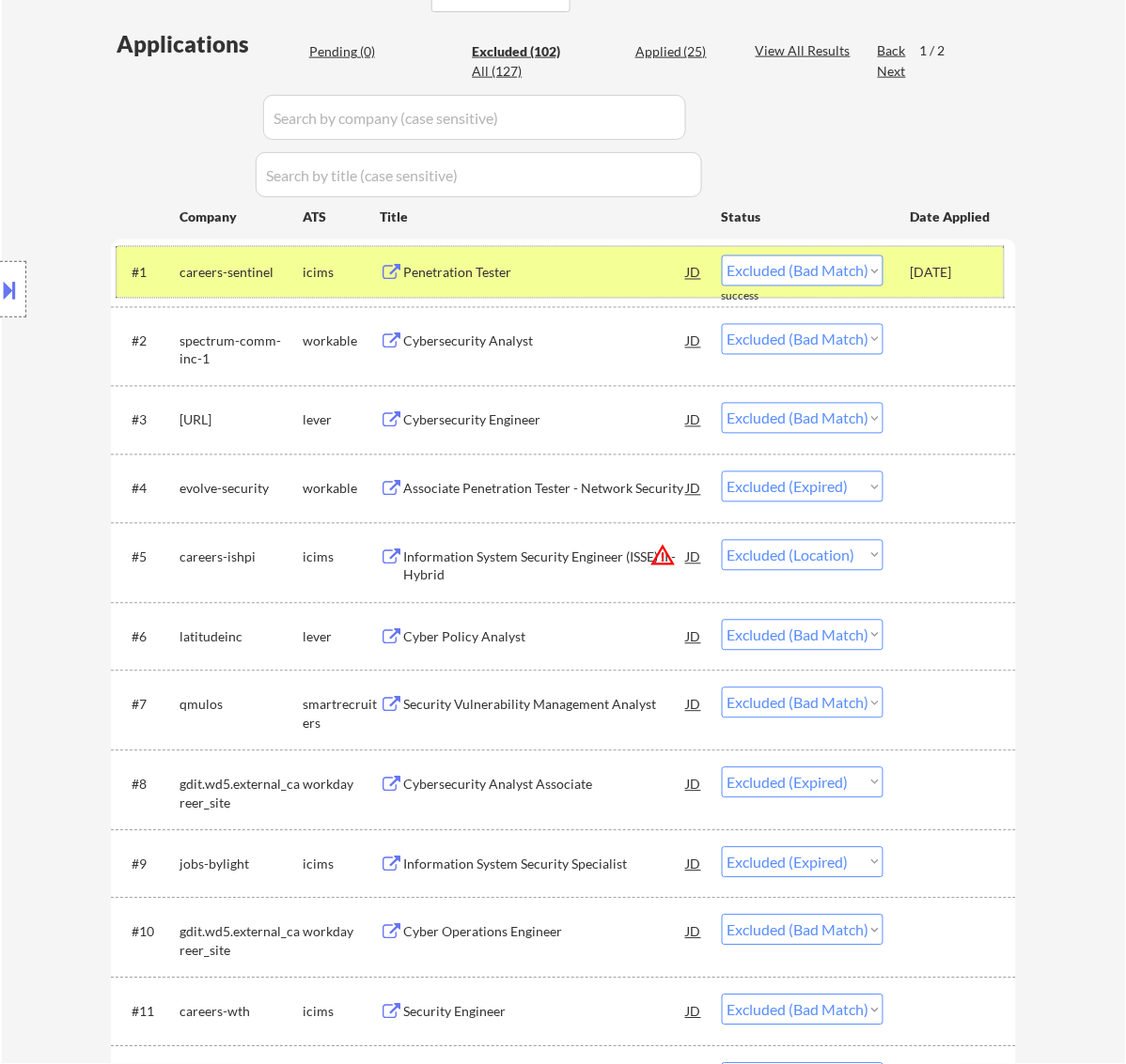
click at [992, 270] on div "Oct 3, 2025" at bounding box center [952, 272] width 83 height 18
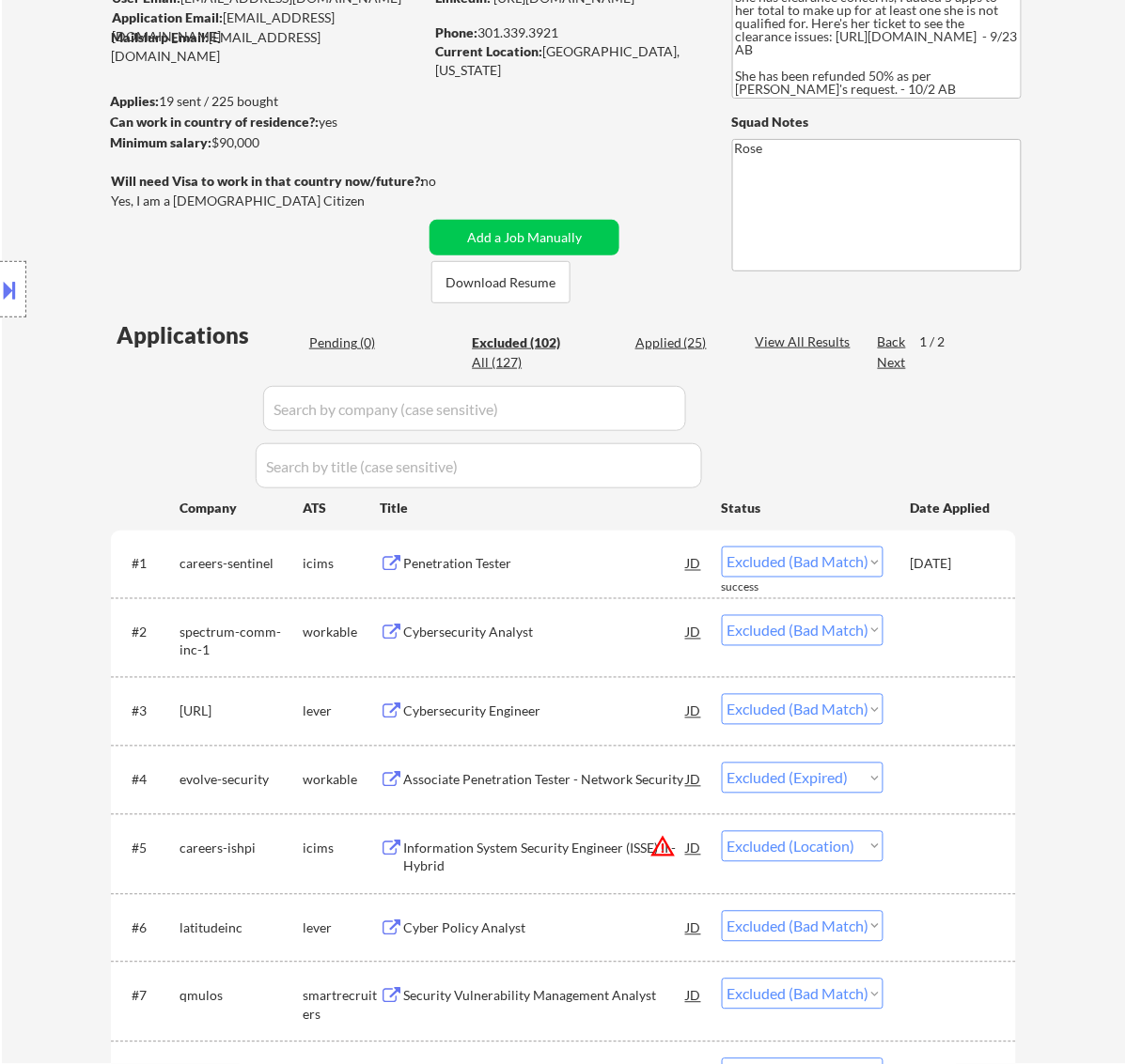
scroll to position [255, 0]
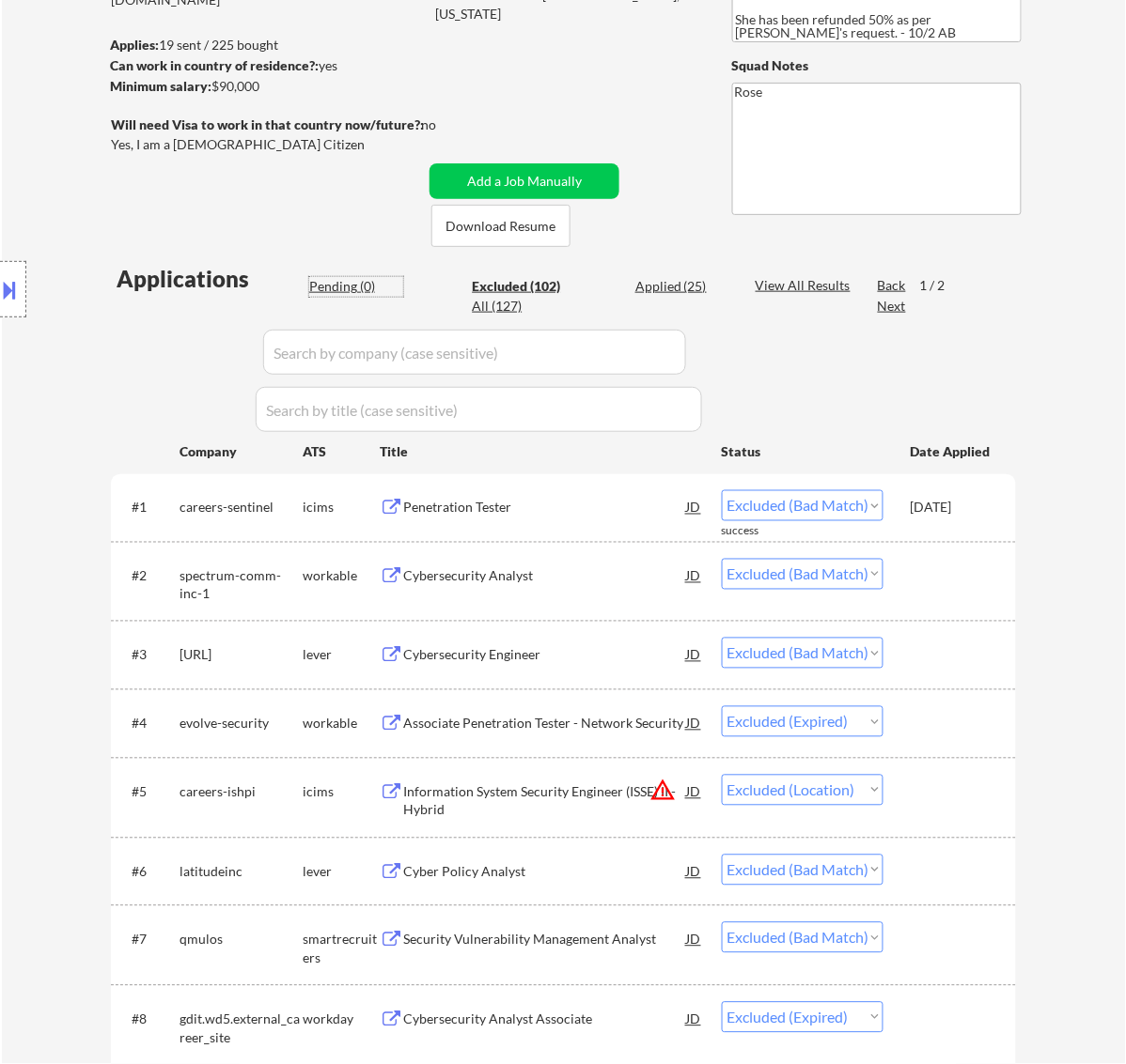
click at [343, 288] on div "Pending (0)" at bounding box center [355, 286] width 94 height 18
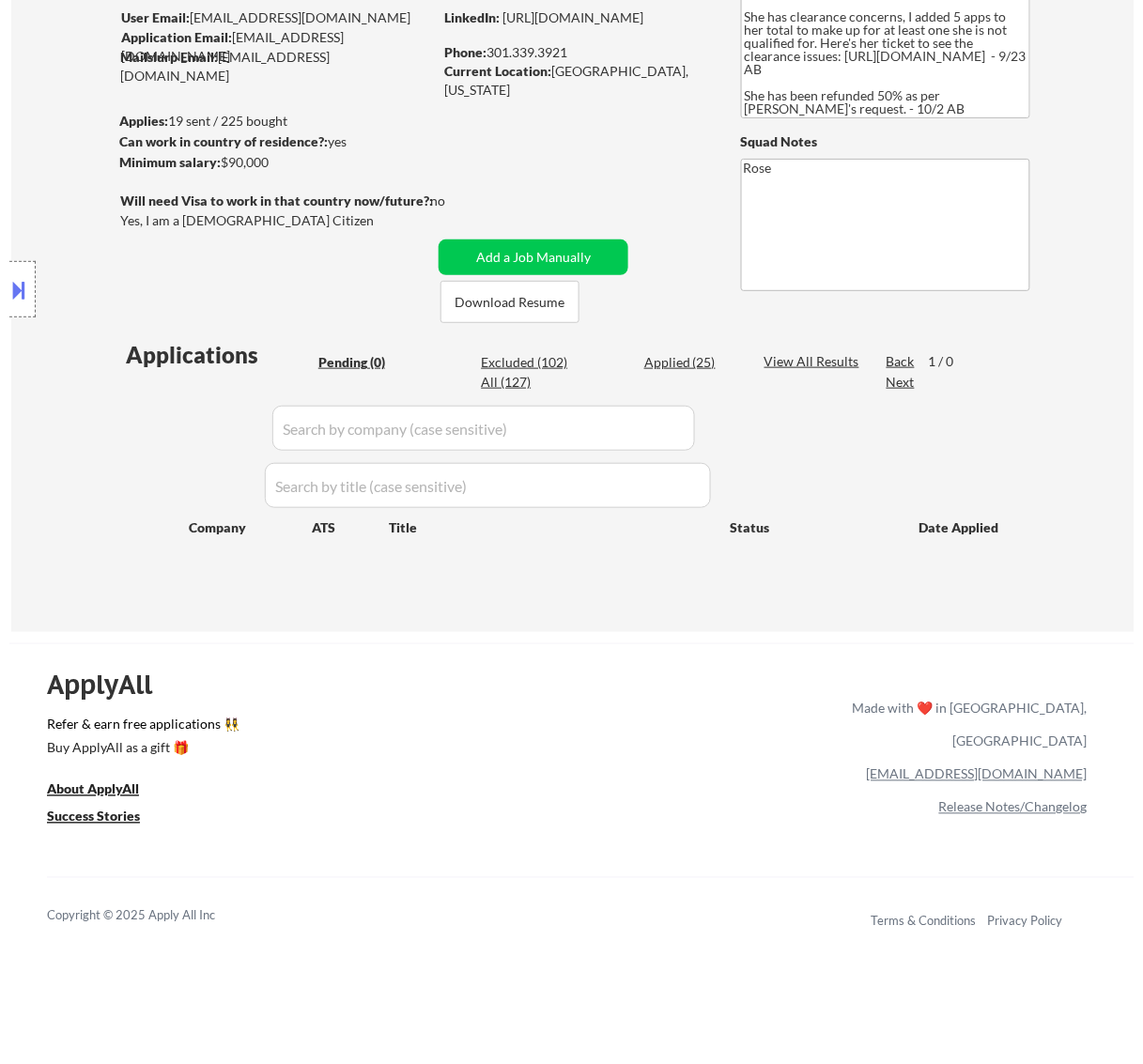
scroll to position [137, 0]
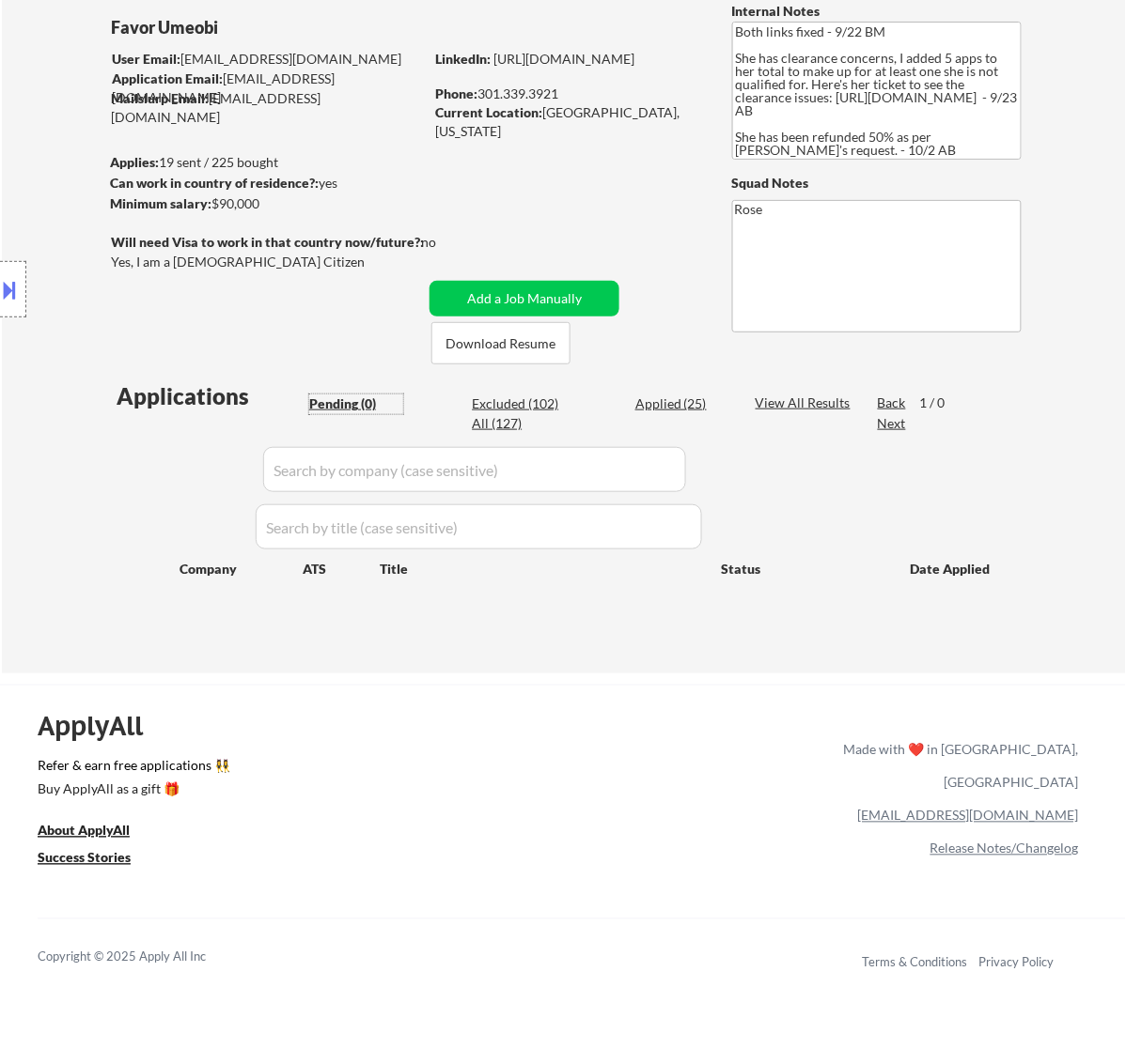
click at [677, 405] on div "Applied (25)" at bounding box center [682, 404] width 94 height 18
select select ""applied""
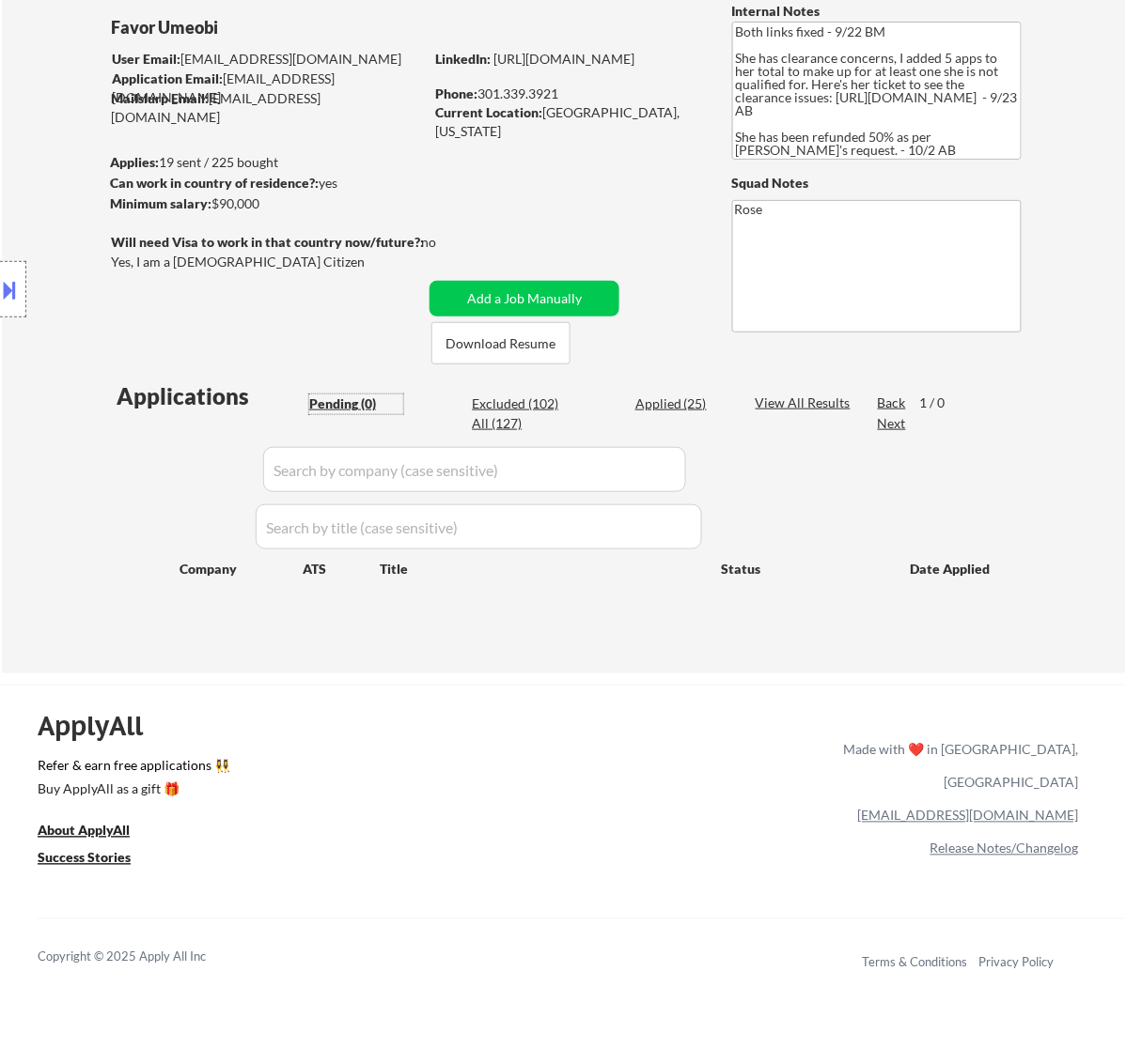
select select ""applied""
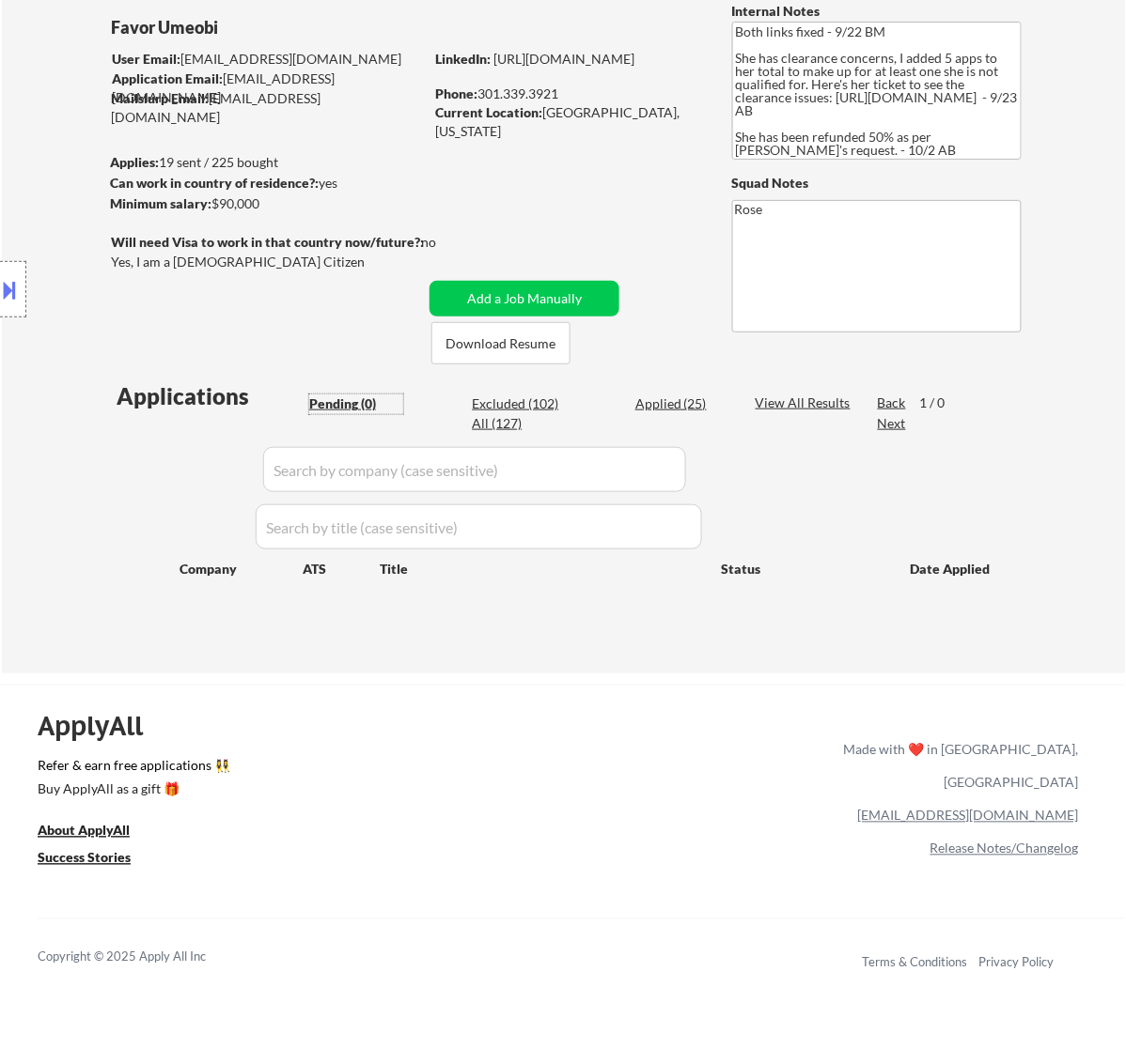
select select ""applied""
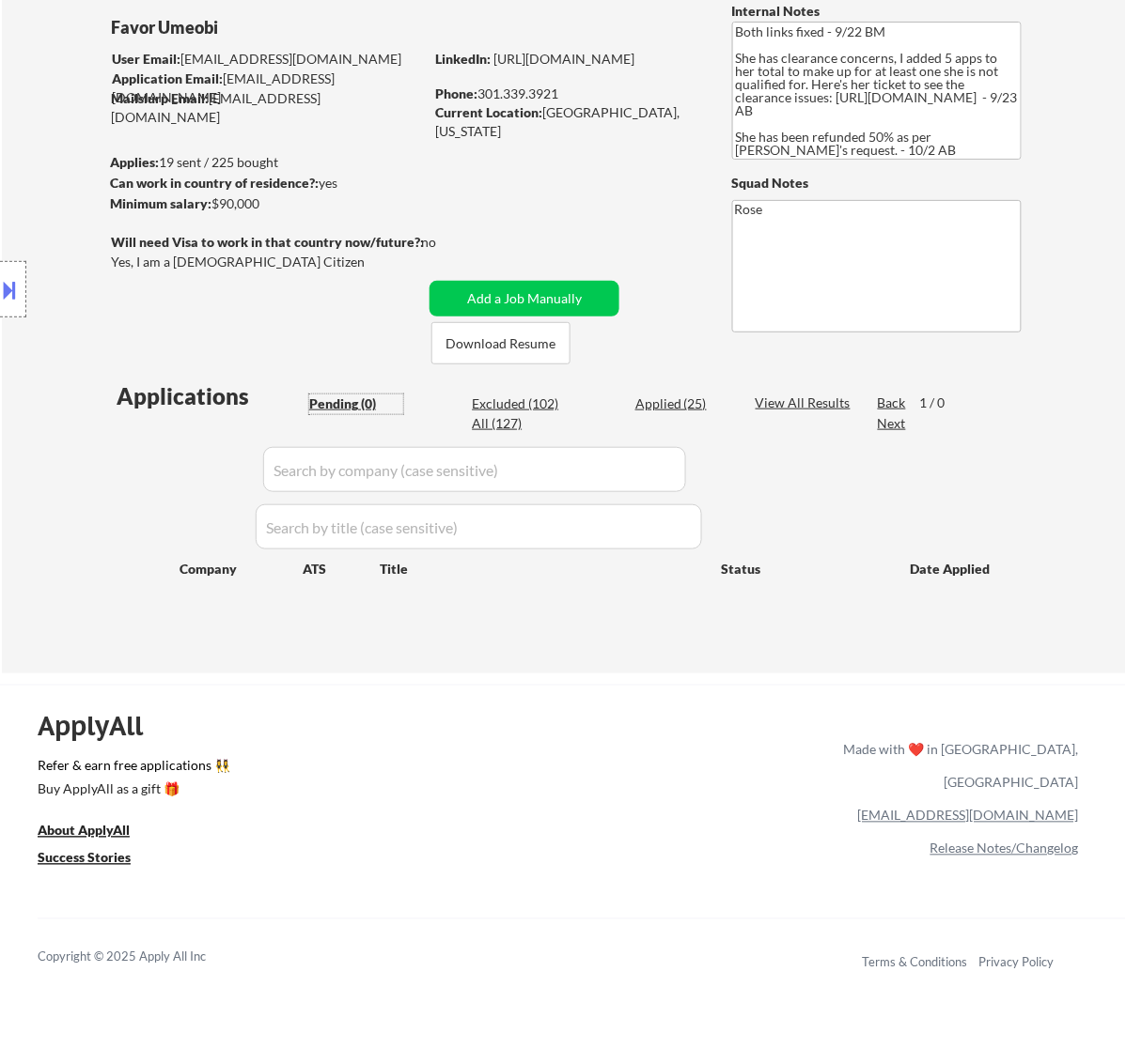
select select ""applied""
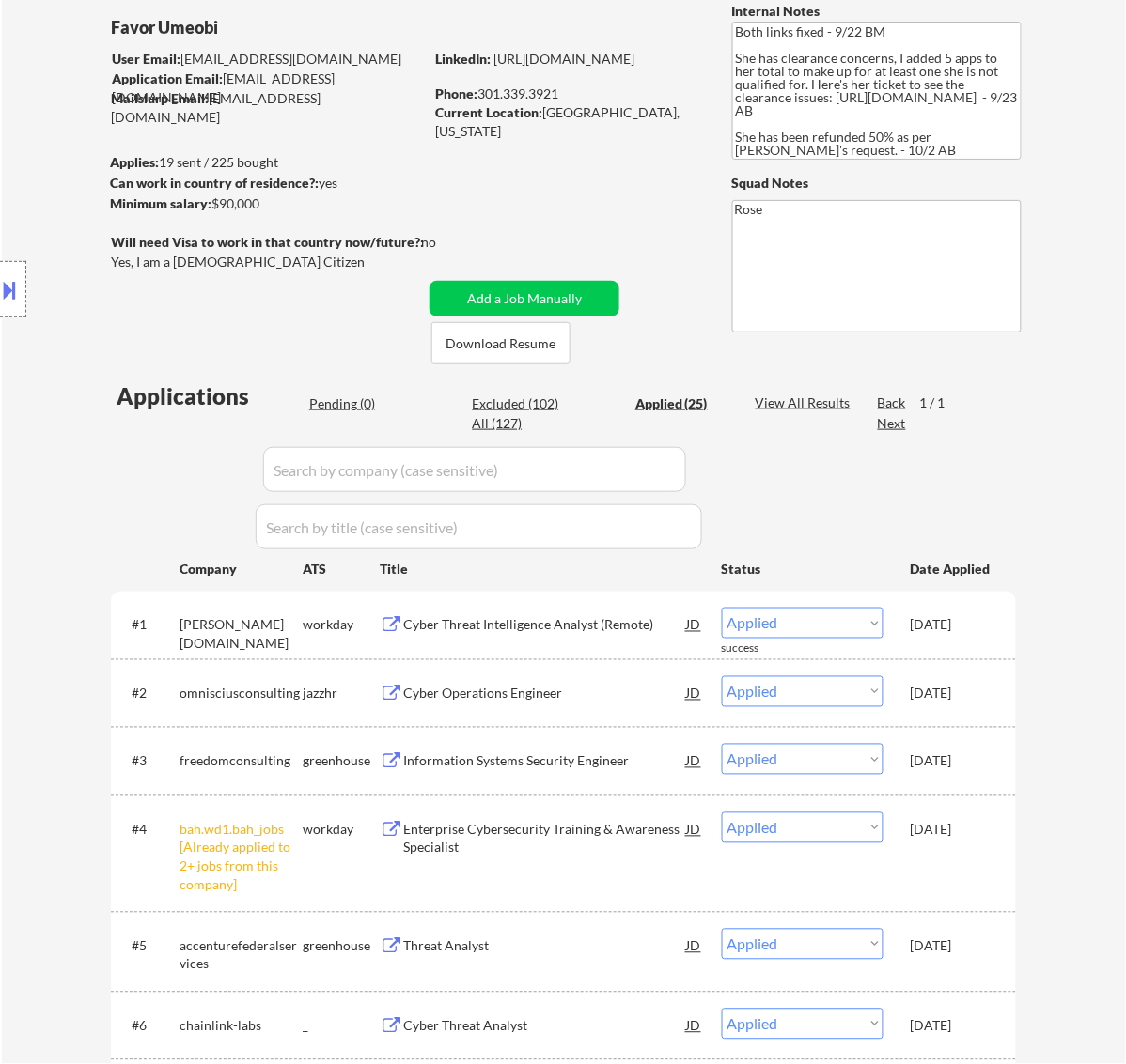
click at [611, 471] on input "input" at bounding box center [474, 469] width 423 height 45
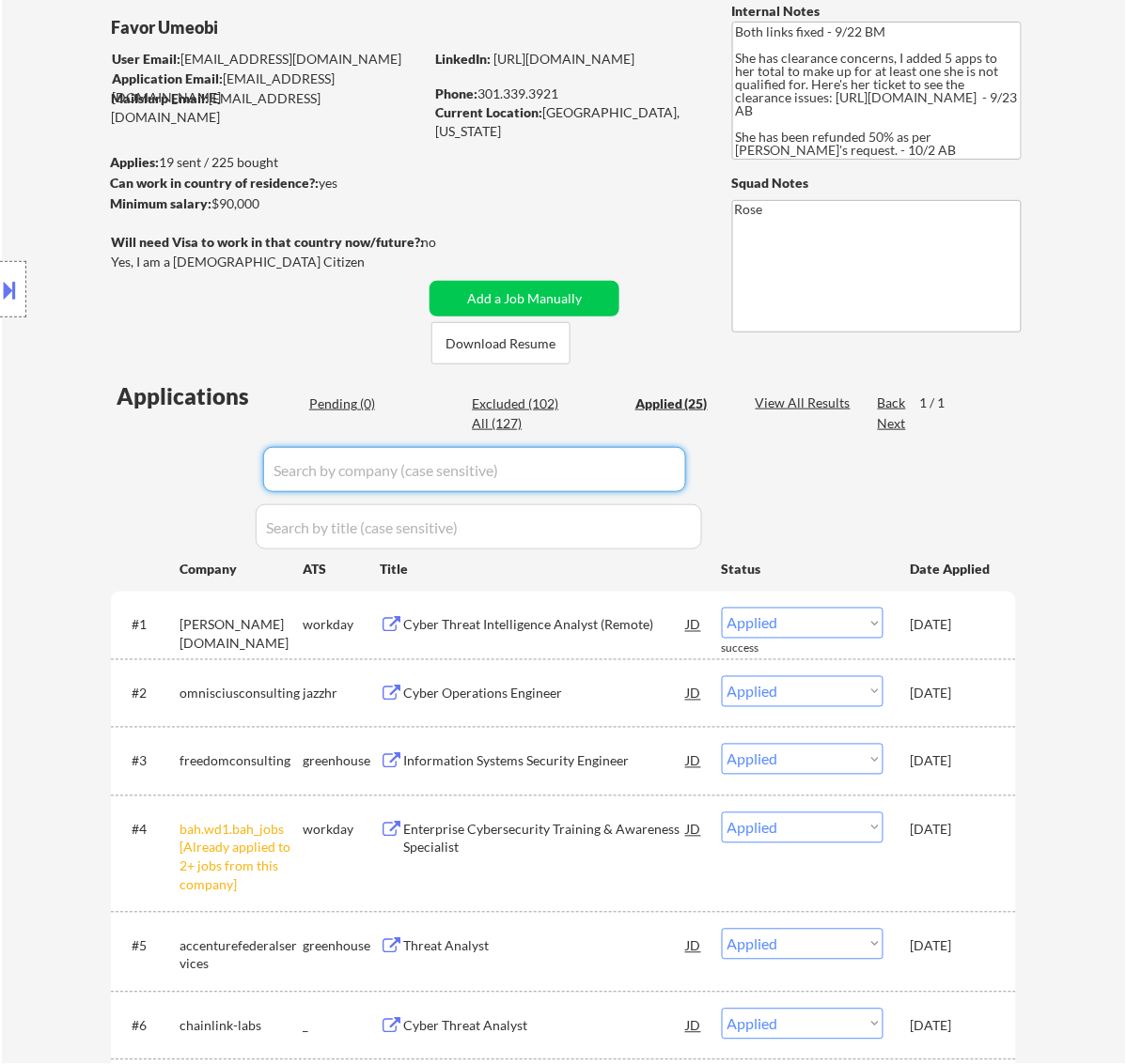
paste input "spycloud"
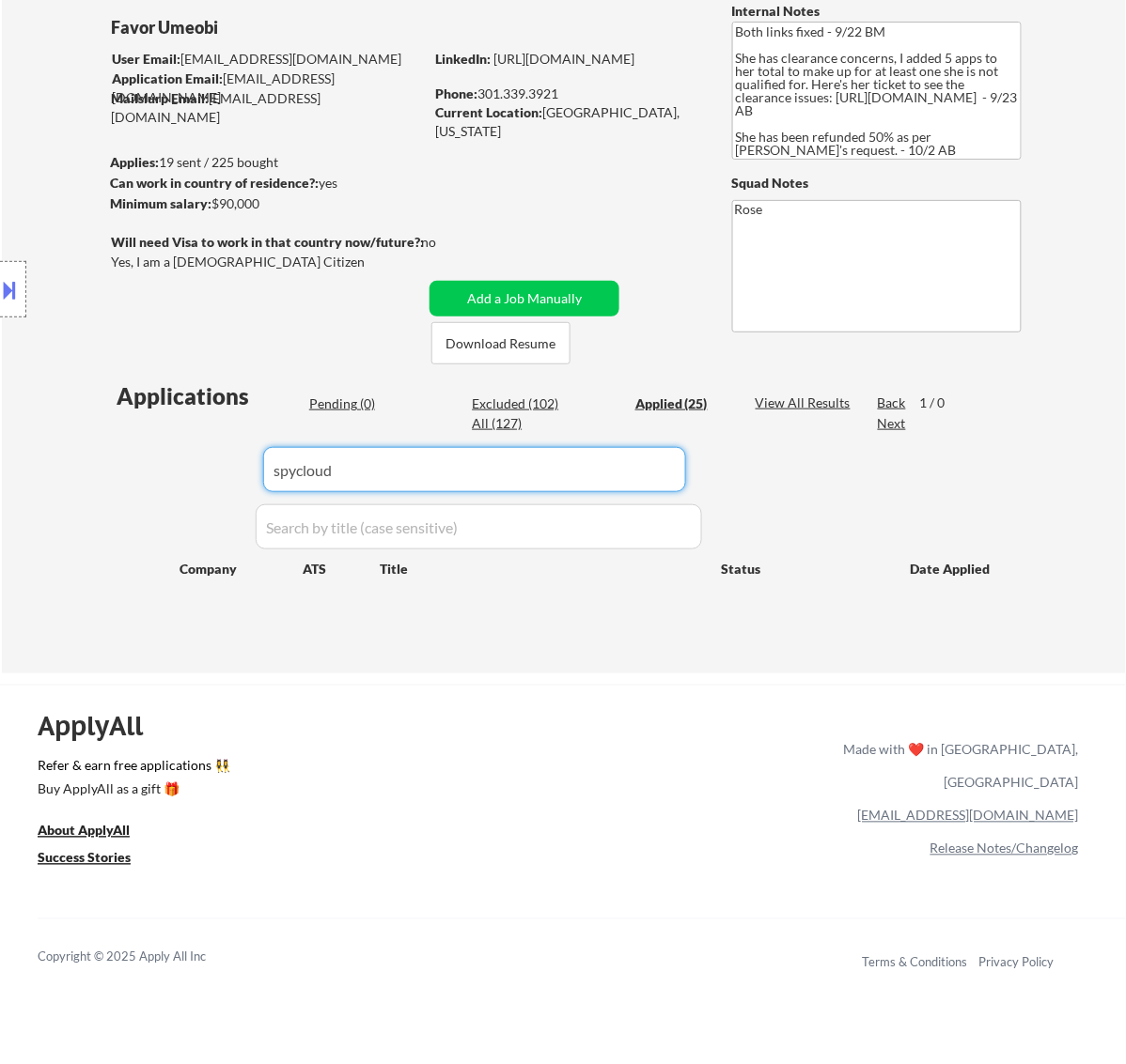
drag, startPoint x: 371, startPoint y: 475, endPoint x: 192, endPoint y: 496, distance: 180.2
click at [192, 496] on div "Applications Pending (0) Excluded (102) Applied (25) All (127) View All Results…" at bounding box center [563, 509] width 905 height 258
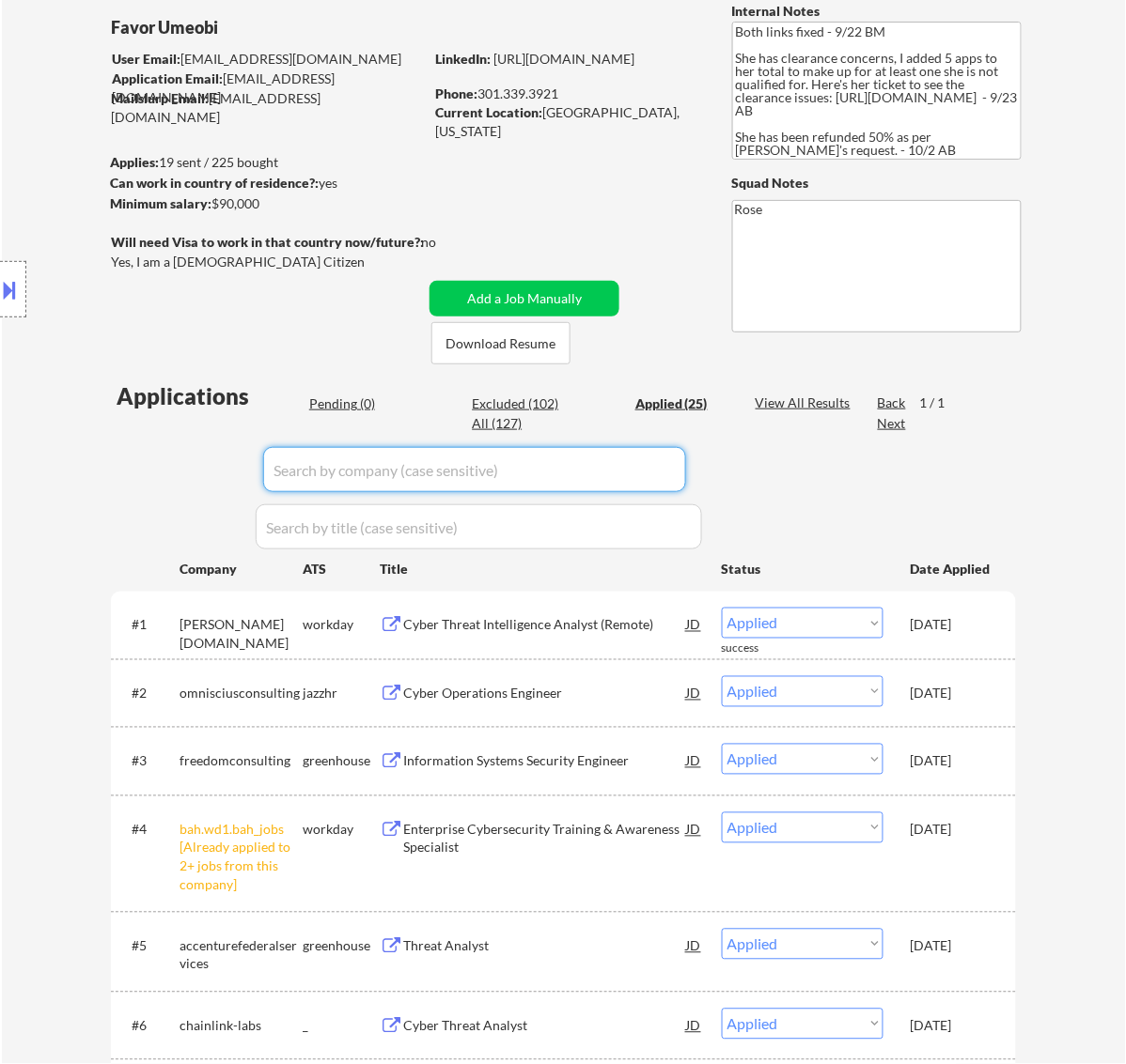
click at [330, 401] on div "Location Inclusions:" at bounding box center [168, 290] width 336 height 349
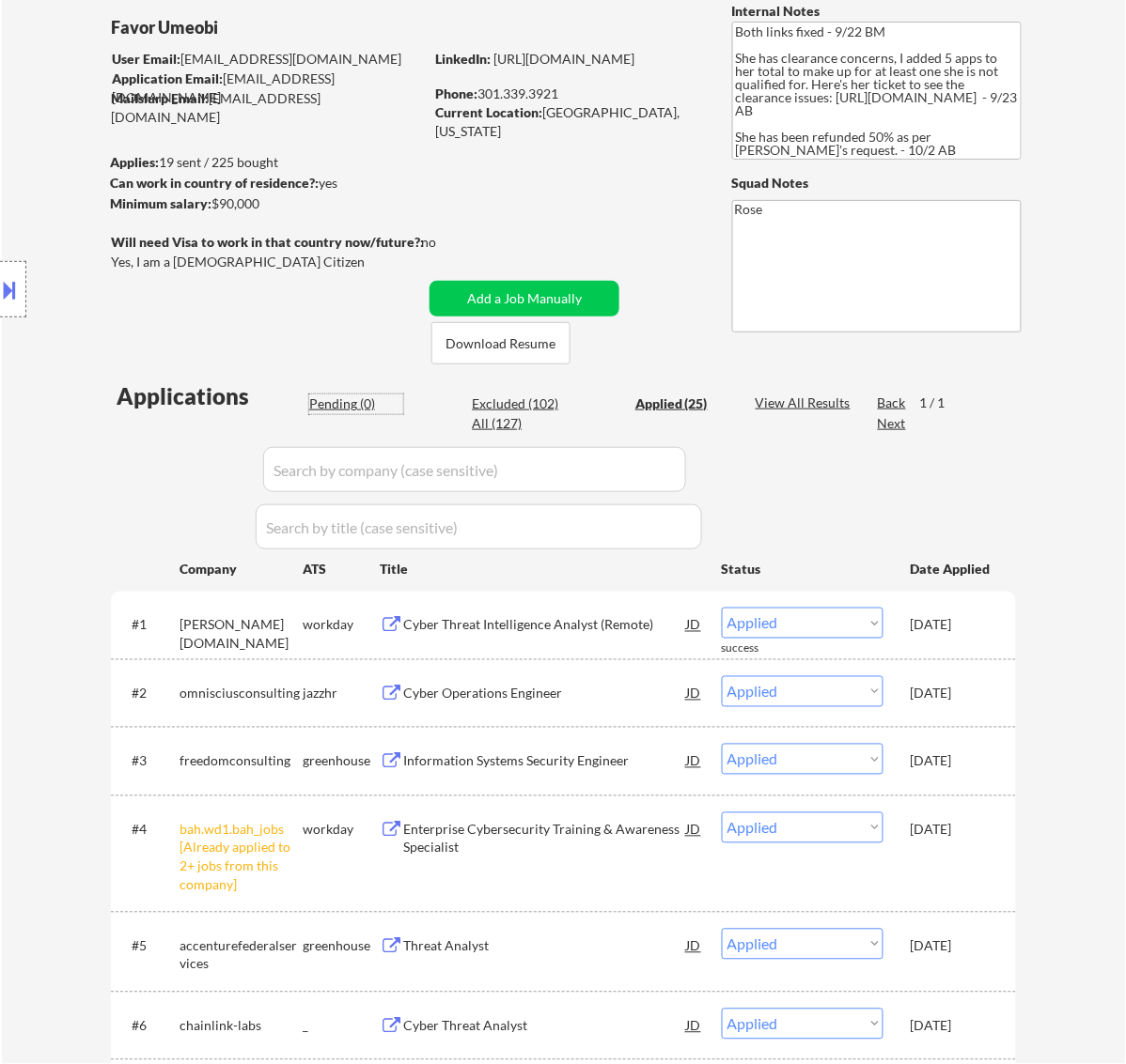
click at [340, 404] on div "Pending (0)" at bounding box center [355, 404] width 94 height 18
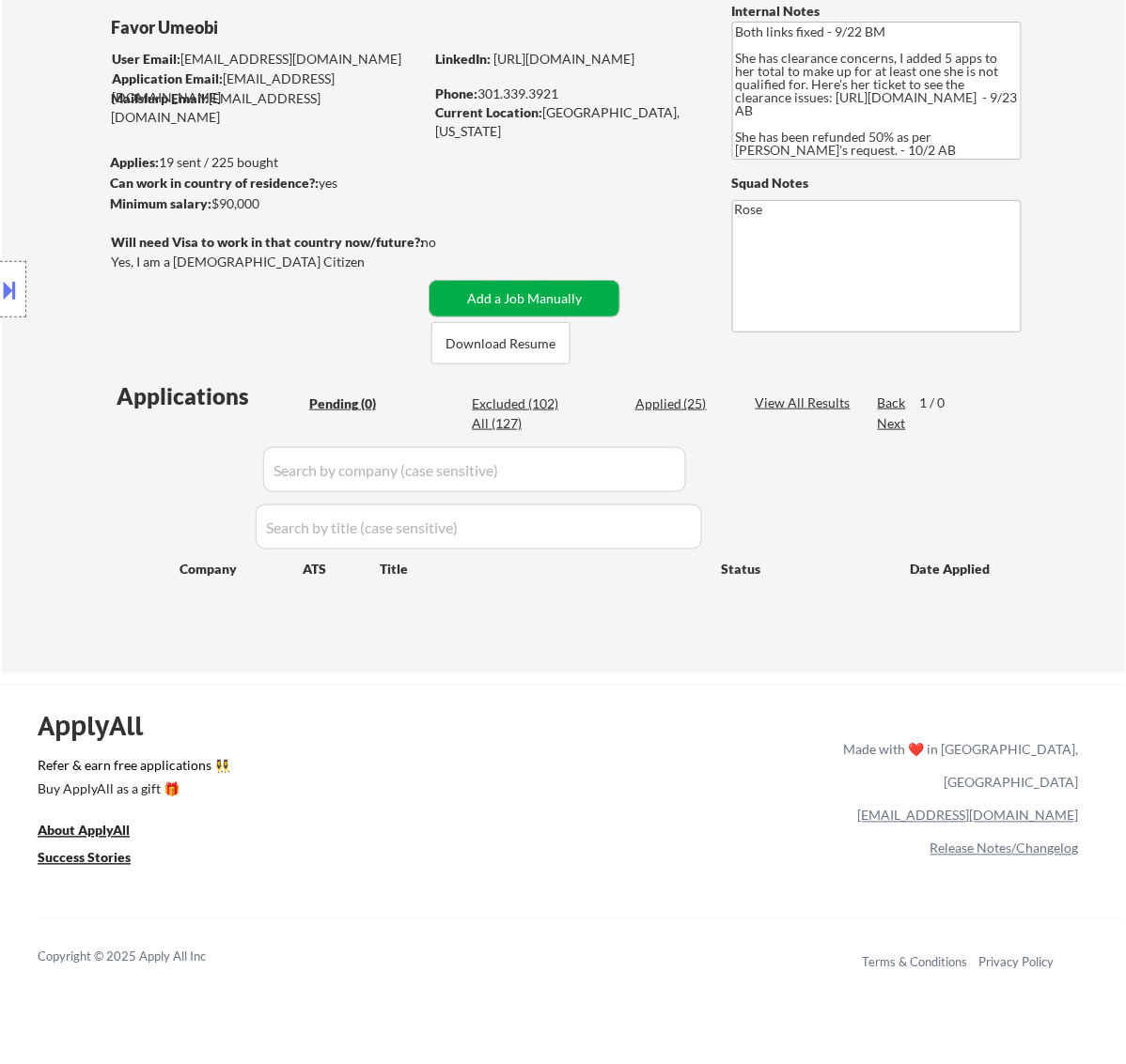
click at [562, 294] on button "Add a Job Manually" at bounding box center [524, 298] width 190 height 36
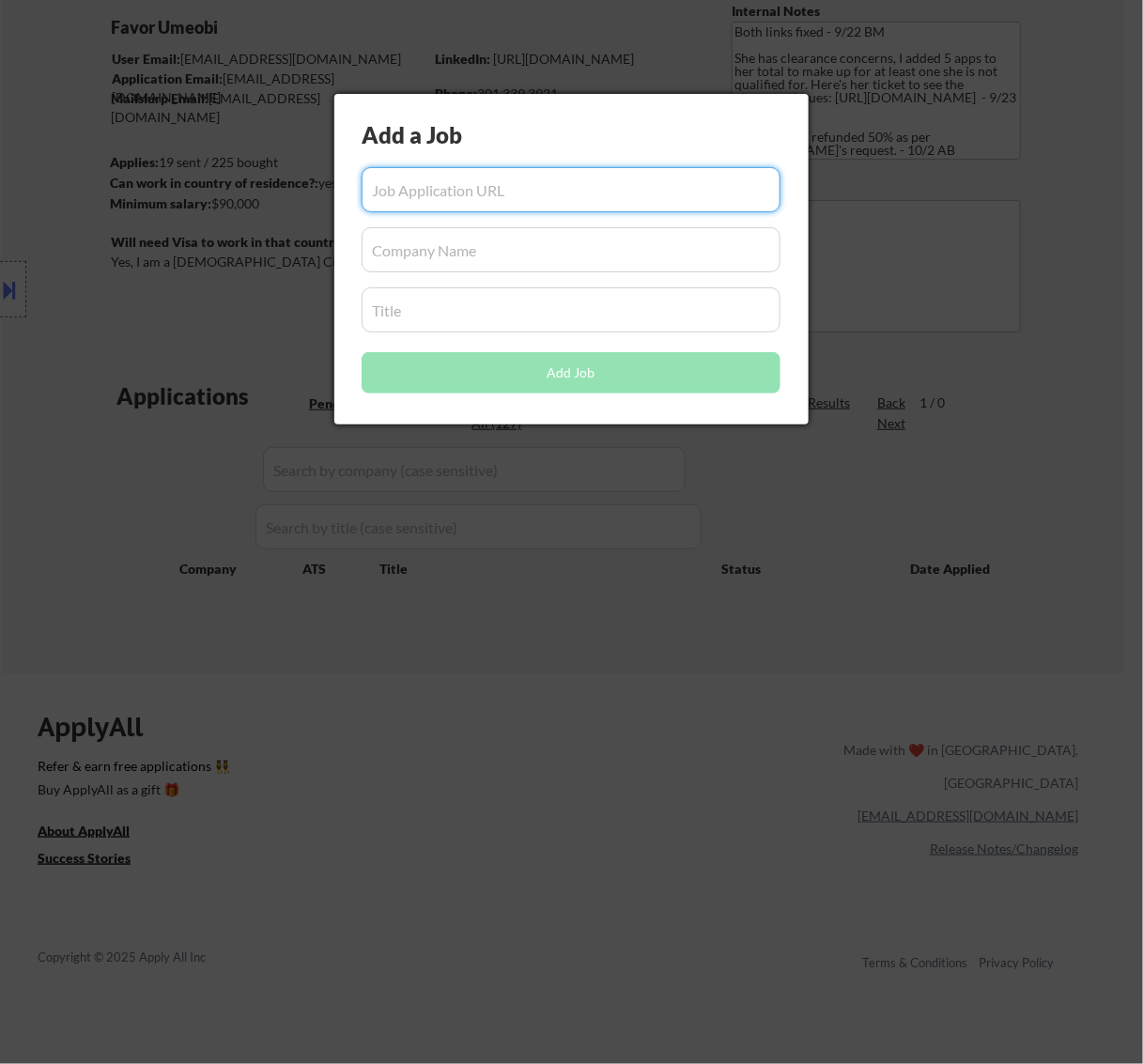
paste input "https://job-boards.greenhouse.io/spycloud/jobs/6751760003"
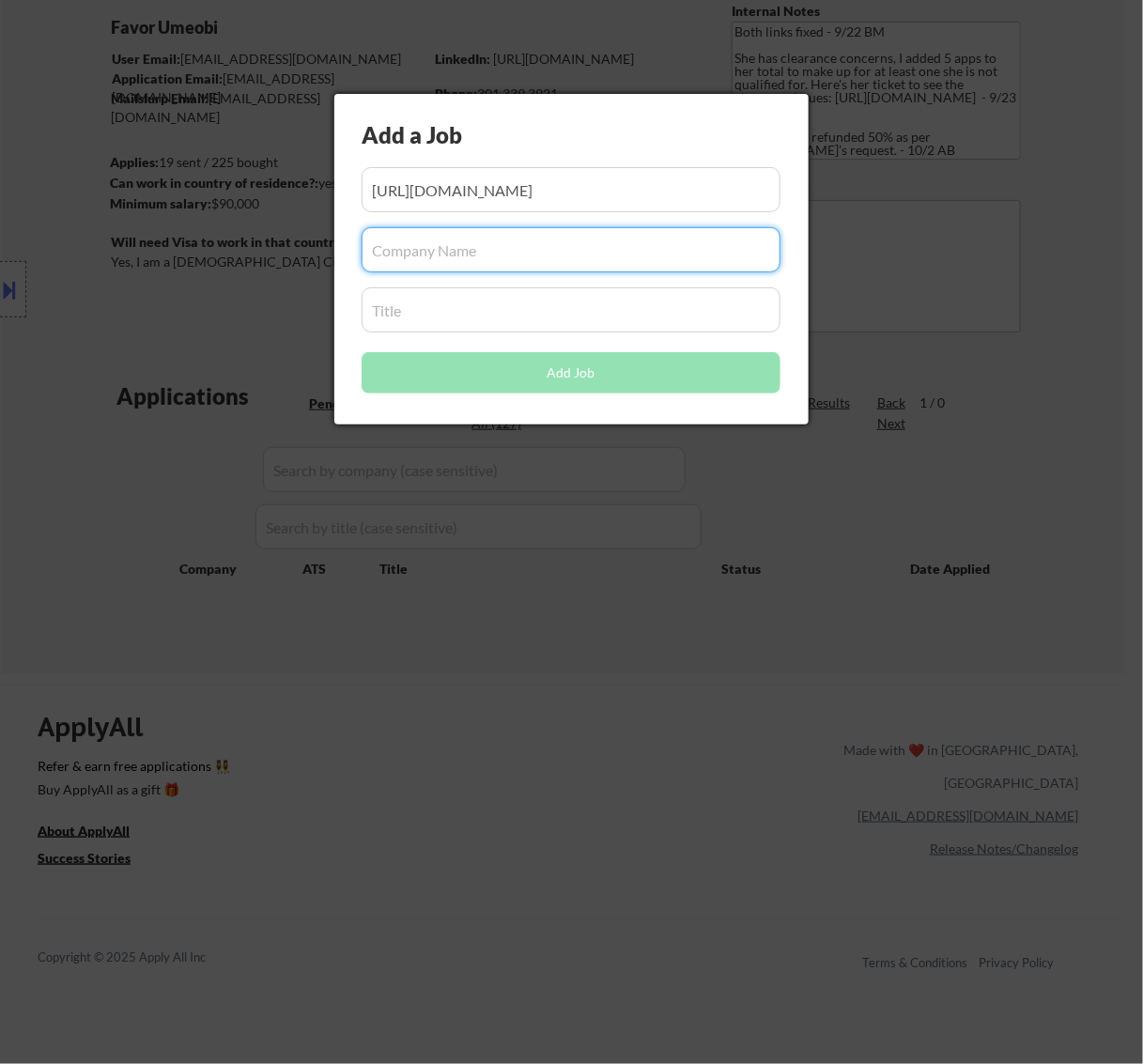
click at [467, 254] on input "input" at bounding box center [572, 249] width 419 height 45
paste input "spycloud"
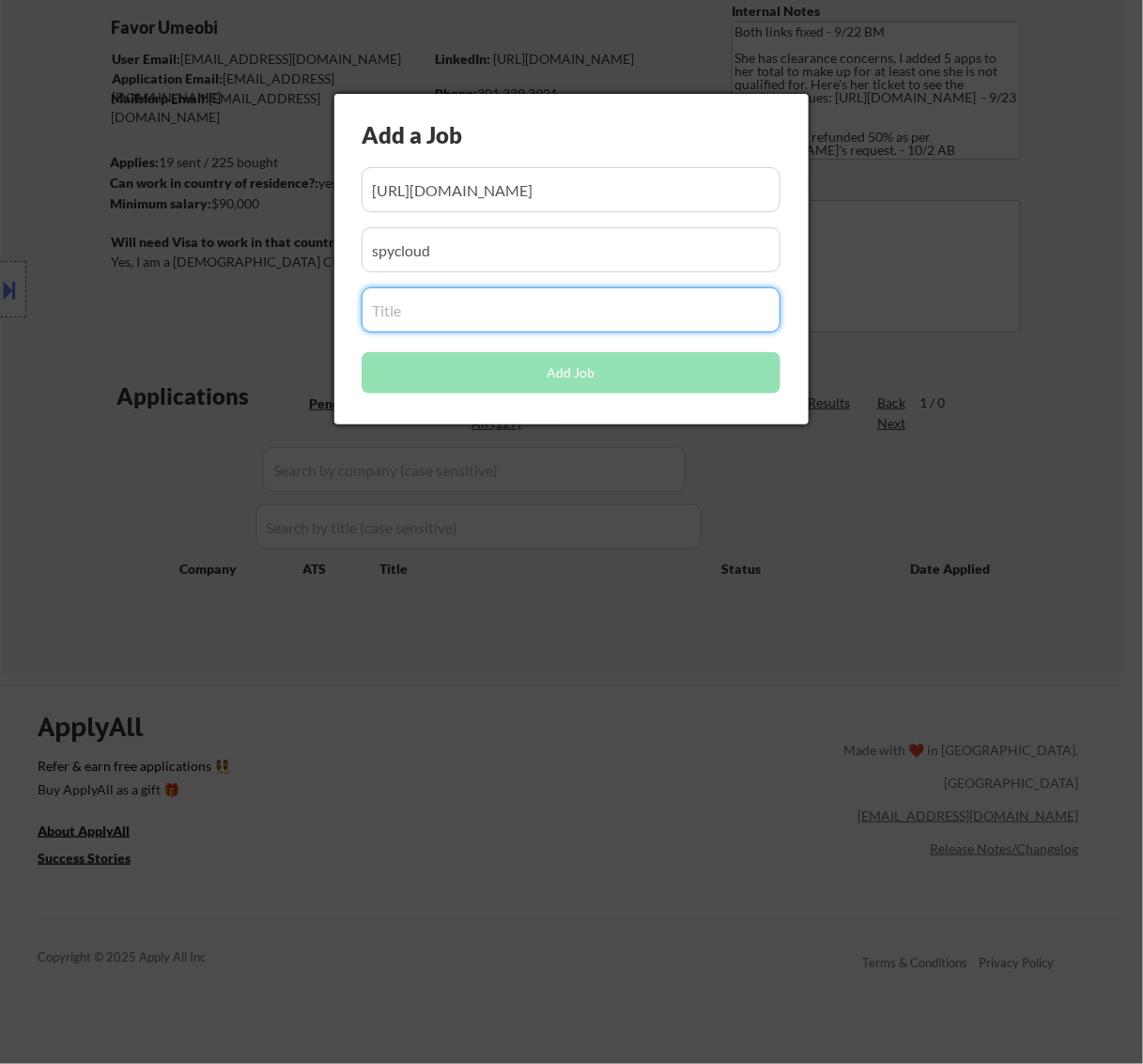
click at [583, 320] on input "input" at bounding box center [572, 310] width 419 height 45
paste input "Security Analyst, Incident Response"
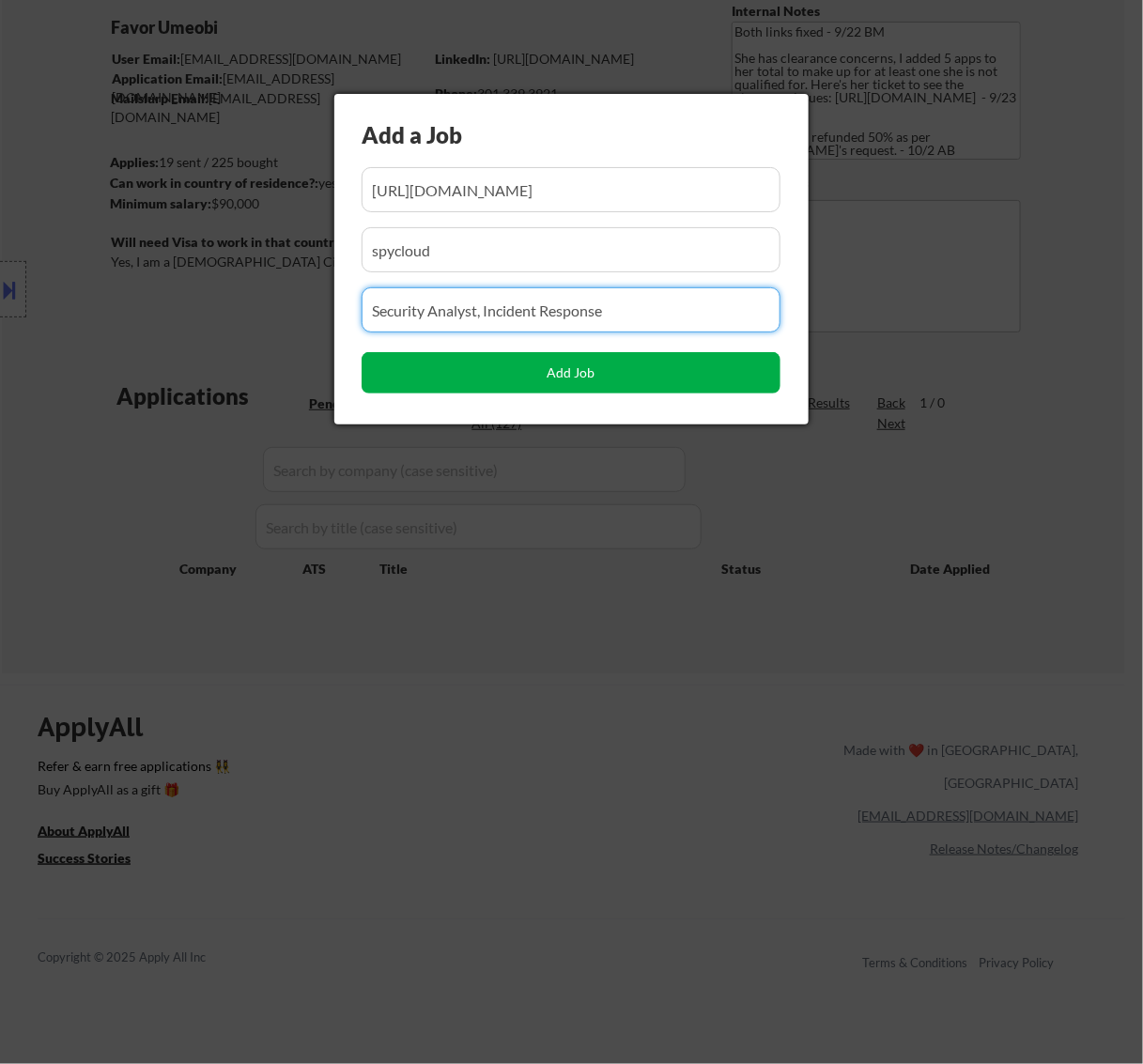
click at [603, 369] on button "Add Job" at bounding box center [572, 373] width 419 height 42
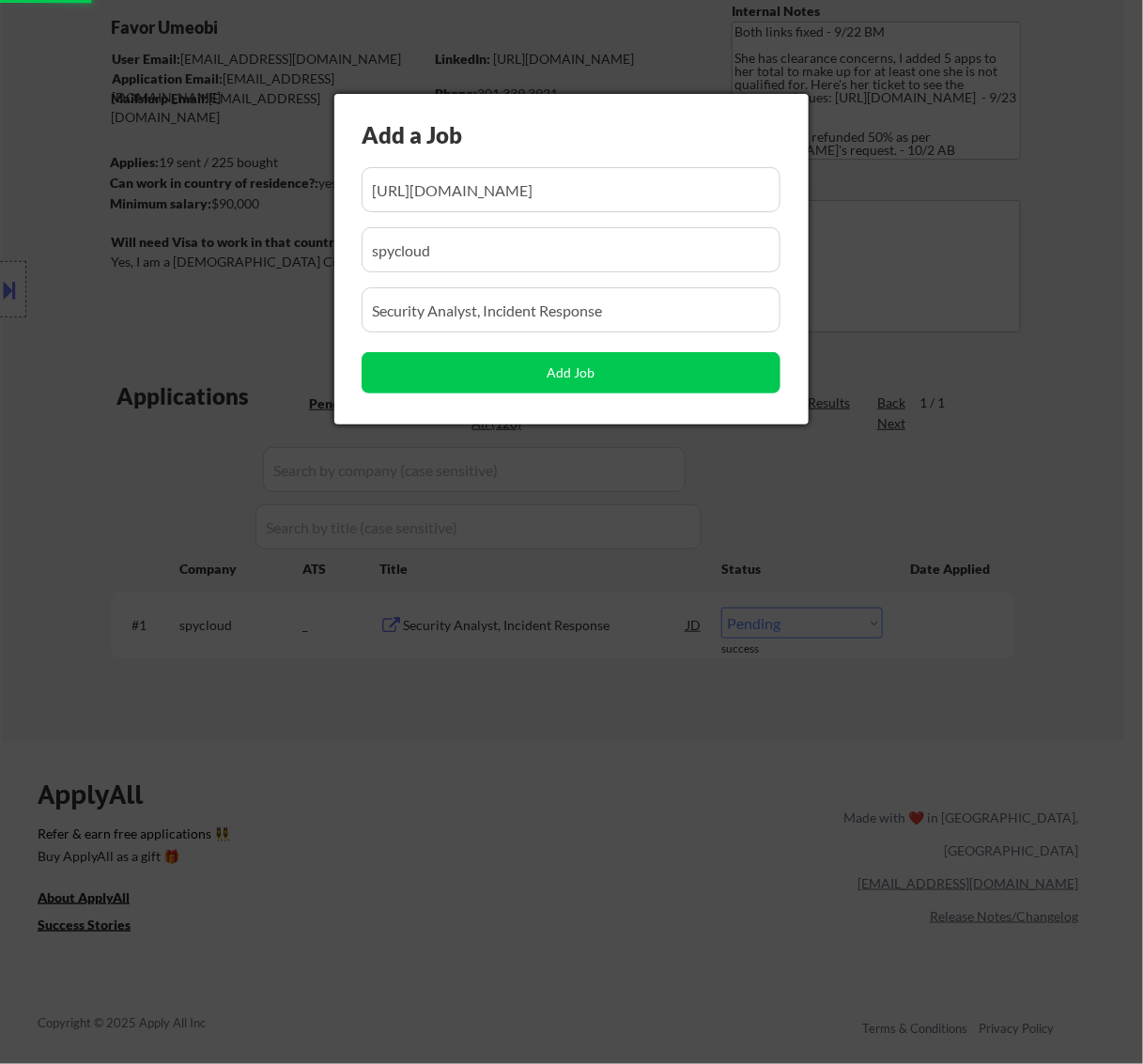
click at [668, 718] on div at bounding box center [572, 532] width 1143 height 1064
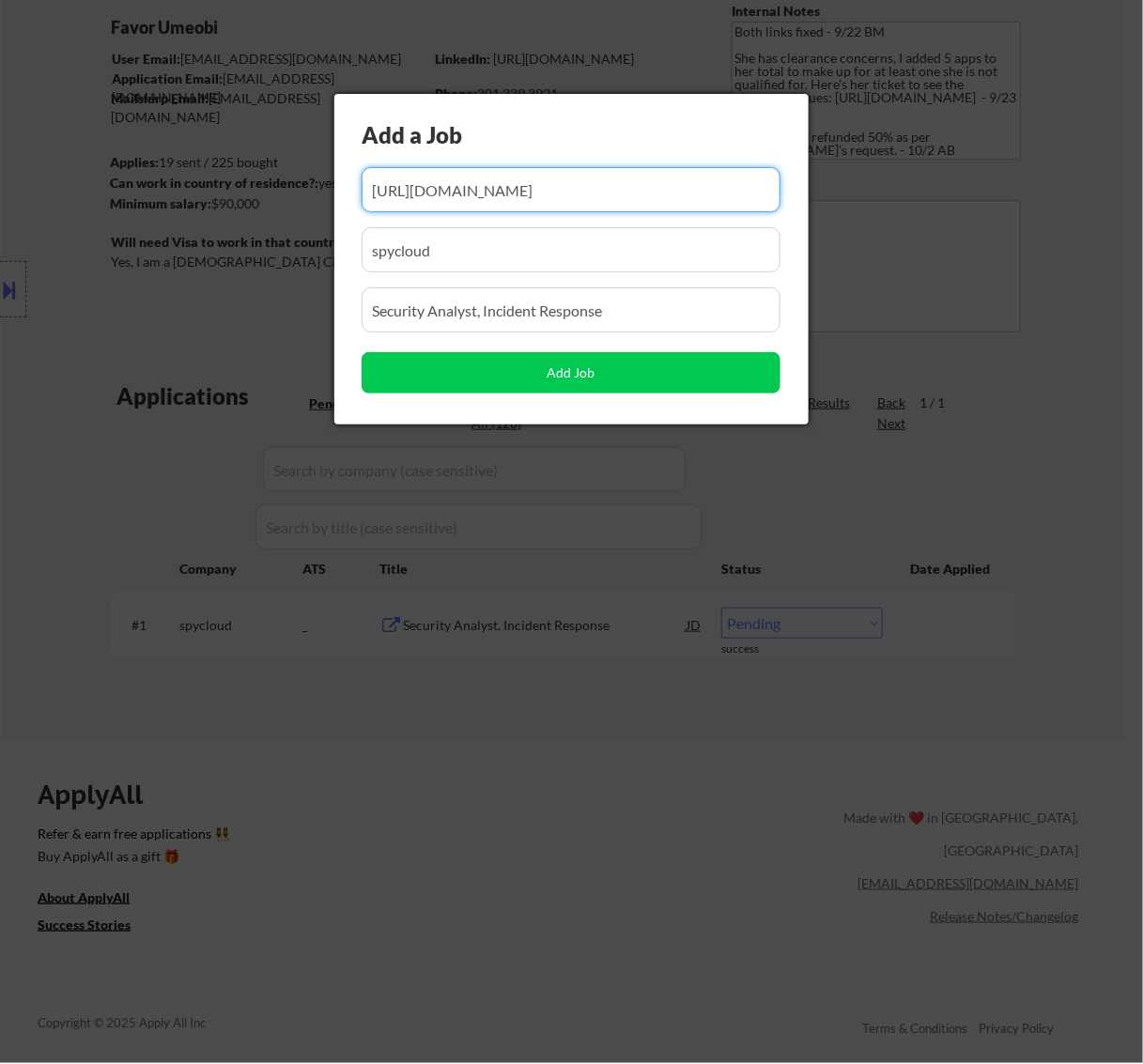
scroll to position [0, 6]
click at [546, 791] on div at bounding box center [572, 532] width 1143 height 1064
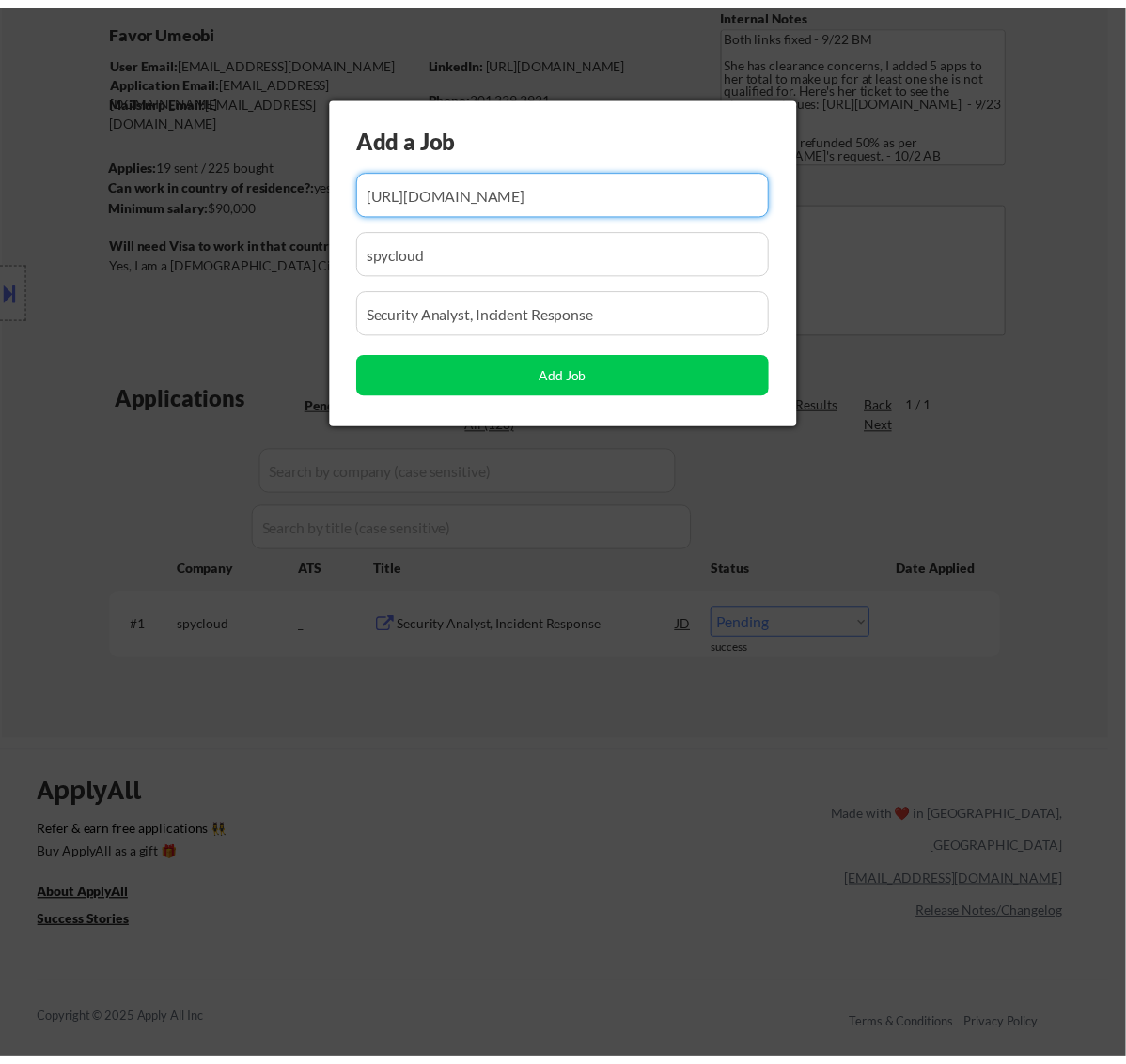
scroll to position [0, 0]
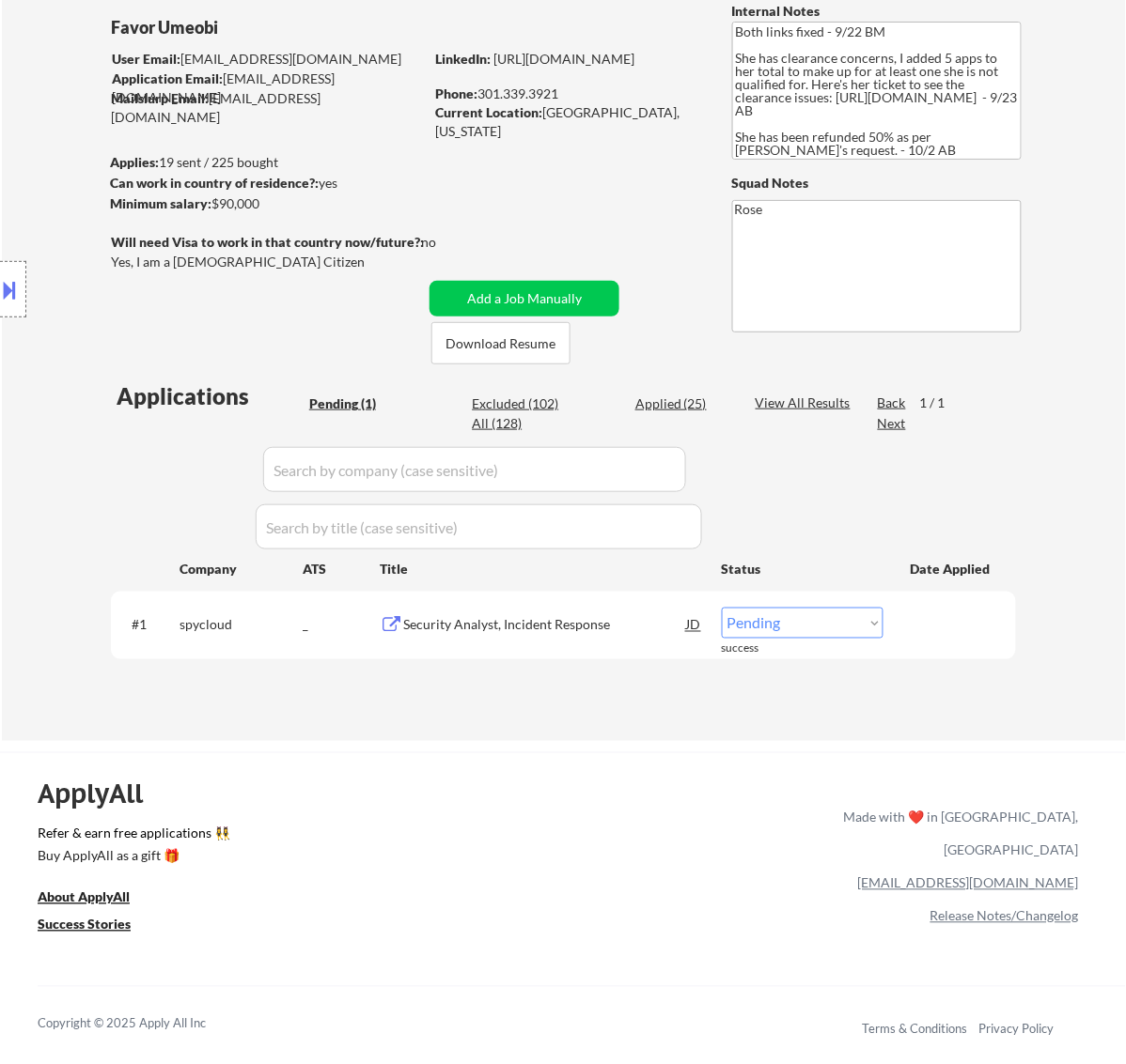
click at [846, 623] on select "Choose an option... Pending Applied Excluded (Questions) Excluded (Expired) Exc…" at bounding box center [802, 624] width 161 height 31
click at [721, 608] on select "Choose an option... Pending Applied Excluded (Questions) Excluded (Expired) Exc…" at bounding box center [802, 624] width 161 height 31
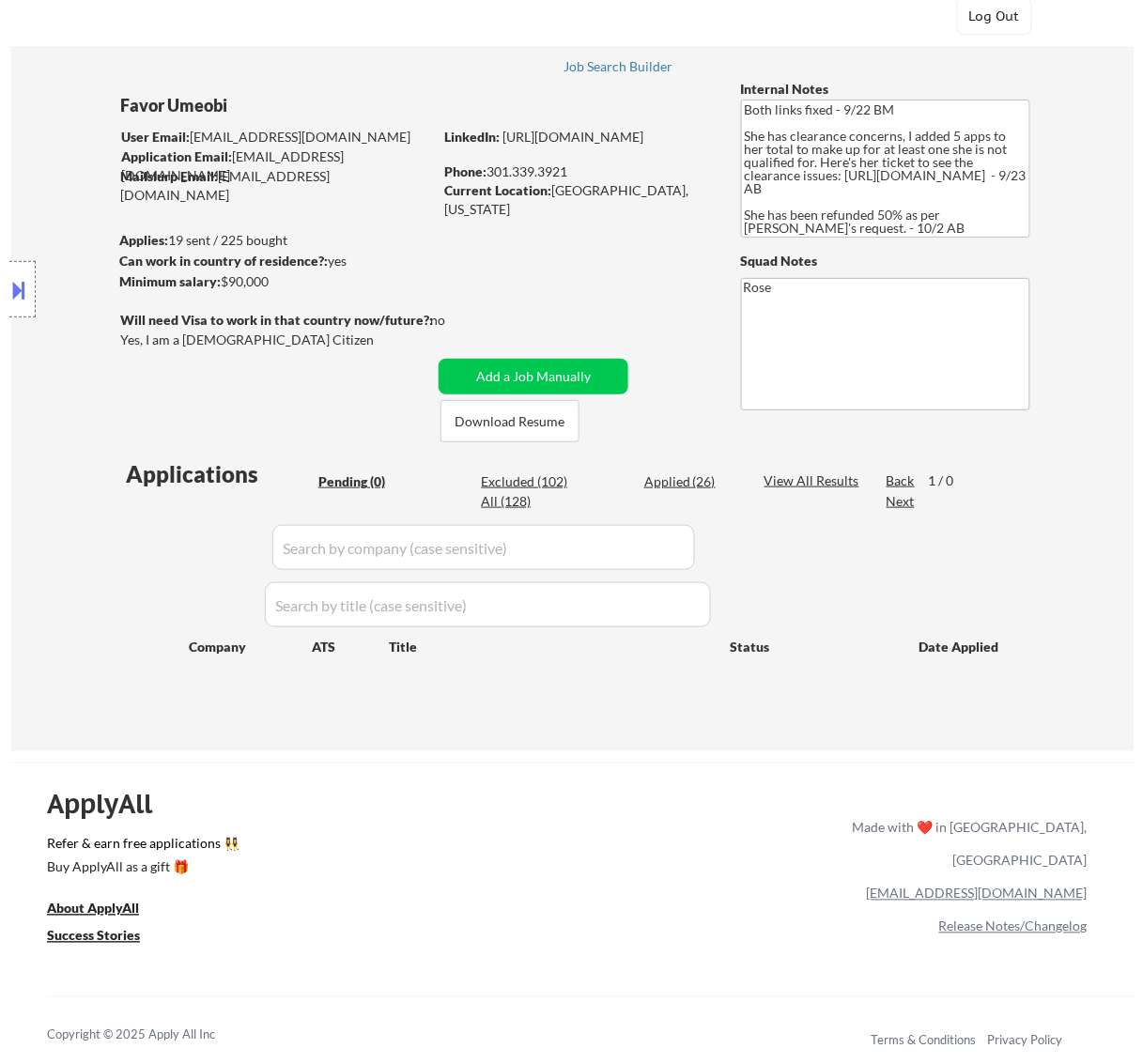
scroll to position [19, 0]
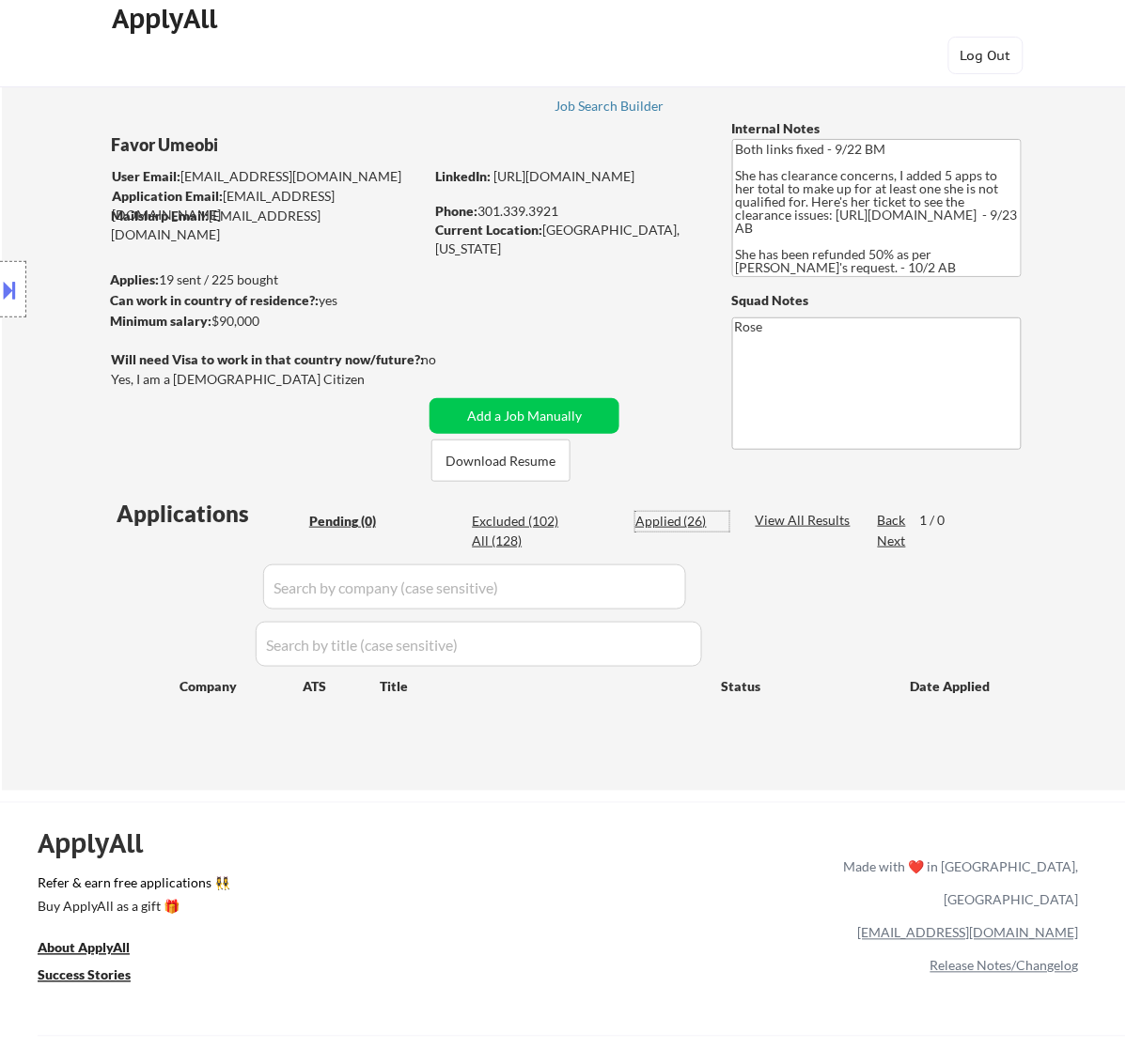
click at [667, 527] on div "Applied (26)" at bounding box center [682, 520] width 94 height 18
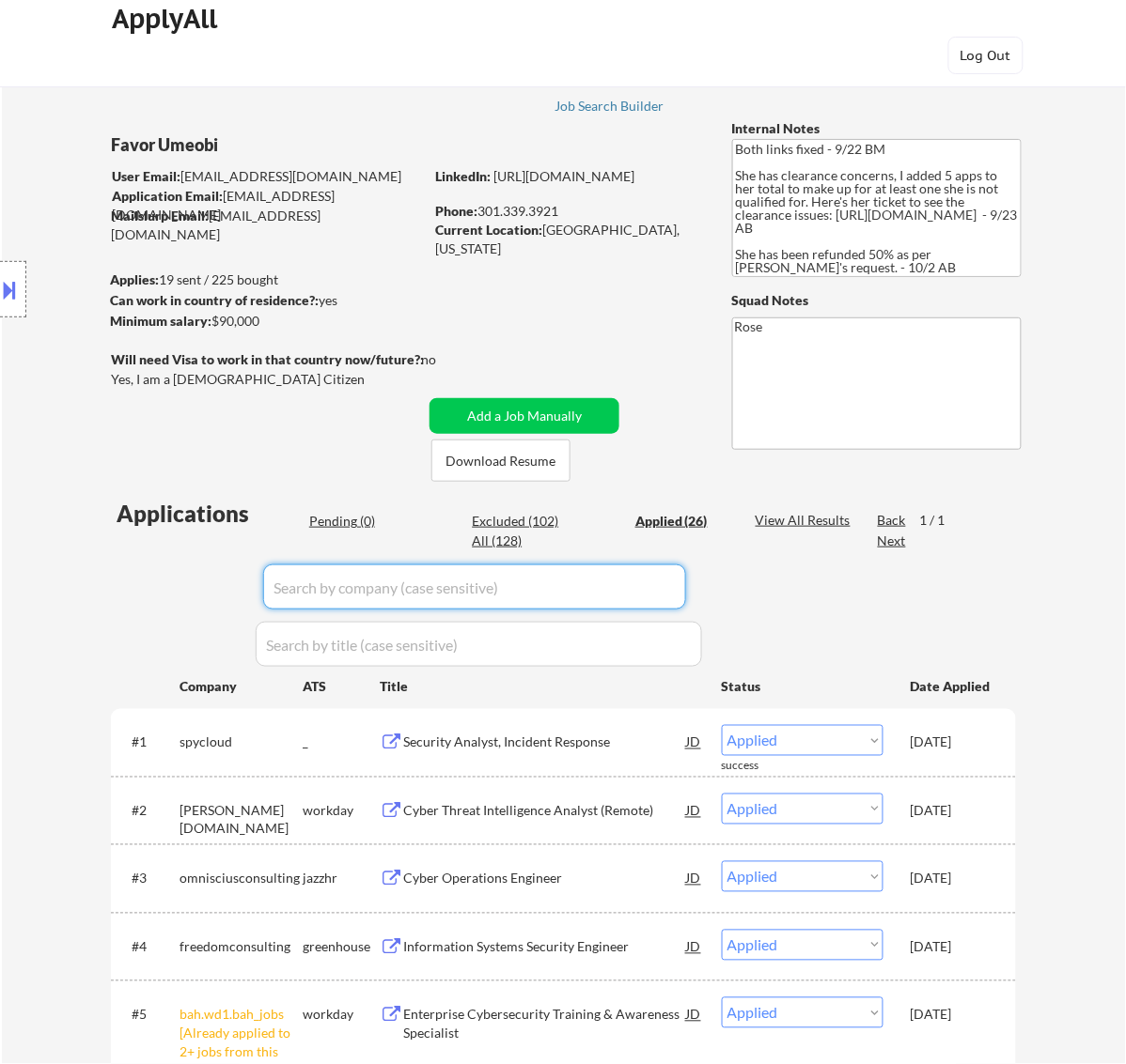
click at [667, 575] on input "input" at bounding box center [474, 587] width 423 height 45
paste input "sentinelone"
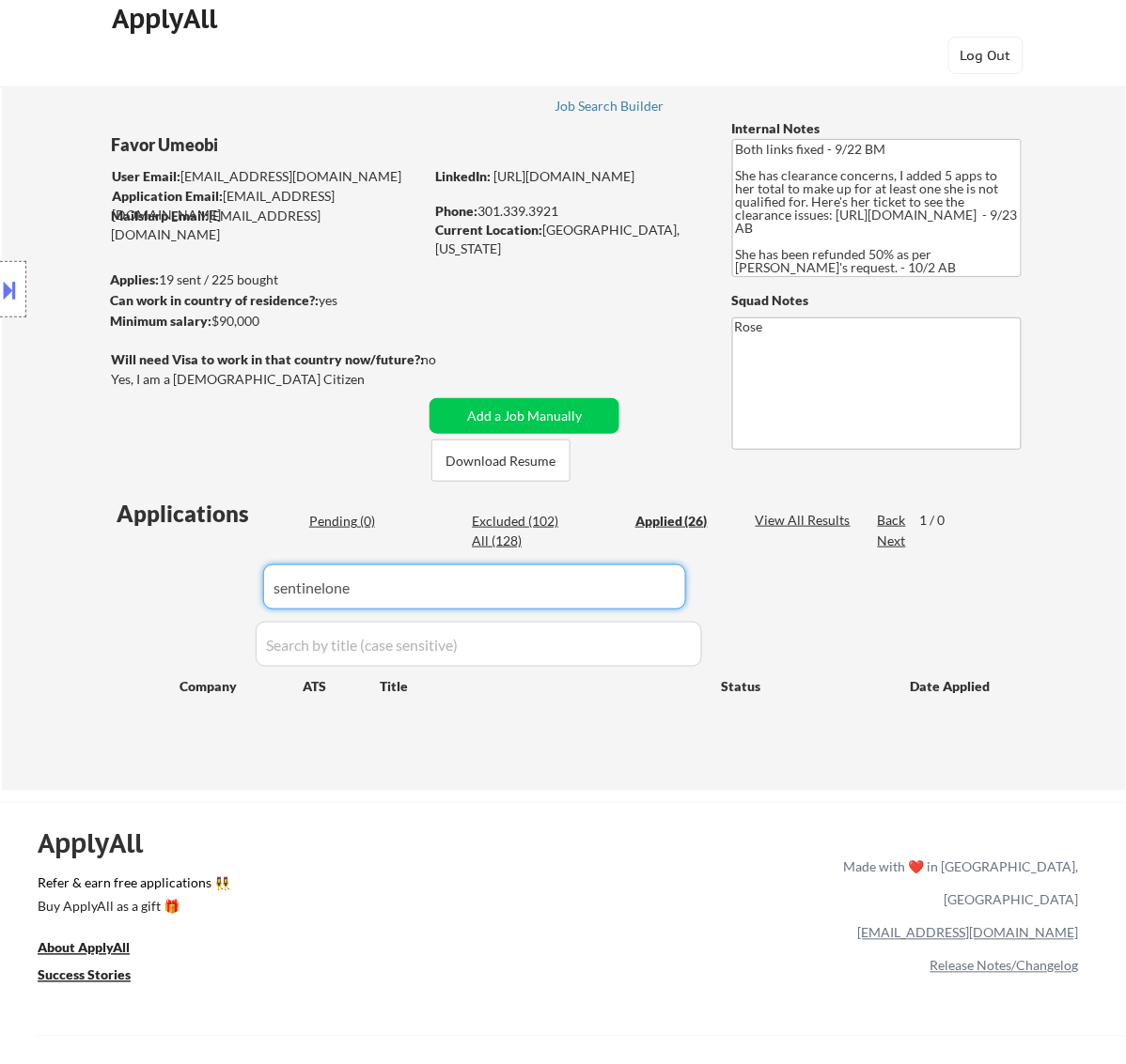
drag, startPoint x: 272, startPoint y: 590, endPoint x: 105, endPoint y: 600, distance: 167.3
click at [105, 600] on div "← Return to /applysquad Mailslurp Inbox Job Search Builder Favor Umeobi User Em…" at bounding box center [563, 415] width 938 height 720
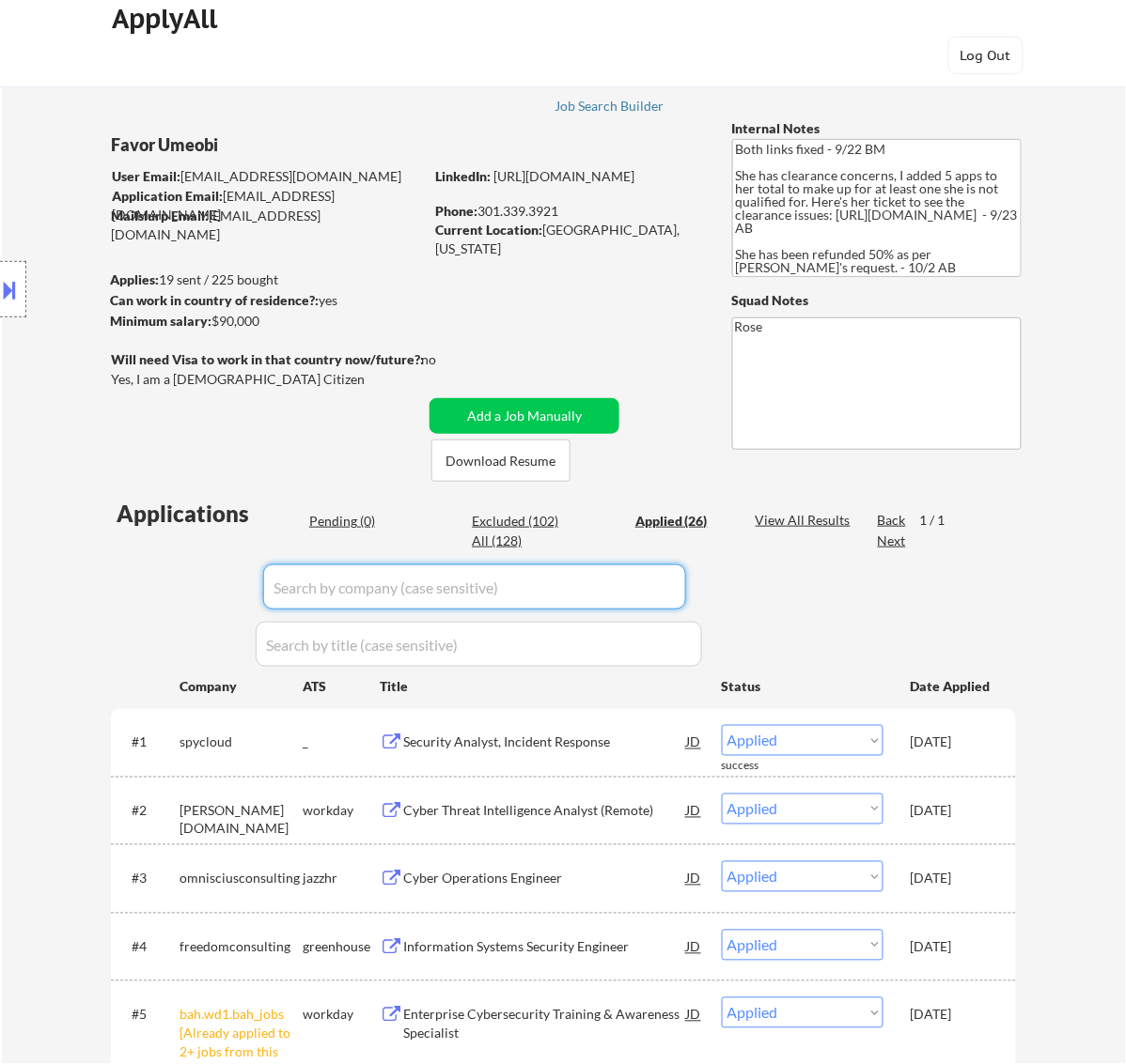
click at [338, 524] on div "Pending (0)" at bounding box center [355, 520] width 94 height 18
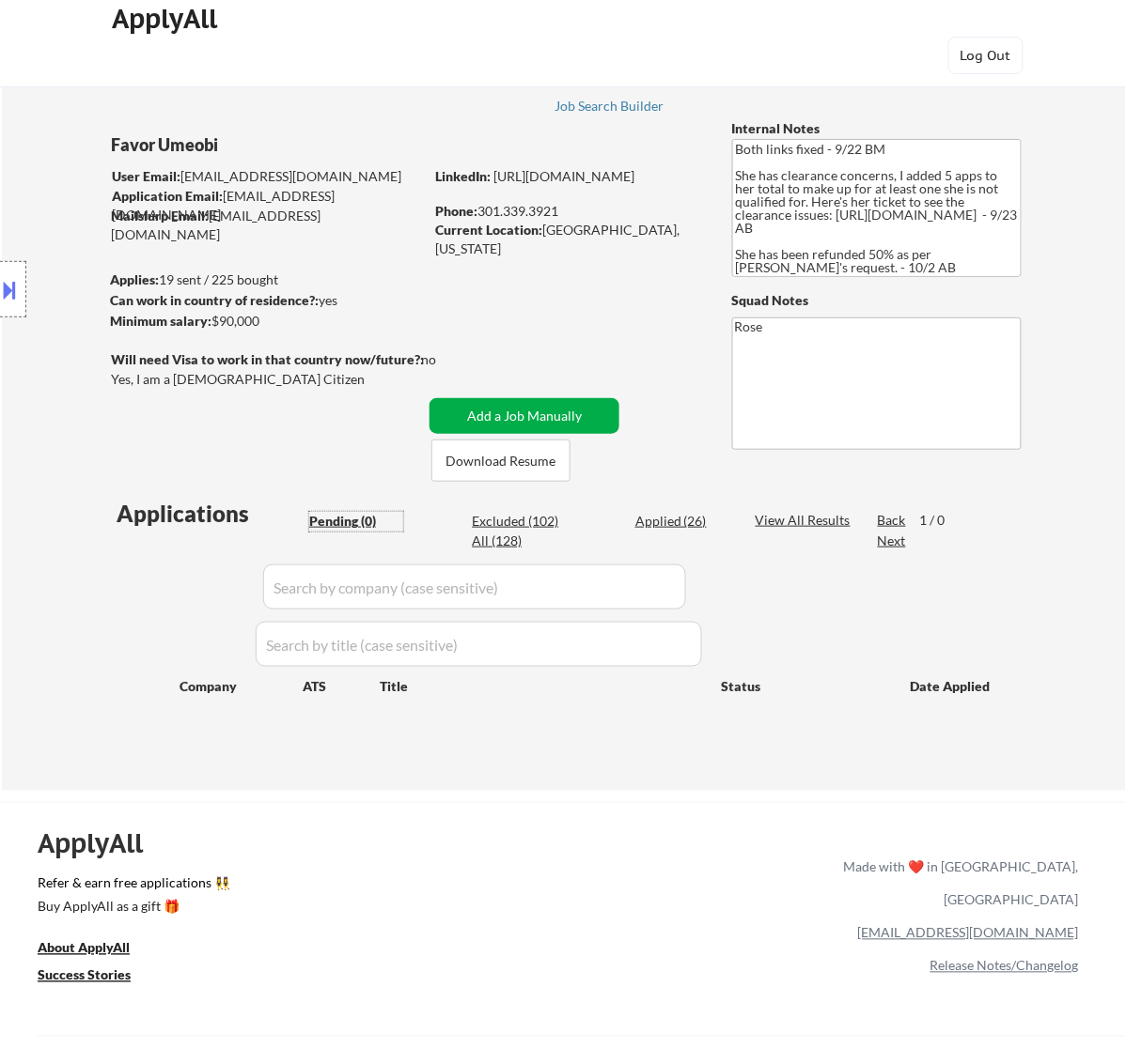
click at [500, 409] on button "Add a Job Manually" at bounding box center [524, 416] width 190 height 36
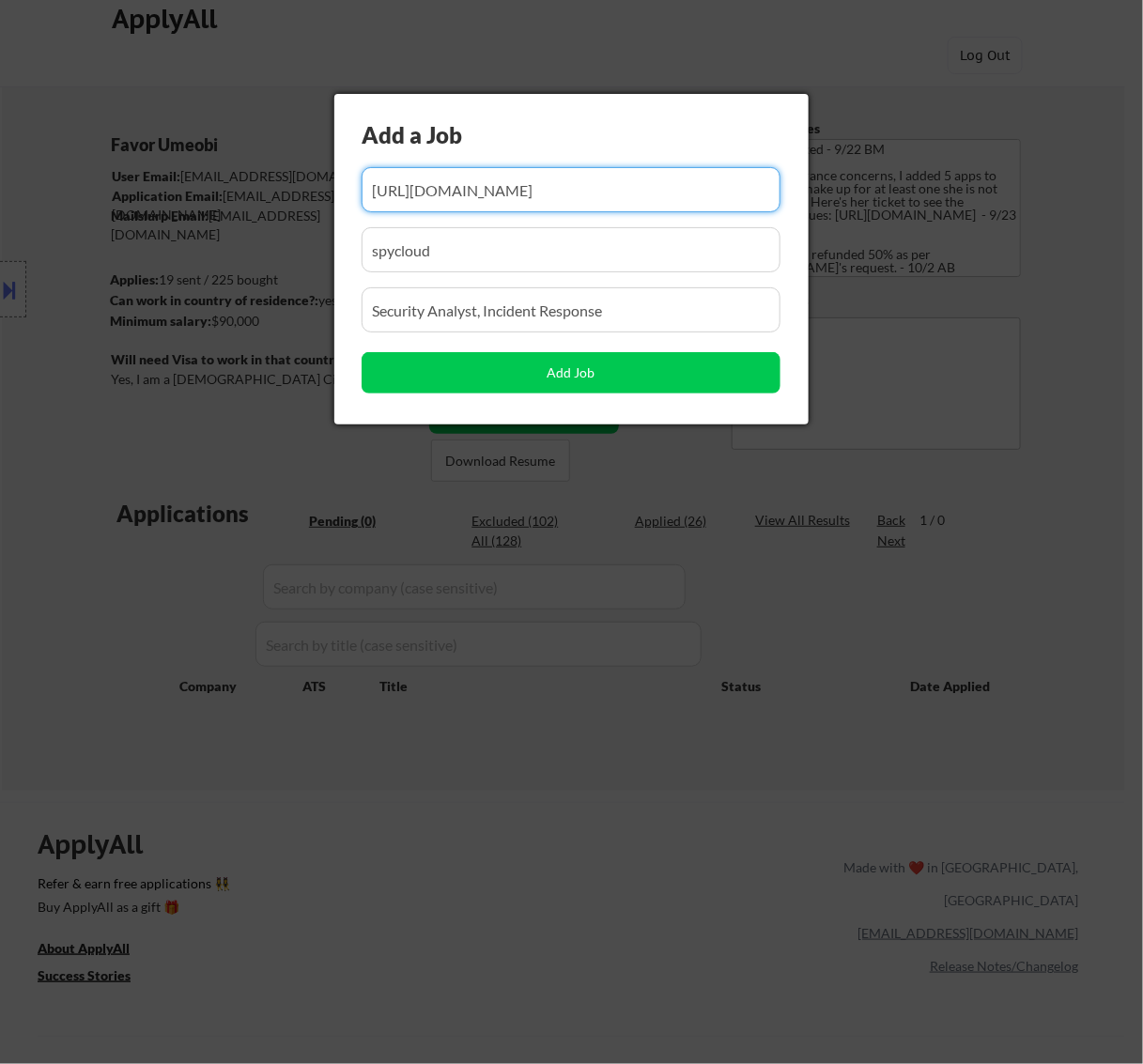
scroll to position [0, 6]
drag, startPoint x: 625, startPoint y: 195, endPoint x: 489, endPoint y: 208, distance: 136.6
click at [490, 208] on input "input" at bounding box center [572, 189] width 419 height 45
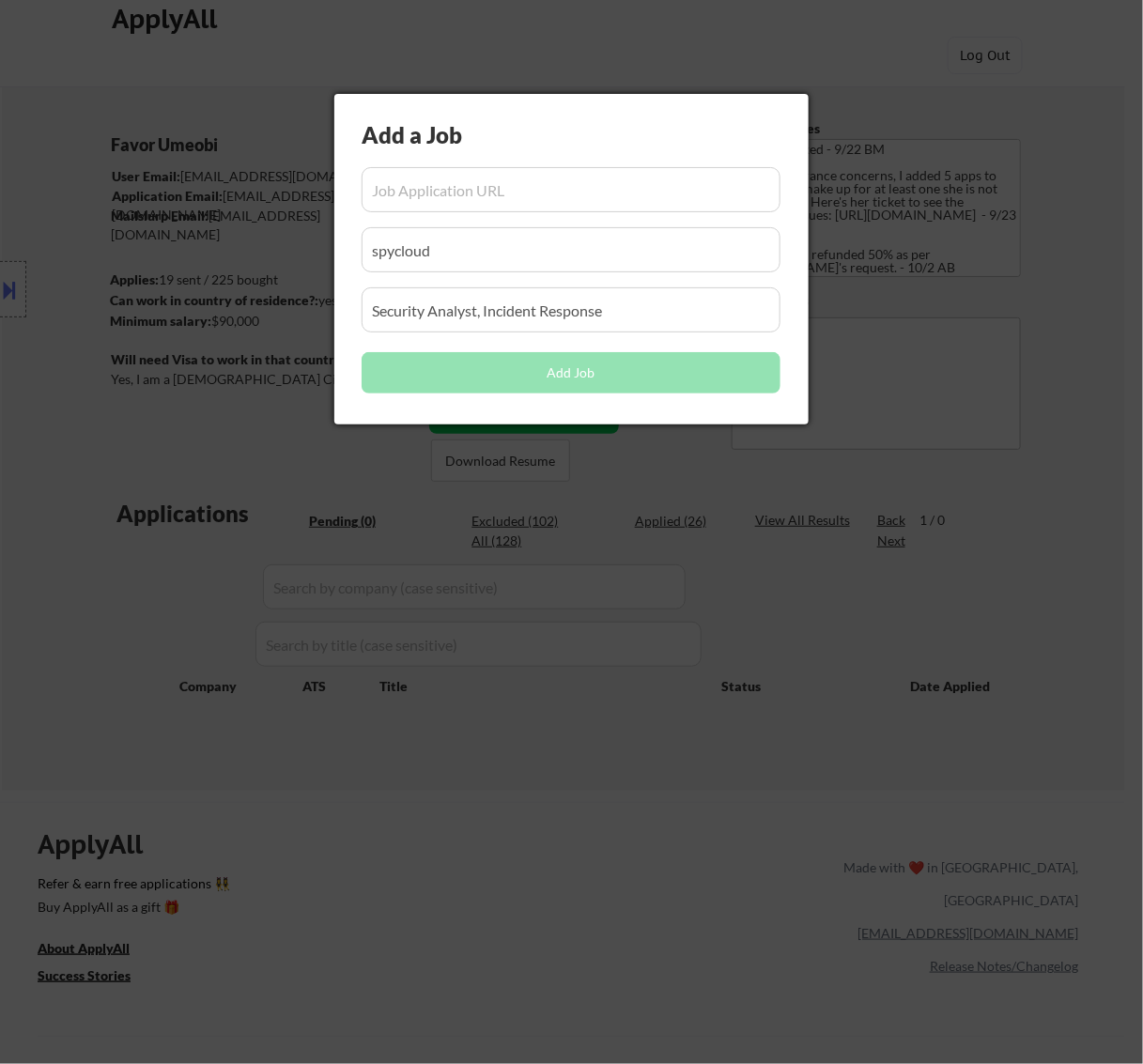
click at [424, 186] on input "input" at bounding box center [572, 189] width 419 height 45
paste input "https://www.sentinelone.com/jobs/?gh_jid=6616946003"
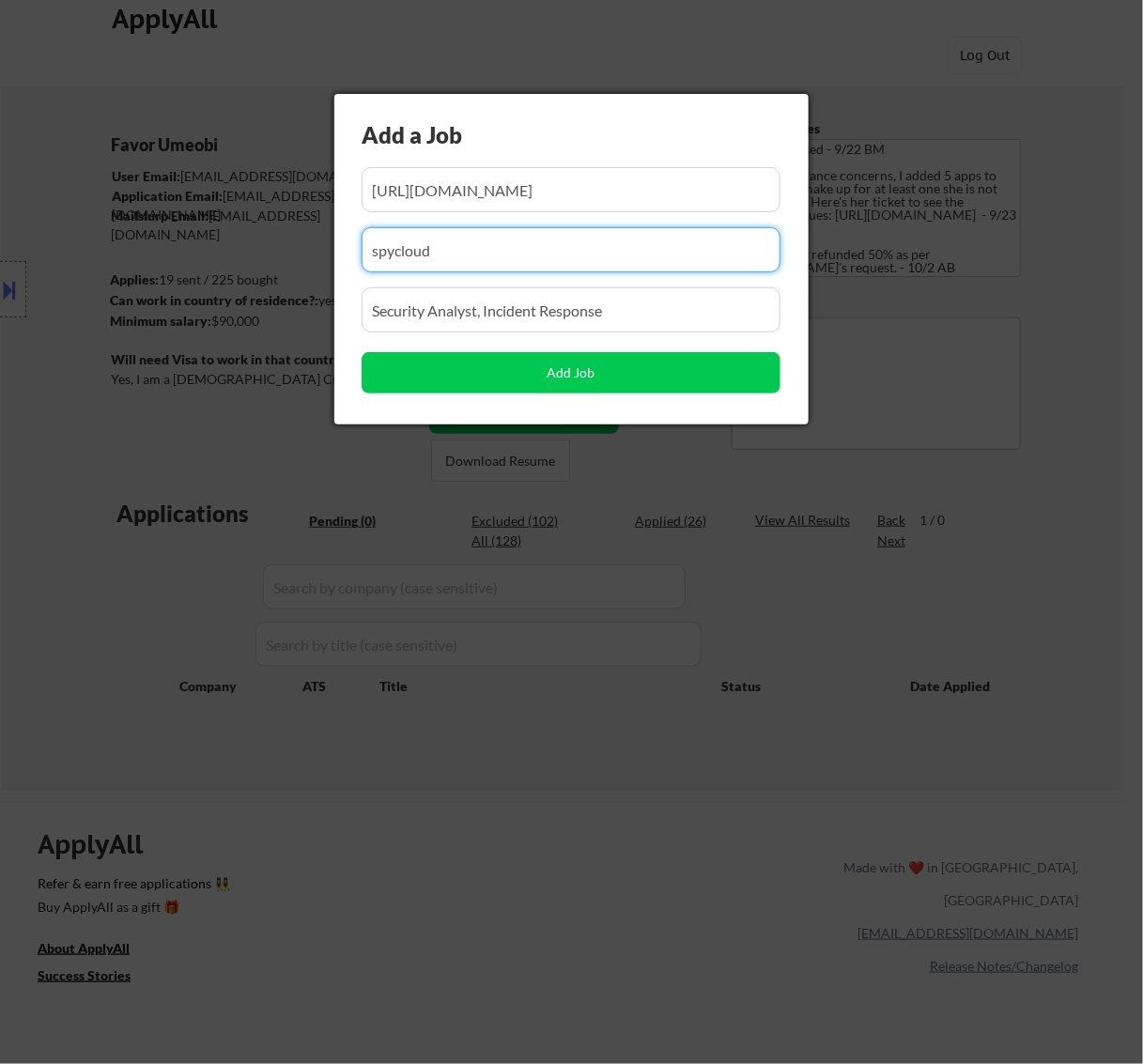
drag, startPoint x: 453, startPoint y: 250, endPoint x: 221, endPoint y: 265, distance: 232.5
click at [224, 265] on body "← Return to /applysquad Mailslurp Inbox Job Search Builder Favor Umeobi User Em…" at bounding box center [572, 513] width 1143 height 1064
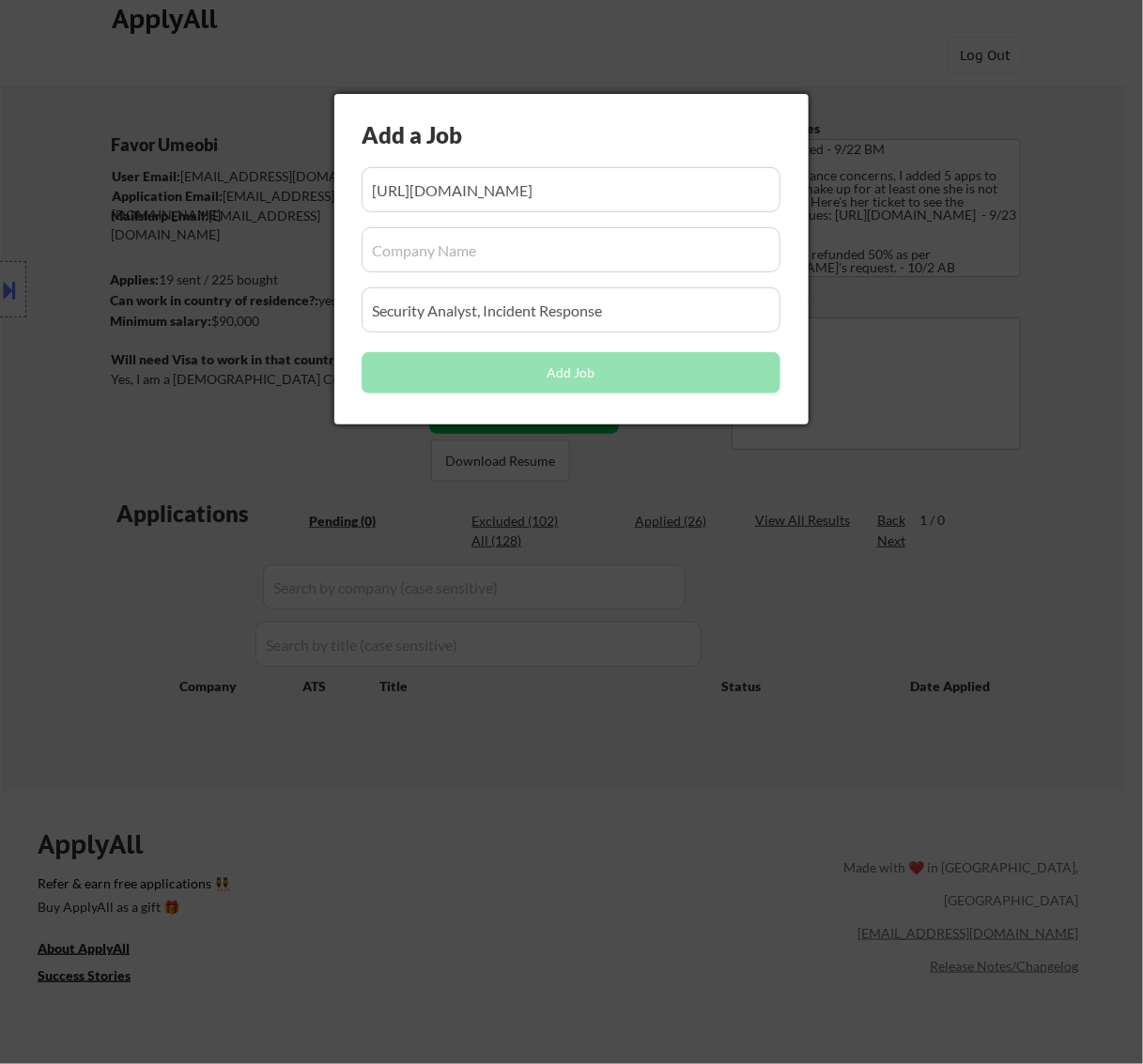
click at [505, 259] on input "input" at bounding box center [572, 249] width 419 height 45
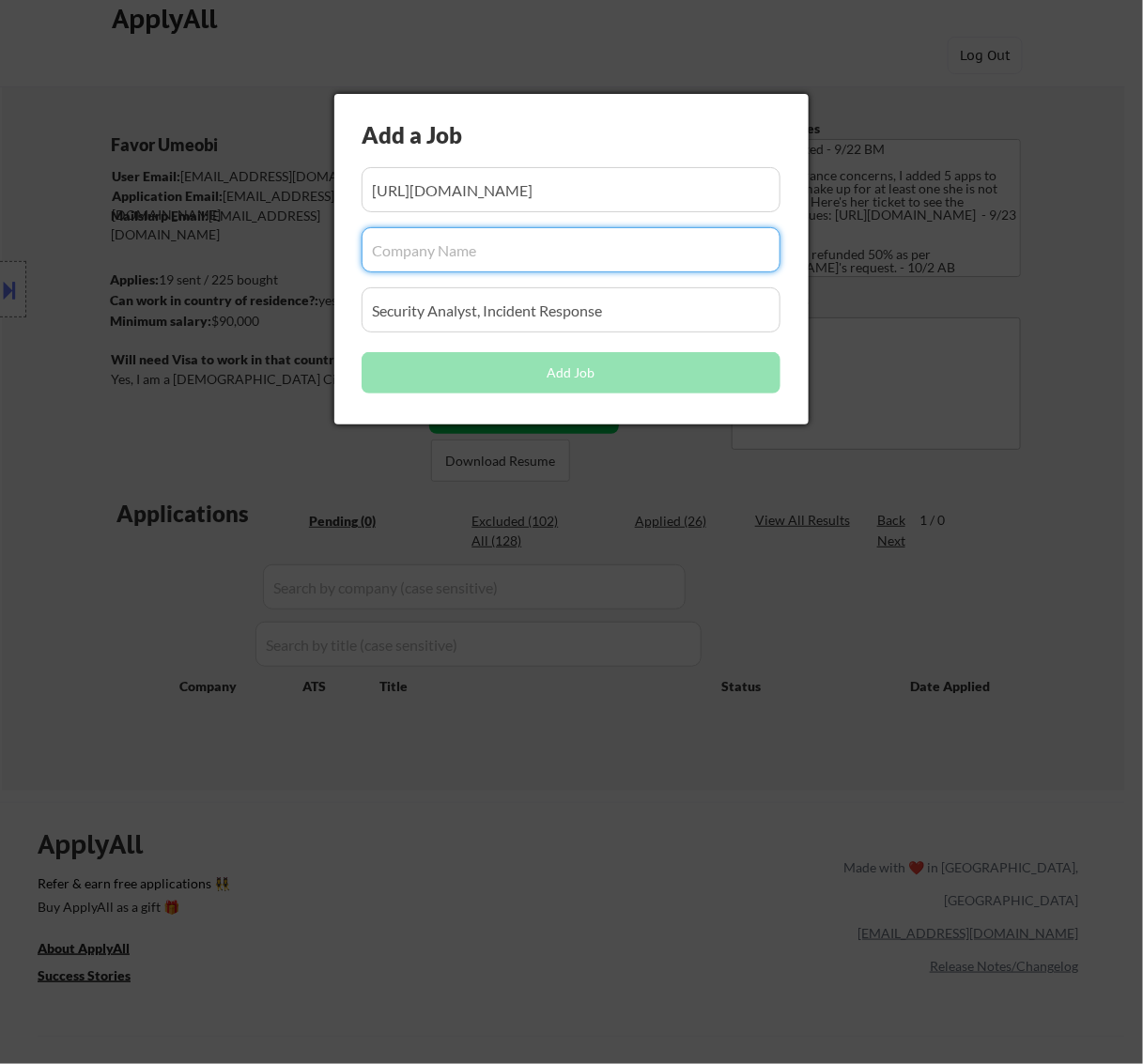
paste input "www.sentinelone.com"
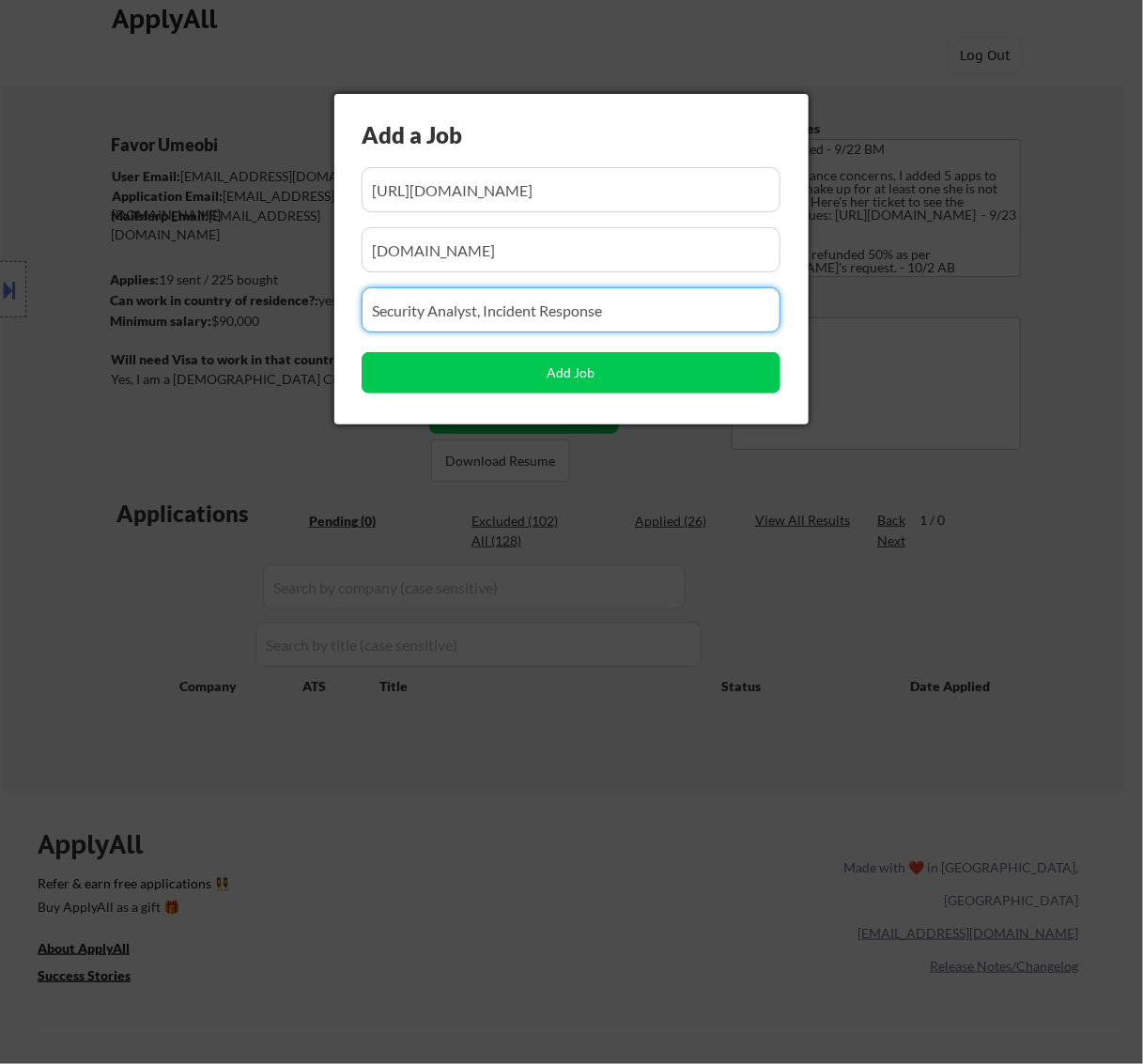
drag, startPoint x: 655, startPoint y: 310, endPoint x: 176, endPoint y: 350, distance: 480.7
click at [176, 350] on body "← Return to /applysquad Mailslurp Inbox Job Search Builder Favor Umeobi User Em…" at bounding box center [572, 513] width 1143 height 1064
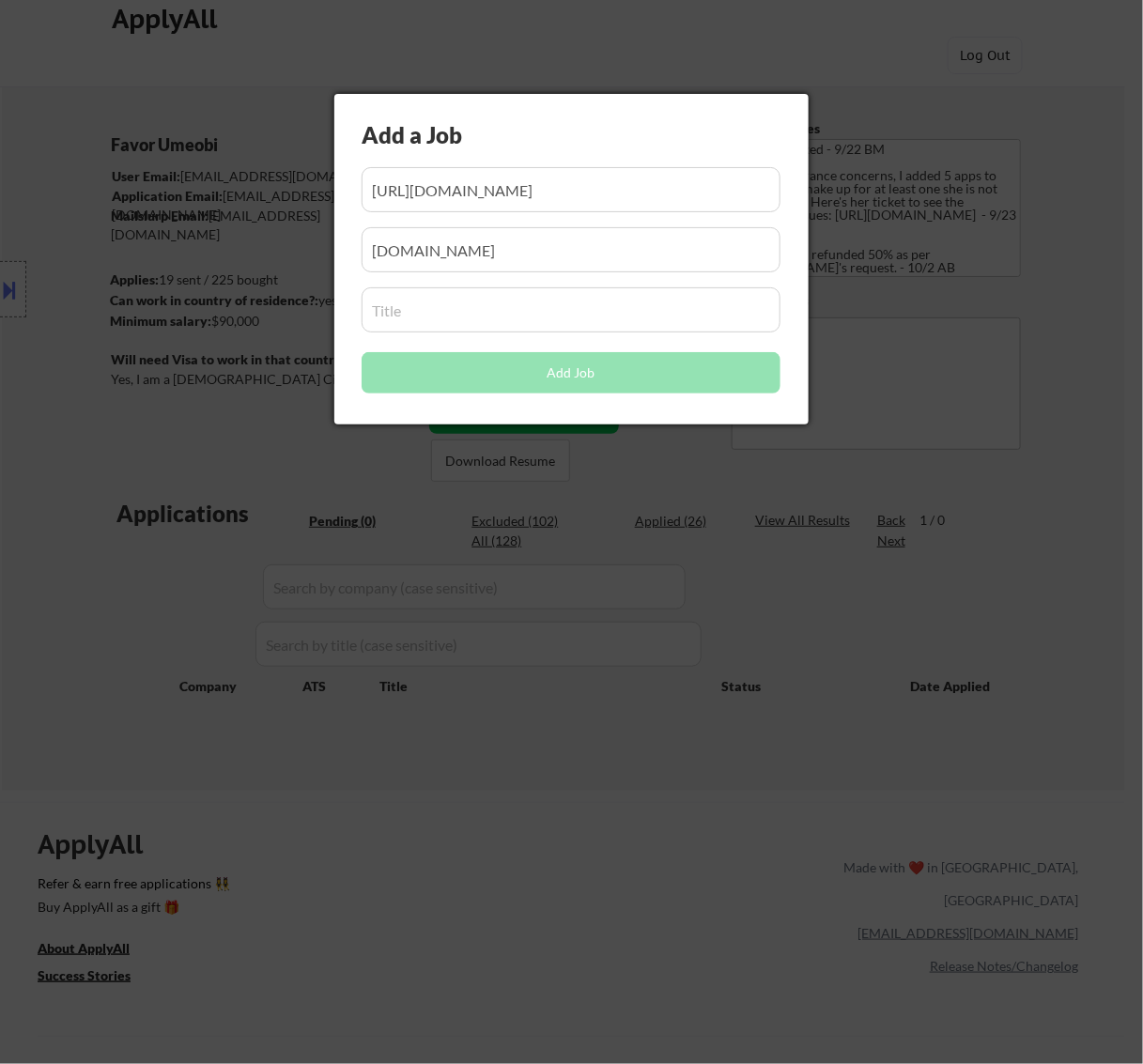
click at [449, 311] on input "input" at bounding box center [572, 310] width 419 height 45
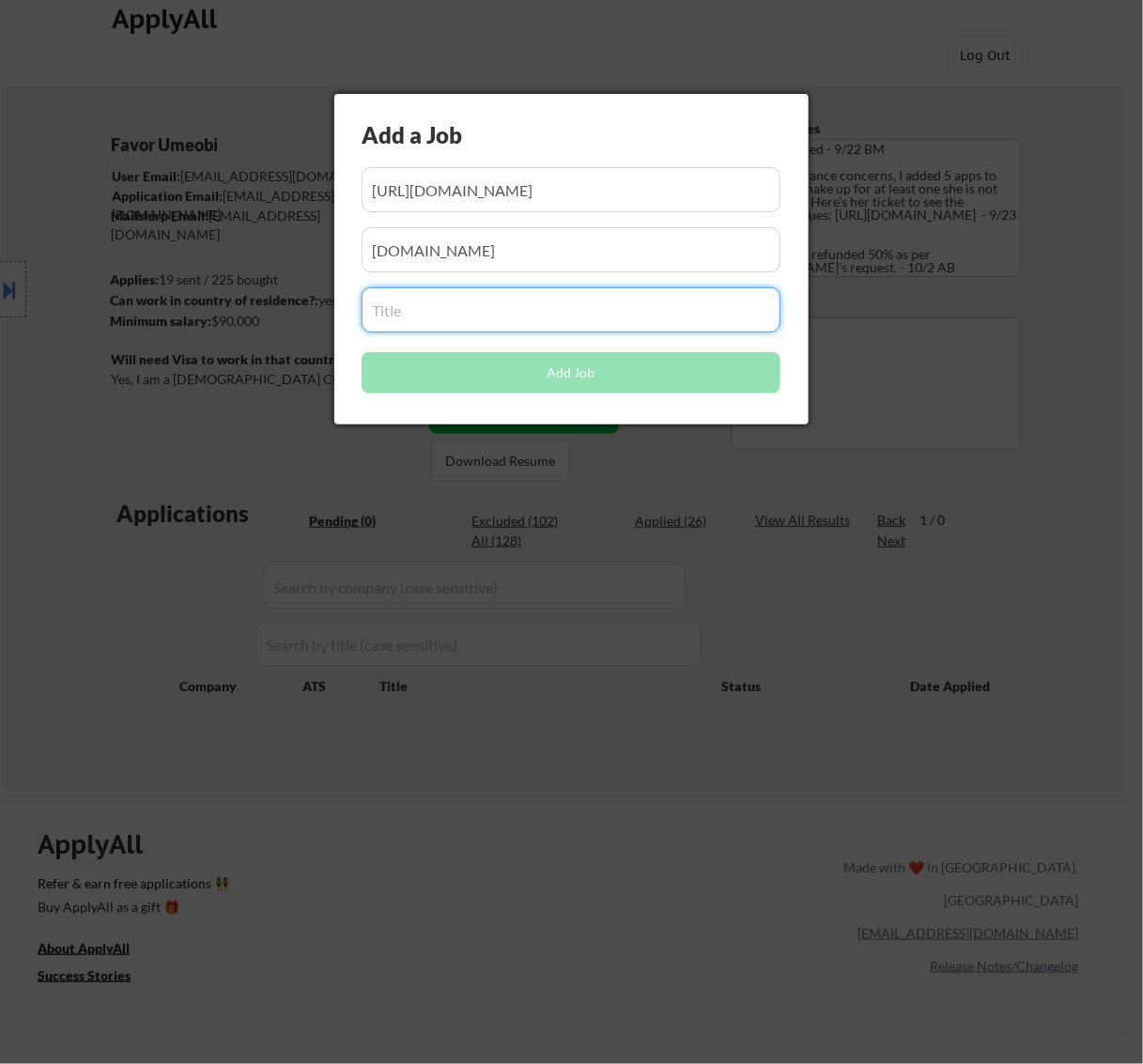
paste input "Vigilance MDR Security Analyst"
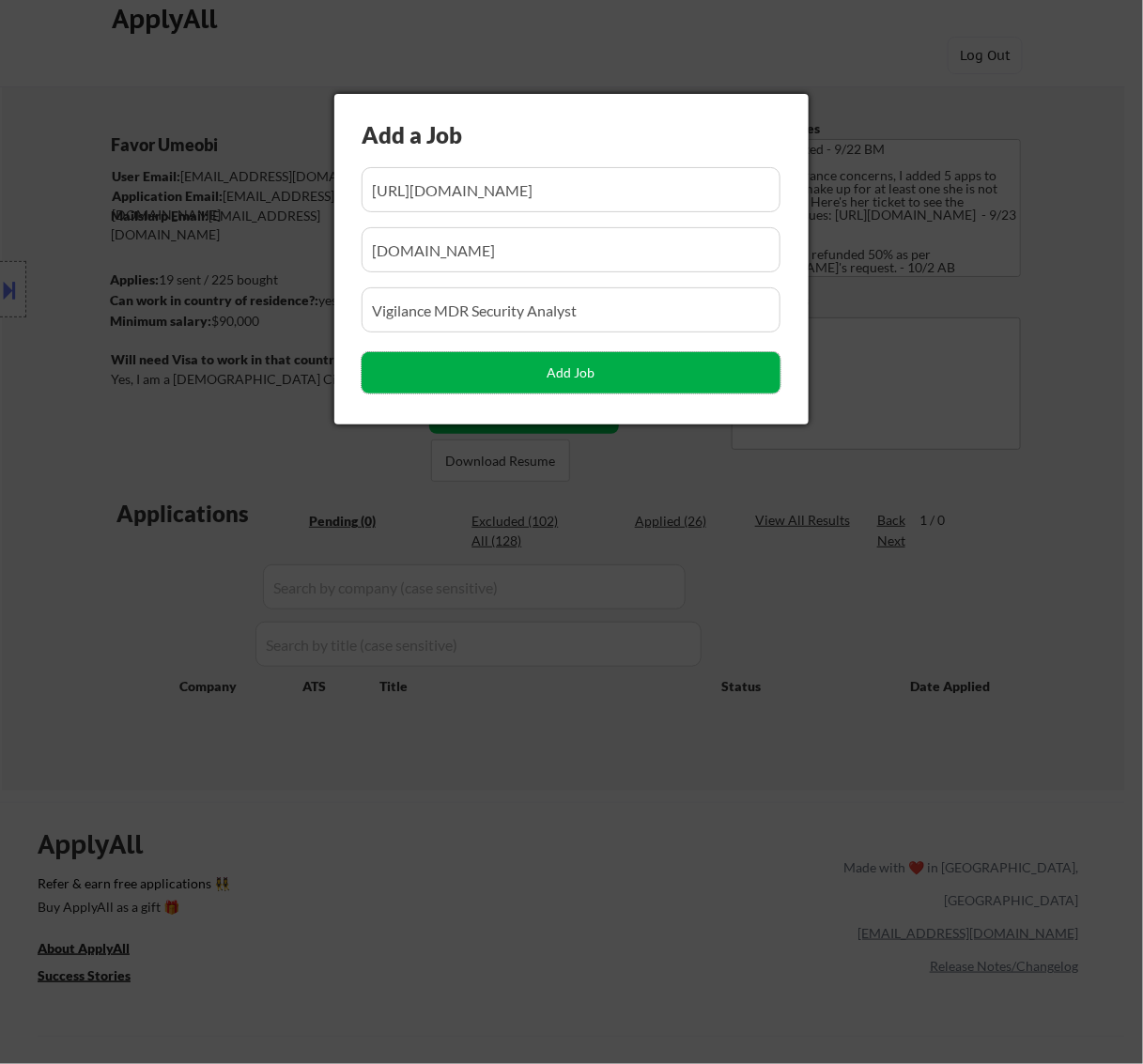
click at [602, 378] on button "Add Job" at bounding box center [572, 373] width 419 height 42
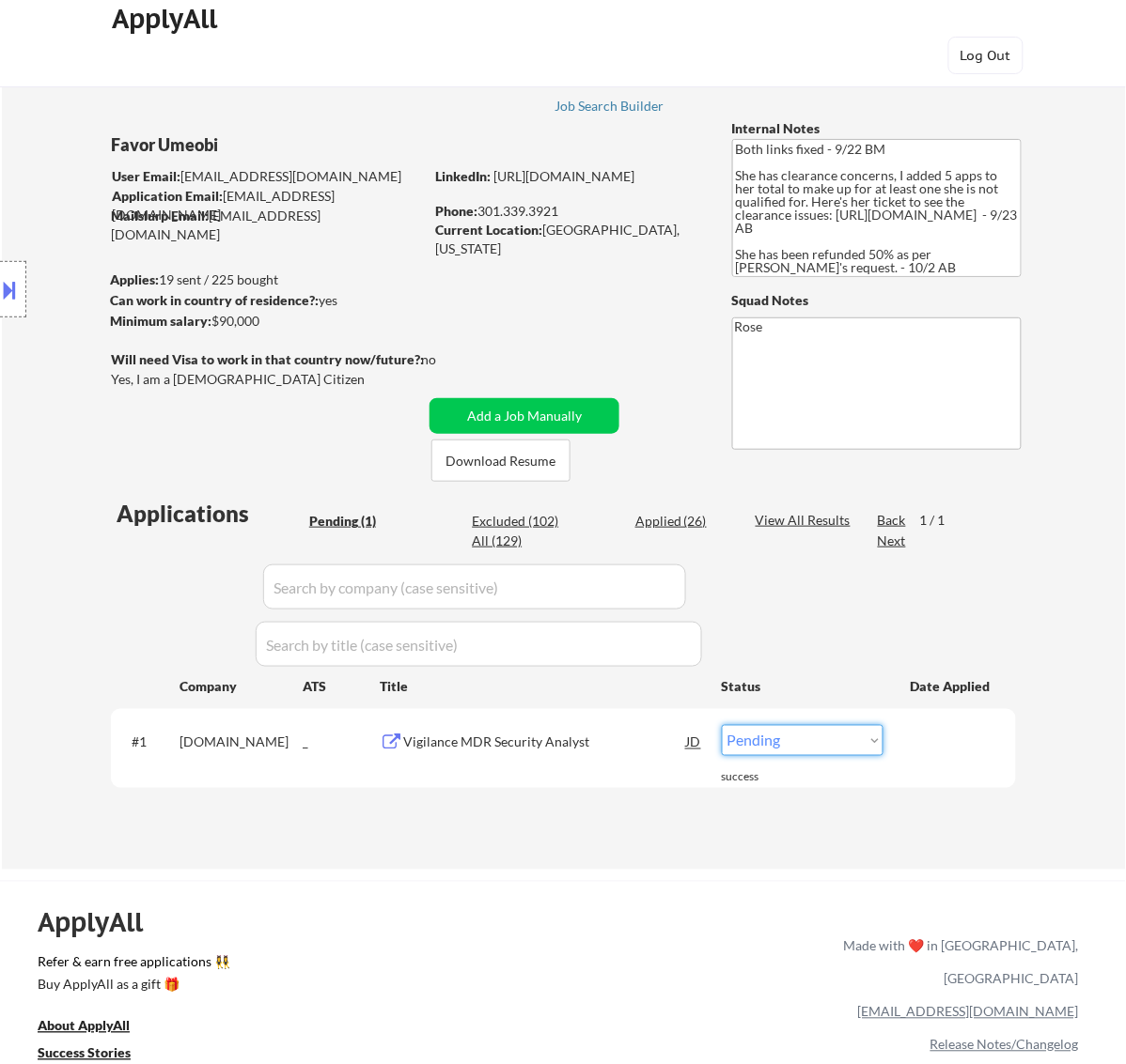
click at [830, 741] on select "Choose an option... Pending Applied Excluded (Questions) Excluded (Expired) Exc…" at bounding box center [802, 741] width 161 height 31
click at [721, 725] on select "Choose an option... Pending Applied Excluded (Questions) Excluded (Expired) Exc…" at bounding box center [802, 741] width 161 height 31
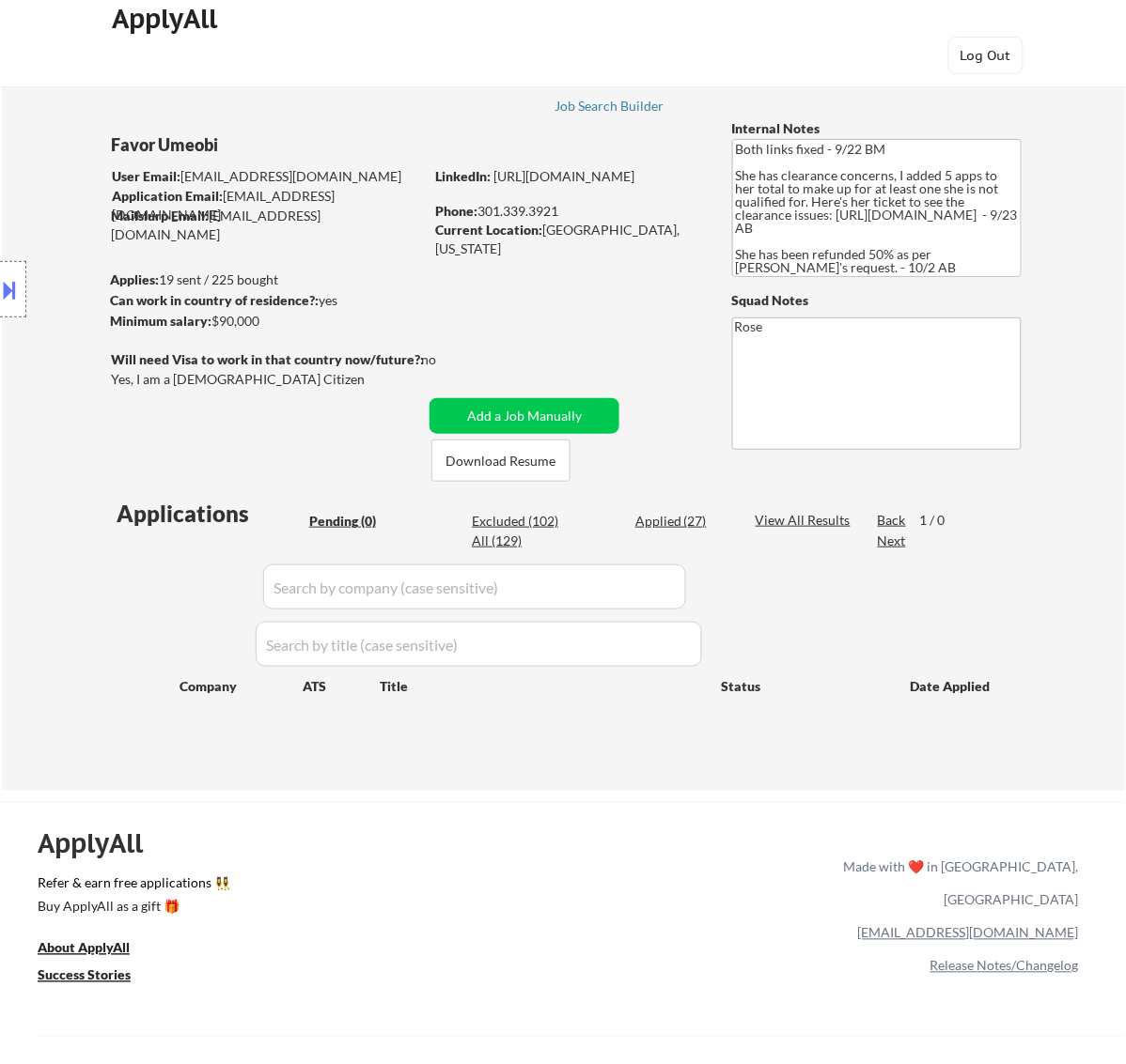
click at [703, 522] on div "Applied (27)" at bounding box center [682, 520] width 94 height 18
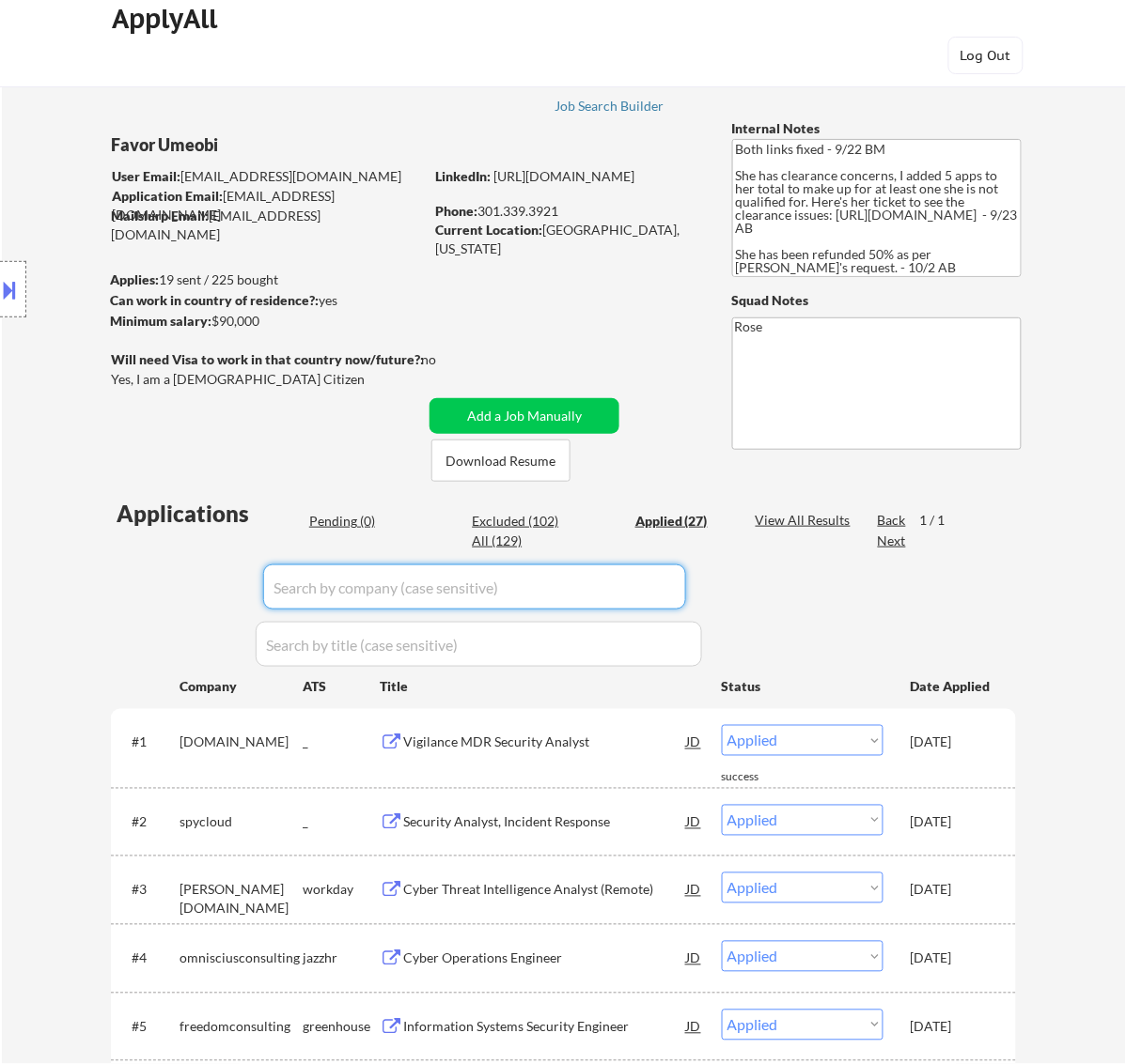
click at [621, 590] on input "input" at bounding box center [474, 587] width 423 height 45
paste input "rightworks"
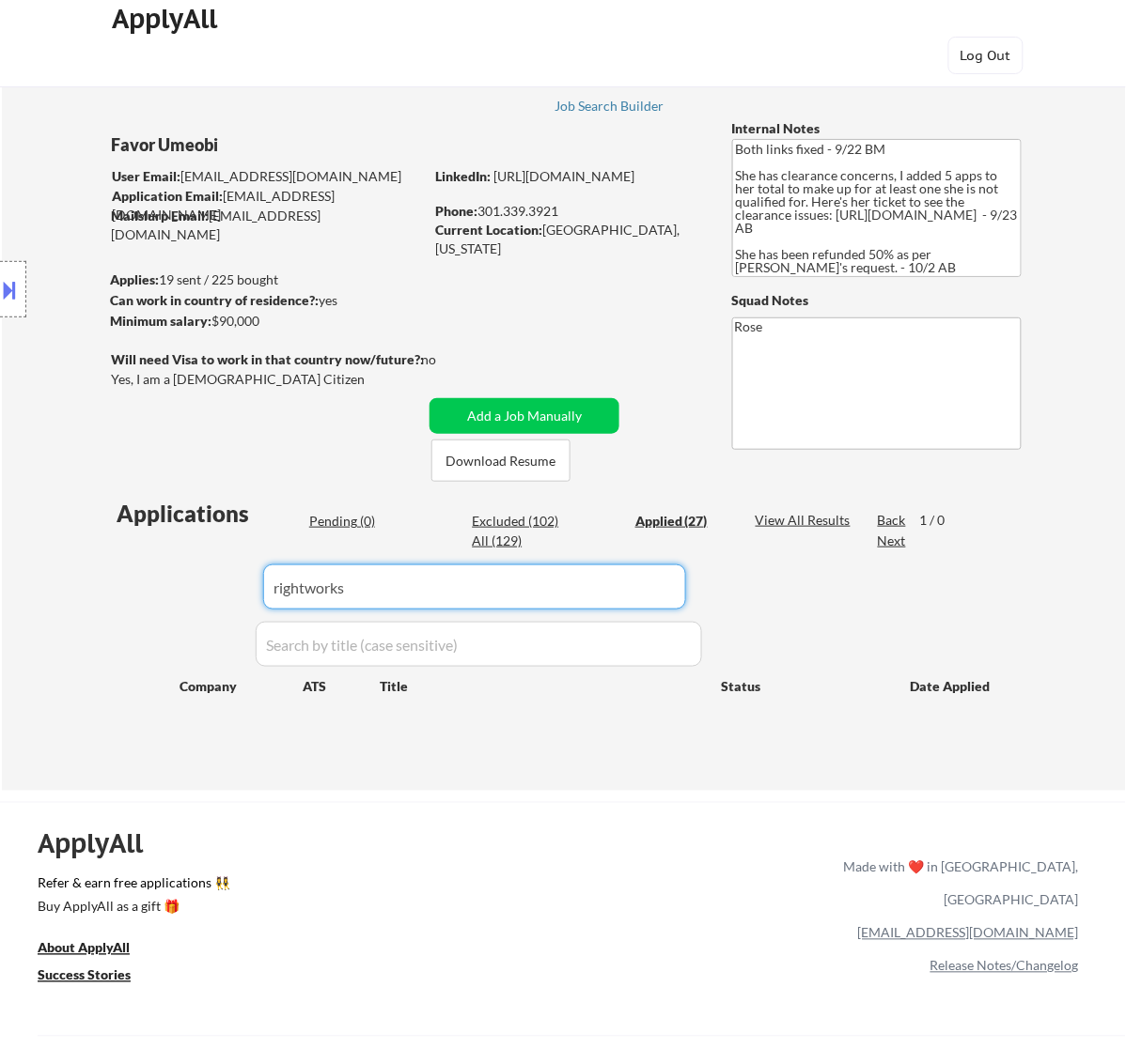
drag, startPoint x: 382, startPoint y: 593, endPoint x: 105, endPoint y: 608, distance: 277.4
click at [106, 608] on div "← Return to /applysquad Mailslurp Inbox Job Search Builder Favor Umeobi User Em…" at bounding box center [563, 415] width 938 height 720
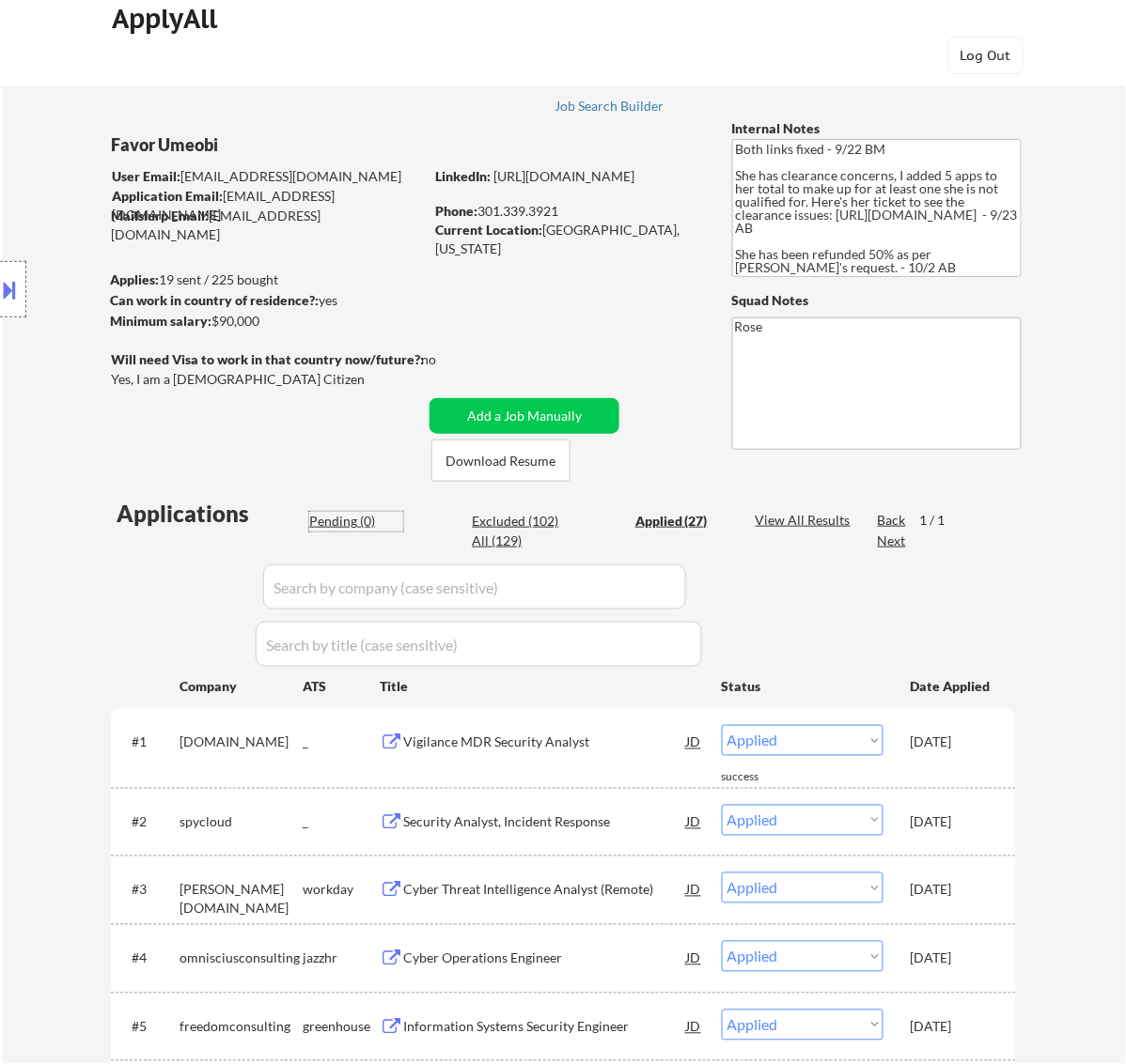
drag, startPoint x: 345, startPoint y: 521, endPoint x: 358, endPoint y: 518, distance: 13.3
click at [346, 521] on div "Pending (0)" at bounding box center [355, 520] width 94 height 18
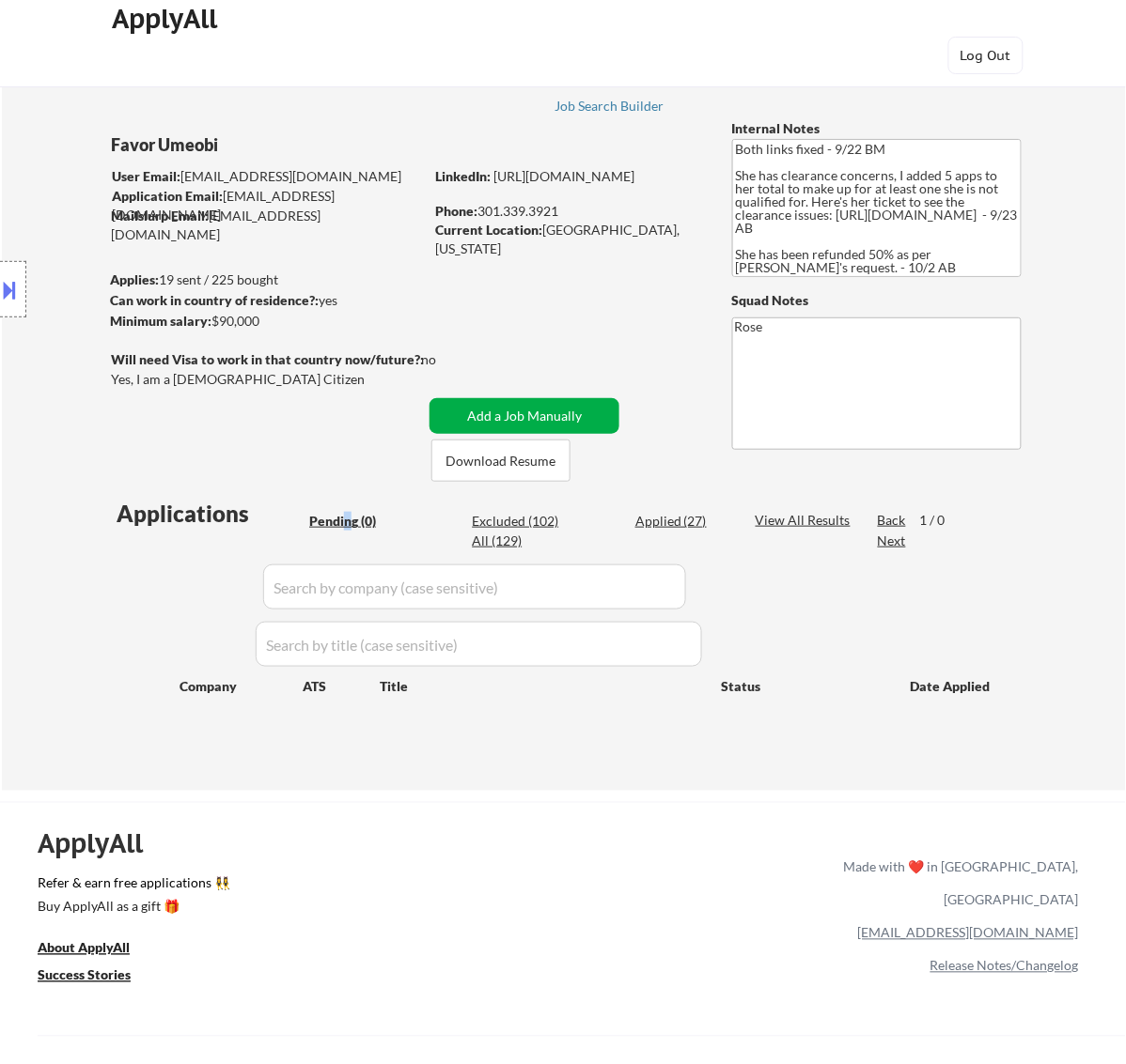
click at [567, 411] on button "Add a Job Manually" at bounding box center [524, 416] width 190 height 36
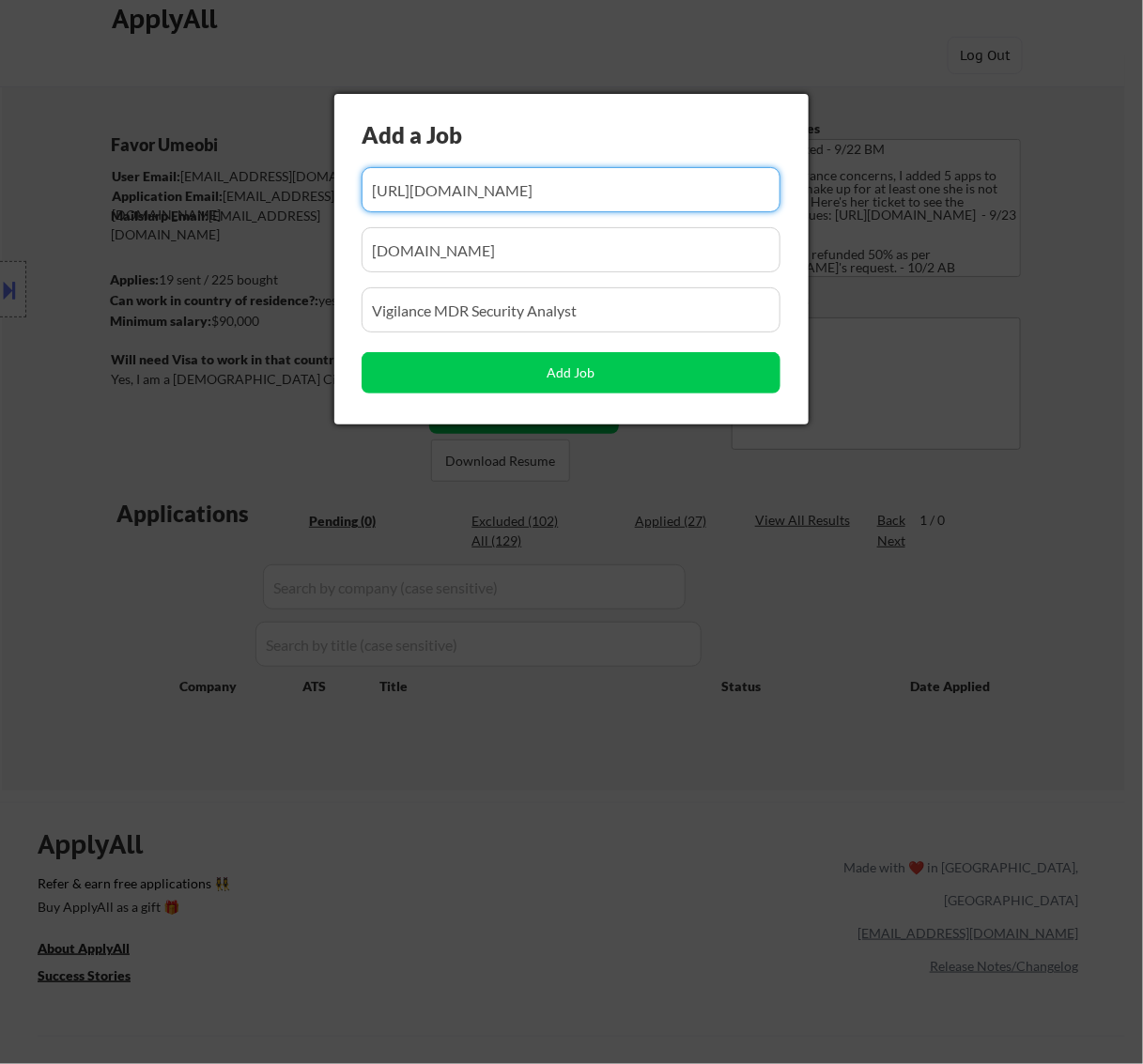
drag, startPoint x: 738, startPoint y: 190, endPoint x: 609, endPoint y: 207, distance: 130.1
click at [609, 207] on input "input" at bounding box center [572, 189] width 419 height 45
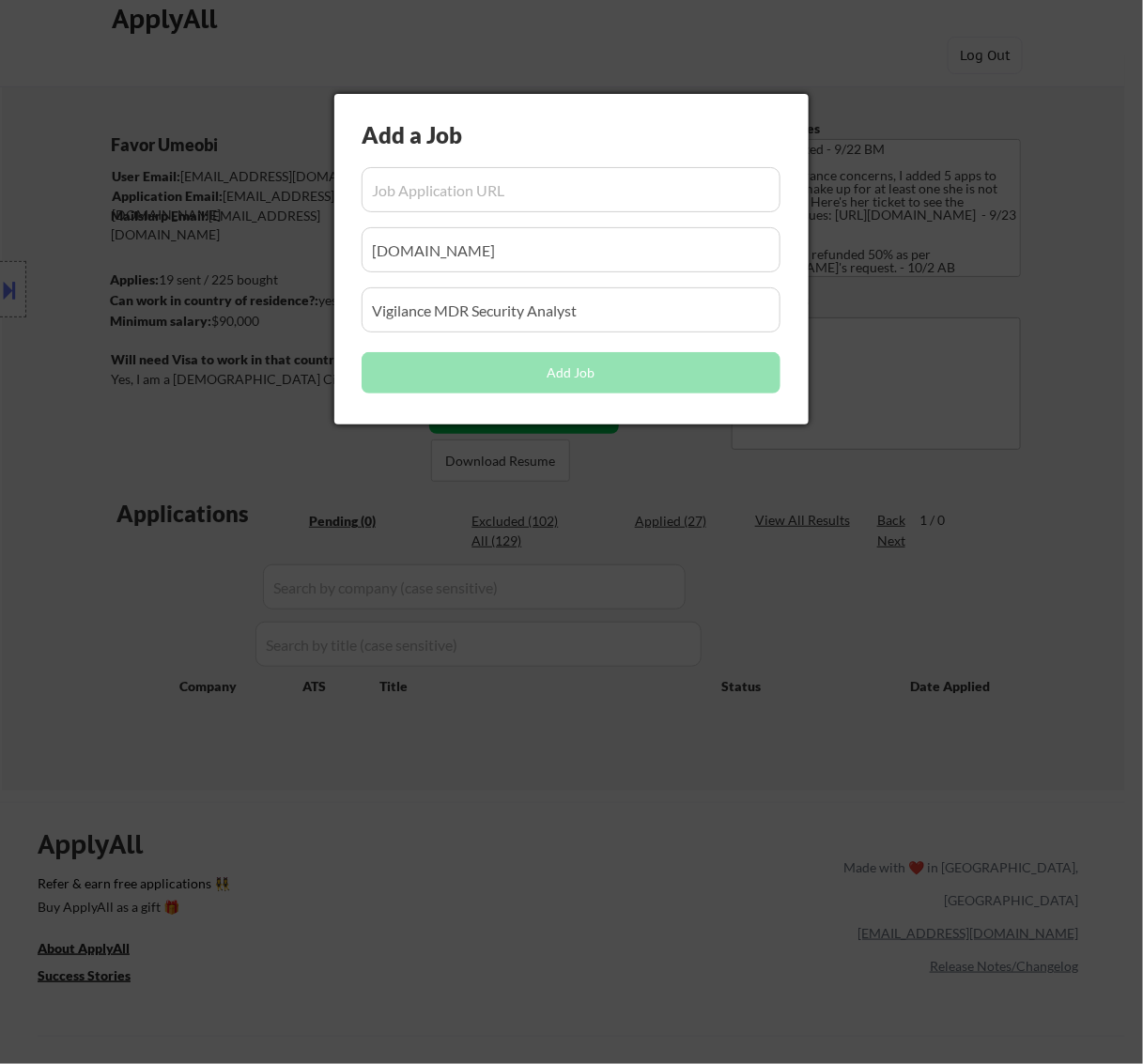
click at [495, 181] on input "input" at bounding box center [572, 189] width 419 height 45
paste input "https://rightworks.applytojob.com/apply/x6pfdq4m7n/security-operations-analyst-…"
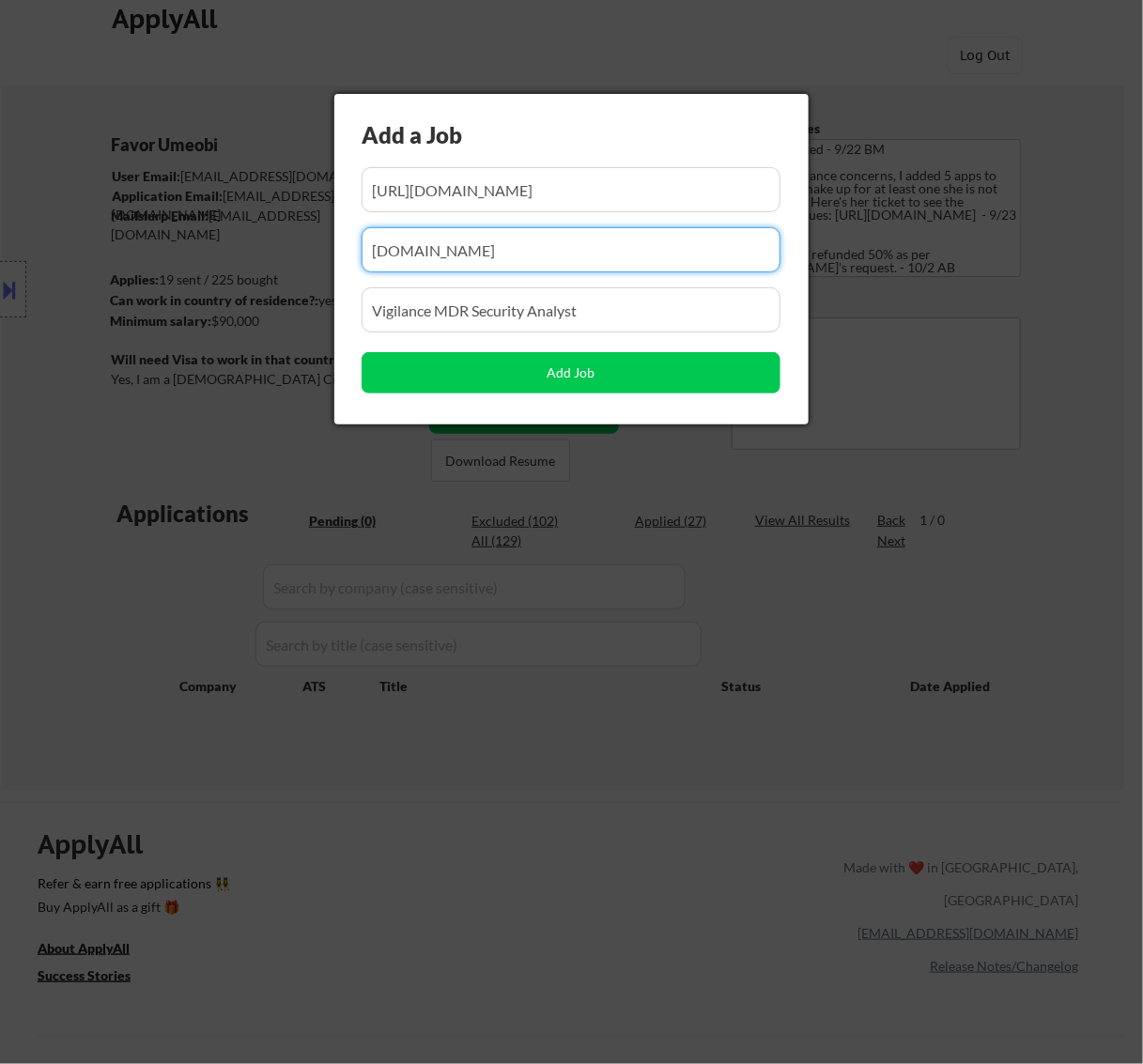
drag, startPoint x: 355, startPoint y: 254, endPoint x: 224, endPoint y: 268, distance: 131.7
click at [224, 268] on body "← Return to /applysquad Mailslurp Inbox Job Search Builder Favor Umeobi User Em…" at bounding box center [572, 513] width 1143 height 1064
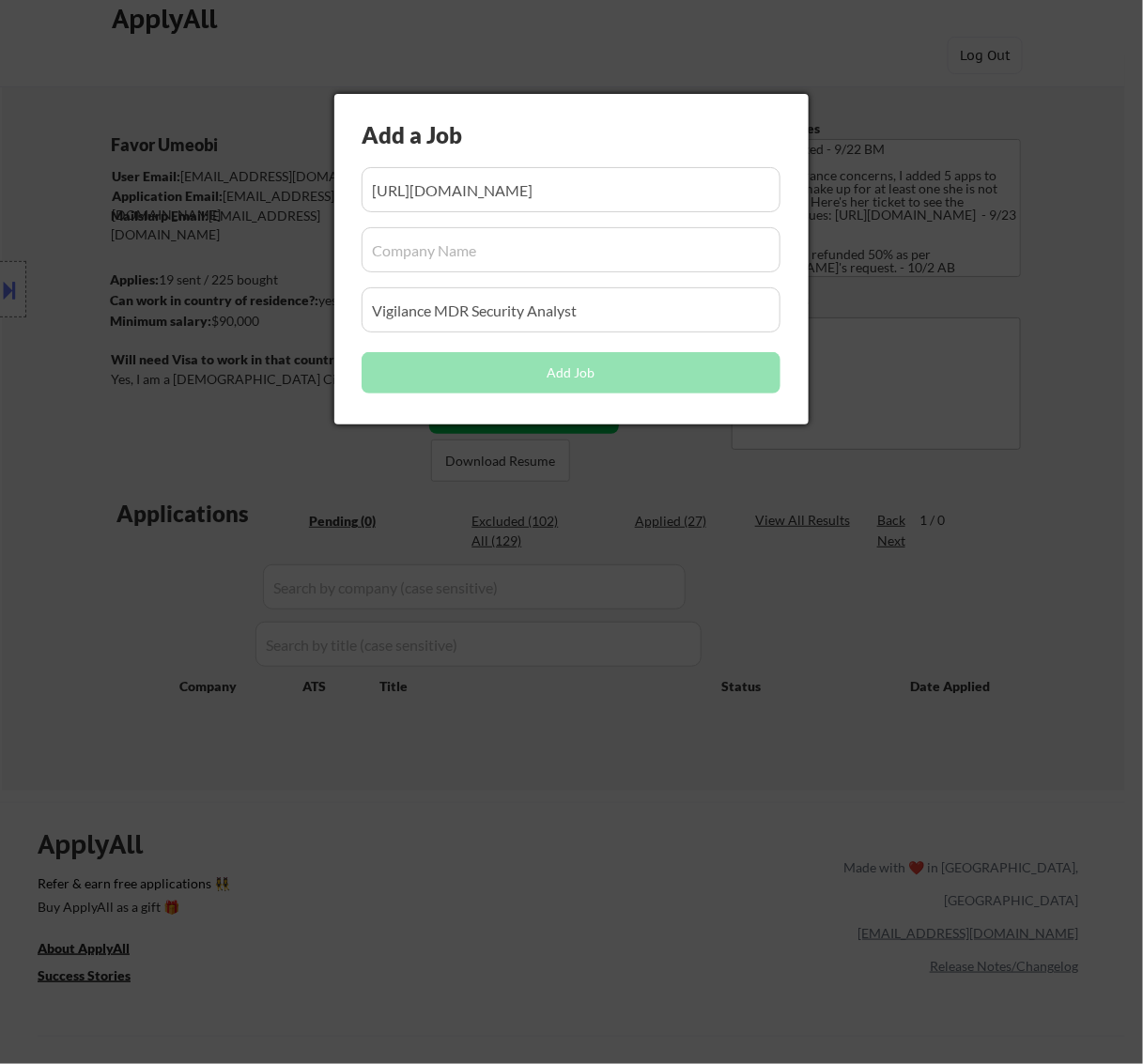
click at [410, 239] on input "input" at bounding box center [572, 249] width 419 height 45
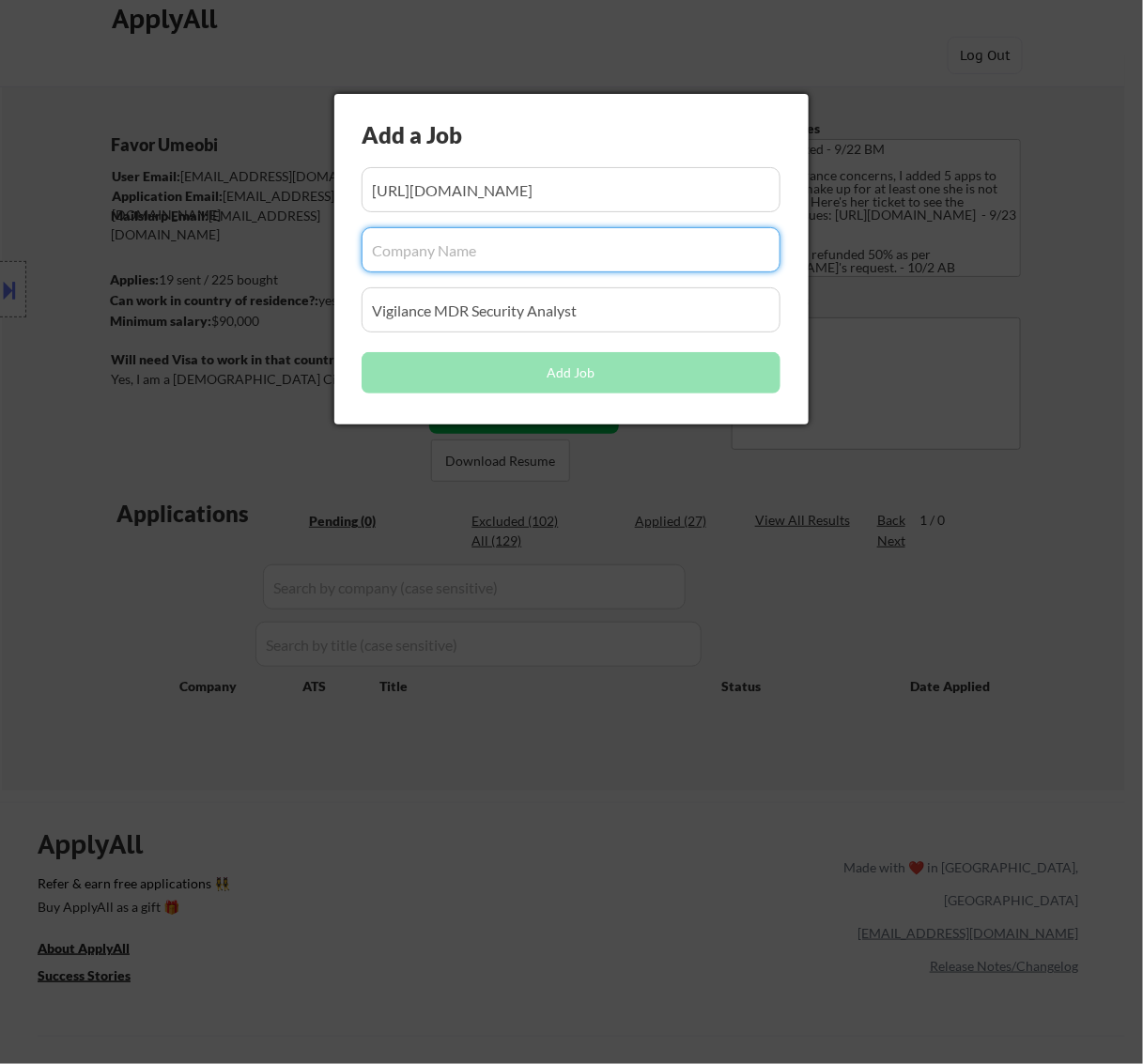
paste input "rightworks.applytojob.com"
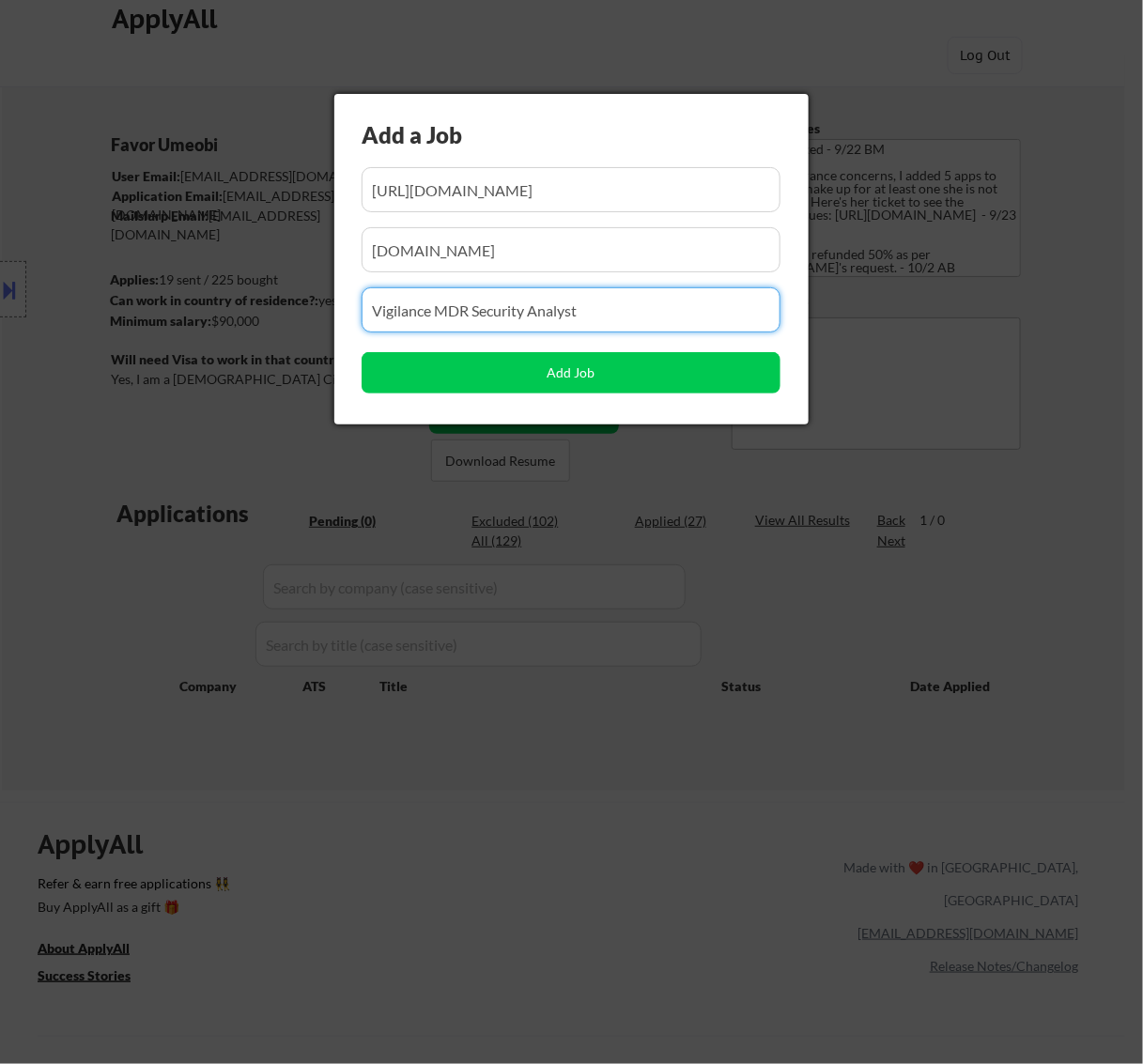
drag, startPoint x: 629, startPoint y: 326, endPoint x: 129, endPoint y: 362, distance: 501.3
click at [152, 359] on body "← Return to /applysquad Mailslurp Inbox Job Search Builder Favor Umeobi User Em…" at bounding box center [572, 513] width 1143 height 1064
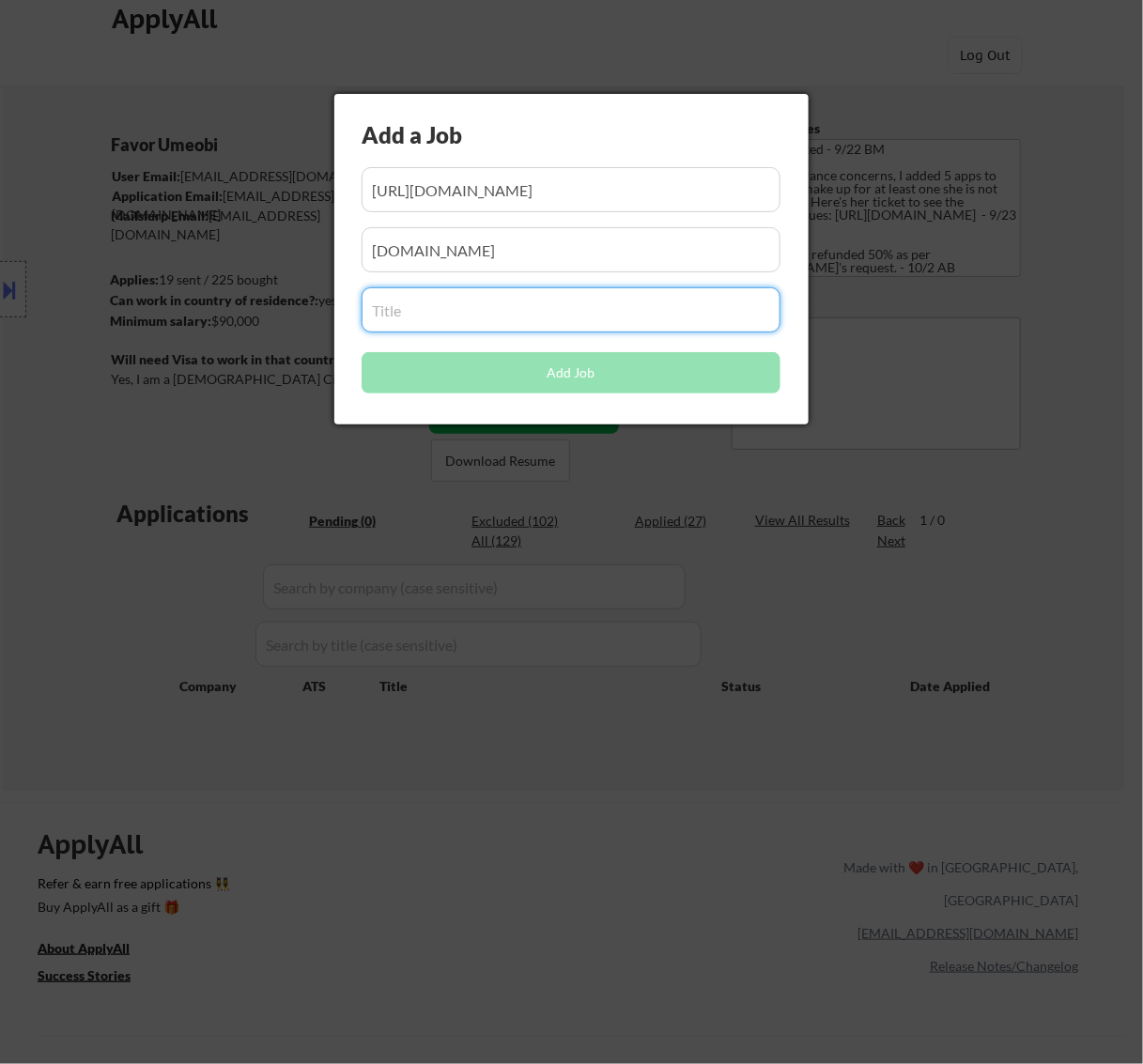
click at [378, 311] on input "input" at bounding box center [572, 310] width 419 height 45
paste input "Security Operations Analyst Level I"
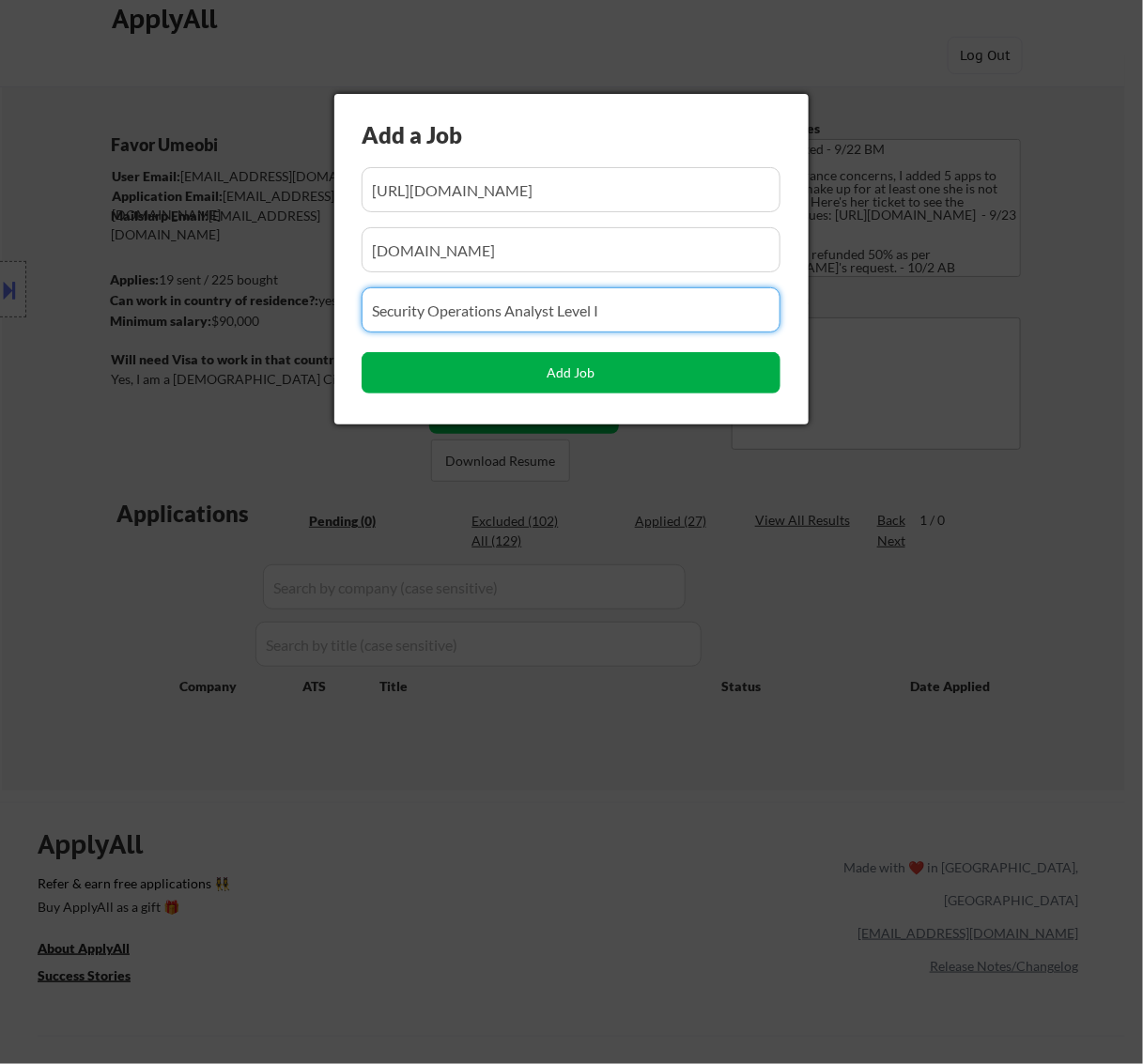
click at [544, 363] on button "Add Job" at bounding box center [572, 373] width 419 height 42
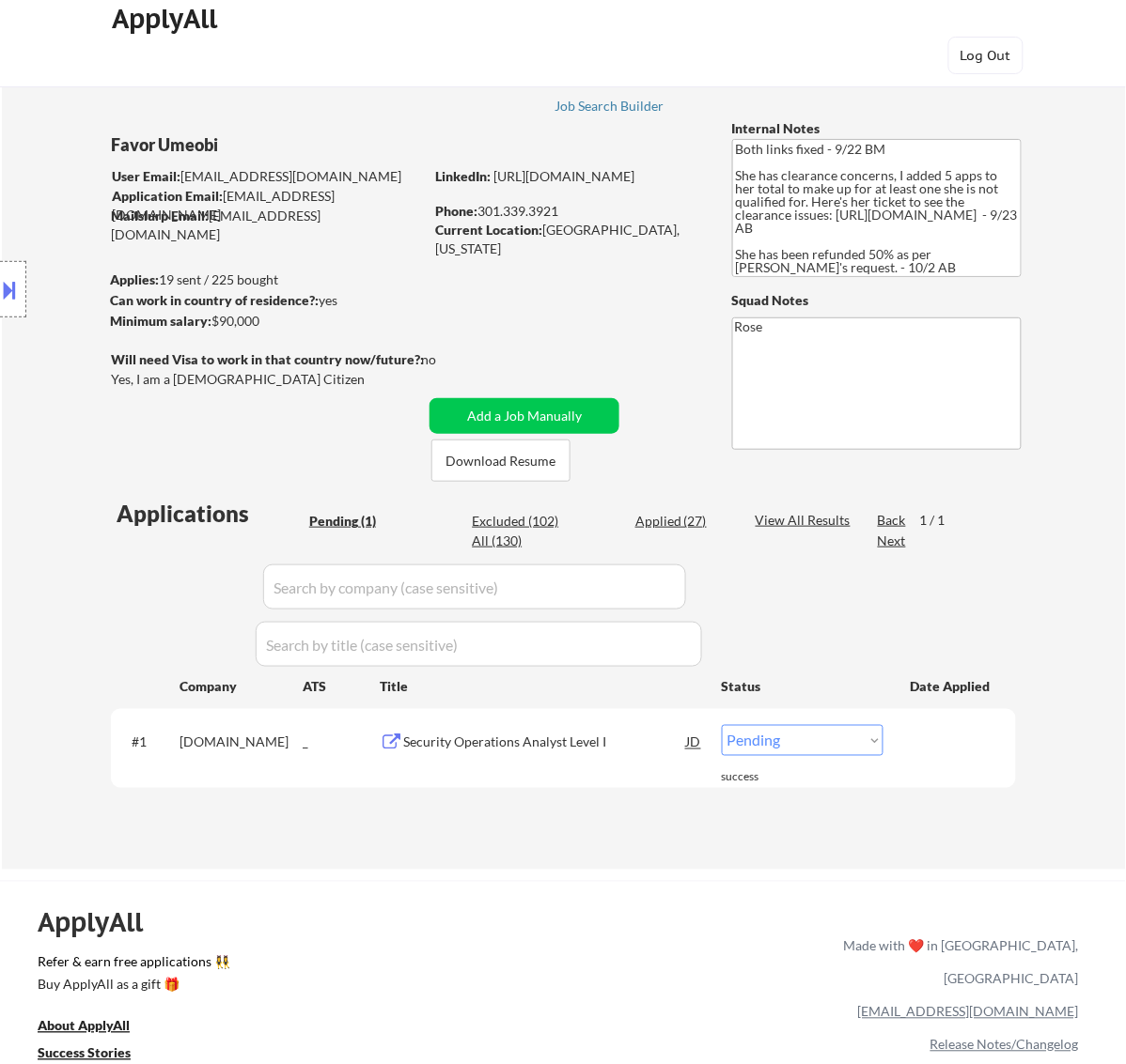
click at [786, 740] on select "Choose an option... Pending Applied Excluded (Questions) Excluded (Expired) Exc…" at bounding box center [802, 741] width 161 height 31
click at [721, 725] on select "Choose an option... Pending Applied Excluded (Questions) Excluded (Expired) Exc…" at bounding box center [802, 741] width 161 height 31
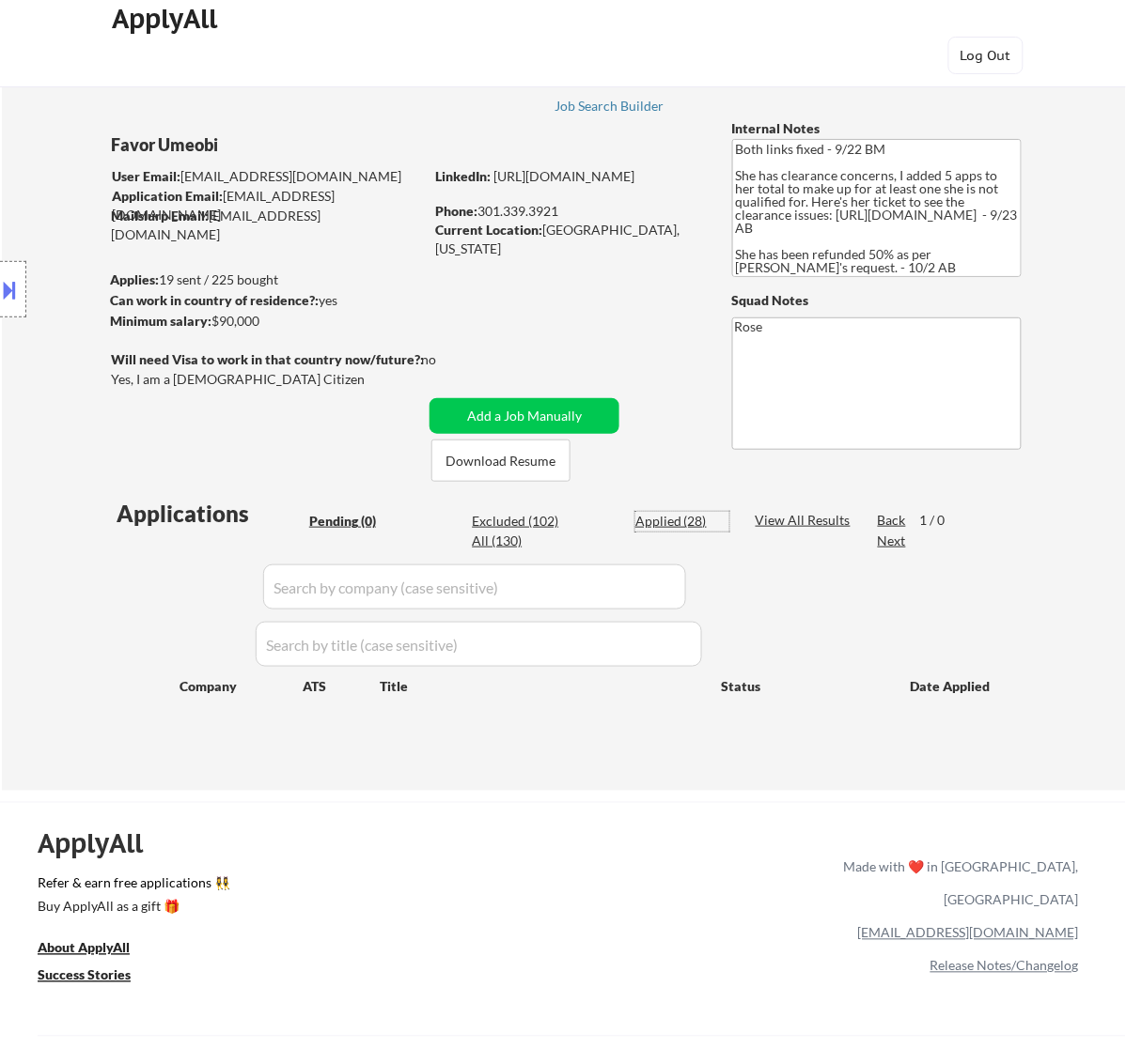
click at [696, 522] on div "Applied (28)" at bounding box center [682, 520] width 94 height 18
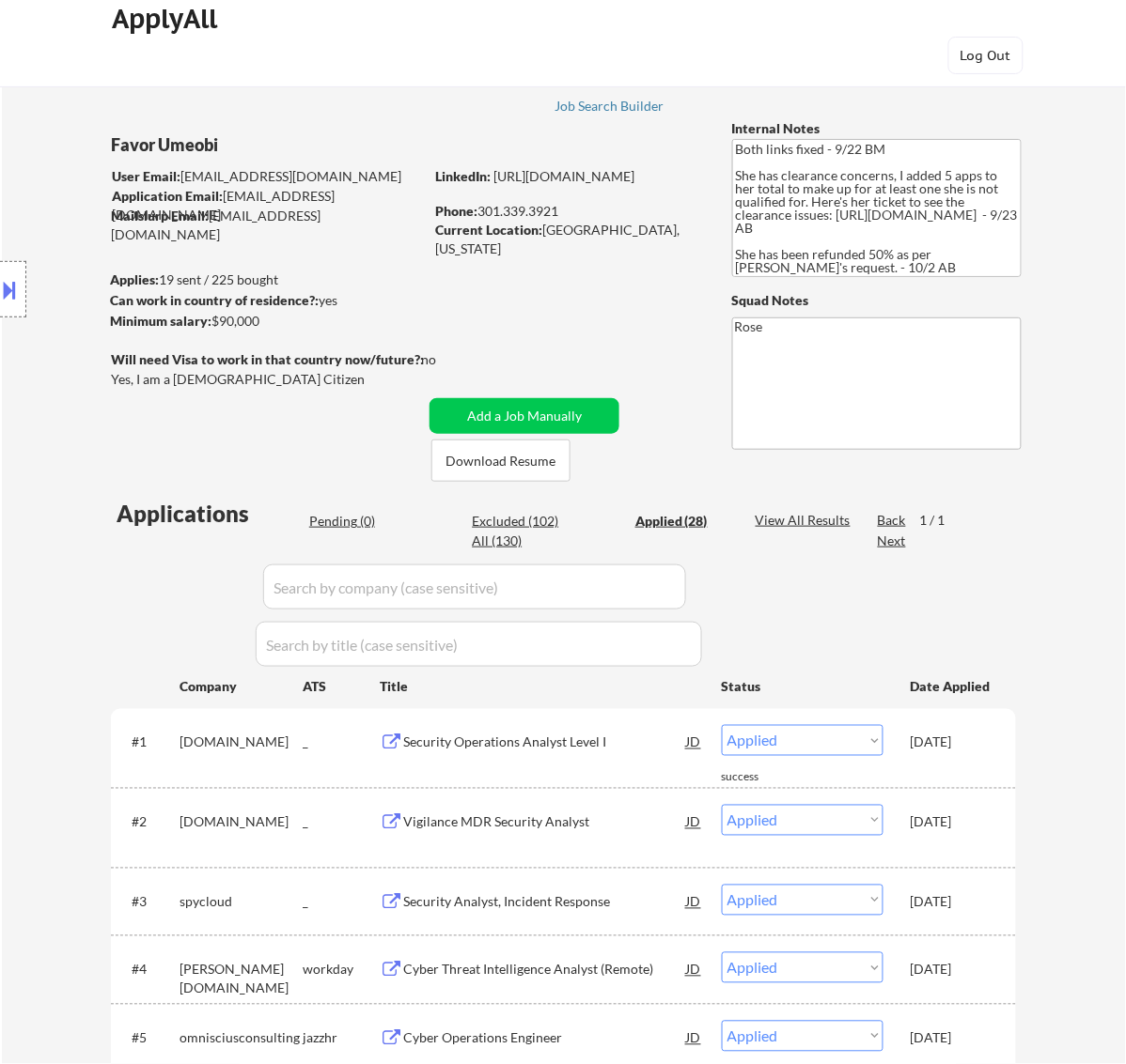
click at [654, 589] on input "input" at bounding box center [474, 587] width 423 height 45
paste input "workforcenow"
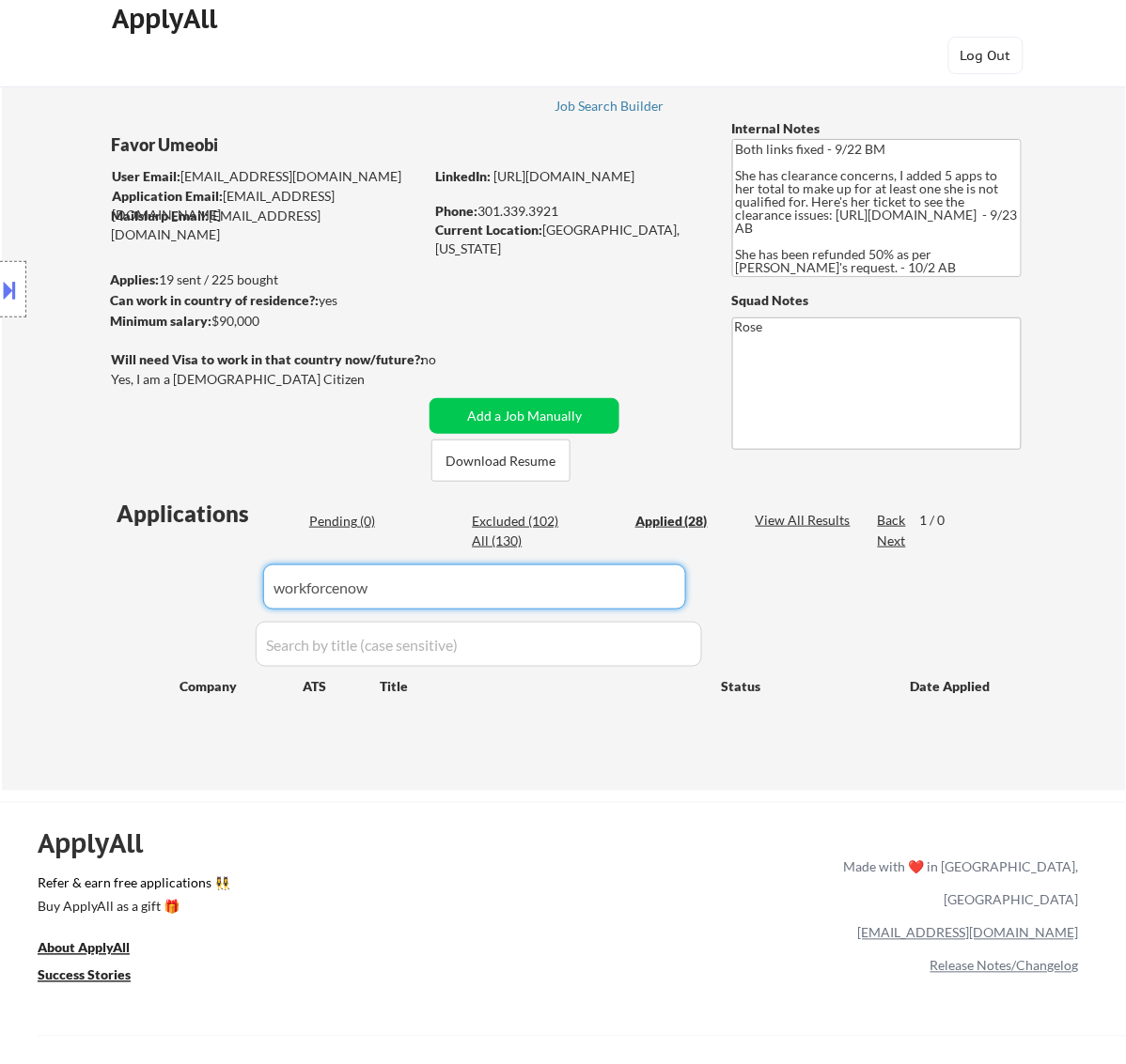
drag, startPoint x: 401, startPoint y: 600, endPoint x: 146, endPoint y: 610, distance: 255.2
click at [147, 610] on div "Applications Pending (0) Excluded (102) Applied (28) All (130) View All Results…" at bounding box center [563, 627] width 905 height 258
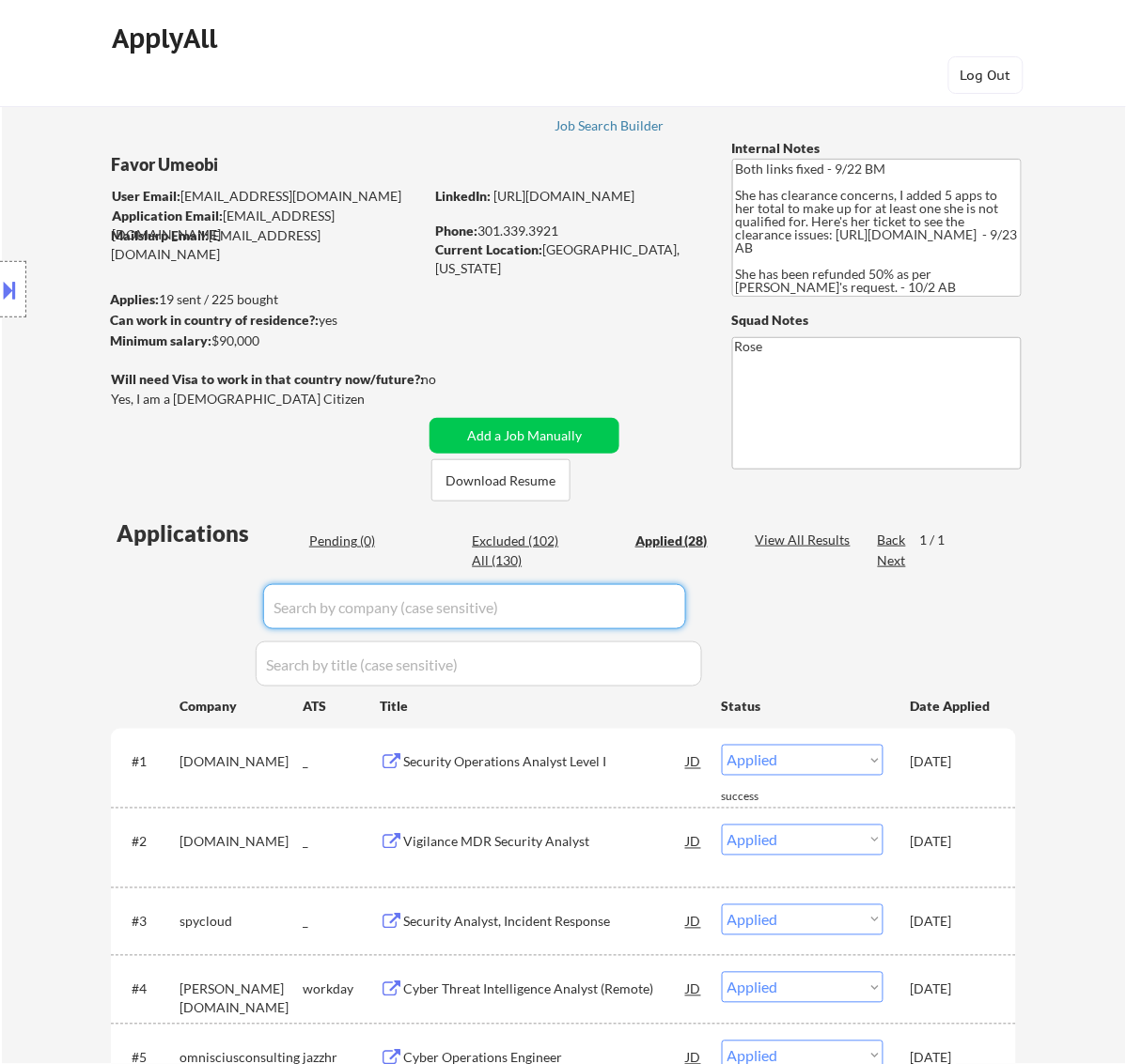
click at [634, 602] on input "input" at bounding box center [474, 606] width 423 height 45
paste input "coalfire"
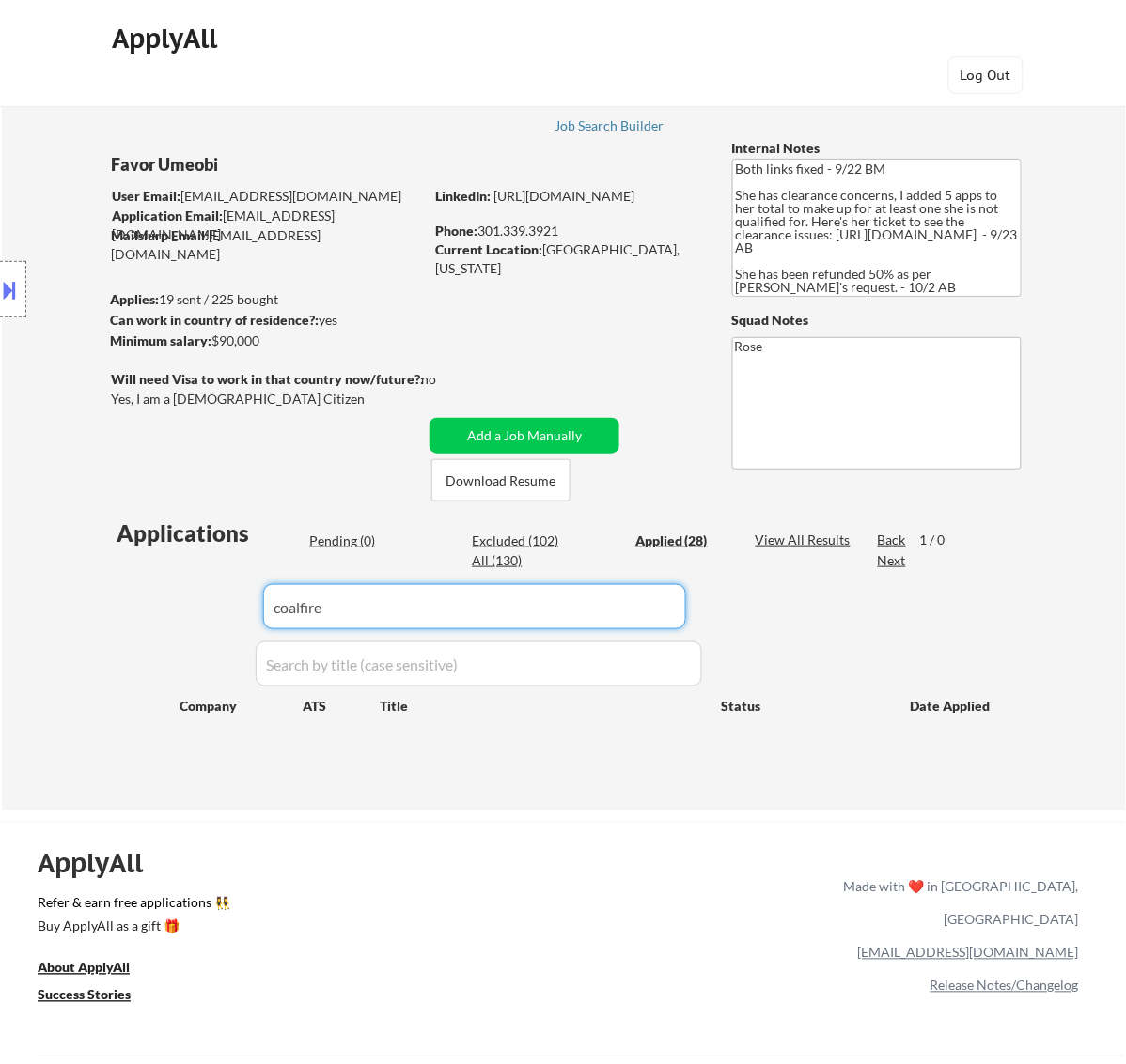
drag, startPoint x: 365, startPoint y: 606, endPoint x: 155, endPoint y: 626, distance: 211.0
click at [155, 626] on div "Applications Pending (0) Excluded (102) Applied (28) All (130) View All Results…" at bounding box center [563, 646] width 905 height 258
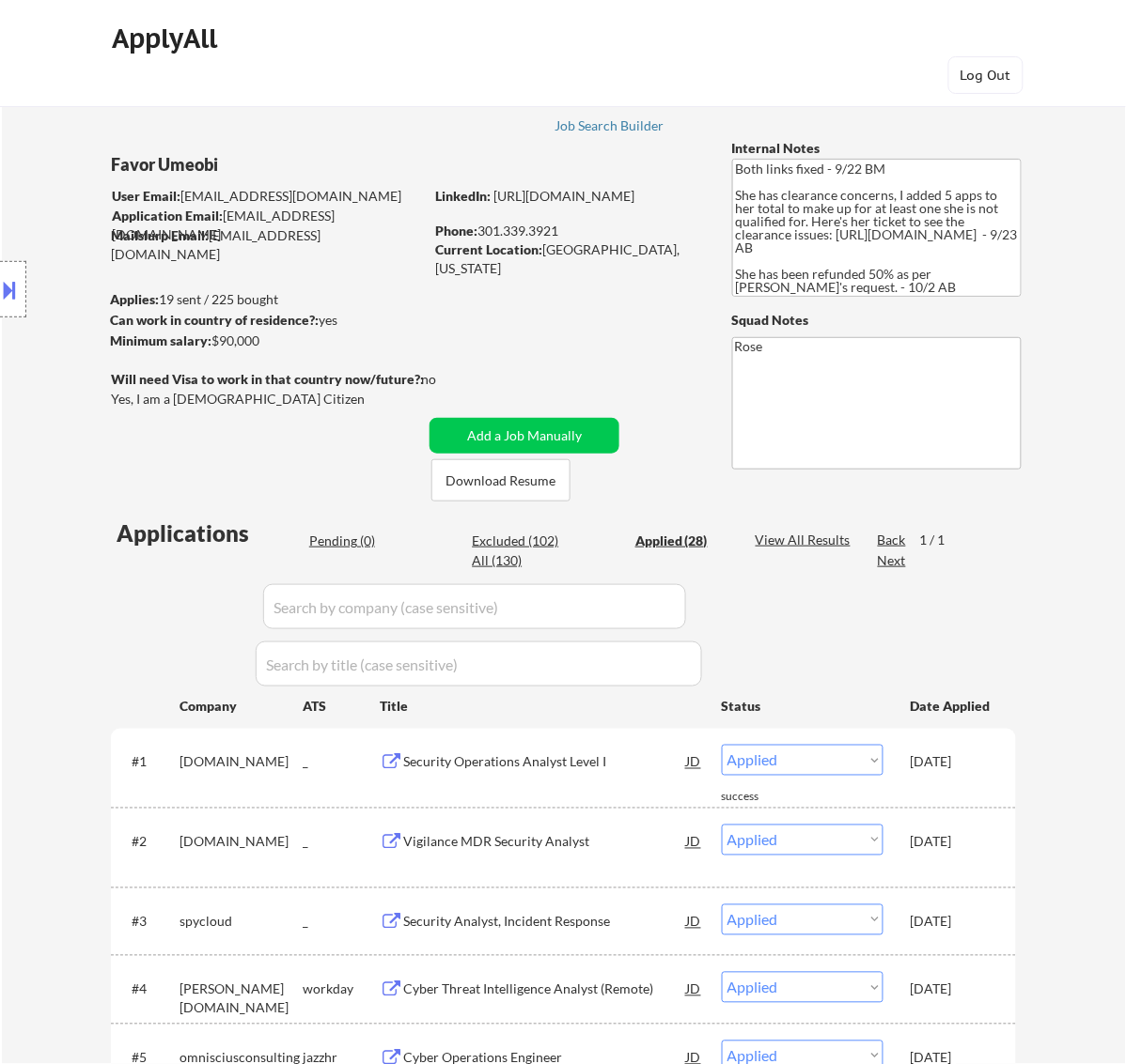
click at [343, 536] on div "Pending (0)" at bounding box center [355, 541] width 94 height 18
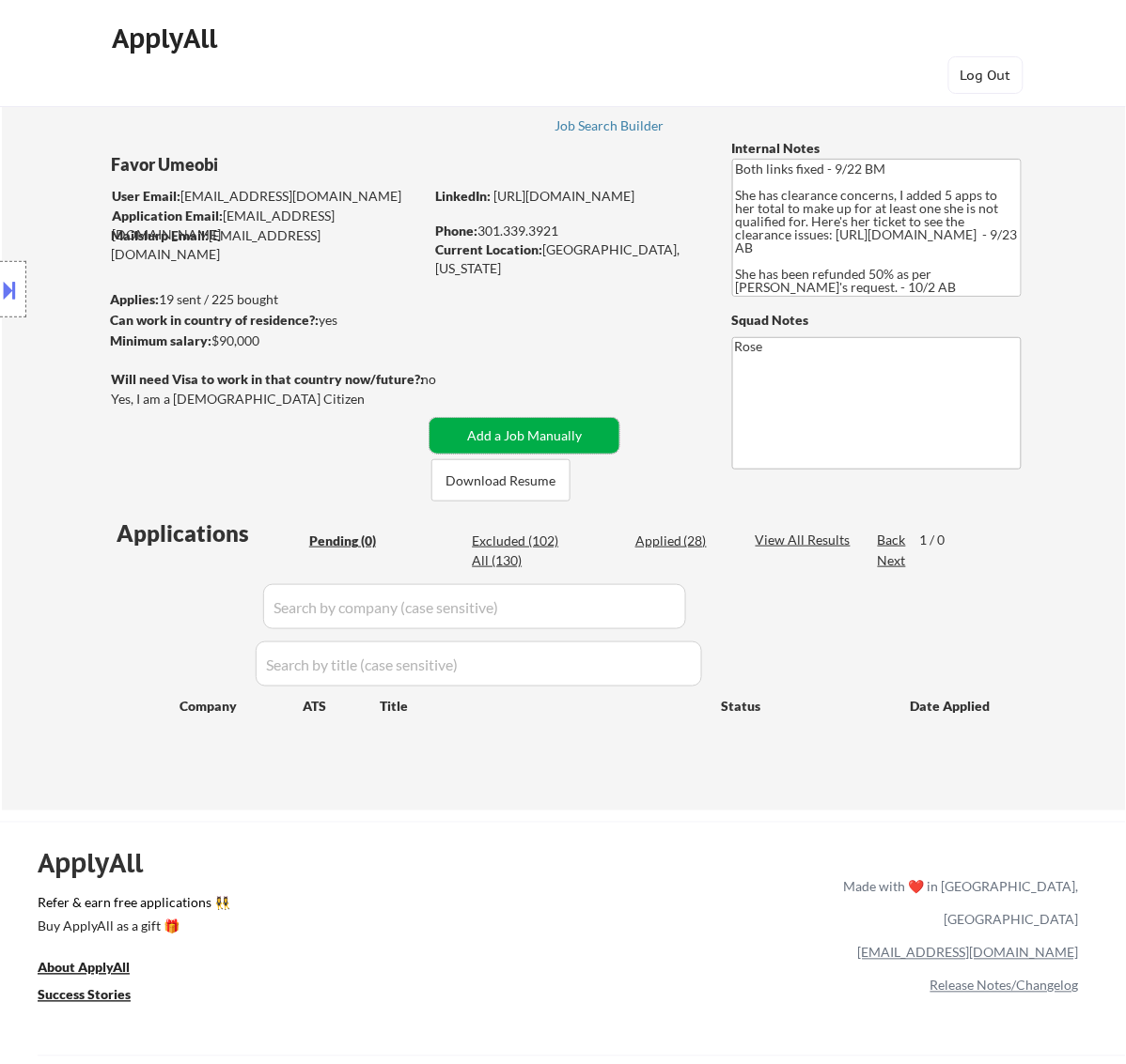
click at [556, 438] on button "Add a Job Manually" at bounding box center [524, 435] width 190 height 36
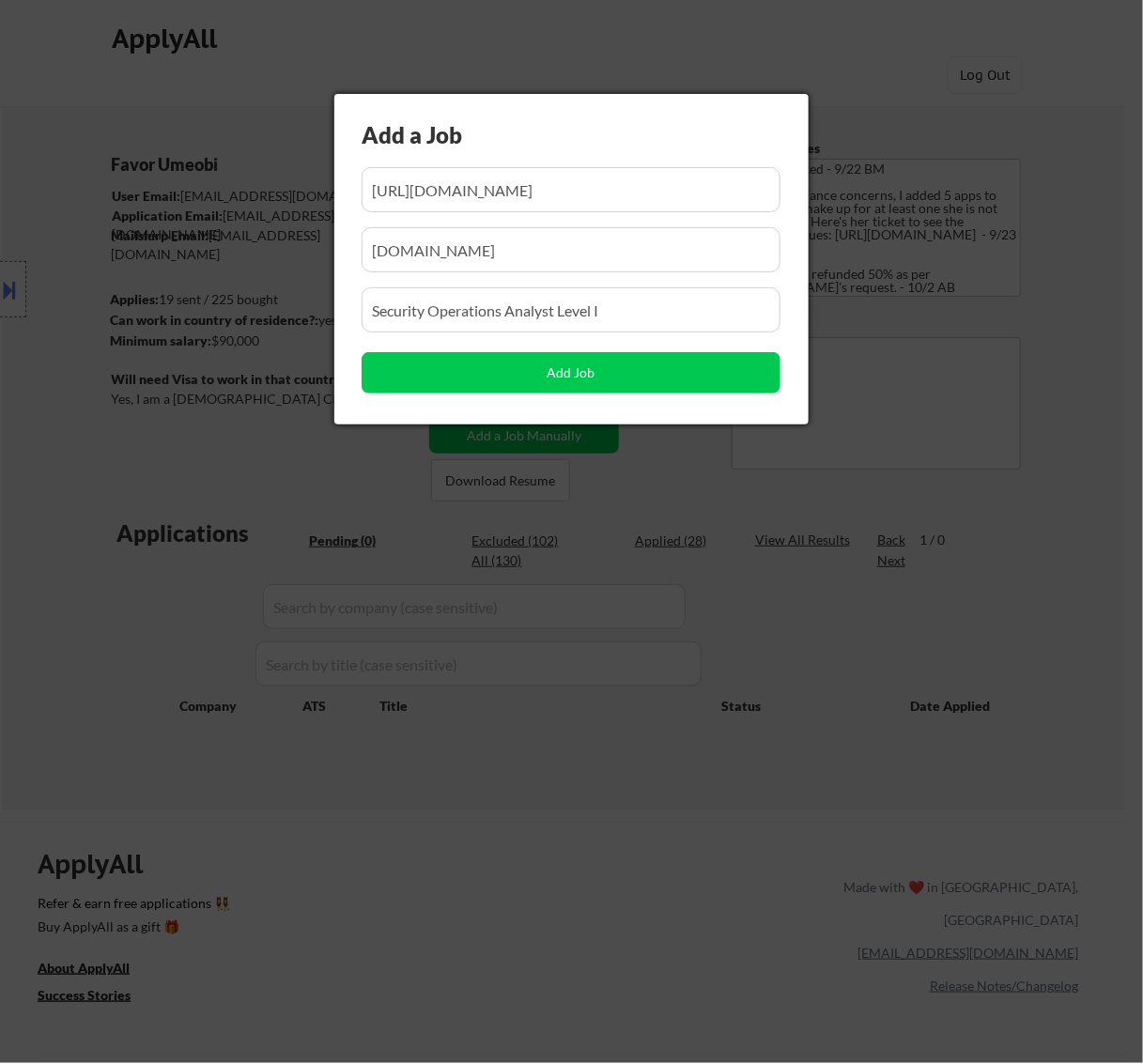
scroll to position [0, 186]
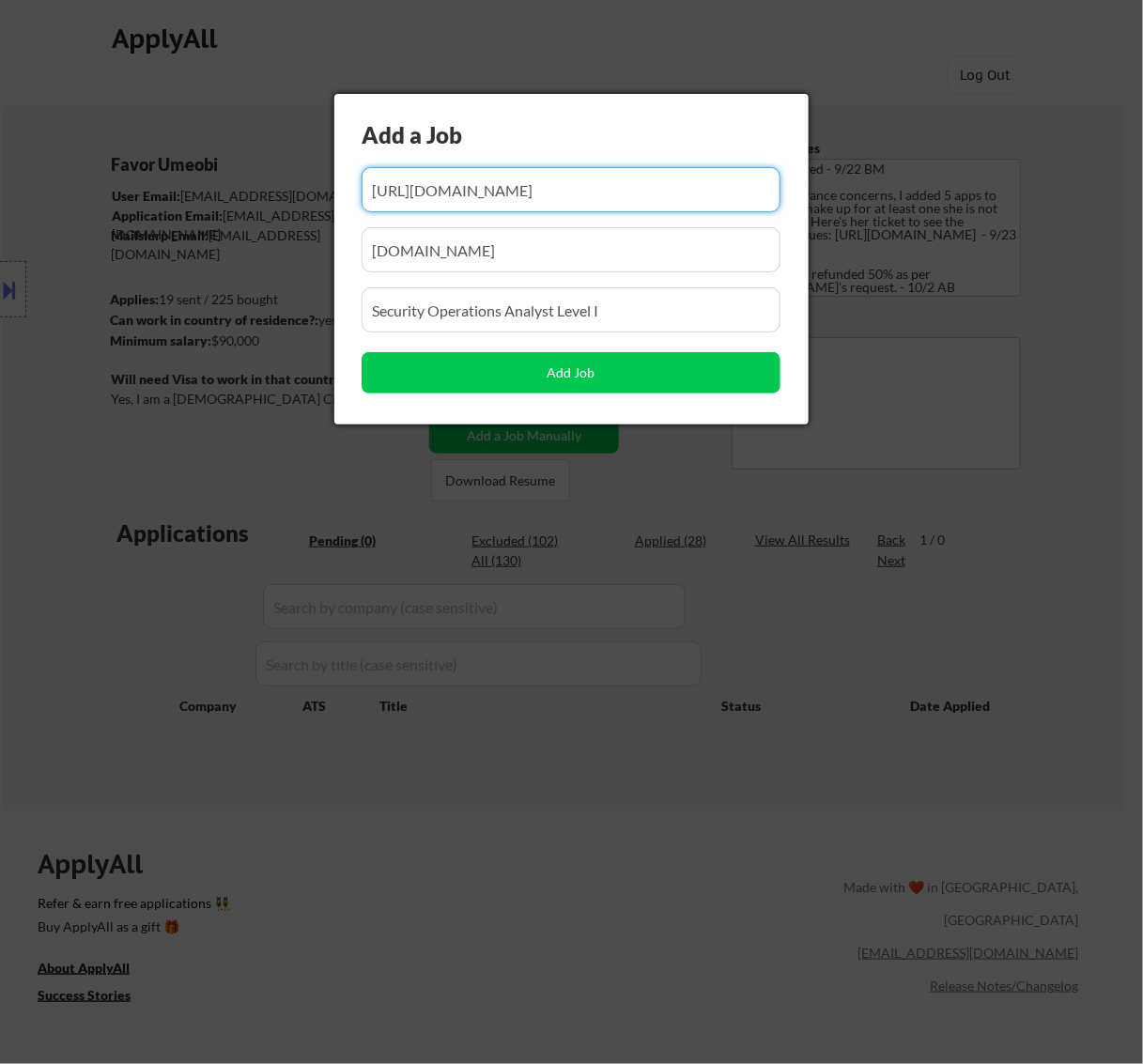
drag, startPoint x: 544, startPoint y: 185, endPoint x: 419, endPoint y: 199, distance: 125.8
click at [419, 199] on input "input" at bounding box center [572, 189] width 419 height 45
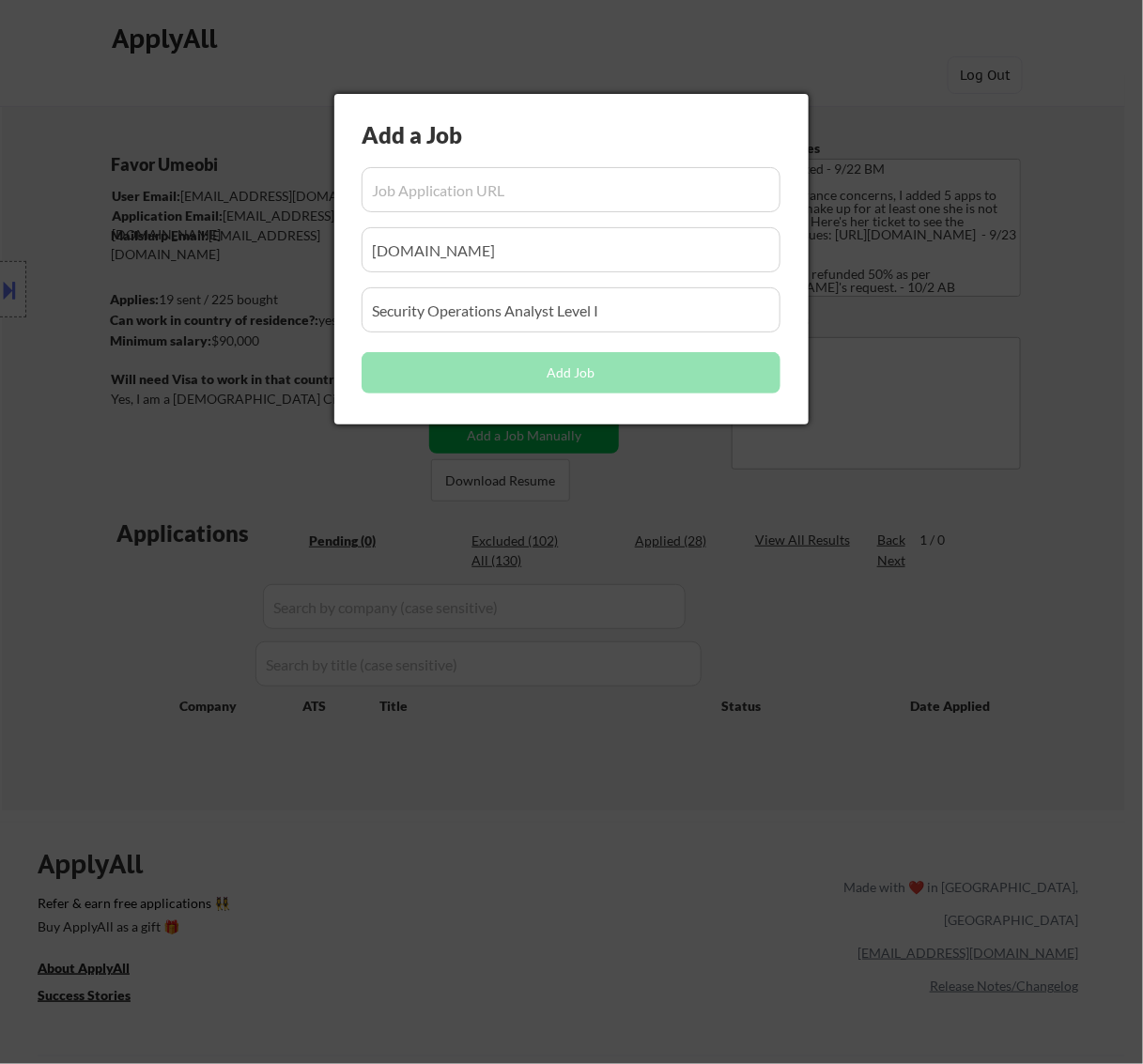
click at [381, 182] on input "input" at bounding box center [572, 189] width 419 height 45
paste input "https://jobs.lever.co/coalfire/5c25c641-a25f-4e39-b8e9-2cb032de42f3"
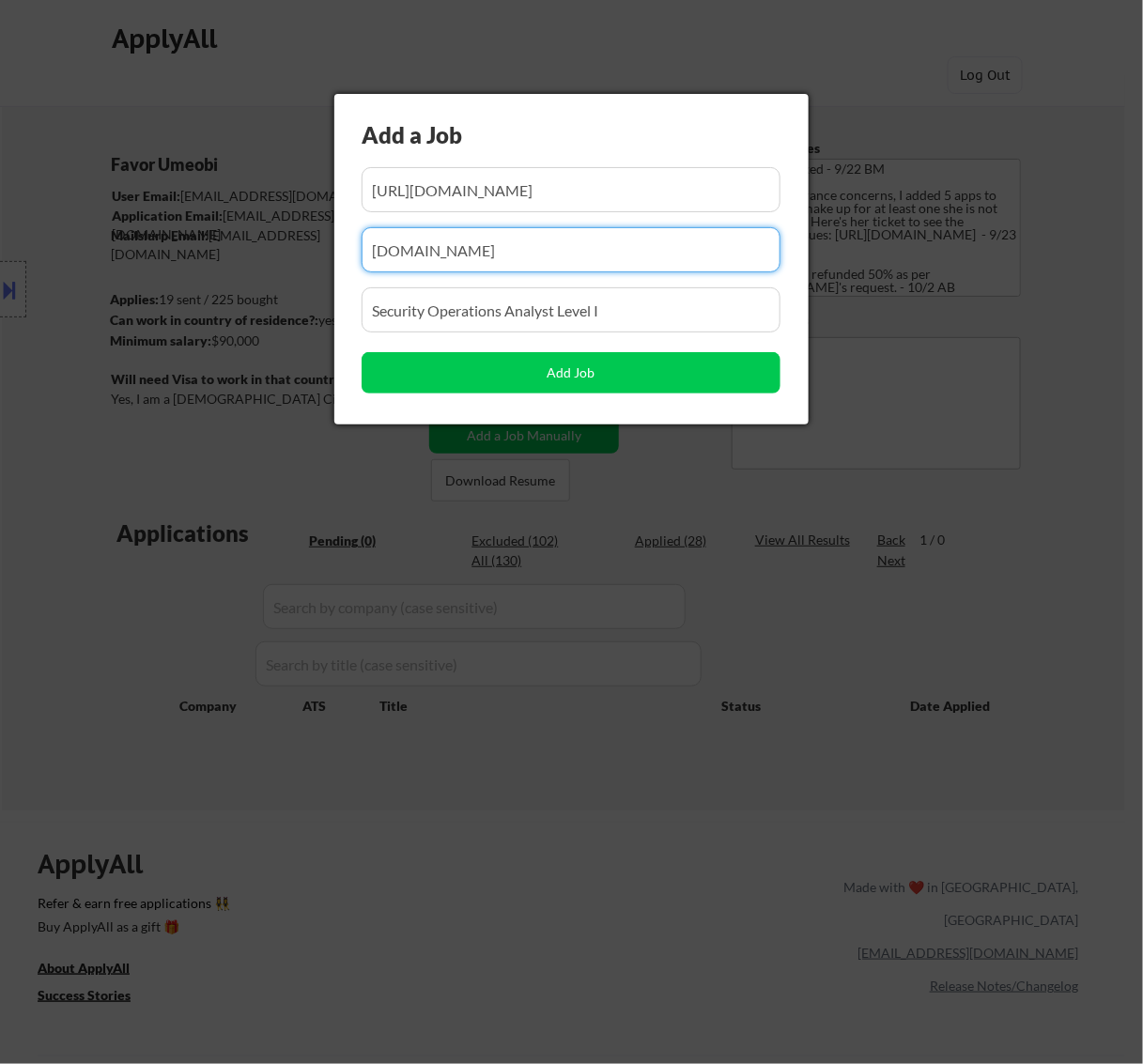
drag, startPoint x: 590, startPoint y: 255, endPoint x: 184, endPoint y: 287, distance: 407.3
click at [184, 287] on body "← Return to /applysquad Mailslurp Inbox Job Search Builder Favor Umeobi User Em…" at bounding box center [572, 532] width 1143 height 1064
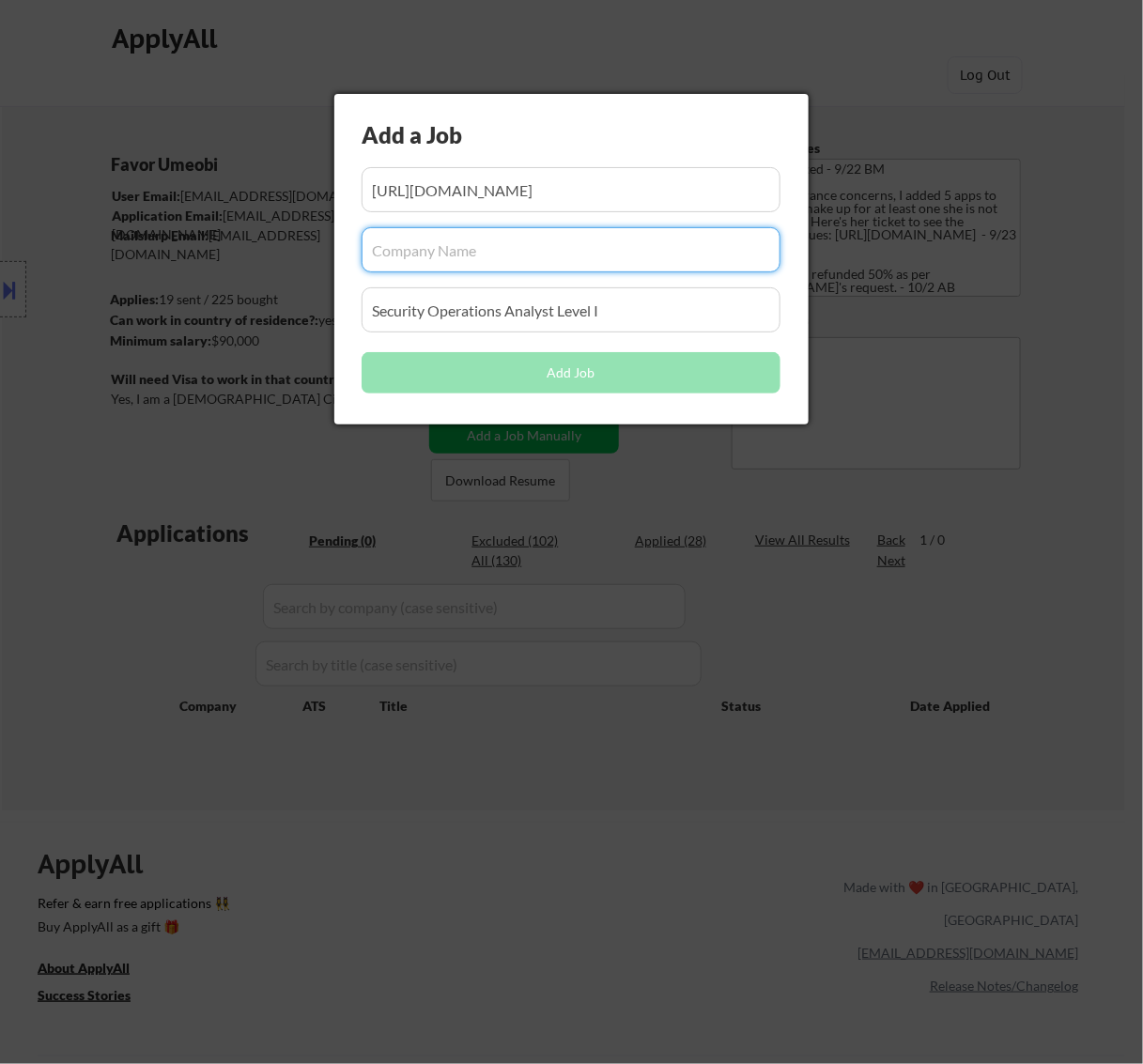
click at [400, 252] on input "input" at bounding box center [572, 249] width 419 height 45
paste input "coalfire"
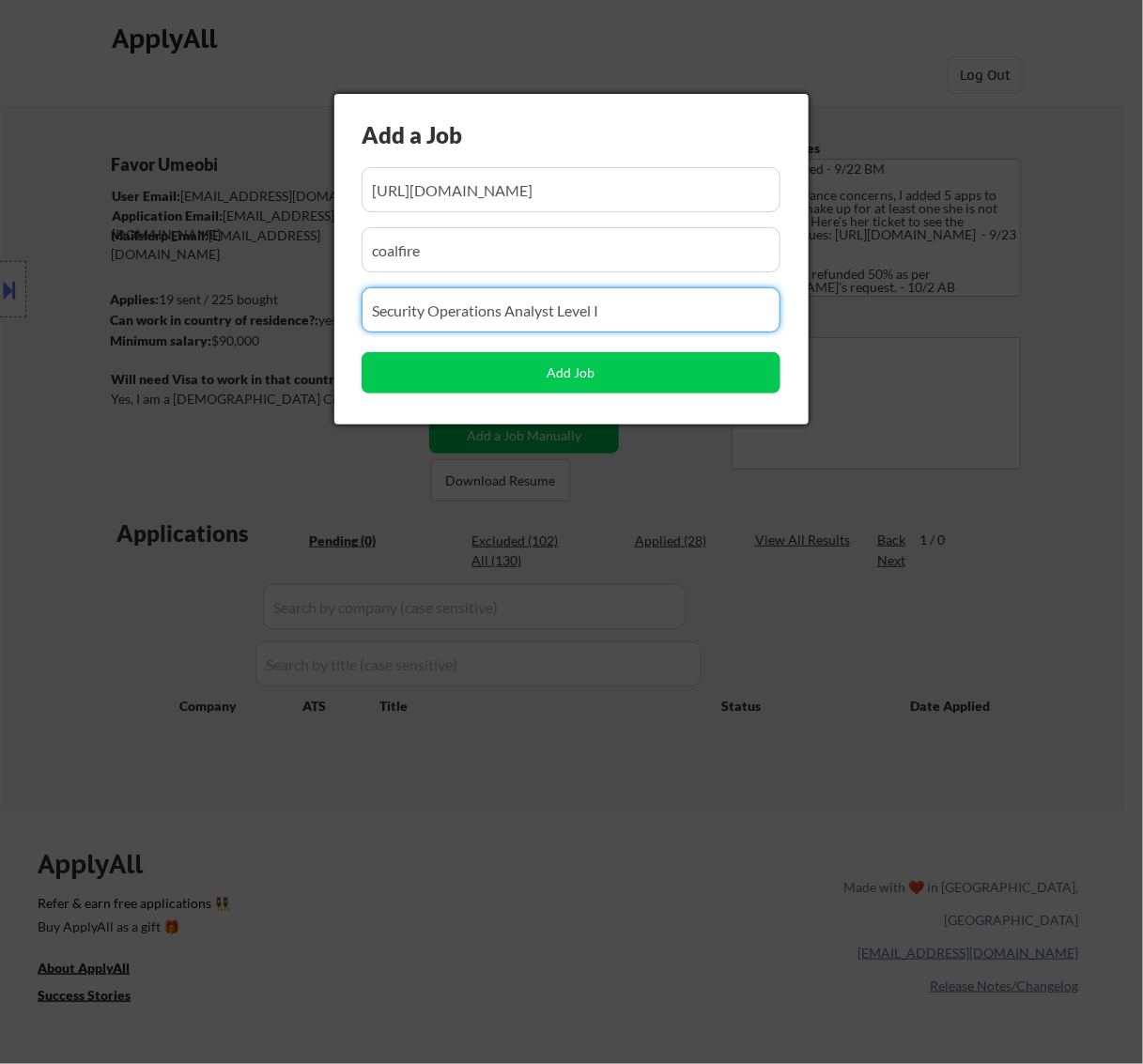
drag, startPoint x: 662, startPoint y: 310, endPoint x: 198, endPoint y: 352, distance: 465.9
click at [198, 352] on body "← Return to /applysquad Mailslurp Inbox Job Search Builder Favor Umeobi User Em…" at bounding box center [572, 532] width 1143 height 1064
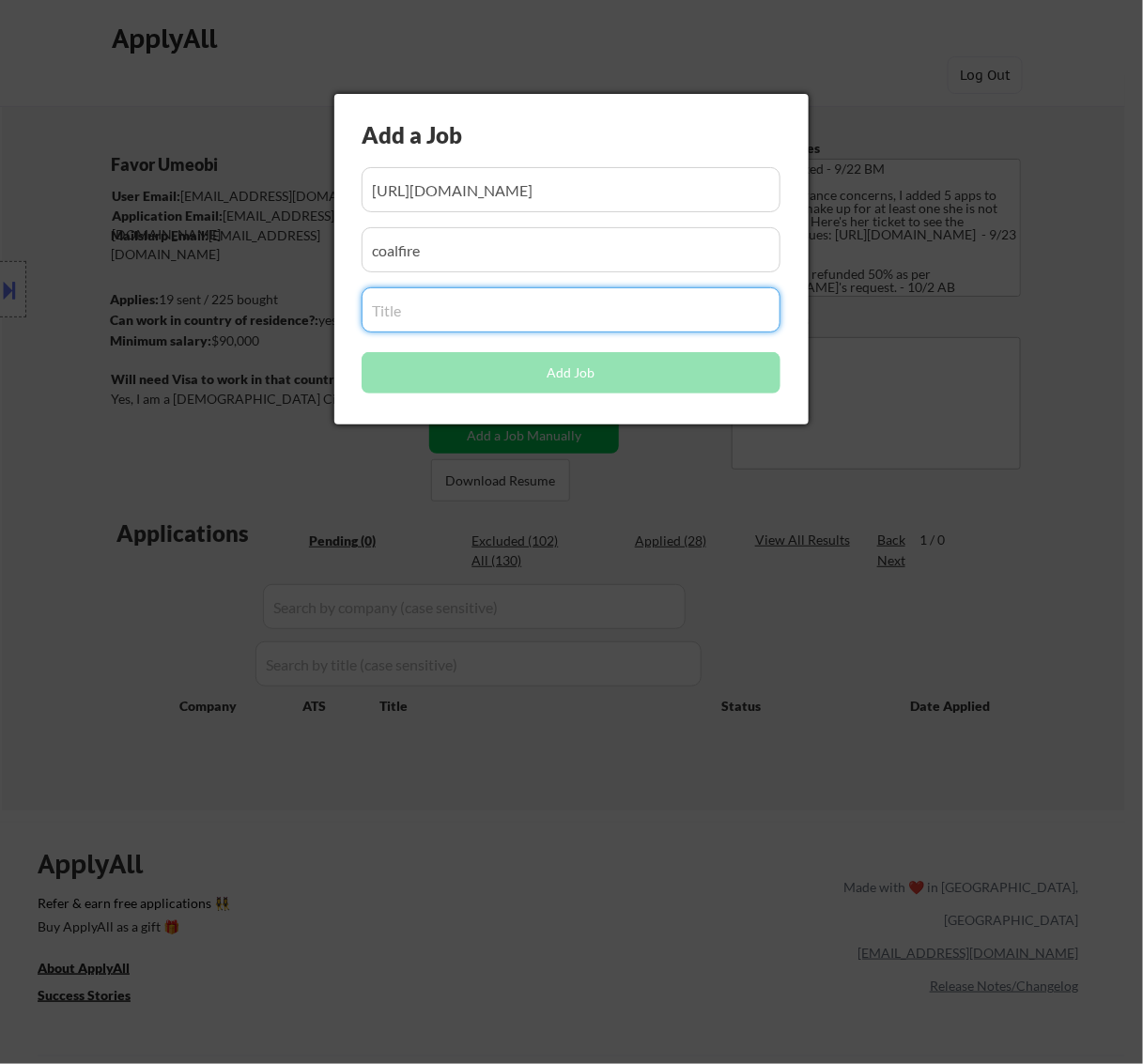
click at [537, 311] on input "input" at bounding box center [572, 310] width 419 height 45
paste input "Security Operations Administrator"
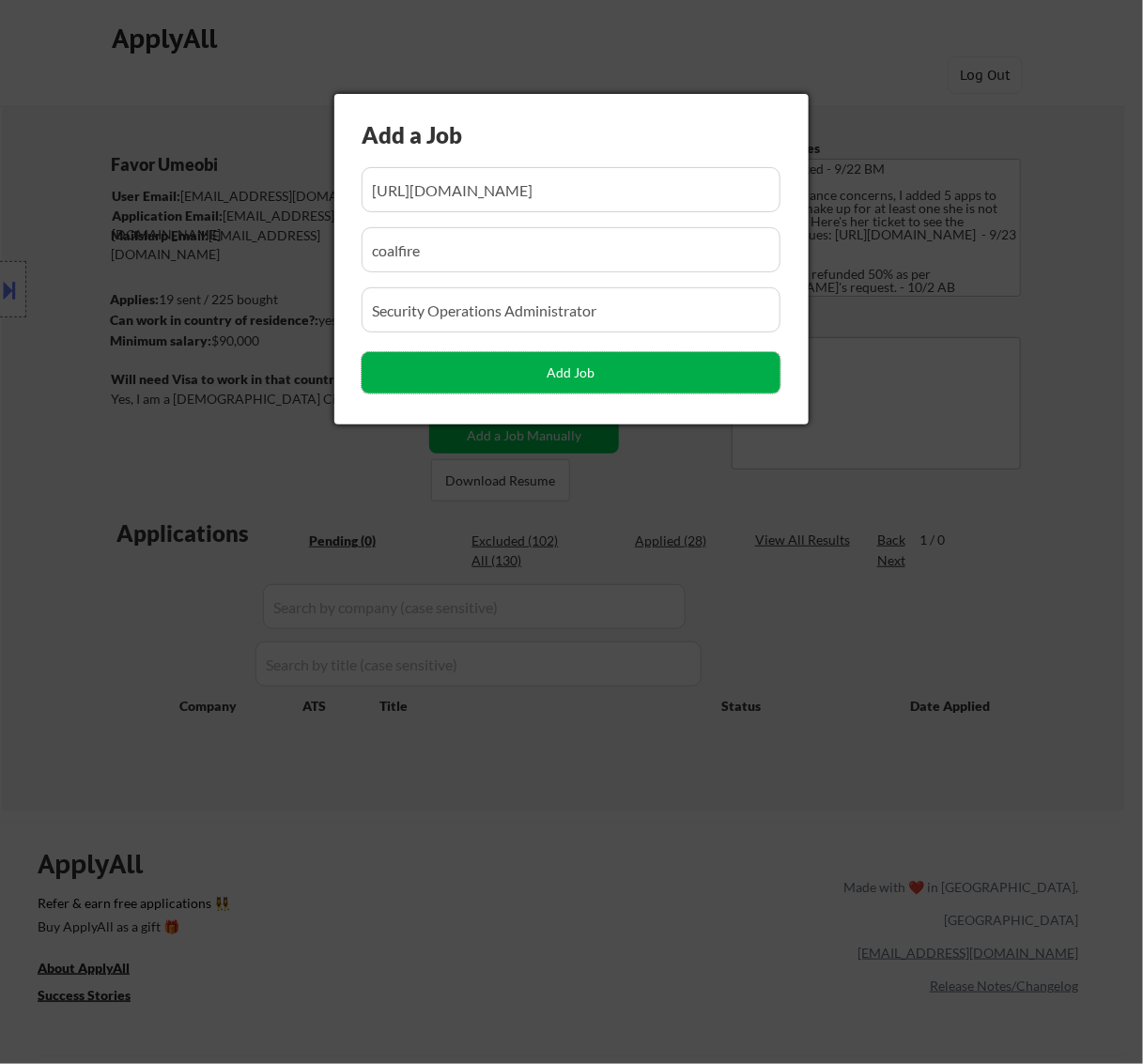
click at [602, 377] on button "Add Job" at bounding box center [572, 373] width 419 height 42
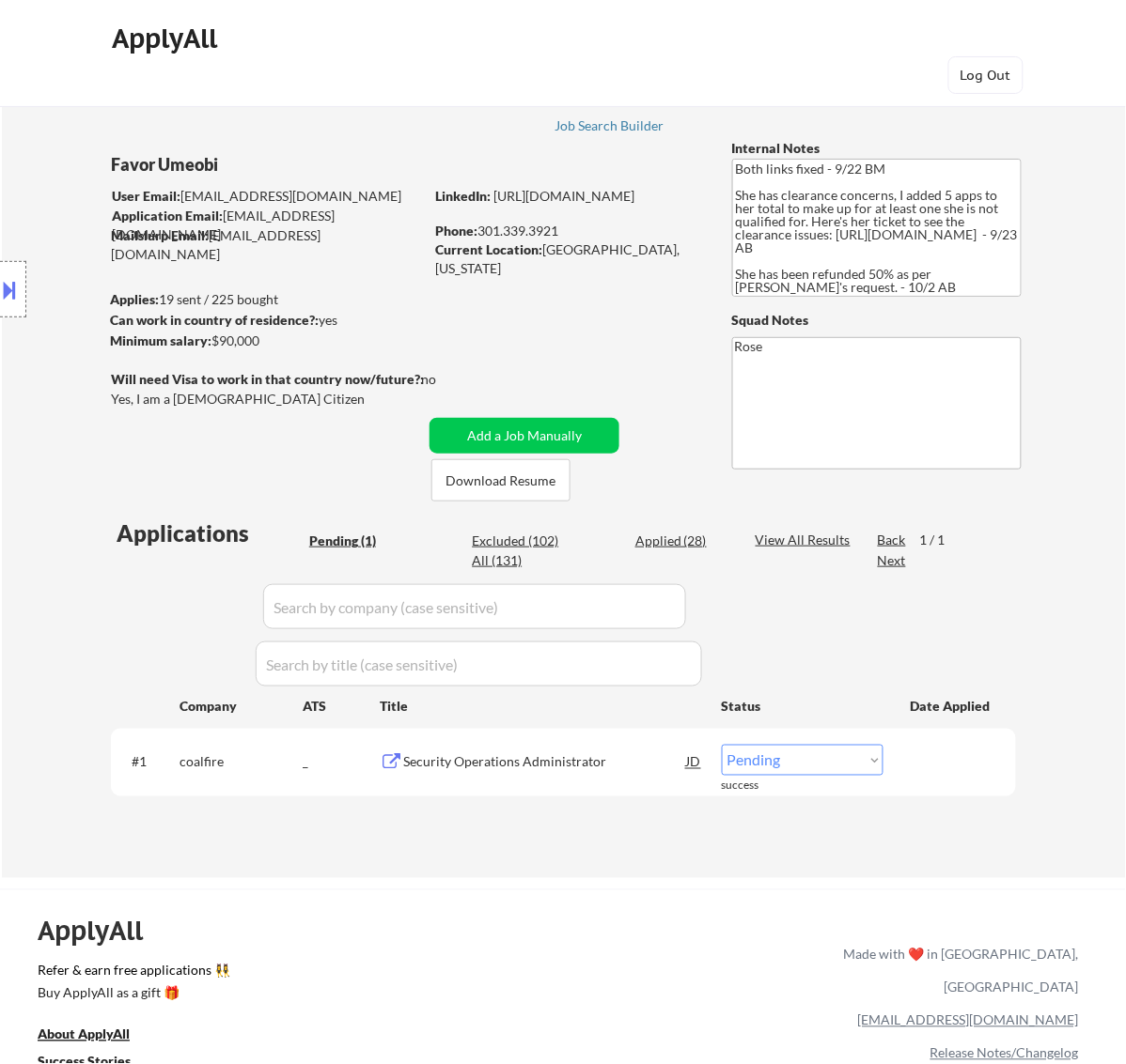
click at [783, 763] on select "Choose an option... Pending Applied Excluded (Questions) Excluded (Expired) Exc…" at bounding box center [802, 761] width 161 height 31
click at [721, 745] on select "Choose an option... Pending Applied Excluded (Questions) Excluded (Expired) Exc…" at bounding box center [802, 761] width 161 height 31
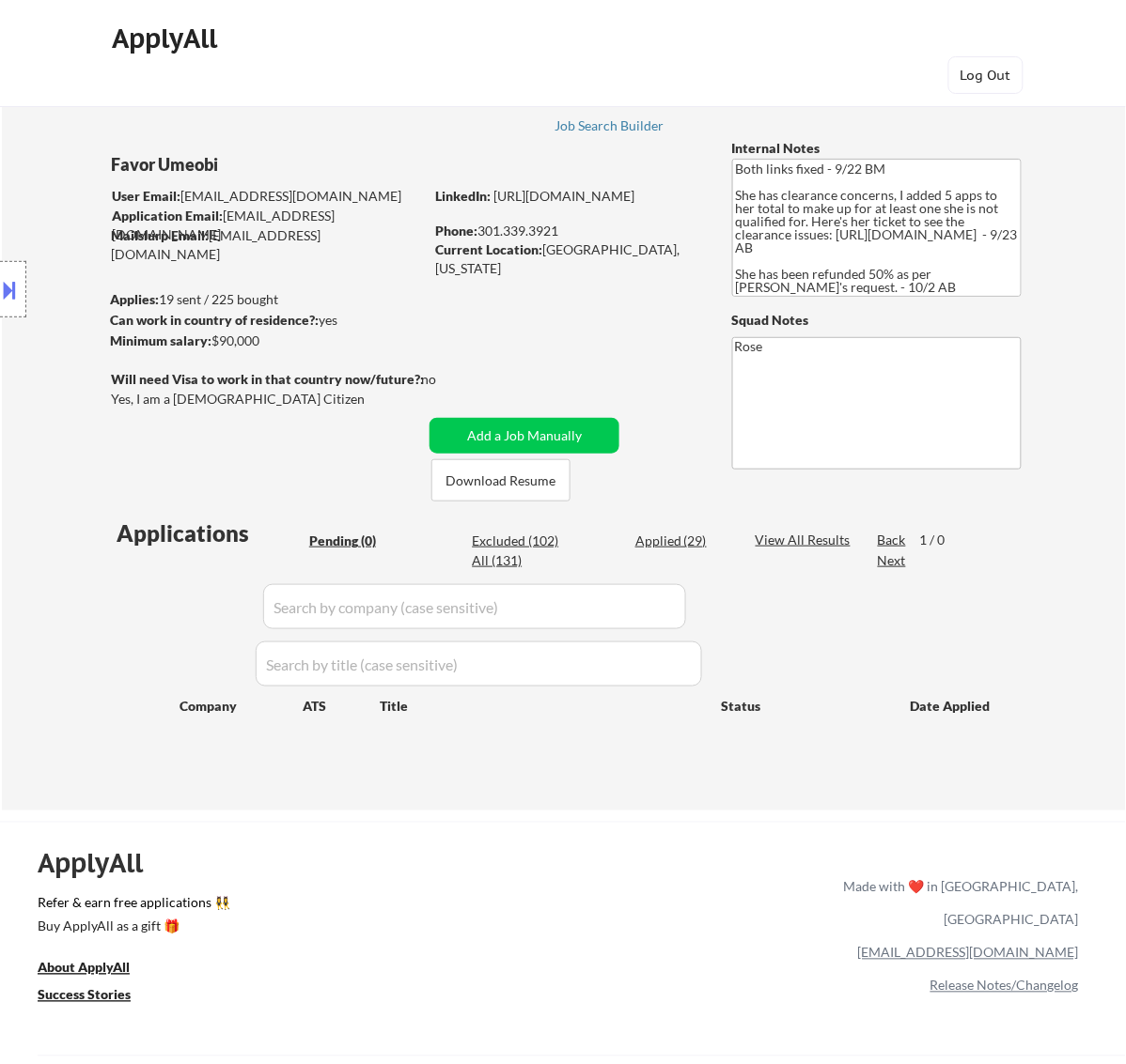
click at [693, 540] on div "Applied (29)" at bounding box center [682, 541] width 94 height 18
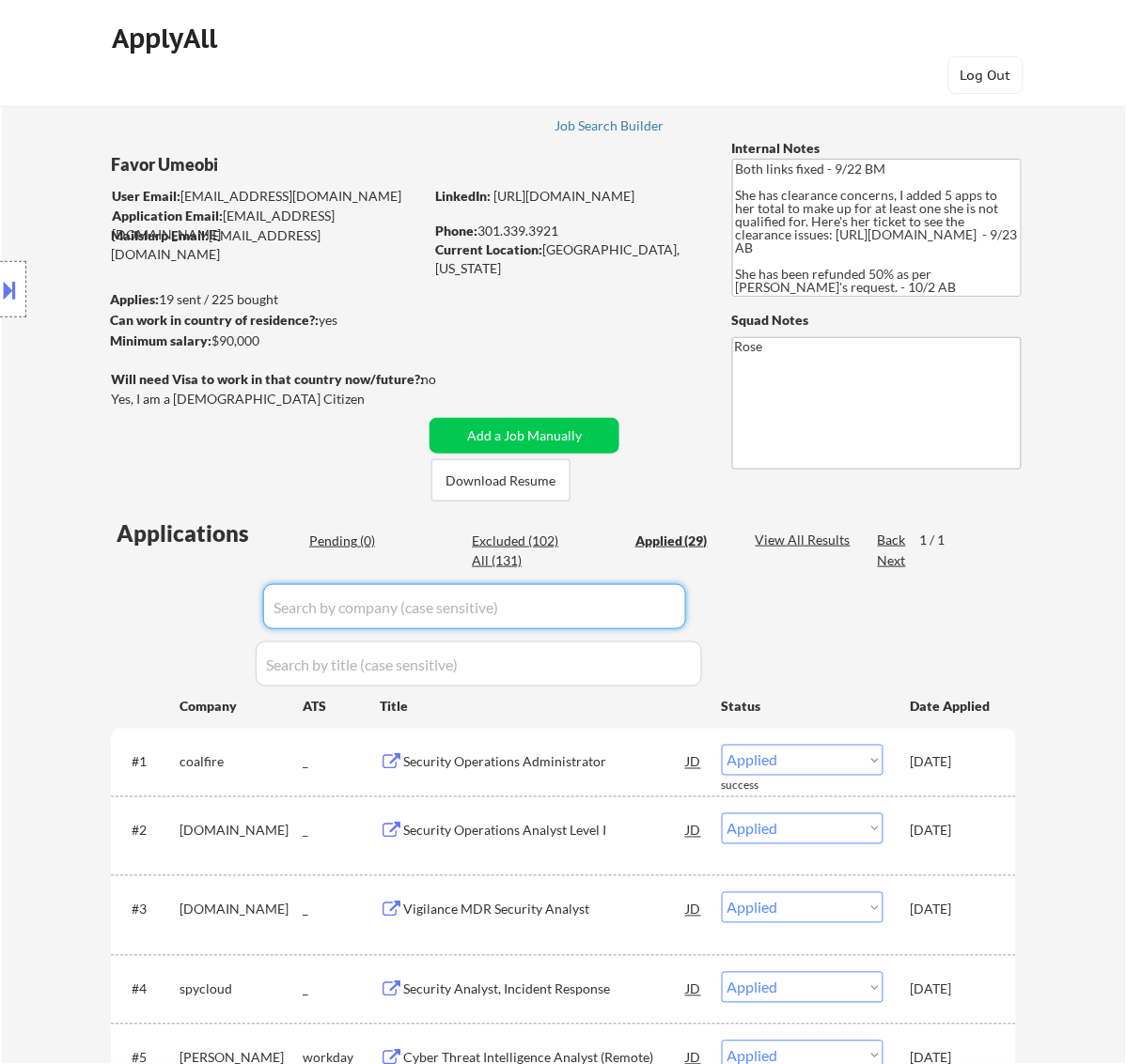
click at [641, 616] on input "input" at bounding box center [474, 606] width 423 height 45
paste input "strada"
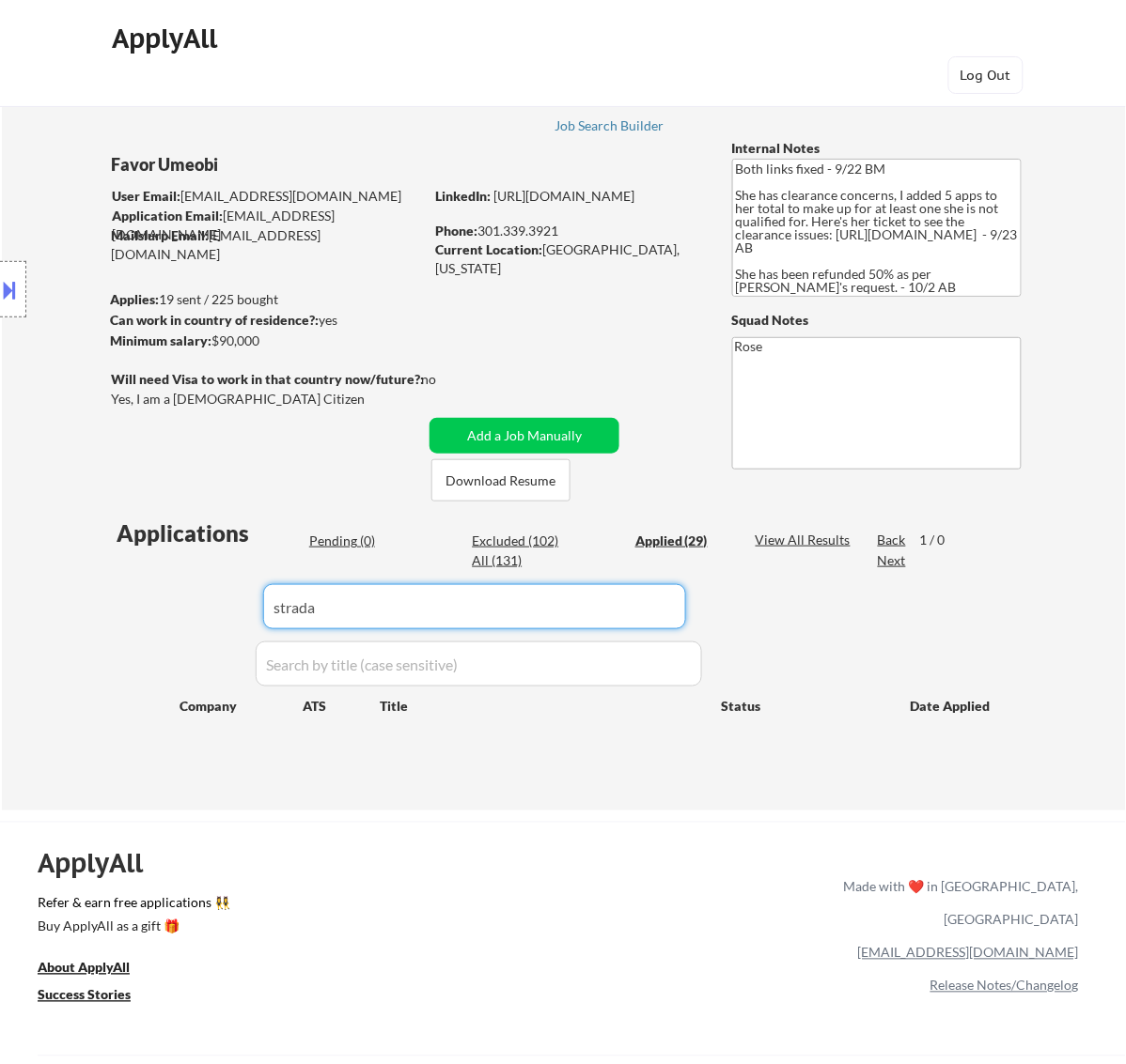
drag, startPoint x: 366, startPoint y: 625, endPoint x: 170, endPoint y: 632, distance: 196.1
click at [170, 632] on div "Applications Pending (0) Excluded (102) Applied (29) All (131) View All Results…" at bounding box center [563, 646] width 905 height 258
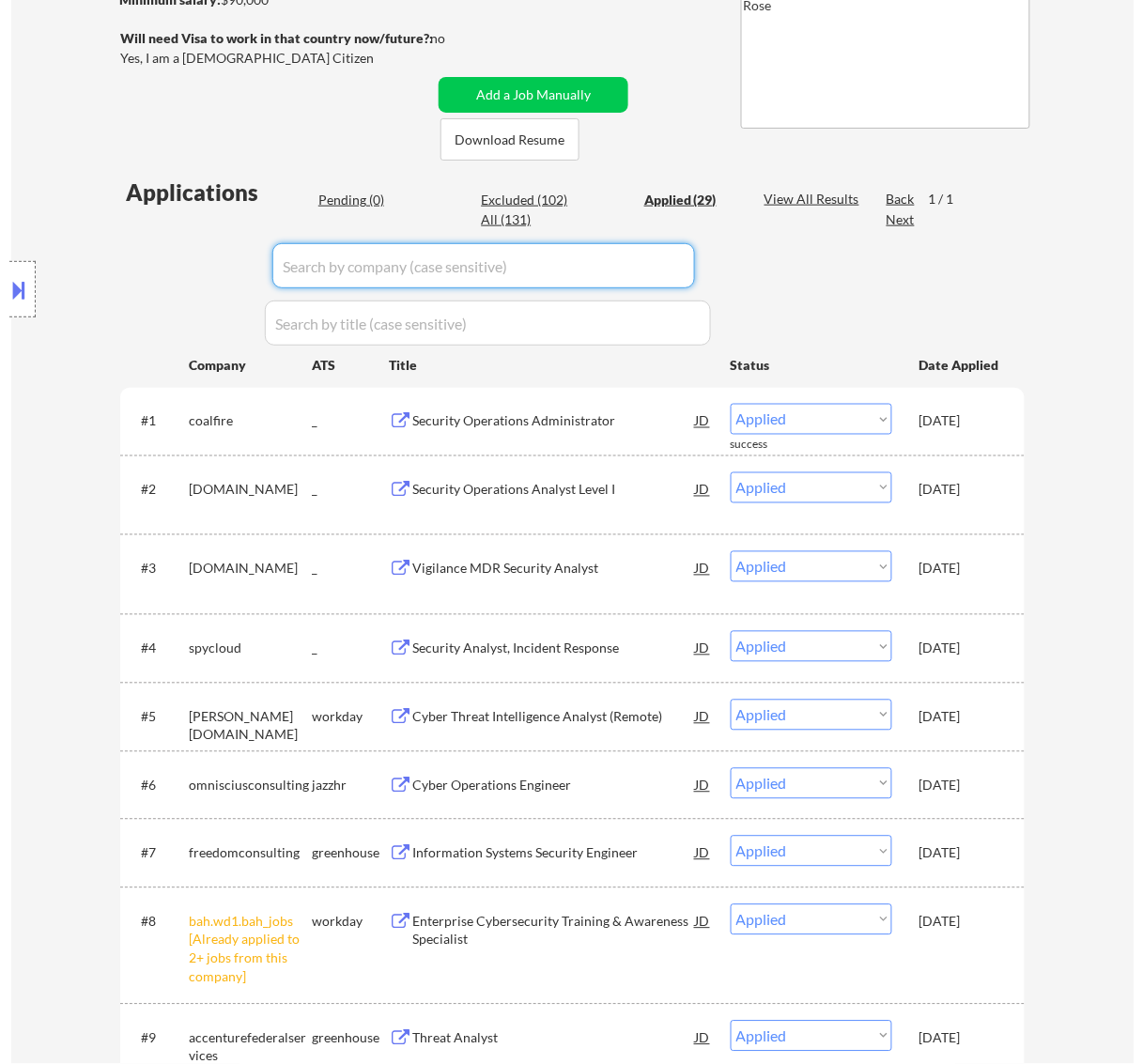
scroll to position [118, 0]
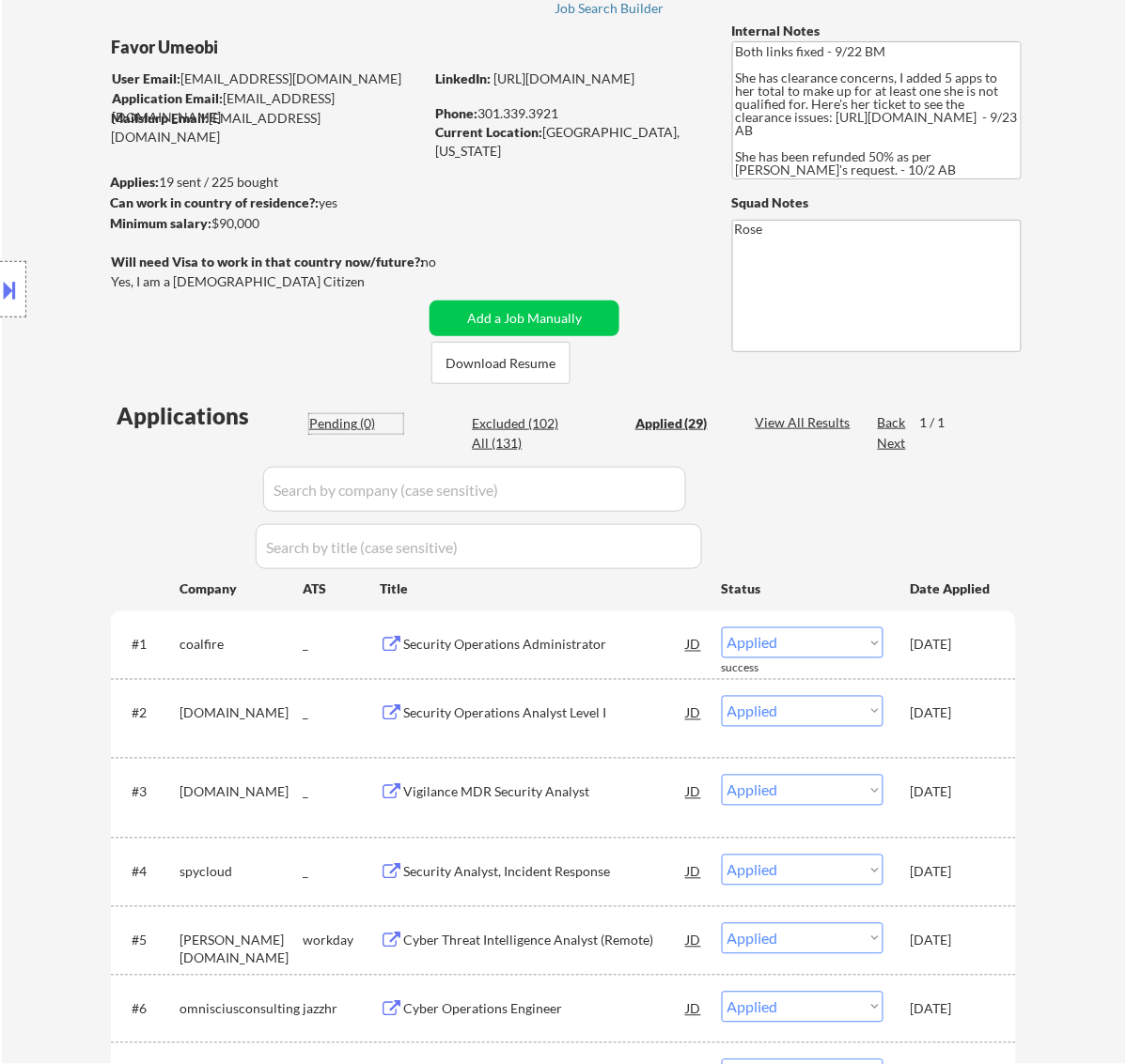
click at [341, 424] on div "Pending (0)" at bounding box center [355, 423] width 94 height 18
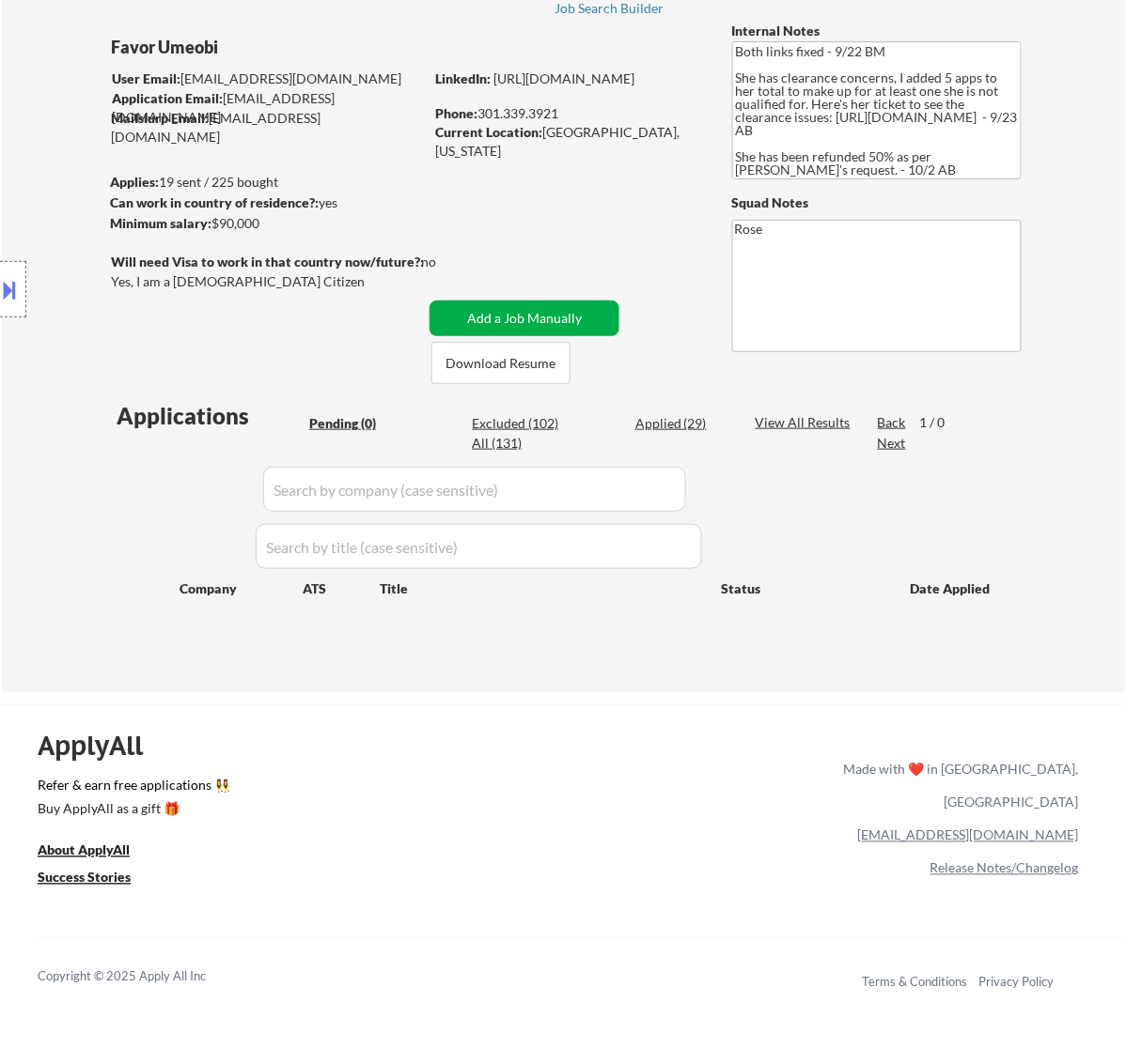
click at [528, 310] on button "Add a Job Manually" at bounding box center [524, 318] width 190 height 36
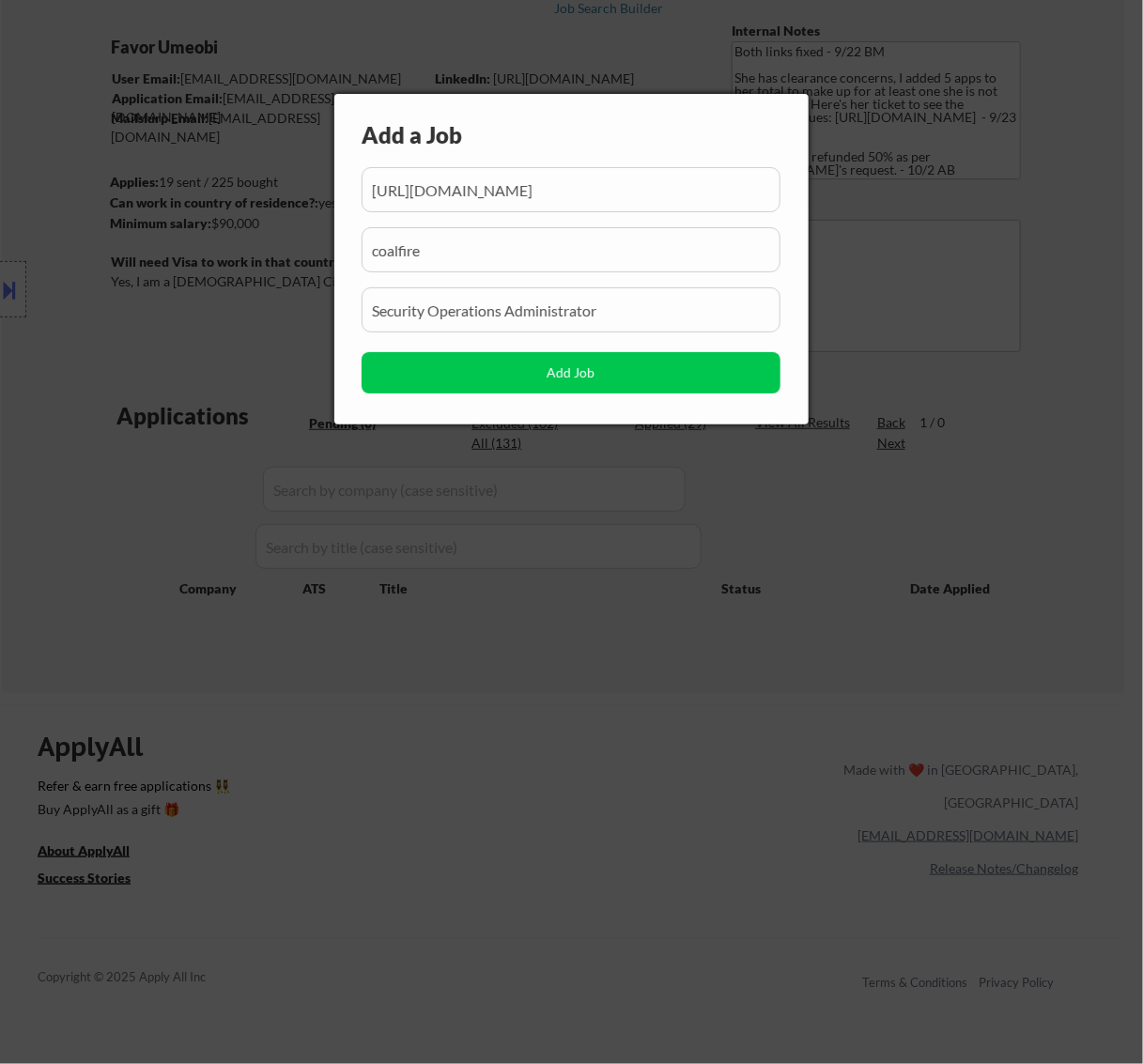
scroll to position [0, 73]
drag, startPoint x: 521, startPoint y: 191, endPoint x: 442, endPoint y: 207, distance: 80.6
click at [442, 207] on input "input" at bounding box center [572, 189] width 419 height 45
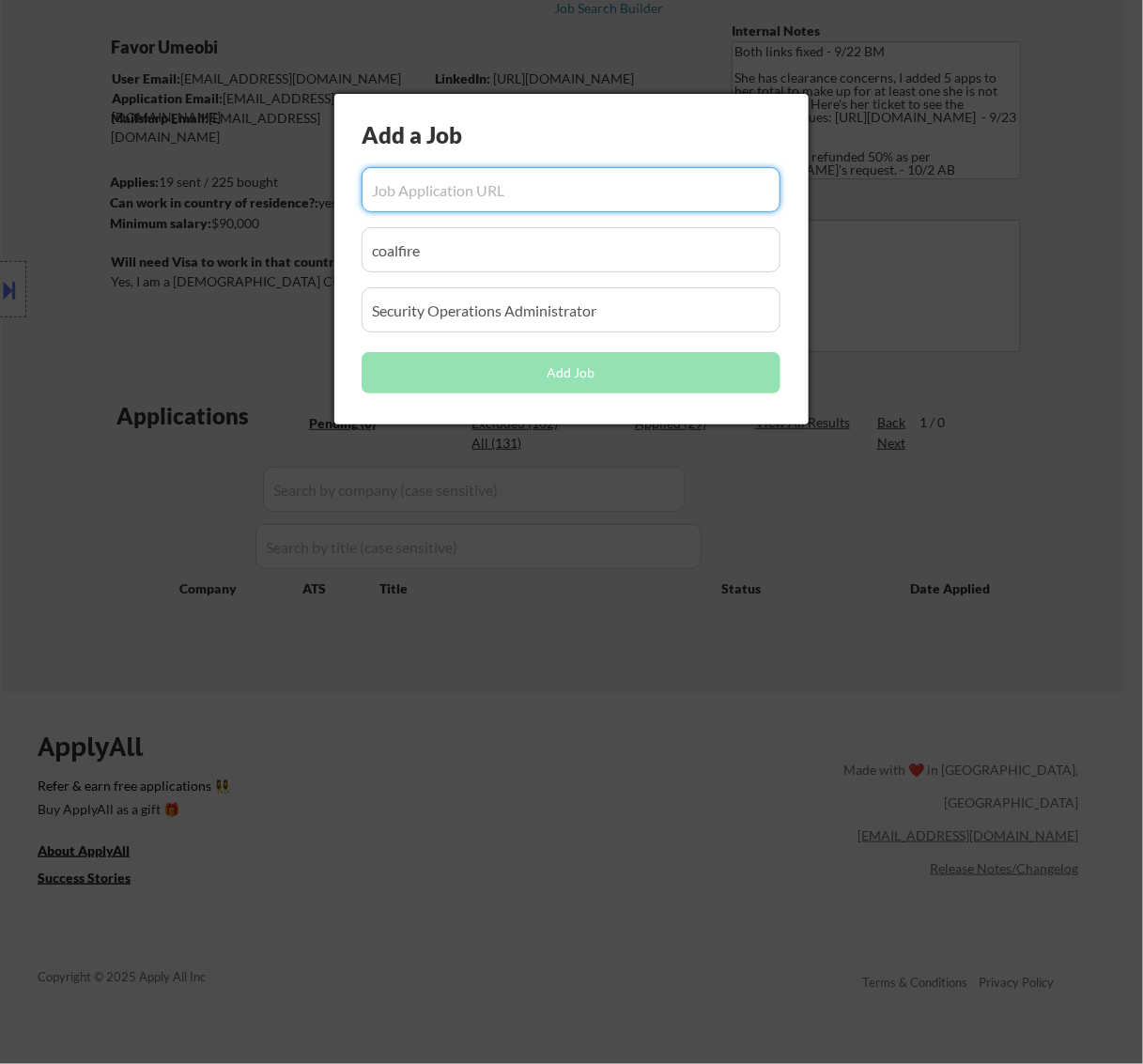
click at [513, 198] on input "input" at bounding box center [572, 189] width 419 height 45
paste input "https://strada.wd12.myworkdayjobs.com/careers/job/us-ca-california-virtual/thre…"
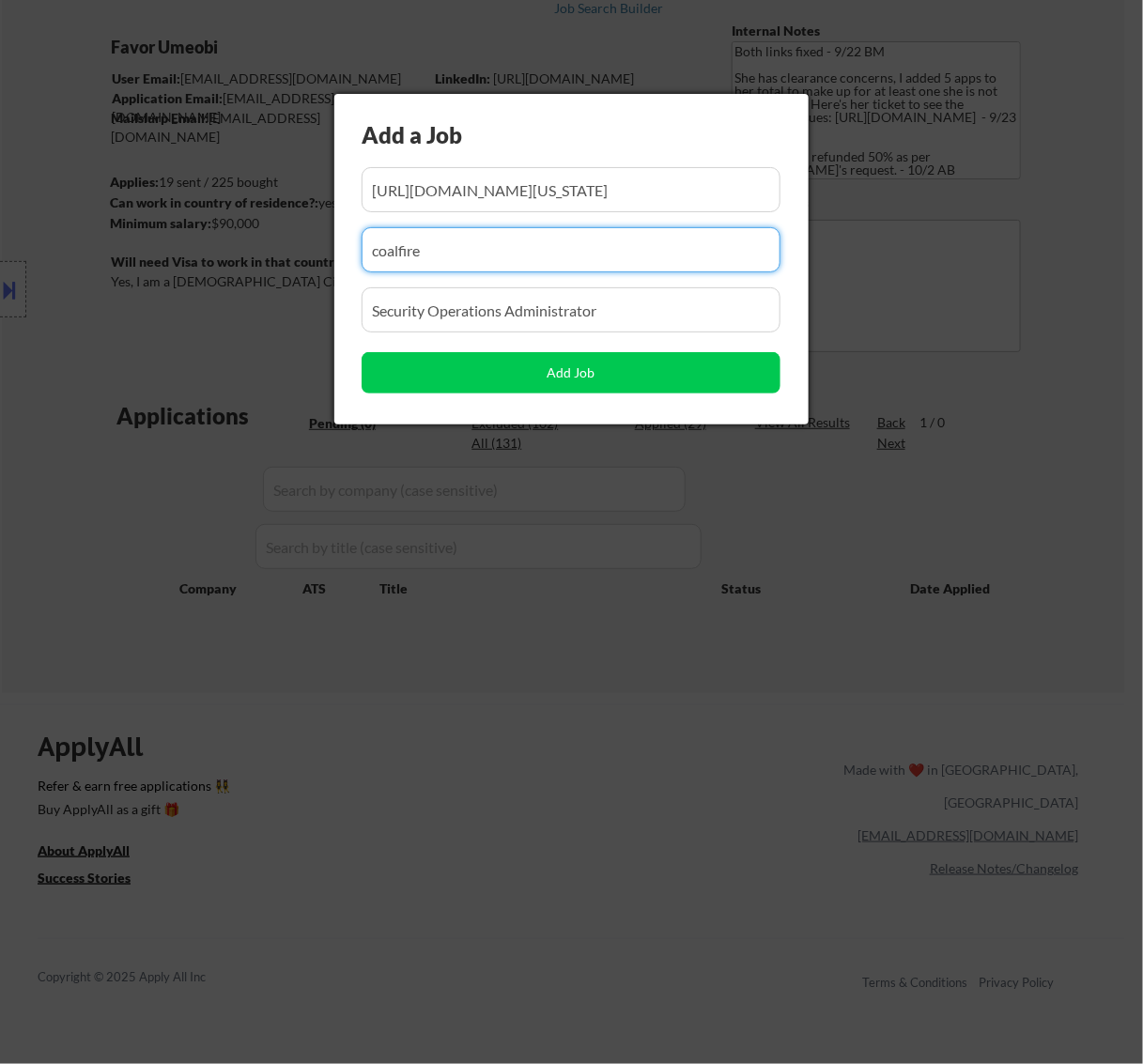
drag, startPoint x: 339, startPoint y: 277, endPoint x: 197, endPoint y: 303, distance: 144.4
click at [199, 303] on body "← Return to /applysquad Mailslurp Inbox Job Search Builder Favor Umeobi User Em…" at bounding box center [572, 414] width 1143 height 1064
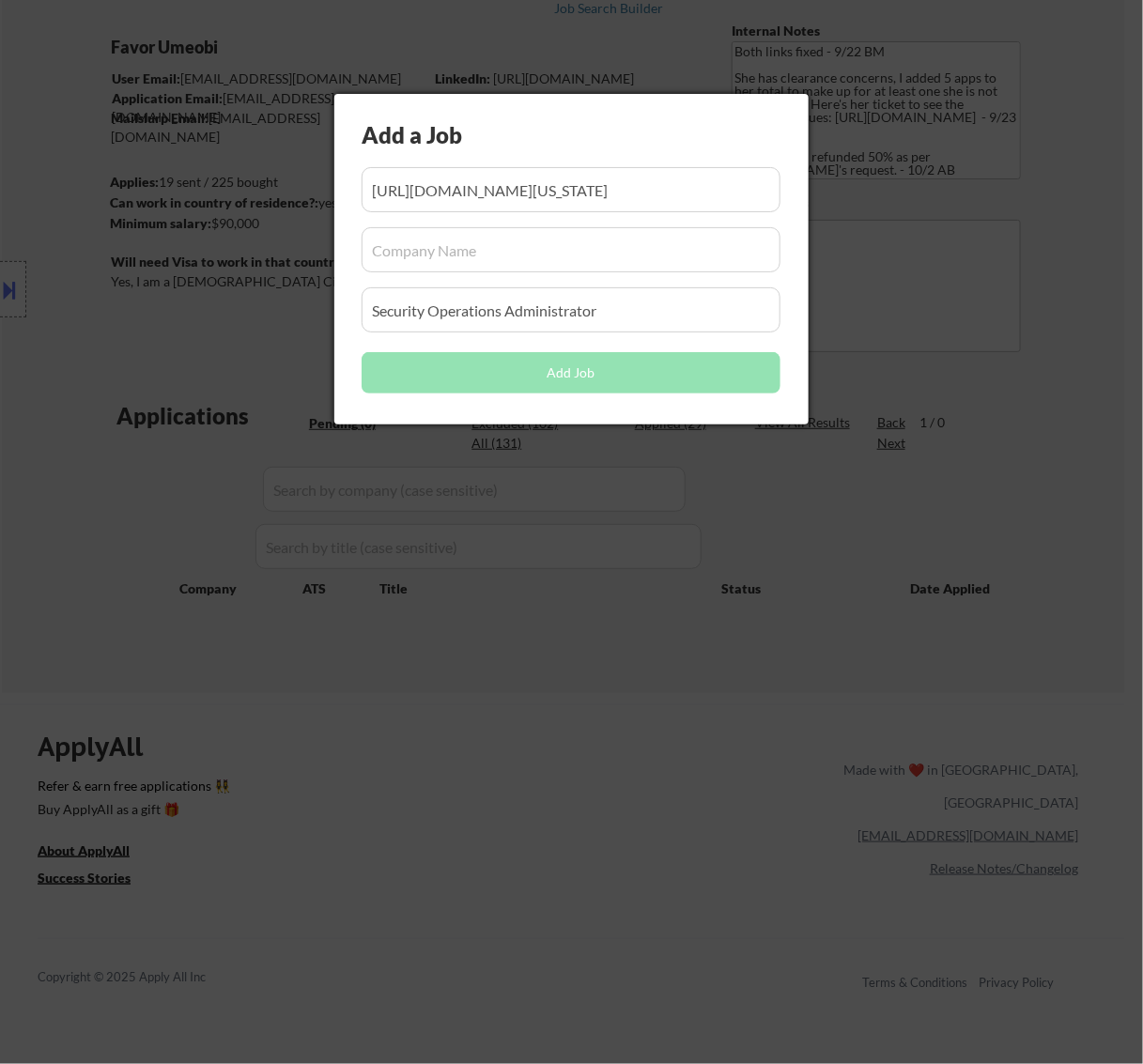
click at [425, 261] on input "input" at bounding box center [572, 249] width 419 height 45
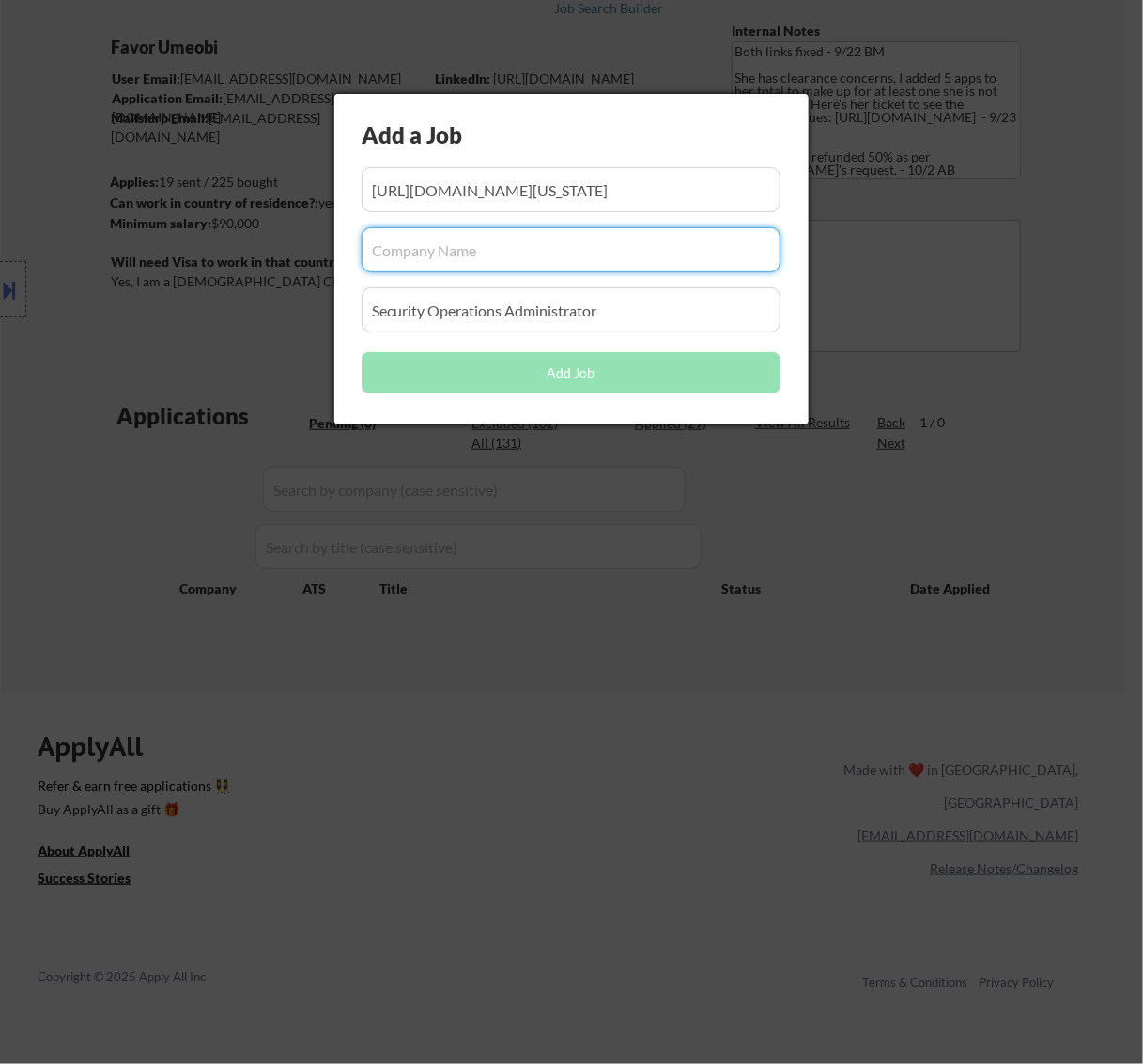
paste input "strada.wd12.myworkdayjobs.com"
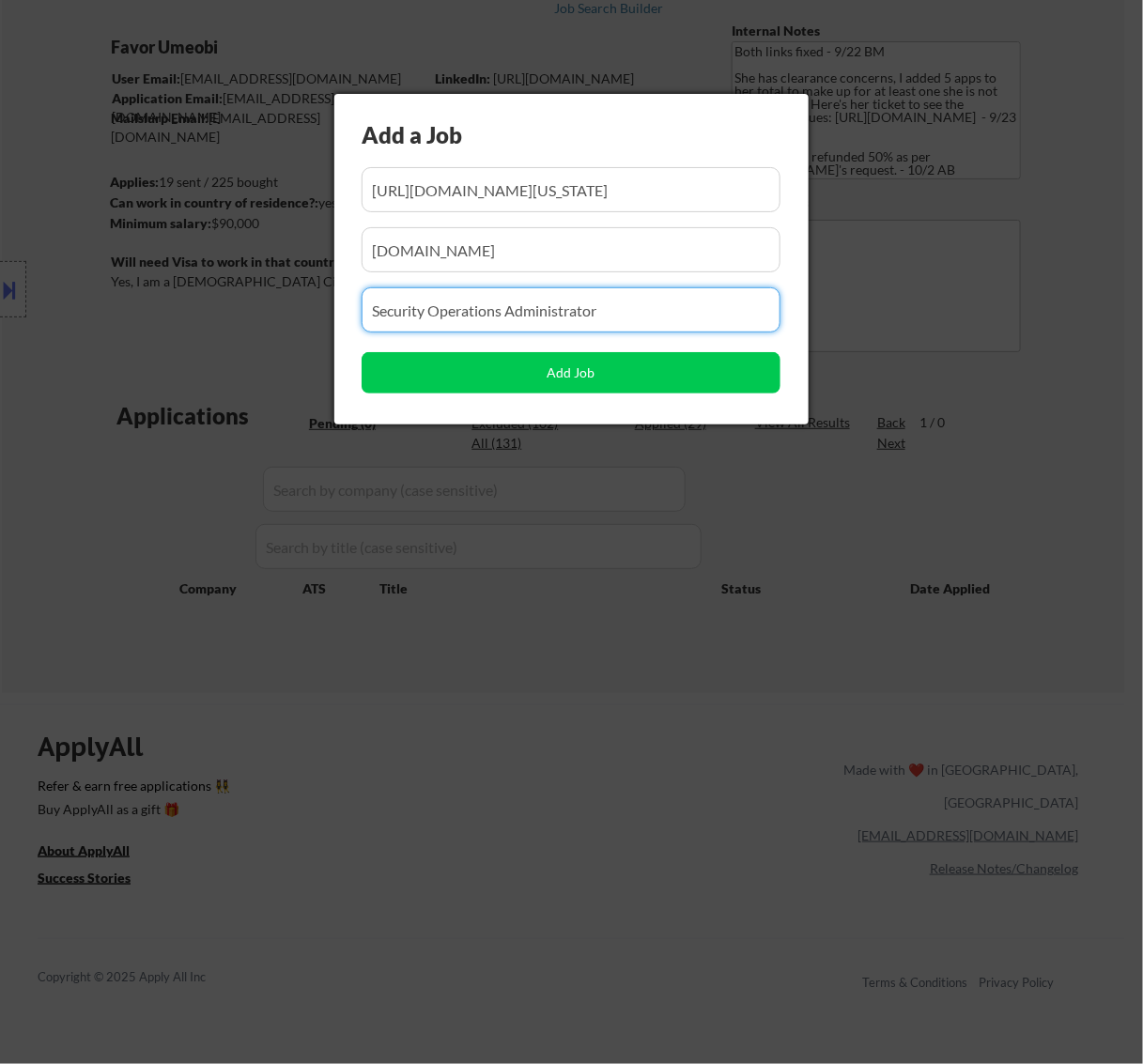
drag, startPoint x: 655, startPoint y: 301, endPoint x: 53, endPoint y: 364, distance: 605.3
click at [56, 364] on body "← Return to /applysquad Mailslurp Inbox Job Search Builder Favor Umeobi User Em…" at bounding box center [572, 414] width 1143 height 1064
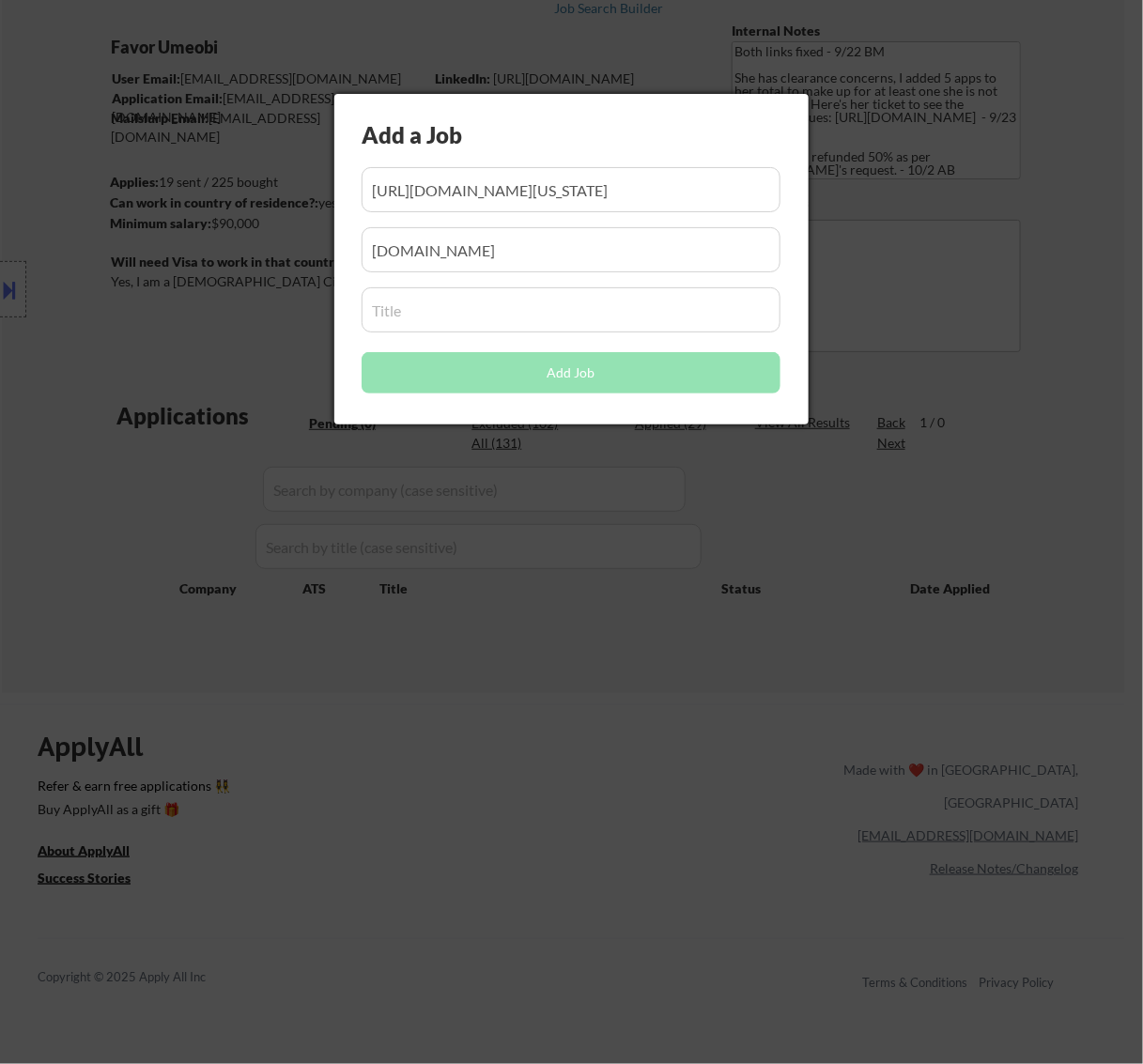
click at [580, 303] on input "input" at bounding box center [572, 310] width 419 height 45
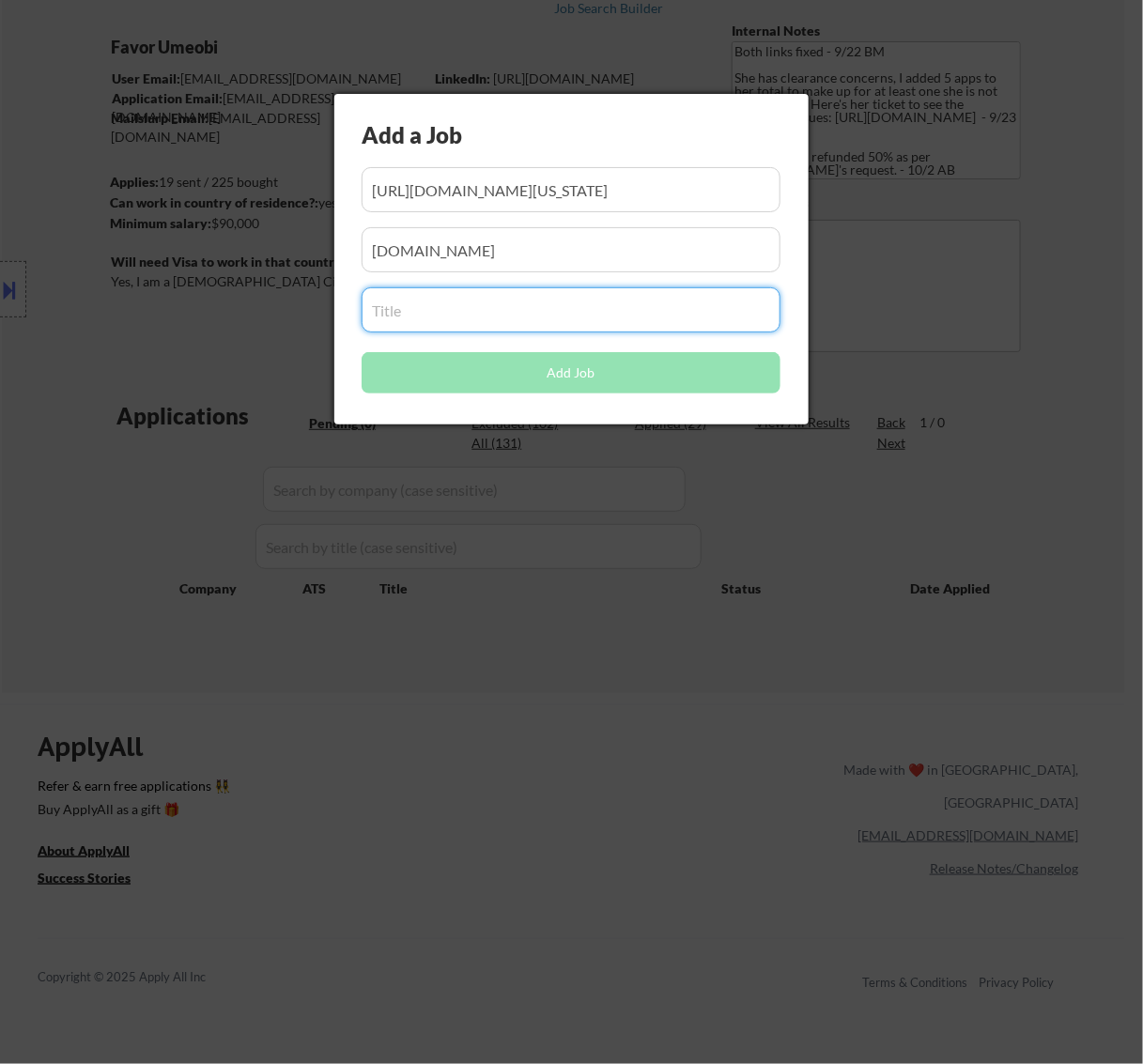
paste input "Threat Intelligence Analyst"
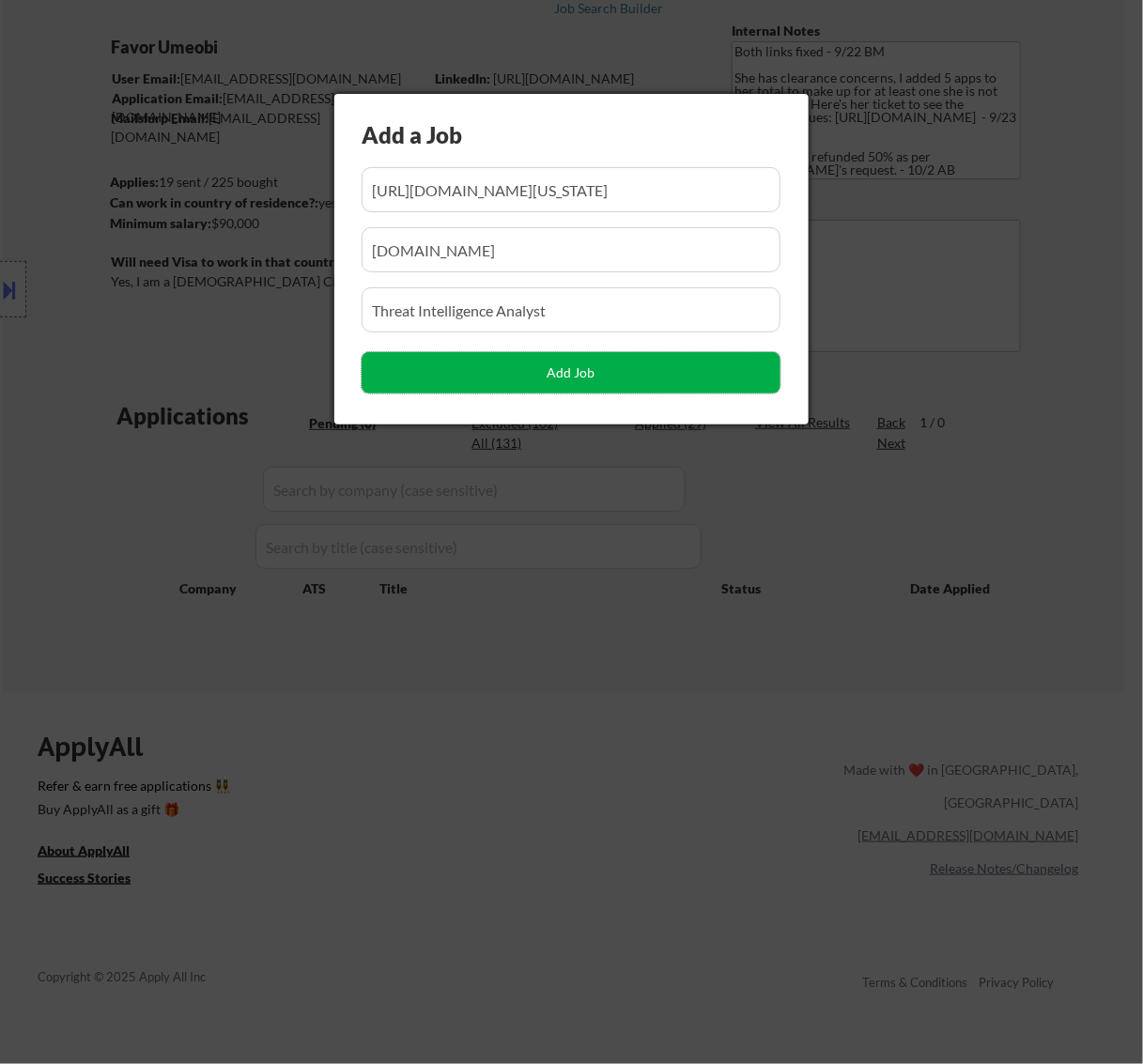
click at [582, 377] on button "Add Job" at bounding box center [572, 373] width 419 height 42
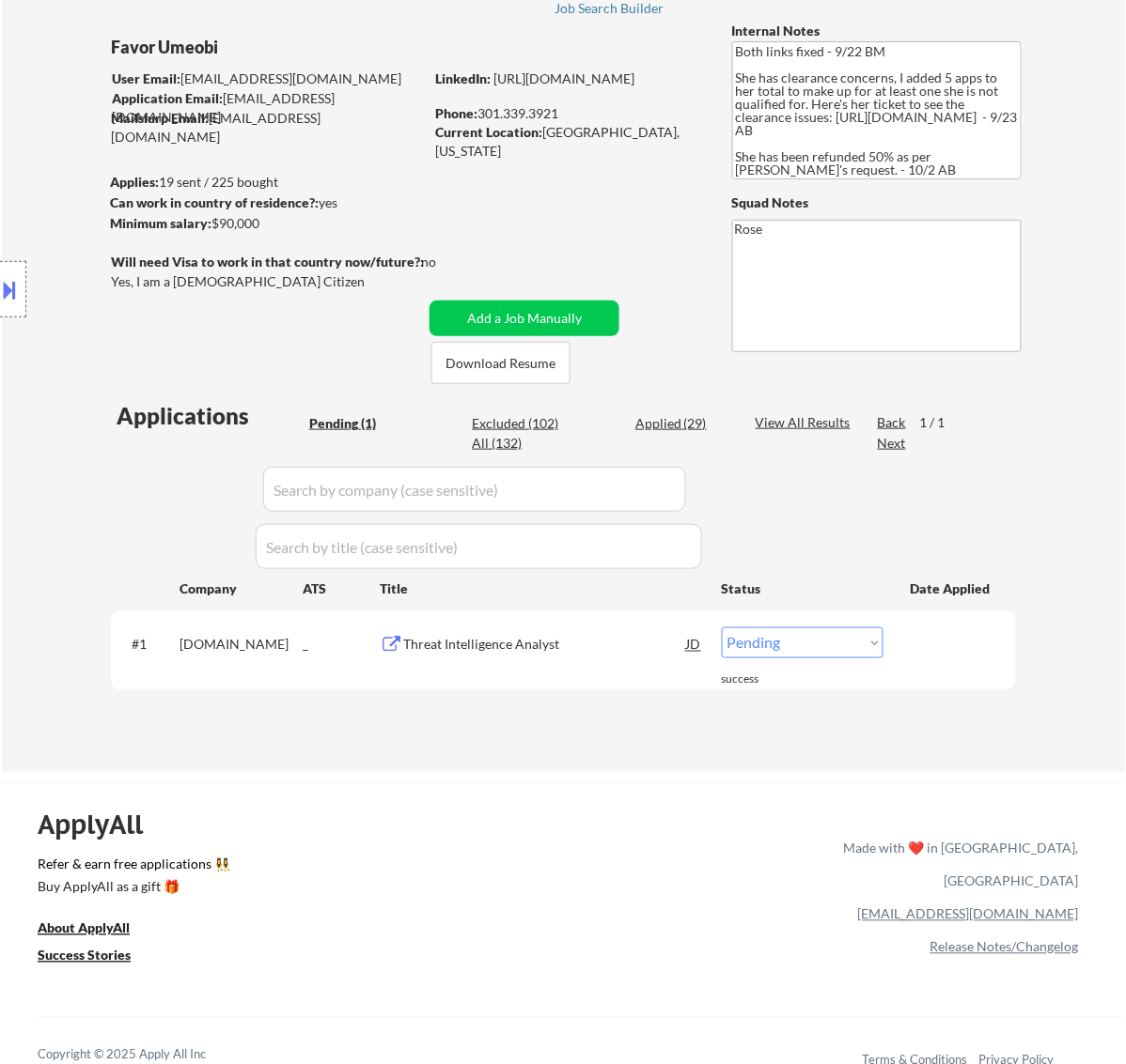
click at [777, 644] on select "Choose an option... Pending Applied Excluded (Questions) Excluded (Expired) Exc…" at bounding box center [802, 643] width 161 height 31
click at [721, 628] on select "Choose an option... Pending Applied Excluded (Questions) Excluded (Expired) Exc…" at bounding box center [802, 643] width 161 height 31
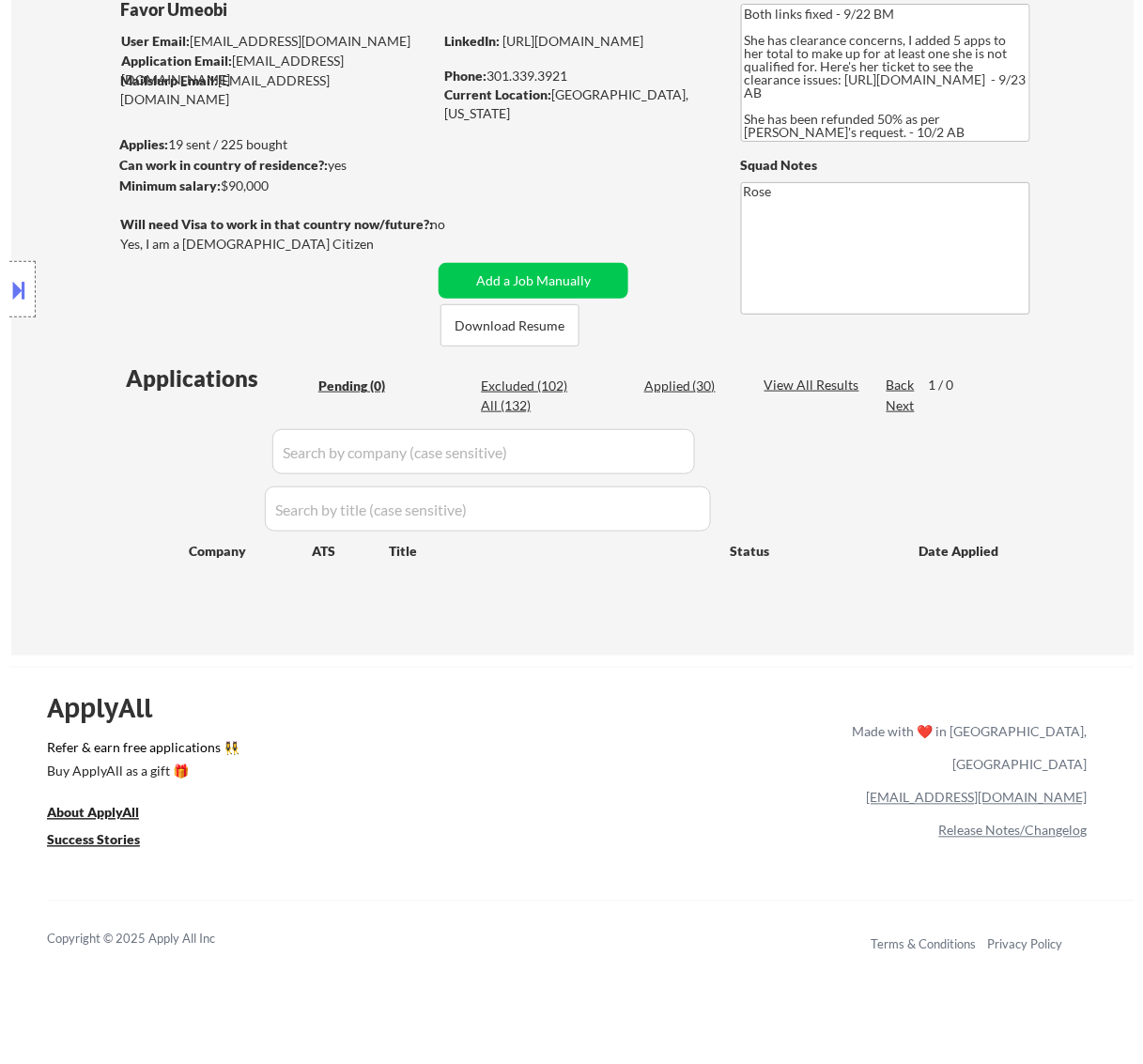
scroll to position [118, 0]
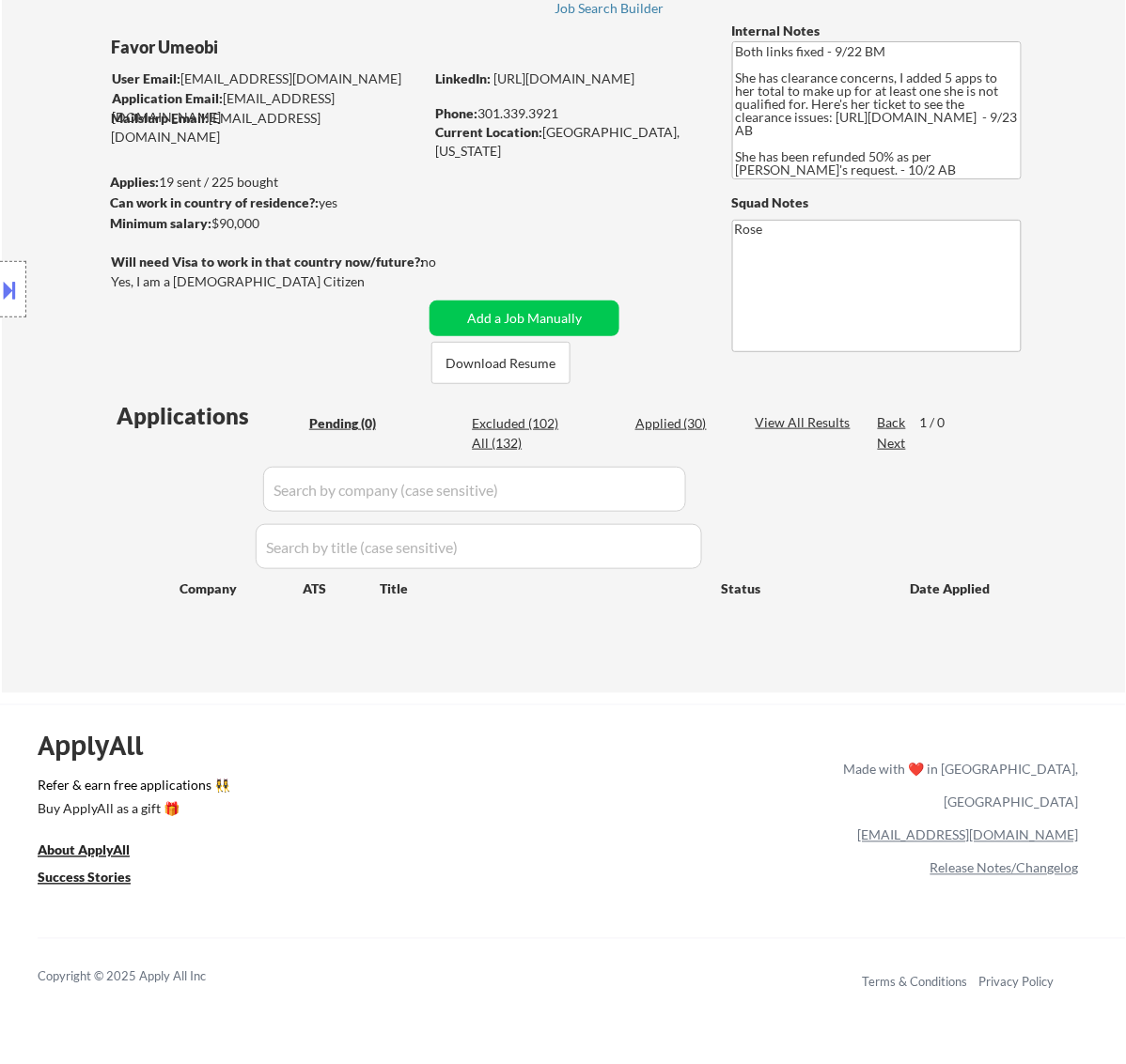
click at [682, 415] on div "Applied (30)" at bounding box center [682, 423] width 94 height 18
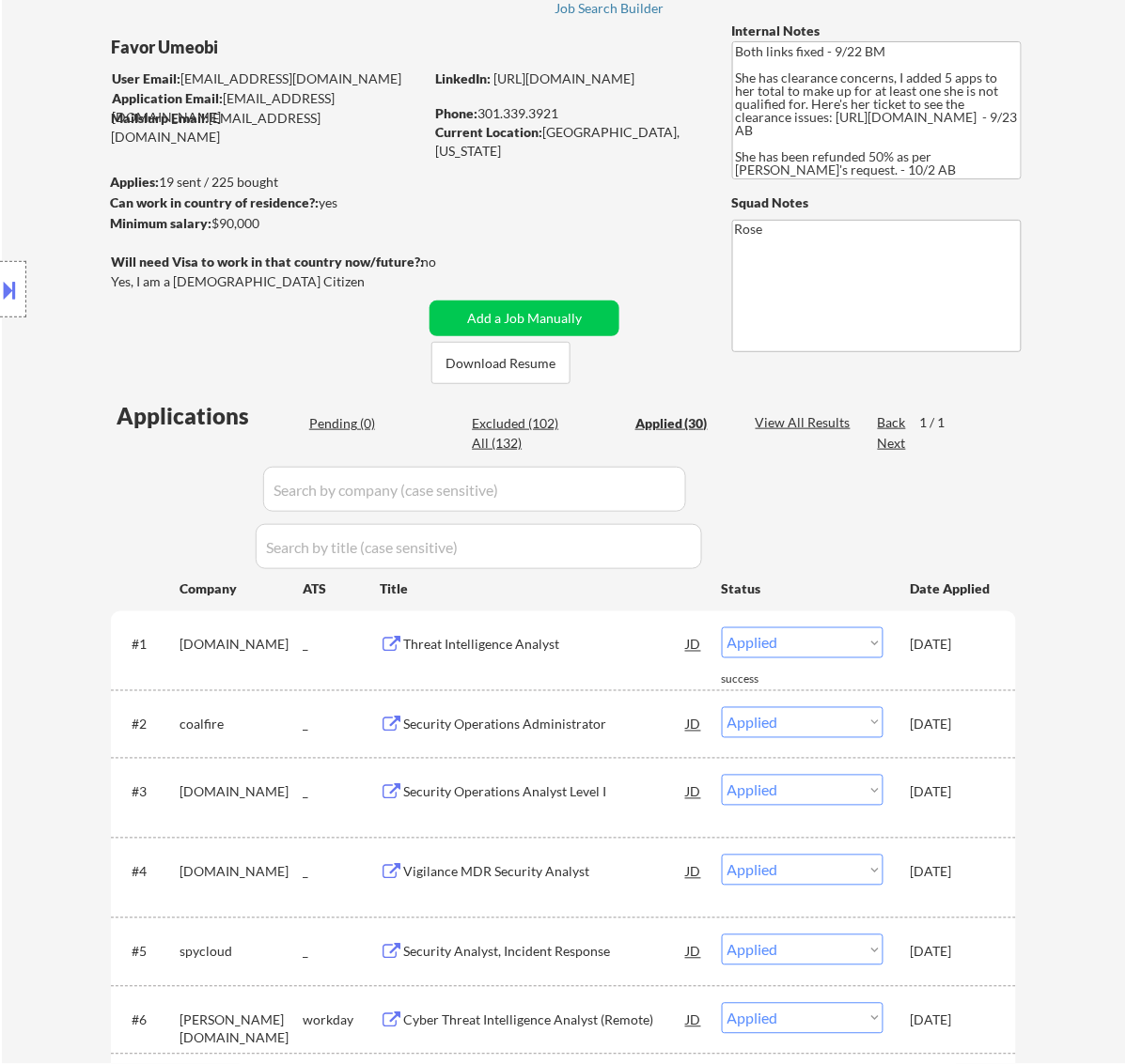
click at [660, 489] on input "input" at bounding box center [474, 490] width 423 height 45
paste input "firstquality"
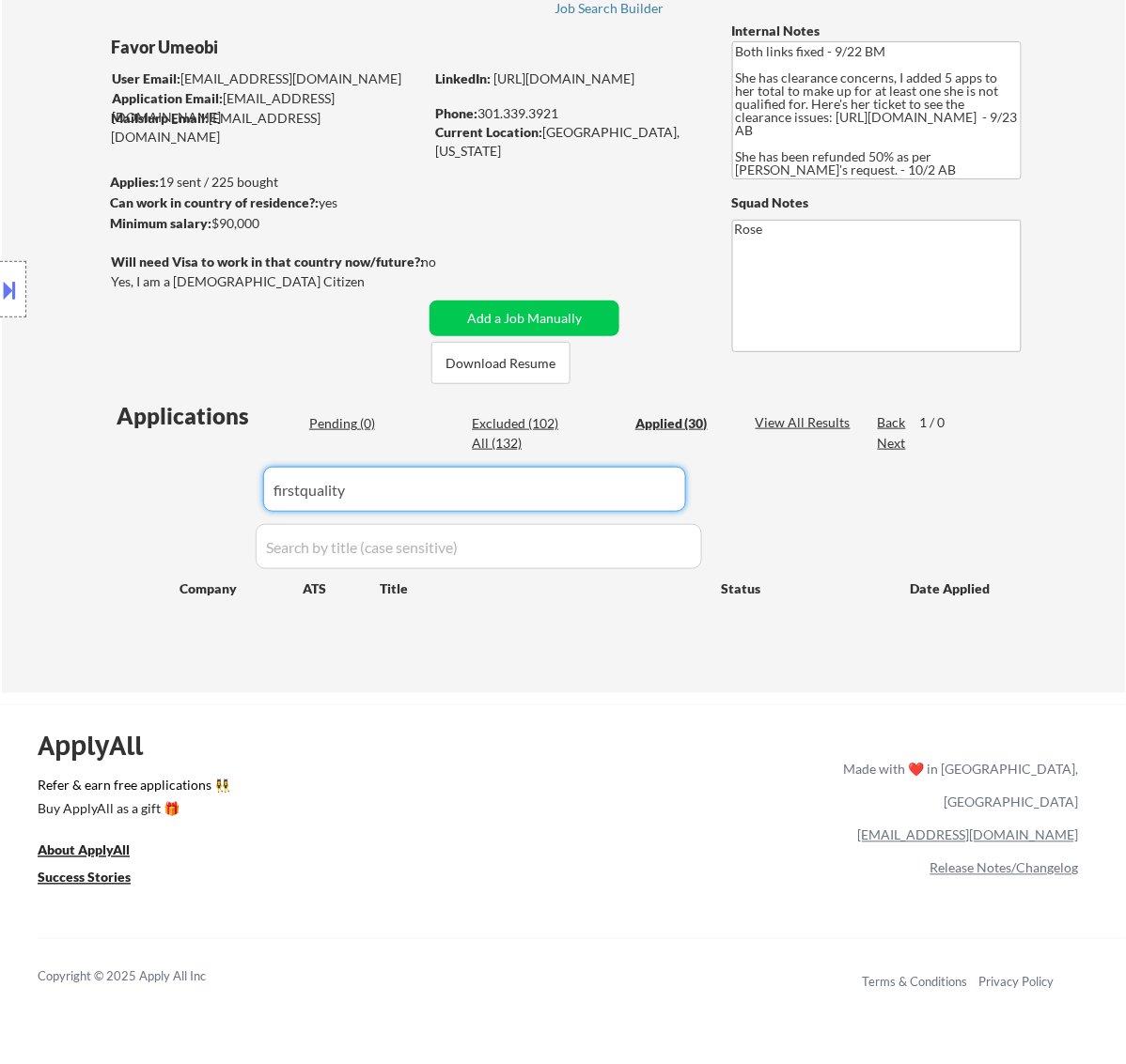
drag, startPoint x: 352, startPoint y: 481, endPoint x: 132, endPoint y: 499, distance: 220.7
click at [132, 499] on div "Applications Pending (0) Excluded (102) Applied (30) All (132) View All Results…" at bounding box center [563, 528] width 905 height 258
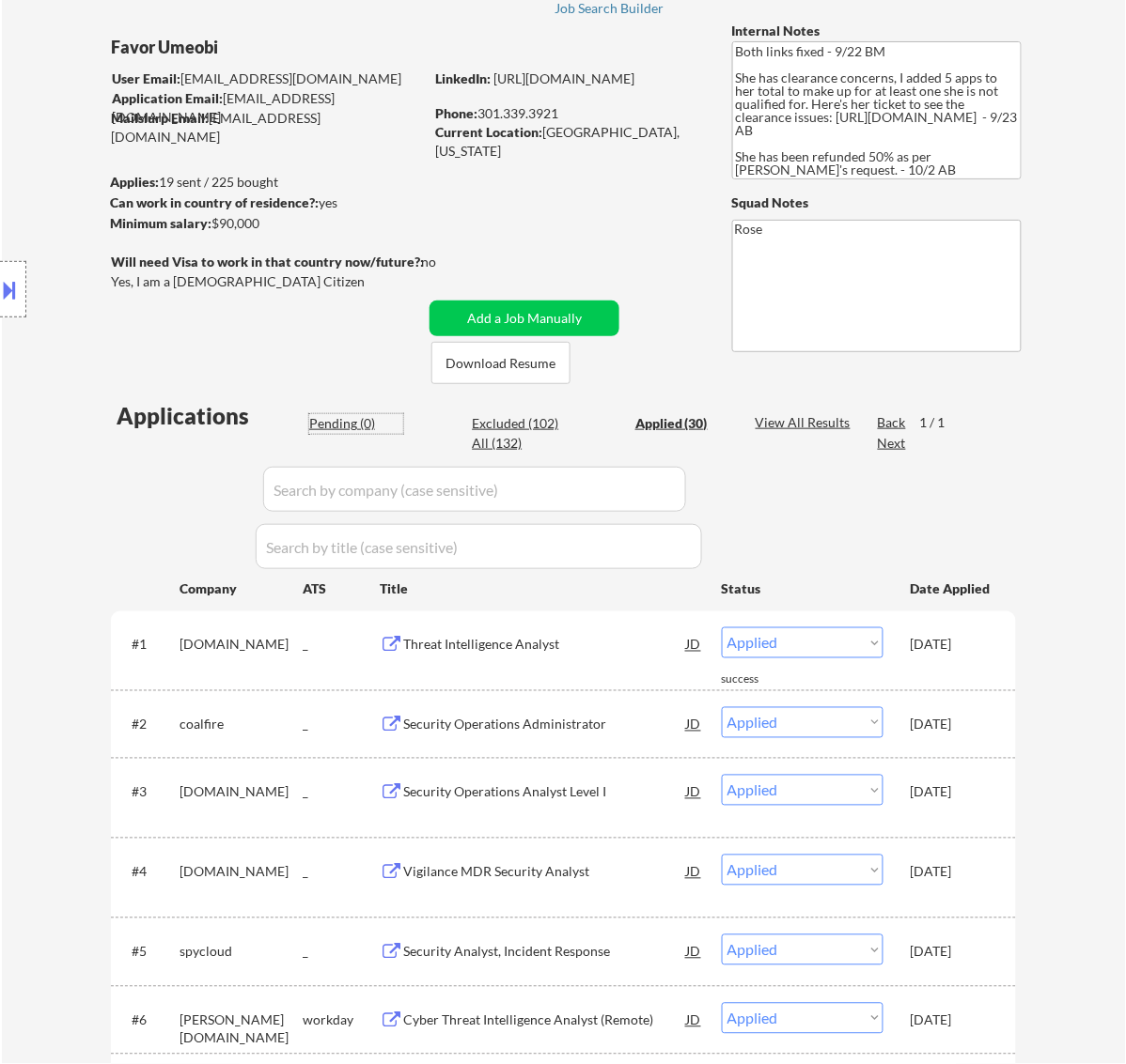
click at [339, 419] on div "Pending (0)" at bounding box center [355, 423] width 94 height 18
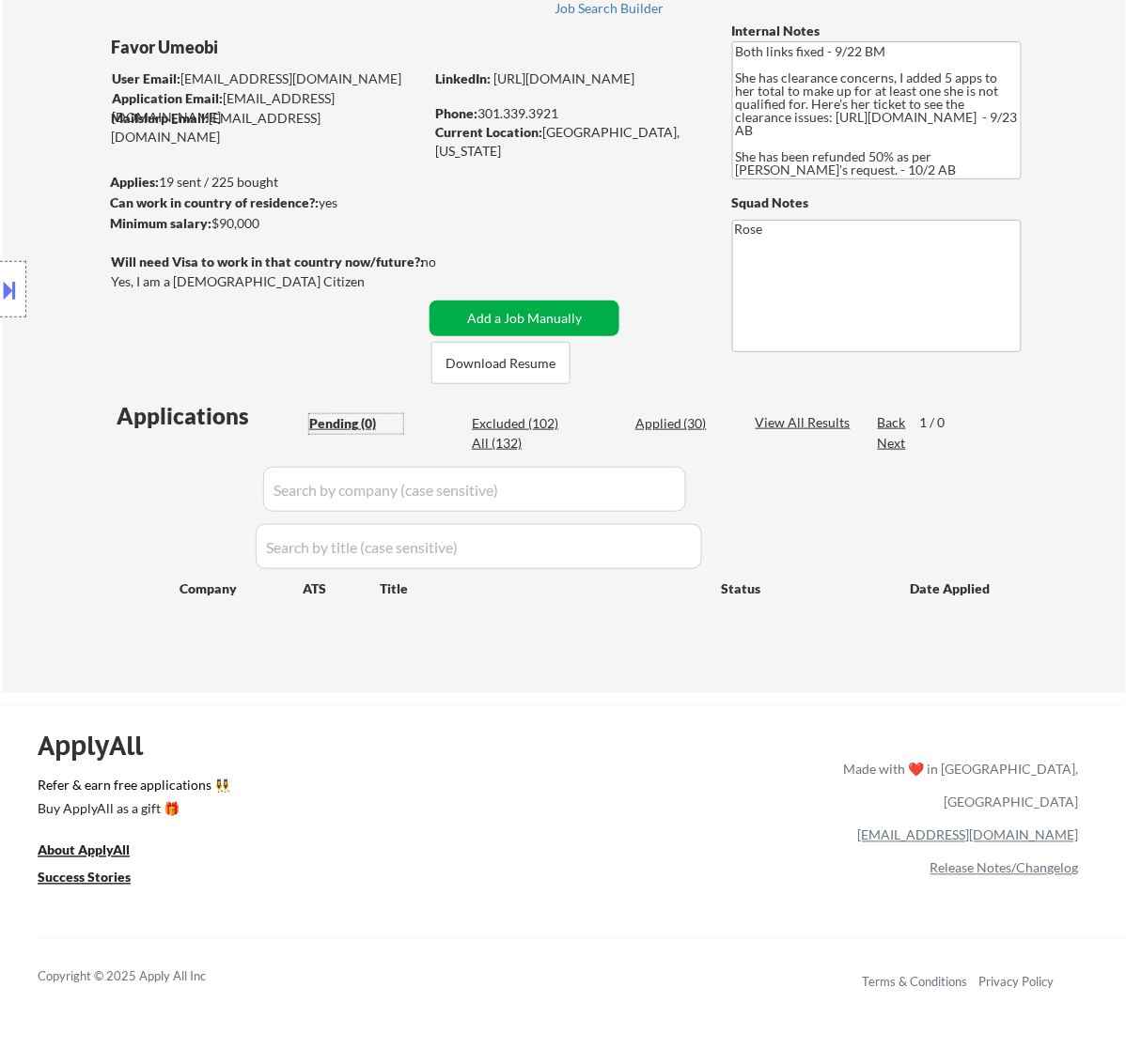
click at [542, 317] on button "Add a Job Manually" at bounding box center [524, 318] width 190 height 36
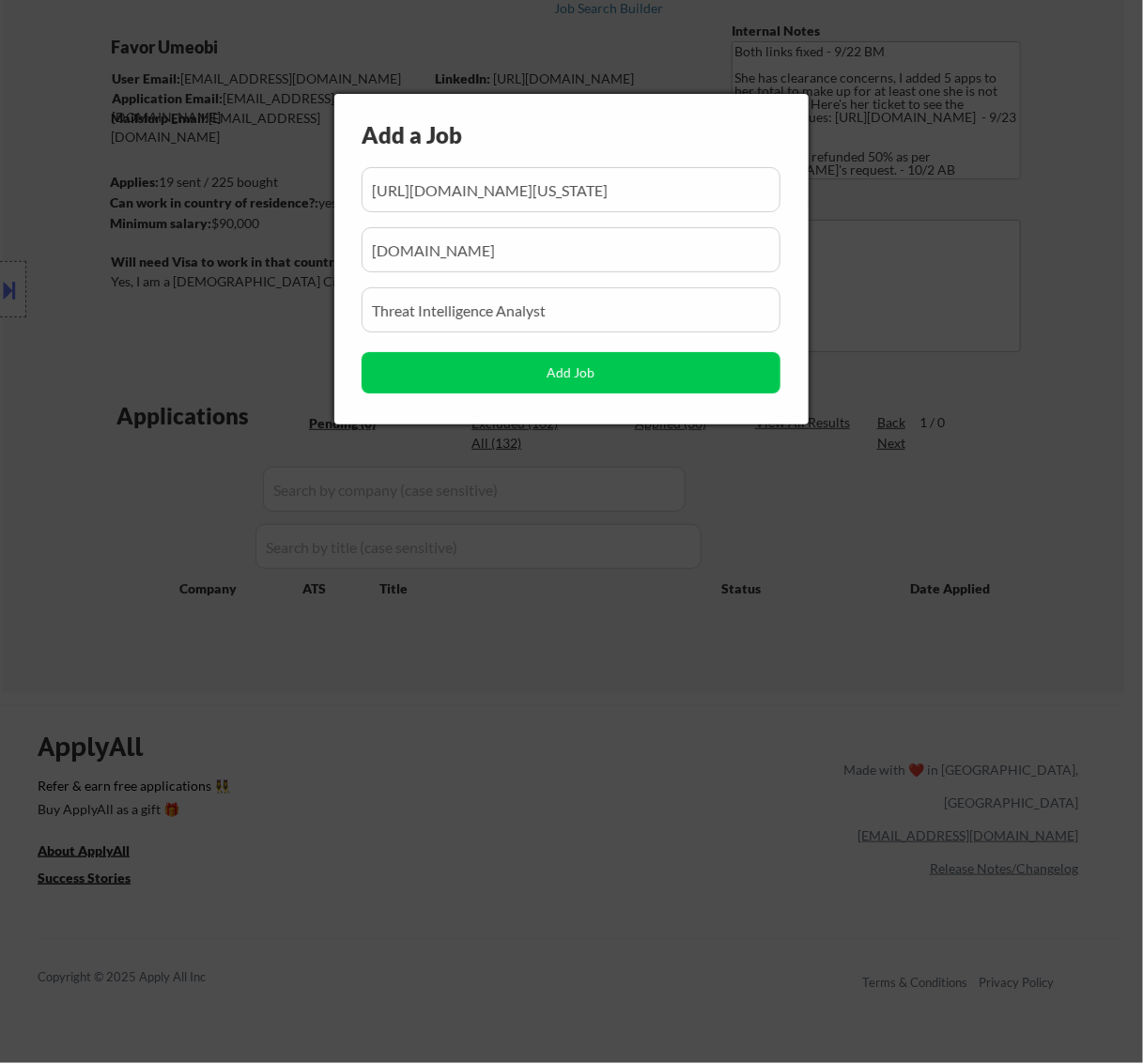
scroll to position [0, 344]
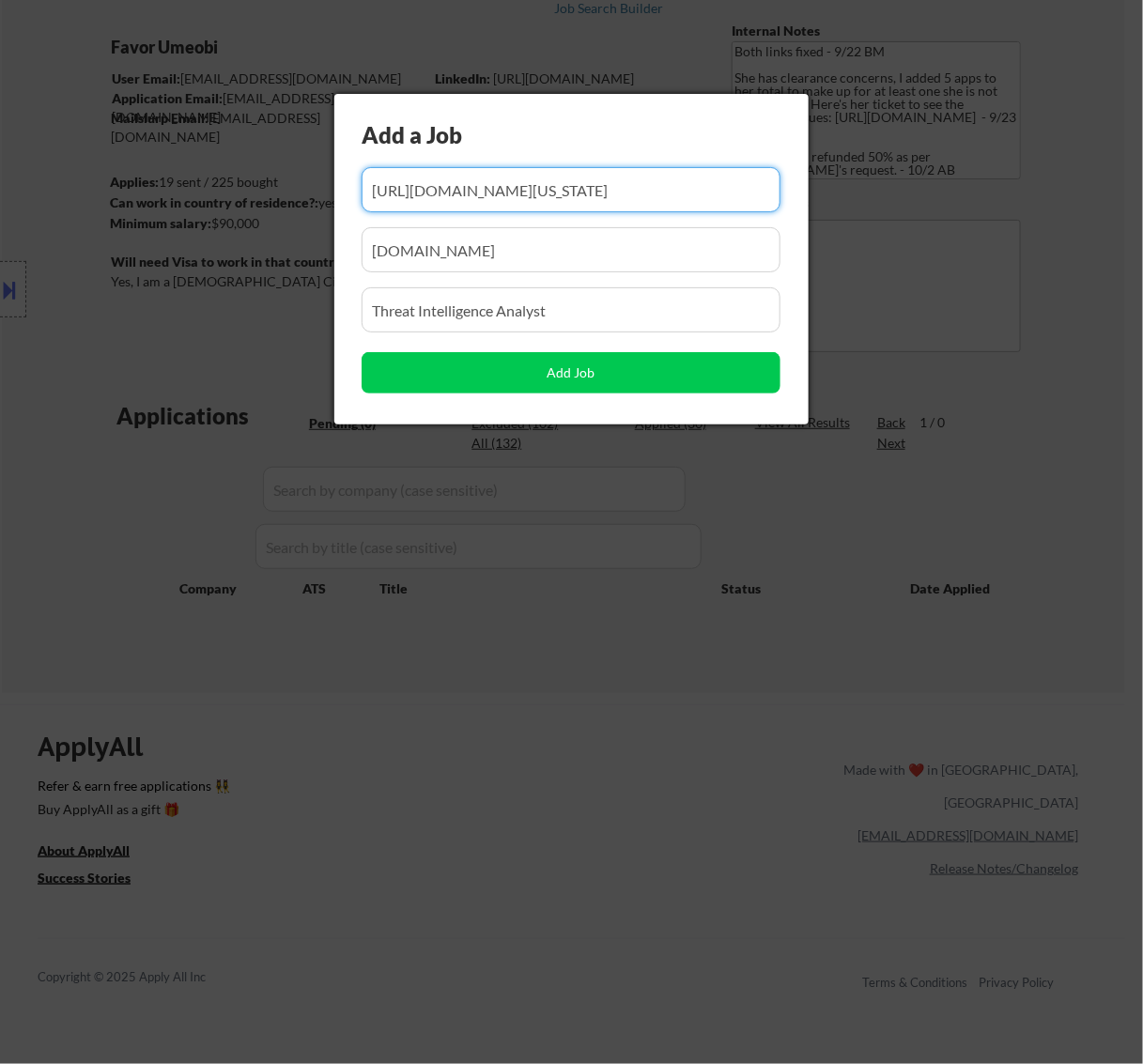
drag, startPoint x: 599, startPoint y: 204, endPoint x: 495, endPoint y: 226, distance: 106.3
click at [495, 226] on div "Add a Job Add Job" at bounding box center [571, 259] width 474 height 330
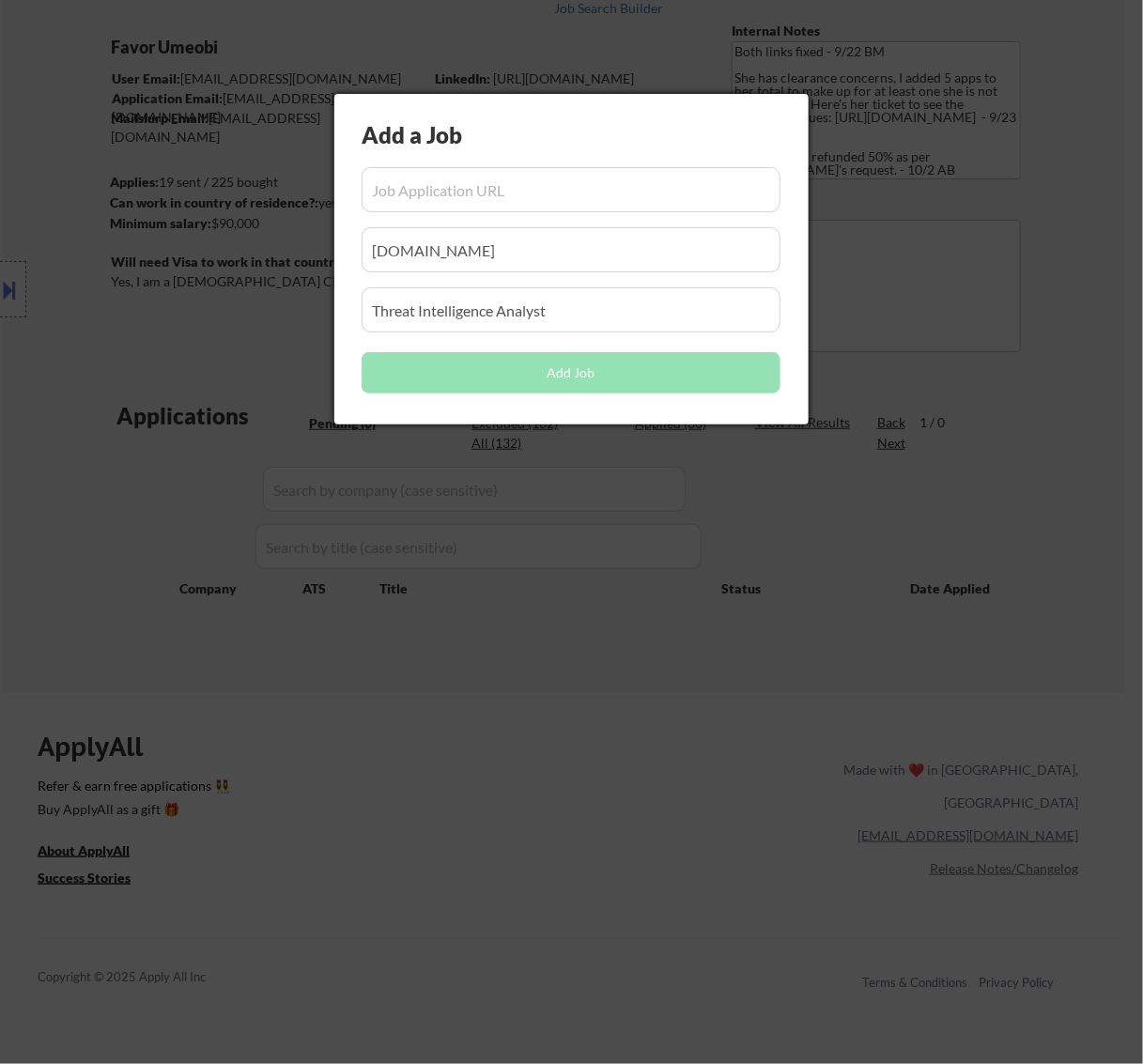
click at [593, 200] on input "input" at bounding box center [572, 189] width 419 height 45
paste input "https://firstquality.wd5.myworkdayjobs.com/firstquality/job/anderson-sc-fqt-se/…"
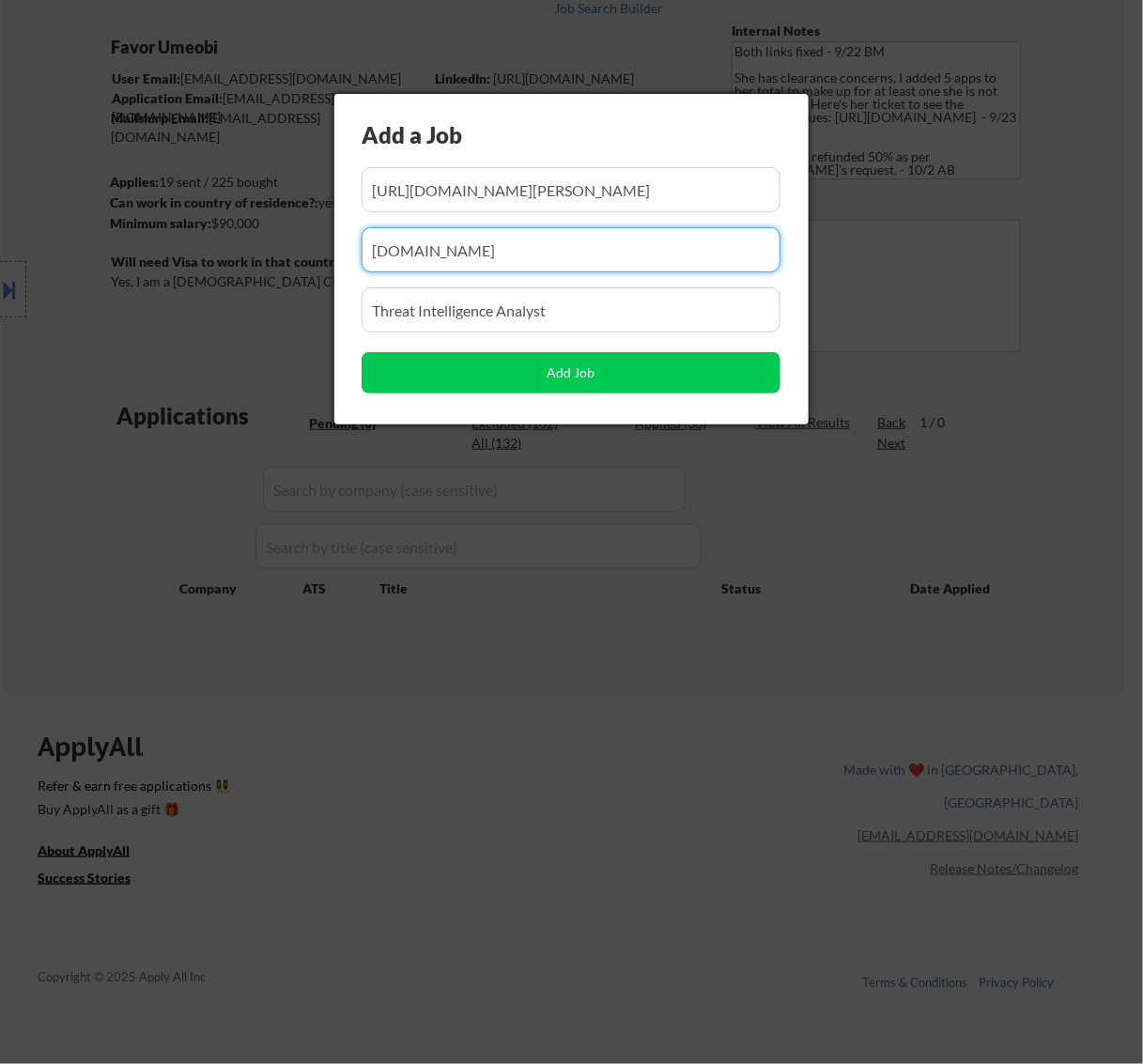
drag, startPoint x: 471, startPoint y: 251, endPoint x: 167, endPoint y: 290, distance: 306.5
click at [167, 290] on body "← Return to /applysquad Mailslurp Inbox Job Search Builder Favor Umeobi User Em…" at bounding box center [572, 414] width 1143 height 1064
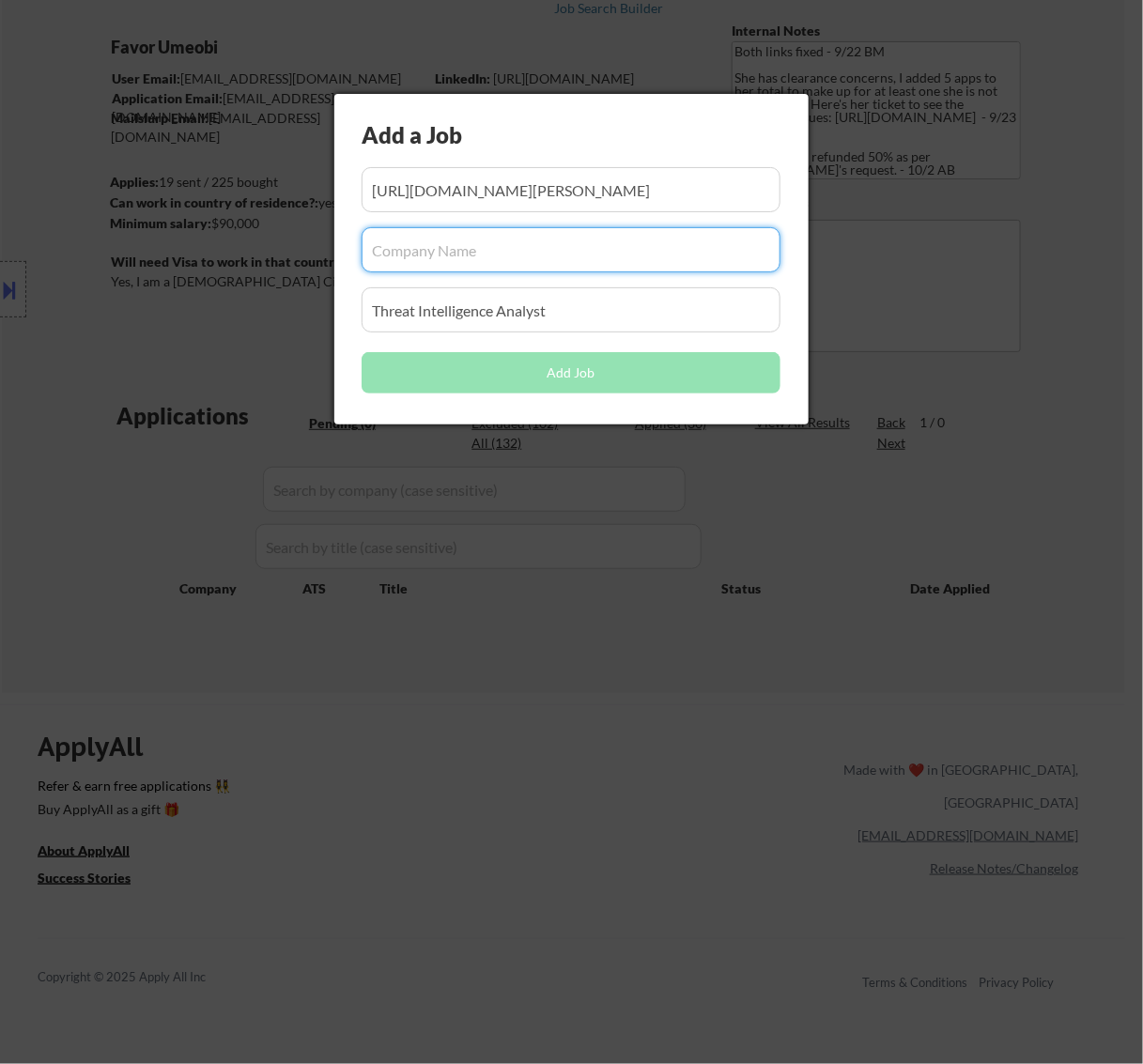
click at [428, 247] on input "input" at bounding box center [572, 249] width 419 height 45
paste input "firstquality"
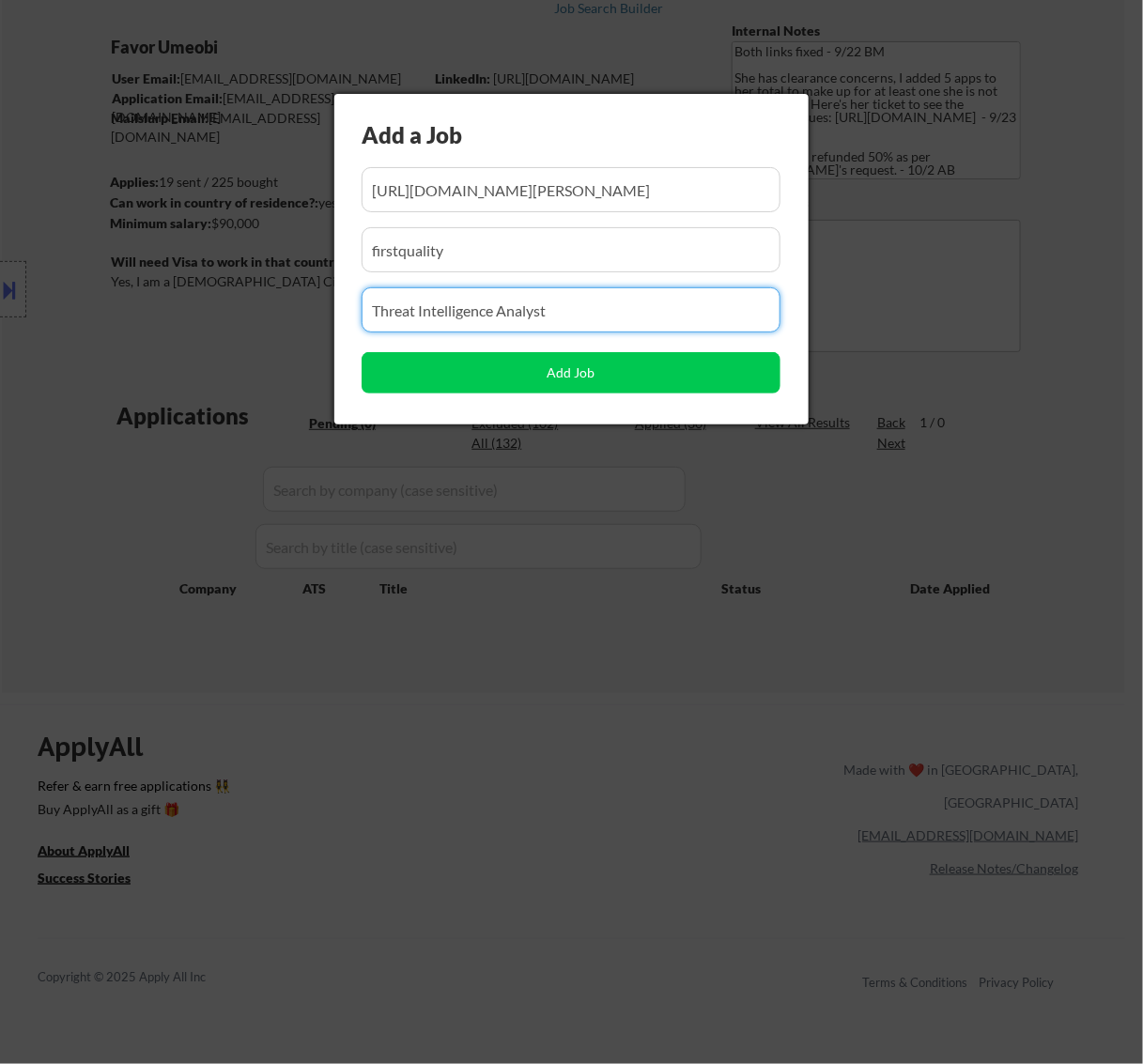
drag, startPoint x: 588, startPoint y: 321, endPoint x: 176, endPoint y: 324, distance: 412.0
click at [171, 324] on body "← Return to /applysquad Mailslurp Inbox Job Search Builder Favor Umeobi User Em…" at bounding box center [572, 414] width 1143 height 1064
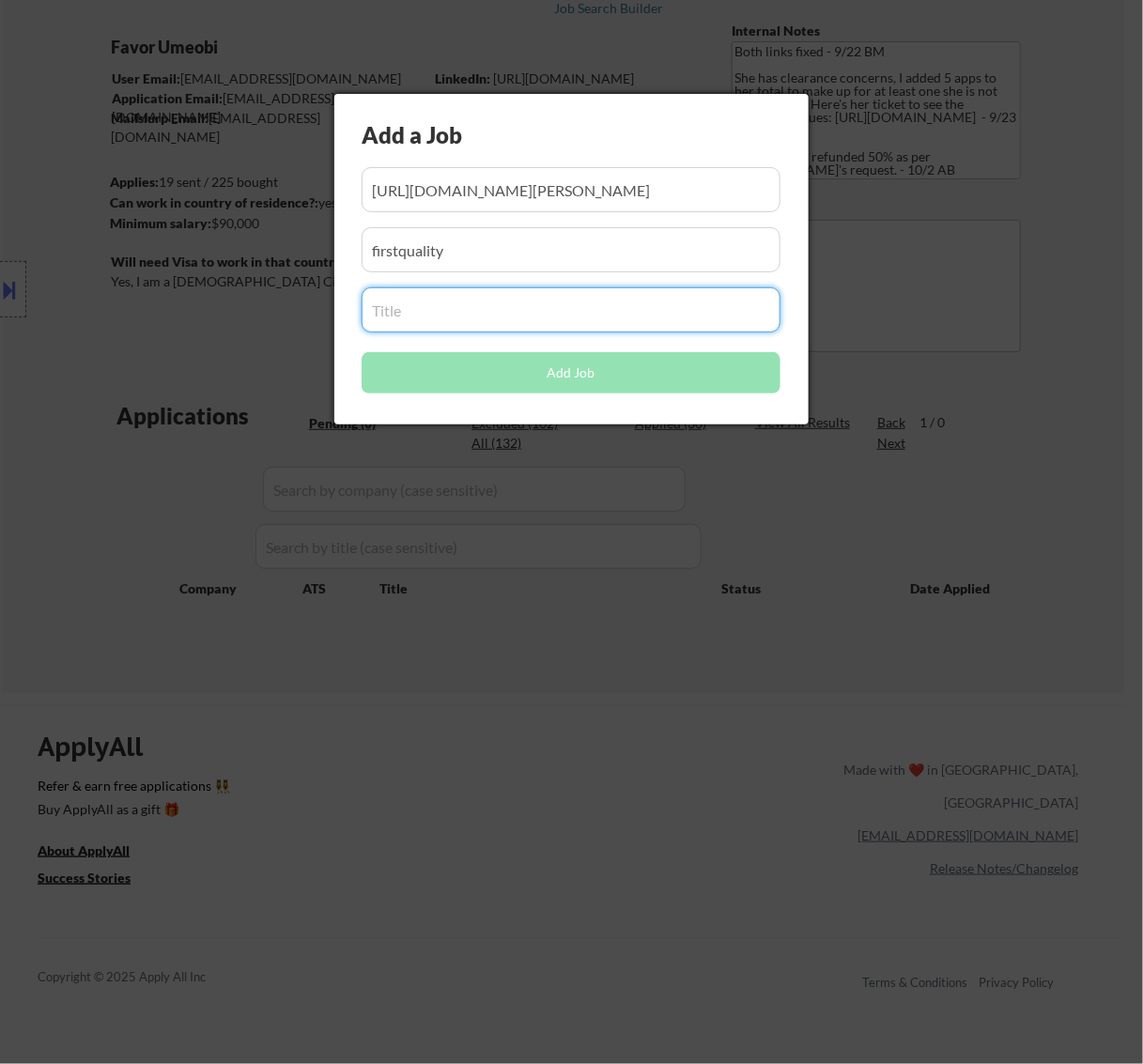
click at [527, 310] on input "input" at bounding box center [572, 310] width 419 height 45
paste input "Information Security Engineer"
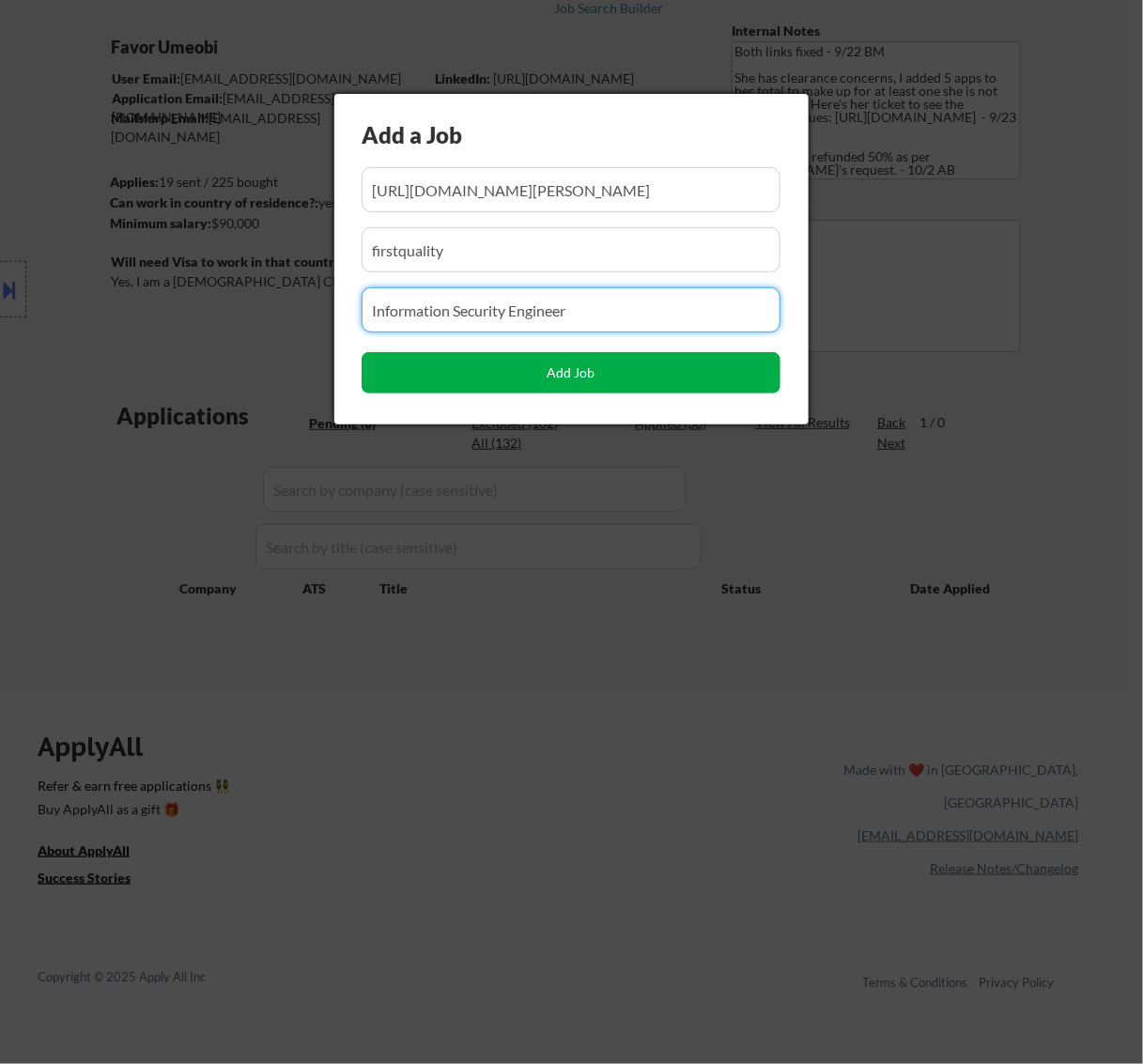
click at [517, 378] on button "Add Job" at bounding box center [572, 373] width 419 height 42
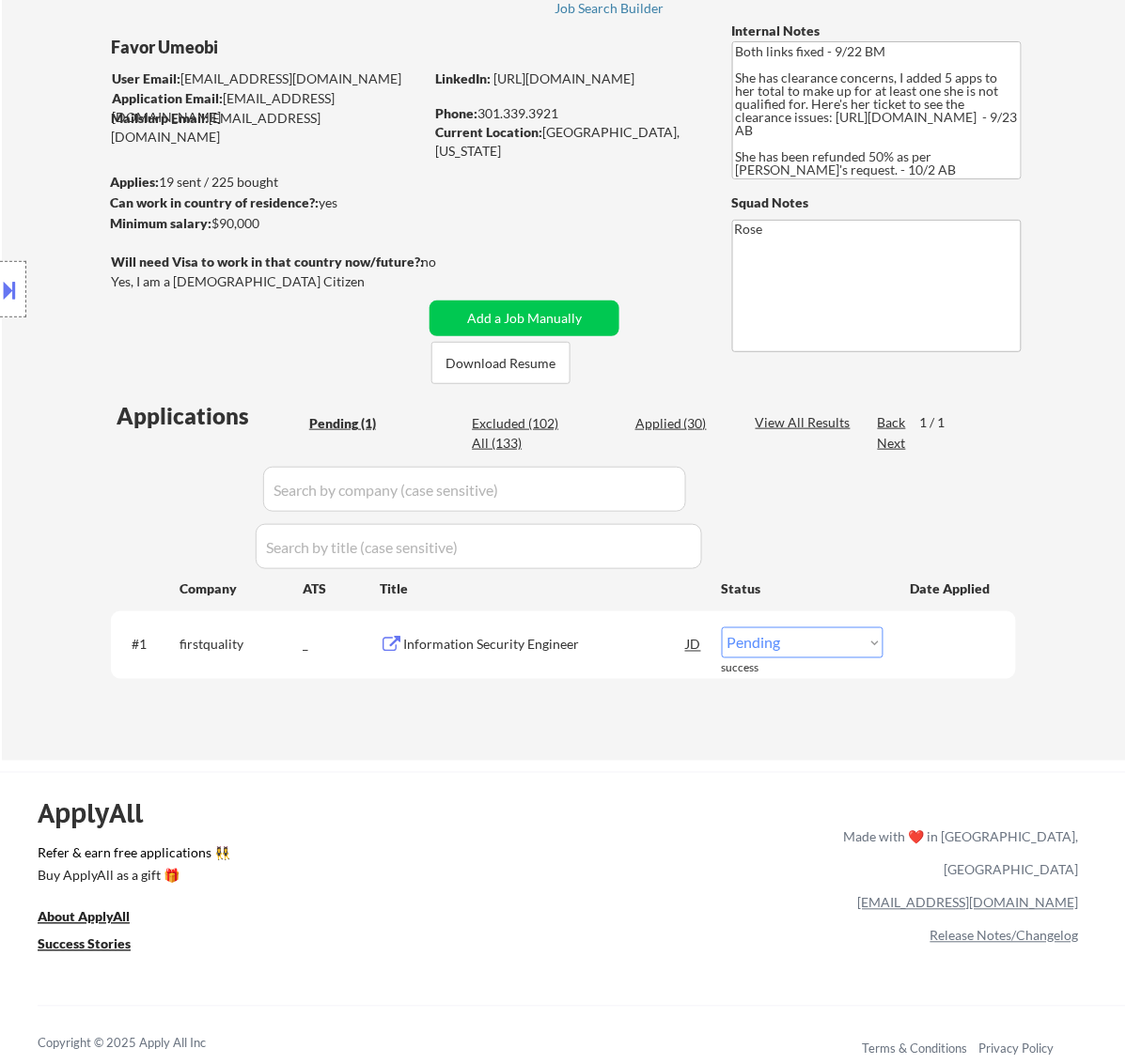
click at [757, 645] on select "Choose an option... Pending Applied Excluded (Questions) Excluded (Expired) Exc…" at bounding box center [802, 643] width 161 height 31
click at [721, 628] on select "Choose an option... Pending Applied Excluded (Questions) Excluded (Expired) Exc…" at bounding box center [802, 643] width 161 height 31
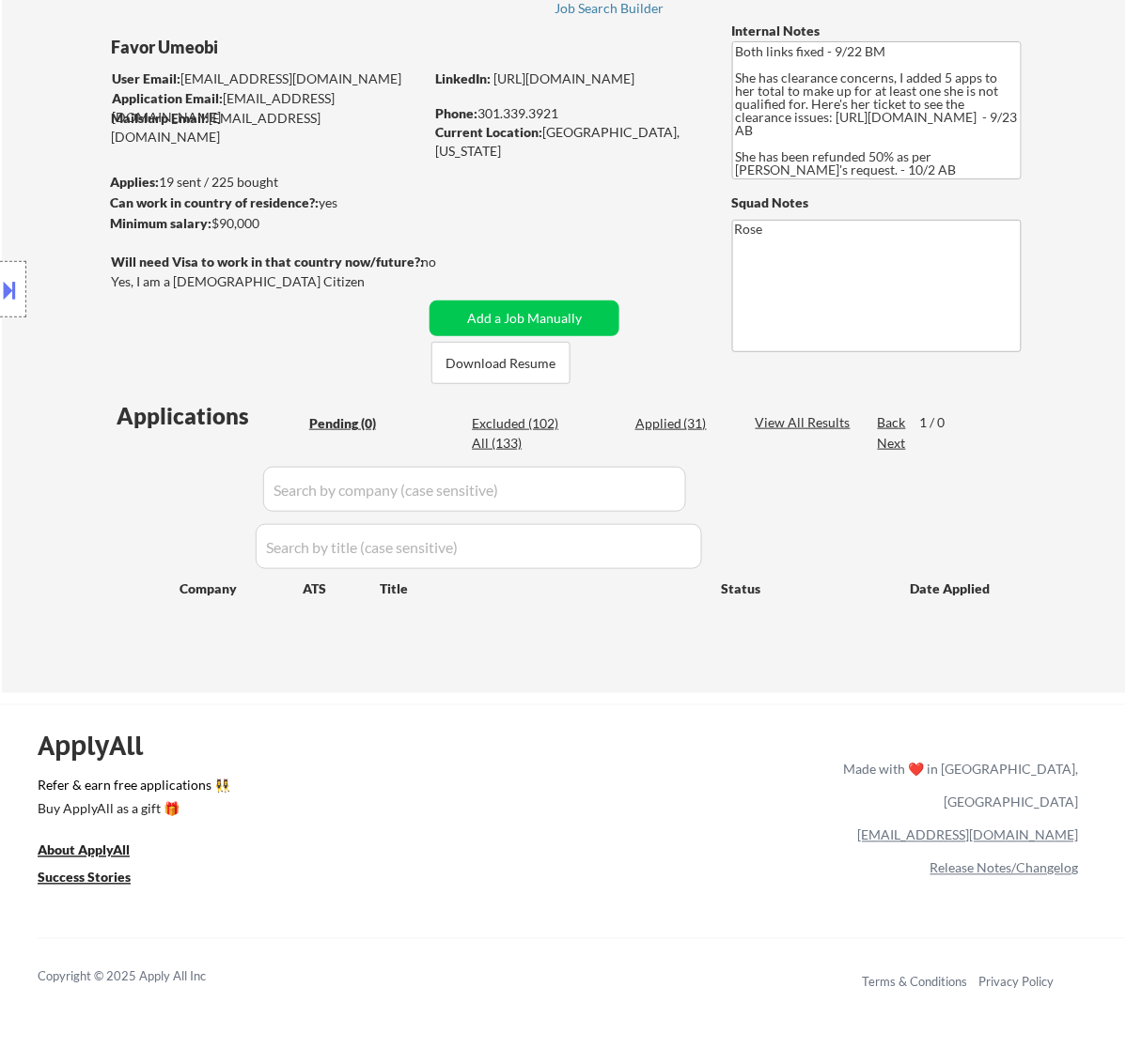
click at [658, 420] on div "Applied (31)" at bounding box center [682, 423] width 94 height 18
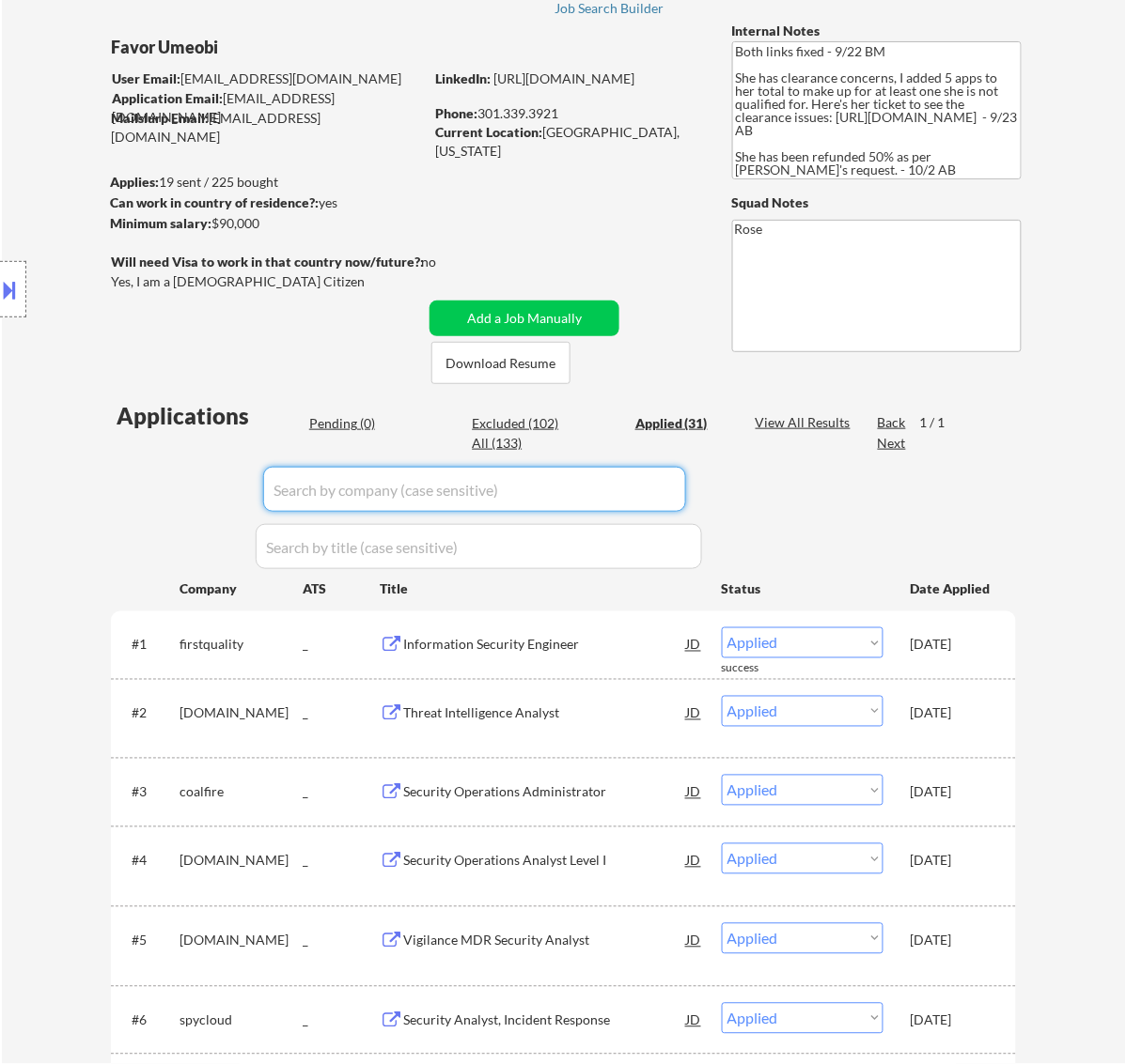
click at [662, 490] on input "input" at bounding box center [474, 490] width 423 height 45
paste input "/springhealth66/"
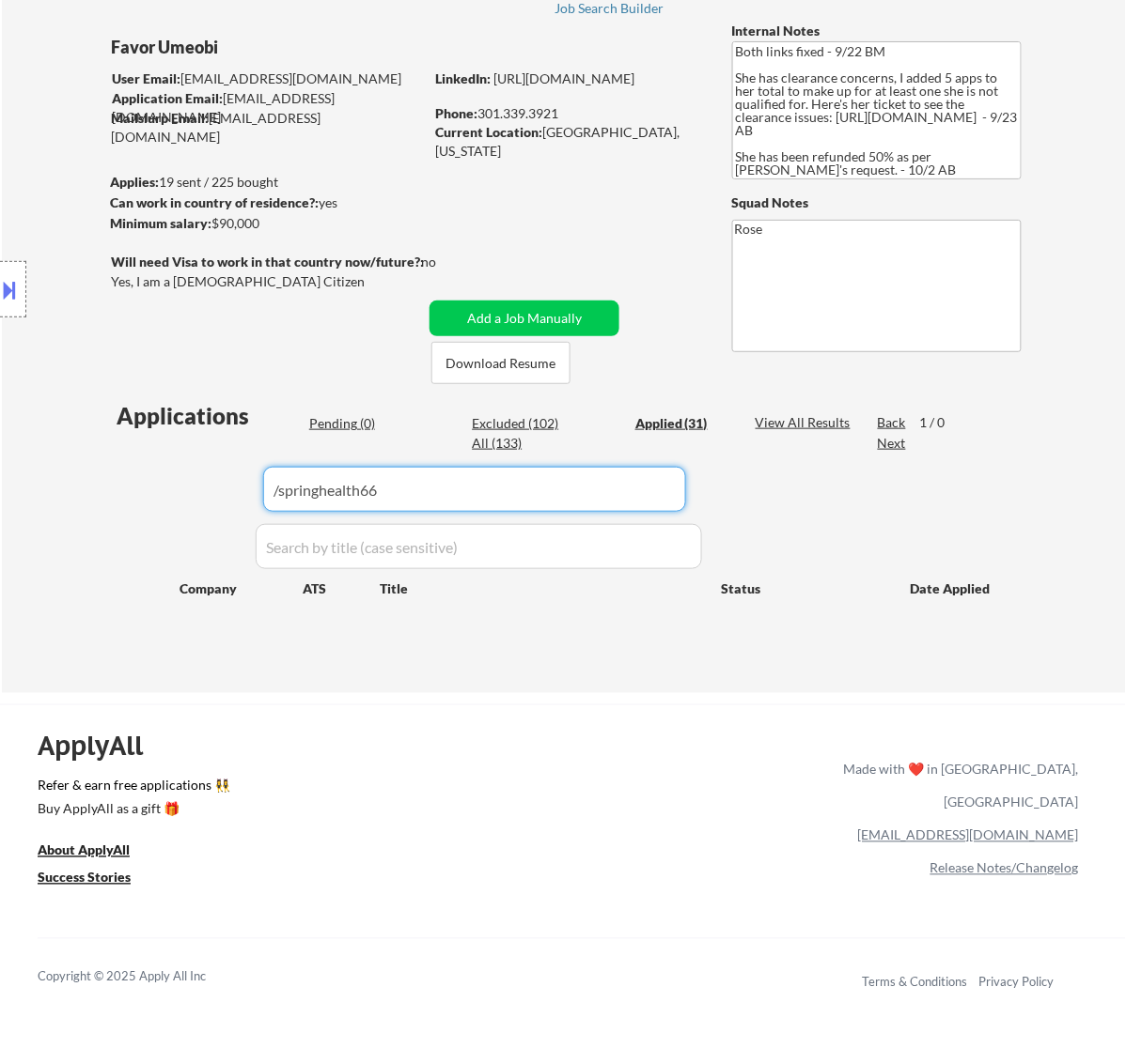
click at [279, 487] on input "input" at bounding box center [474, 490] width 423 height 45
click at [393, 487] on input "input" at bounding box center [474, 490] width 423 height 45
drag, startPoint x: 379, startPoint y: 486, endPoint x: 161, endPoint y: 499, distance: 218.4
click at [161, 498] on div "Applications Pending (0) Excluded (102) Applied (31) All (133) View All Results…" at bounding box center [563, 528] width 905 height 258
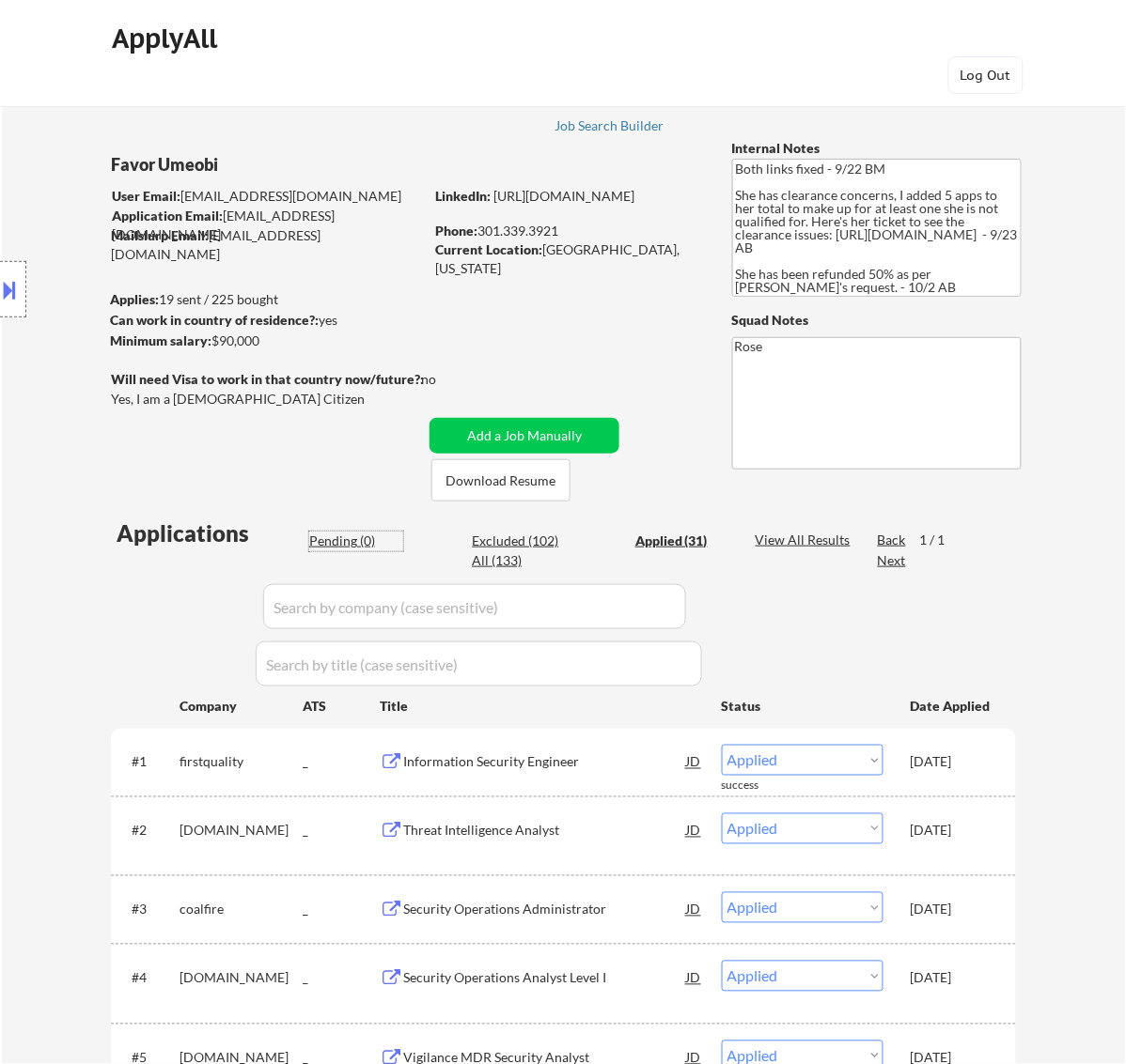
click at [334, 539] on div "Pending (0)" at bounding box center [355, 541] width 94 height 18
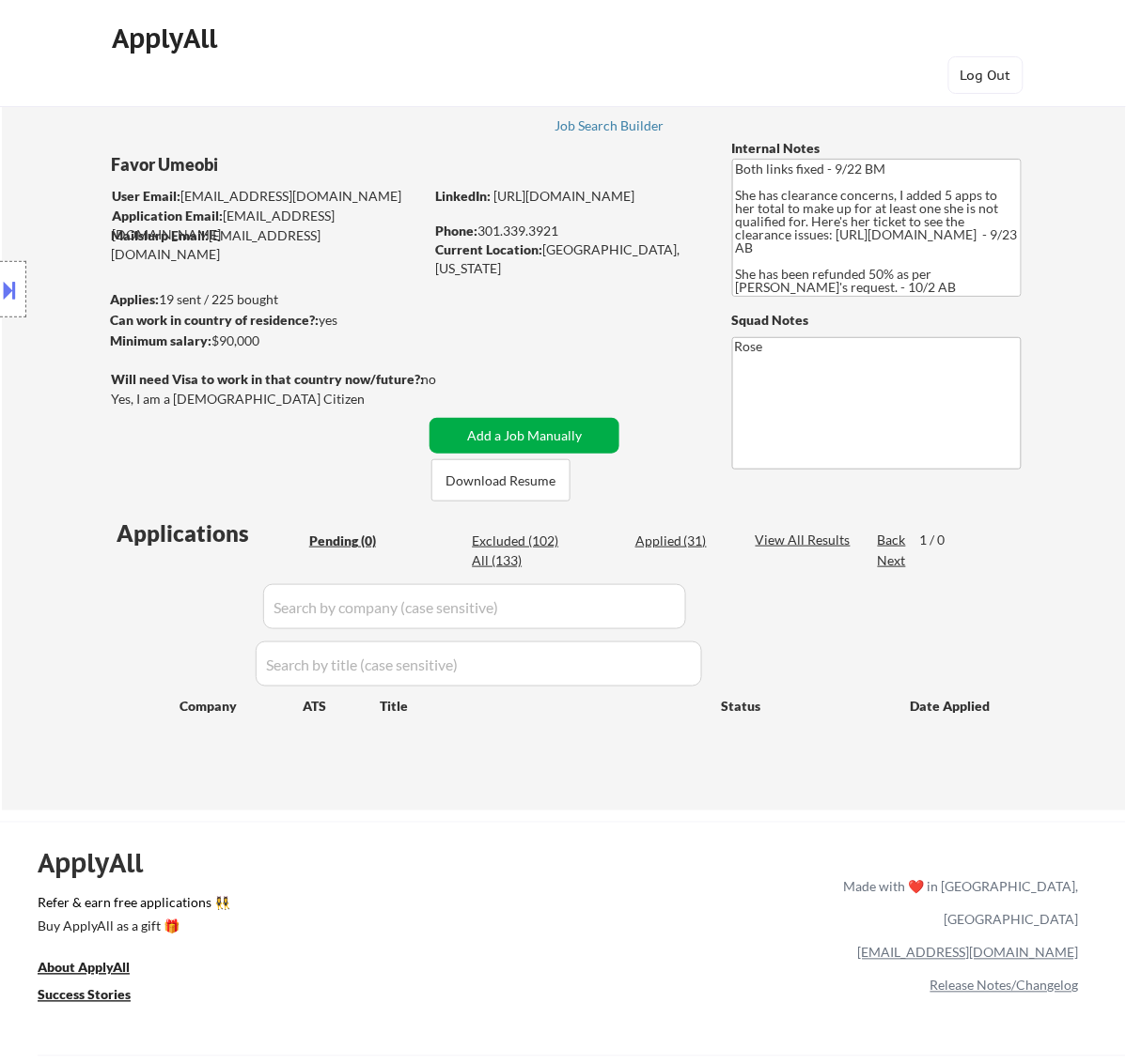
click at [503, 436] on button "Add a Job Manually" at bounding box center [524, 435] width 190 height 36
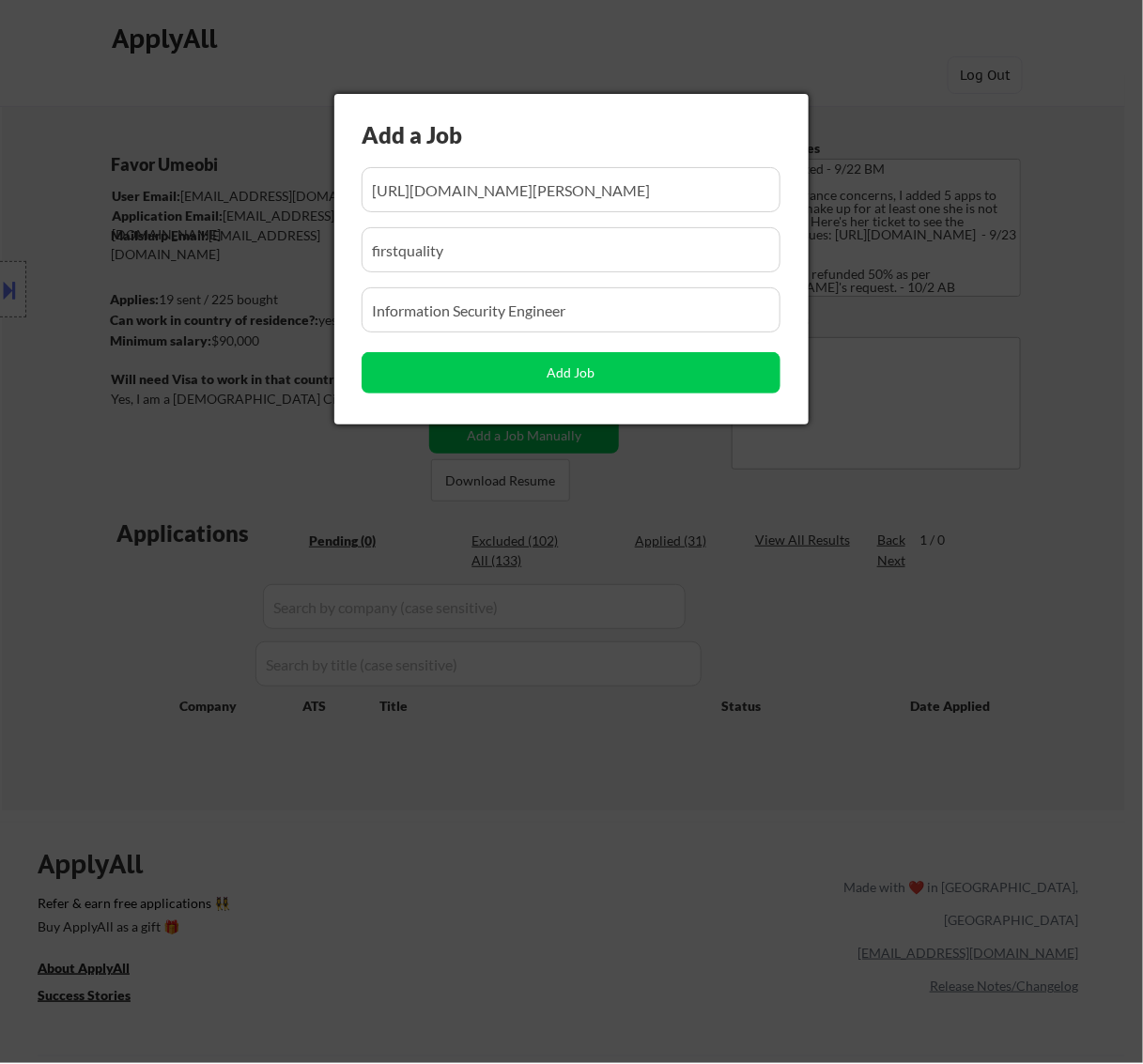
scroll to position [0, 374]
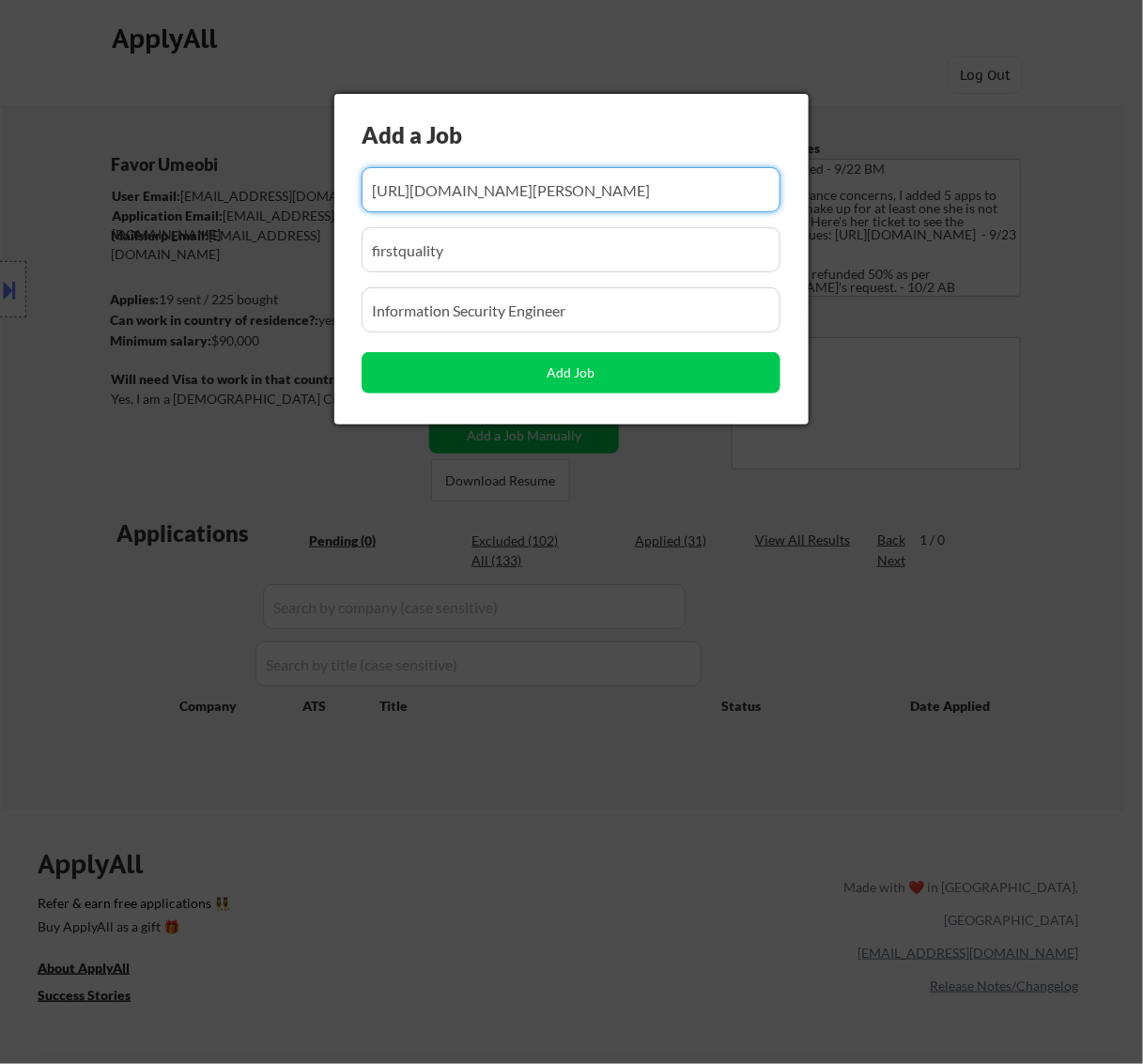
drag, startPoint x: 616, startPoint y: 195, endPoint x: 481, endPoint y: 200, distance: 135.1
click at [481, 200] on input "input" at bounding box center [572, 189] width 419 height 45
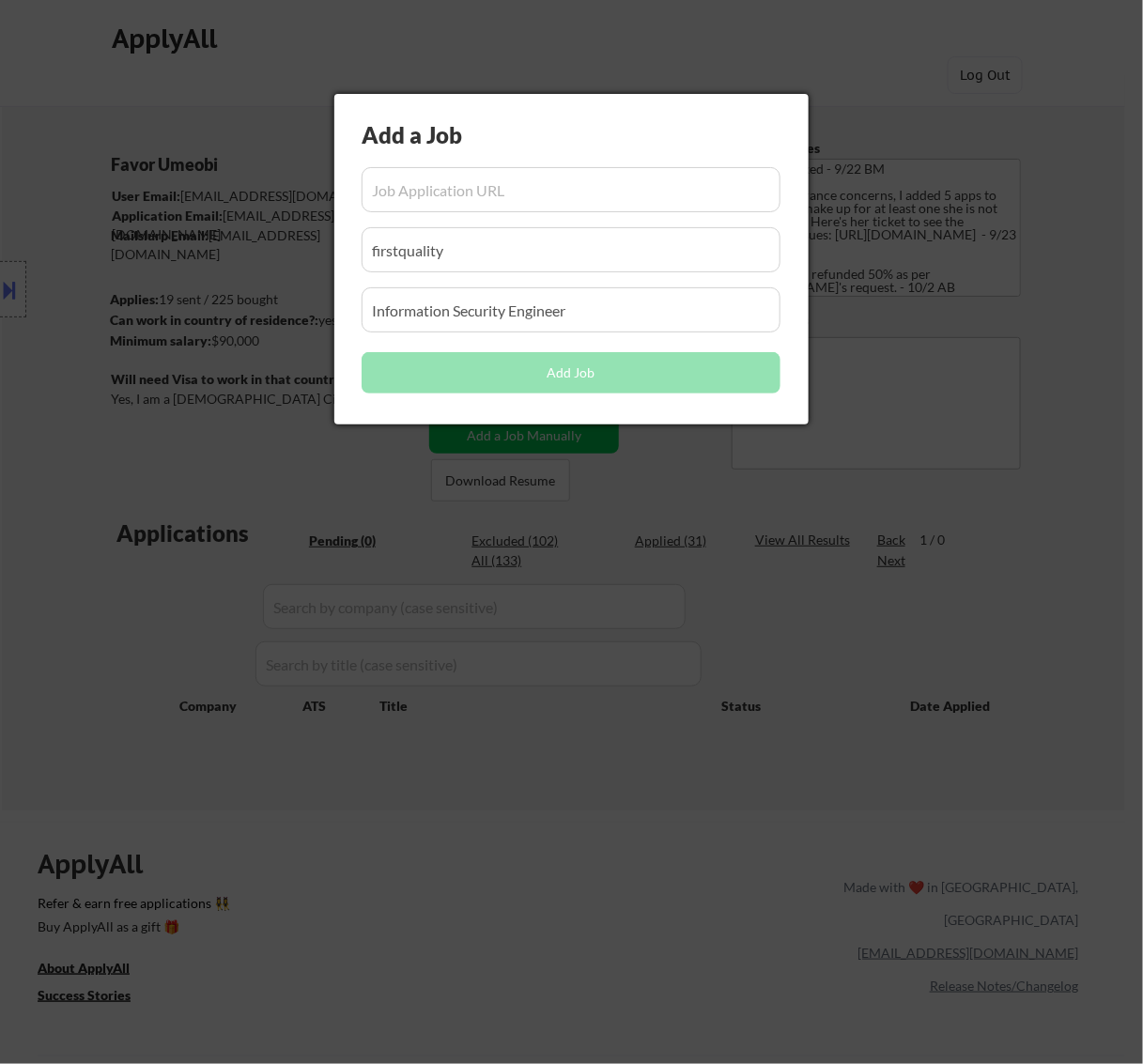
click at [486, 186] on input "input" at bounding box center [572, 189] width 419 height 45
paste input "https://job-boards.greenhouse.io/springhealth66/jobs/4609371005"
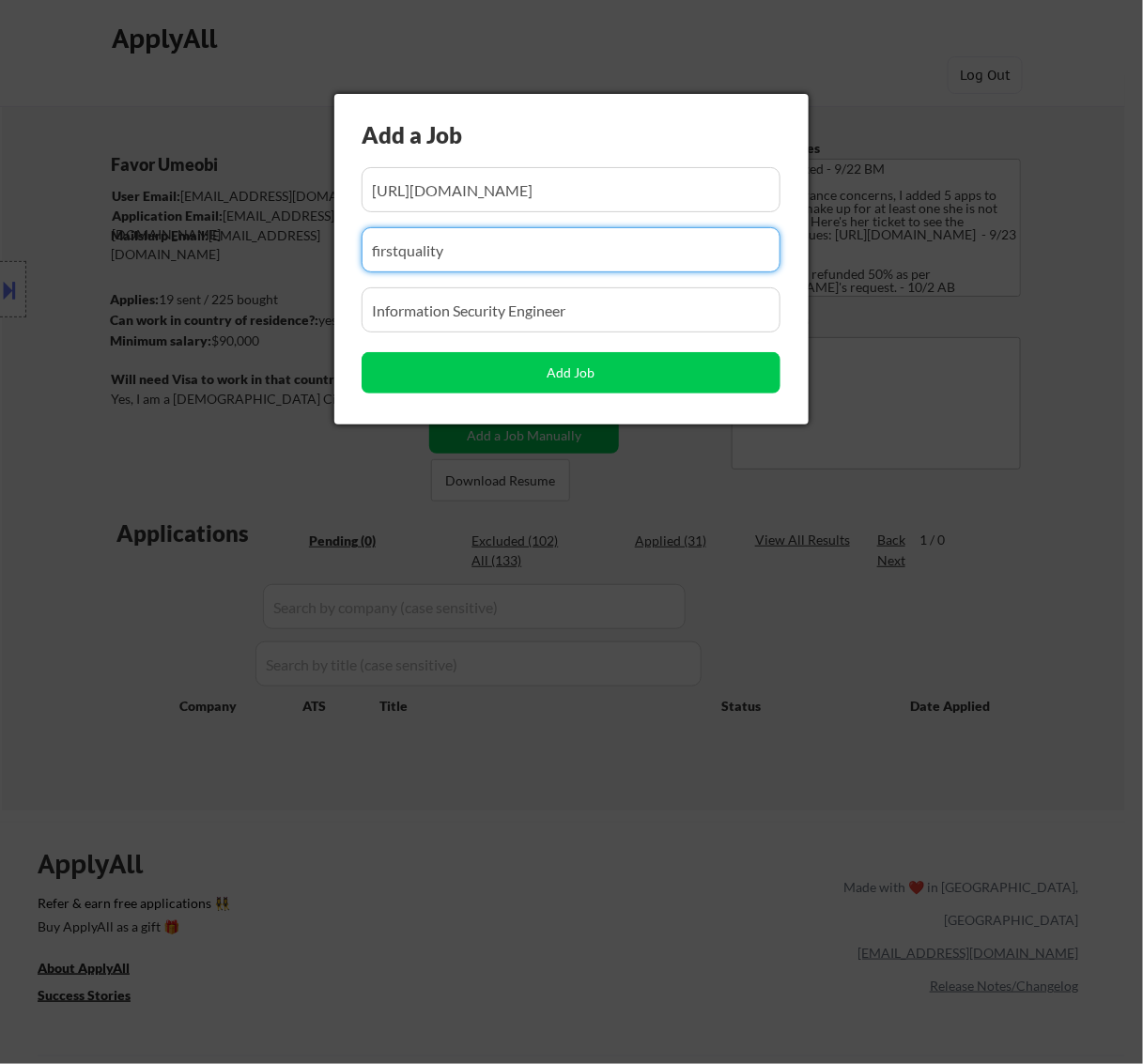
drag, startPoint x: 462, startPoint y: 242, endPoint x: 161, endPoint y: 278, distance: 303.1
click at [164, 277] on body "← Return to /applysquad Mailslurp Inbox Job Search Builder Favor Umeobi User Em…" at bounding box center [572, 532] width 1143 height 1064
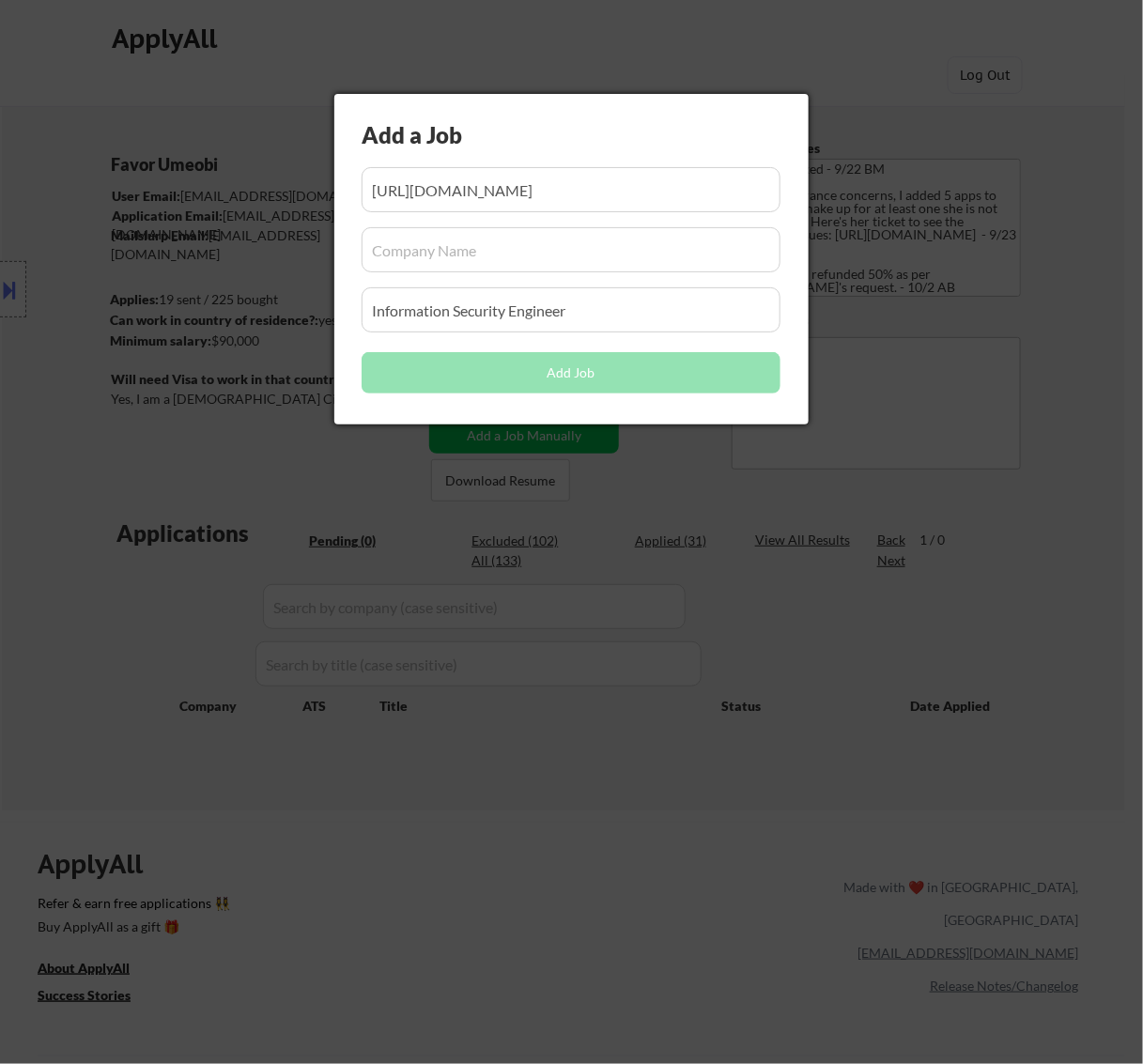
click at [390, 249] on input "input" at bounding box center [572, 249] width 419 height 45
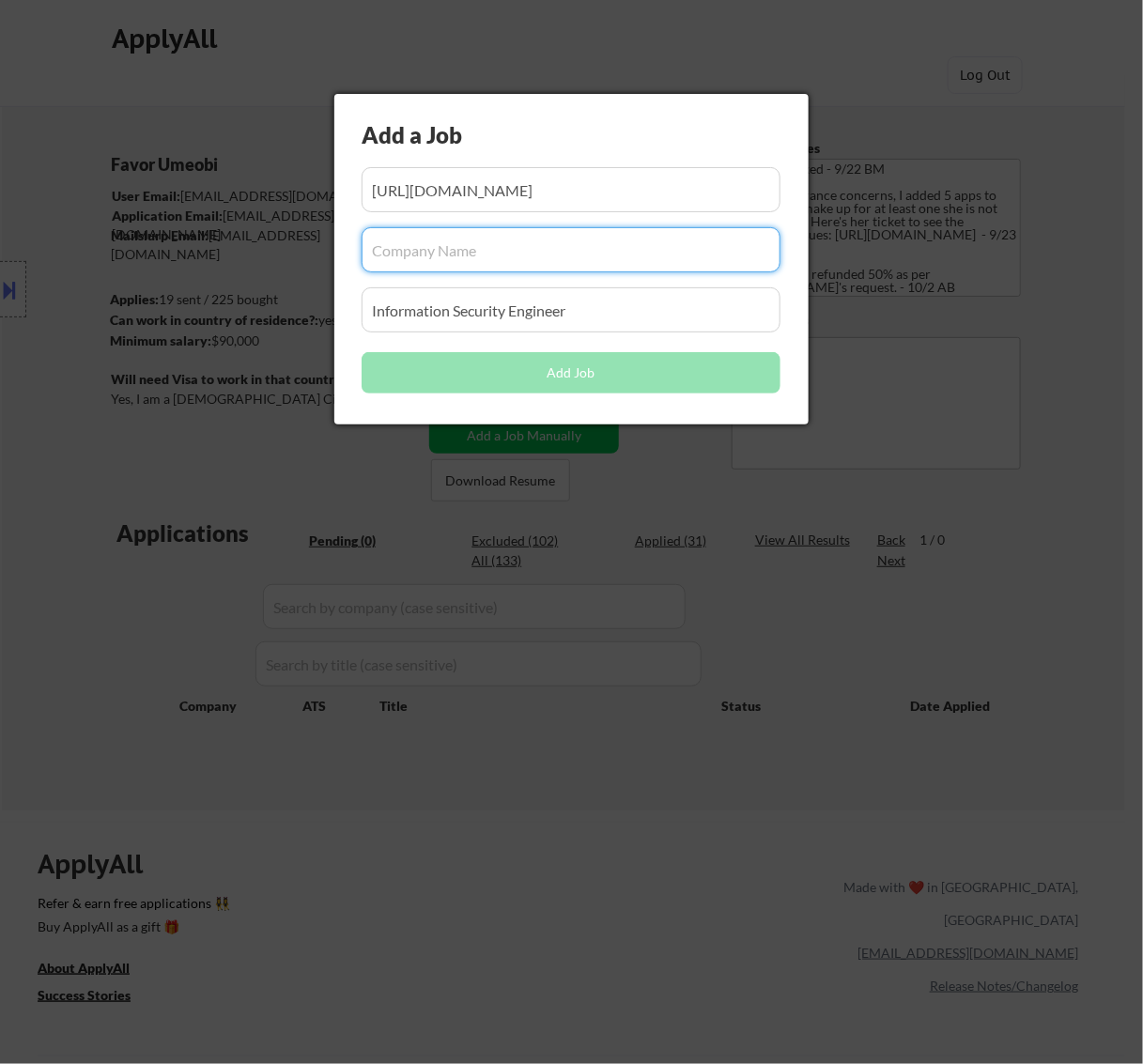
paste input "springhealth66"
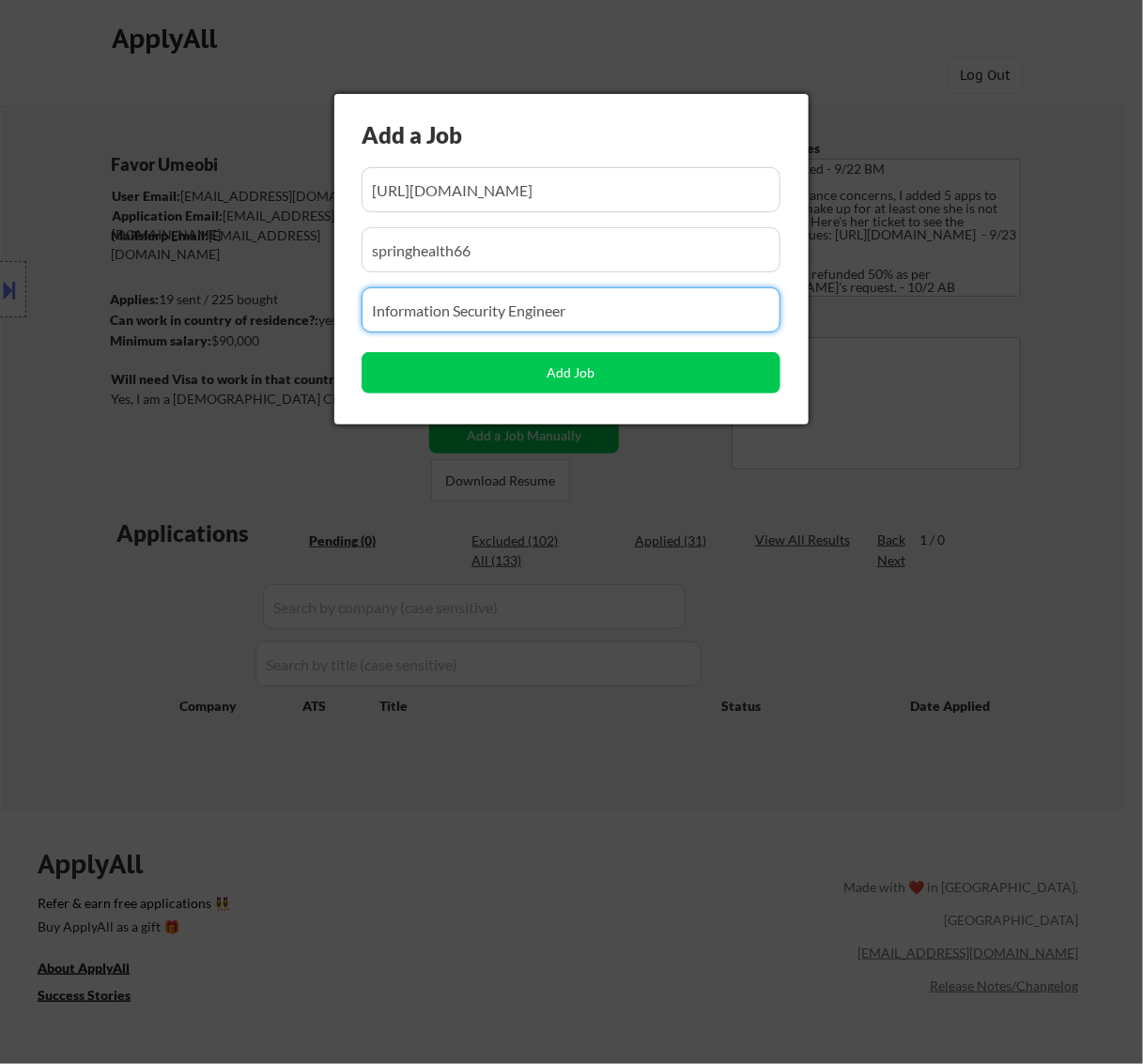
drag, startPoint x: 566, startPoint y: 311, endPoint x: 228, endPoint y: 317, distance: 338.1
click at [232, 317] on body "← Return to /applysquad Mailslurp Inbox Job Search Builder Favor Umeobi User Em…" at bounding box center [572, 532] width 1143 height 1064
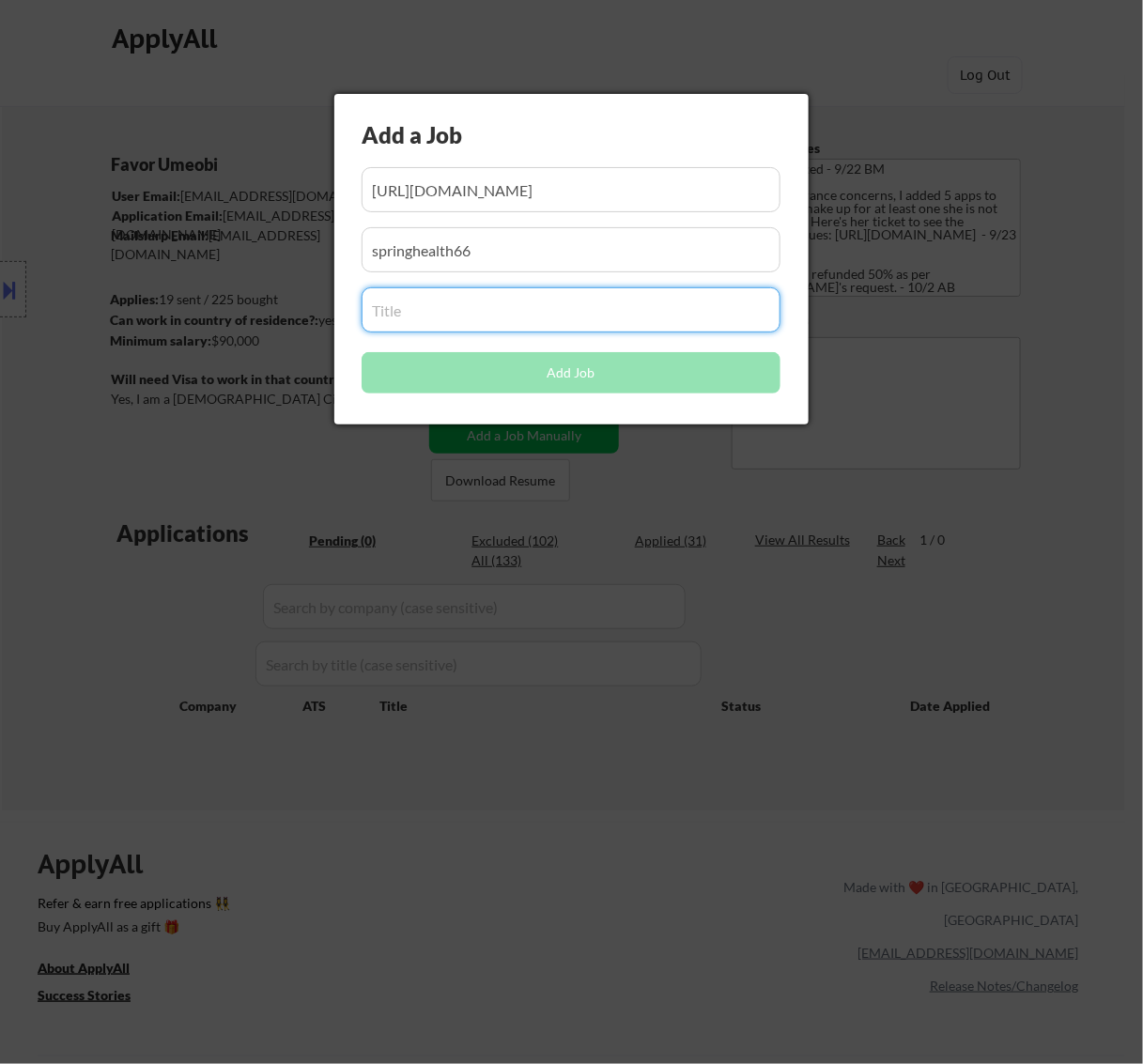
click at [512, 310] on input "input" at bounding box center [572, 310] width 419 height 45
paste input "Security Engineer II"
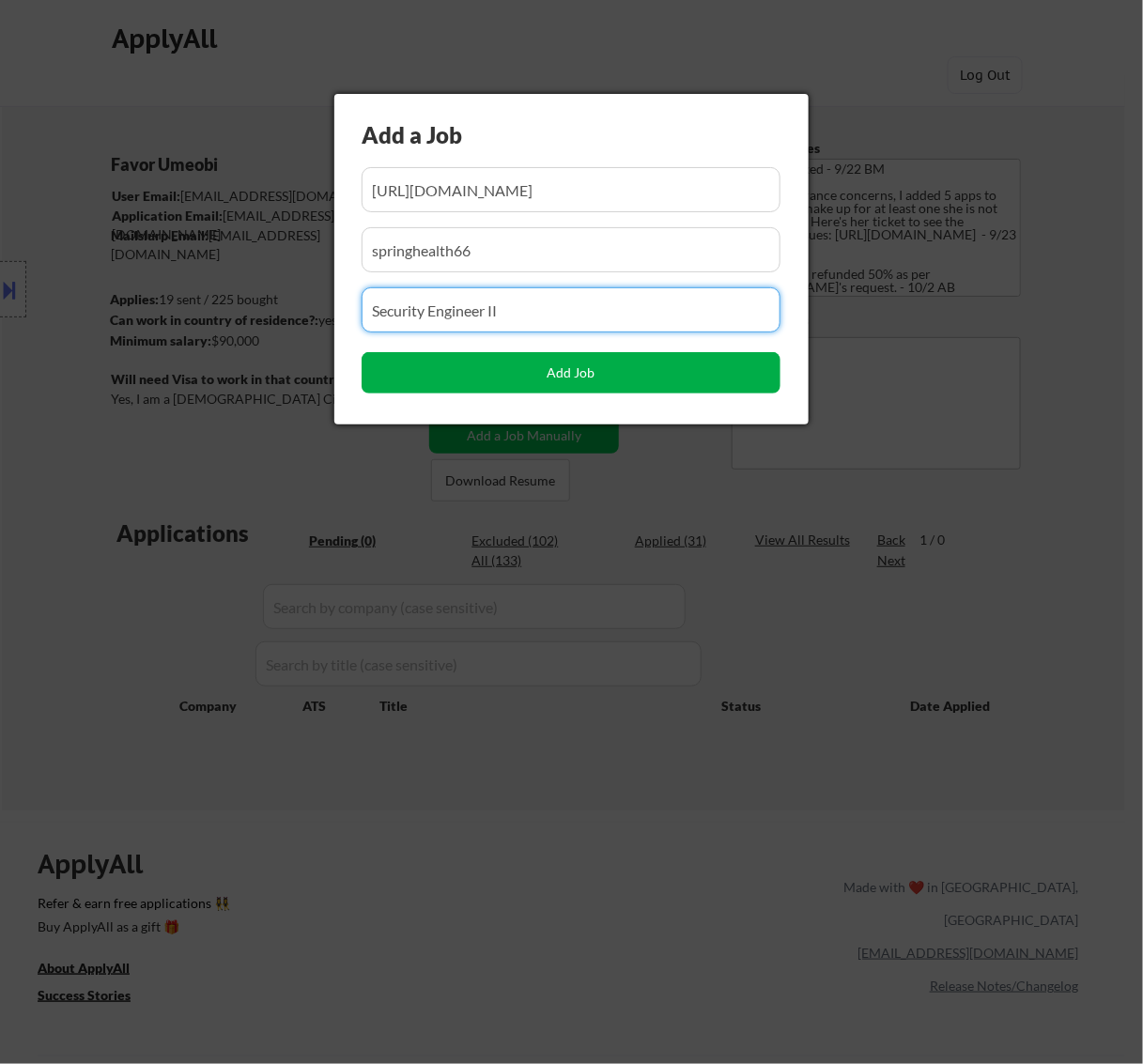
click at [574, 378] on button "Add Job" at bounding box center [572, 373] width 419 height 42
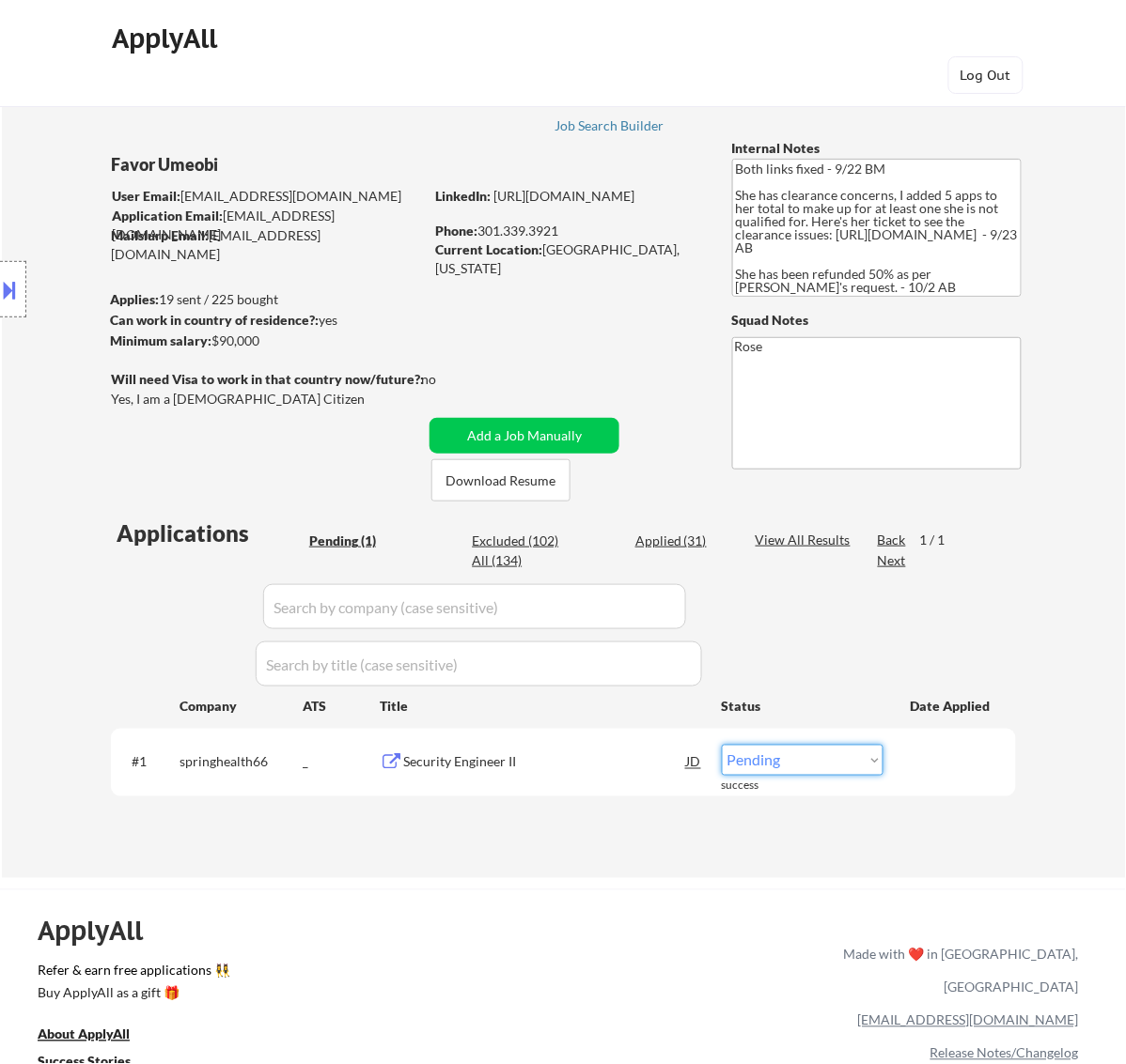
click at [794, 759] on select "Choose an option... Pending Applied Excluded (Questions) Excluded (Expired) Exc…" at bounding box center [802, 761] width 161 height 31
click at [721, 745] on select "Choose an option... Pending Applied Excluded (Questions) Excluded (Expired) Exc…" at bounding box center [802, 761] width 161 height 31
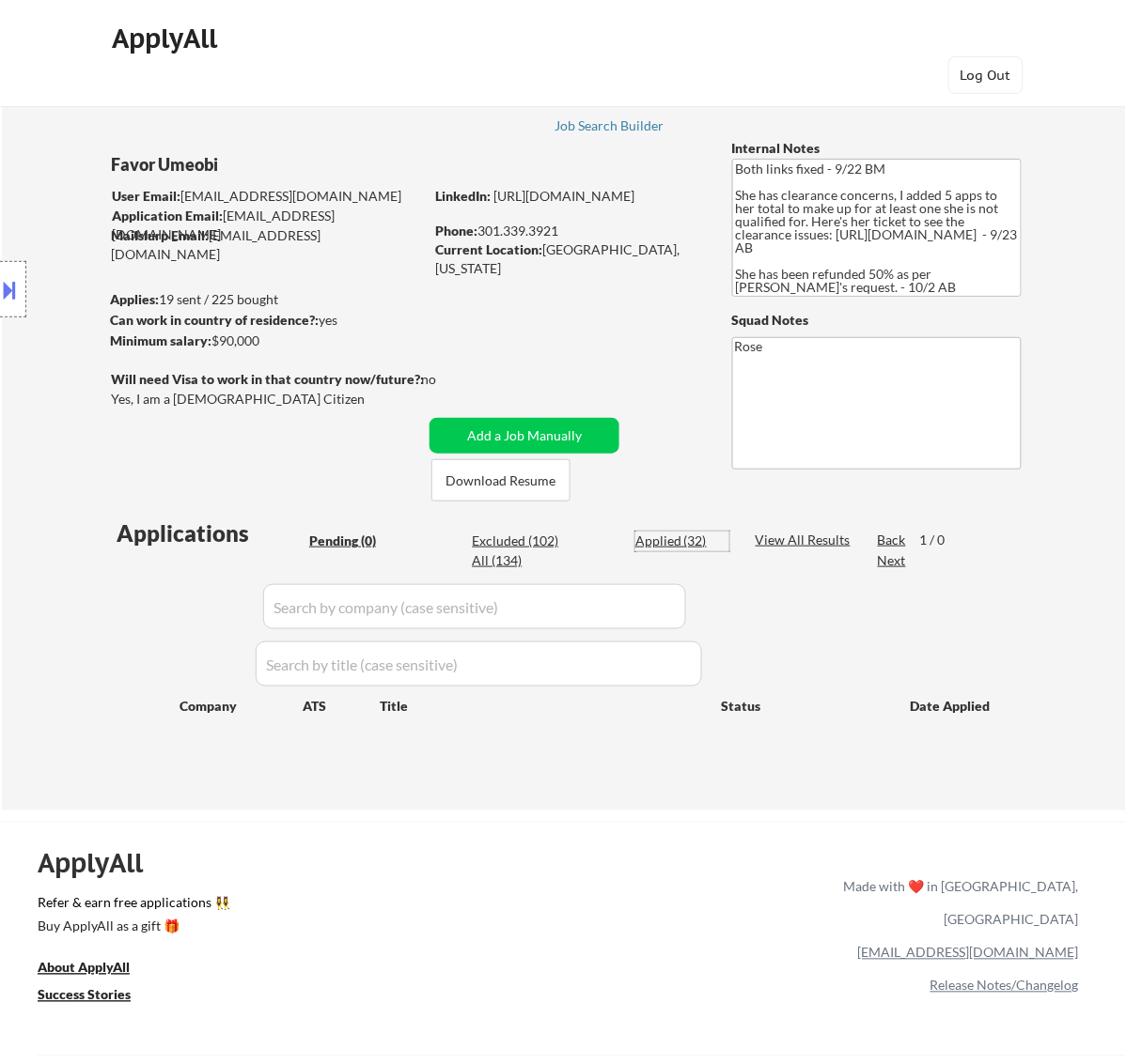
click at [669, 540] on div "Applied (32)" at bounding box center [682, 541] width 94 height 18
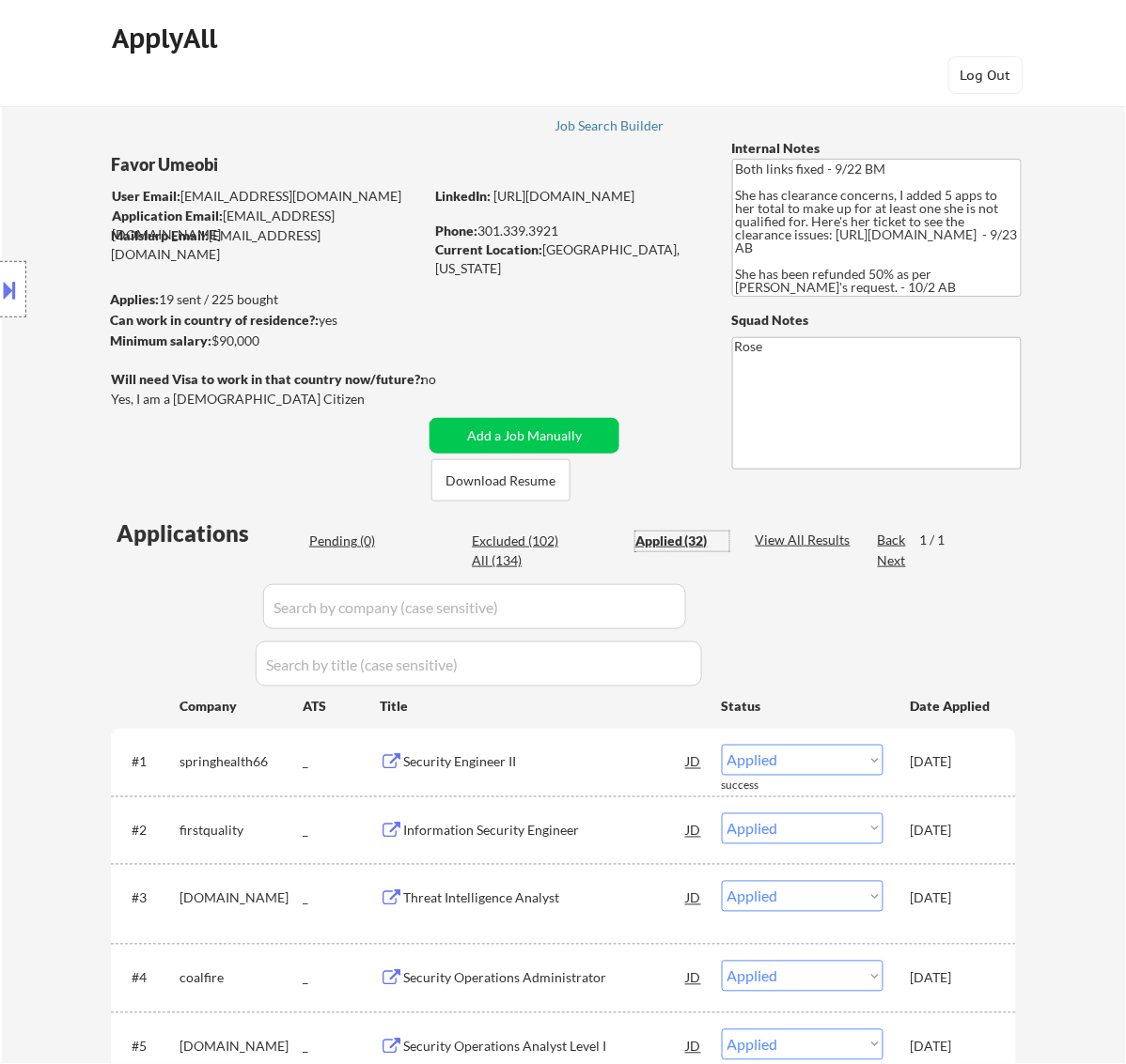
click at [574, 603] on input "input" at bounding box center [474, 606] width 423 height 45
paste input "nbcuniversal3"
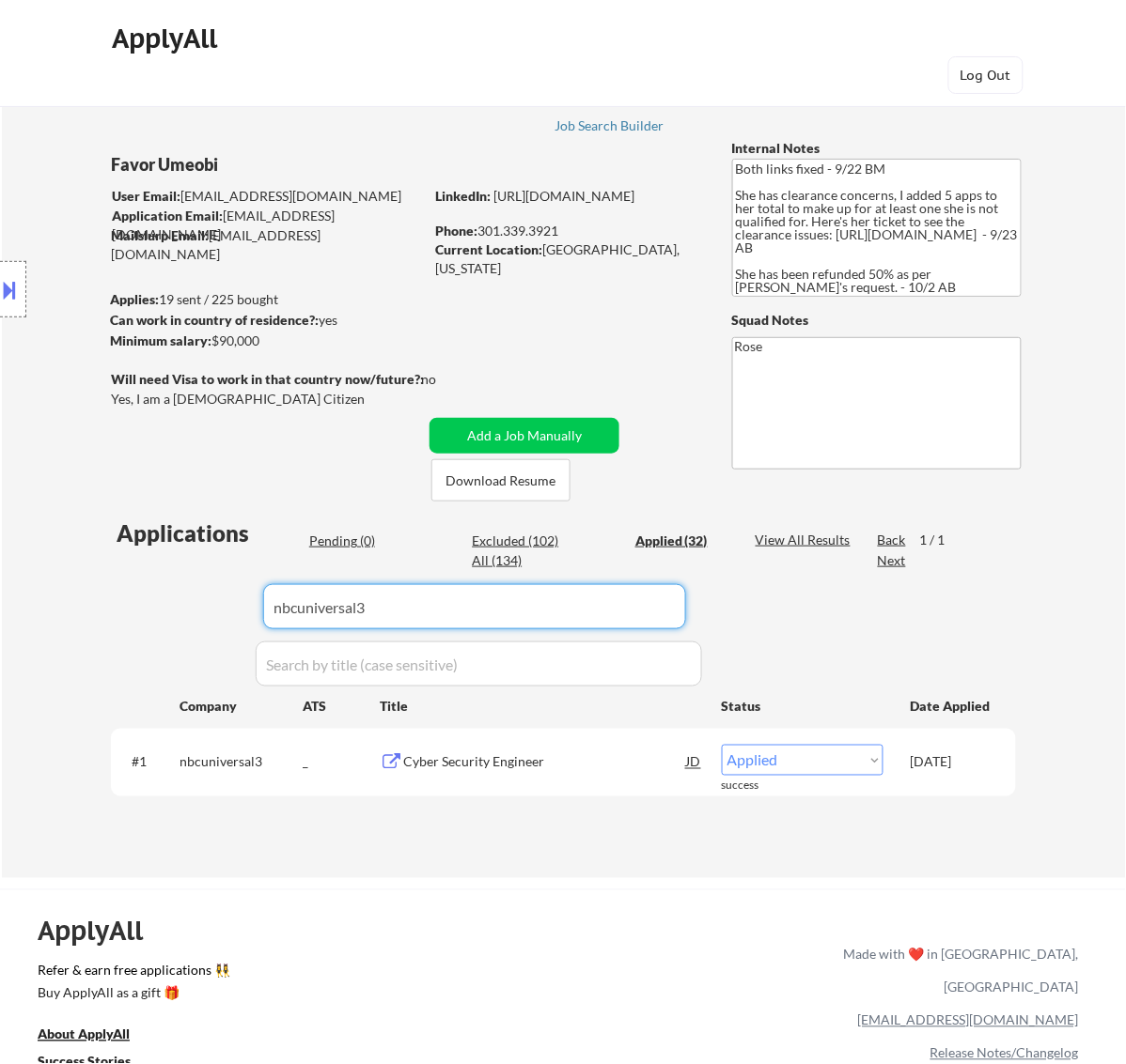
drag, startPoint x: 402, startPoint y: 604, endPoint x: 122, endPoint y: 610, distance: 280.1
click at [123, 610] on div "Applications Pending (0) Excluded (102) Applied (32) All (134) View All Results…" at bounding box center [563, 680] width 905 height 324
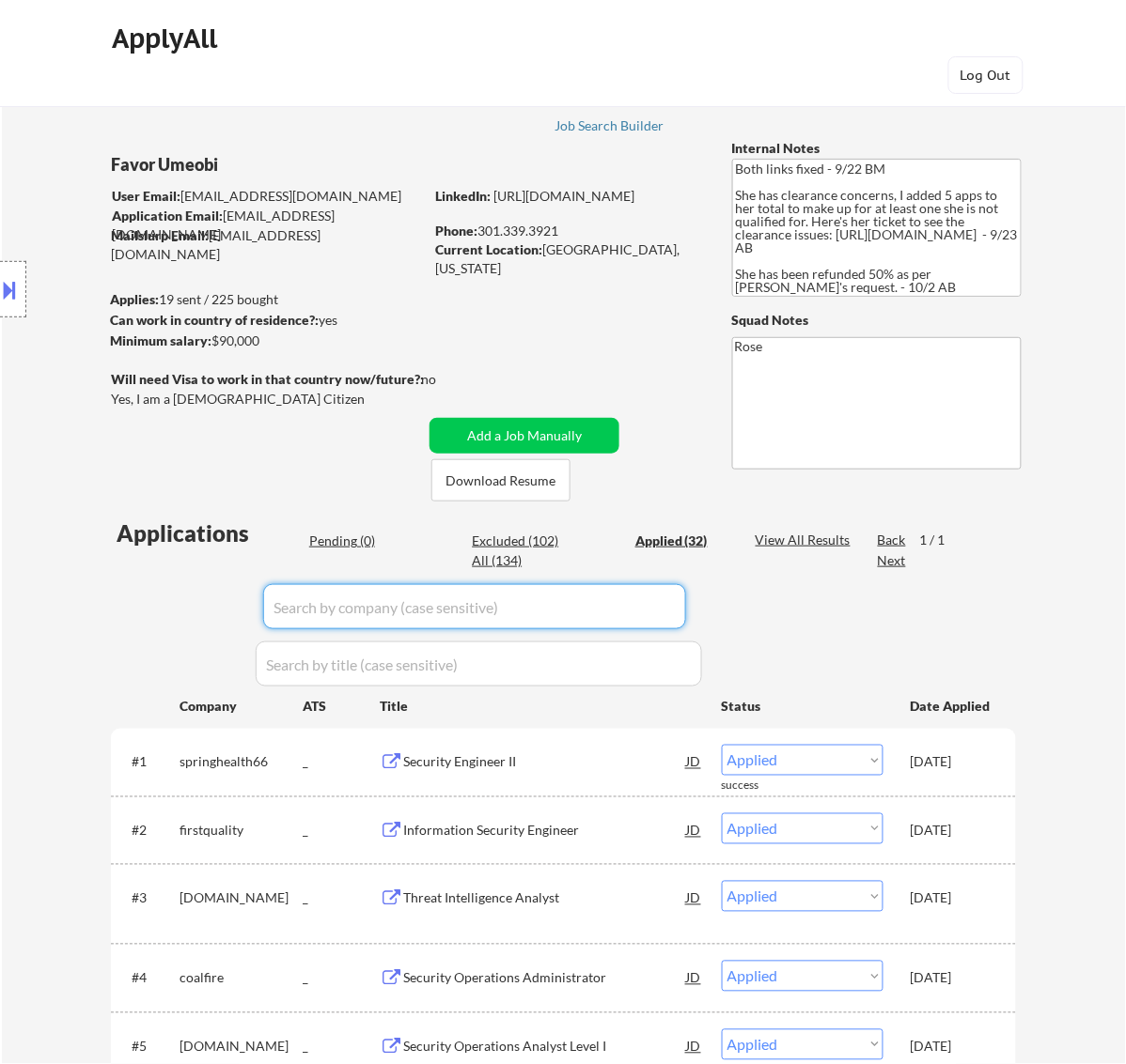
click at [330, 537] on div "Pending (0)" at bounding box center [355, 541] width 94 height 18
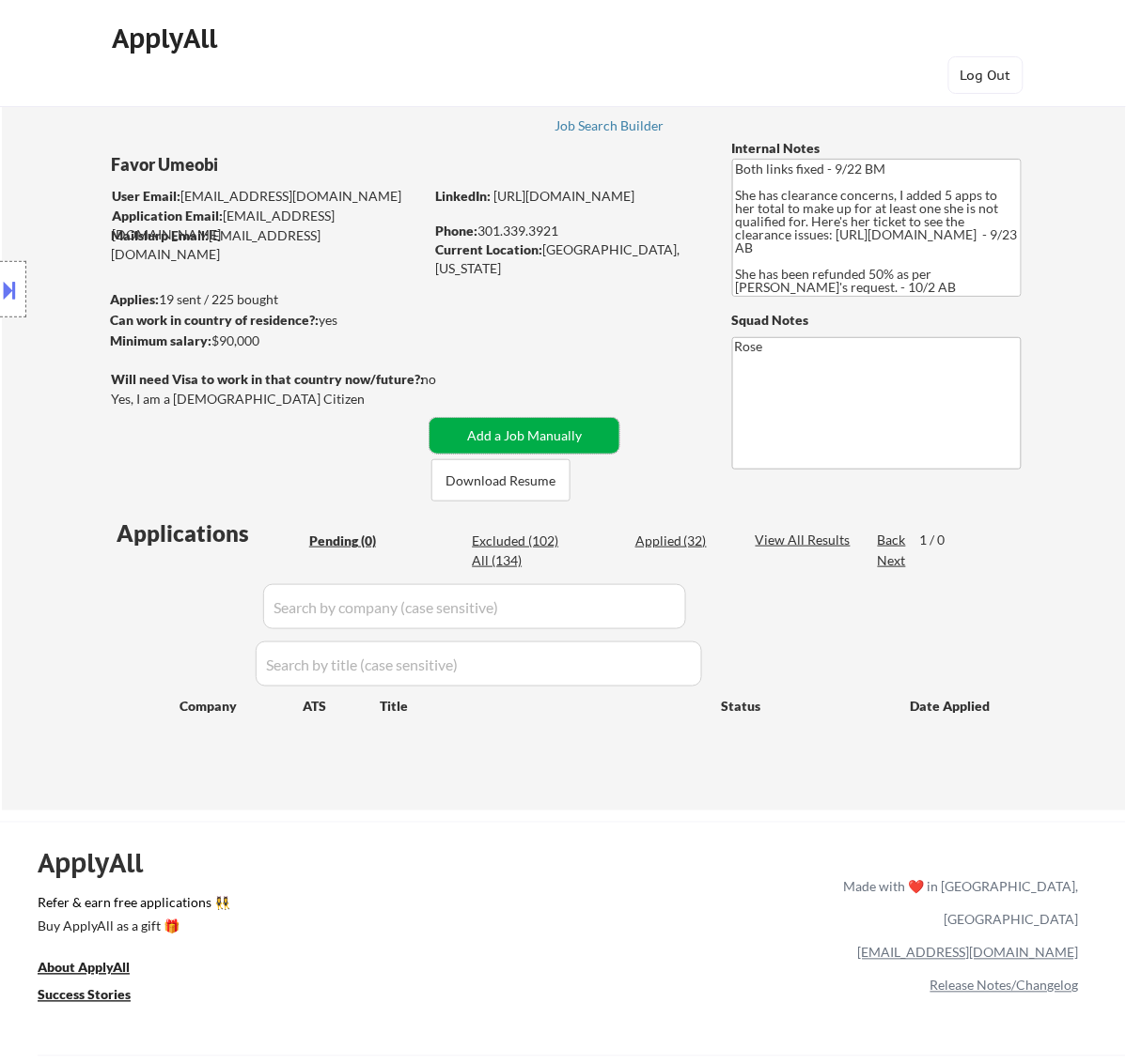
click at [541, 434] on button "Add a Job Manually" at bounding box center [524, 435] width 190 height 36
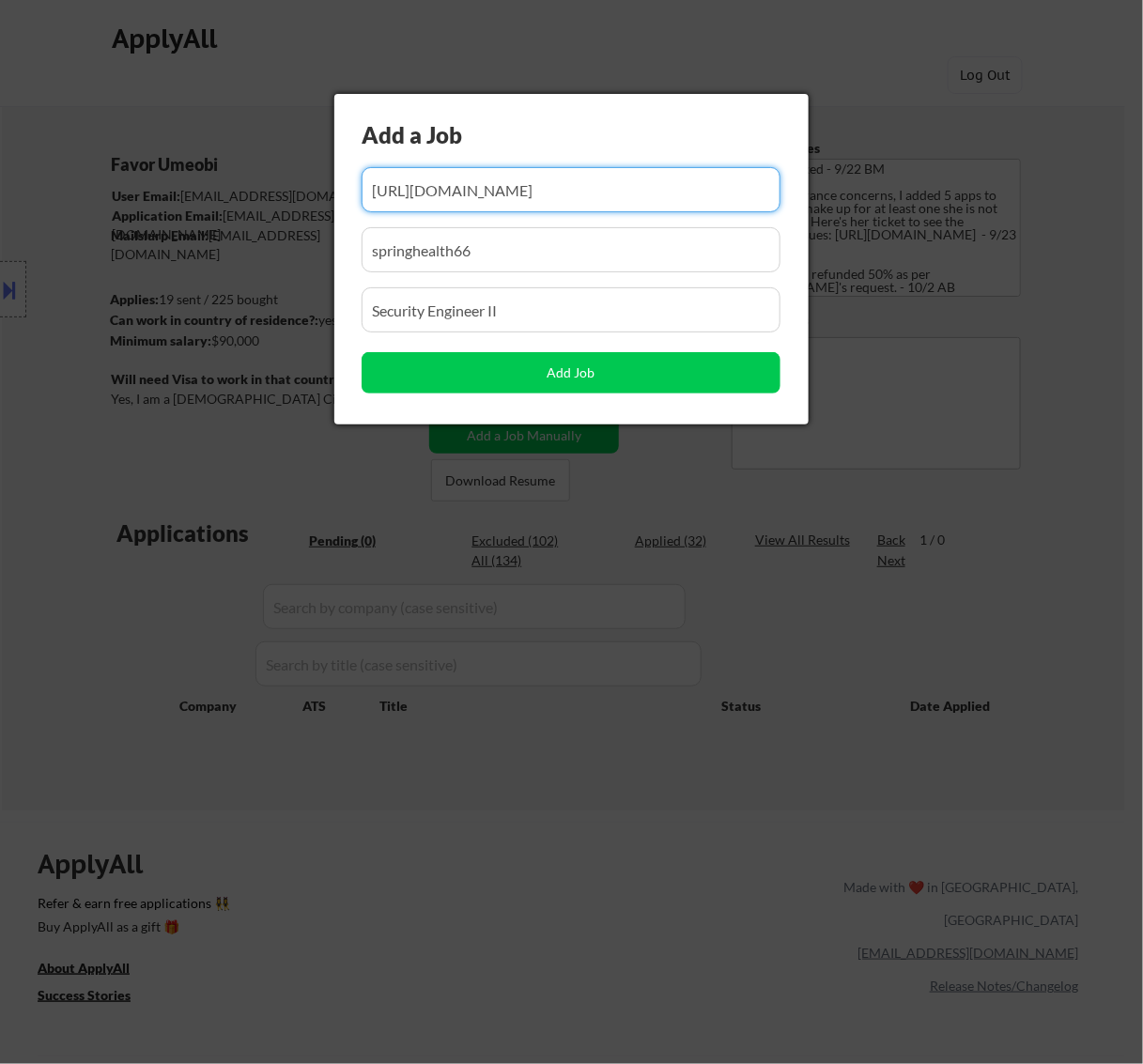
scroll to position [0, 47]
drag, startPoint x: 542, startPoint y: 212, endPoint x: 459, endPoint y: 224, distance: 83.9
click at [459, 224] on div "Add a Job Add Job" at bounding box center [571, 259] width 474 height 330
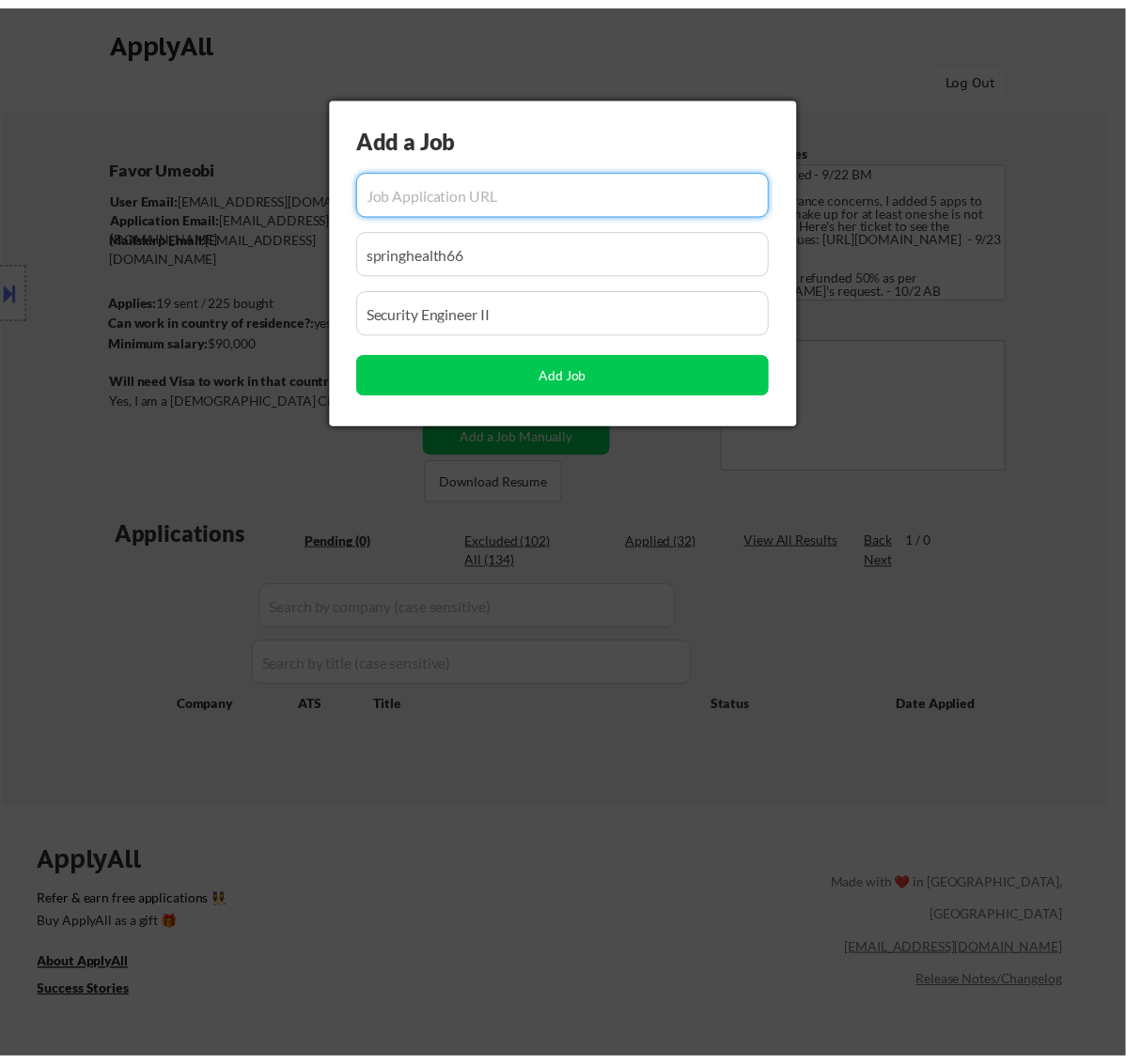
scroll to position [0, 0]
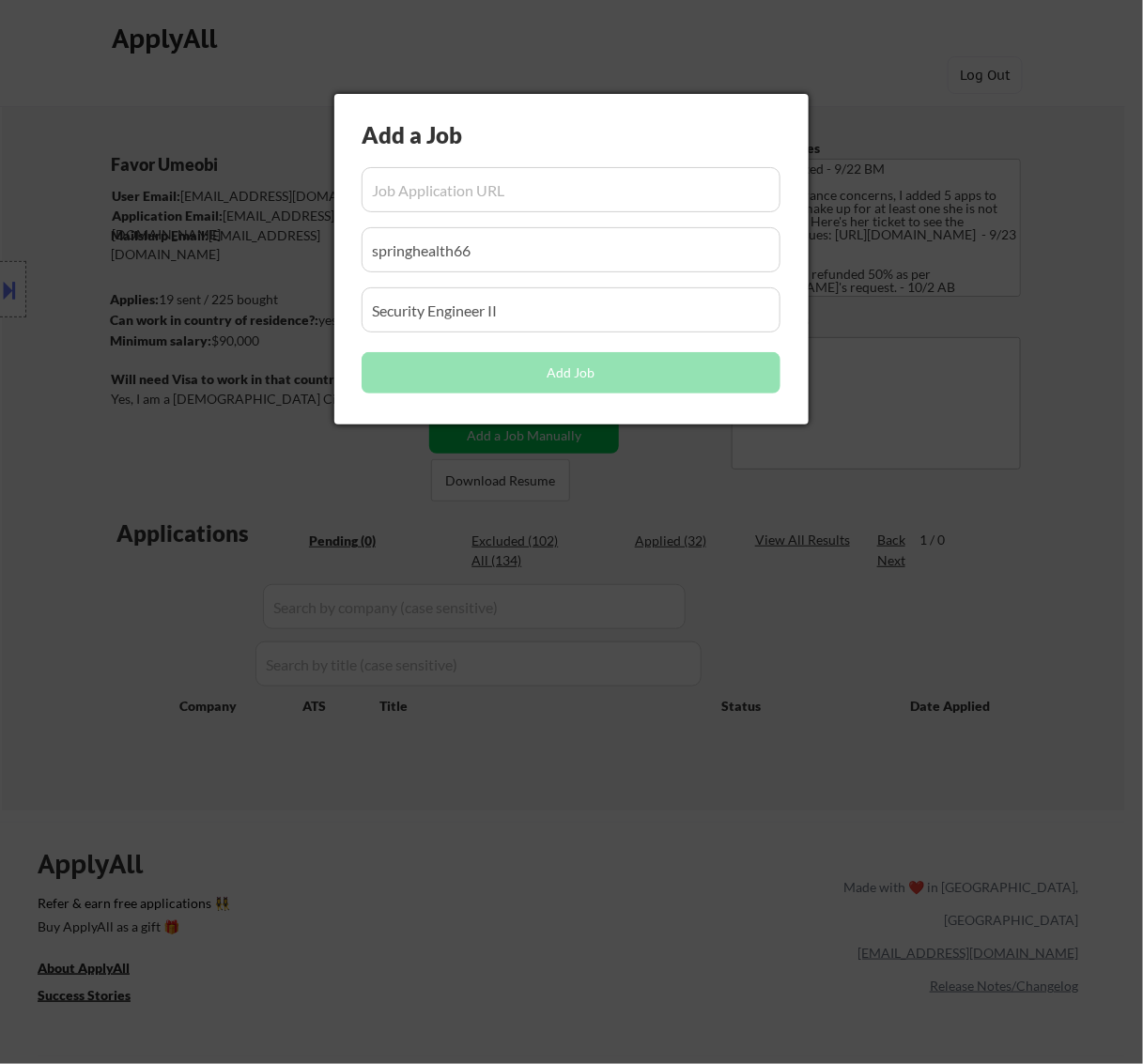
click at [522, 200] on input "input" at bounding box center [572, 189] width 419 height 45
paste input "https://apply.workable.com/sigmadefense/j/01A13EEB15/"
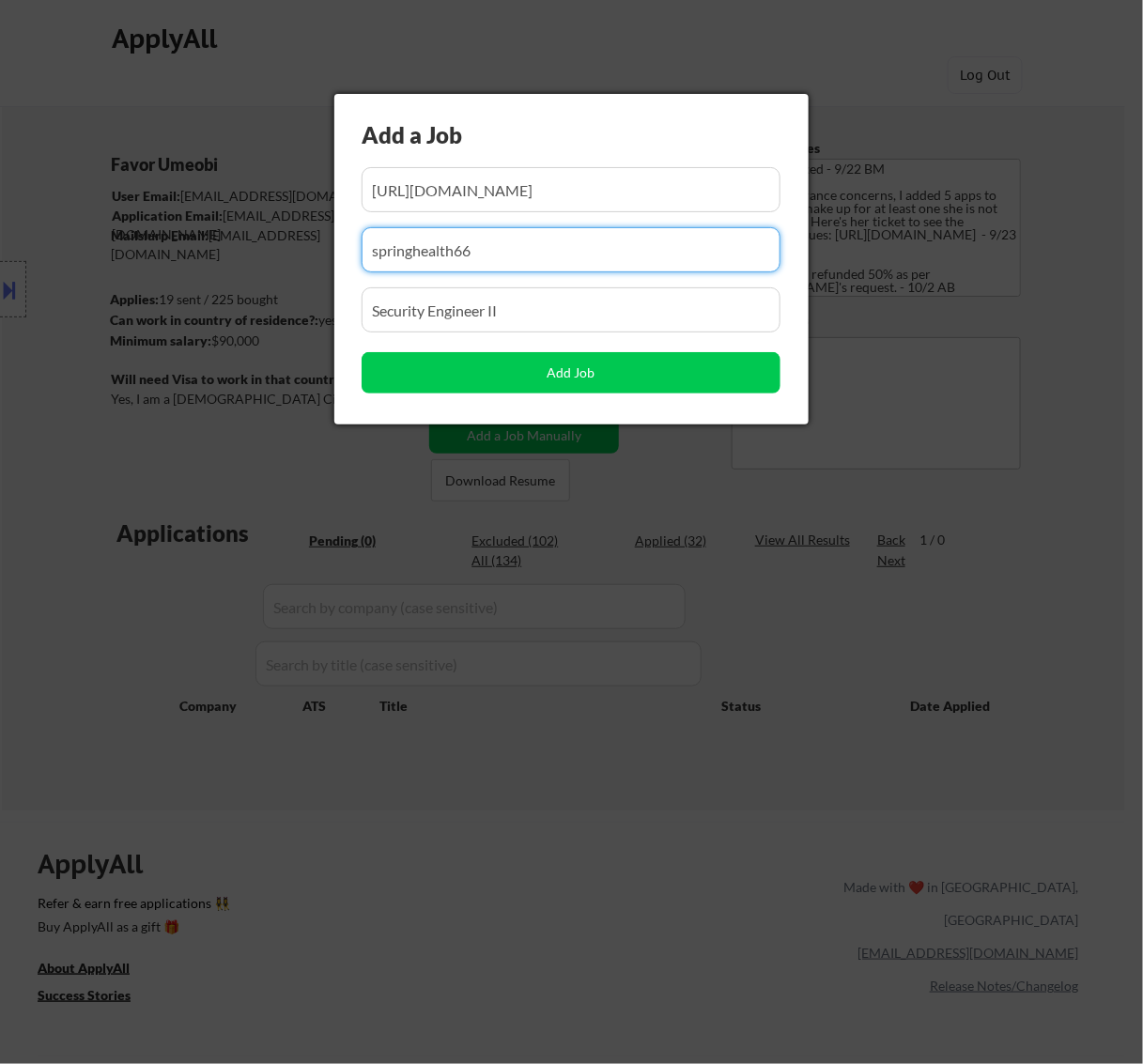
drag, startPoint x: 468, startPoint y: 254, endPoint x: 86, endPoint y: 270, distance: 382.3
click at [86, 270] on body "← Return to /applysquad Mailslurp Inbox Job Search Builder Favor Umeobi User Em…" at bounding box center [572, 532] width 1143 height 1064
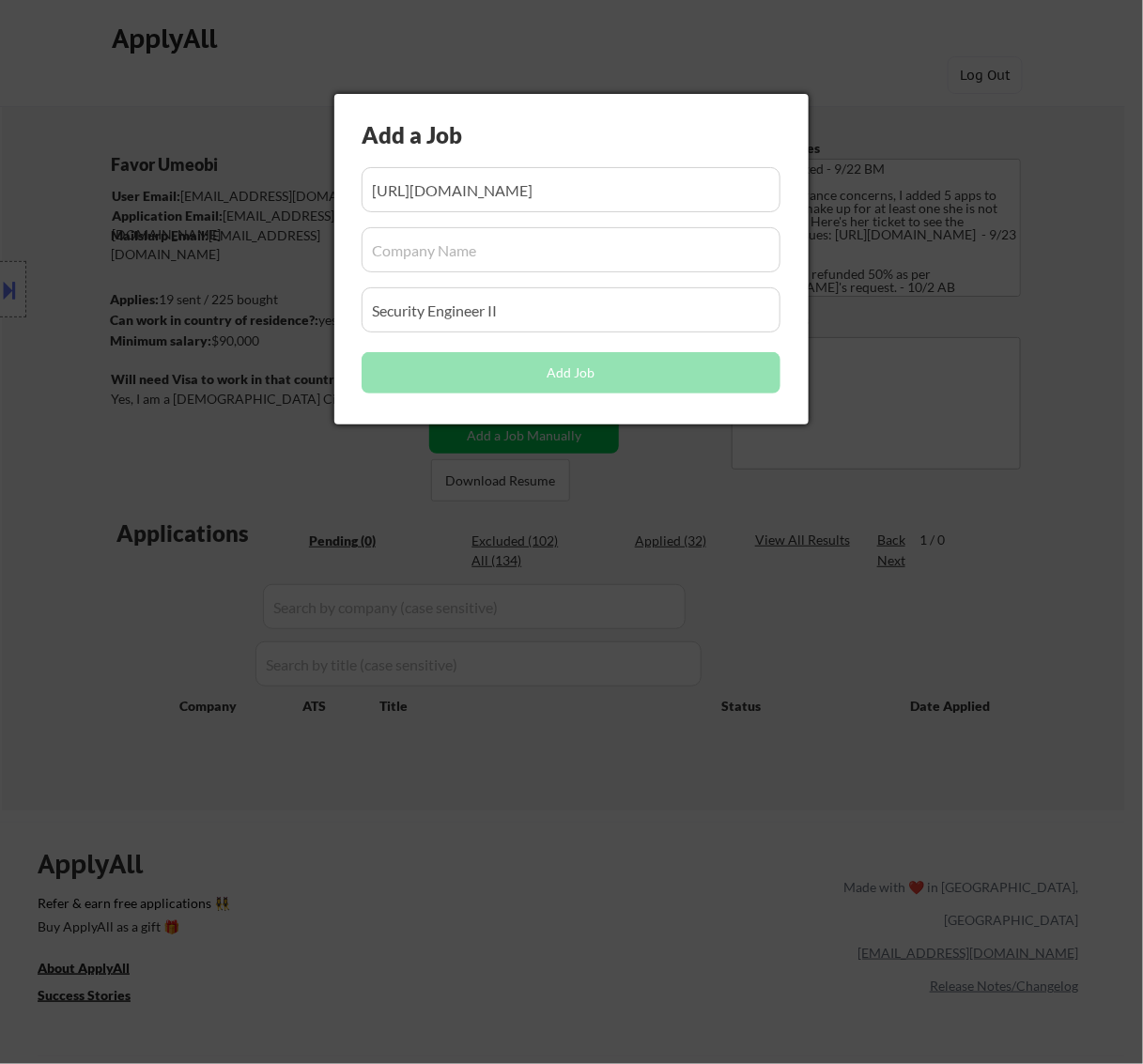
click at [498, 259] on input "input" at bounding box center [572, 249] width 419 height 45
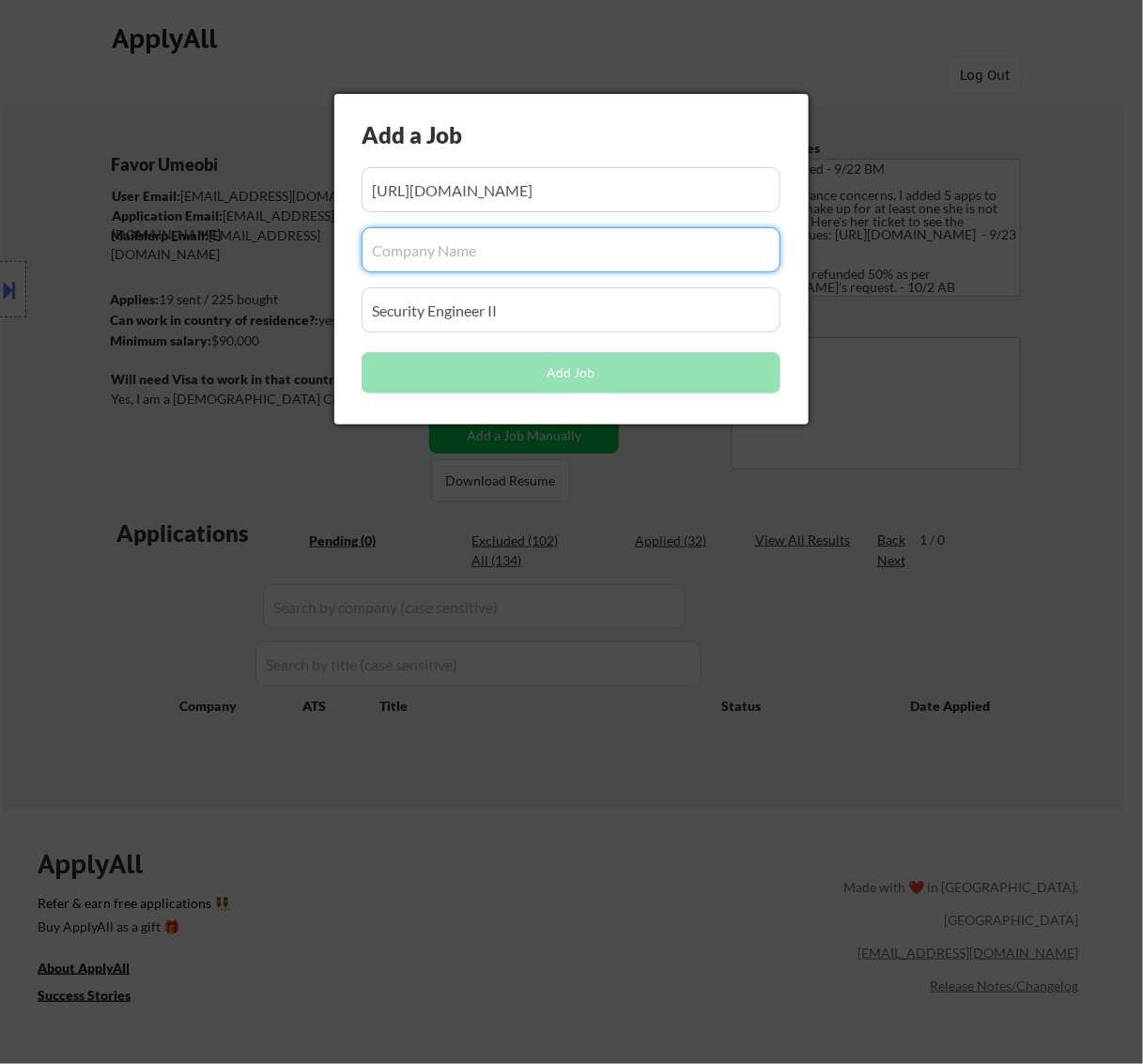
paste input "sigmadefense"
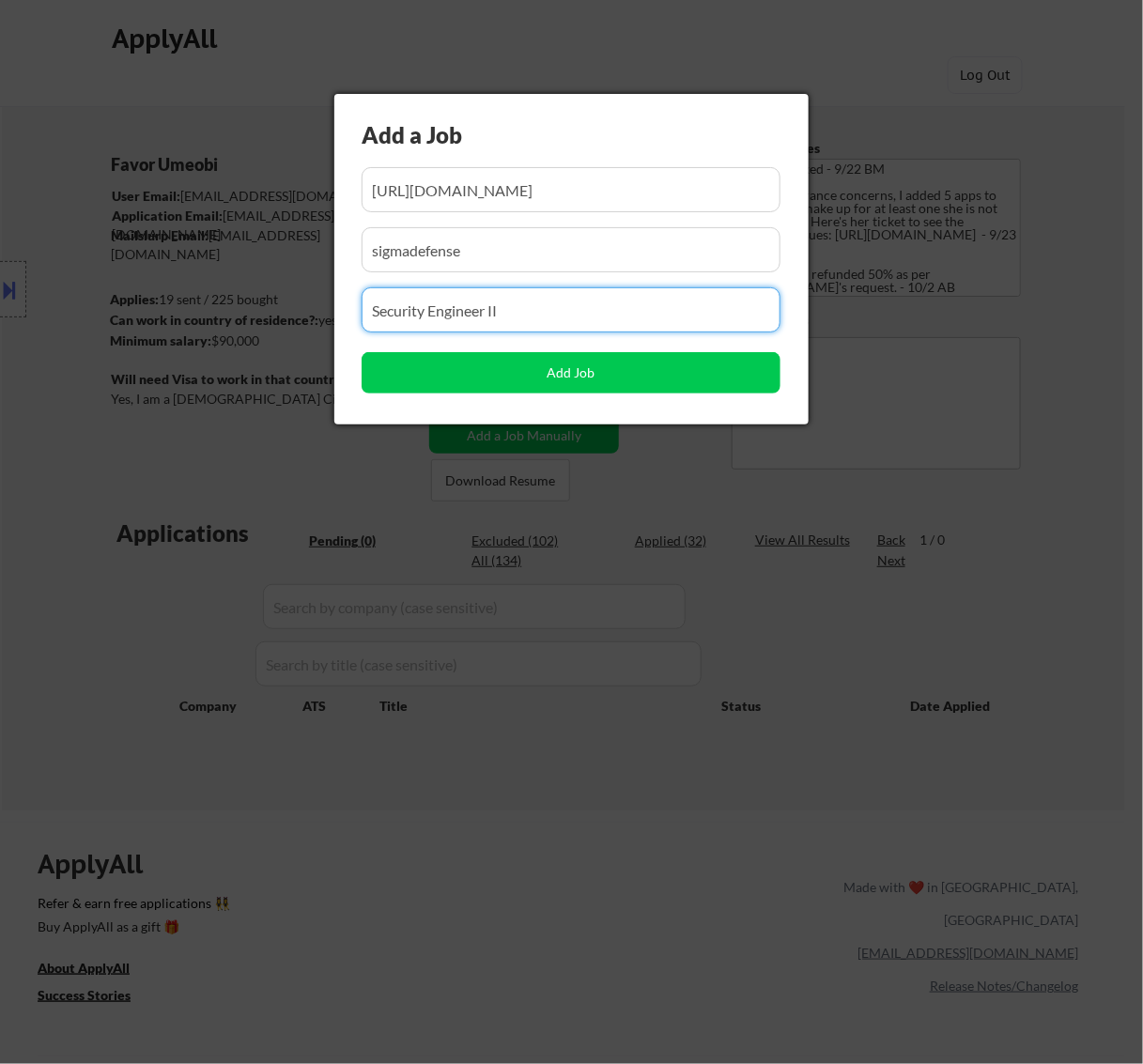
drag, startPoint x: 516, startPoint y: 318, endPoint x: 183, endPoint y: 322, distance: 333.0
click at [183, 322] on body "← Return to /applysquad Mailslurp Inbox Job Search Builder Favor Umeobi User Em…" at bounding box center [572, 532] width 1143 height 1064
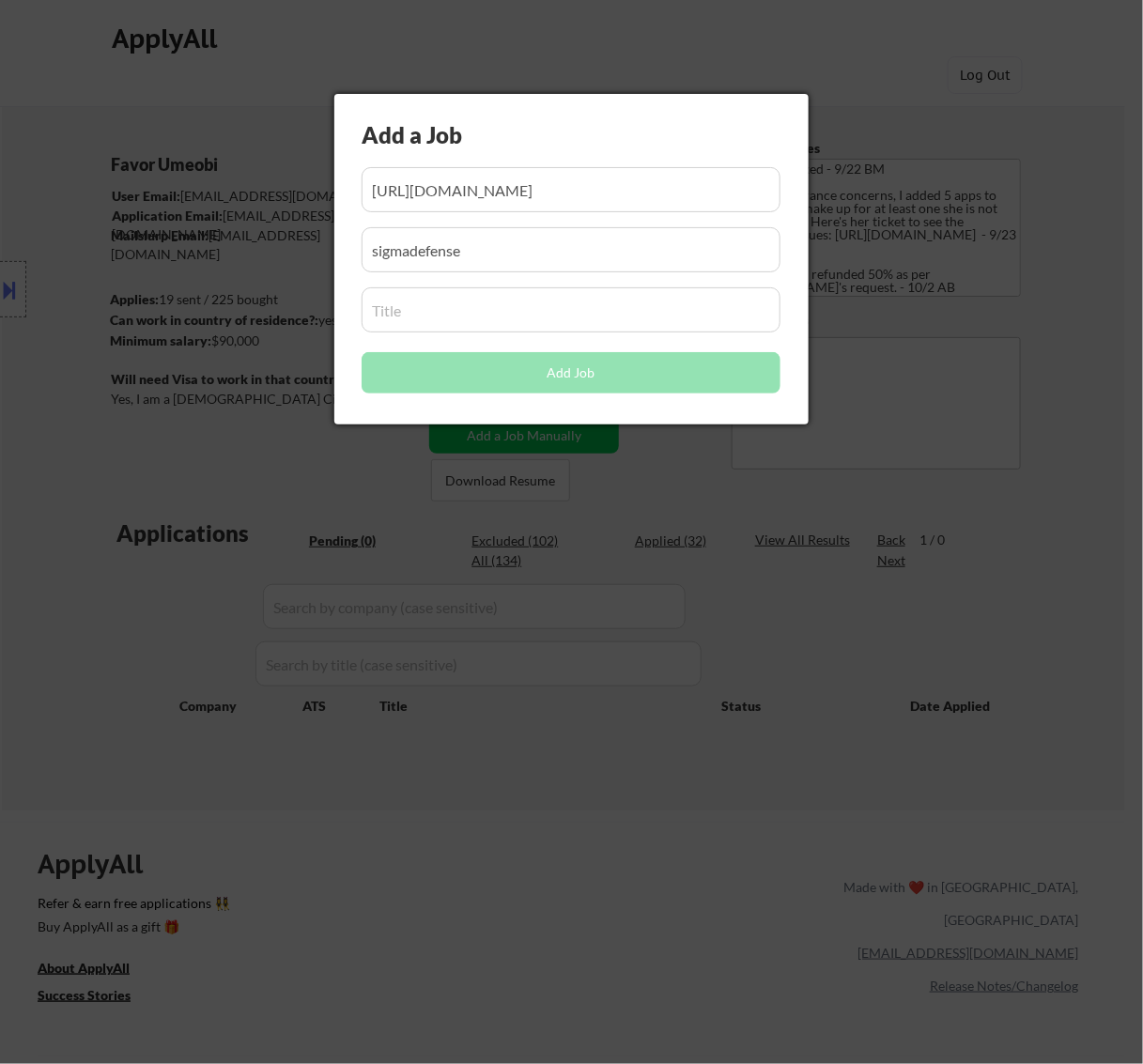
click at [442, 305] on input "input" at bounding box center [572, 310] width 419 height 45
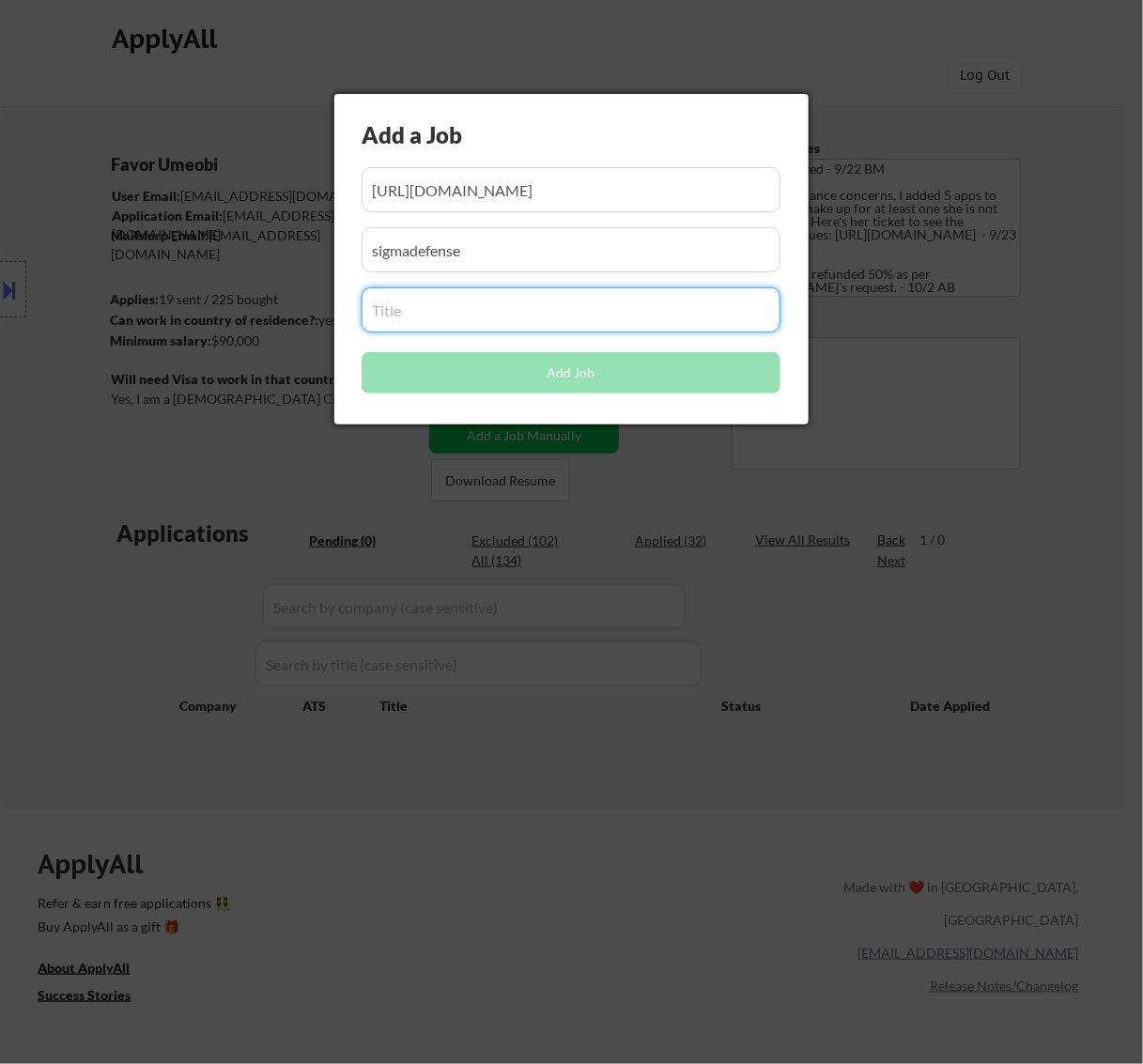
paste input "1562 - DevSecOps Engineer"
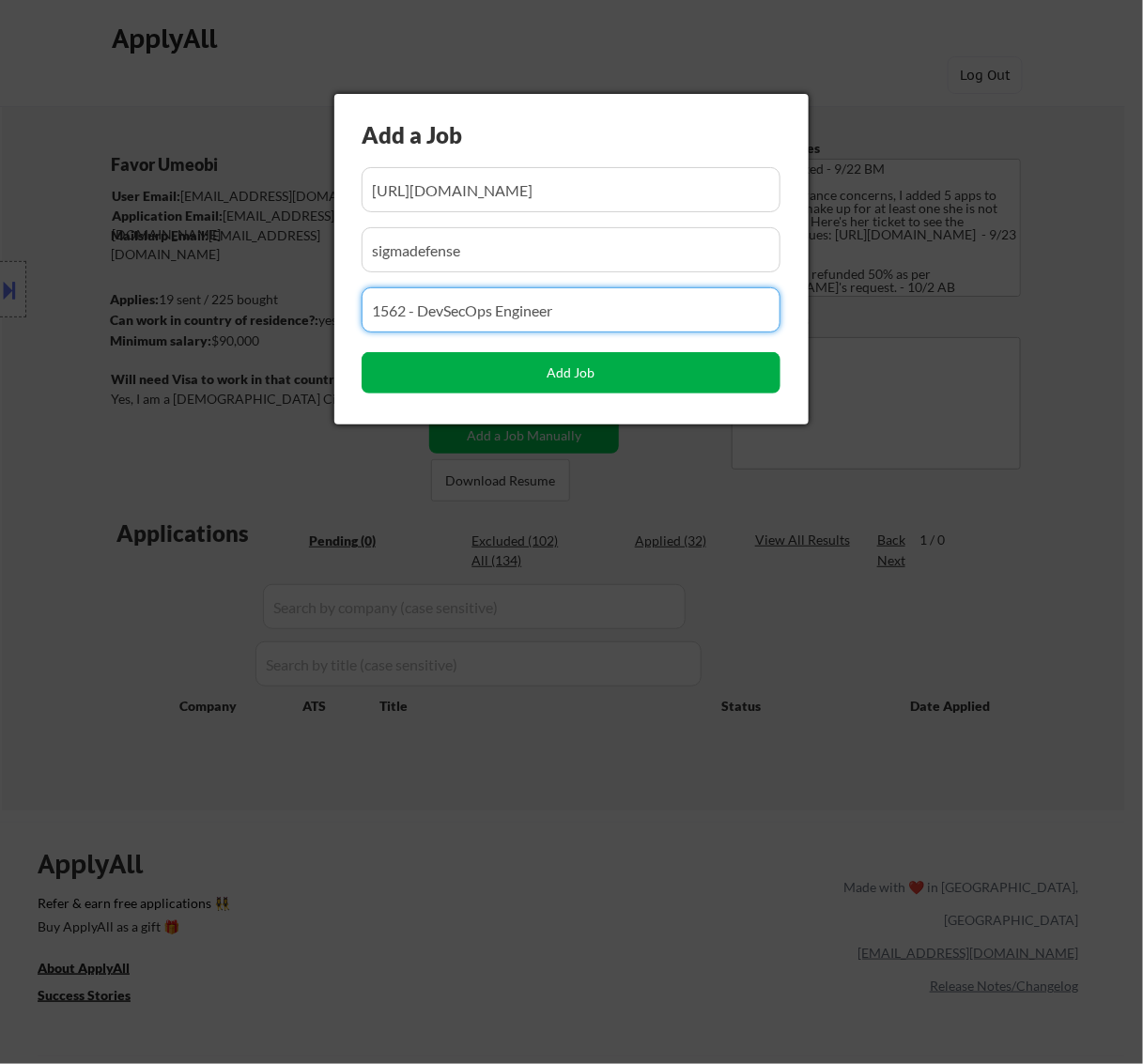
click at [569, 374] on button "Add Job" at bounding box center [572, 373] width 419 height 42
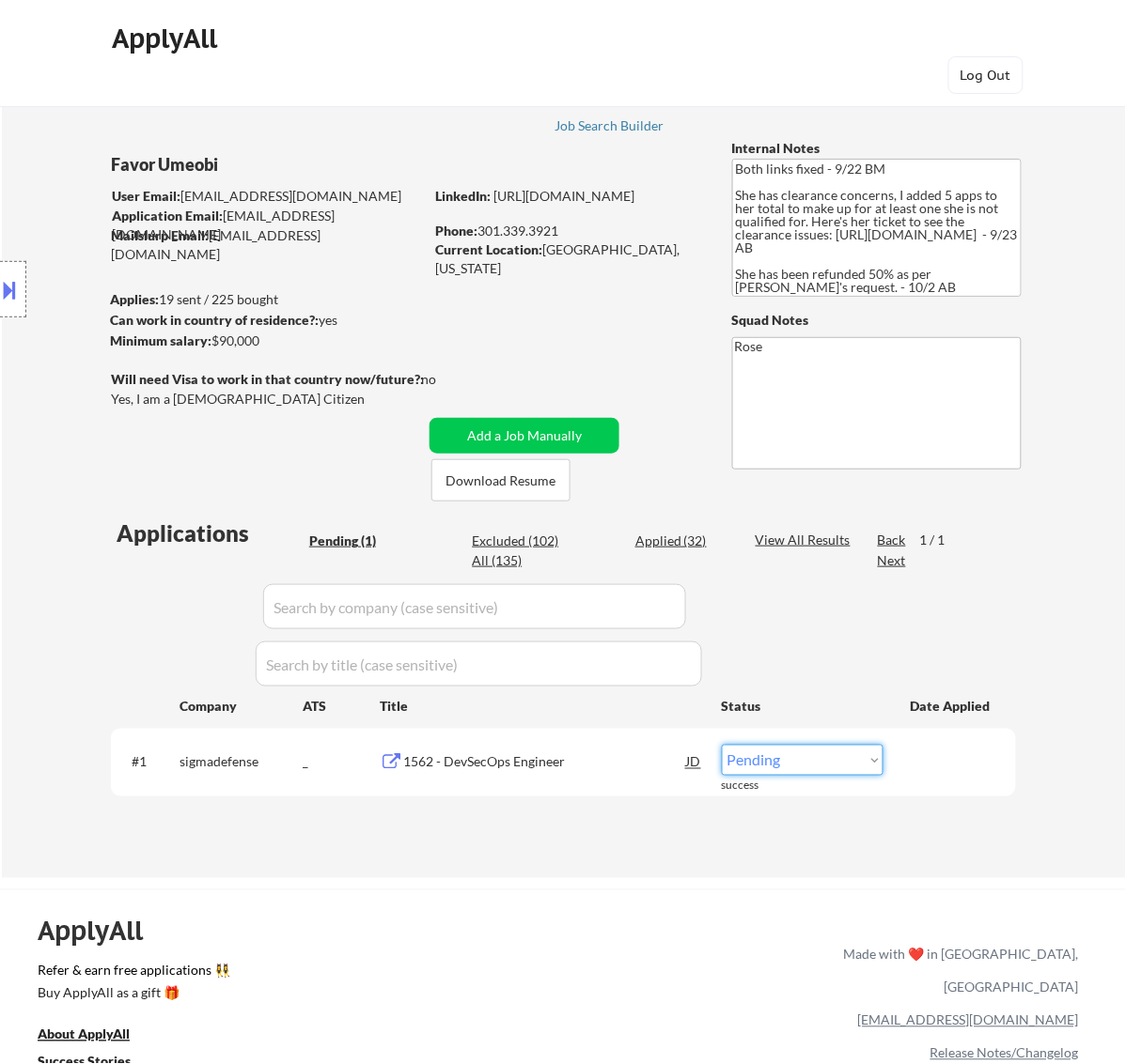
click at [797, 756] on select "Choose an option... Pending Applied Excluded (Questions) Excluded (Expired) Exc…" at bounding box center [802, 761] width 161 height 31
click at [721, 745] on select "Choose an option... Pending Applied Excluded (Questions) Excluded (Expired) Exc…" at bounding box center [802, 761] width 161 height 31
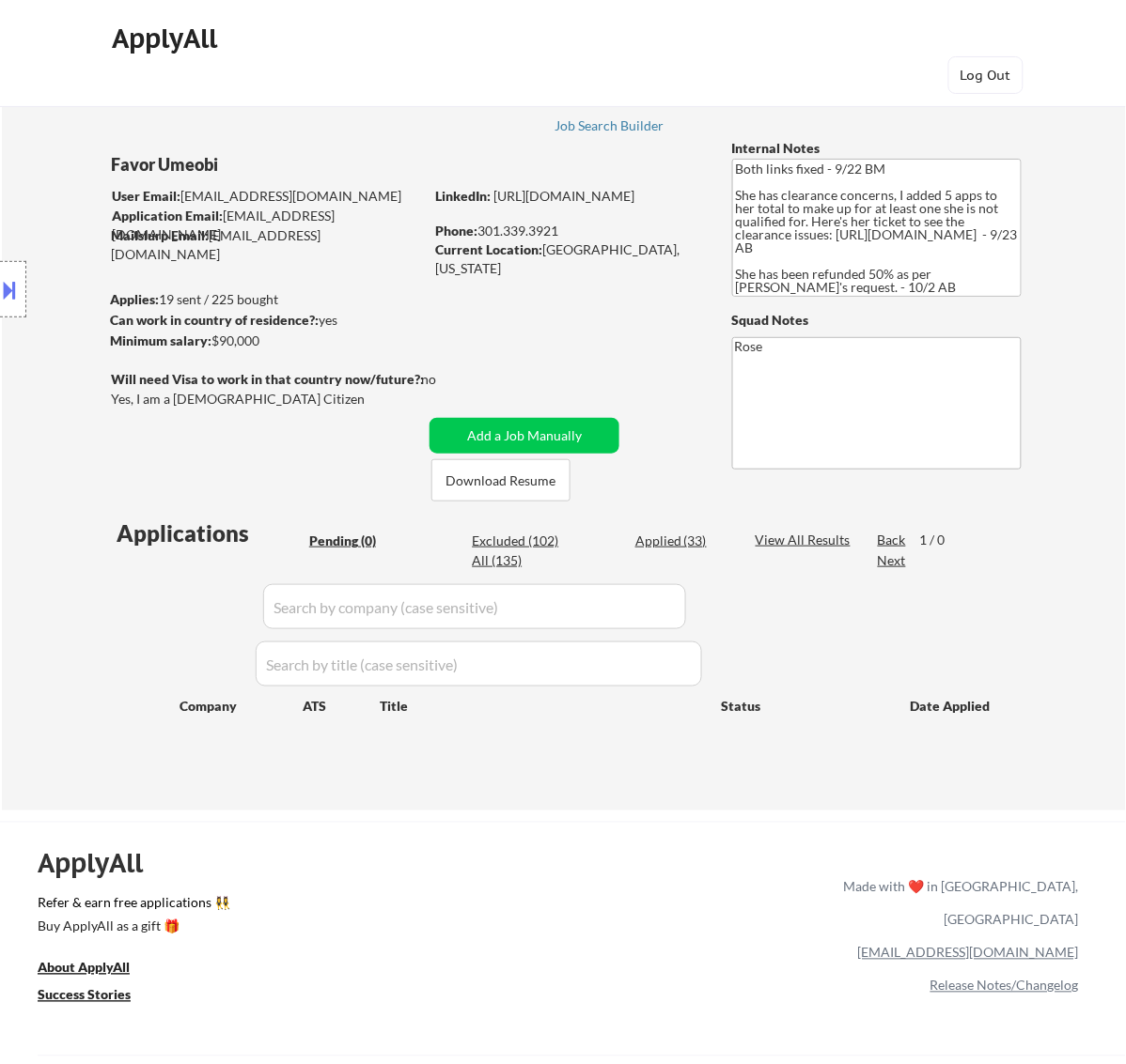
drag, startPoint x: 16, startPoint y: 290, endPoint x: 39, endPoint y: 306, distance: 28.0
click at [16, 292] on button at bounding box center [10, 290] width 20 height 31
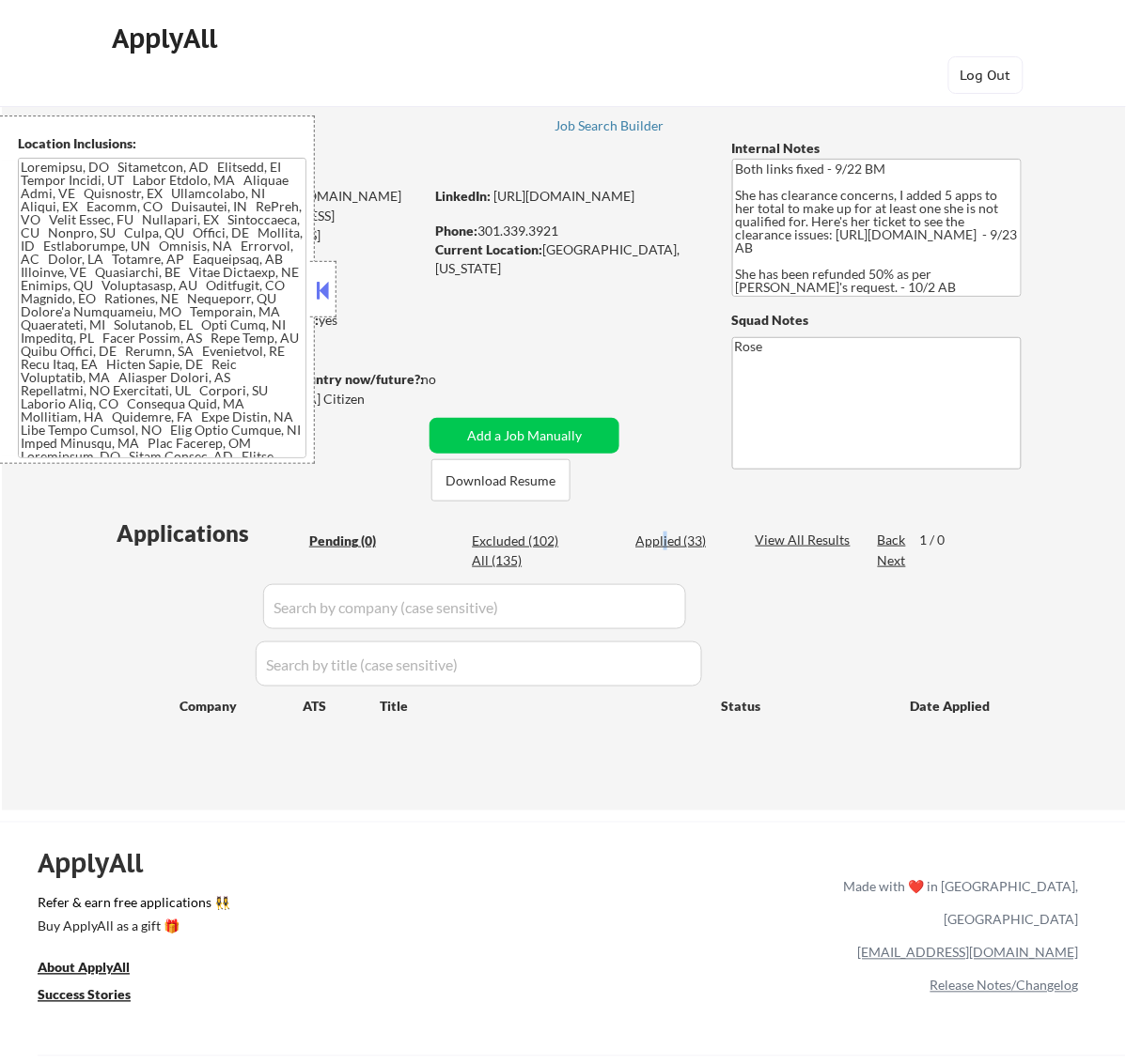
drag, startPoint x: 664, startPoint y: 545, endPoint x: 663, endPoint y: 577, distance: 32.0
click at [664, 543] on div "Applied (33)" at bounding box center [682, 541] width 94 height 18
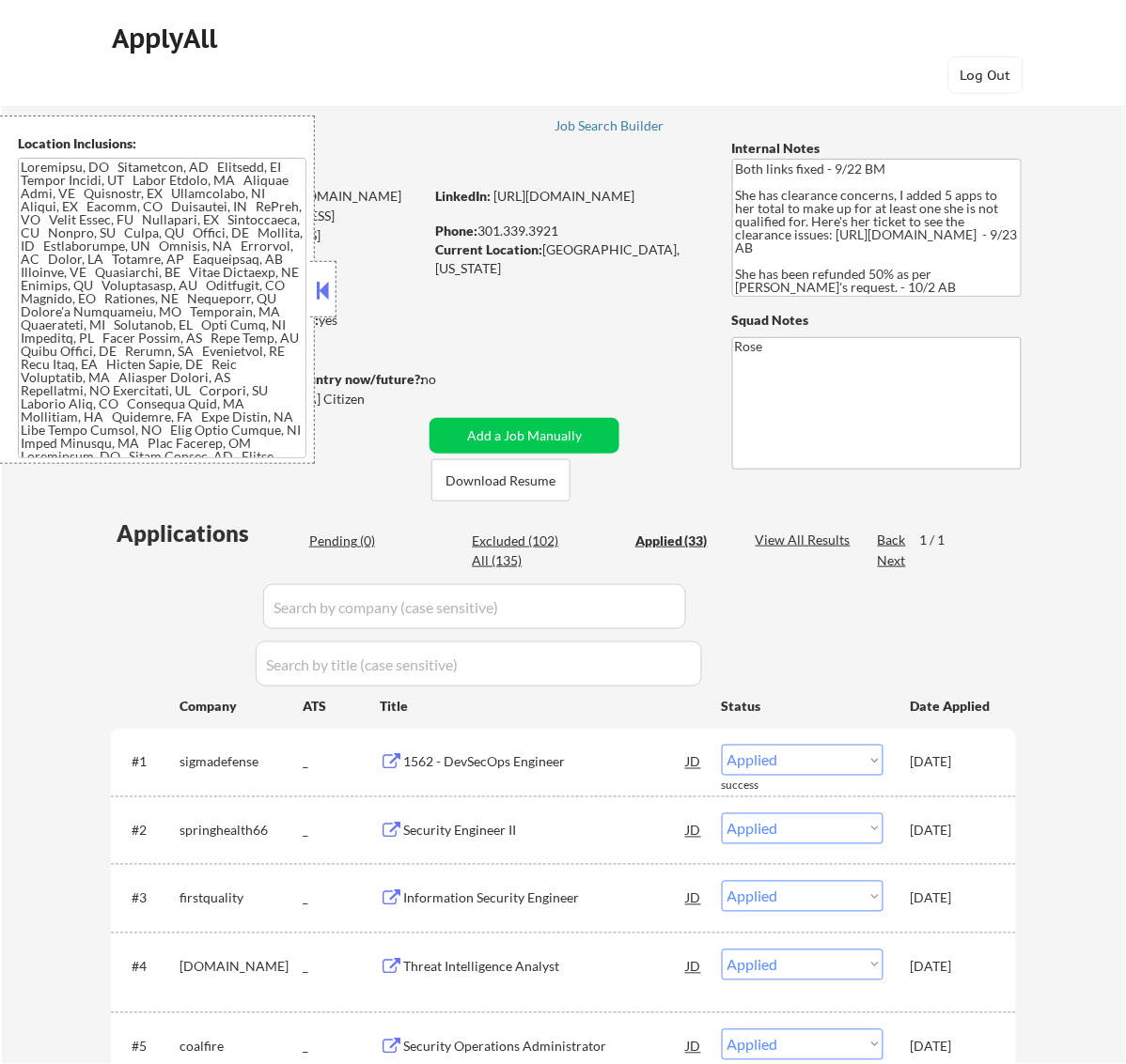
click at [658, 609] on input "input" at bounding box center [474, 606] width 423 height 45
paste input "crowdstrike"
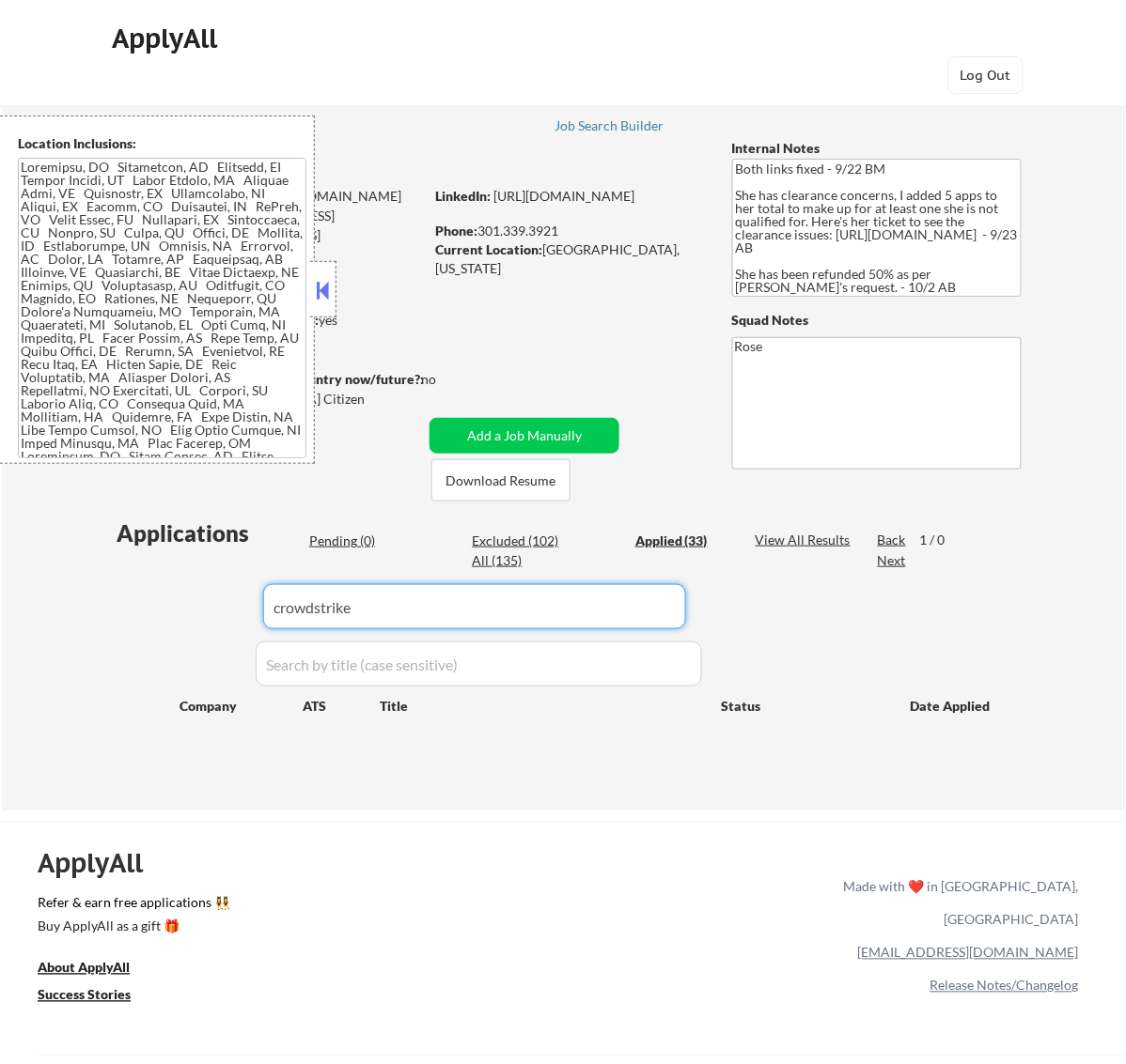
drag, startPoint x: 372, startPoint y: 604, endPoint x: 45, endPoint y: 607, distance: 327.0
click at [47, 607] on div "← Return to /applysquad Mailslurp Inbox Job Search Builder Favor Umeobi User Em…" at bounding box center [564, 443] width 1124 height 736
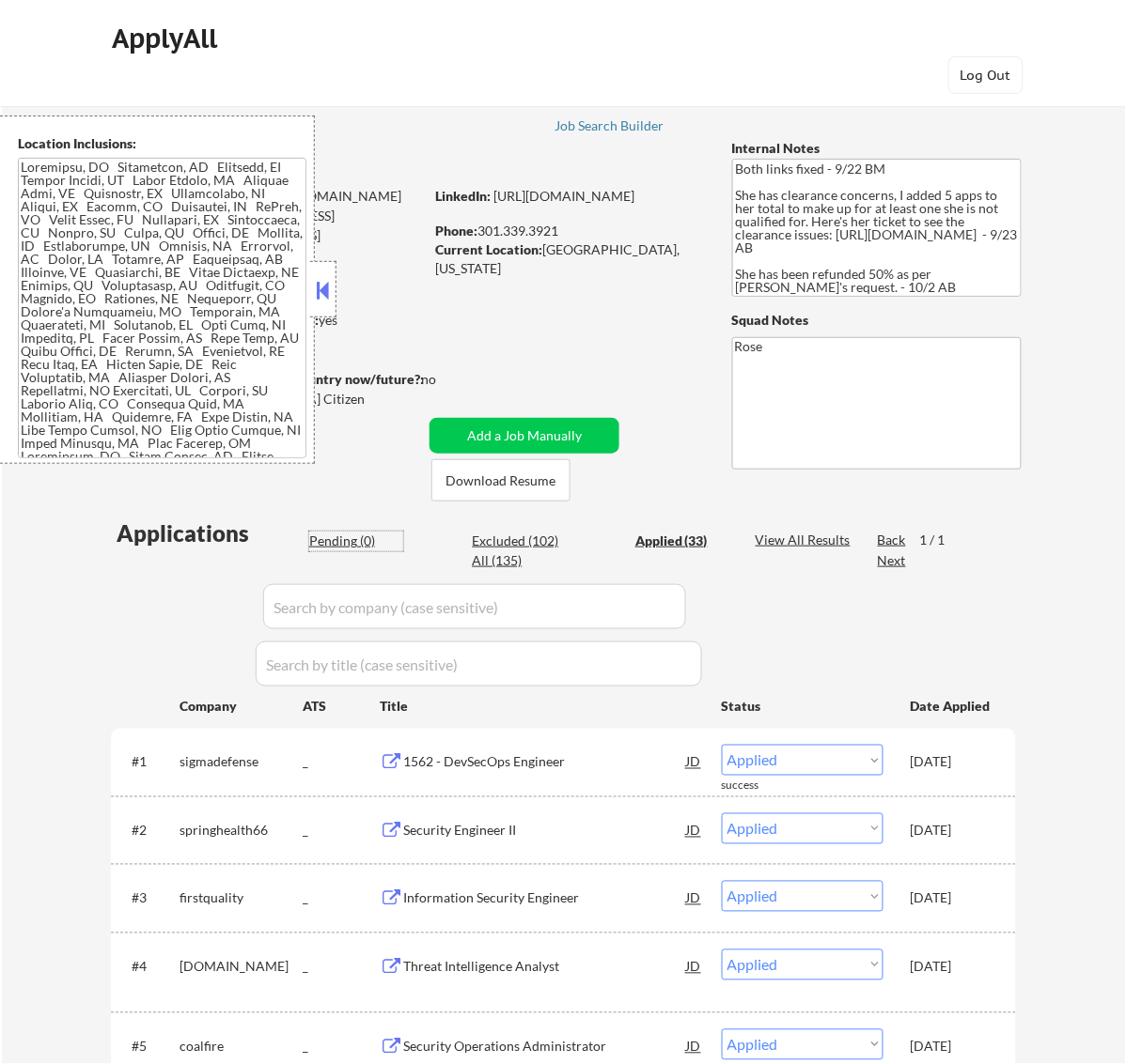
click at [346, 541] on div "Pending (0)" at bounding box center [355, 541] width 94 height 18
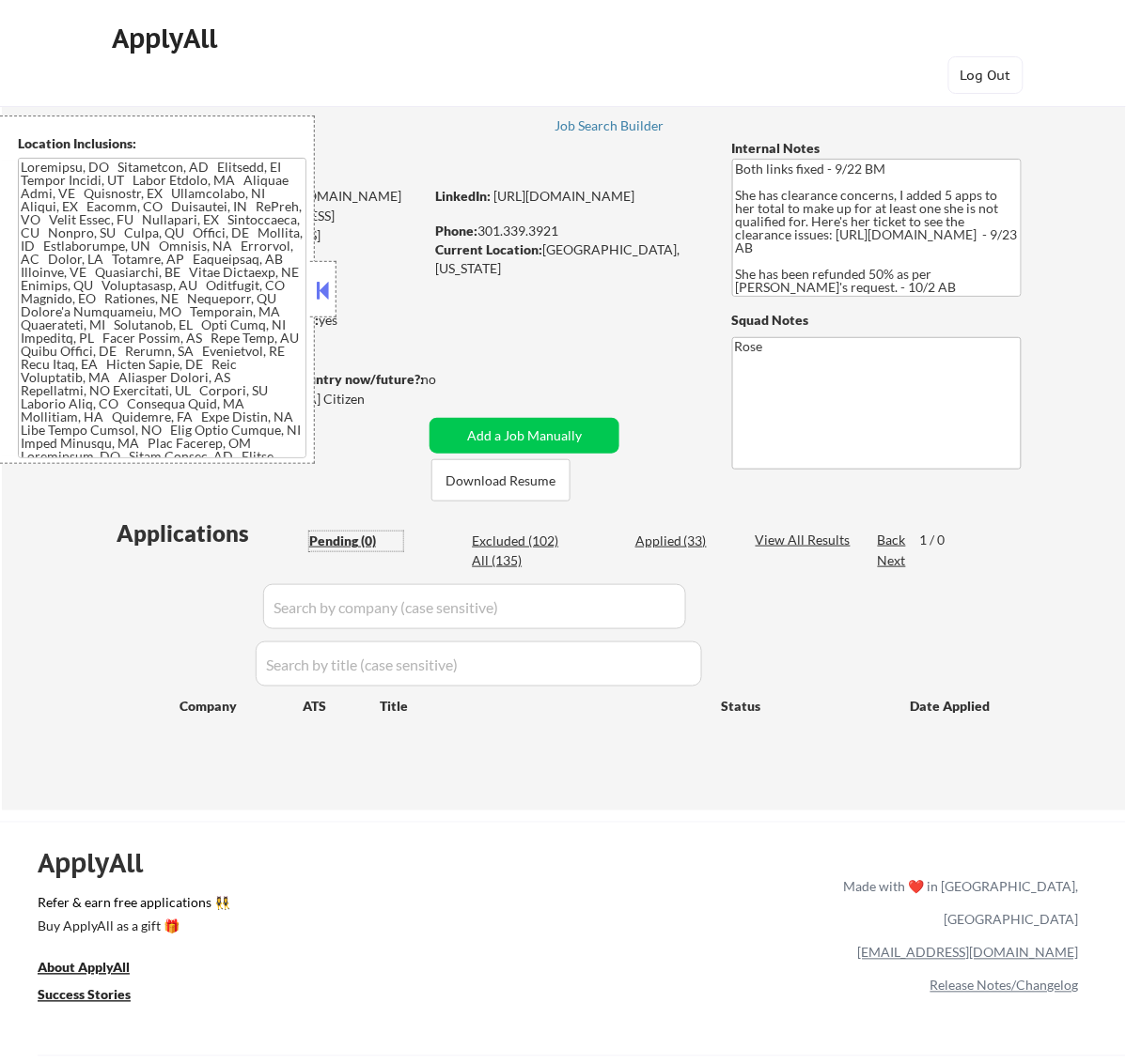
click at [329, 279] on button at bounding box center [322, 290] width 20 height 28
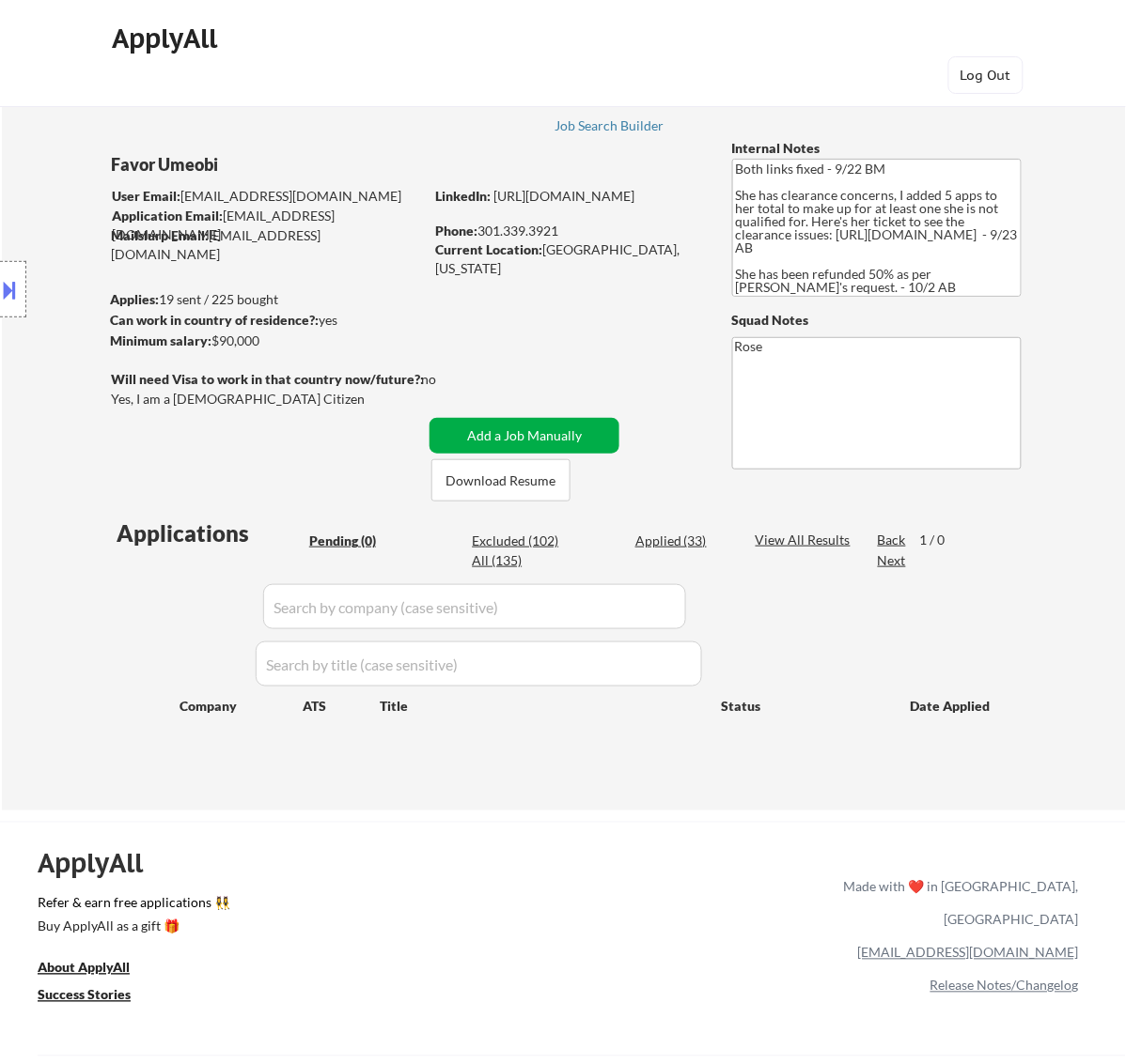
click at [521, 433] on button "Add a Job Manually" at bounding box center [524, 435] width 190 height 36
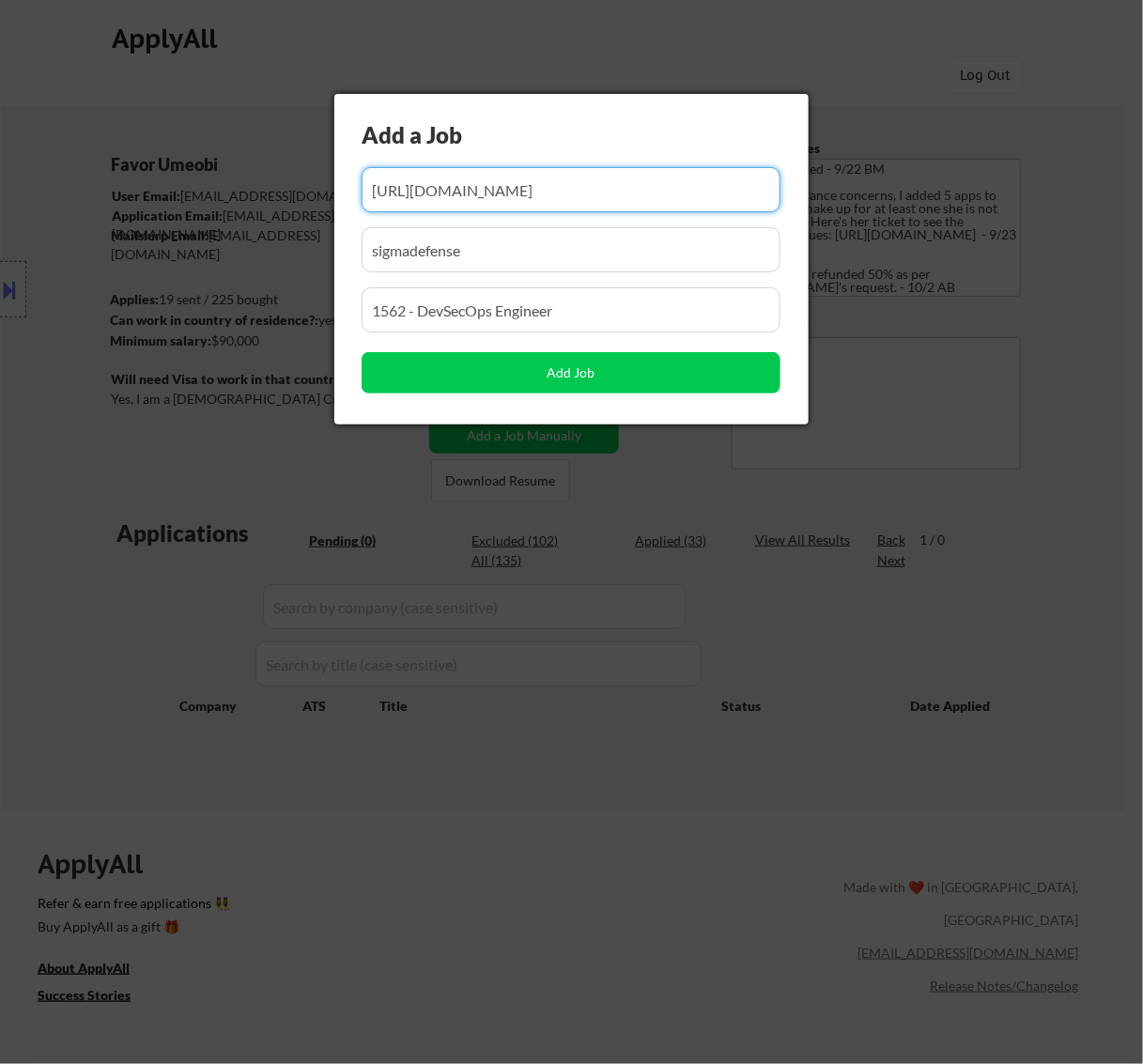
drag, startPoint x: 554, startPoint y: 182, endPoint x: 462, endPoint y: 207, distance: 95.3
click at [462, 207] on input "input" at bounding box center [572, 189] width 419 height 45
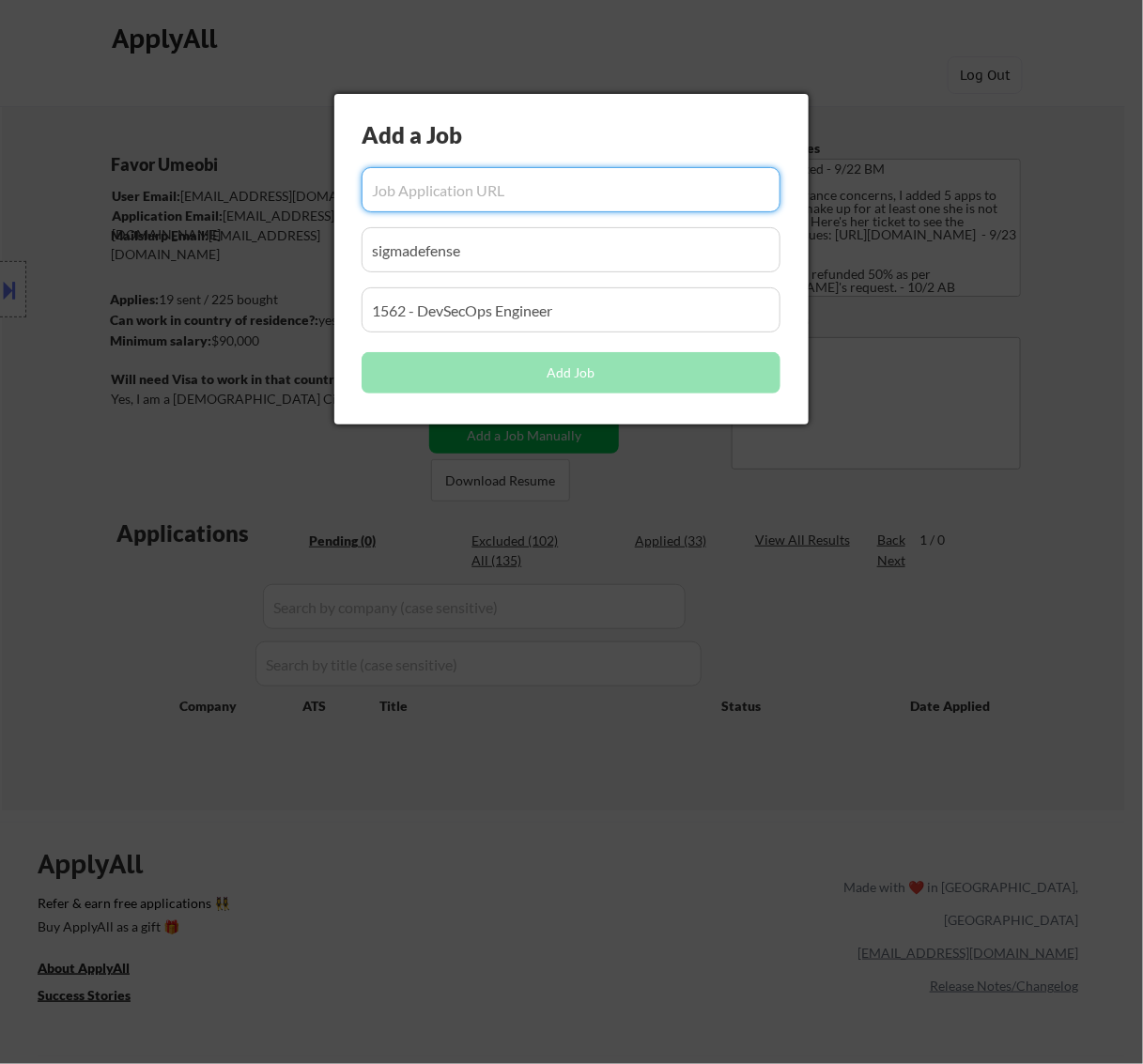
click at [486, 191] on input "input" at bounding box center [572, 189] width 419 height 45
paste input "https://crowdstrike.wd5.myworkdayjobs.com/crowdstrikecareers/job/usa---remote/s…"
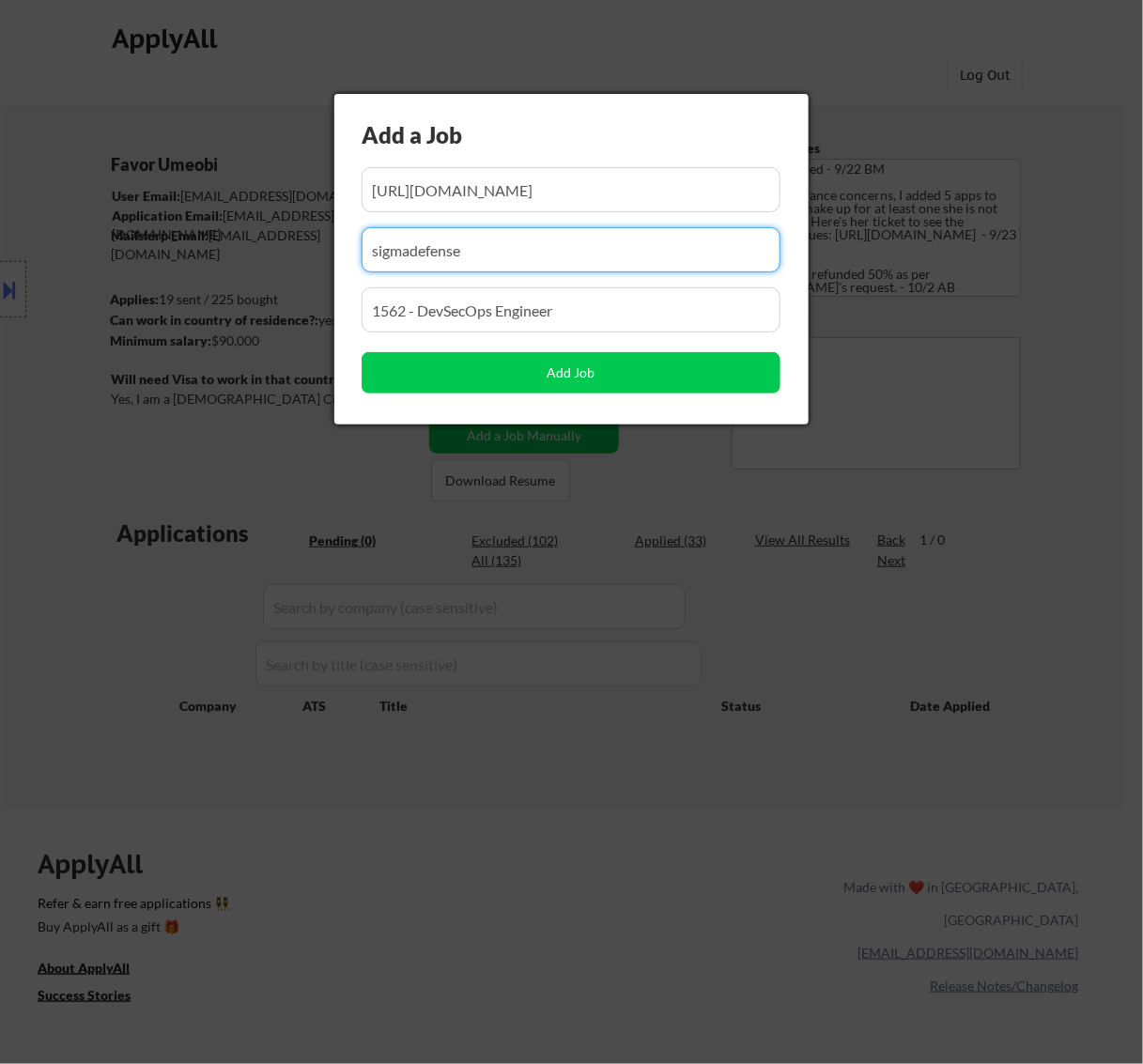
drag, startPoint x: 487, startPoint y: 246, endPoint x: 208, endPoint y: 267, distance: 279.8
click at [208, 267] on body "← Return to /applysquad Mailslurp Inbox Job Search Builder Favor Umeobi User Em…" at bounding box center [572, 532] width 1143 height 1064
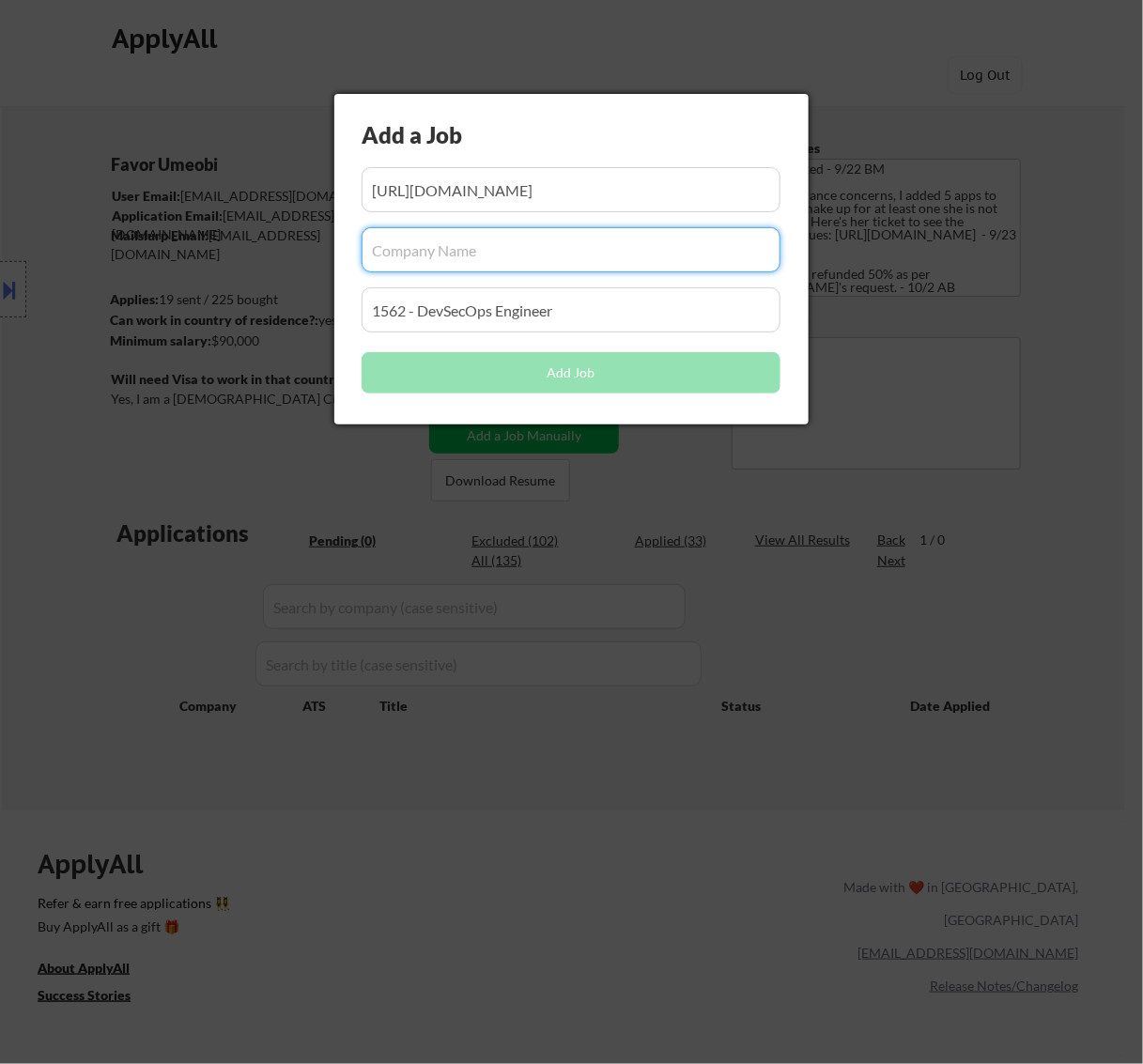
click at [467, 247] on input "input" at bounding box center [572, 249] width 419 height 45
paste input "crowdstrike.wd5.myworkdayjobs.com"
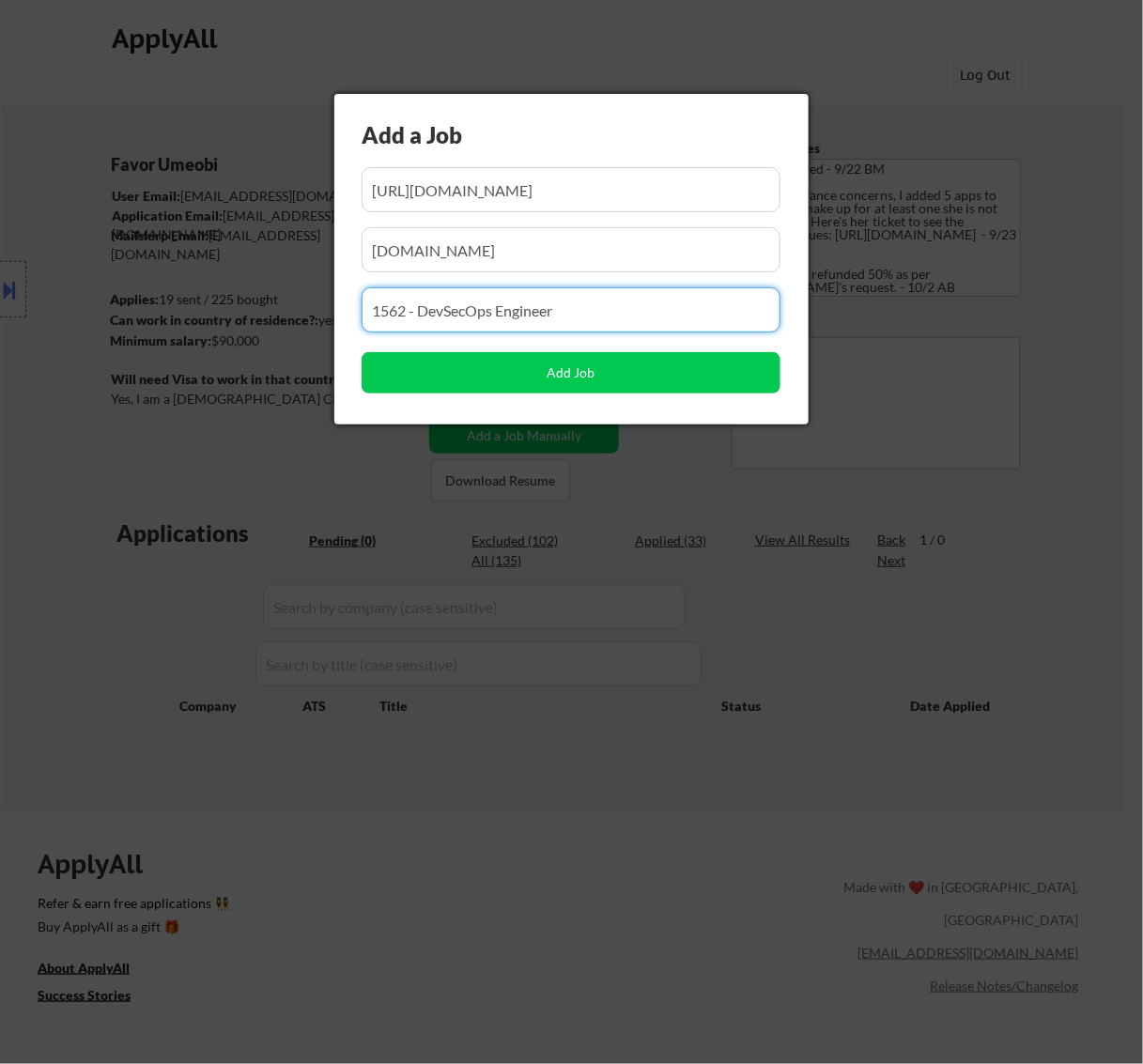
drag, startPoint x: 385, startPoint y: 315, endPoint x: 247, endPoint y: 322, distance: 138.2
click at [247, 322] on body "← Return to /applysquad Mailslurp Inbox Job Search Builder Favor Umeobi User Em…" at bounding box center [572, 532] width 1143 height 1064
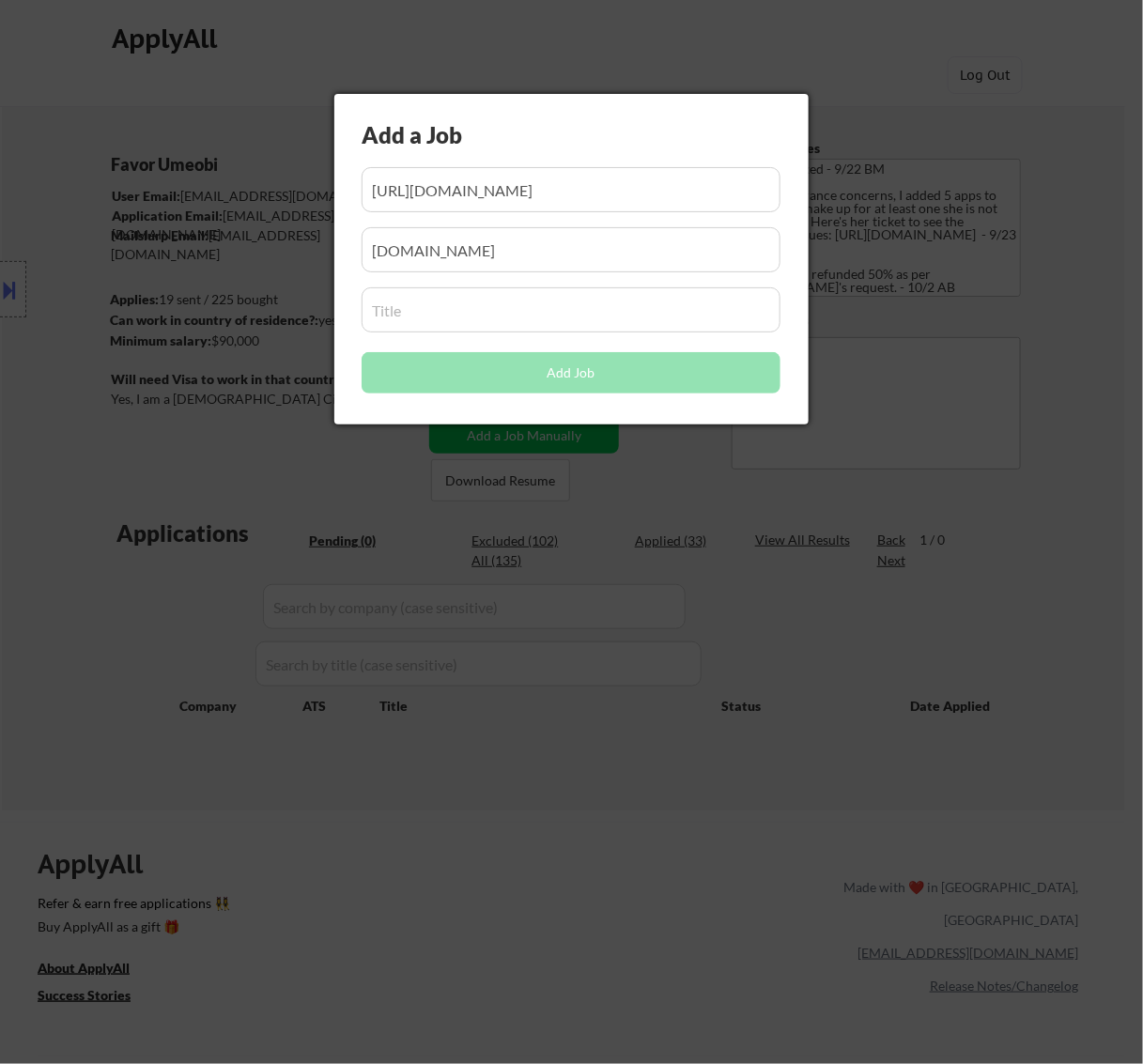
click at [456, 310] on input "input" at bounding box center [572, 310] width 419 height 45
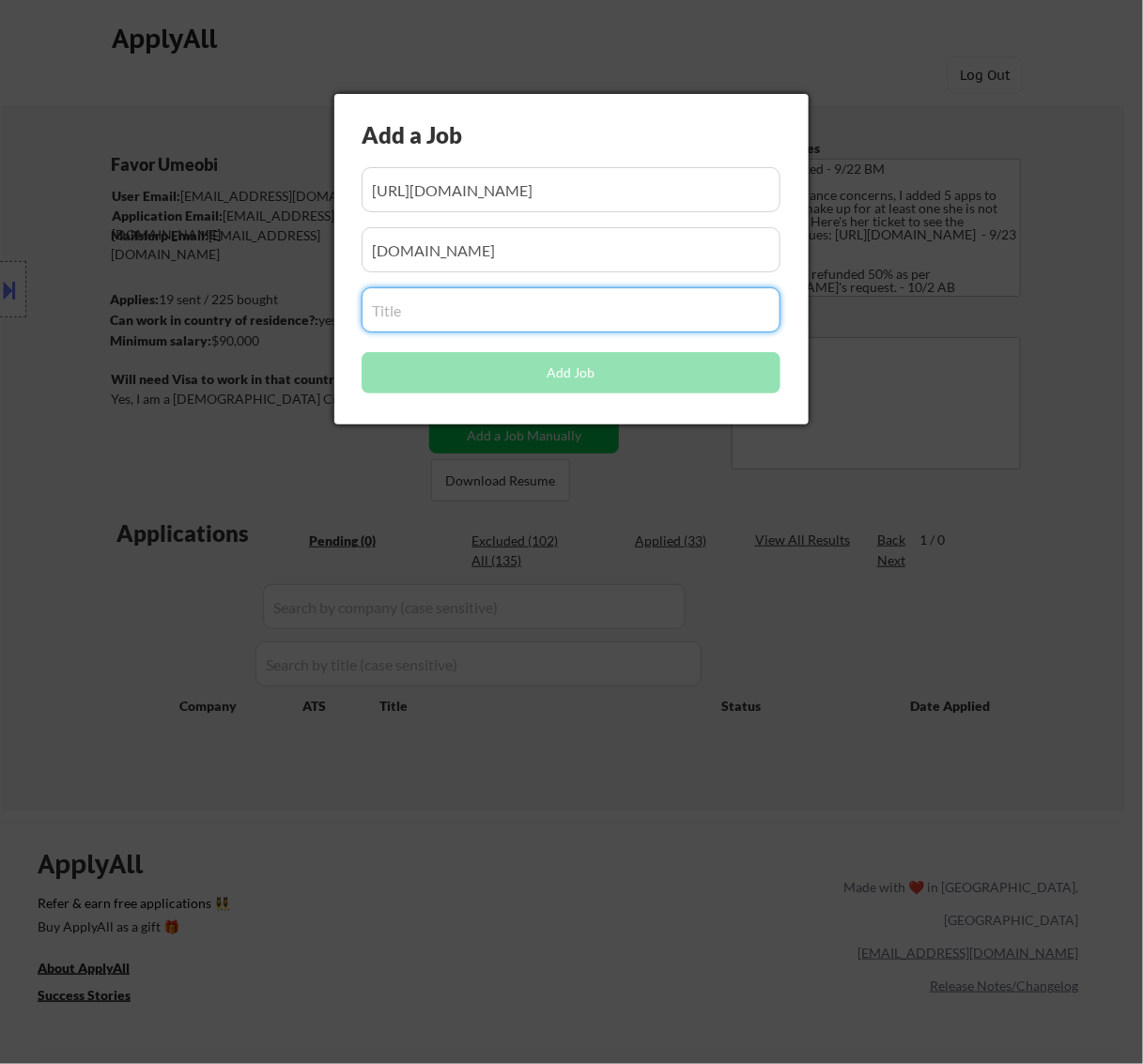
paste input "Security Advisor I, Falcon Complete (Remote)"
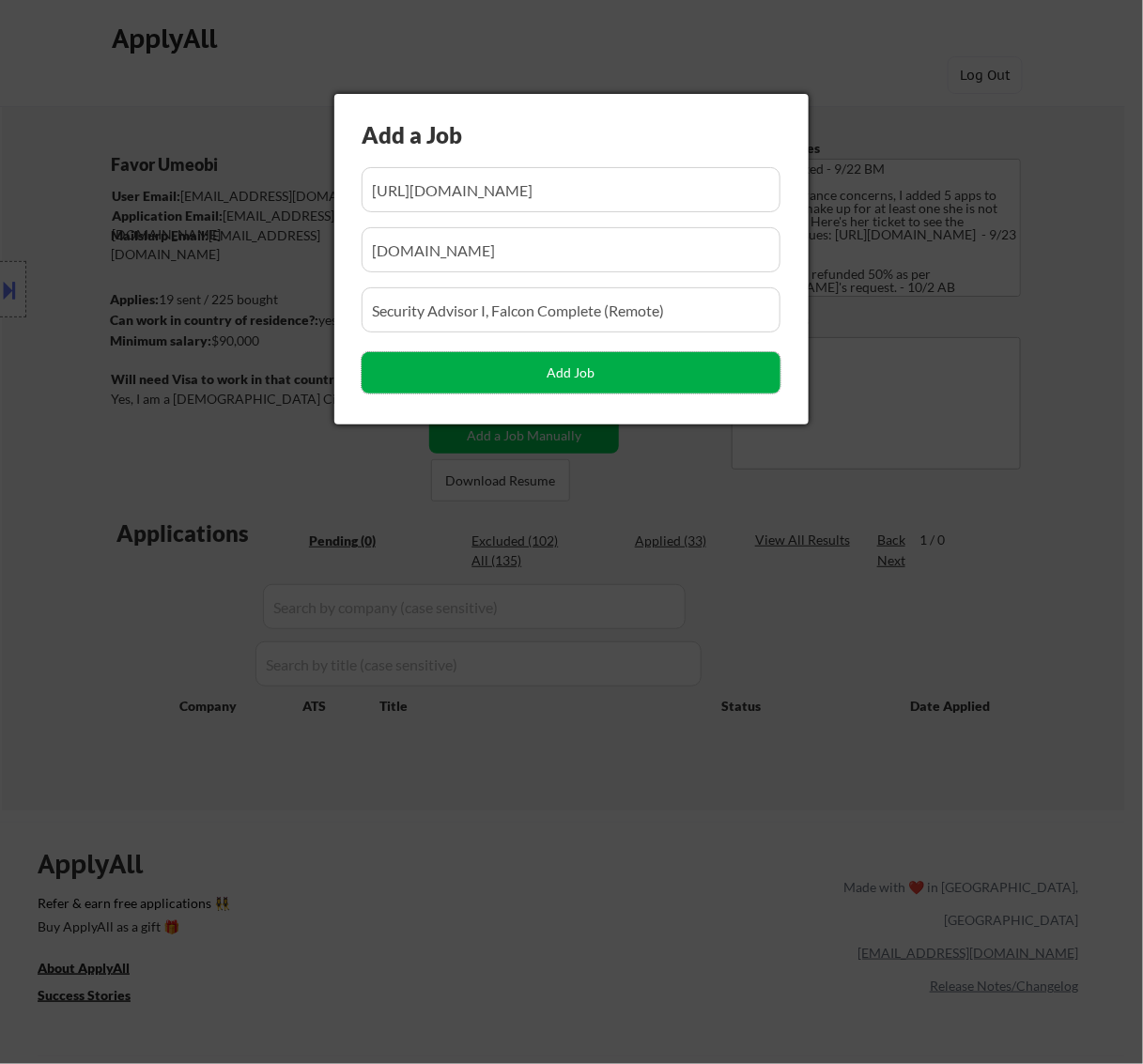
click at [517, 364] on button "Add Job" at bounding box center [572, 373] width 419 height 42
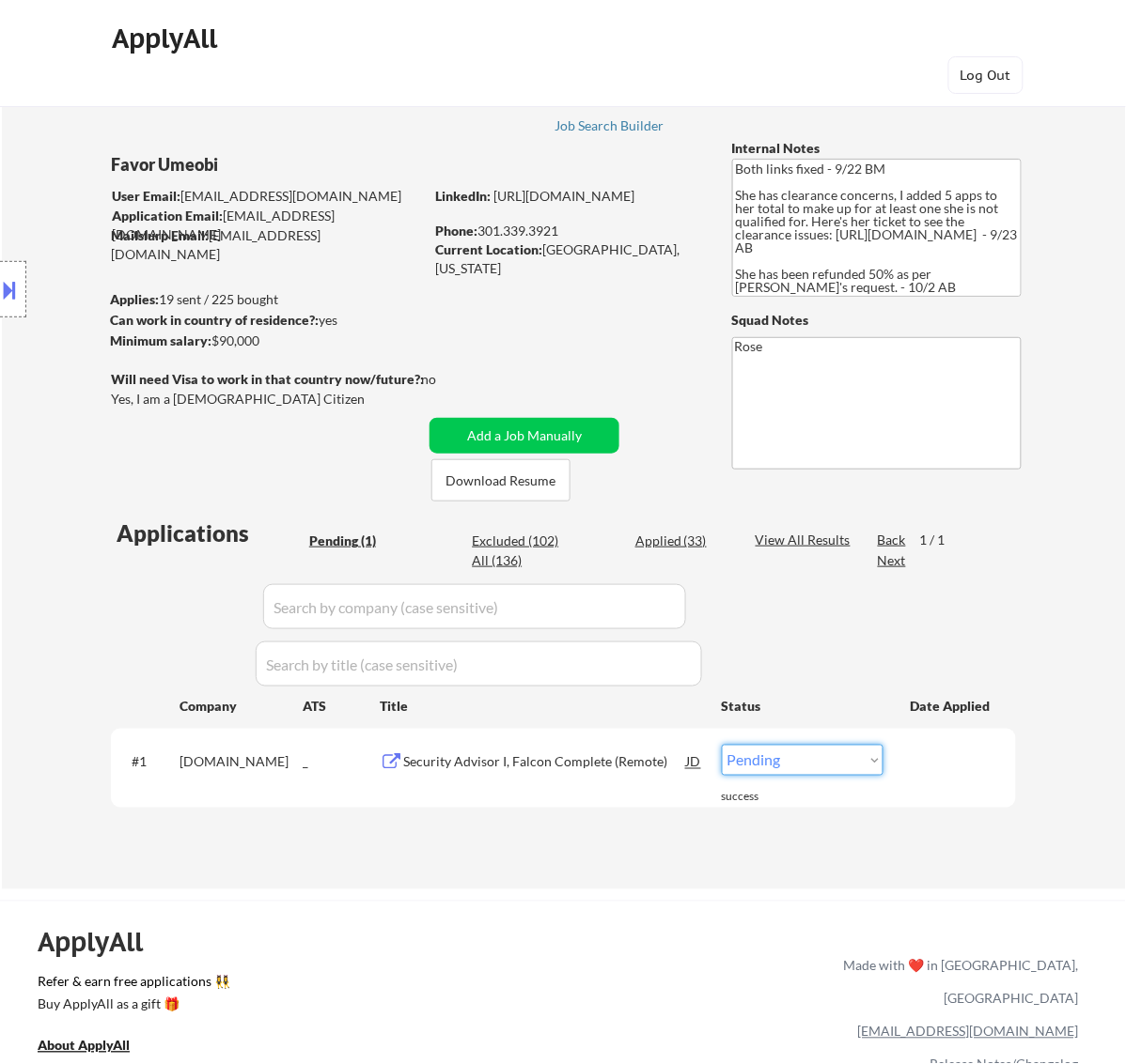
click at [842, 758] on select "Choose an option... Pending Applied Excluded (Questions) Excluded (Expired) Exc…" at bounding box center [802, 761] width 161 height 31
click at [721, 745] on select "Choose an option... Pending Applied Excluded (Questions) Excluded (Expired) Exc…" at bounding box center [802, 761] width 161 height 31
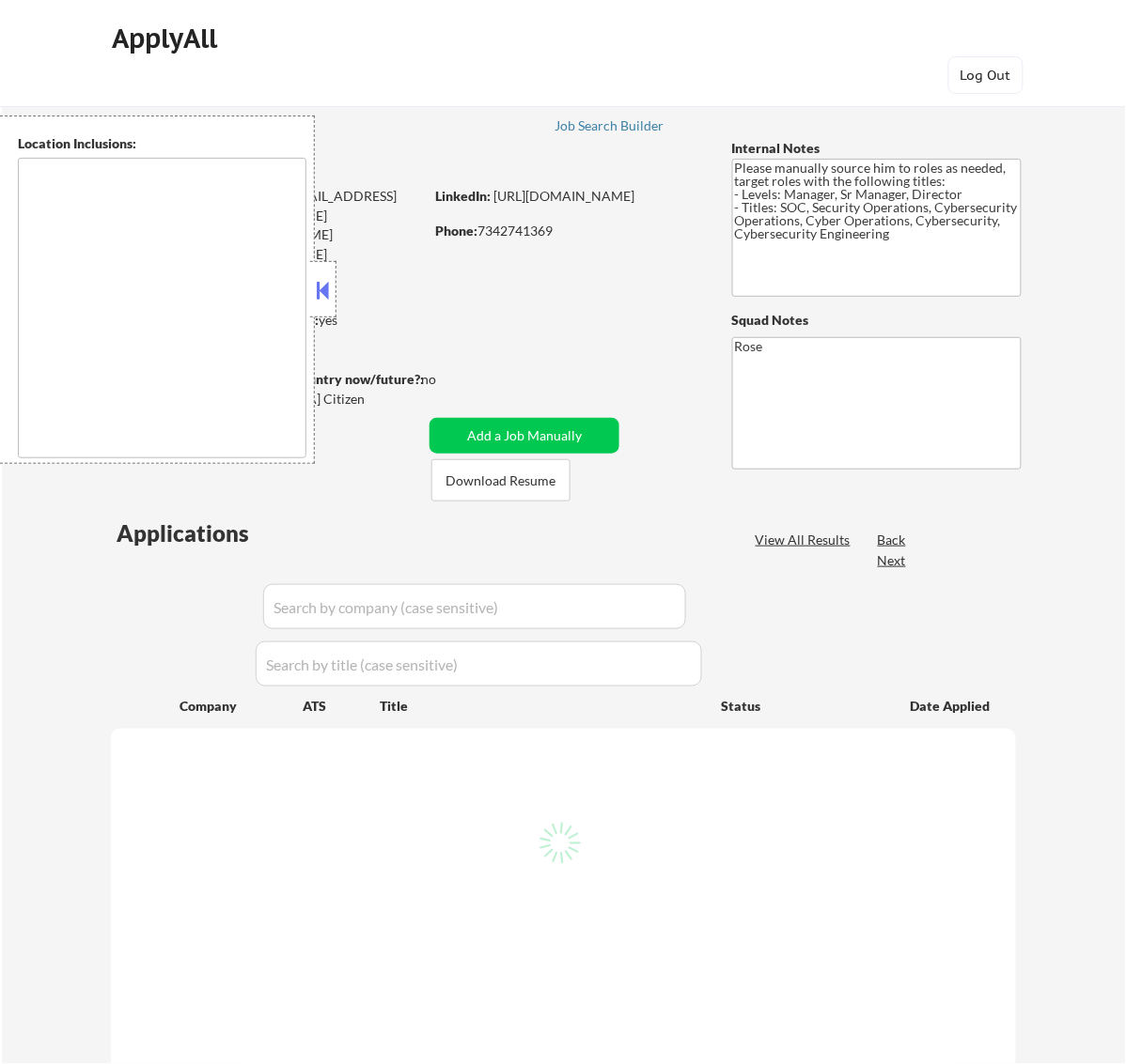
type textarea "[GEOGRAPHIC_DATA], [GEOGRAPHIC_DATA] [GEOGRAPHIC_DATA], [GEOGRAPHIC_DATA] [GEOG…"
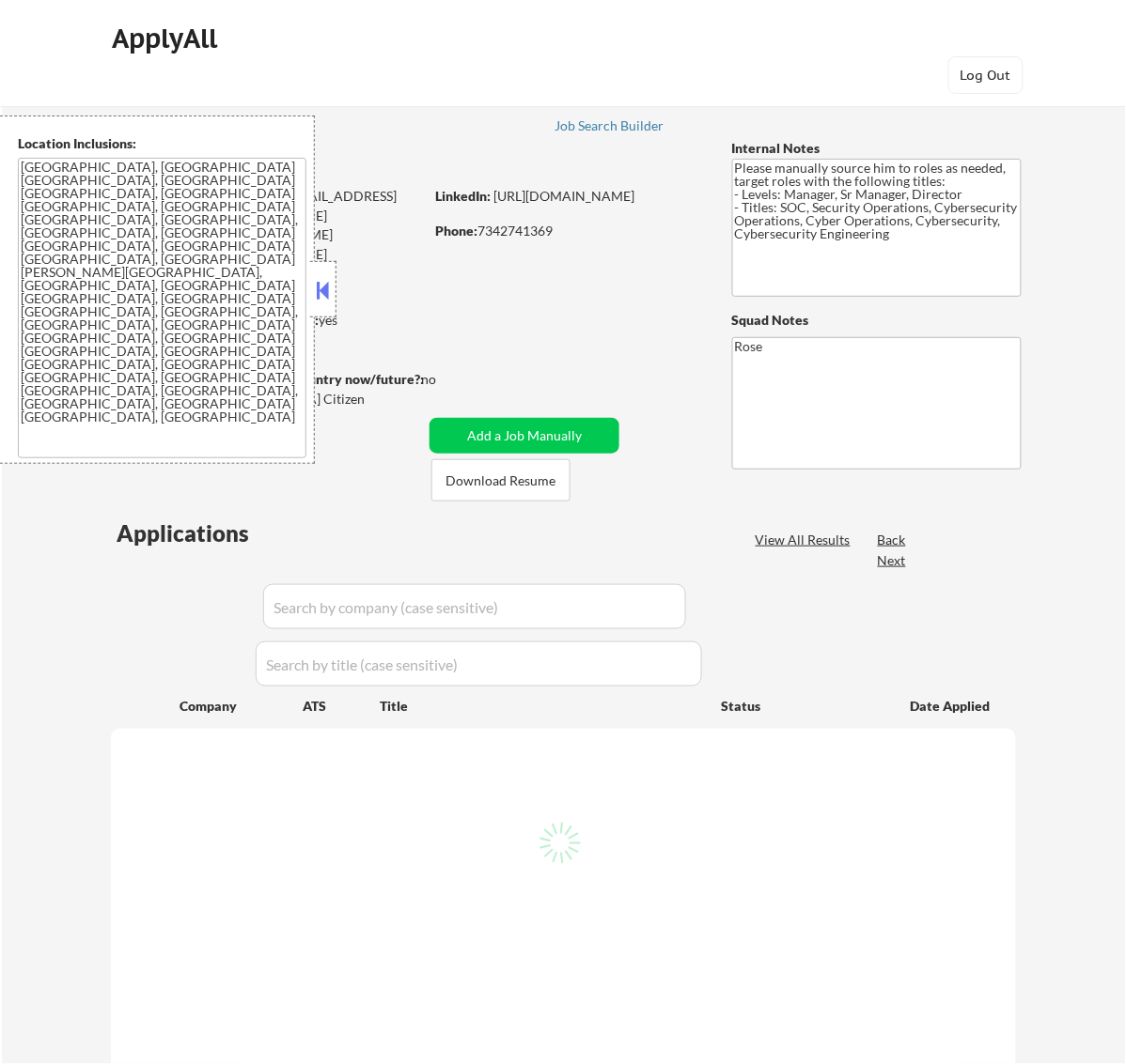
select select ""pending""
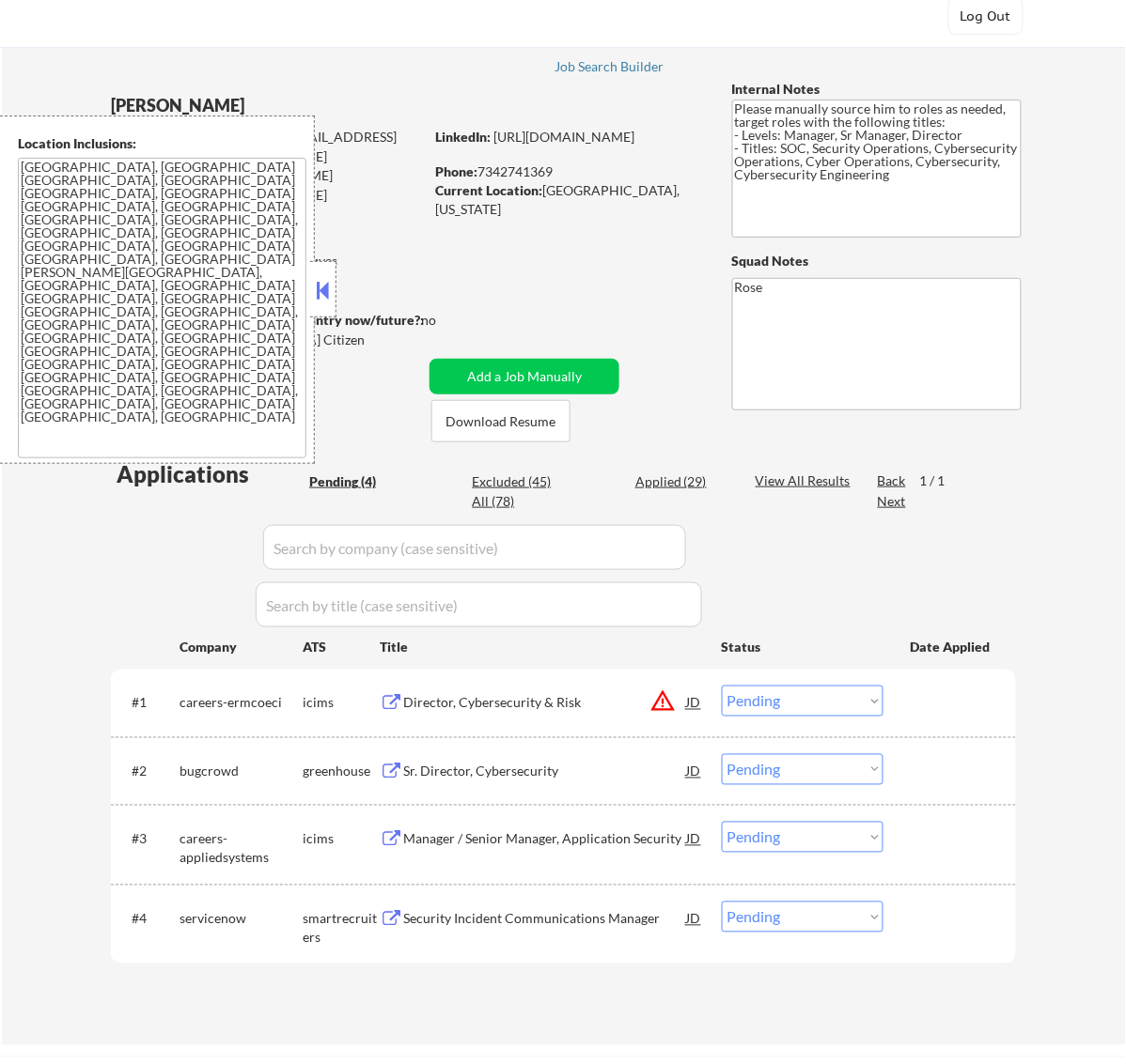
scroll to position [118, 0]
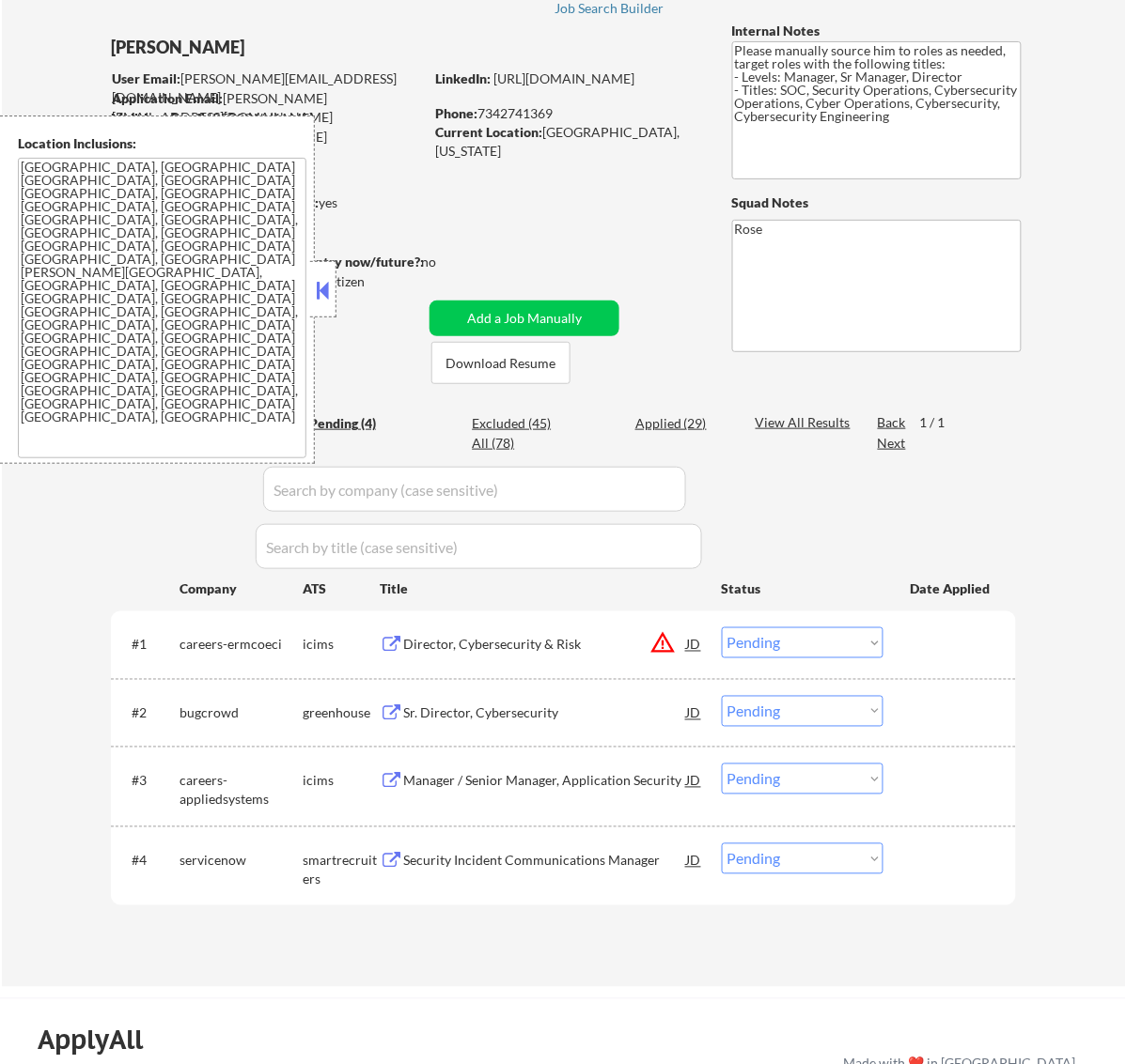
click at [507, 419] on div "Excluded (45)" at bounding box center [518, 423] width 94 height 18
select select ""excluded__expired_""
select select ""excluded""
select select ""excluded__expired_""
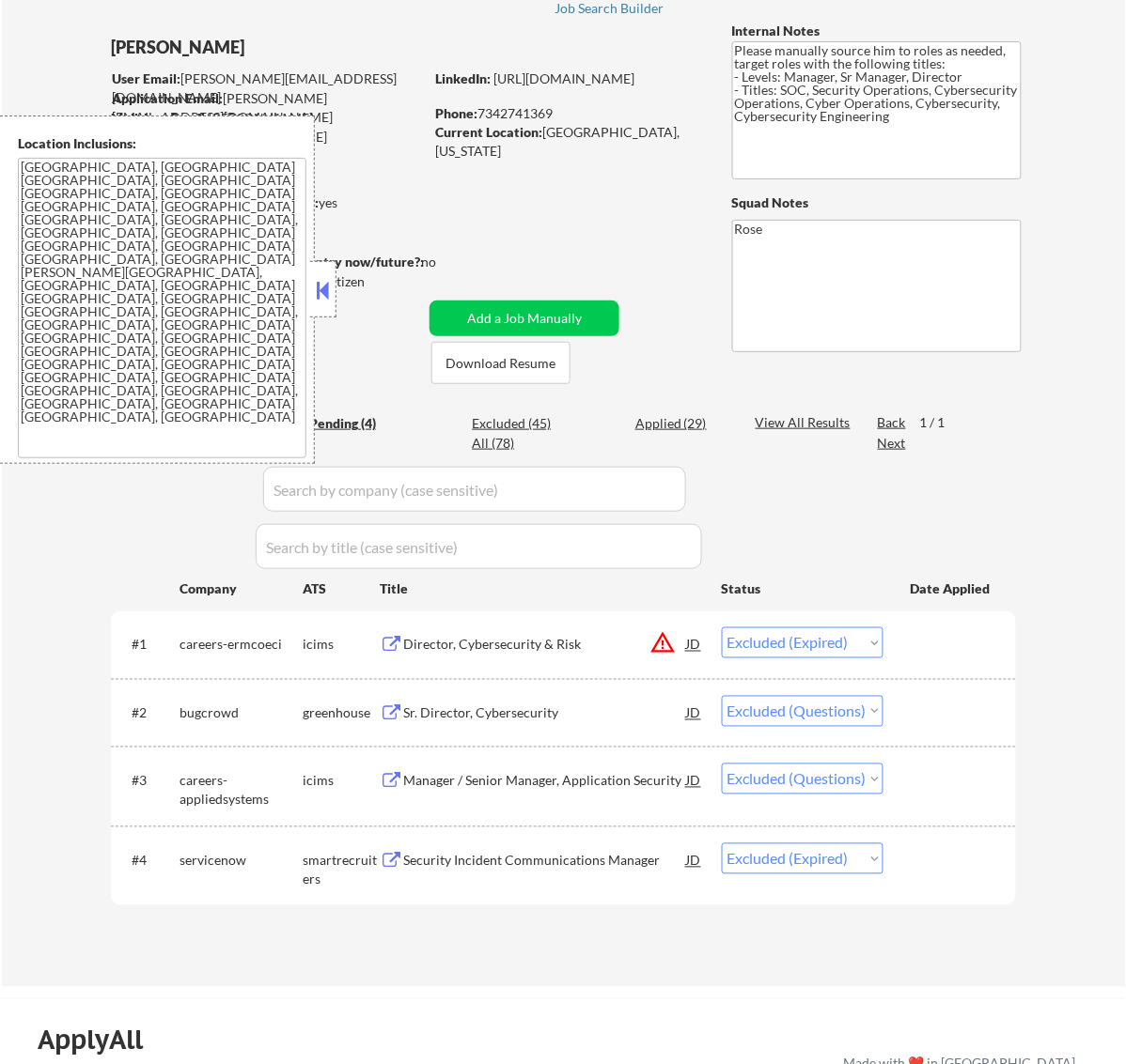
select select ""excluded""
select select ""excluded__blocklist_""
select select ""excluded""
select select ""excluded__bad_match_""
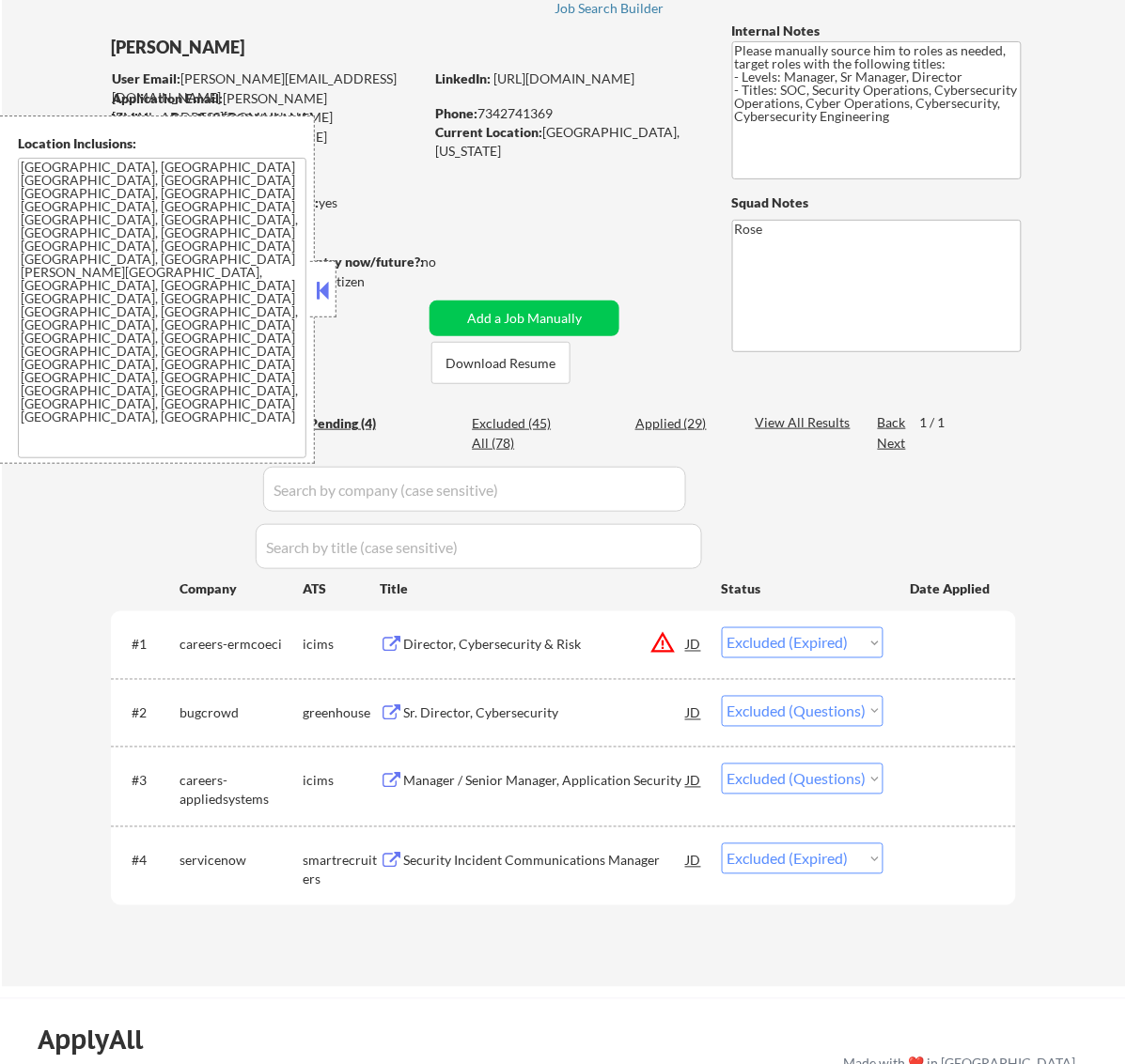
select select ""excluded__bad_match_""
select select ""excluded__location_""
select select ""excluded__expired_""
select select ""excluded__bad_match_""
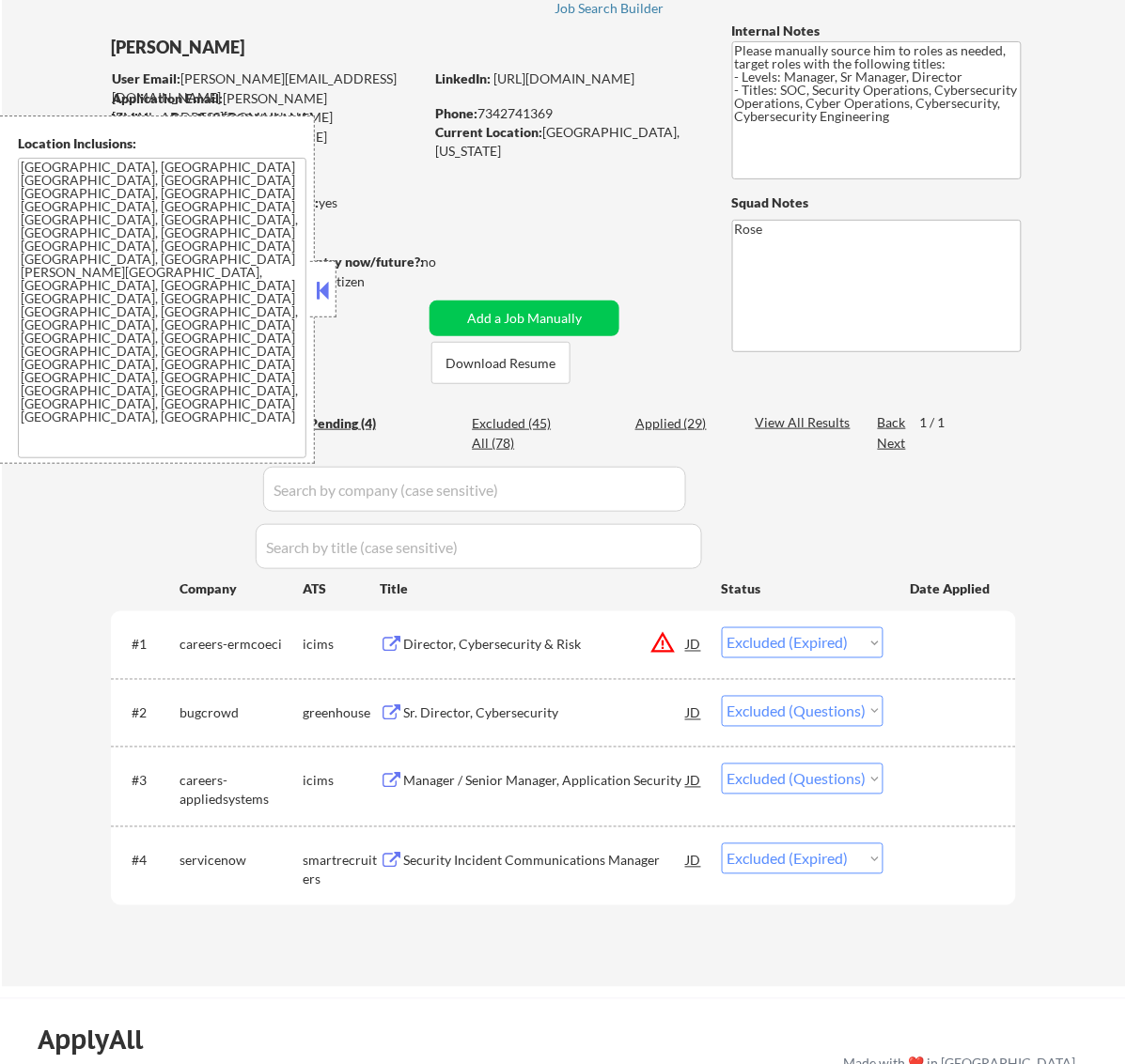
select select ""excluded__location_""
select select ""excluded__bad_match_""
select select ""excluded""
select select ""excluded__bad_match_""
select select ""excluded__expired_""
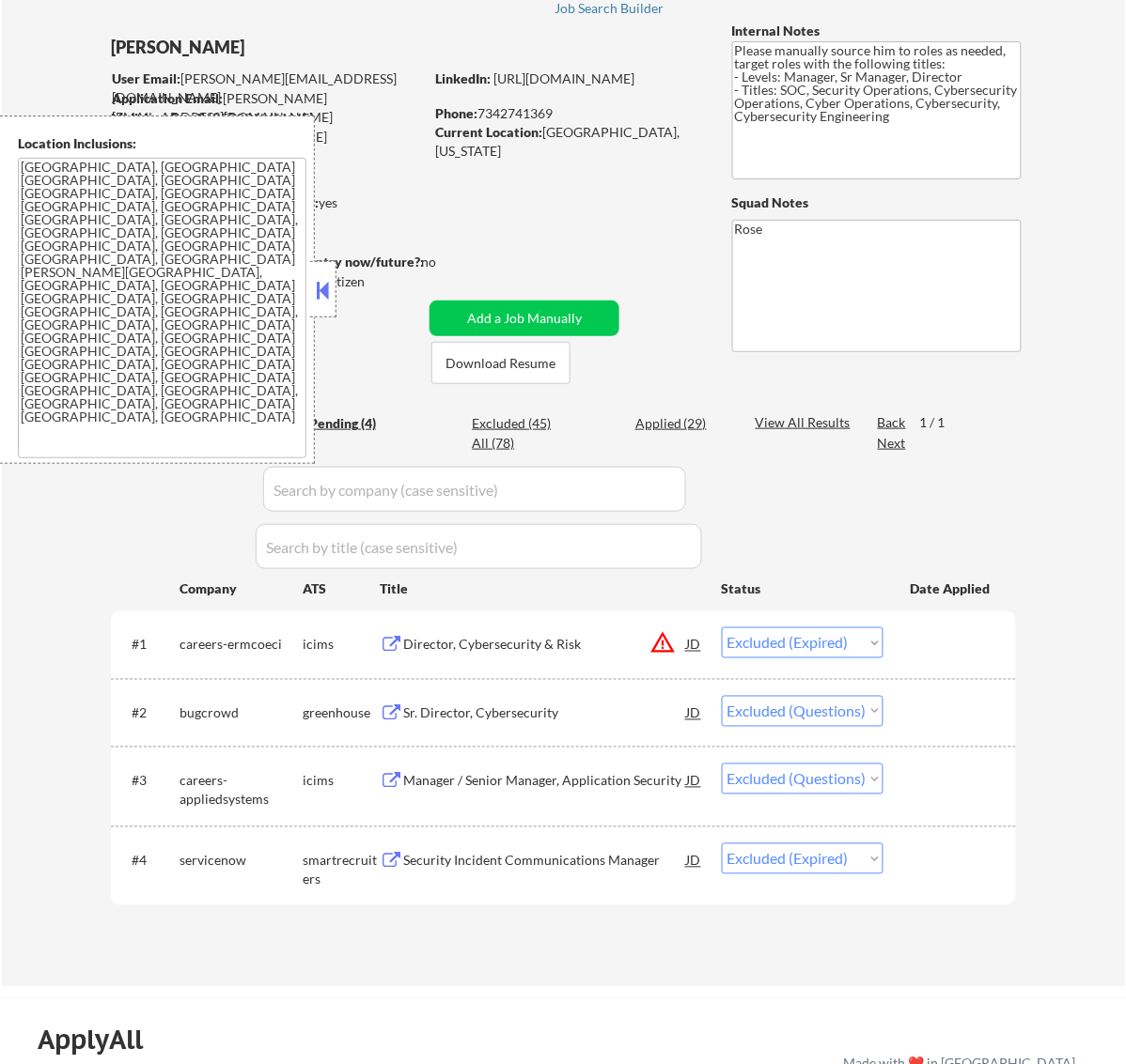
select select ""excluded__expired_""
select select ""excluded""
select select ""excluded__location_""
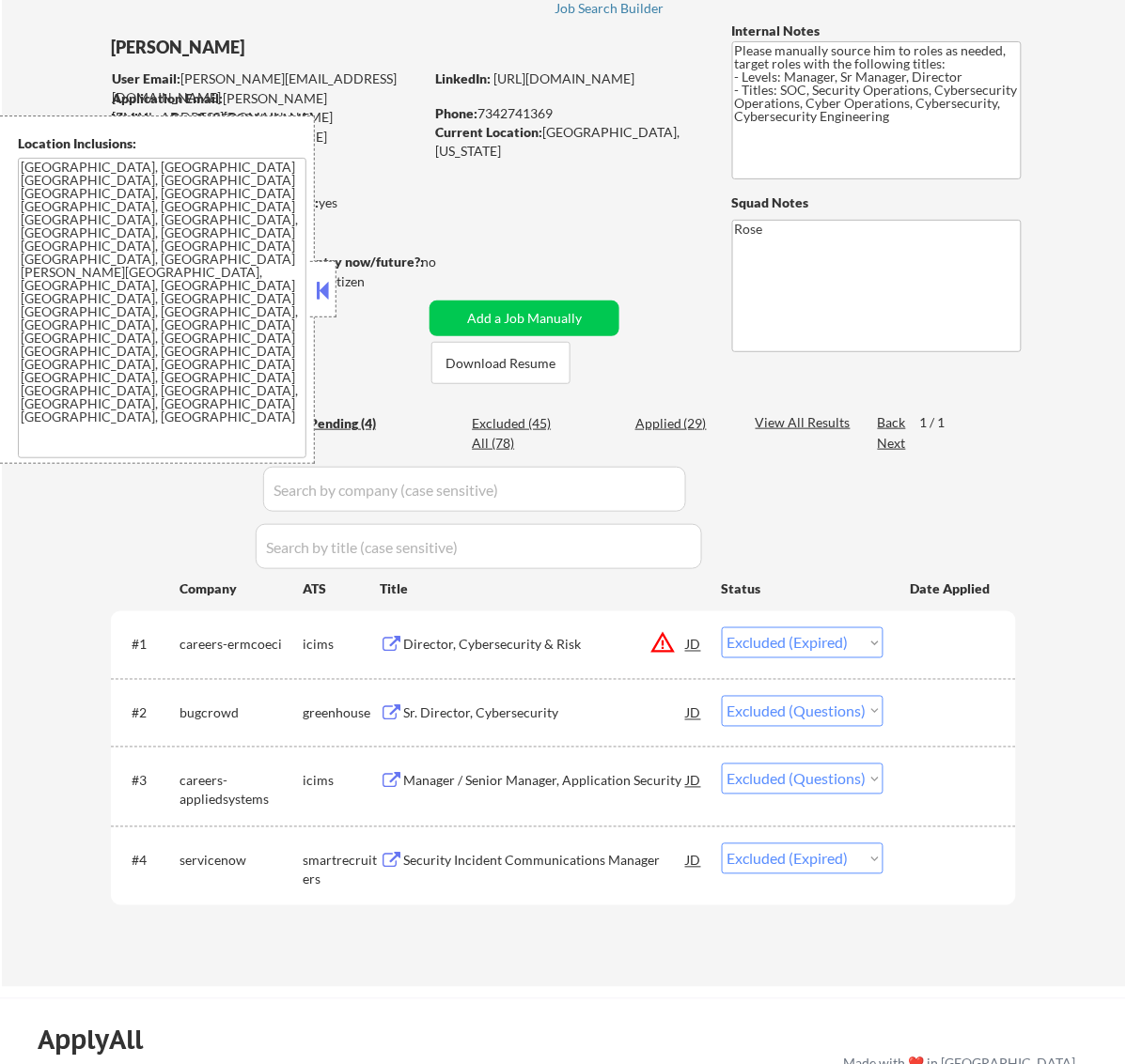
select select ""excluded""
select select ""excluded__expired_""
select select ""excluded__bad_match_""
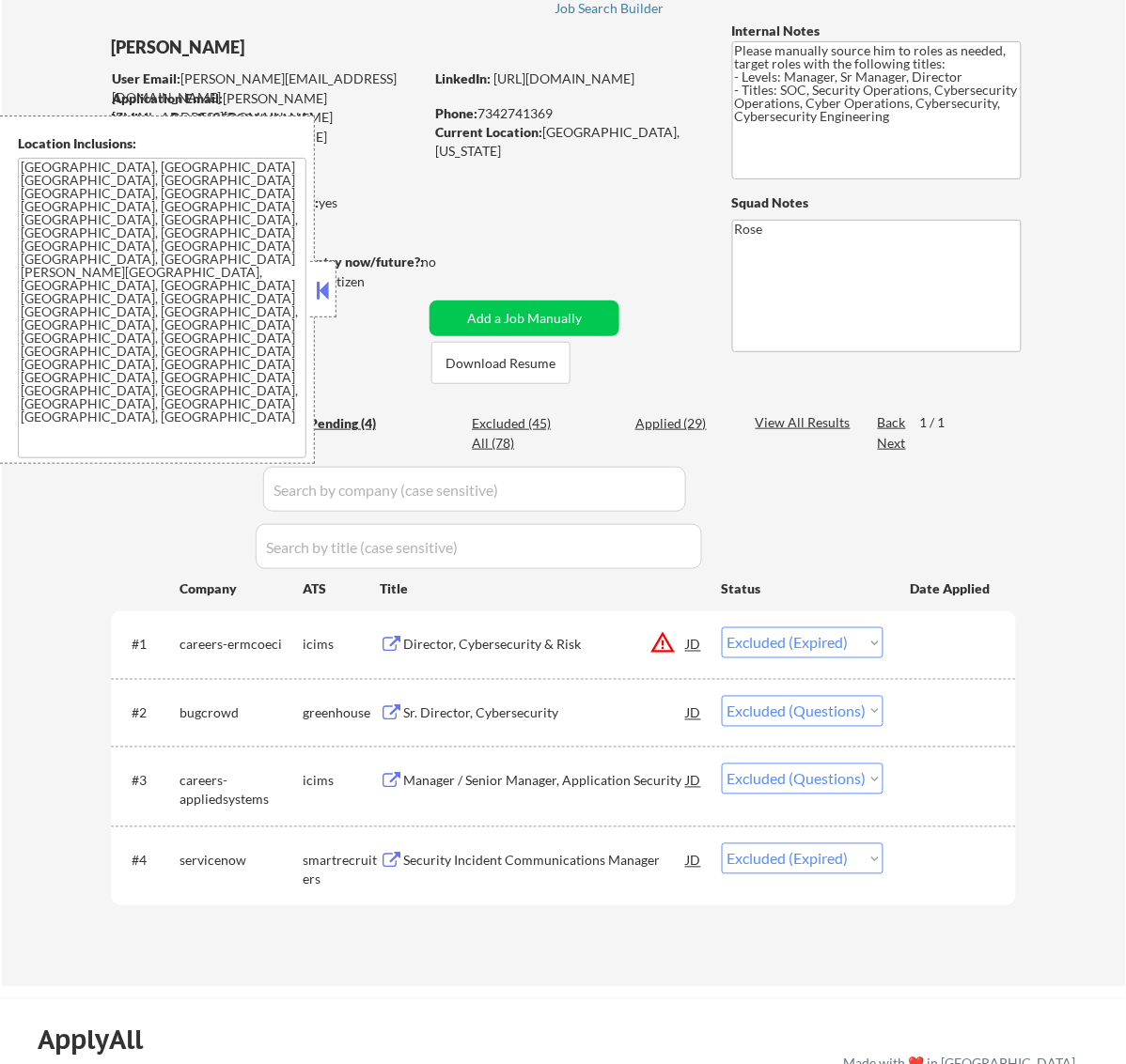
select select ""excluded__bad_match_""
select select ""excluded""
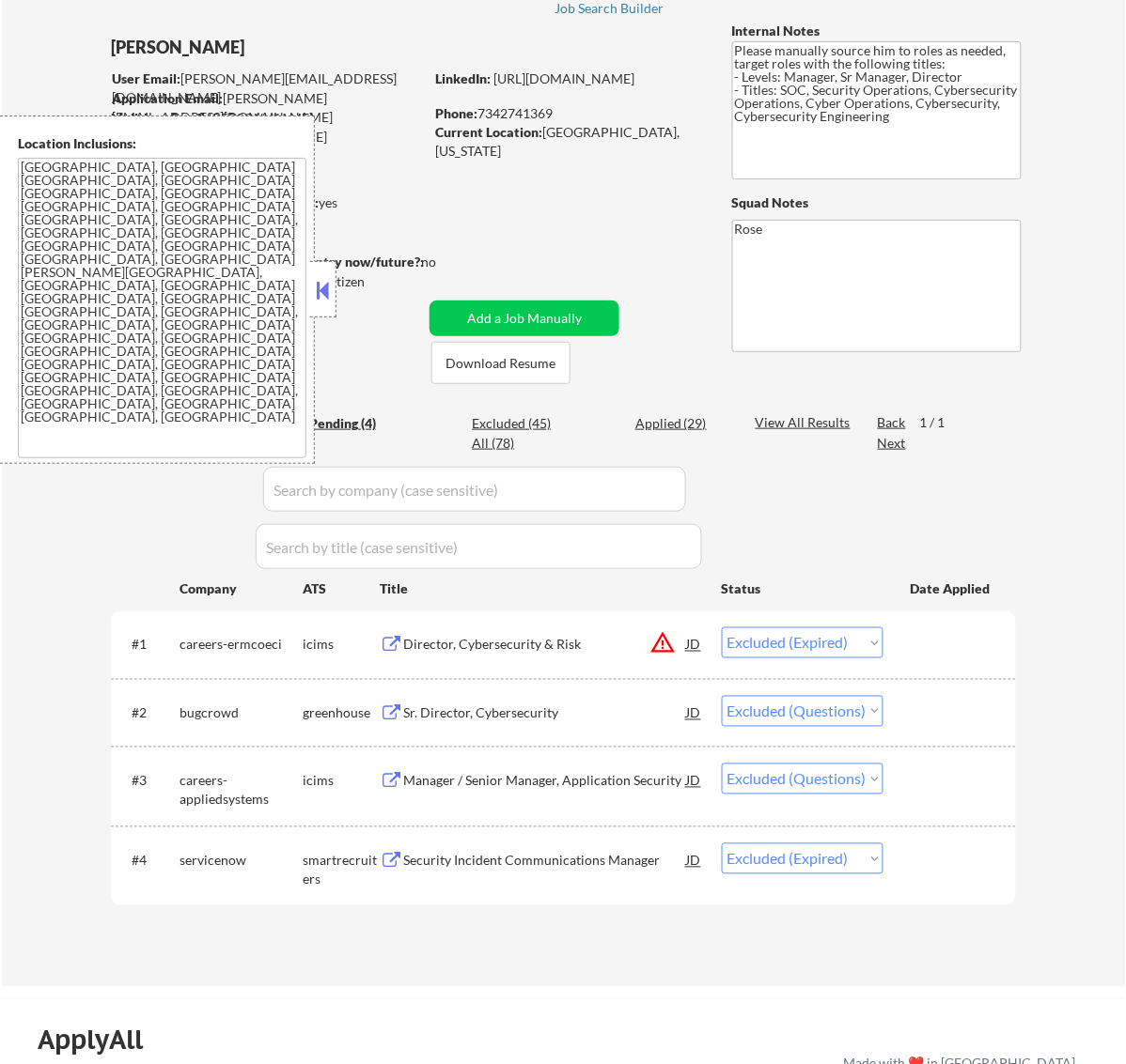
select select ""excluded__bad_match_""
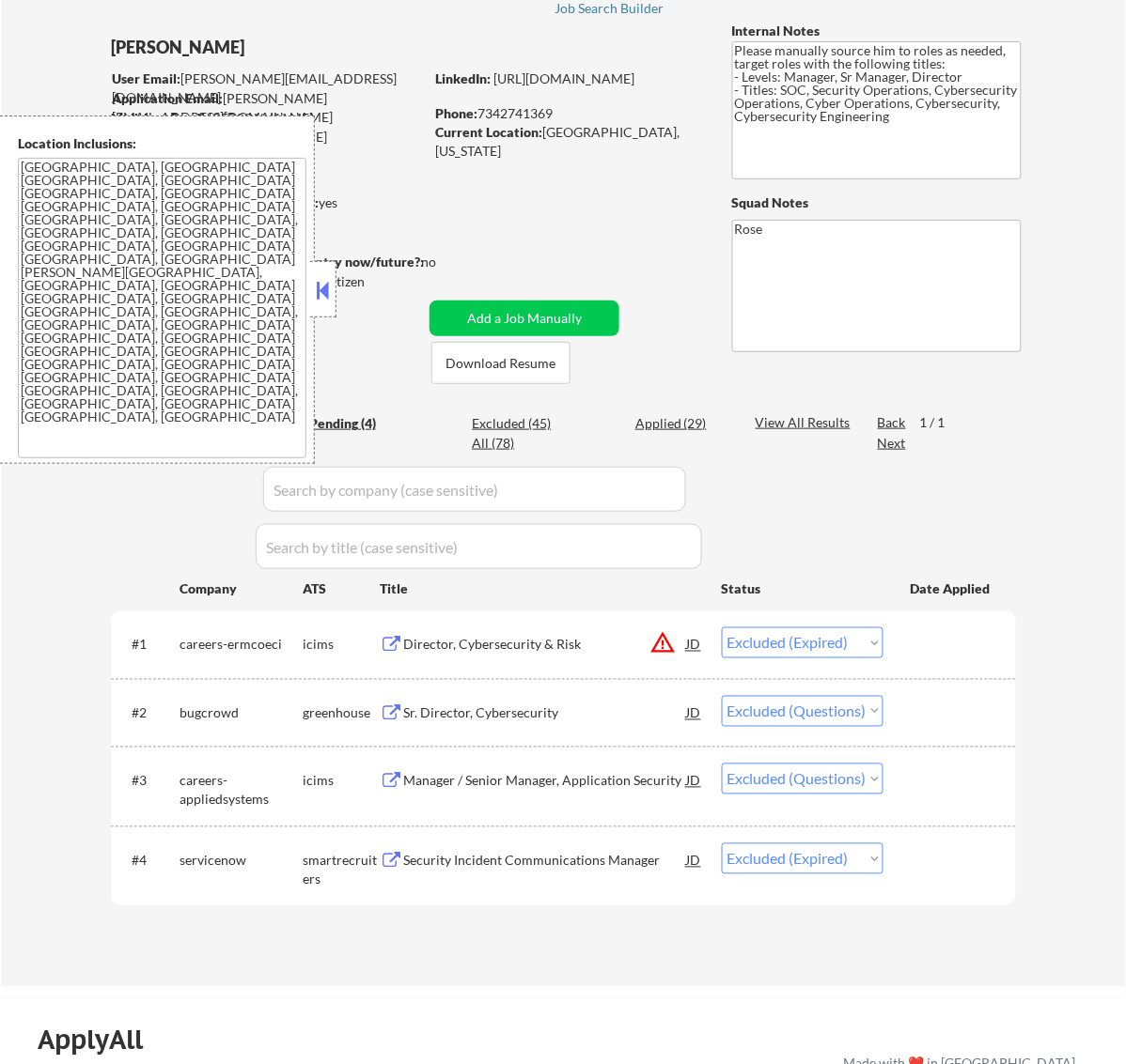
select select ""excluded__expired_""
select select ""excluded__bad_match_""
select select ""excluded__location_""
select select ""excluded__expired_""
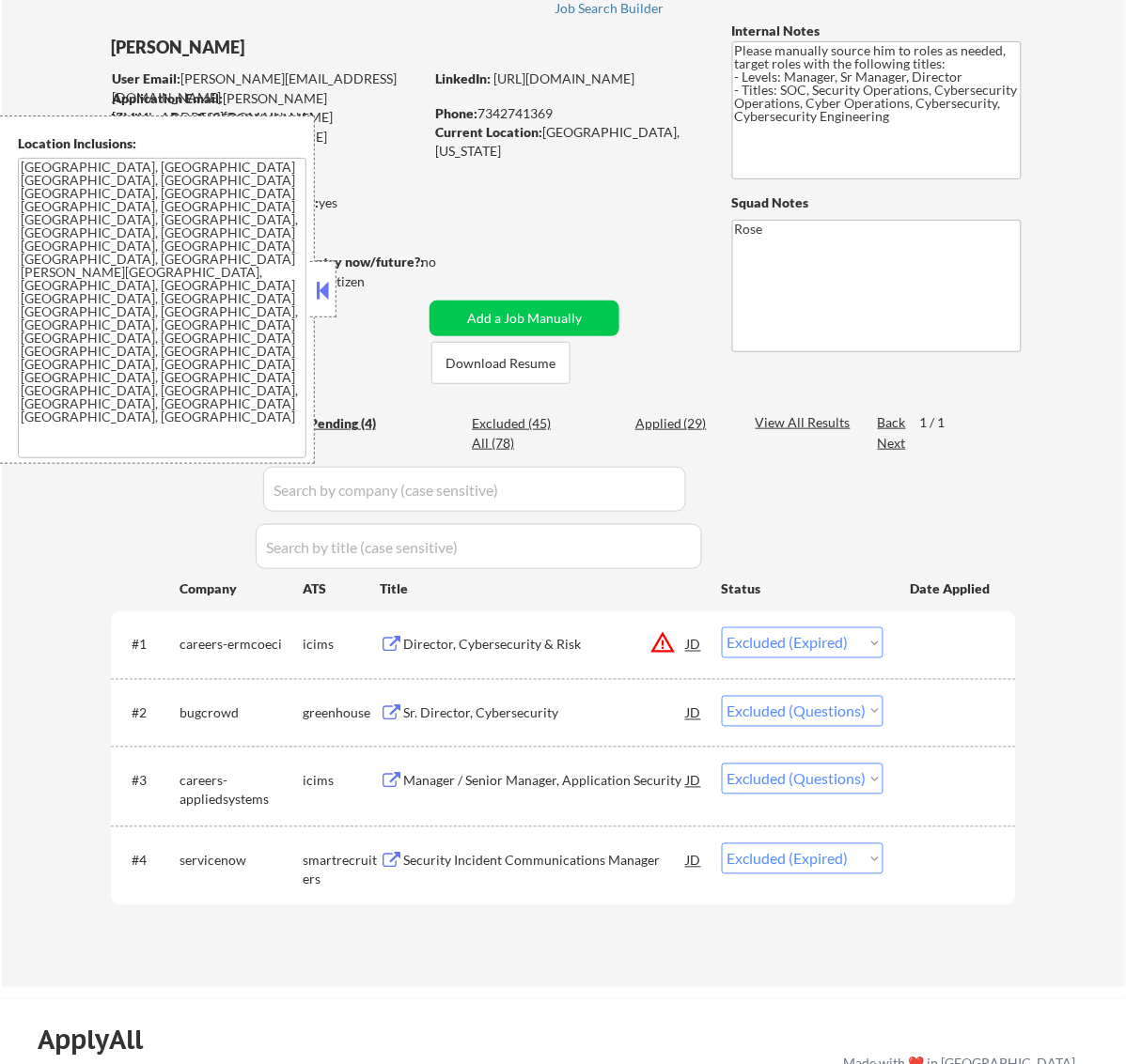
select select ""excluded__expired_""
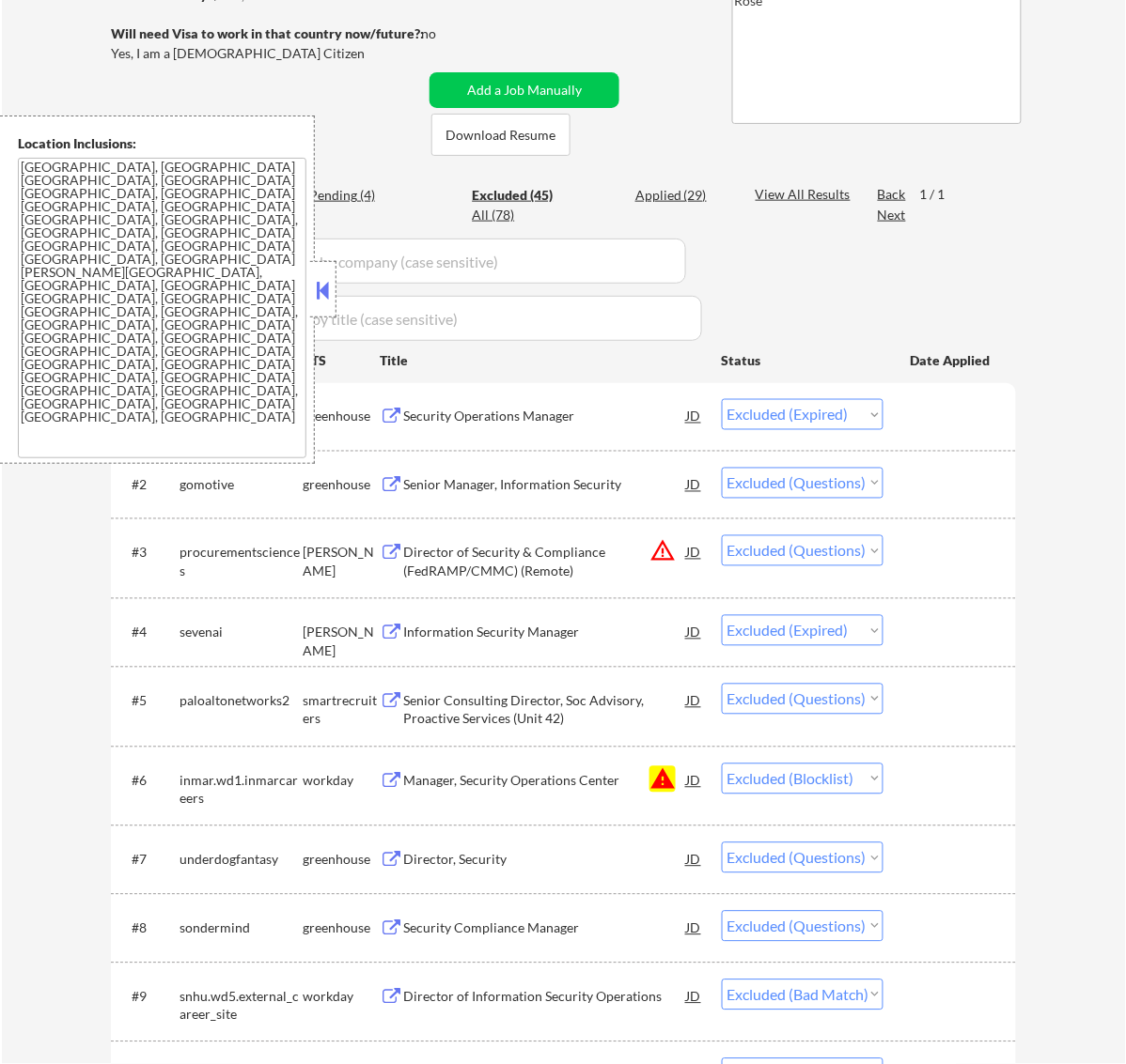
scroll to position [352, 0]
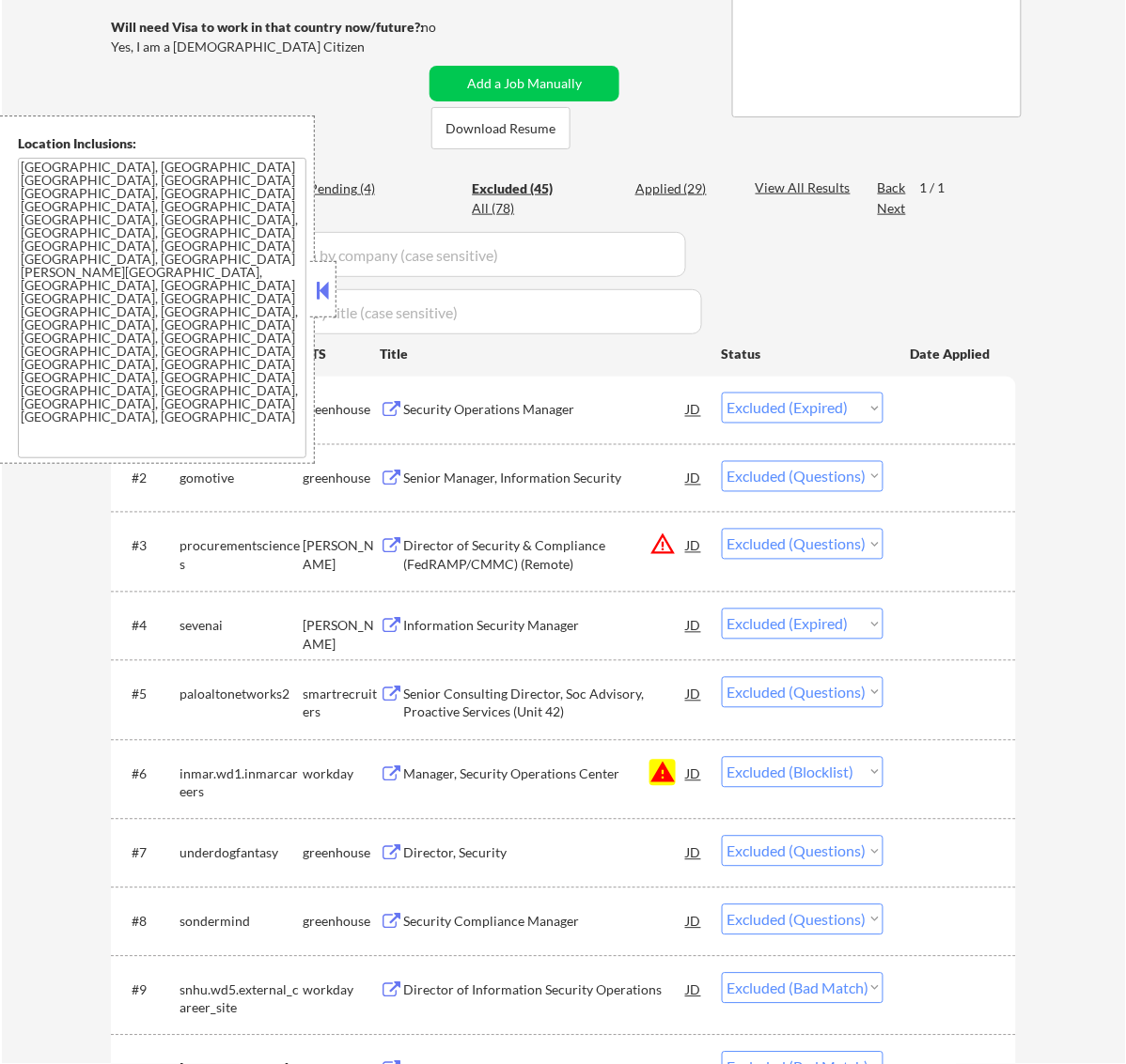
click at [313, 284] on button at bounding box center [322, 290] width 20 height 28
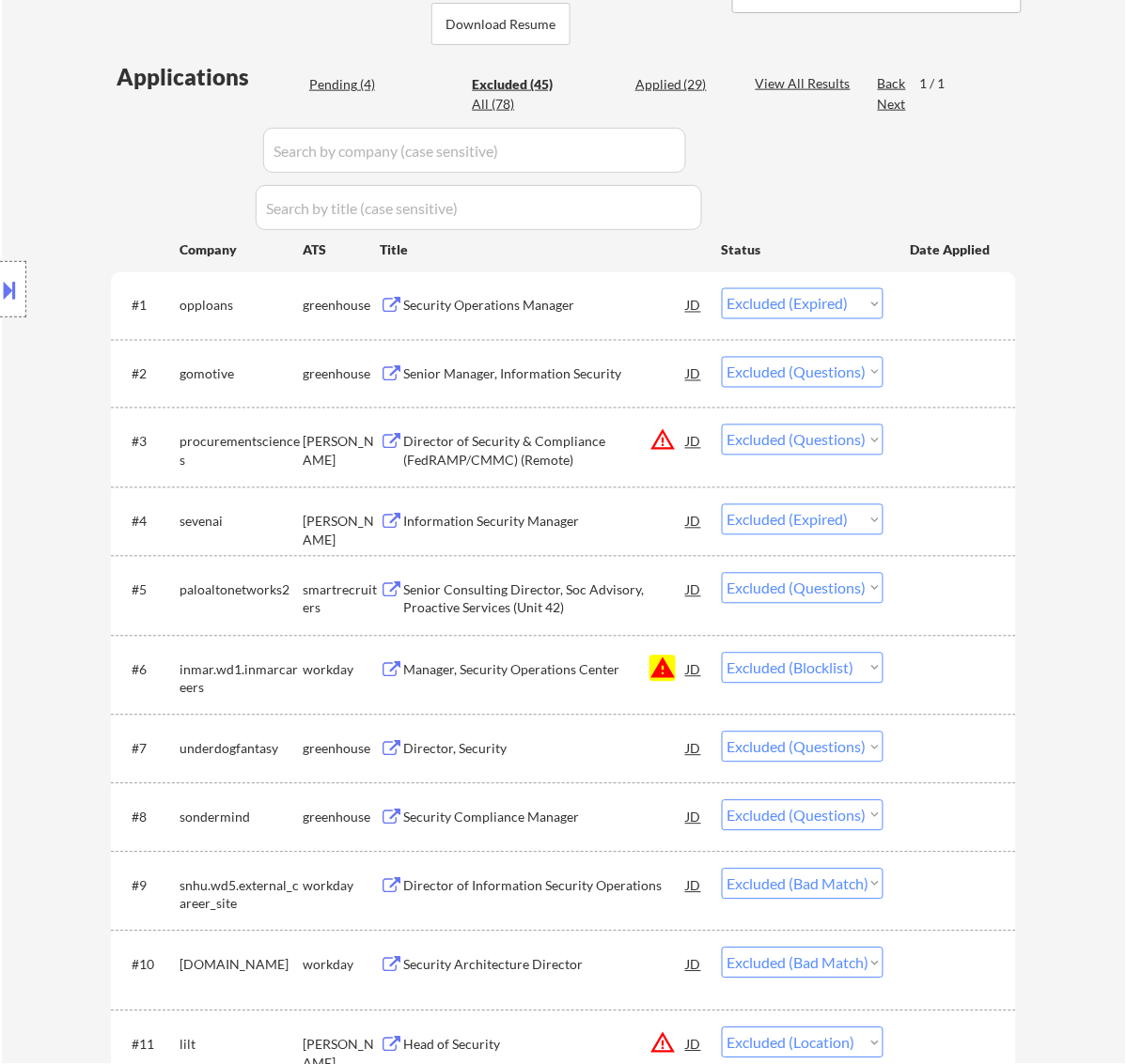
scroll to position [469, 0]
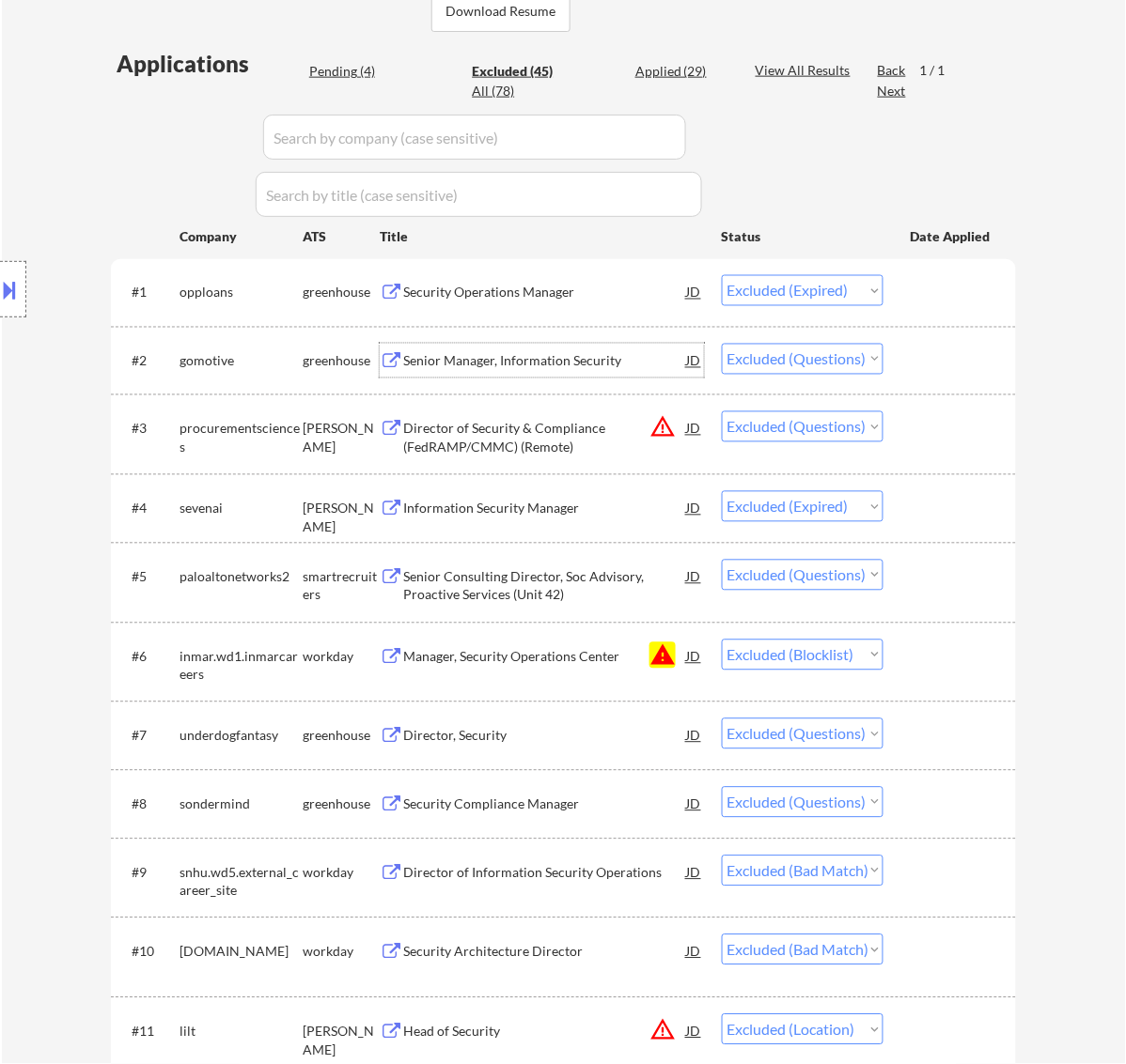
click at [574, 359] on div "Senior Manager, Information Security" at bounding box center [545, 361] width 284 height 18
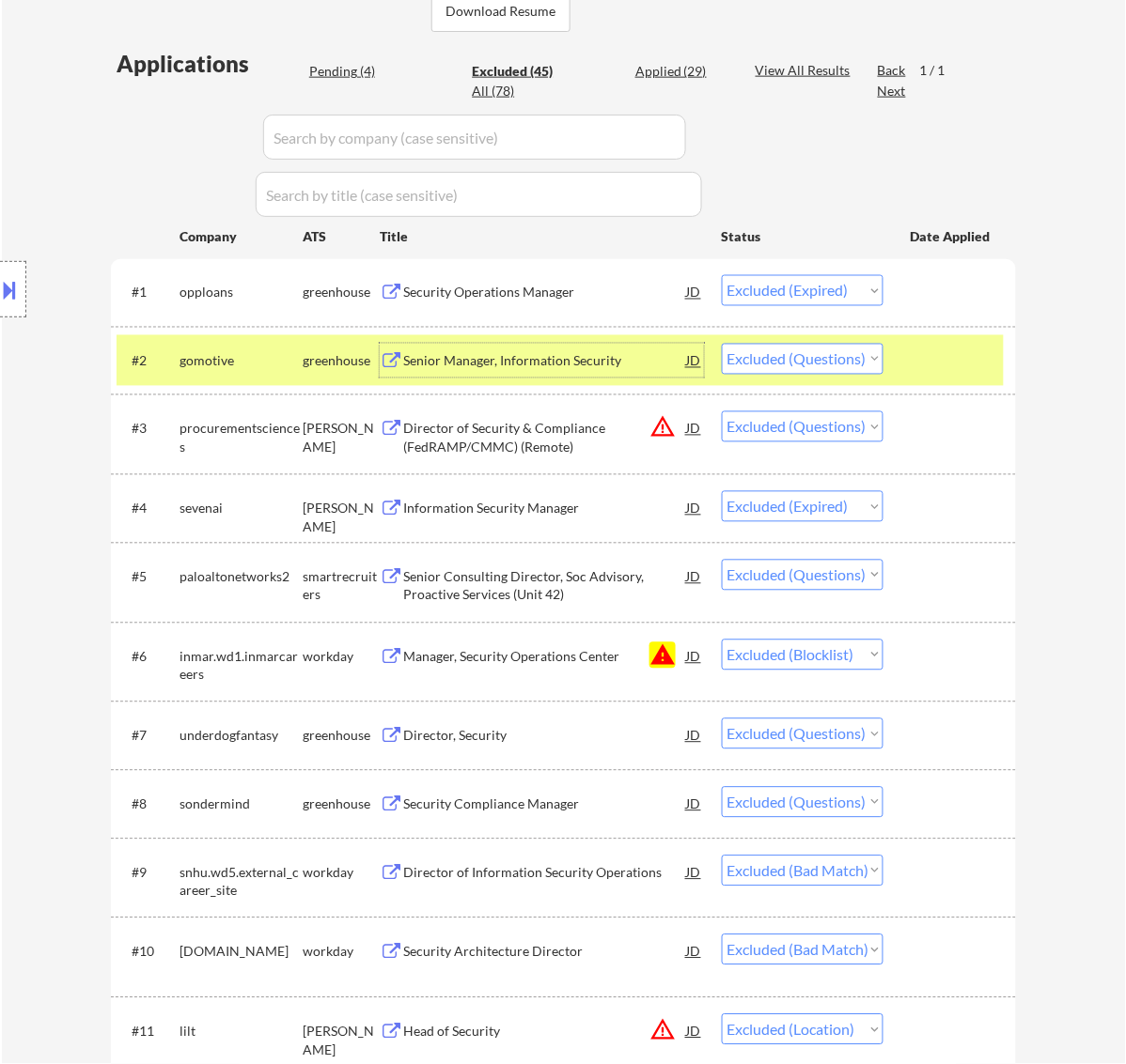
click at [597, 428] on div "Director of Security & Compliance (FedRAMP/CMMC) (Remote)" at bounding box center [545, 438] width 284 height 37
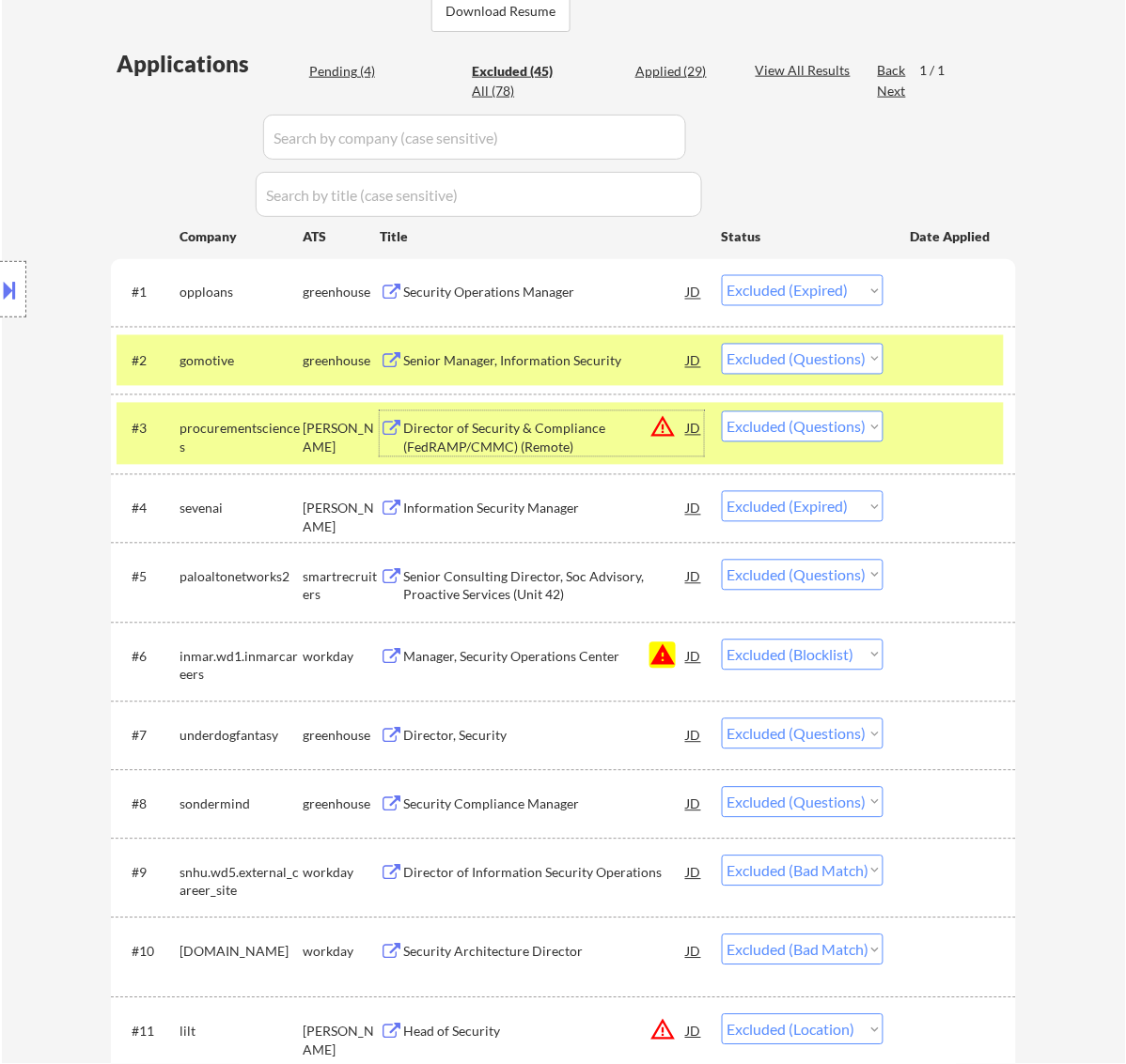
click at [942, 416] on div at bounding box center [952, 428] width 83 height 34
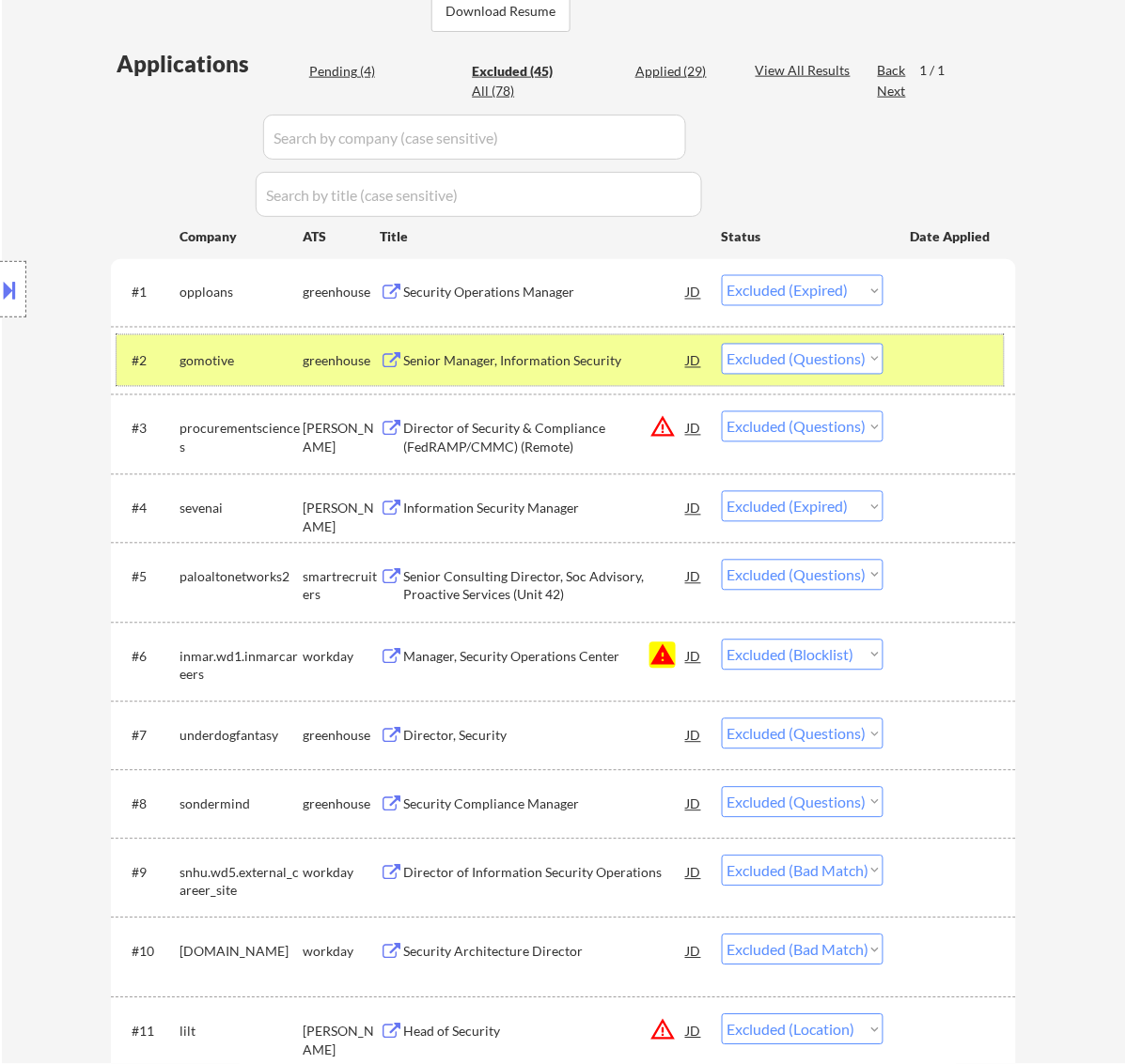
click at [945, 350] on div at bounding box center [952, 360] width 83 height 34
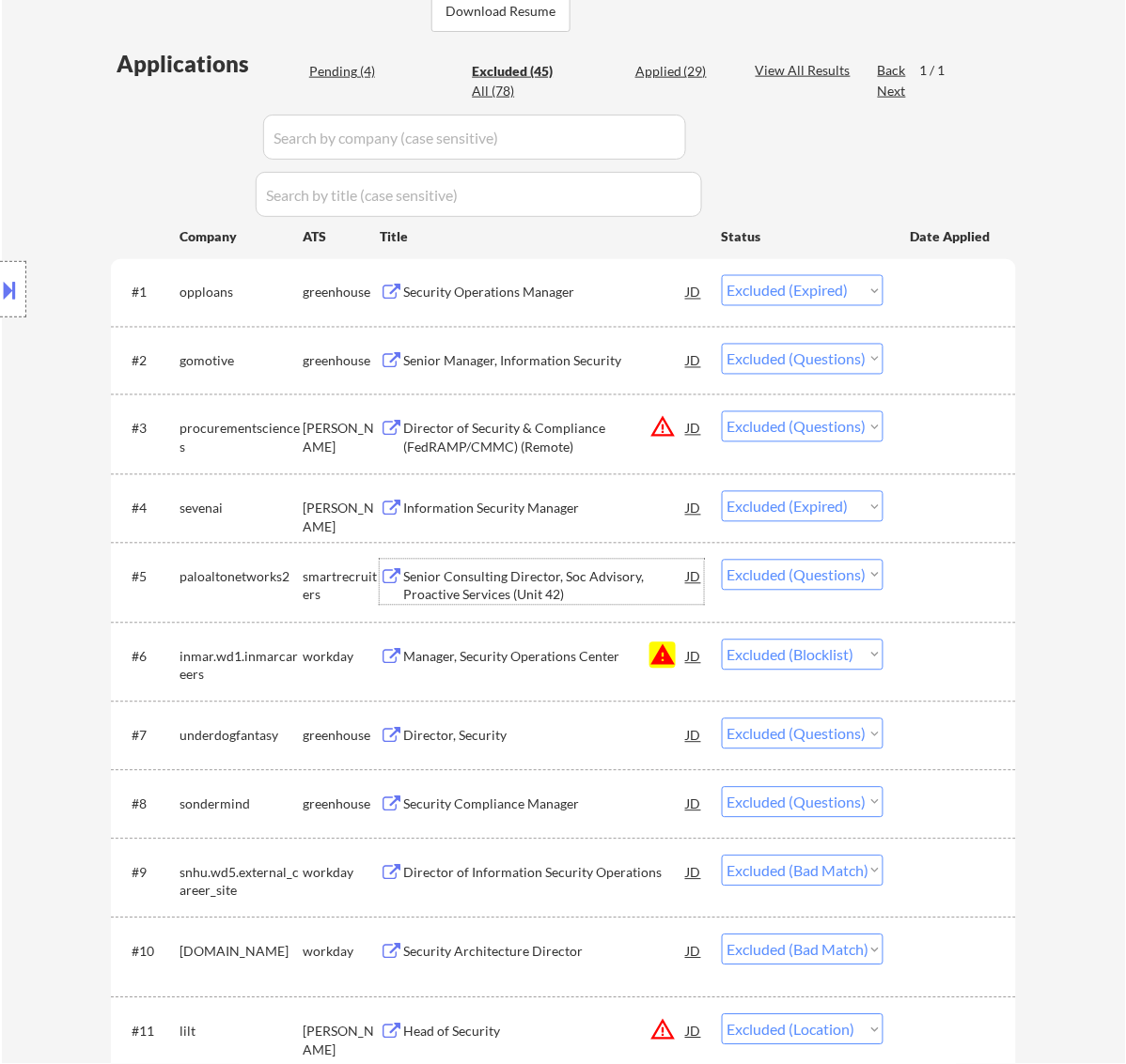
click at [627, 575] on div "Senior Consulting Director, Soc Advisory, Proactive Services (Unit 42)" at bounding box center [545, 587] width 284 height 37
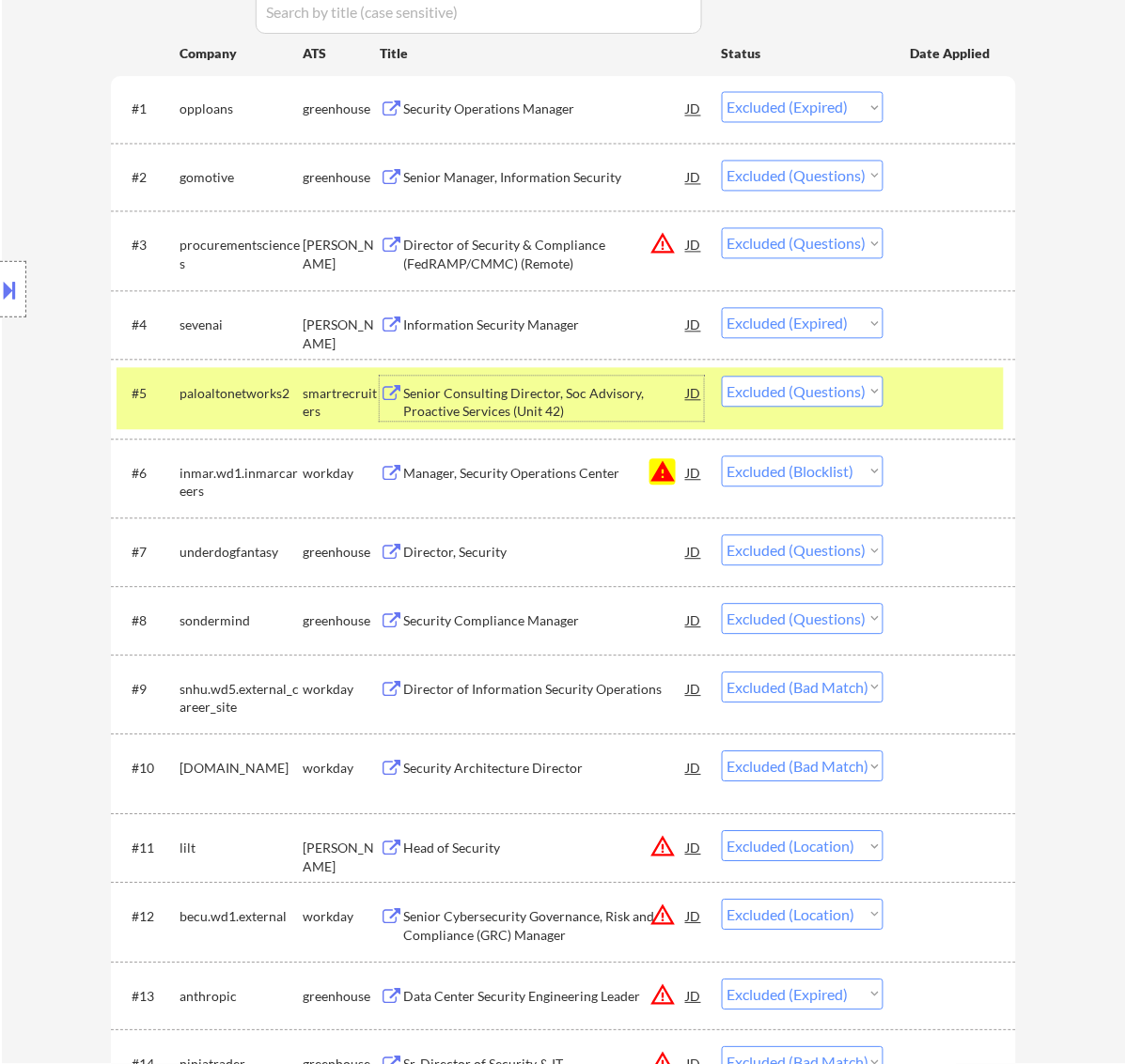
scroll to position [705, 0]
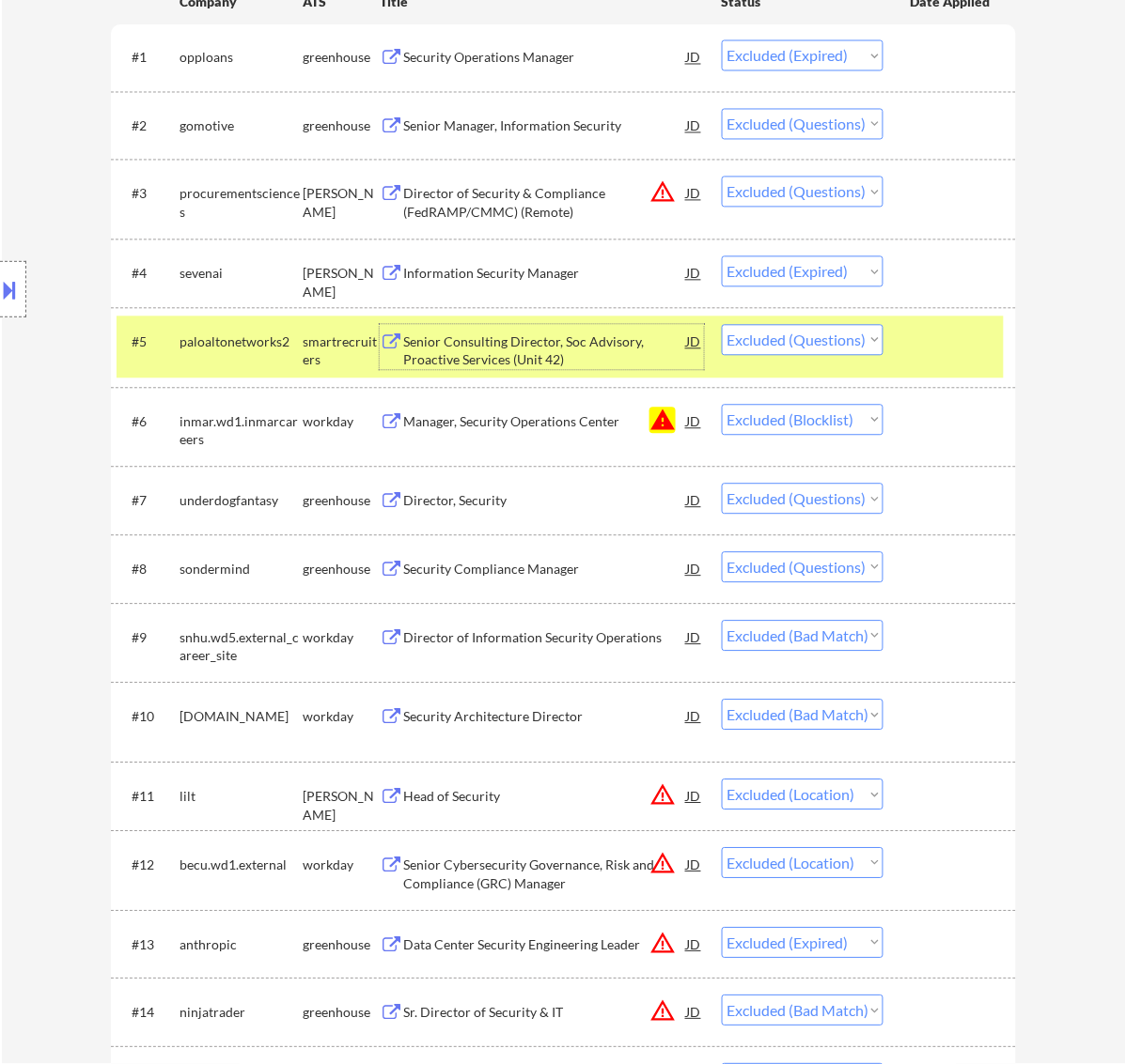
click at [603, 490] on div "Director, Security" at bounding box center [545, 500] width 284 height 34
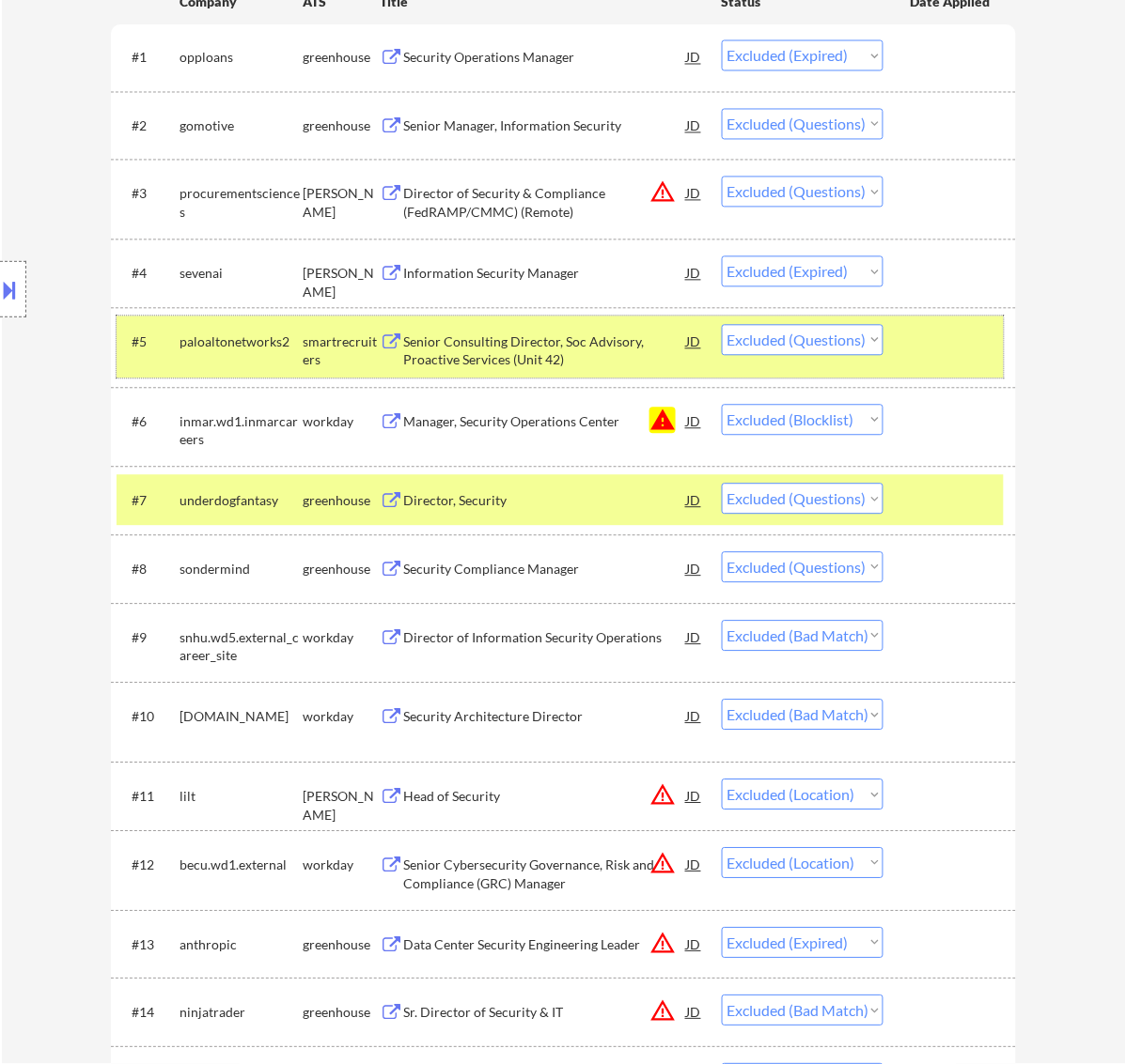
click at [930, 346] on div at bounding box center [952, 342] width 83 height 34
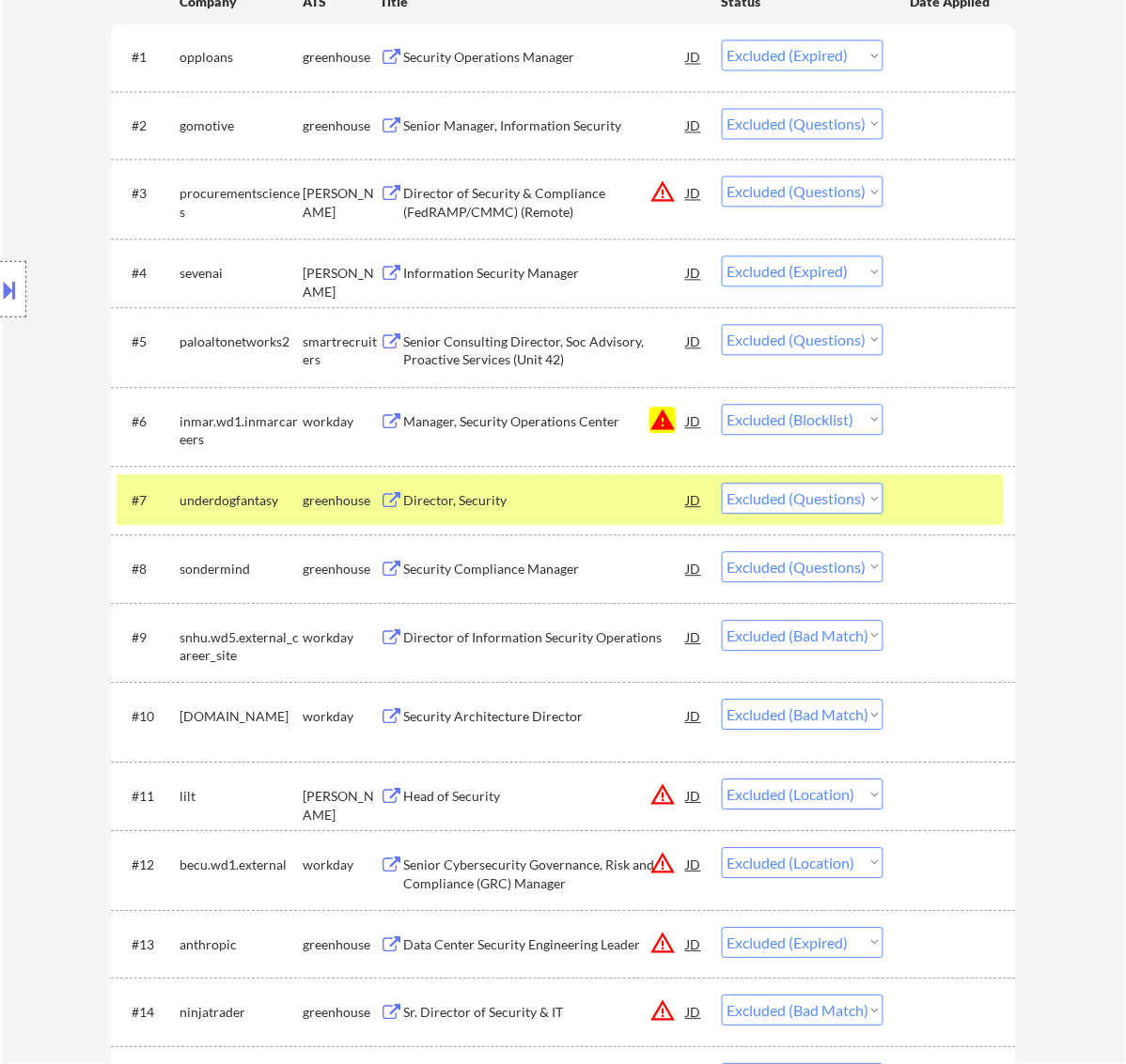
click at [969, 507] on div at bounding box center [952, 500] width 83 height 34
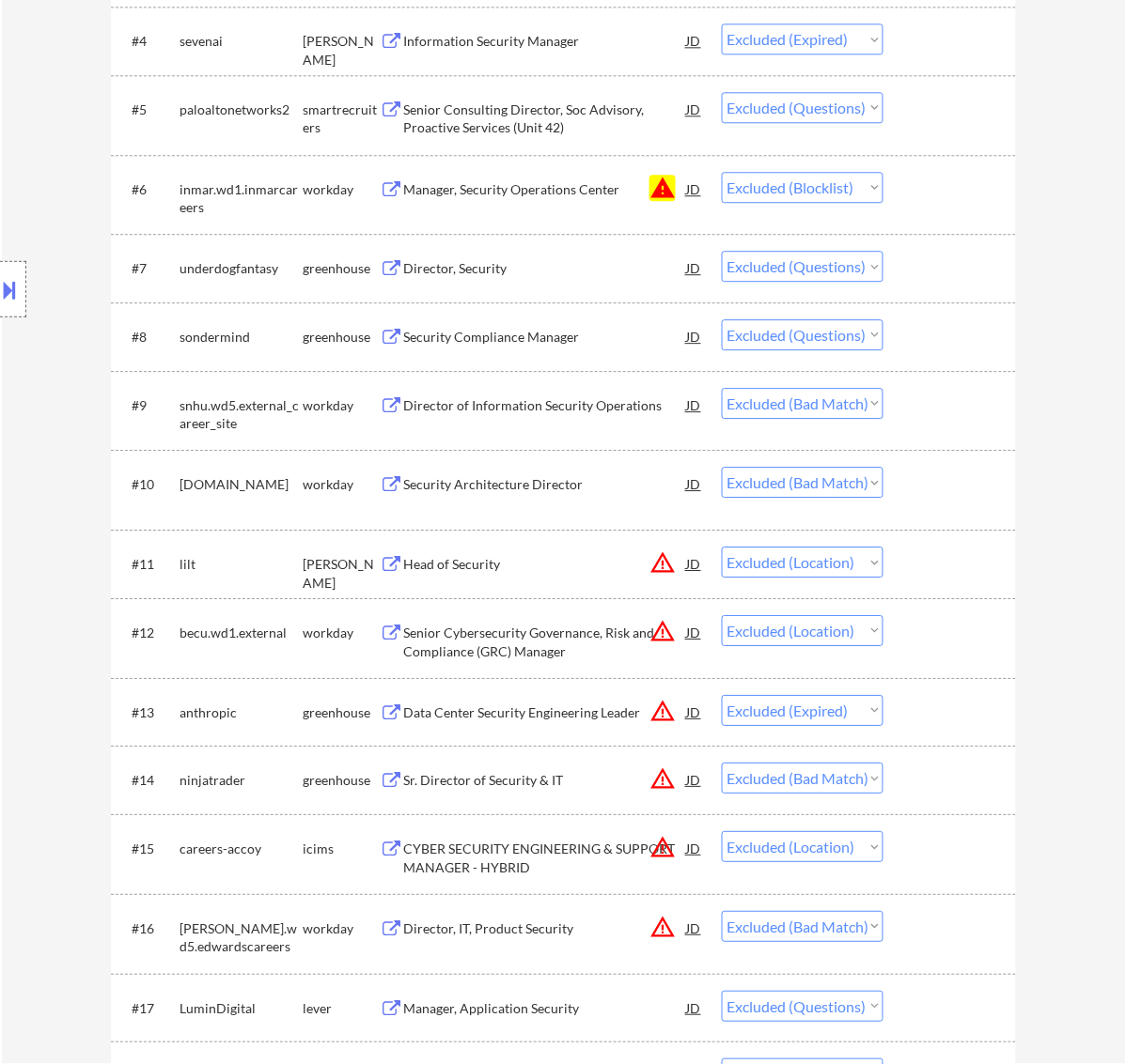
scroll to position [939, 0]
click at [523, 322] on div "Security Compliance Manager" at bounding box center [545, 334] width 284 height 34
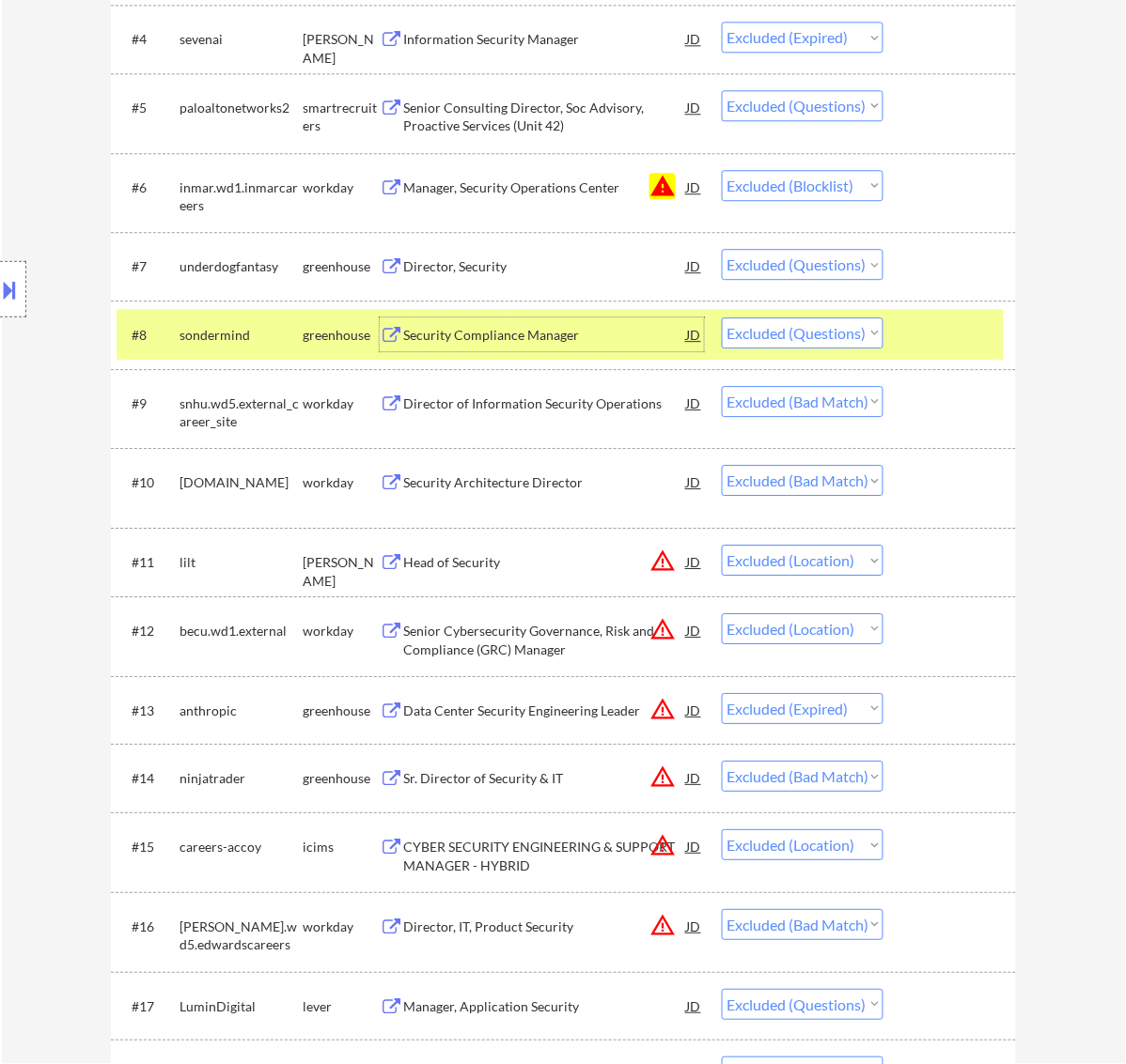
click at [904, 329] on div "#8 sondermind greenhouse Security Compliance Manager JD Choose an option... Pen…" at bounding box center [560, 334] width 887 height 51
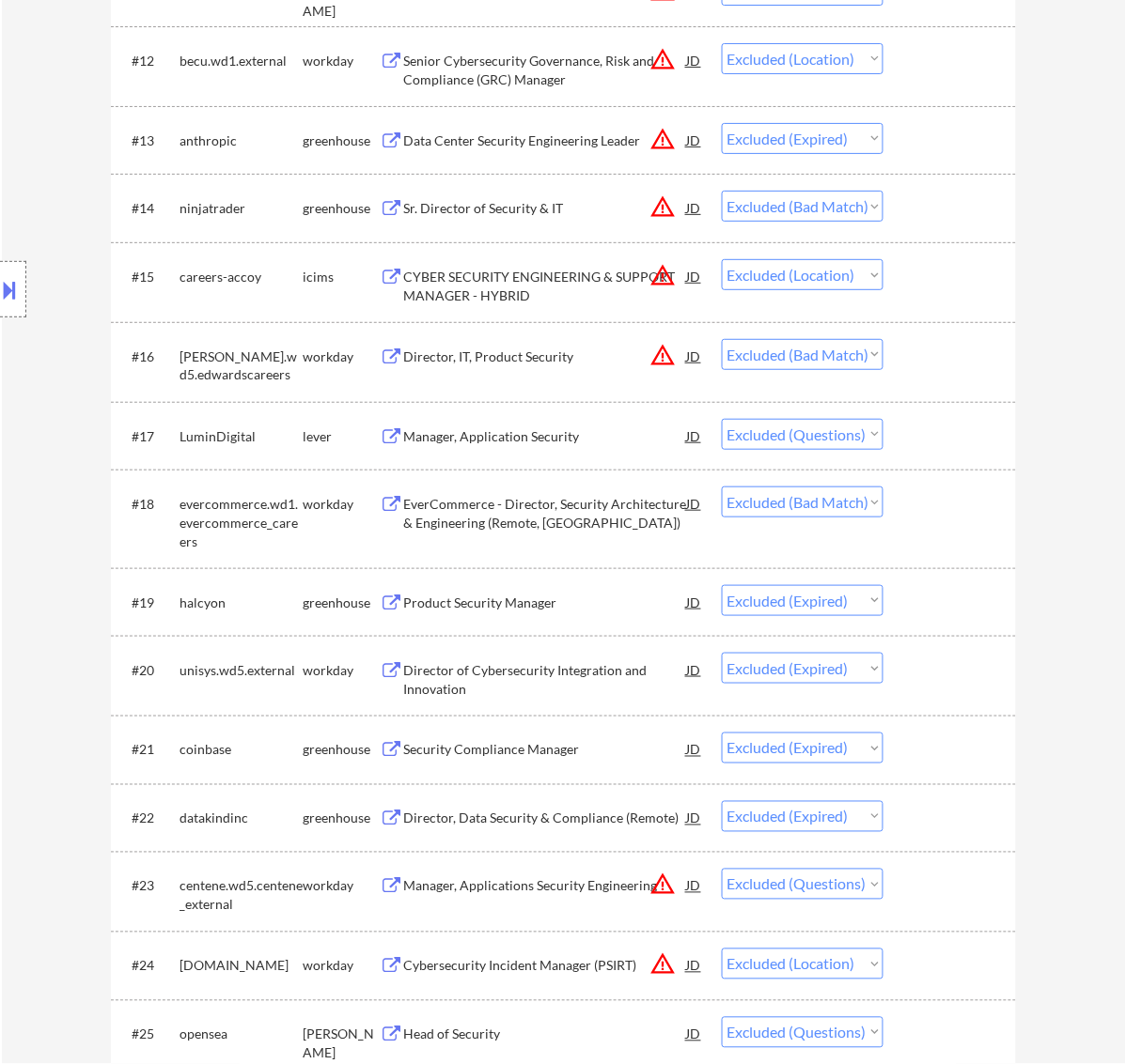
scroll to position [1526, 0]
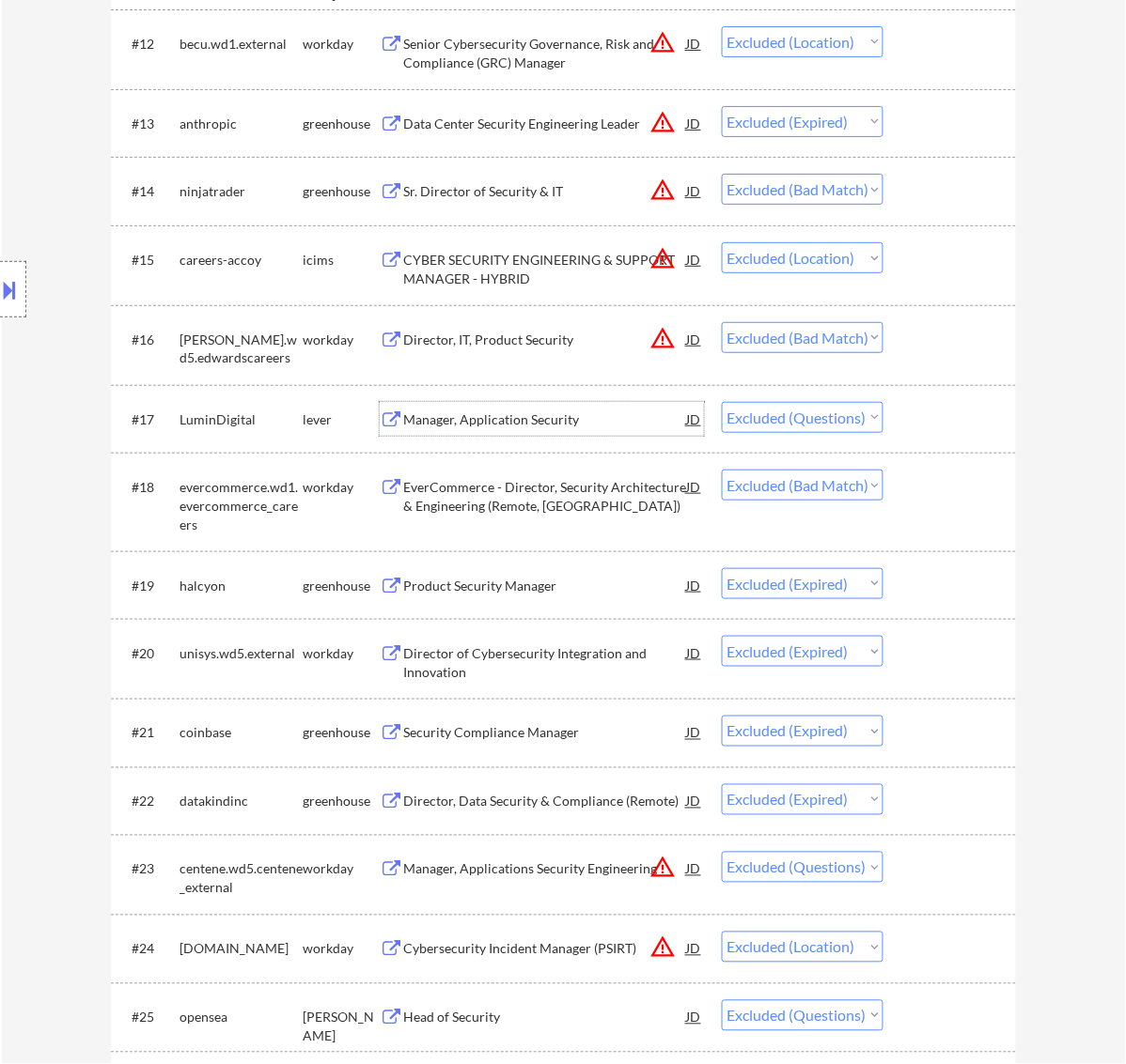
click at [575, 425] on div "Manager, Application Security" at bounding box center [545, 419] width 284 height 18
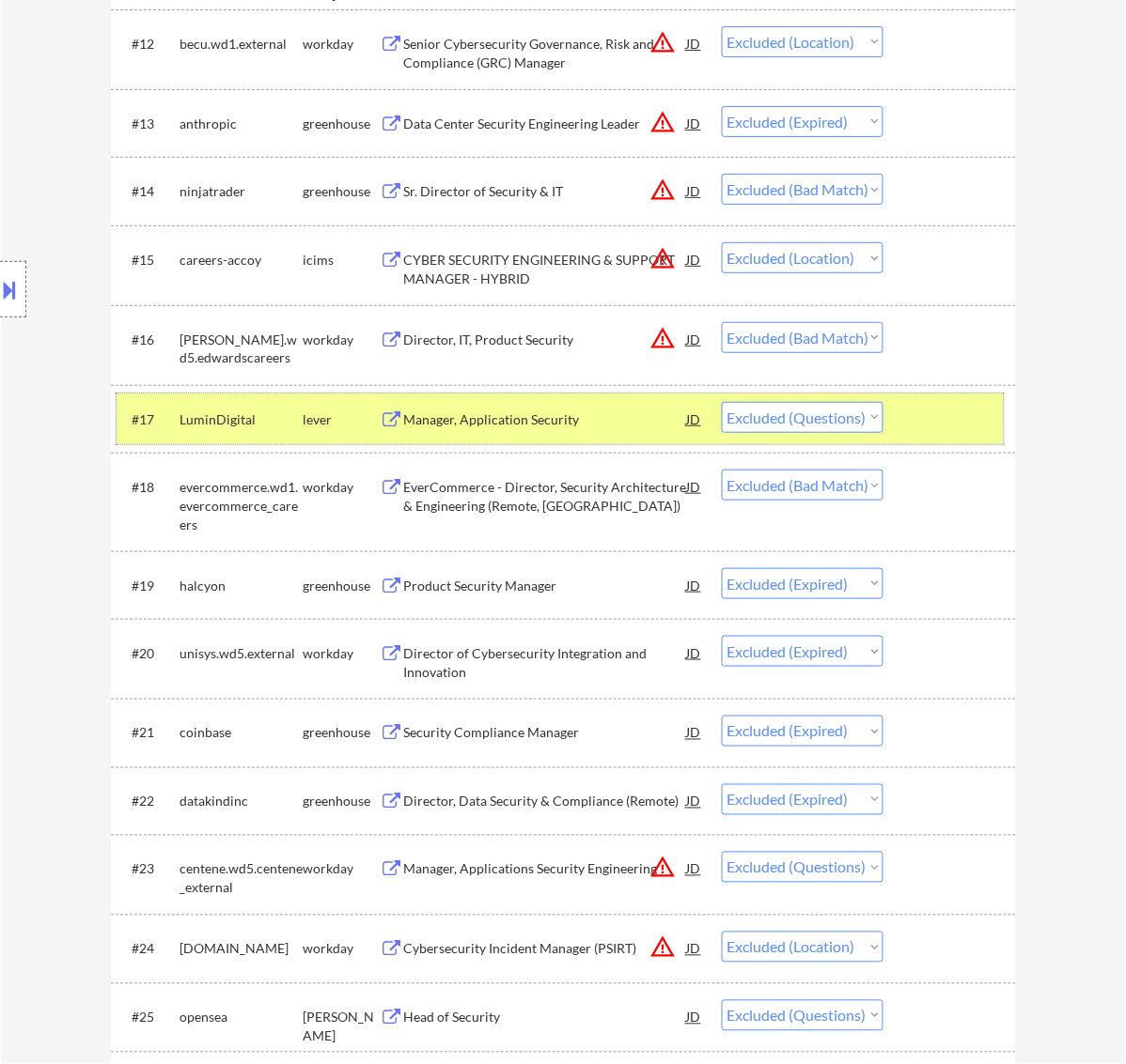
drag, startPoint x: 914, startPoint y: 411, endPoint x: 877, endPoint y: 430, distance: 41.6
click at [915, 411] on div at bounding box center [952, 418] width 83 height 34
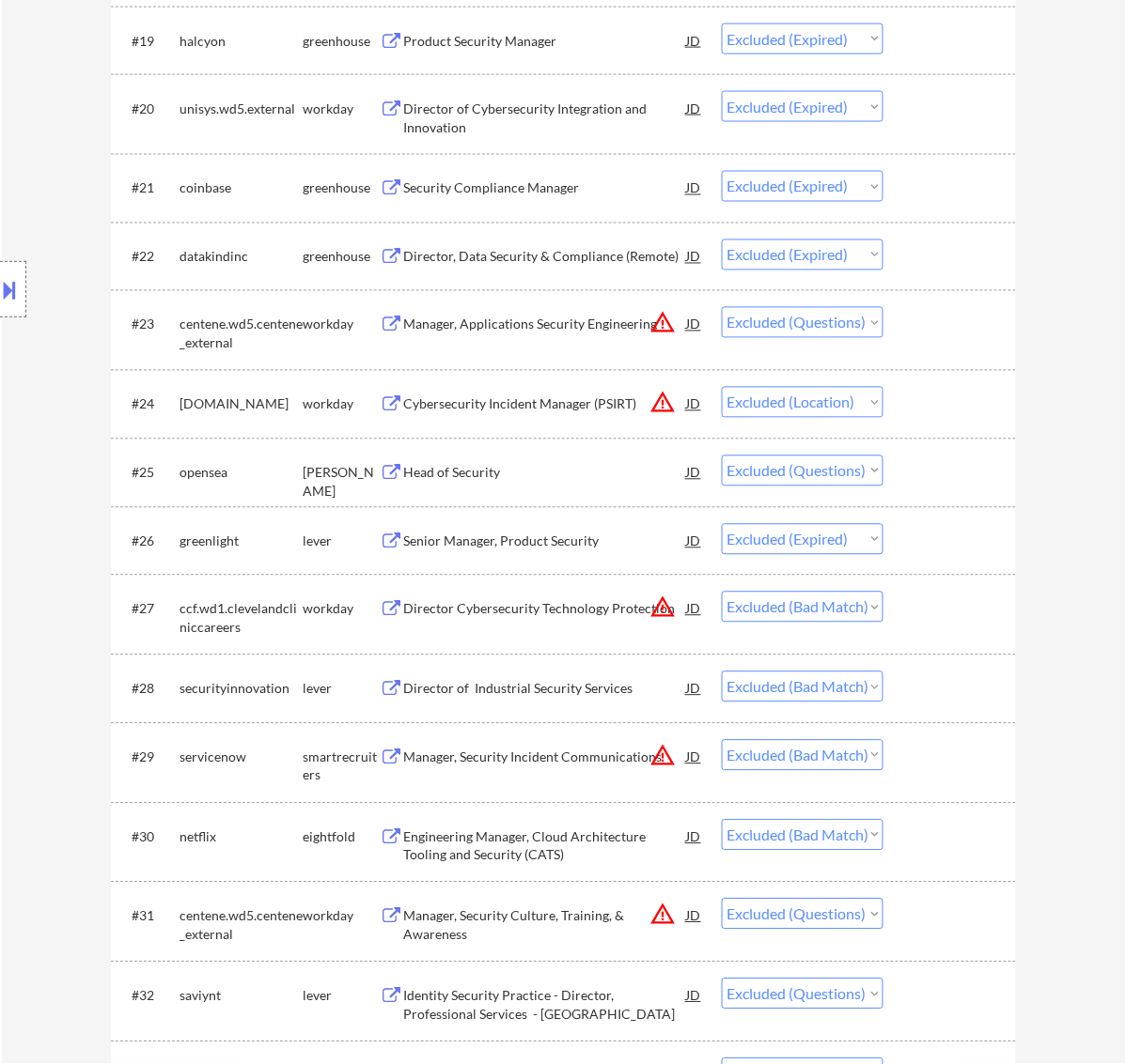
scroll to position [2114, 0]
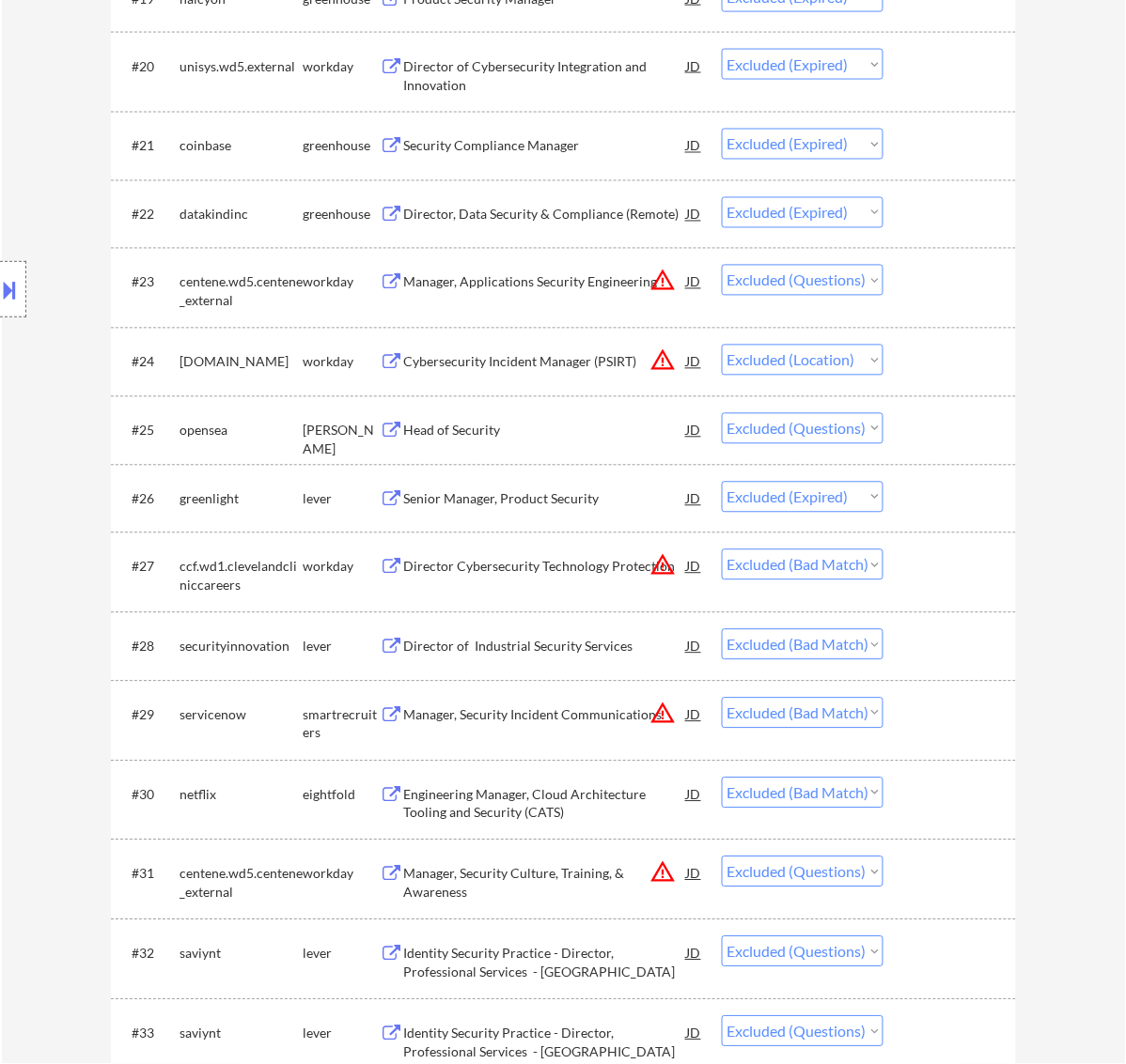
click at [577, 431] on div "Head of Security" at bounding box center [545, 431] width 284 height 18
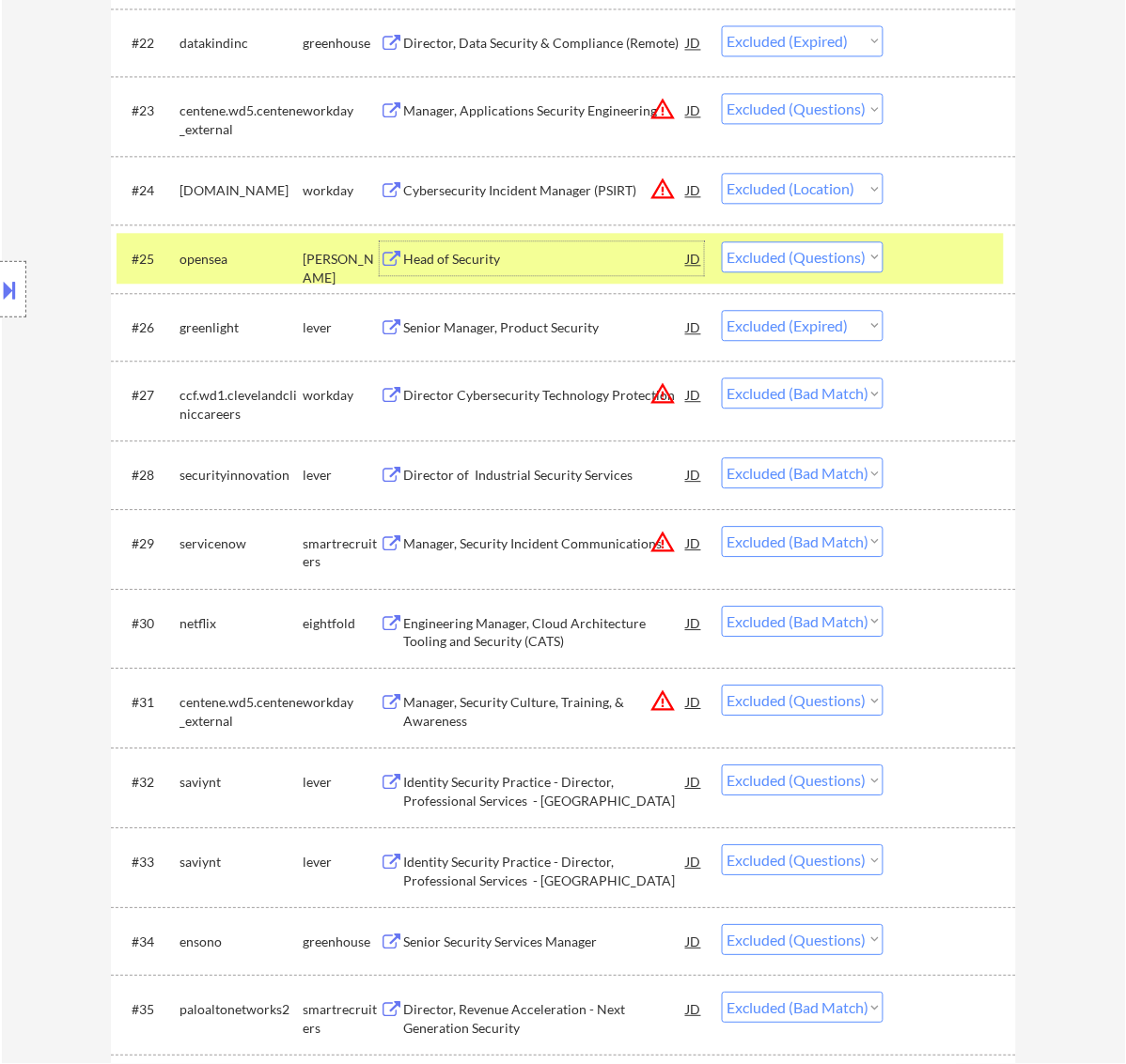
scroll to position [2348, 0]
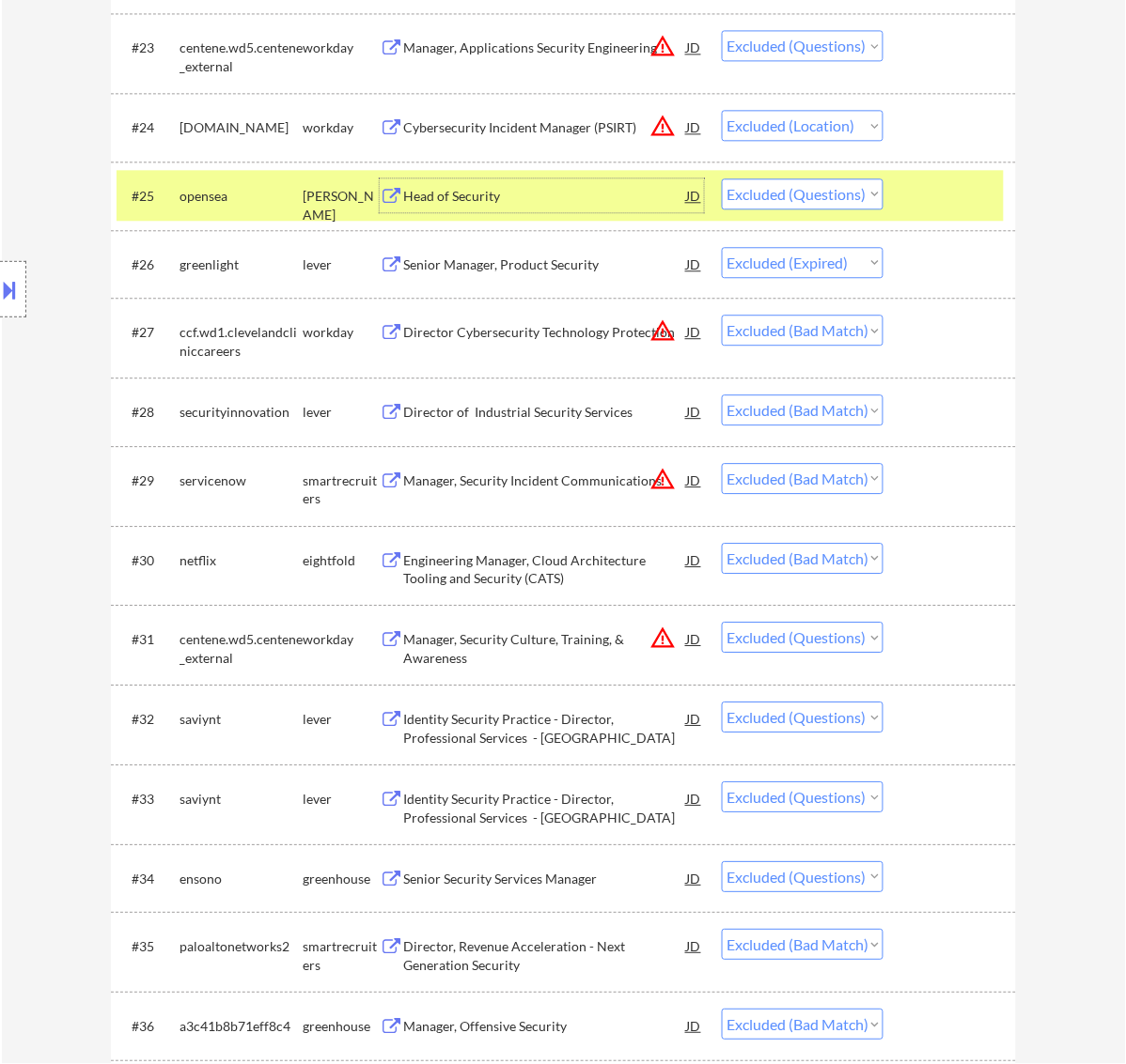
click at [942, 200] on div at bounding box center [952, 195] width 83 height 34
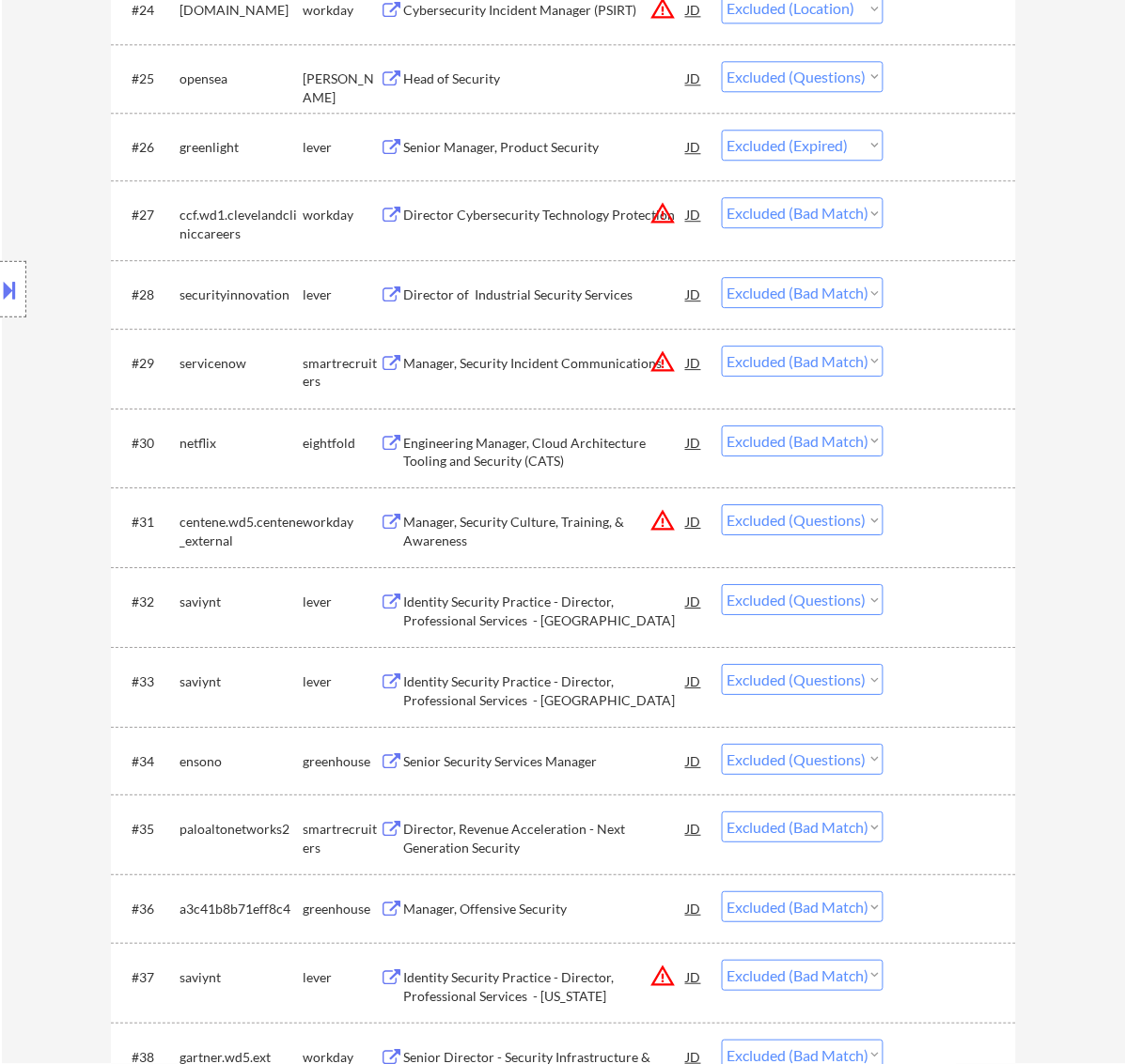
scroll to position [2584, 0]
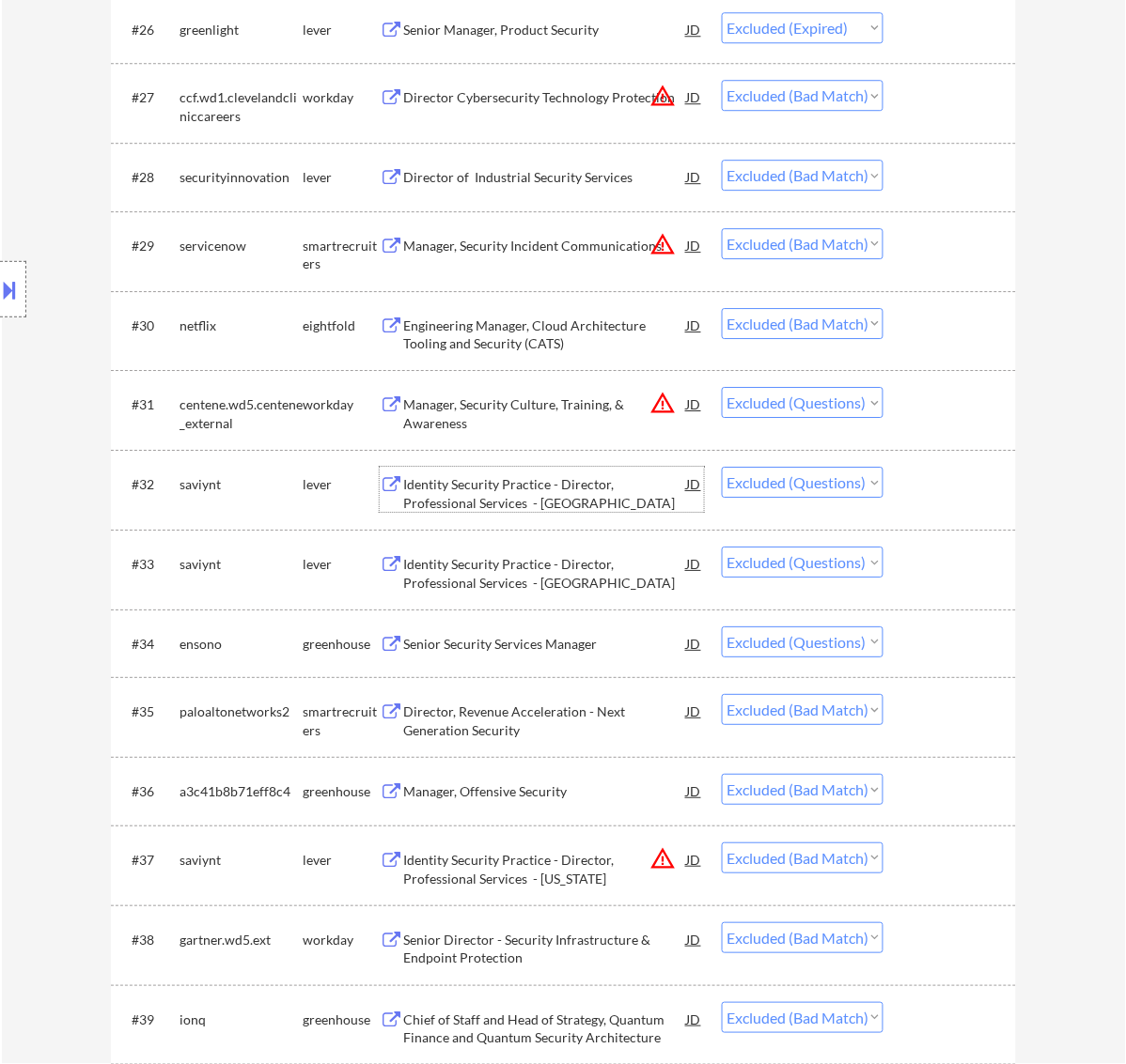
click at [546, 484] on div "Identity Security Practice - Director, Professional Services - Chicago" at bounding box center [545, 493] width 284 height 37
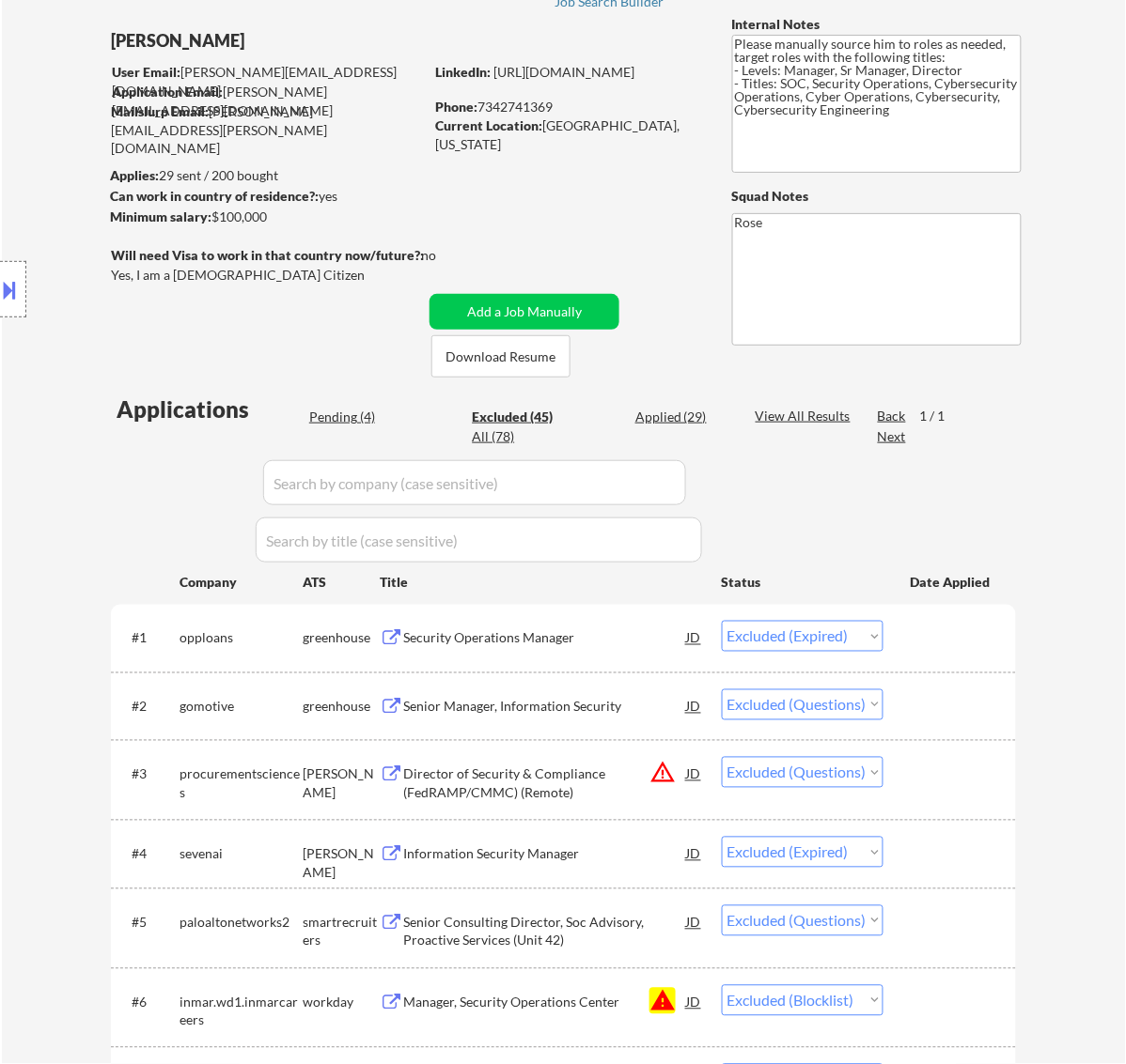
scroll to position [0, 0]
